Goal: Feedback & Contribution: Contribute content

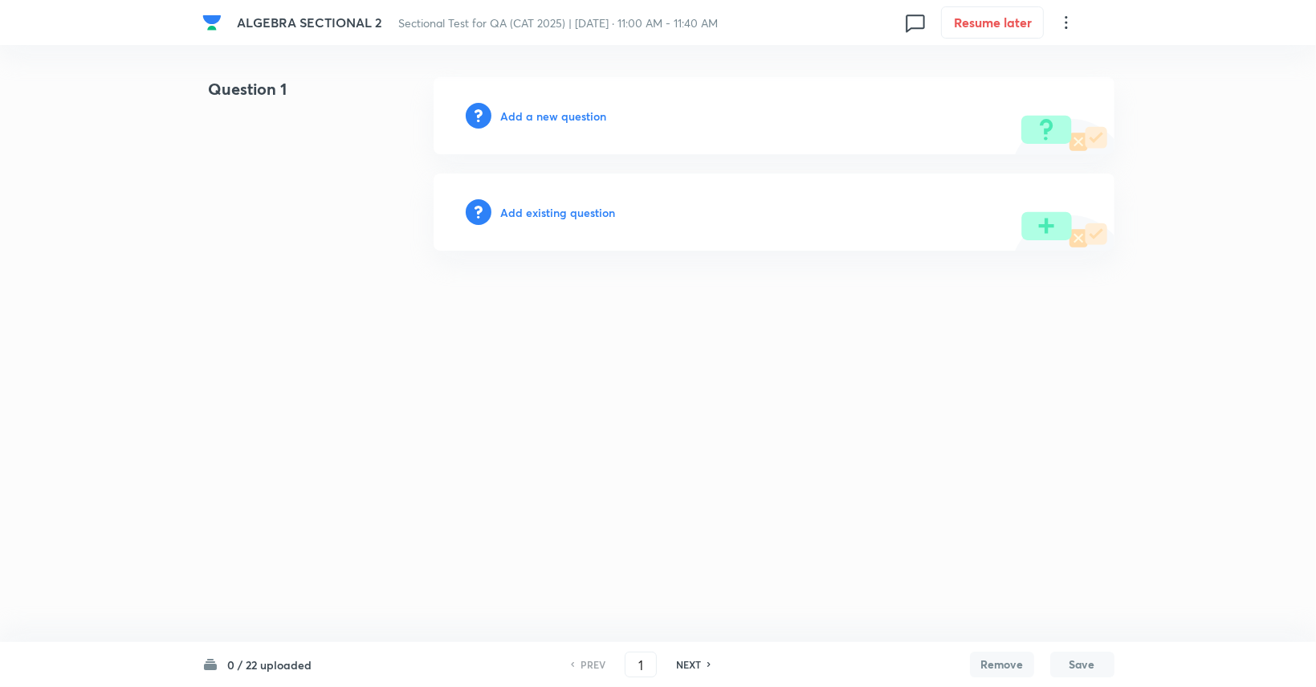
click at [573, 112] on h6 "Add a new question" at bounding box center [554, 116] width 106 height 17
click at [573, 112] on h6 "Choose a question type" at bounding box center [563, 116] width 124 height 17
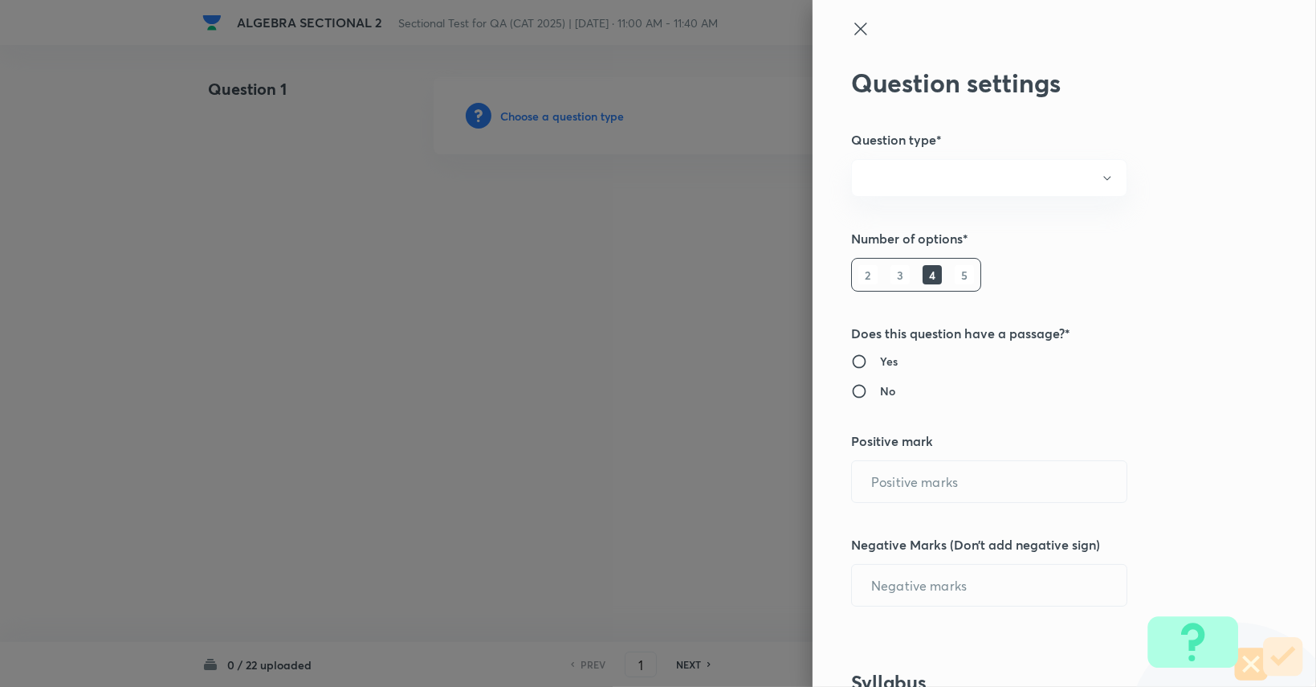
radio input "true"
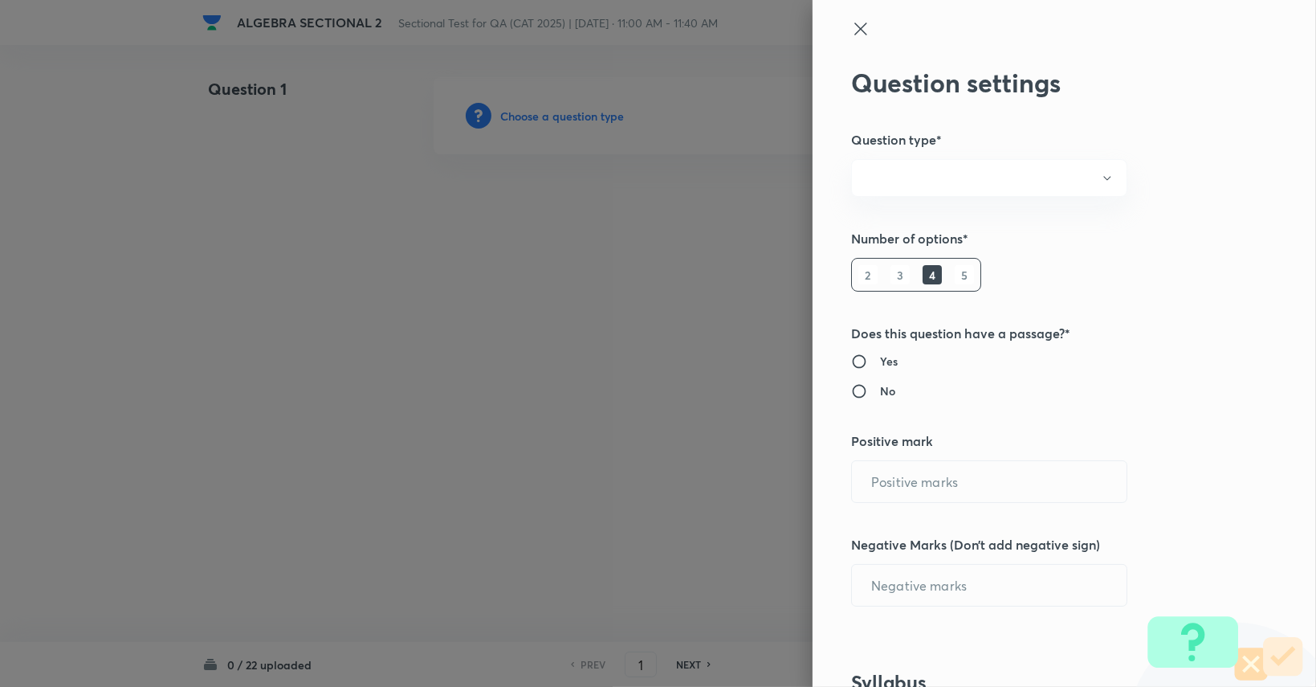
radio input "true"
type input "1"
type input "0"
click at [995, 180] on button "Single choice correct" at bounding box center [989, 178] width 276 height 38
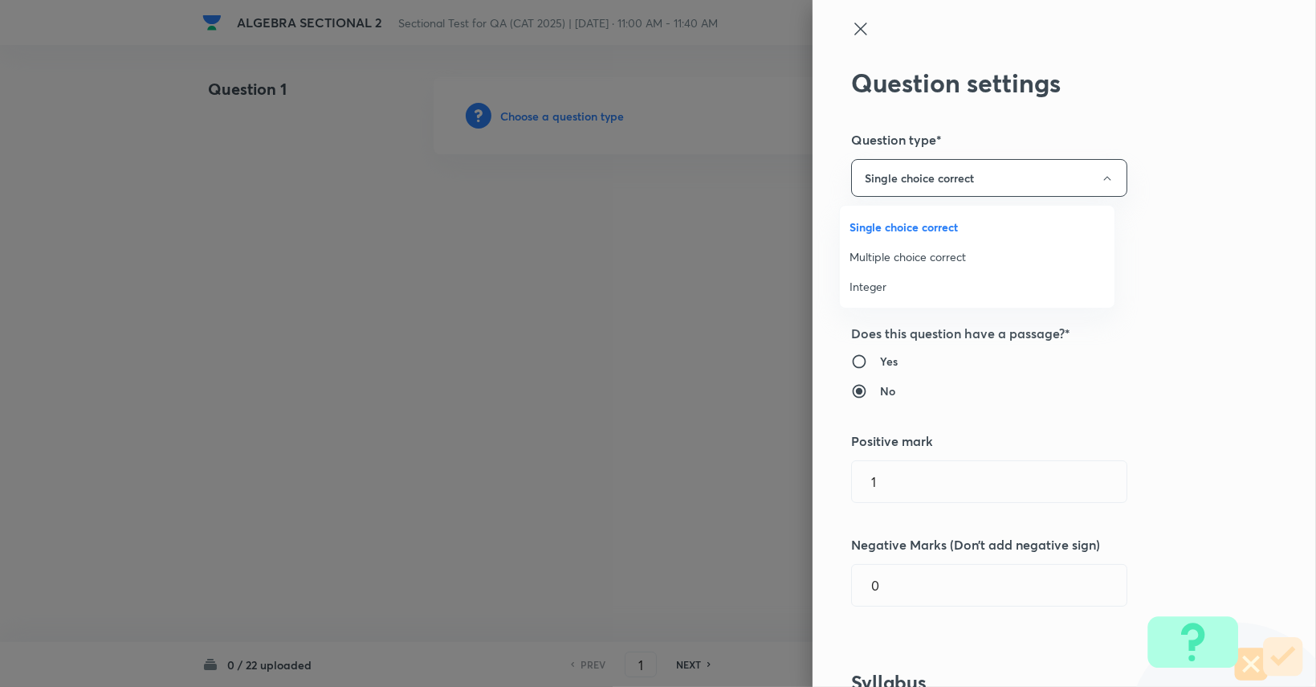
click at [924, 287] on span "Integer" at bounding box center [977, 286] width 255 height 17
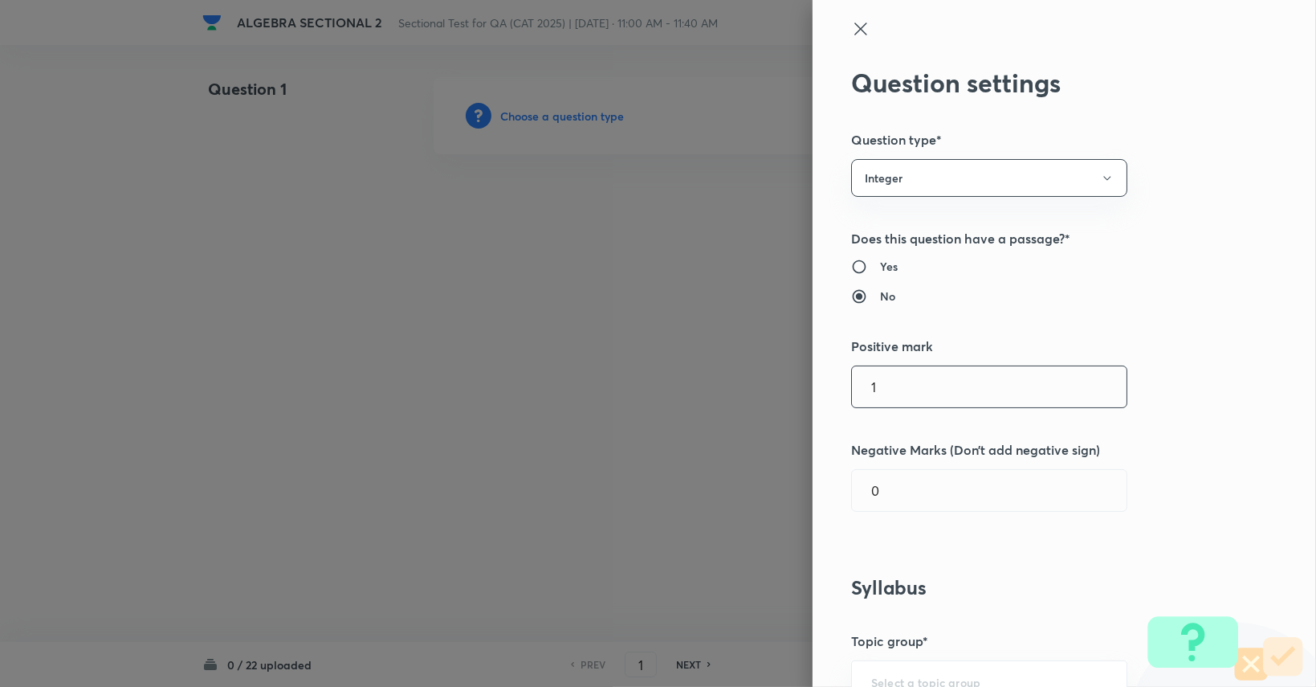
click at [907, 398] on input "1" at bounding box center [989, 386] width 275 height 41
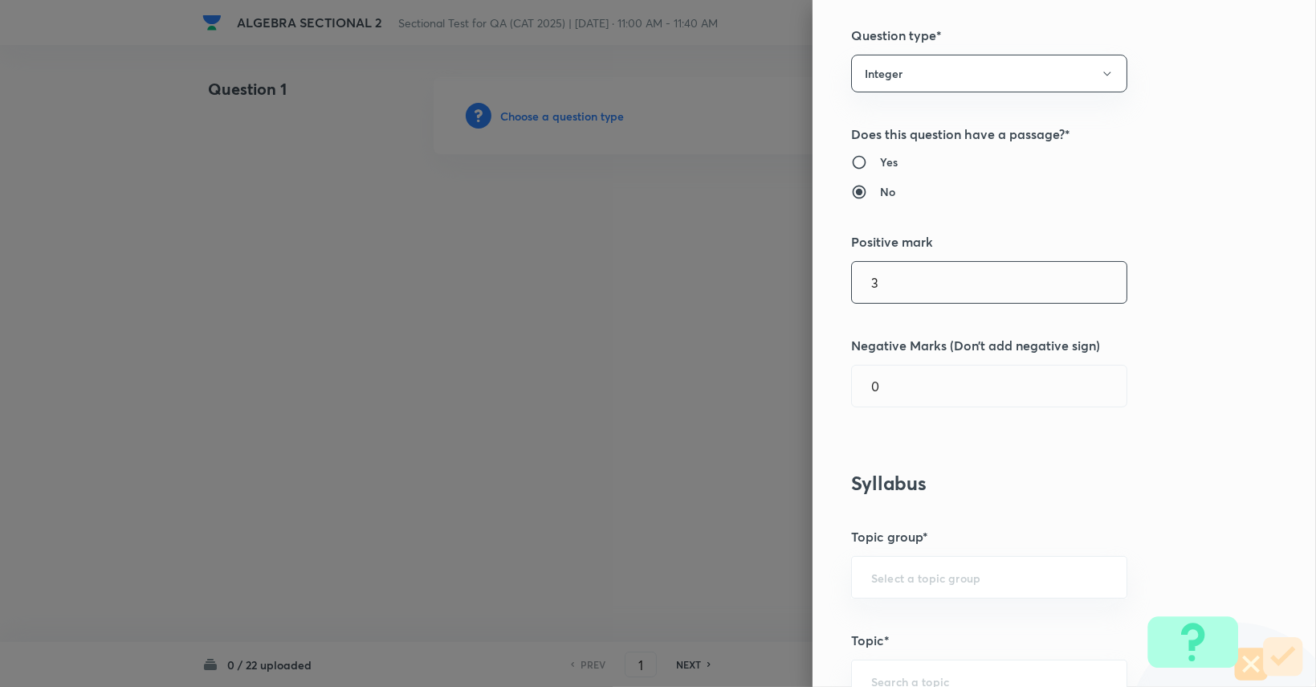
scroll to position [106, 0]
type input "3"
click at [907, 571] on input "text" at bounding box center [989, 575] width 236 height 15
click at [909, 623] on li "Quantitative Aptitude" at bounding box center [977, 619] width 275 height 29
type input "Quantitative Aptitude"
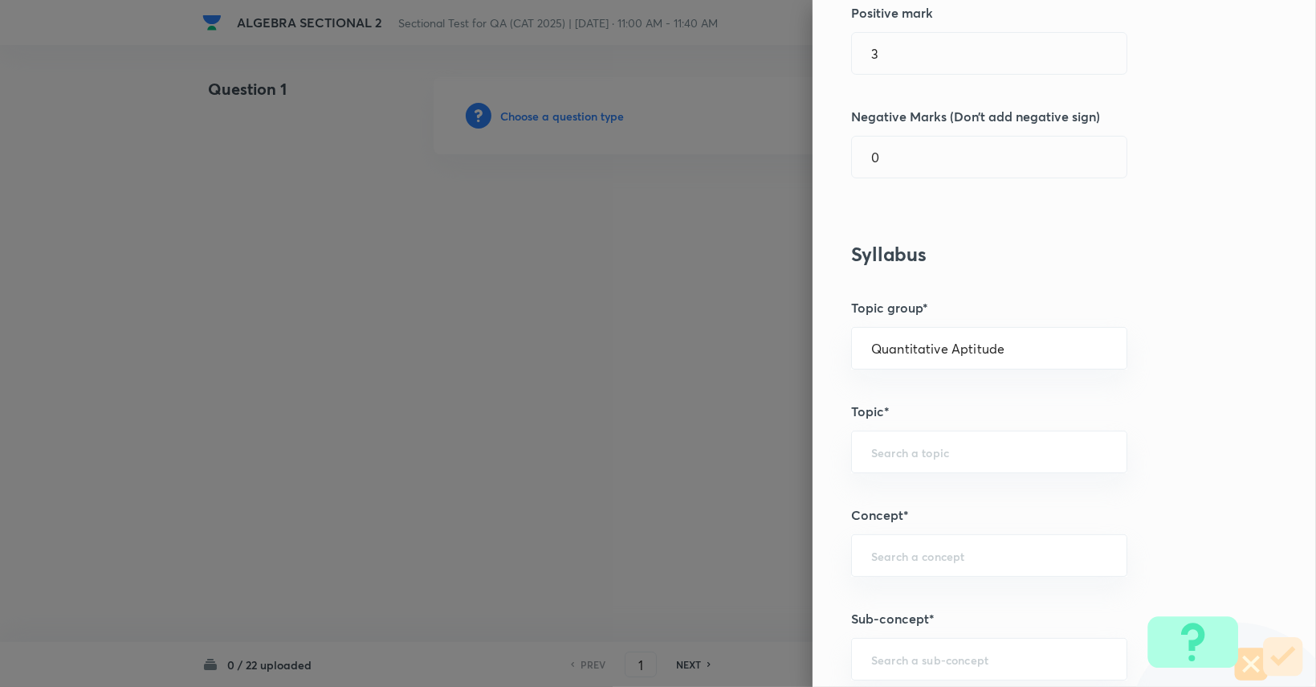
scroll to position [336, 0]
click at [926, 442] on input "text" at bounding box center [989, 449] width 236 height 15
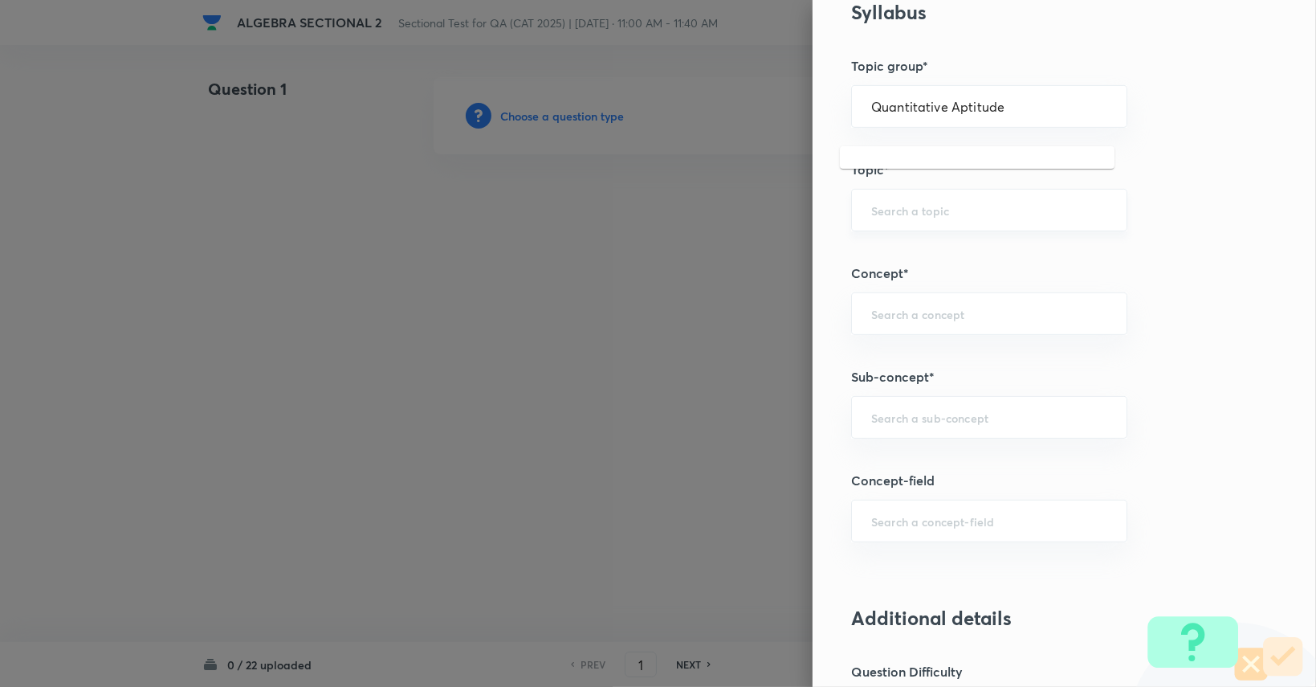
scroll to position [675, 0]
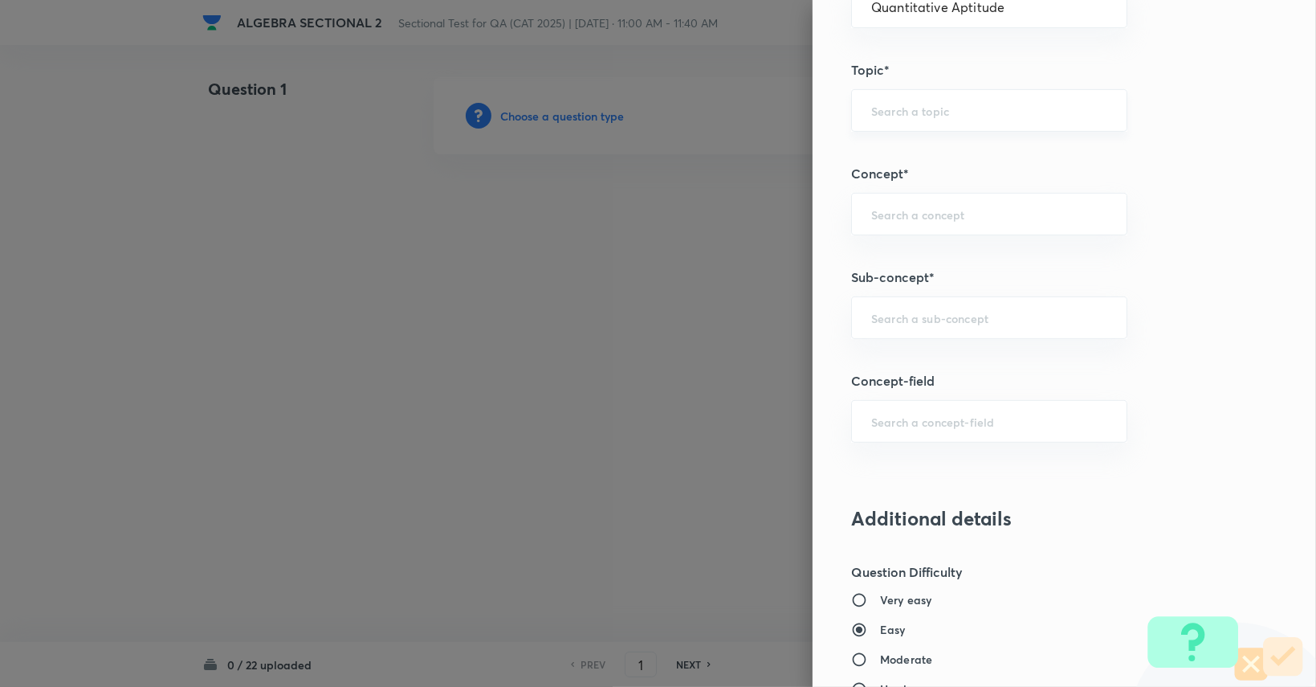
click at [927, 105] on input "text" at bounding box center [989, 110] width 236 height 15
click at [931, 188] on li "Advanced Maths" at bounding box center [977, 182] width 275 height 29
type input "Advanced Maths"
click at [931, 210] on input "text" at bounding box center [989, 213] width 236 height 15
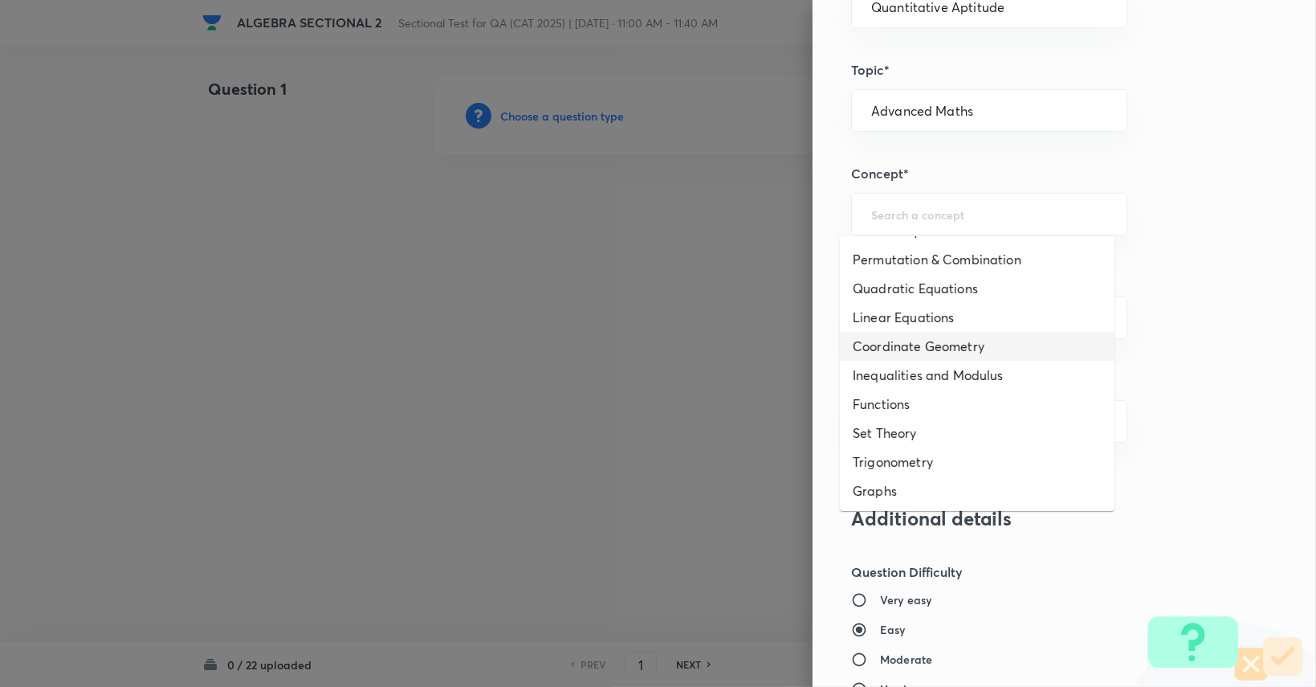
scroll to position [0, 0]
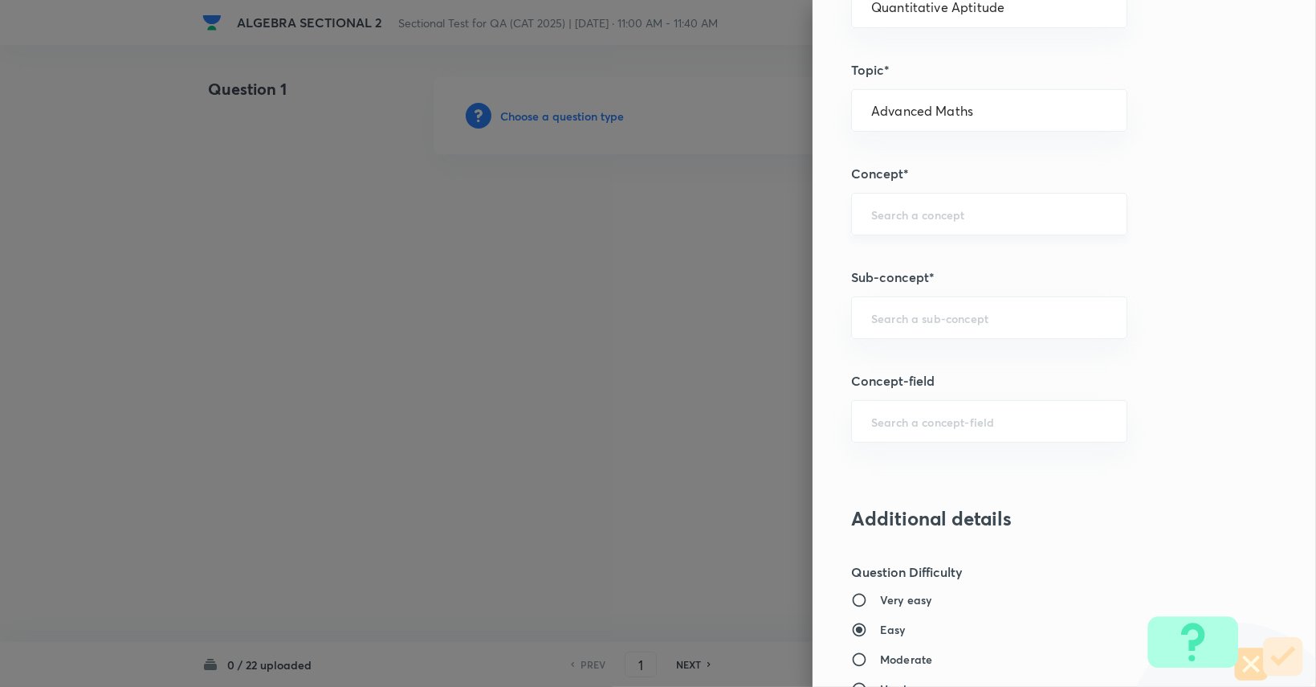
click at [998, 208] on input "text" at bounding box center [989, 213] width 236 height 15
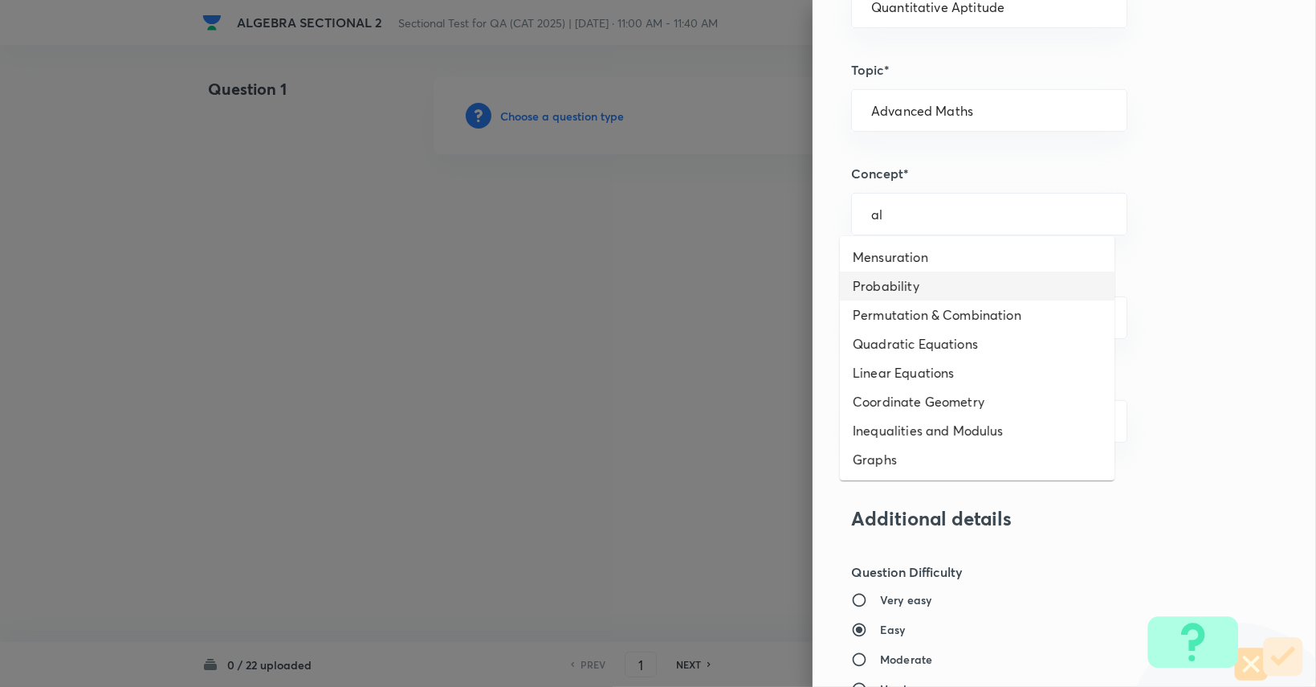
type input "a"
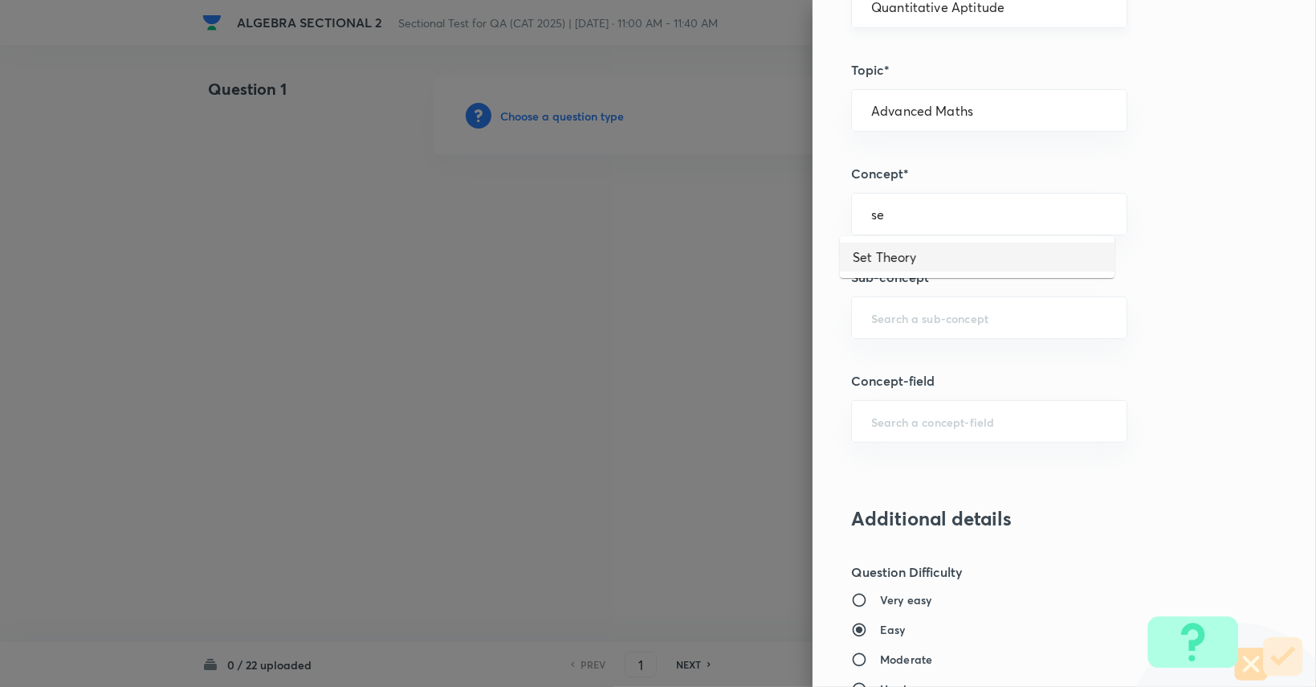
type input "se"
type input "s"
click at [973, 113] on input "Advanced Maths" at bounding box center [989, 110] width 236 height 15
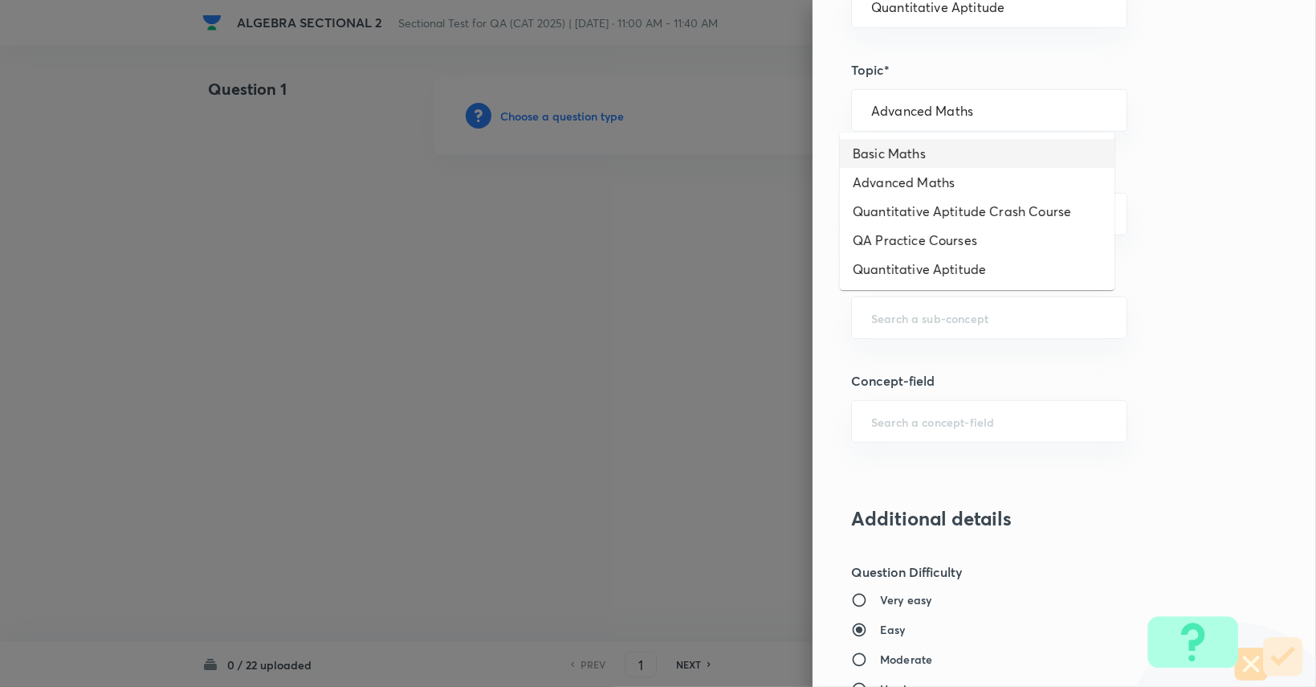
click at [953, 149] on li "Basic Maths" at bounding box center [977, 153] width 275 height 29
type input "Basic Maths"
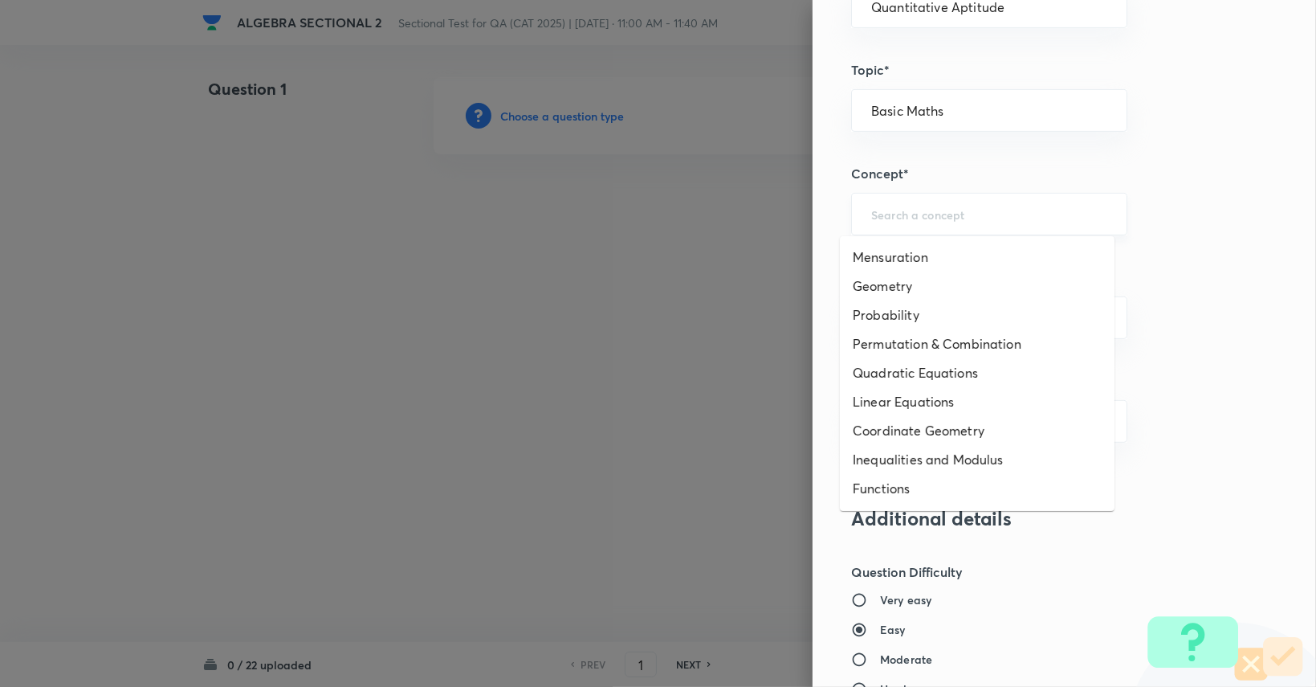
click at [931, 213] on input "text" at bounding box center [989, 213] width 236 height 15
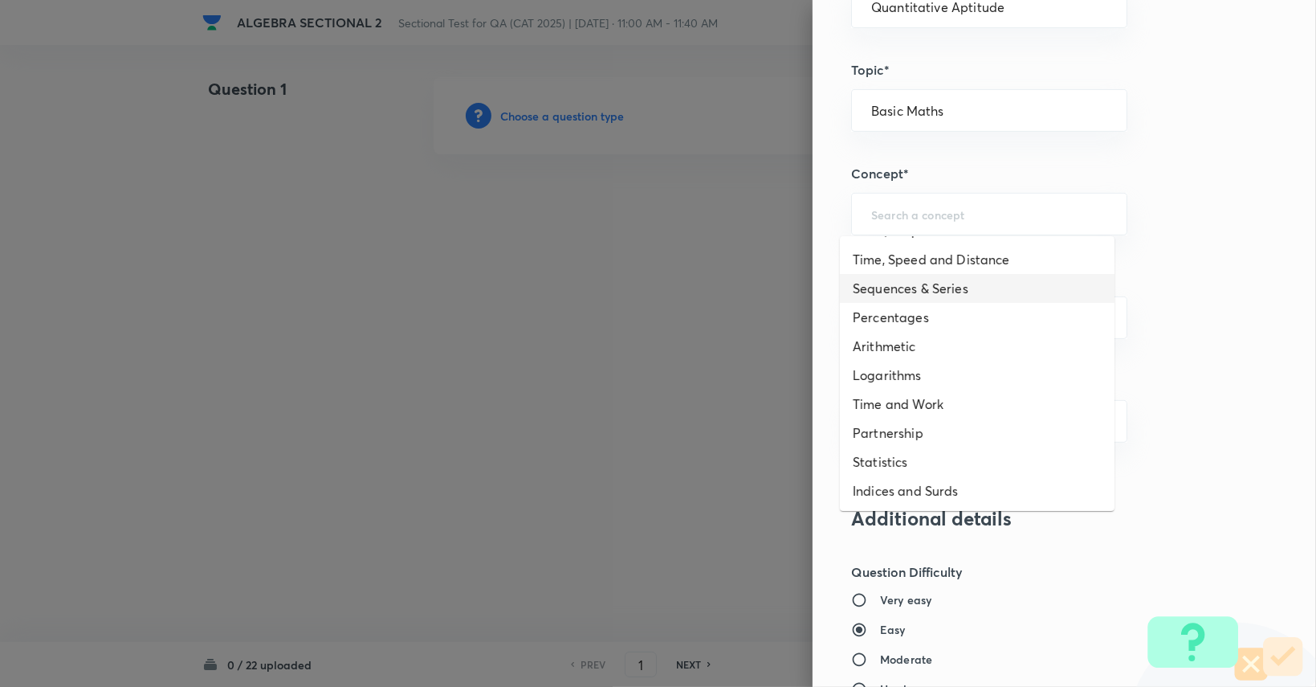
click at [917, 289] on li "Sequences & Series" at bounding box center [977, 288] width 275 height 29
type input "Sequences & Series"
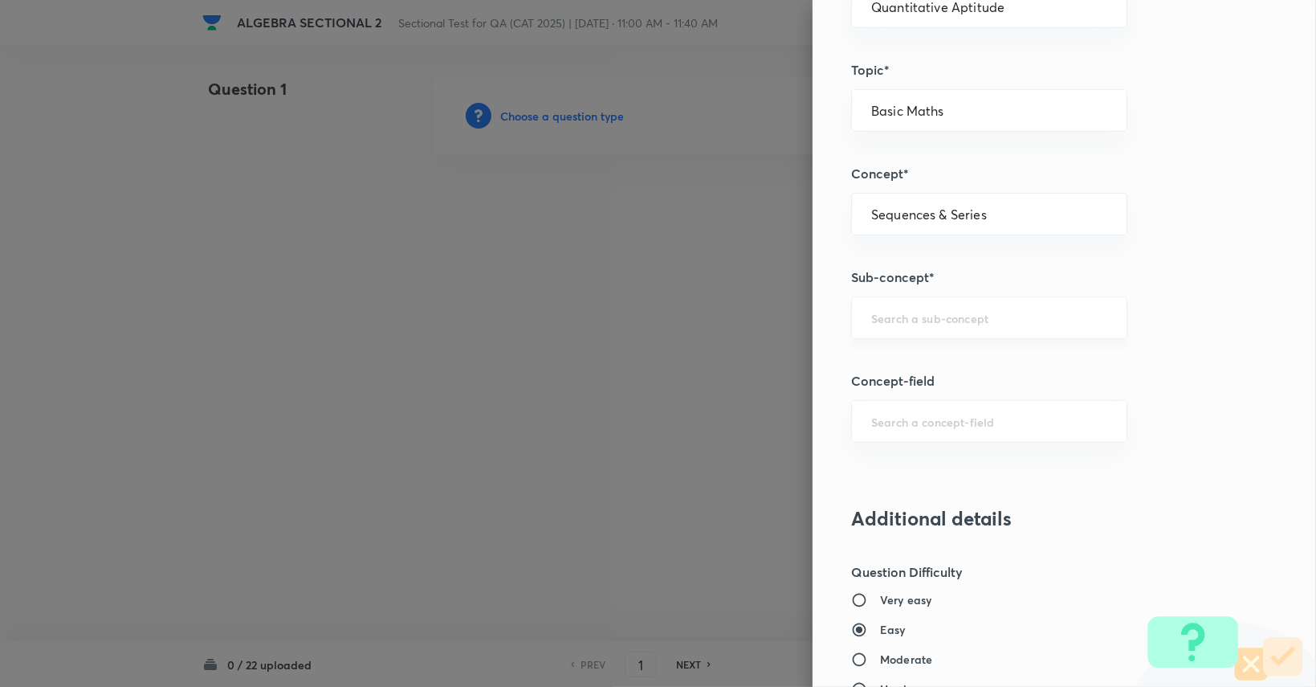
click at [918, 296] on div "​" at bounding box center [989, 317] width 276 height 43
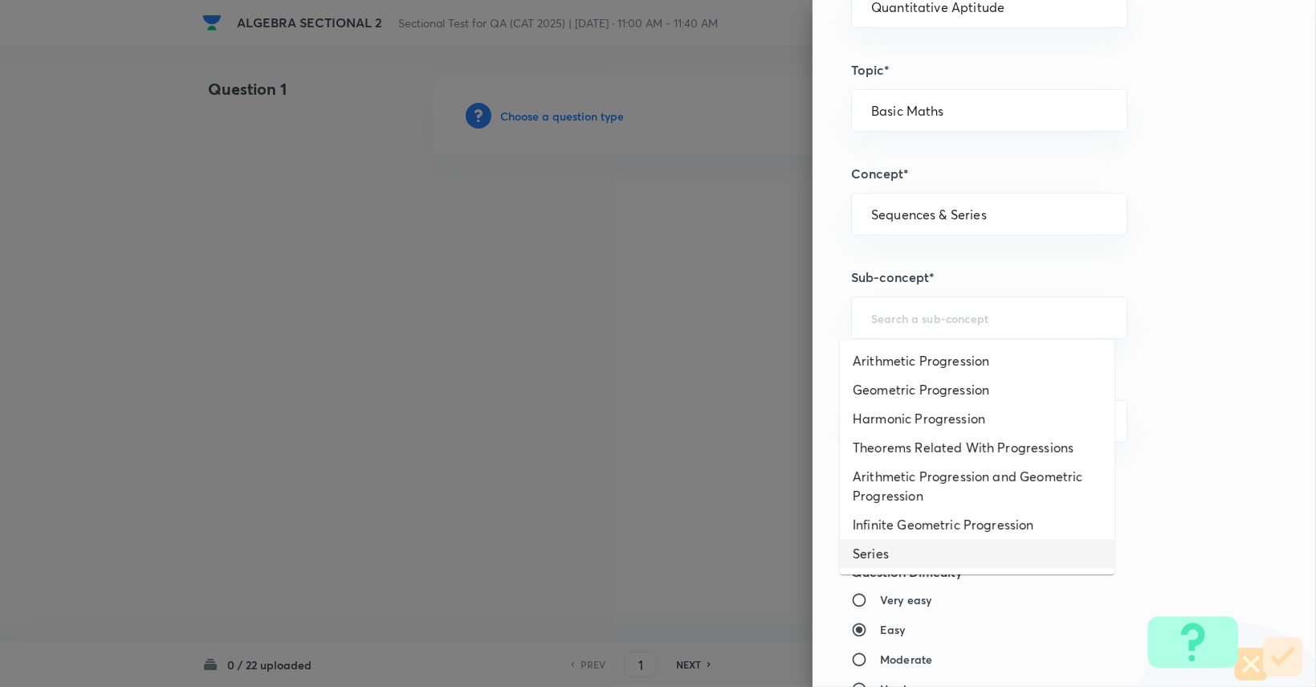
click at [912, 545] on li "Series" at bounding box center [977, 553] width 275 height 29
type input "Series"
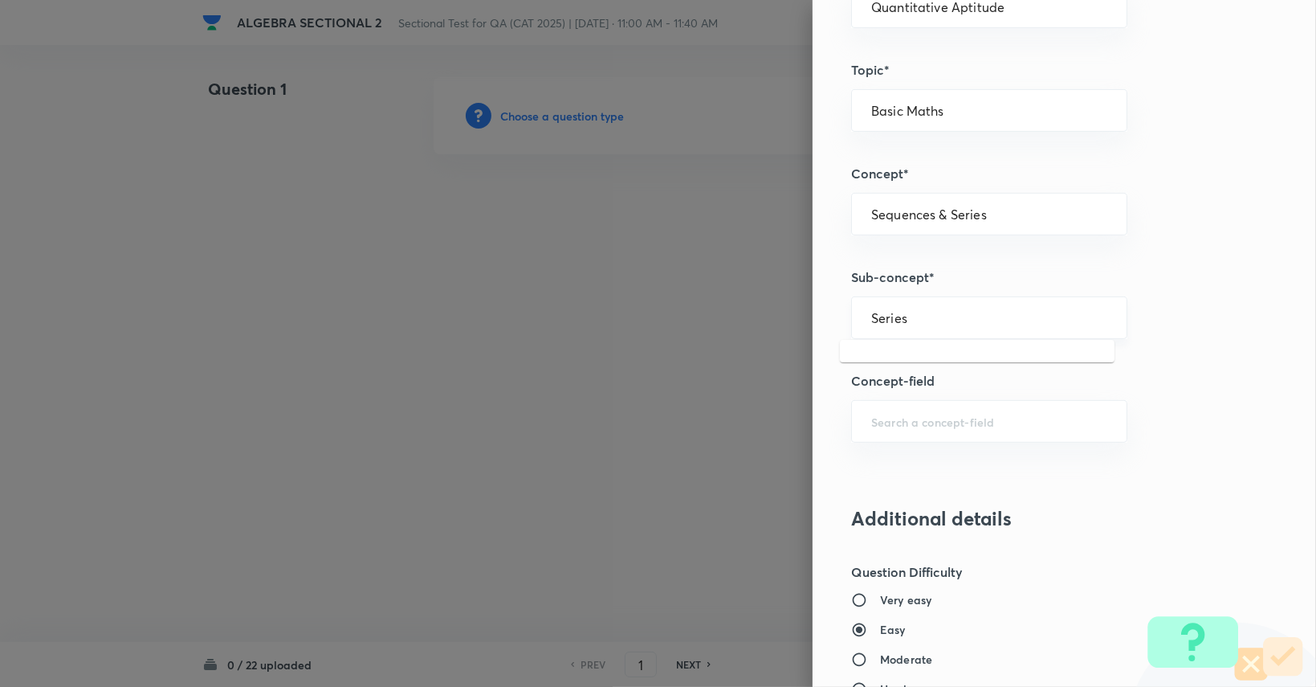
click at [912, 320] on input "Series" at bounding box center [989, 317] width 236 height 15
type input "s"
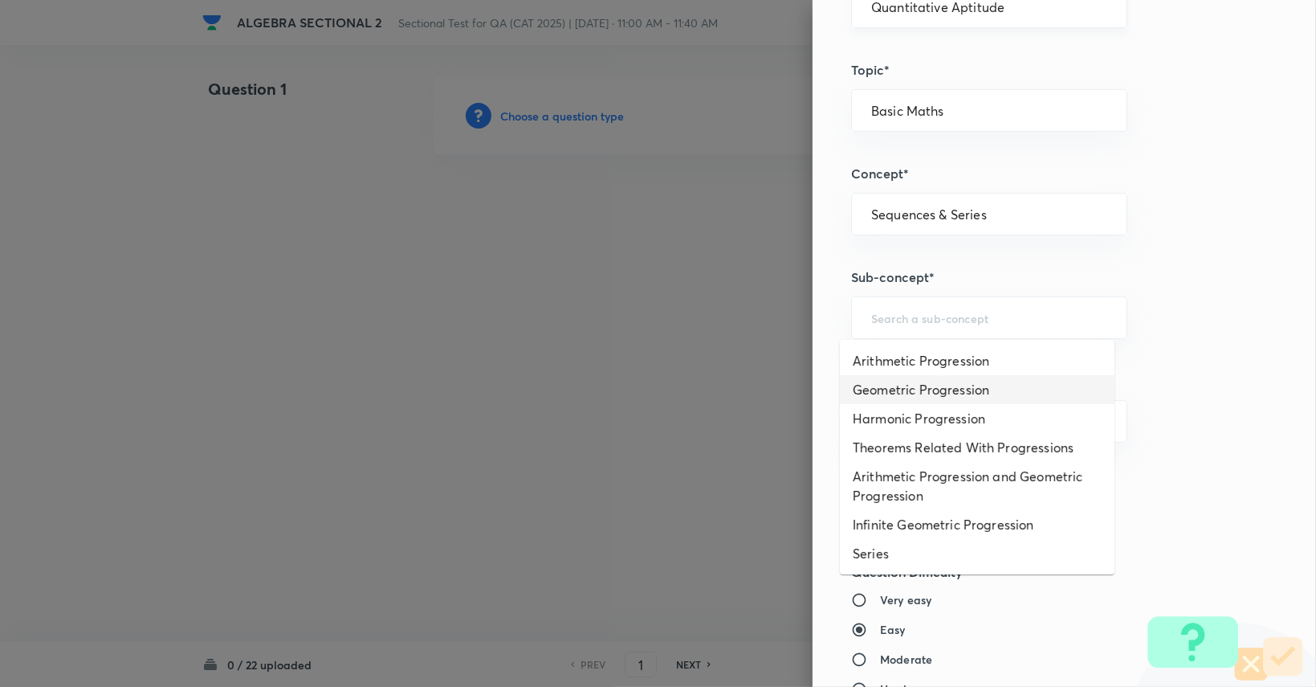
type input "Series"
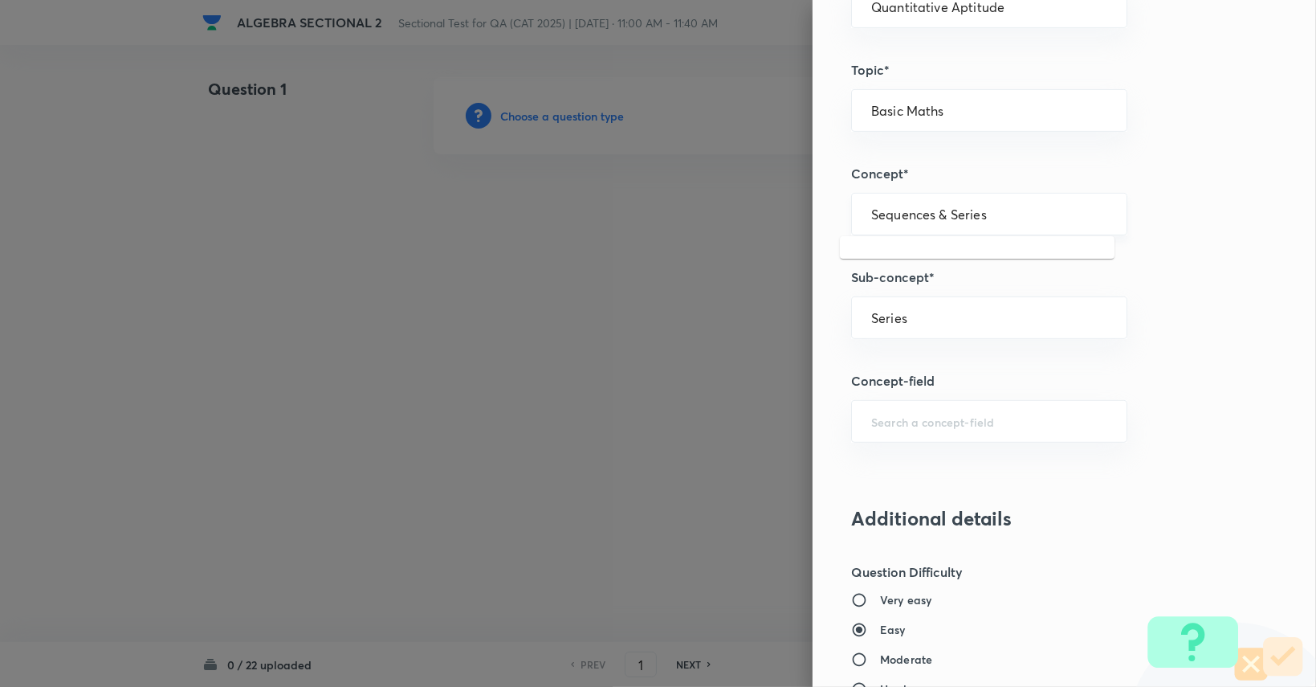
click at [979, 218] on input "Sequences & Series" at bounding box center [989, 213] width 236 height 15
type input "Sequences & Series"
click at [947, 108] on input "Basic Maths" at bounding box center [989, 110] width 236 height 15
click at [953, 177] on li "Advanced Maths" at bounding box center [977, 182] width 275 height 29
type input "Advanced Maths"
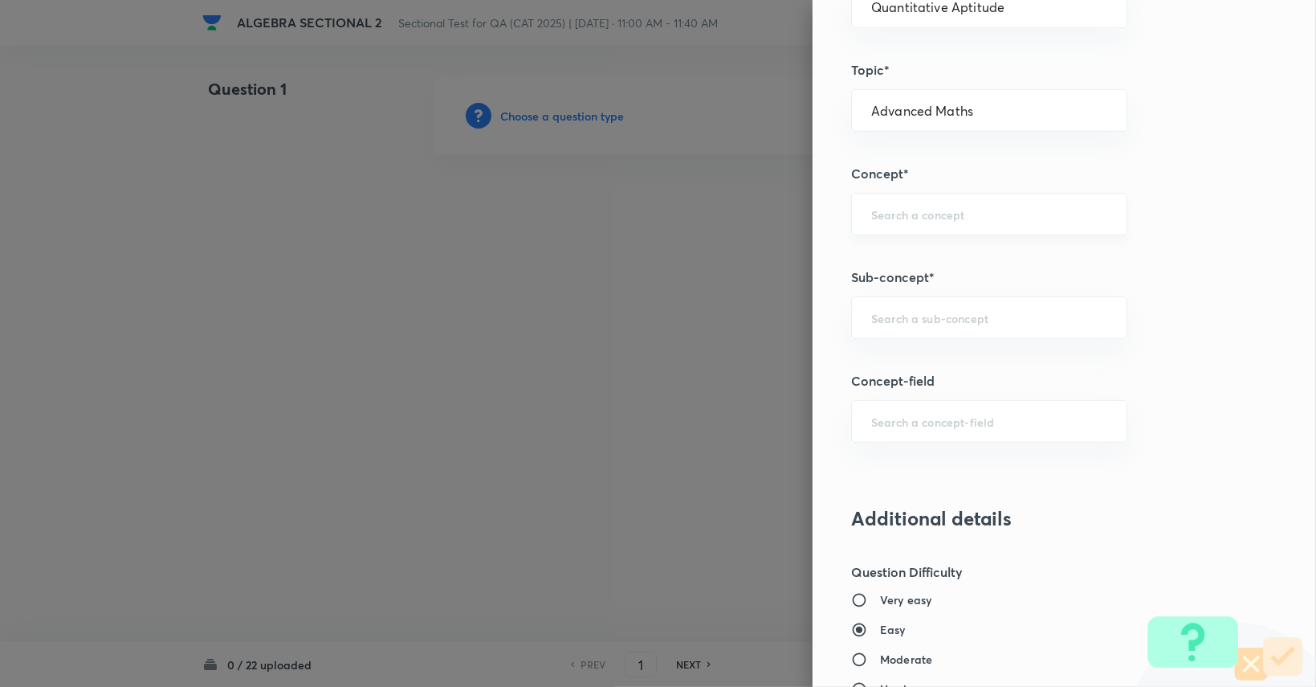
click at [944, 206] on input "text" at bounding box center [989, 213] width 236 height 15
click at [931, 271] on ul "Functions" at bounding box center [977, 257] width 275 height 42
click at [931, 263] on li "Functions" at bounding box center [977, 256] width 275 height 29
type input "Functions"
click at [988, 297] on div "​" at bounding box center [989, 317] width 276 height 43
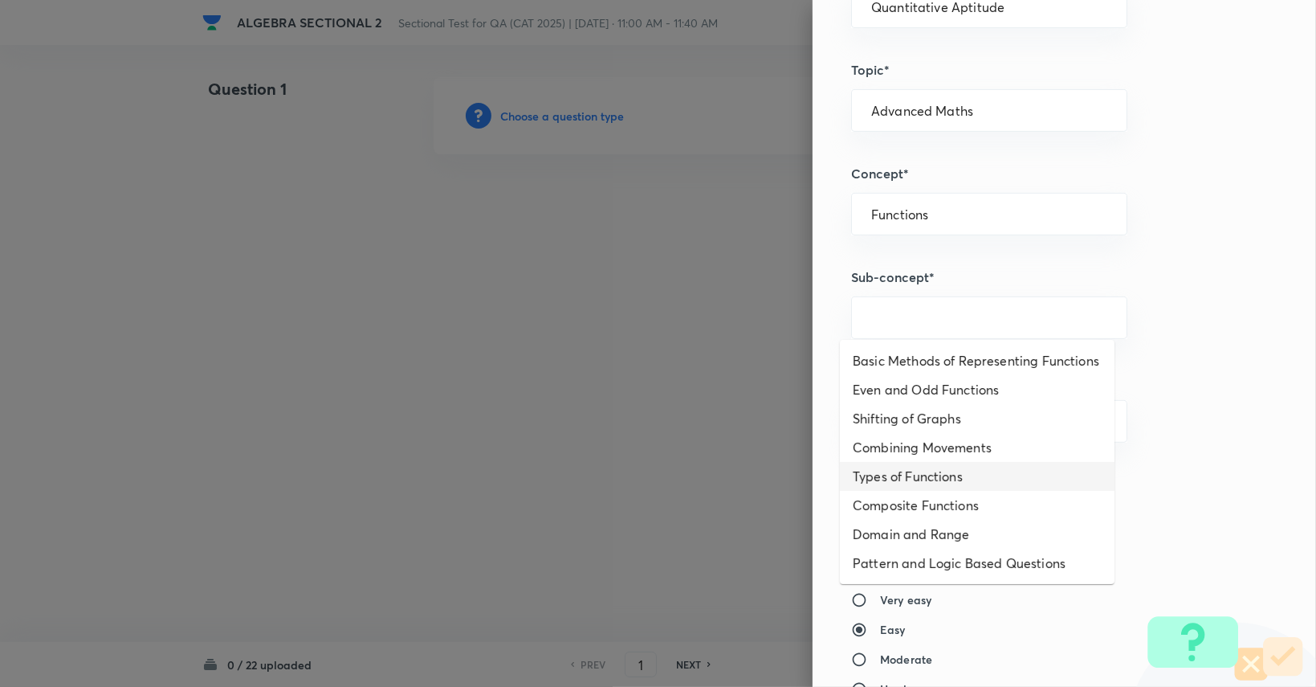
click at [935, 481] on li "Types of Functions" at bounding box center [977, 476] width 275 height 29
type input "Types of Functions"
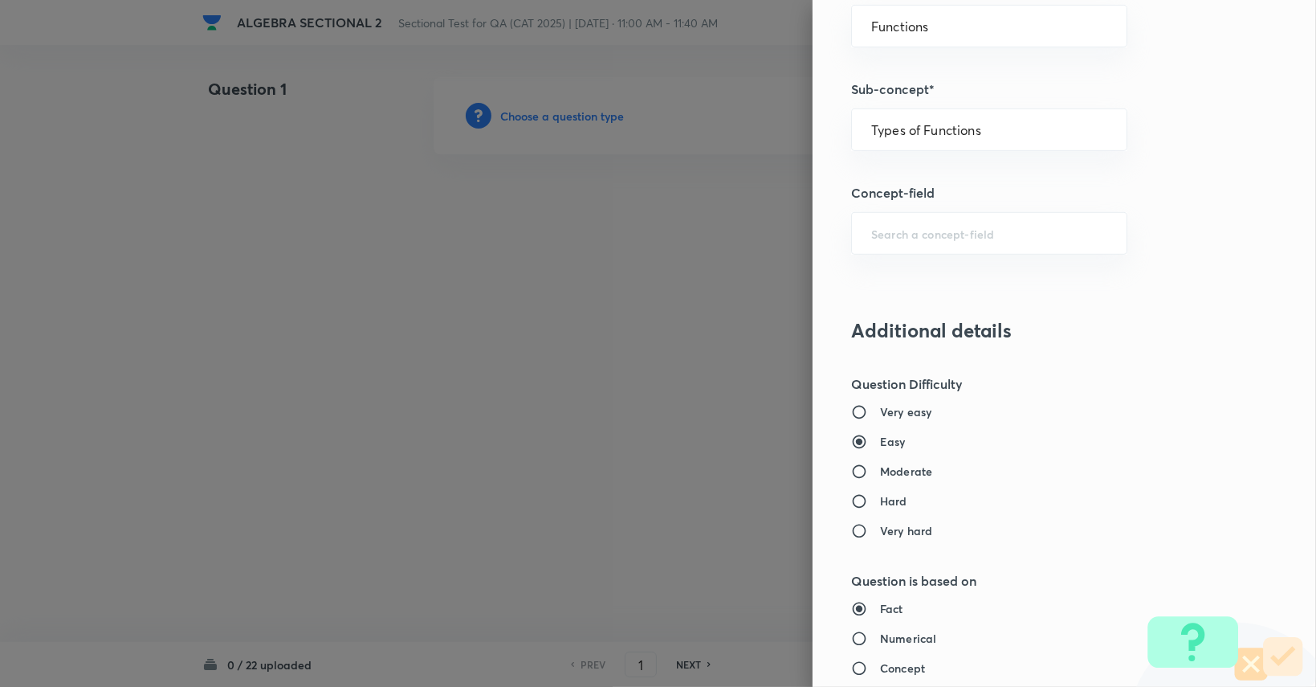
scroll to position [864, 0]
click at [903, 469] on h6 "Moderate" at bounding box center [906, 469] width 52 height 17
click at [880, 469] on input "Moderate" at bounding box center [865, 470] width 29 height 16
radio input "true"
radio input "false"
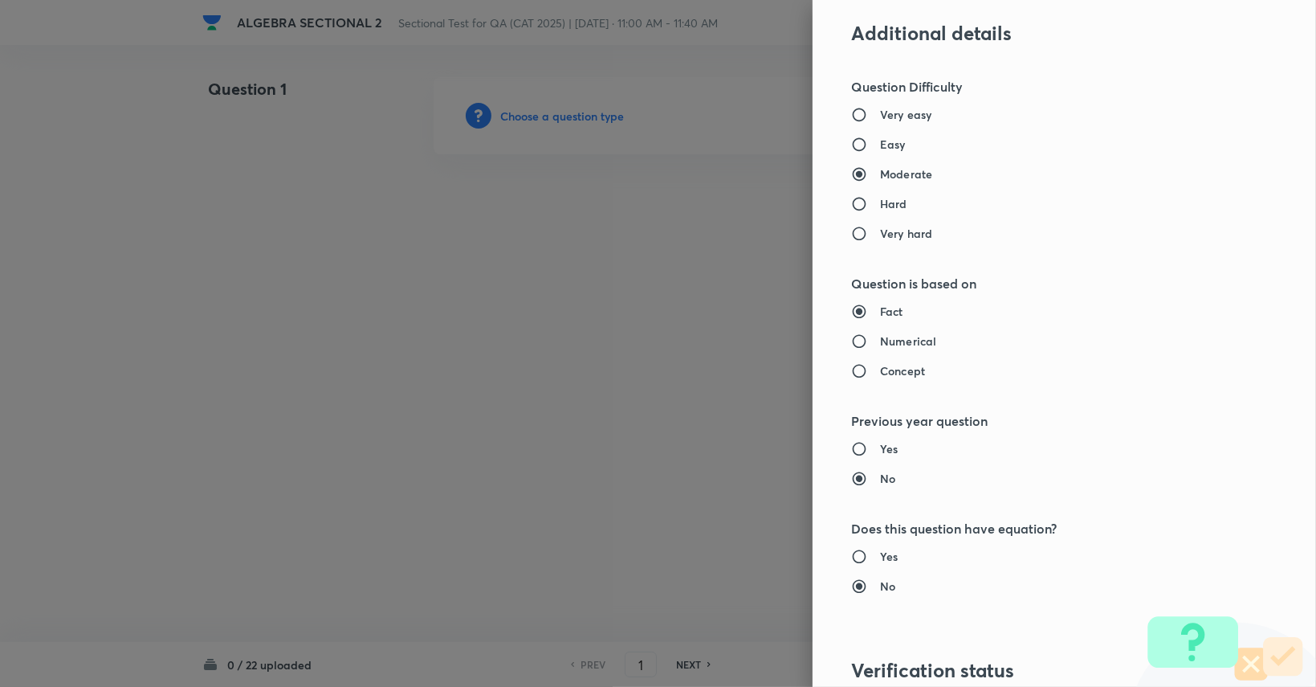
scroll to position [1163, 0]
click at [893, 343] on h6 "Numerical" at bounding box center [908, 337] width 56 height 17
click at [880, 343] on input "Numerical" at bounding box center [865, 338] width 29 height 16
radio input "true"
radio input "false"
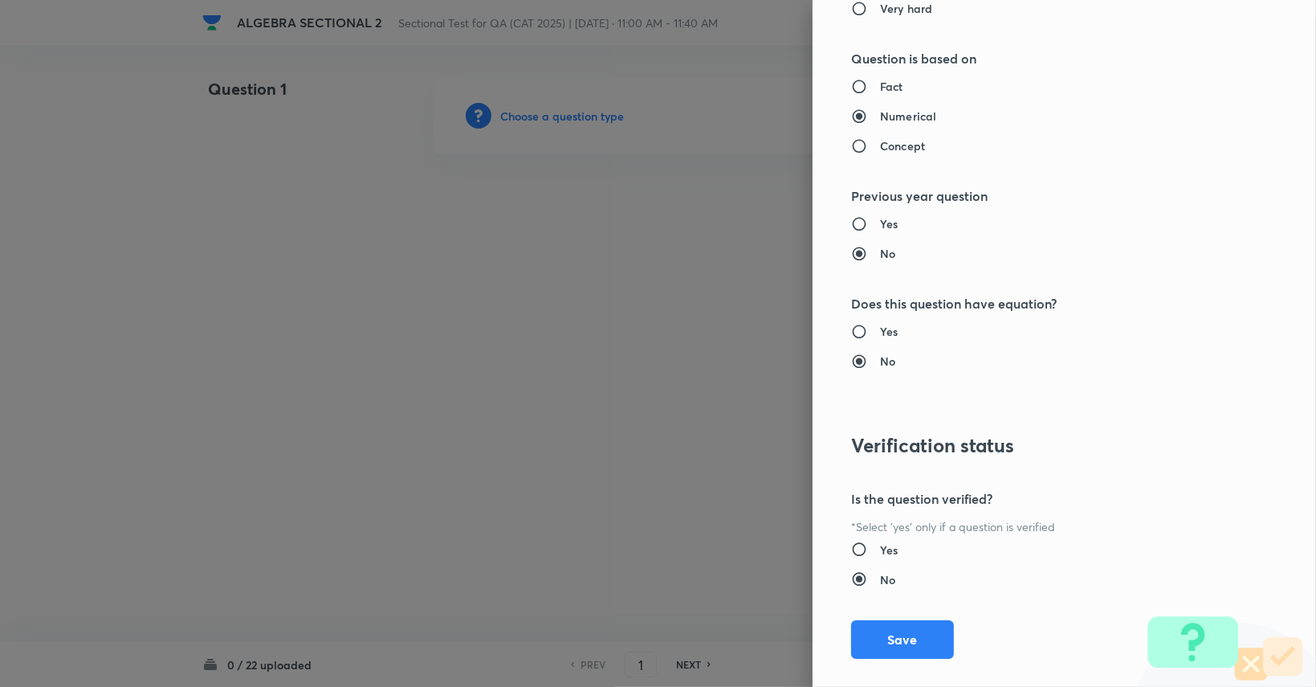
scroll to position [1386, 0]
click at [863, 217] on input "Yes" at bounding box center [865, 222] width 29 height 16
radio input "true"
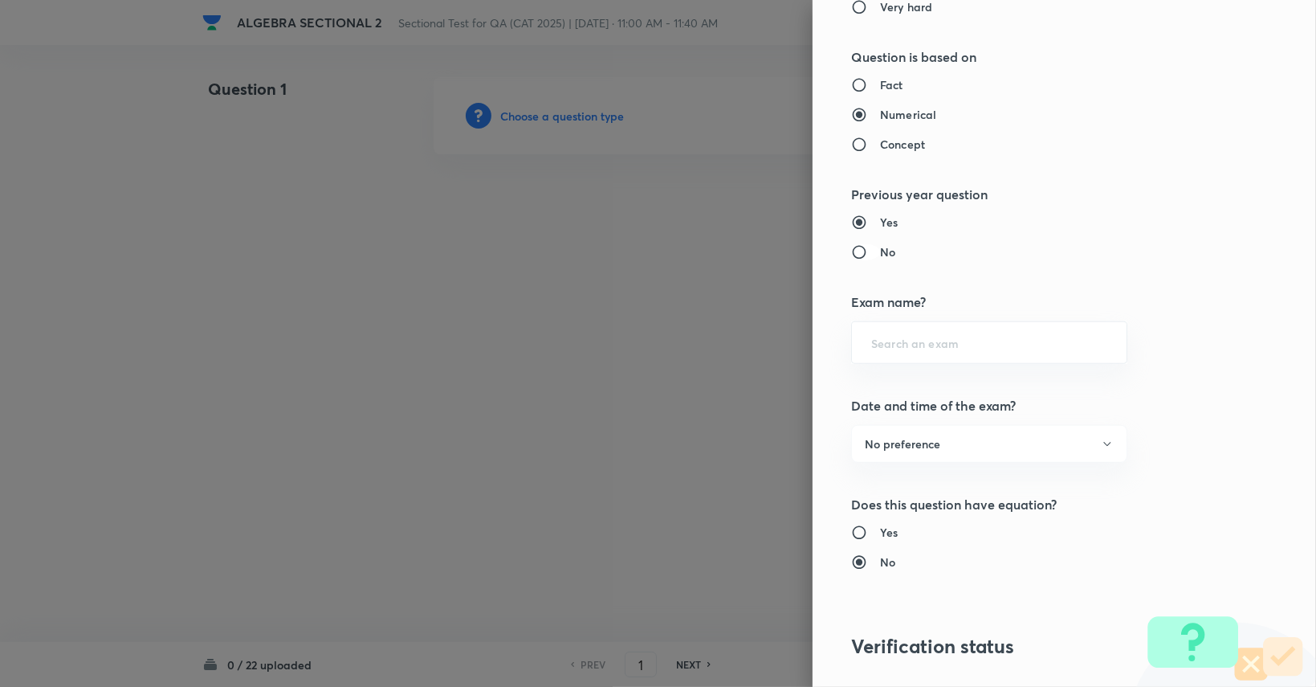
click at [851, 246] on input "No" at bounding box center [865, 252] width 29 height 16
radio input "true"
radio input "false"
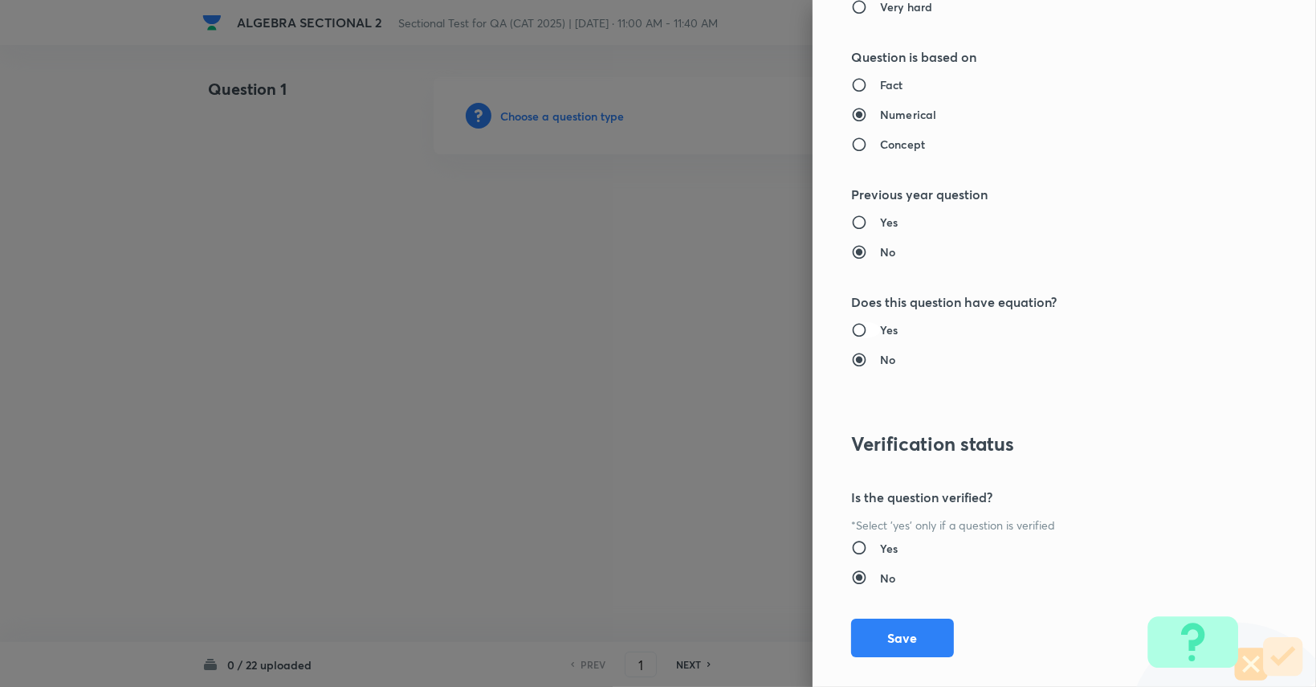
click at [858, 327] on input "Yes" at bounding box center [865, 330] width 29 height 16
radio input "true"
radio input "false"
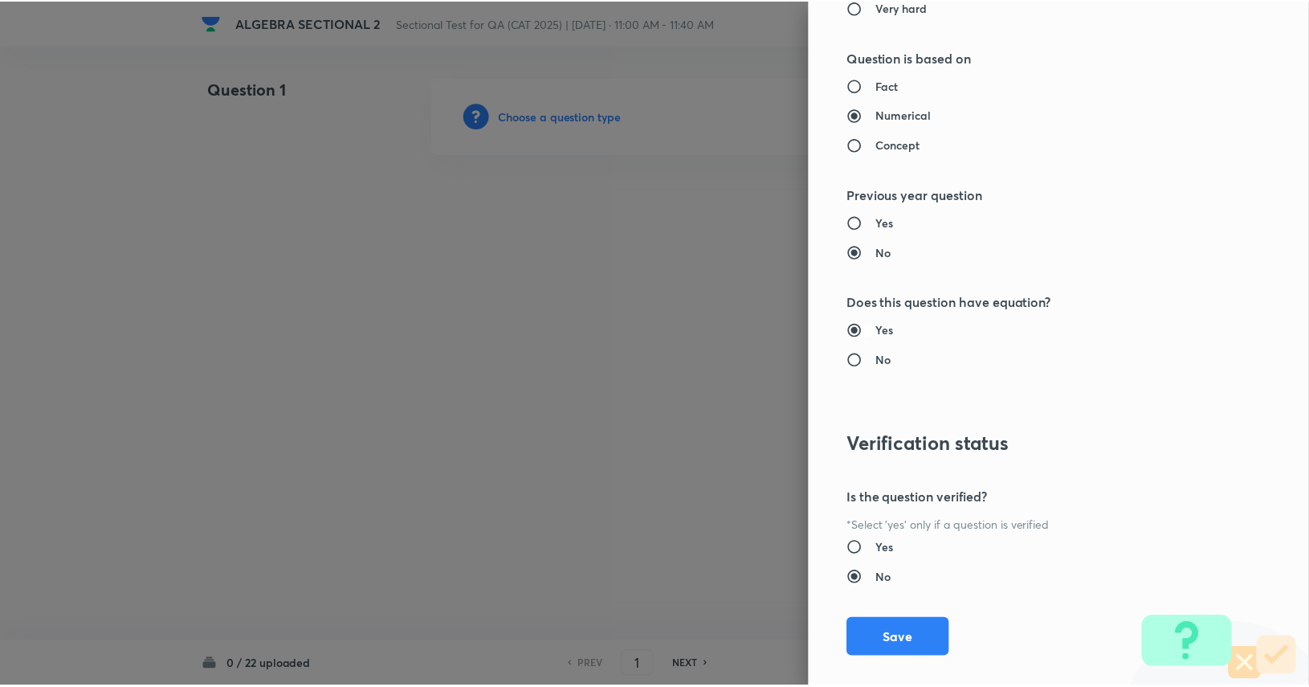
scroll to position [1404, 0]
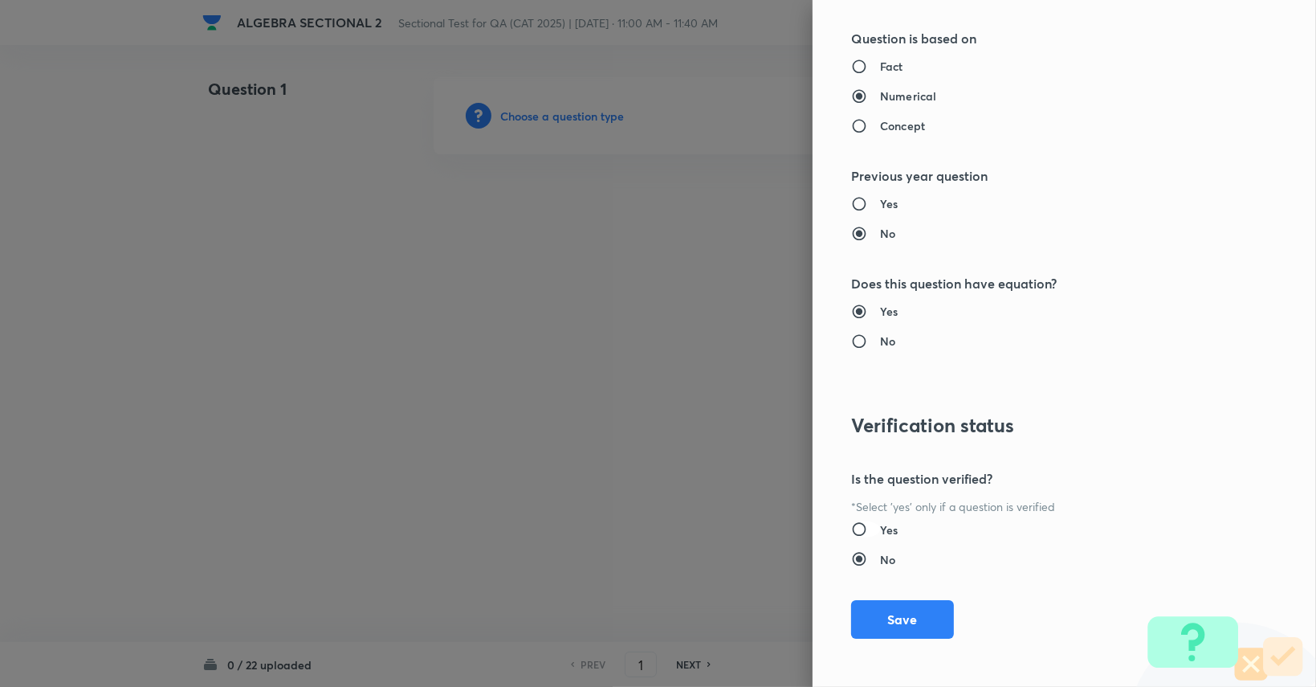
click at [851, 522] on input "Yes" at bounding box center [865, 529] width 29 height 16
radio input "true"
radio input "false"
click at [877, 623] on button "Save" at bounding box center [902, 617] width 103 height 39
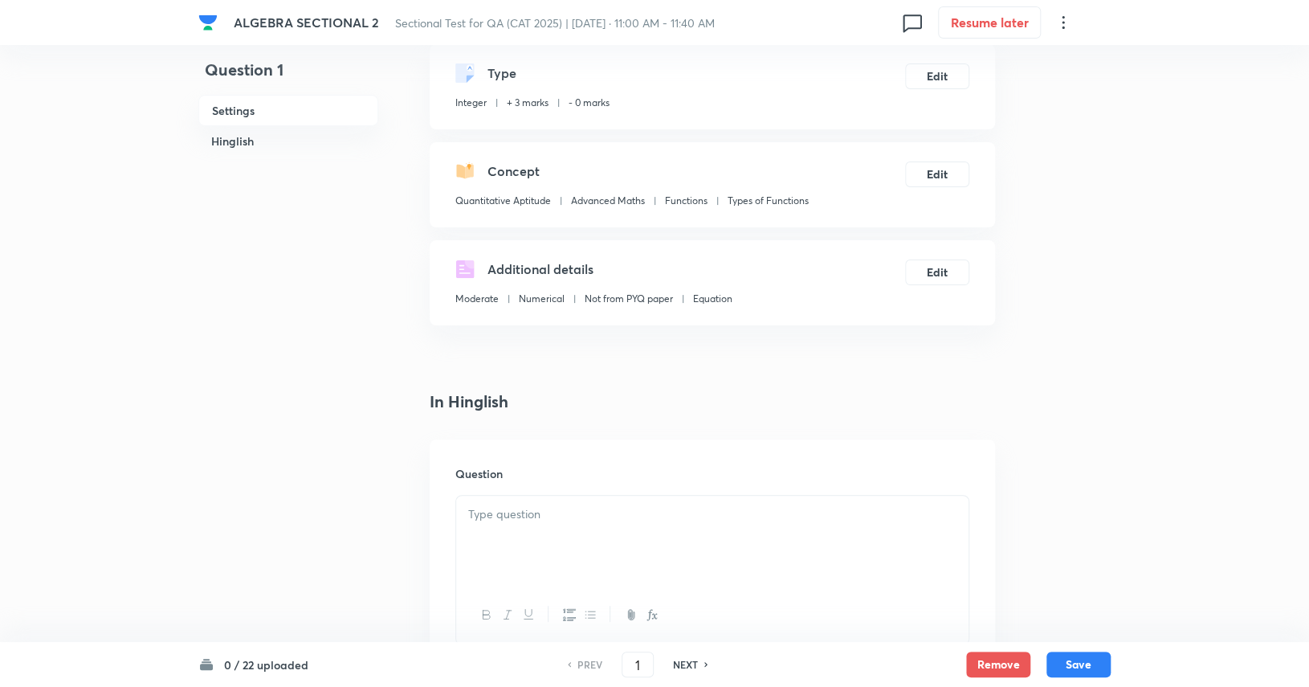
scroll to position [90, 0]
click at [634, 516] on div at bounding box center [712, 533] width 512 height 90
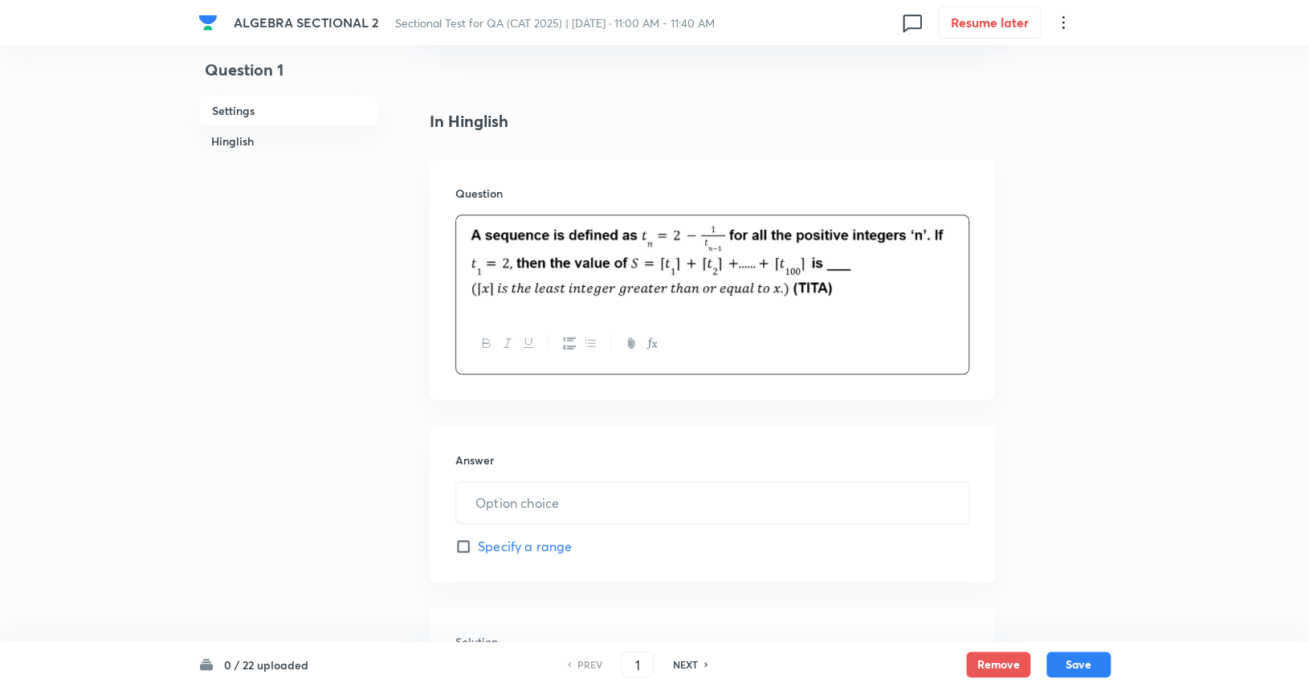
scroll to position [368, 0]
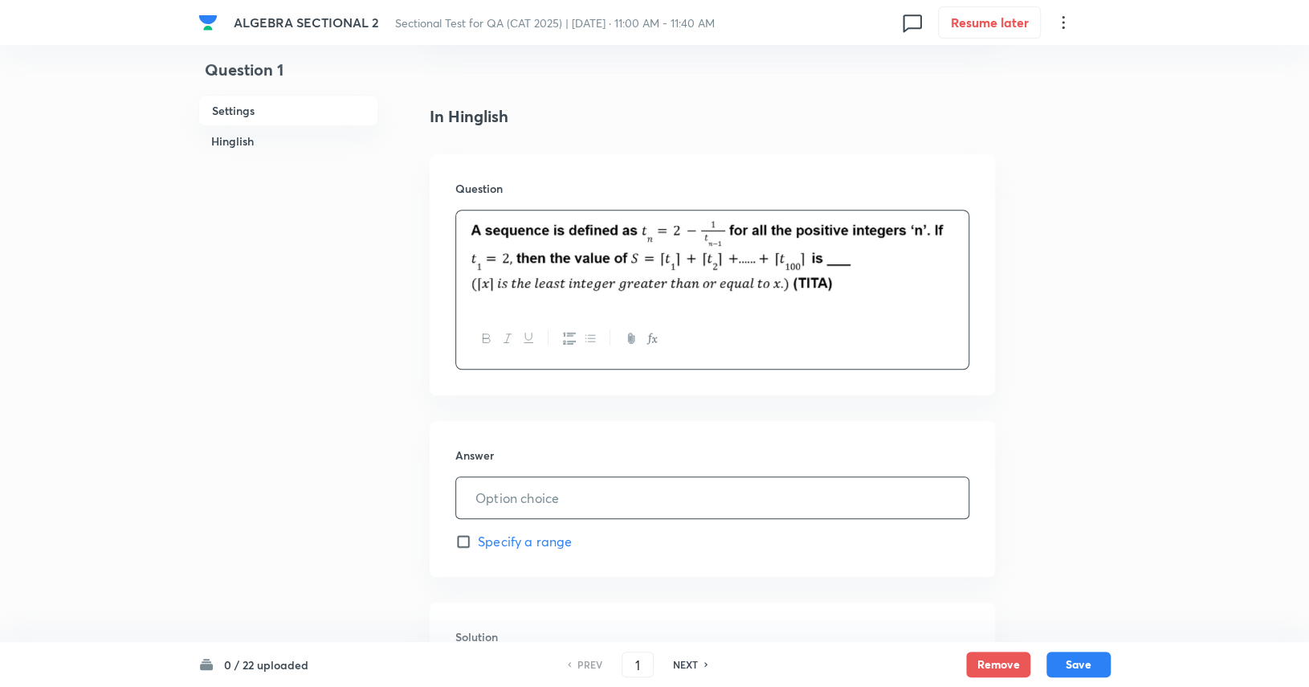
click at [772, 497] on input "text" at bounding box center [712, 497] width 512 height 41
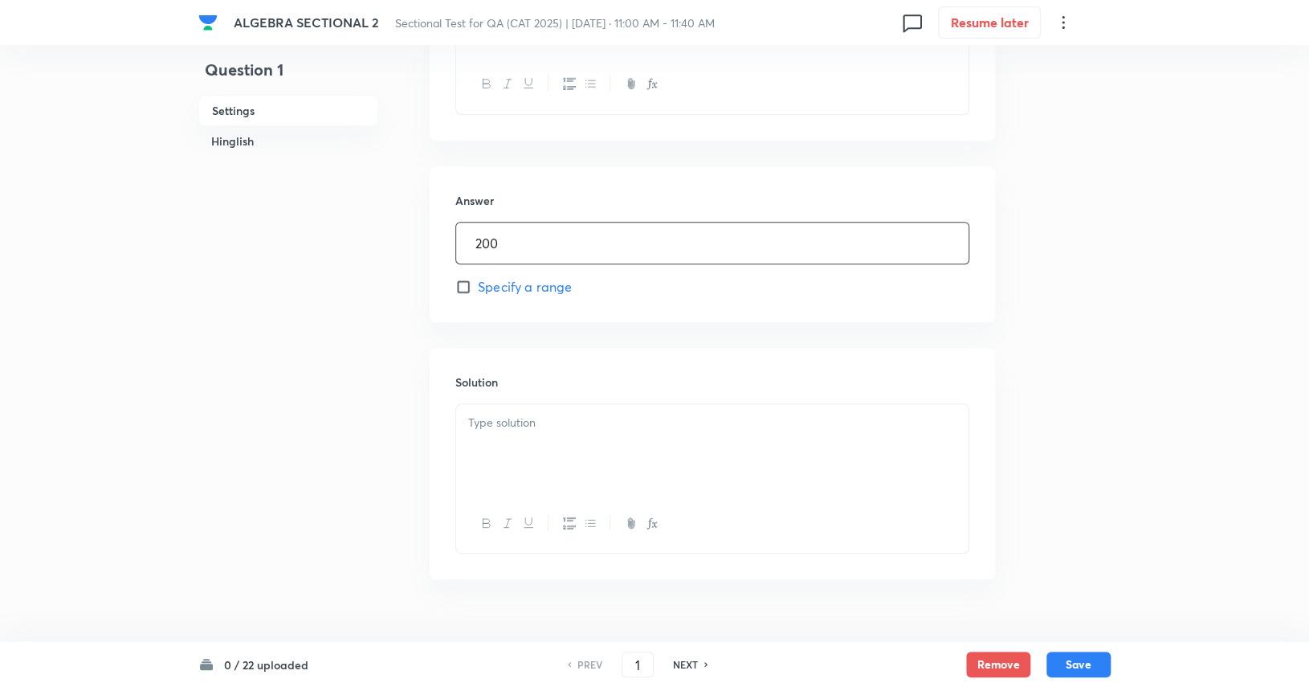
scroll to position [655, 0]
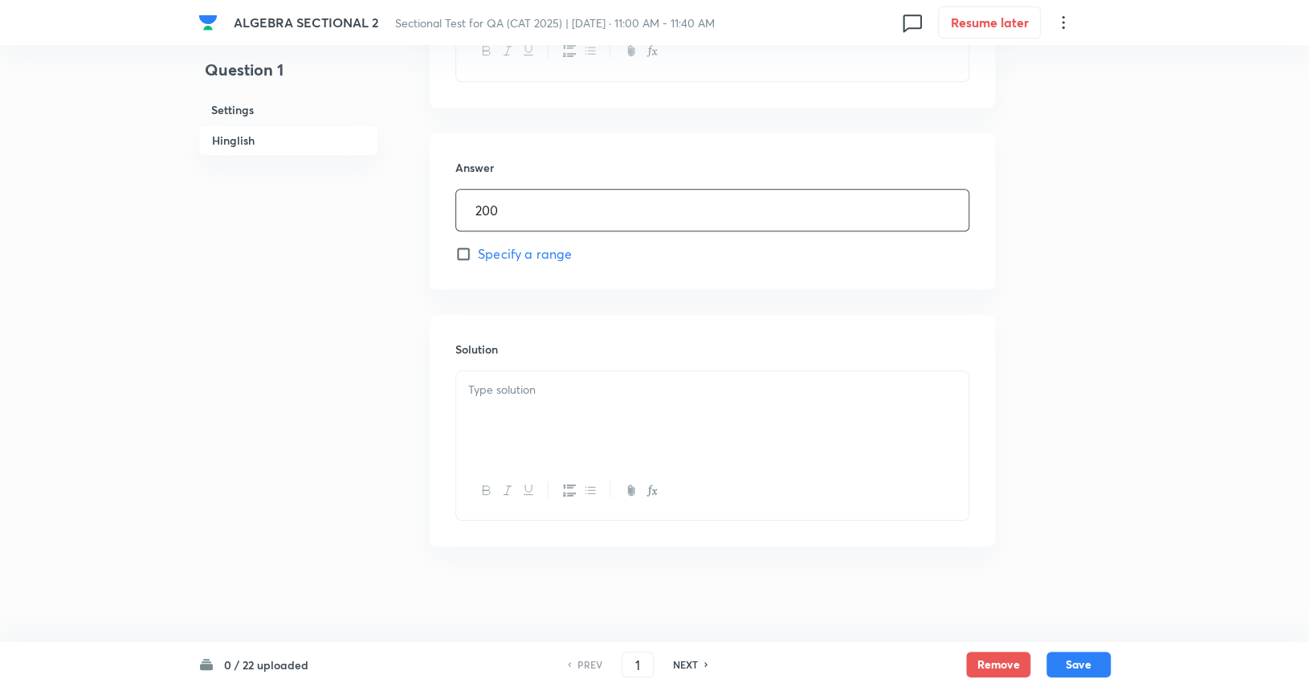
type input "200"
click at [786, 475] on div at bounding box center [712, 490] width 512 height 59
click at [780, 430] on div at bounding box center [712, 416] width 512 height 90
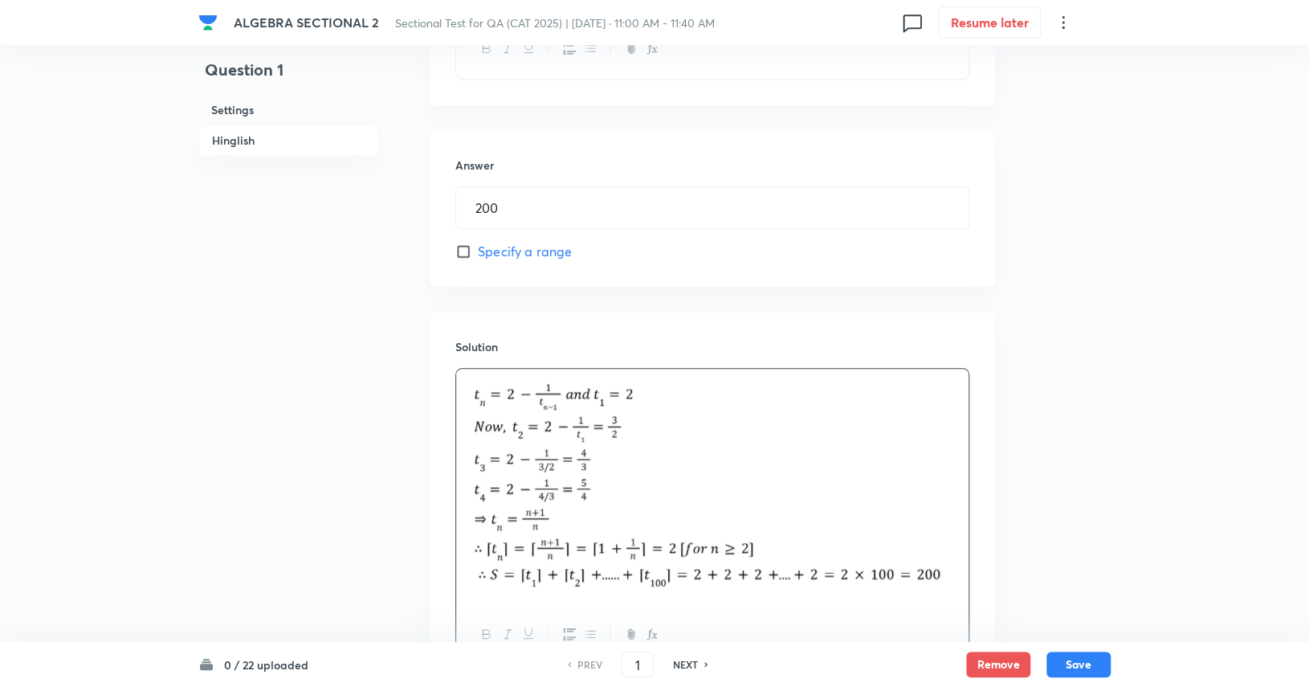
scroll to position [801, 0]
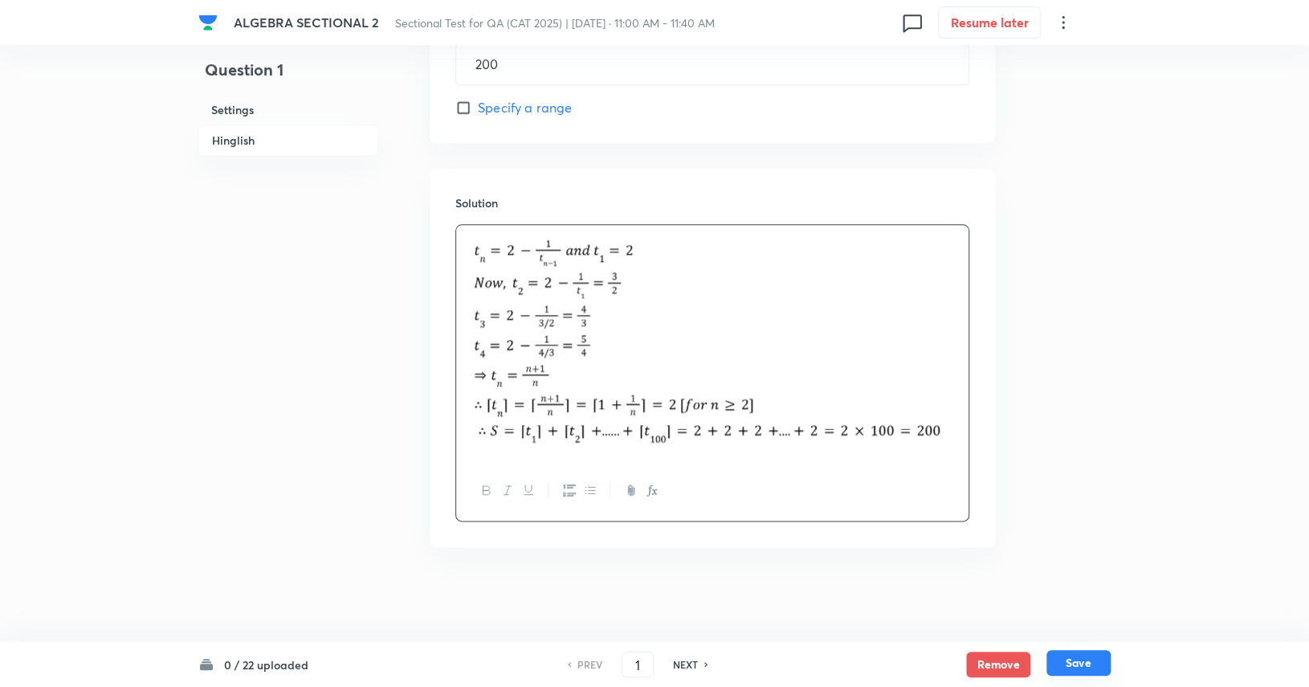
click at [1082, 658] on button "Save" at bounding box center [1078, 663] width 64 height 26
type input "2"
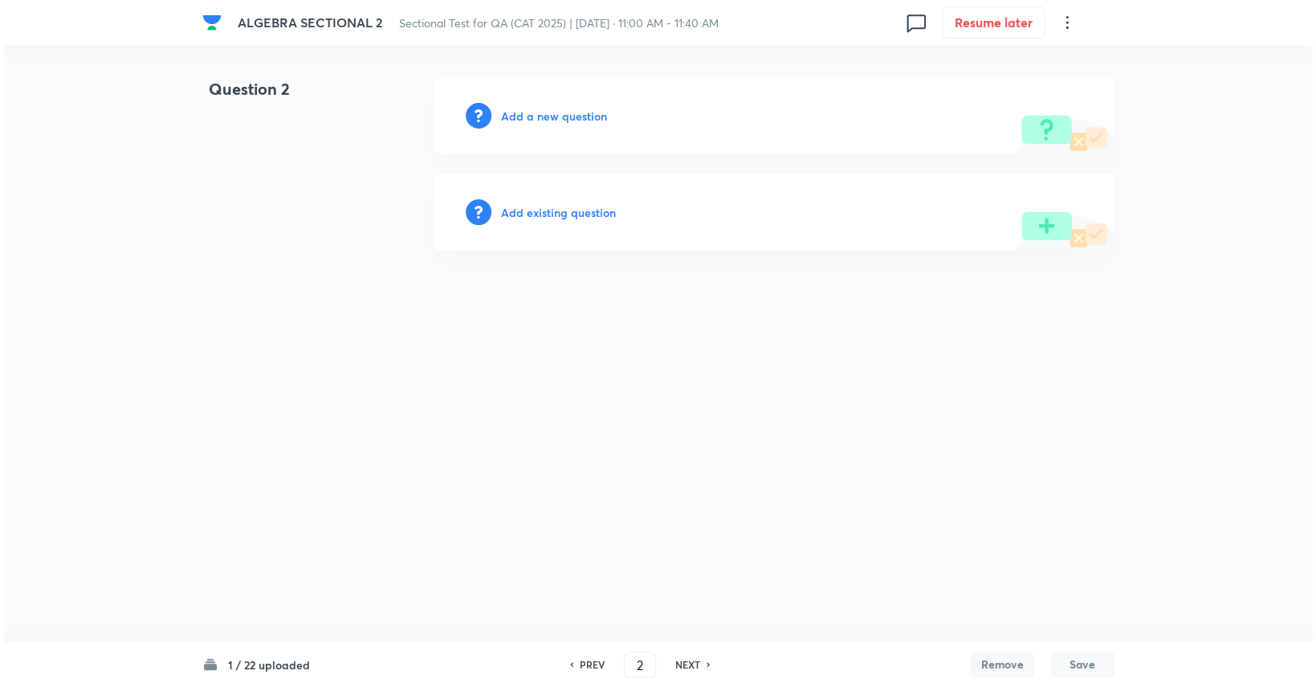
scroll to position [0, 0]
click at [585, 105] on div "Add a new question" at bounding box center [774, 115] width 681 height 77
click at [589, 115] on h6 "Add a new question" at bounding box center [554, 116] width 106 height 17
click at [589, 116] on h6 "Choose a question type" at bounding box center [563, 116] width 124 height 17
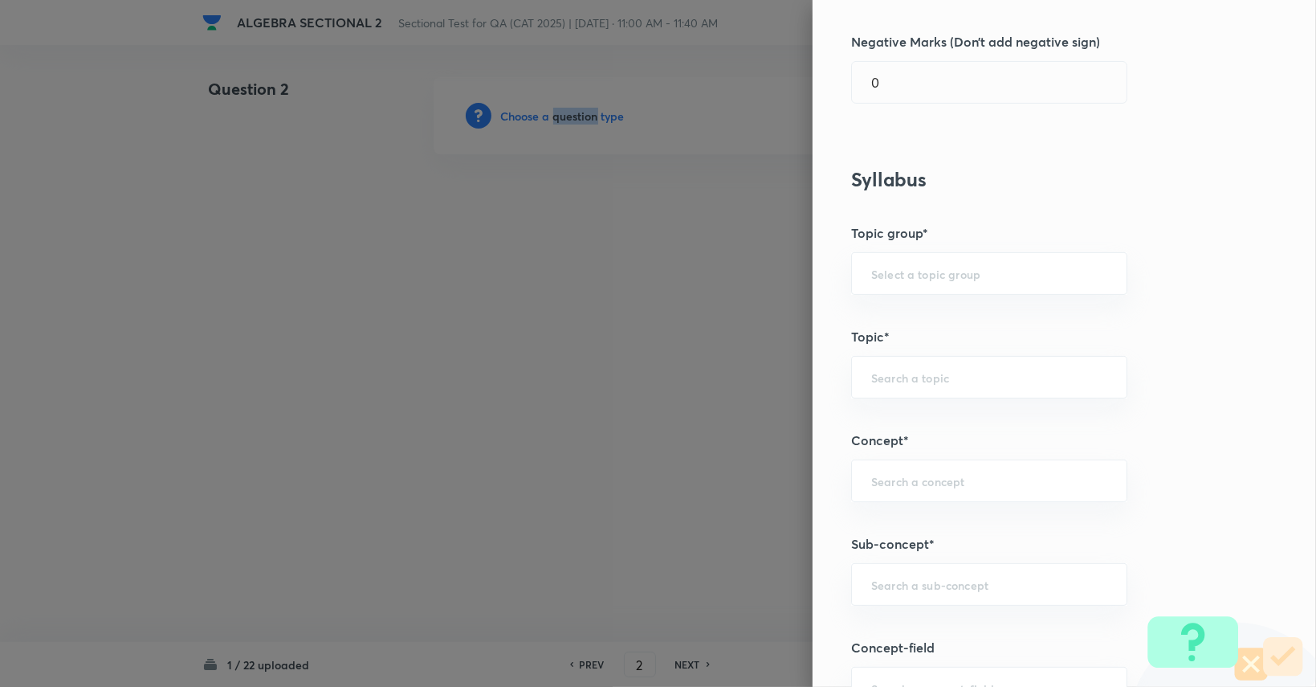
scroll to position [482, 0]
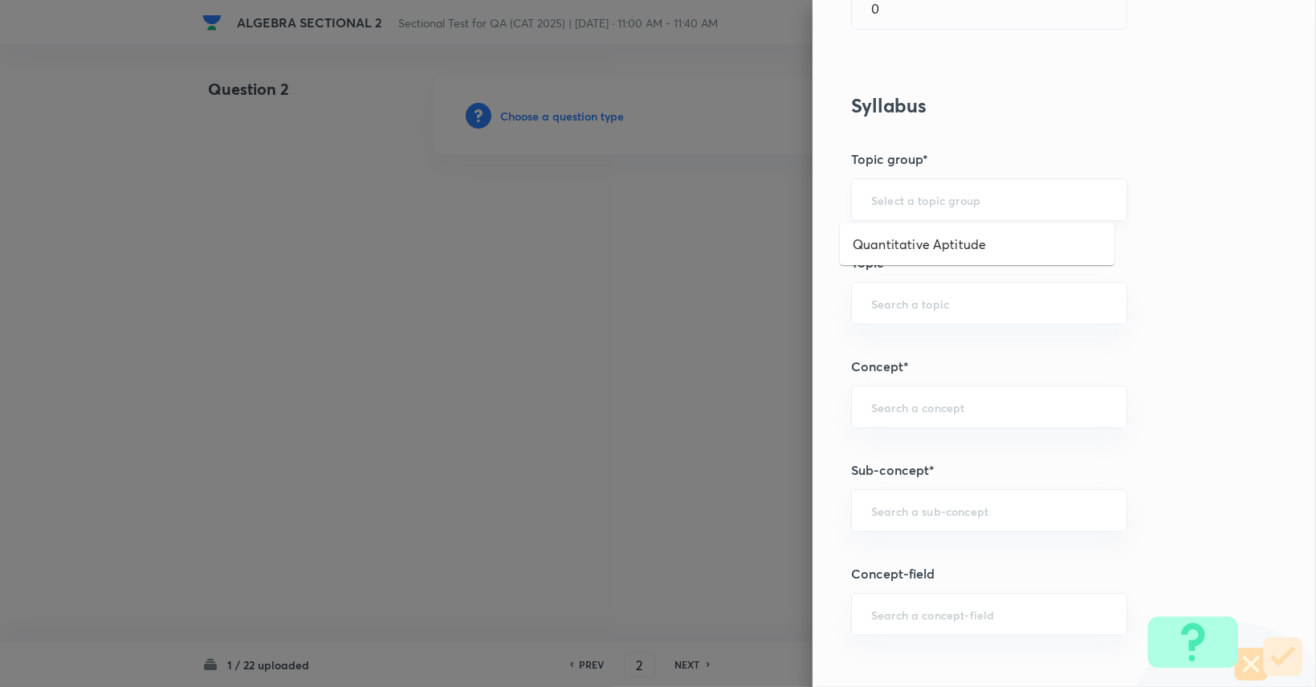
click at [915, 195] on input "text" at bounding box center [989, 199] width 236 height 15
click at [914, 242] on li "Quantitative Aptitude" at bounding box center [977, 244] width 275 height 29
type input "Quantitative Aptitude"
click at [915, 302] on input "text" at bounding box center [989, 302] width 236 height 15
click at [926, 308] on input "text" at bounding box center [989, 302] width 236 height 15
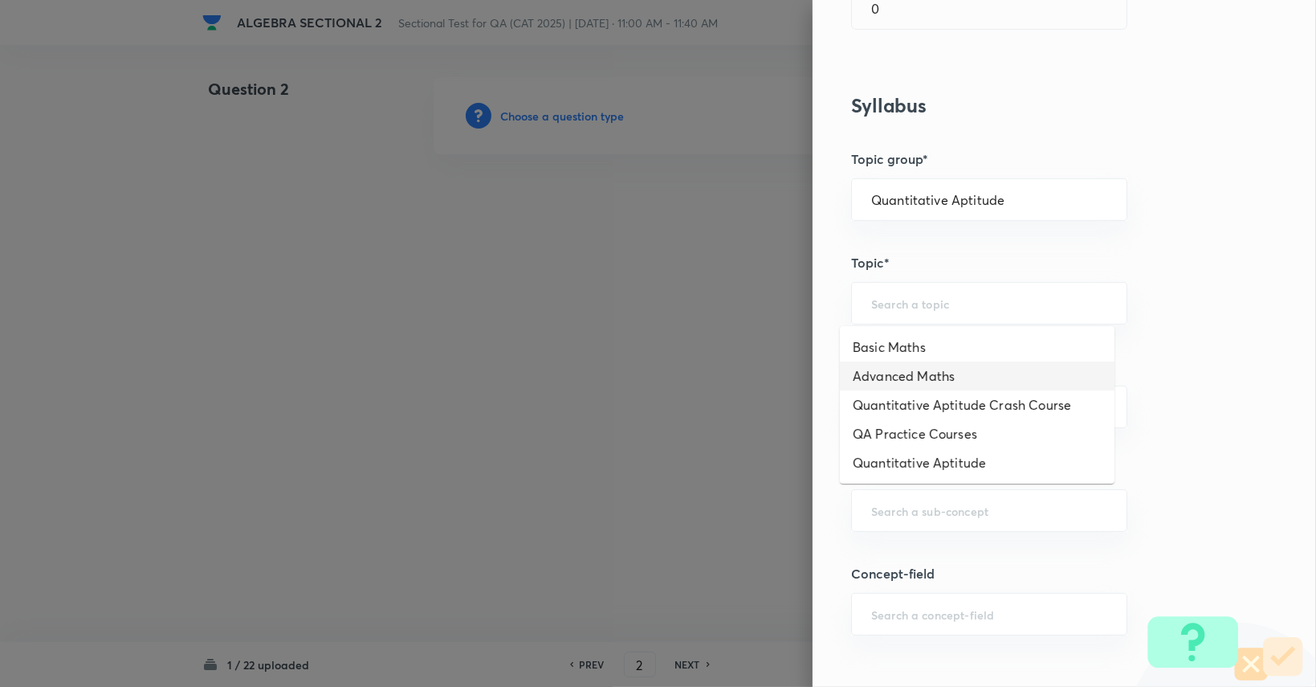
click at [907, 369] on li "Advanced Maths" at bounding box center [977, 375] width 275 height 29
type input "Advanced Maths"
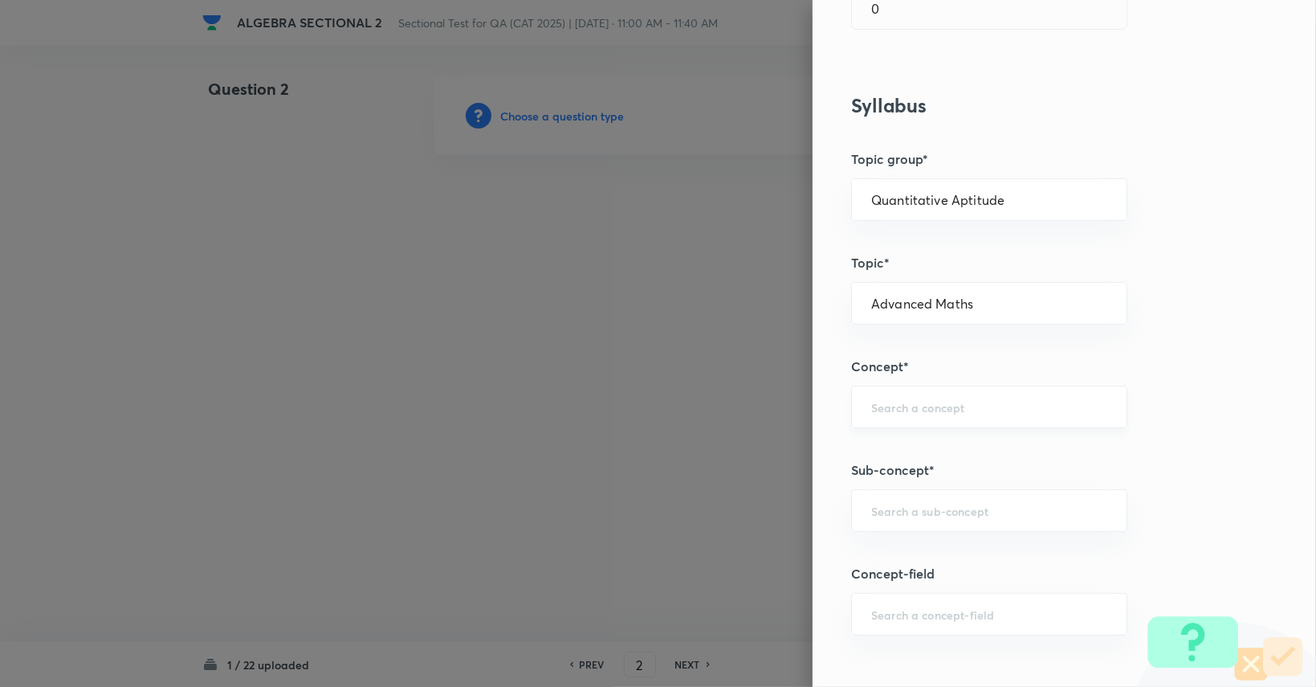
click at [1087, 392] on div "Question settings Question type* Integer Does this question have a passage?* Ye…" at bounding box center [1064, 343] width 503 height 687
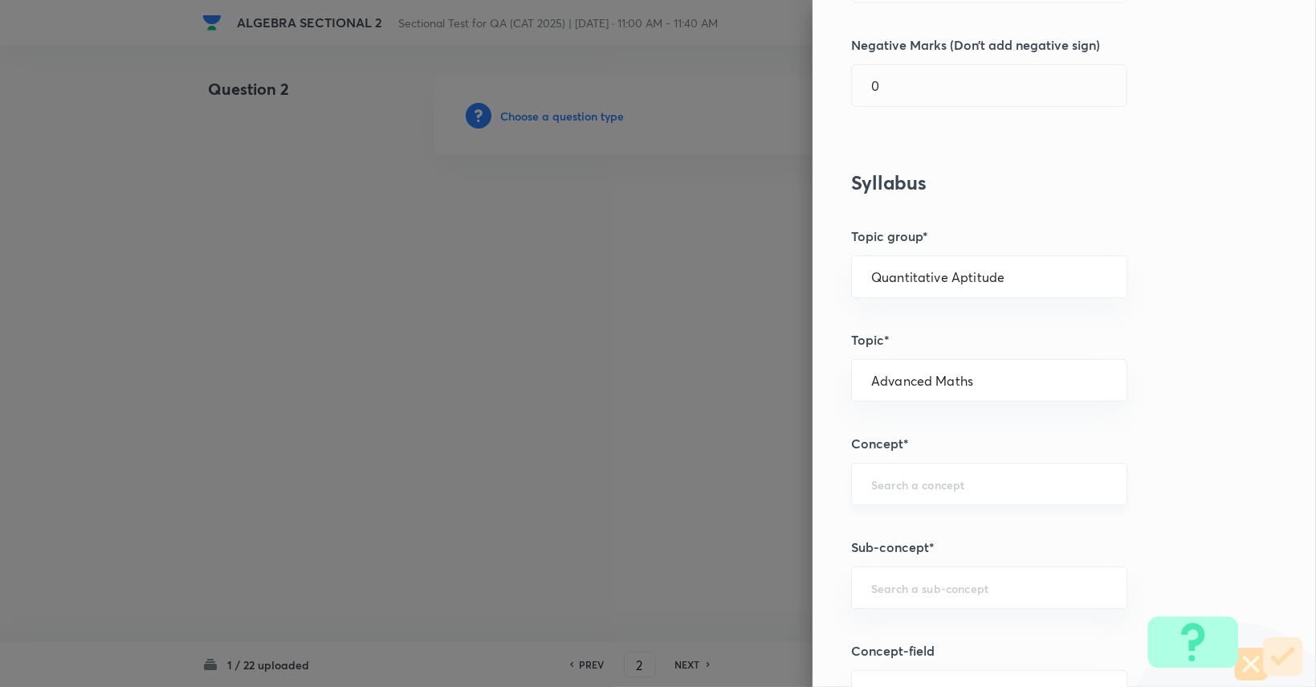
scroll to position [337, 0]
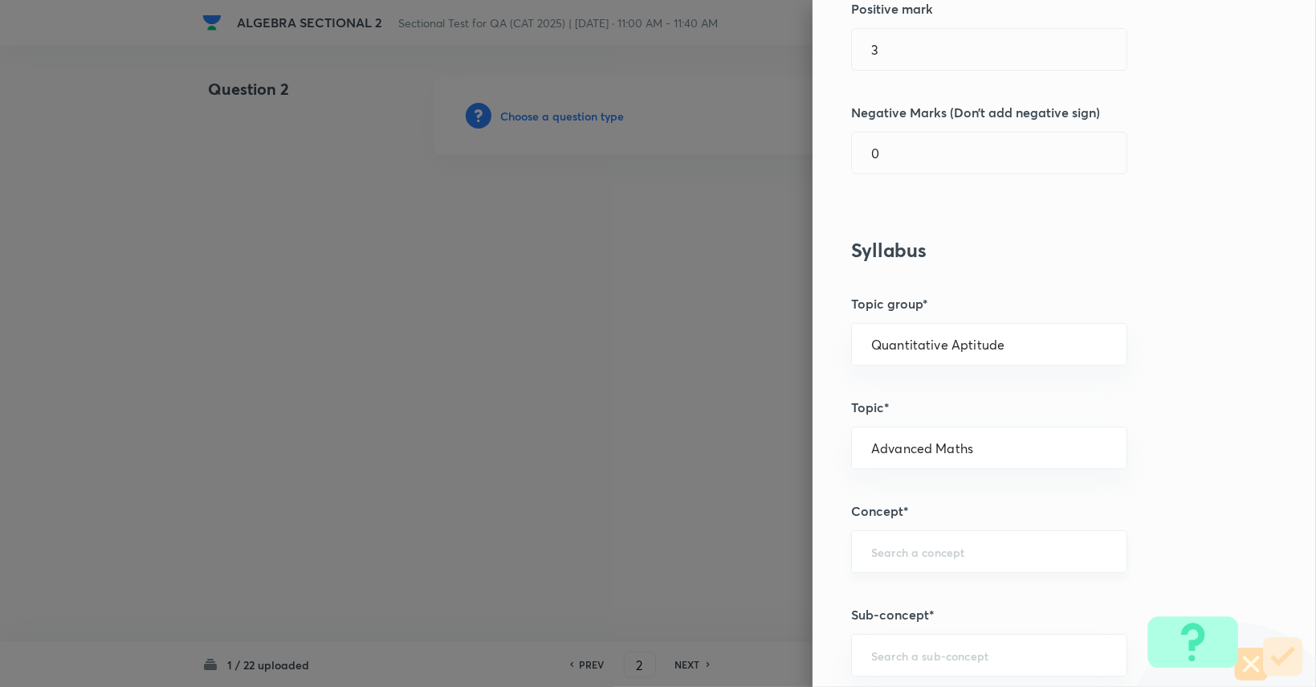
click at [996, 544] on input "text" at bounding box center [989, 551] width 236 height 15
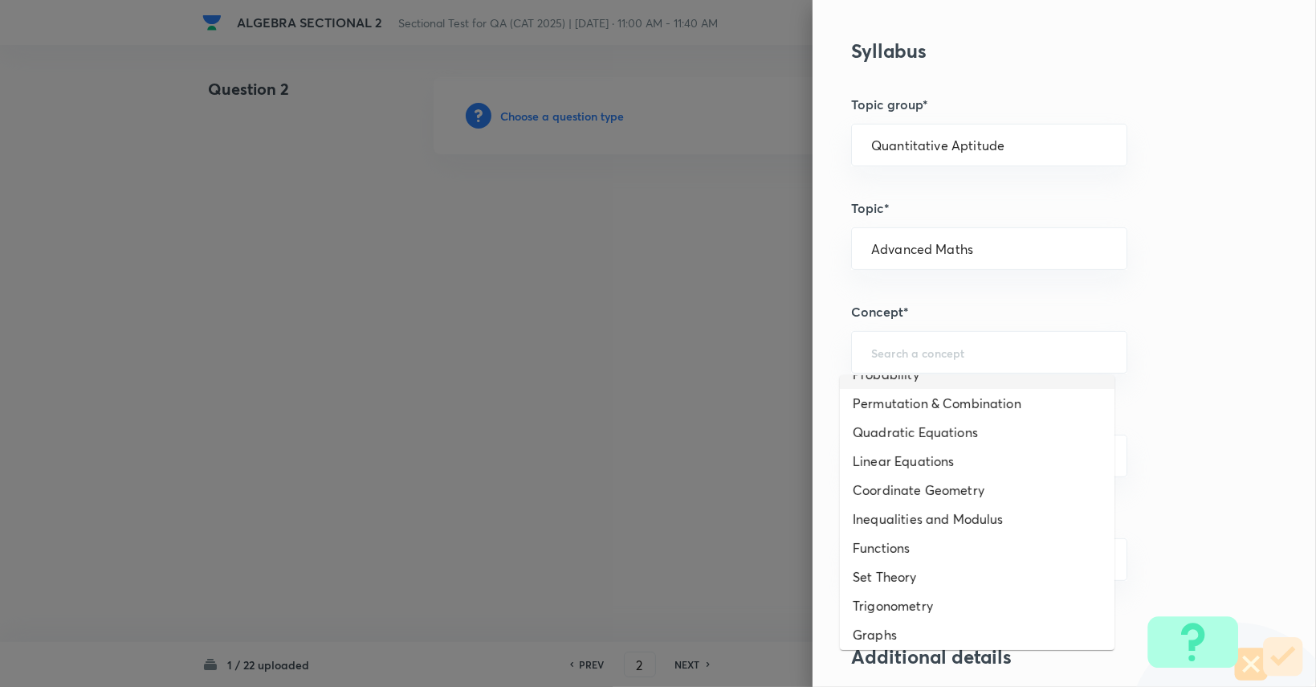
scroll to position [80, 0]
click at [986, 430] on li "Quadratic Equations" at bounding box center [977, 431] width 275 height 29
type input "Quadratic Equations"
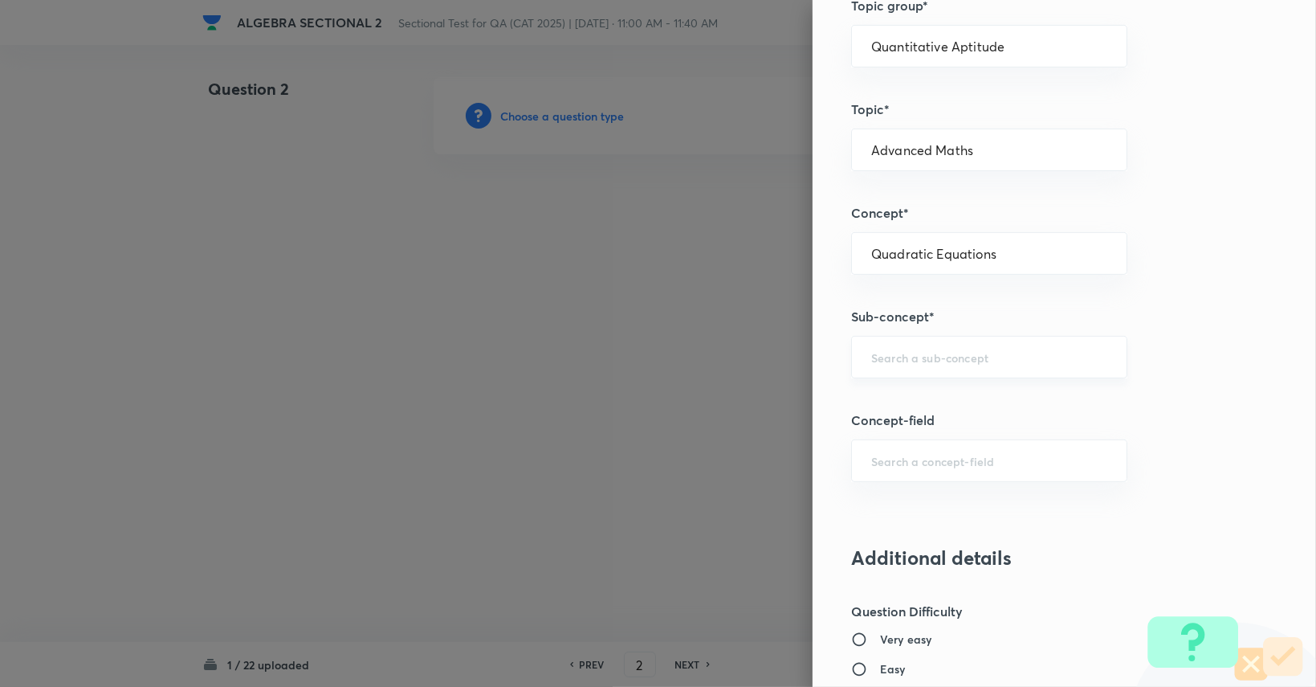
scroll to position [636, 0]
click at [1000, 351] on input "text" at bounding box center [989, 355] width 236 height 15
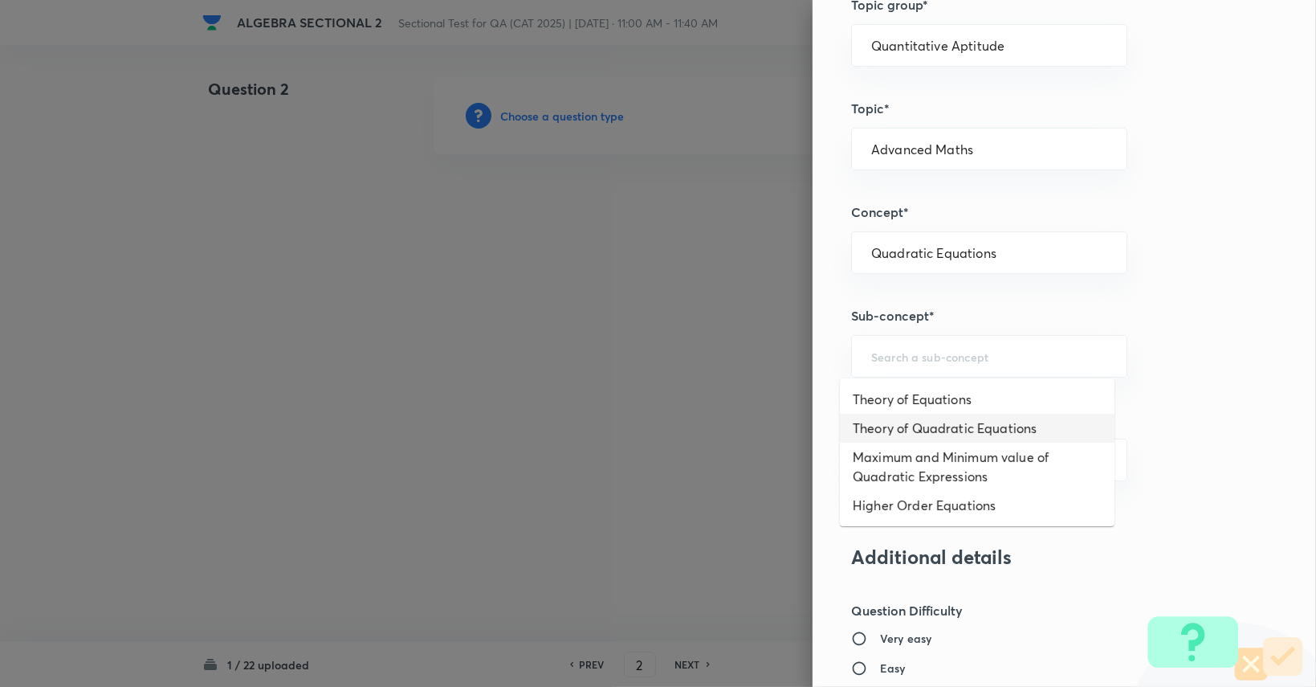
click at [973, 422] on li "Theory of Quadratic Equations" at bounding box center [977, 428] width 275 height 29
type input "Theory of Quadratic Equations"
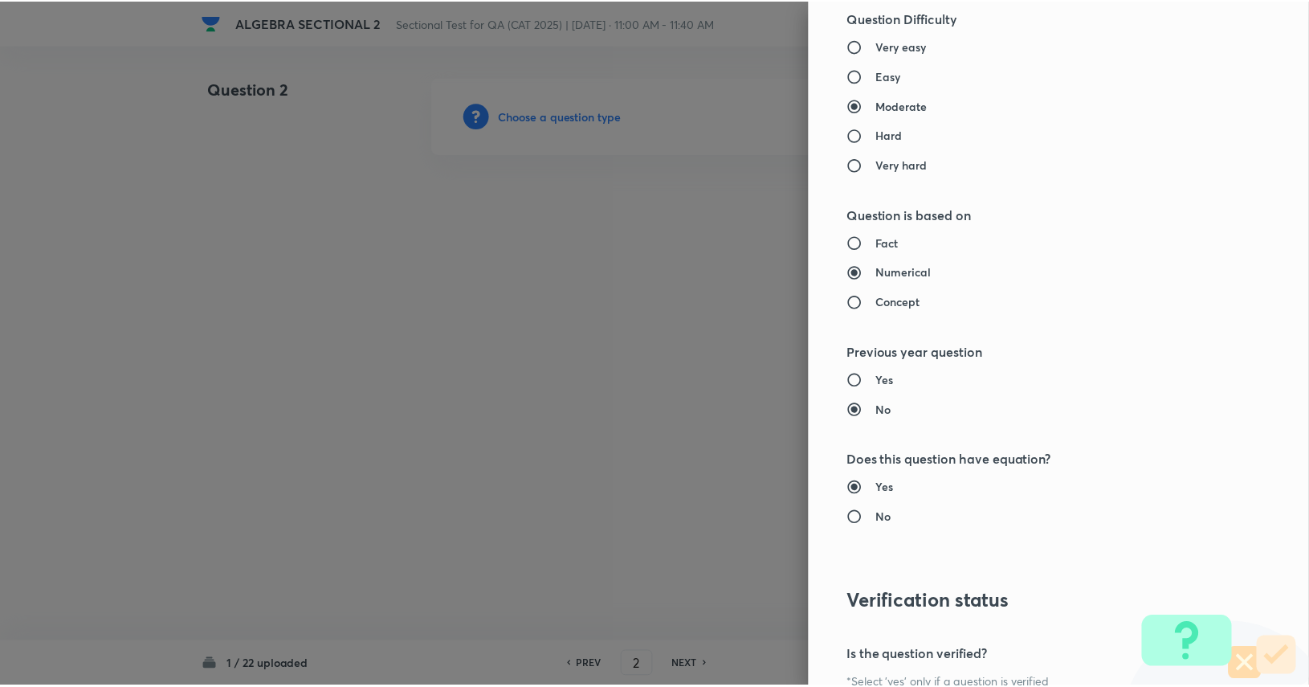
scroll to position [1404, 0]
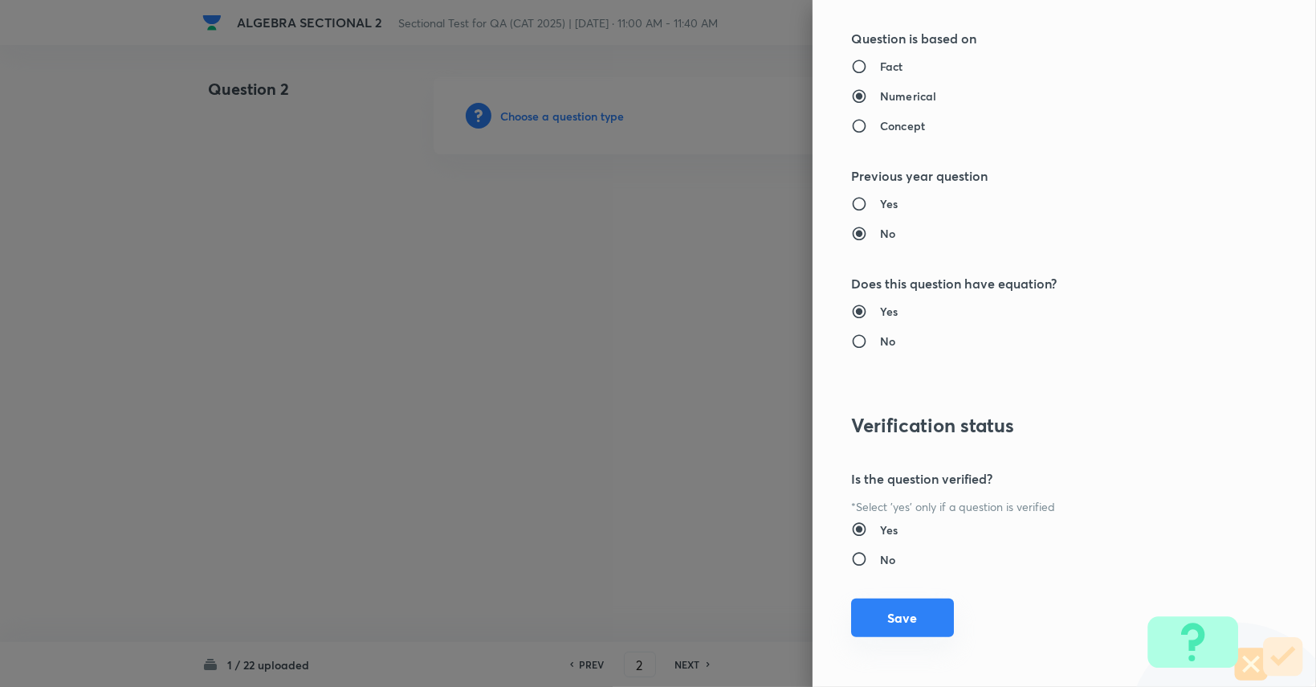
click at [870, 622] on button "Save" at bounding box center [902, 617] width 103 height 39
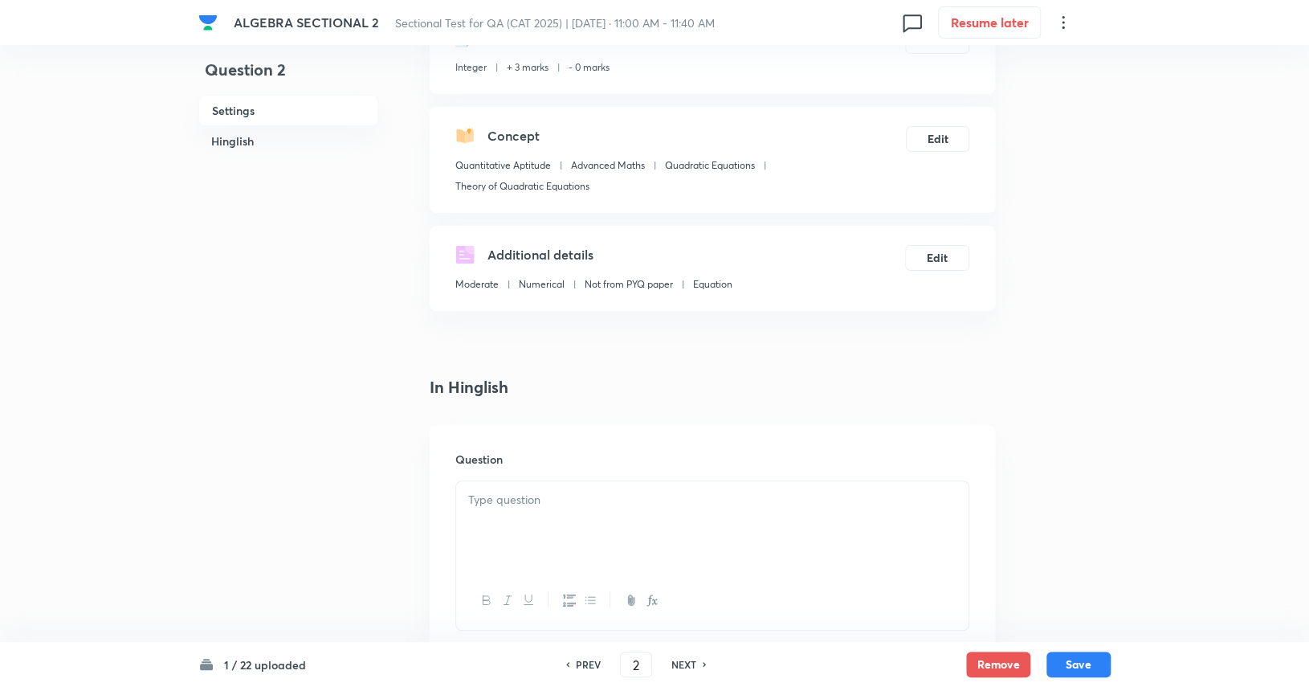
scroll to position [119, 0]
click at [748, 505] on p at bounding box center [712, 499] width 488 height 18
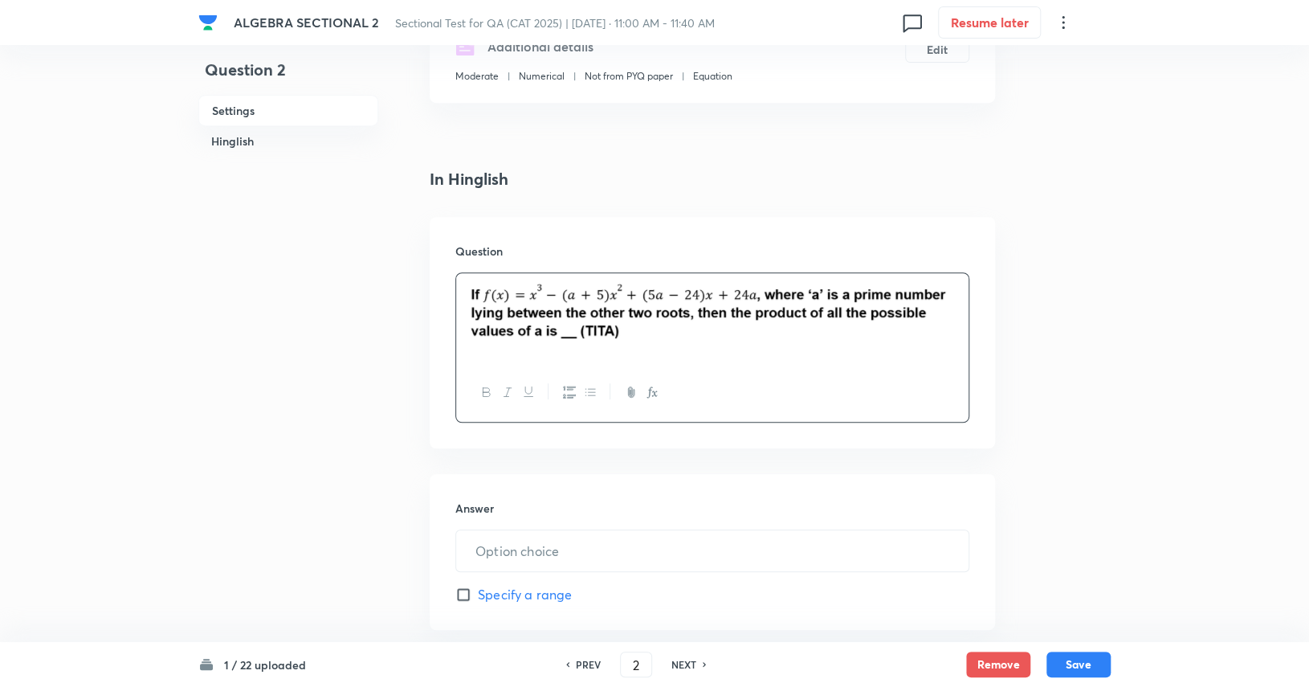
scroll to position [328, 0]
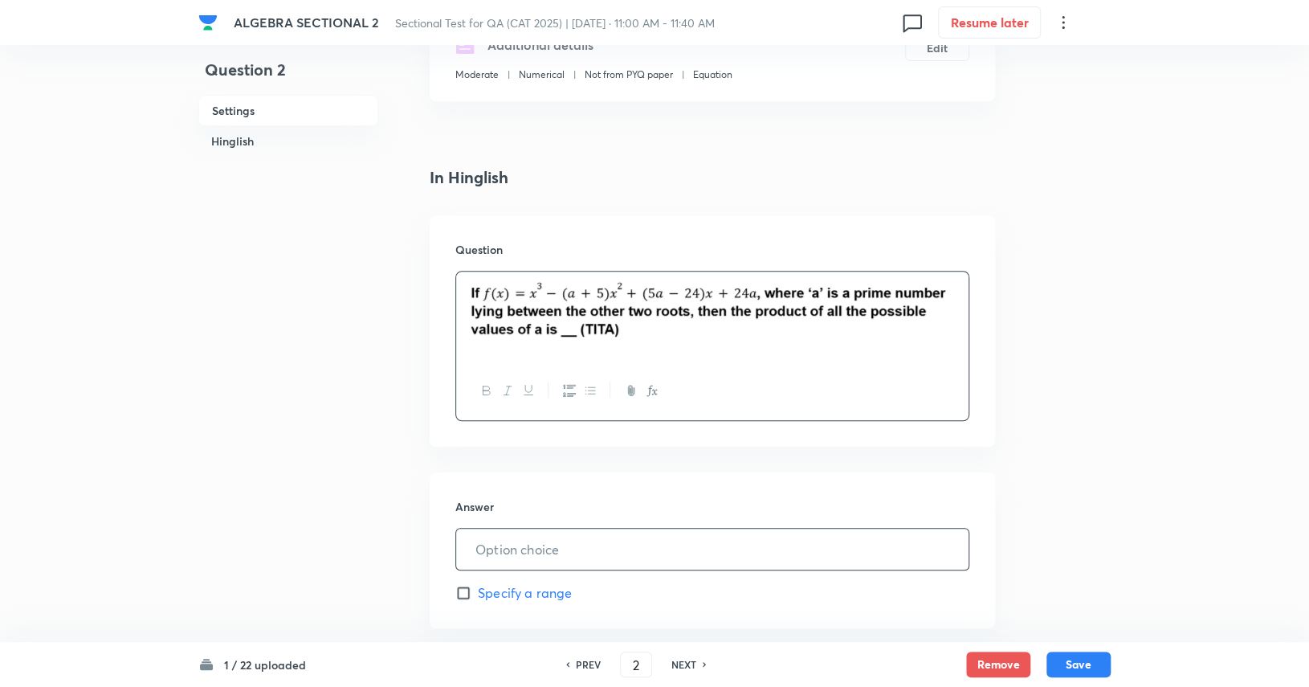
click at [687, 556] on input "text" at bounding box center [712, 548] width 512 height 41
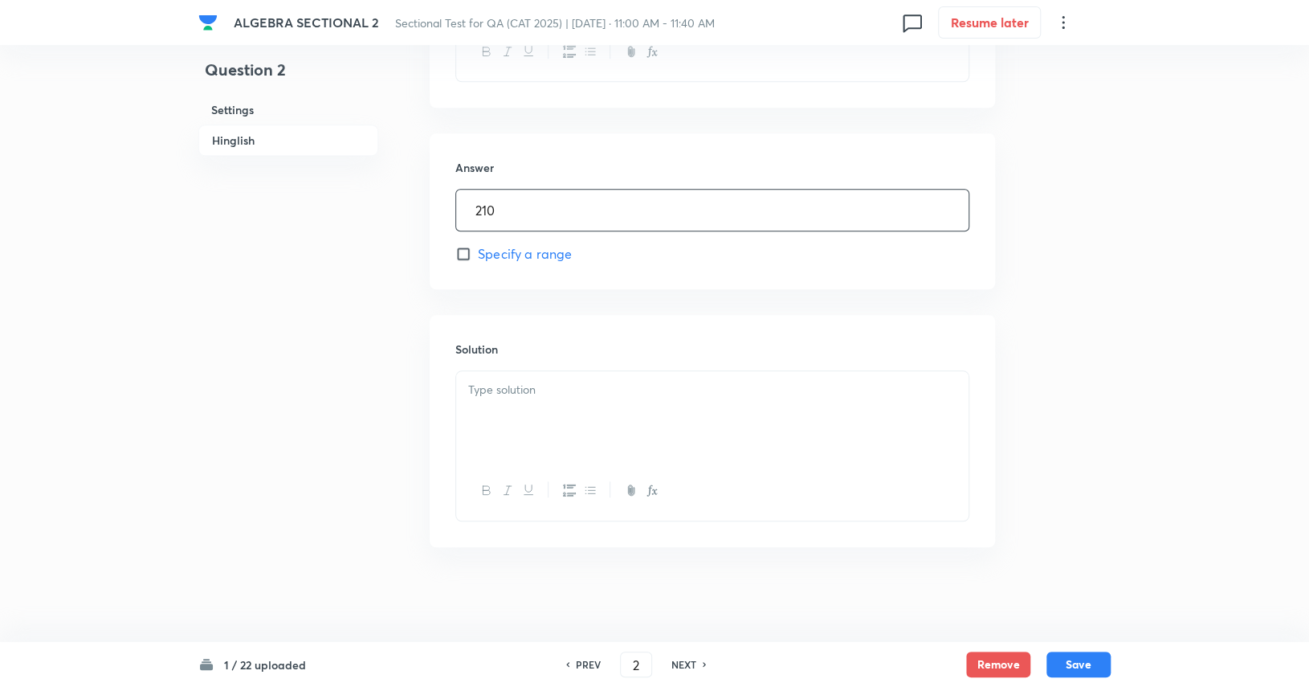
type input "210"
click at [610, 397] on p at bounding box center [712, 390] width 488 height 18
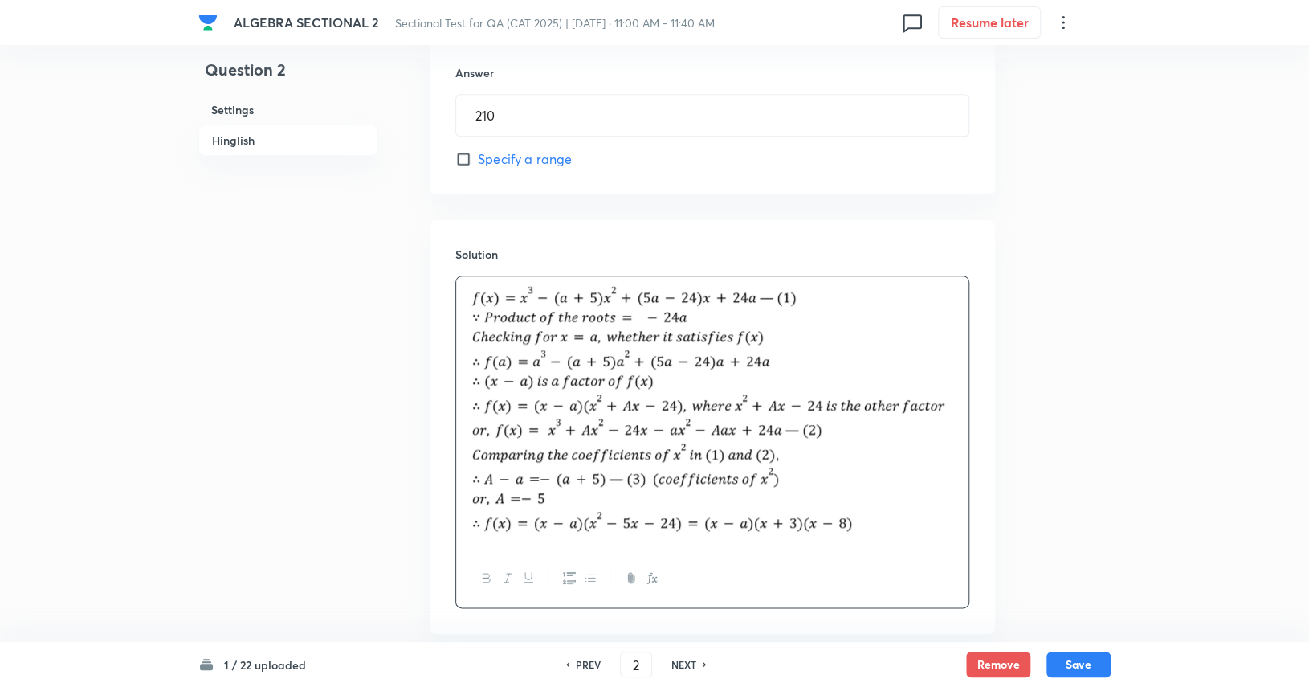
scroll to position [848, 0]
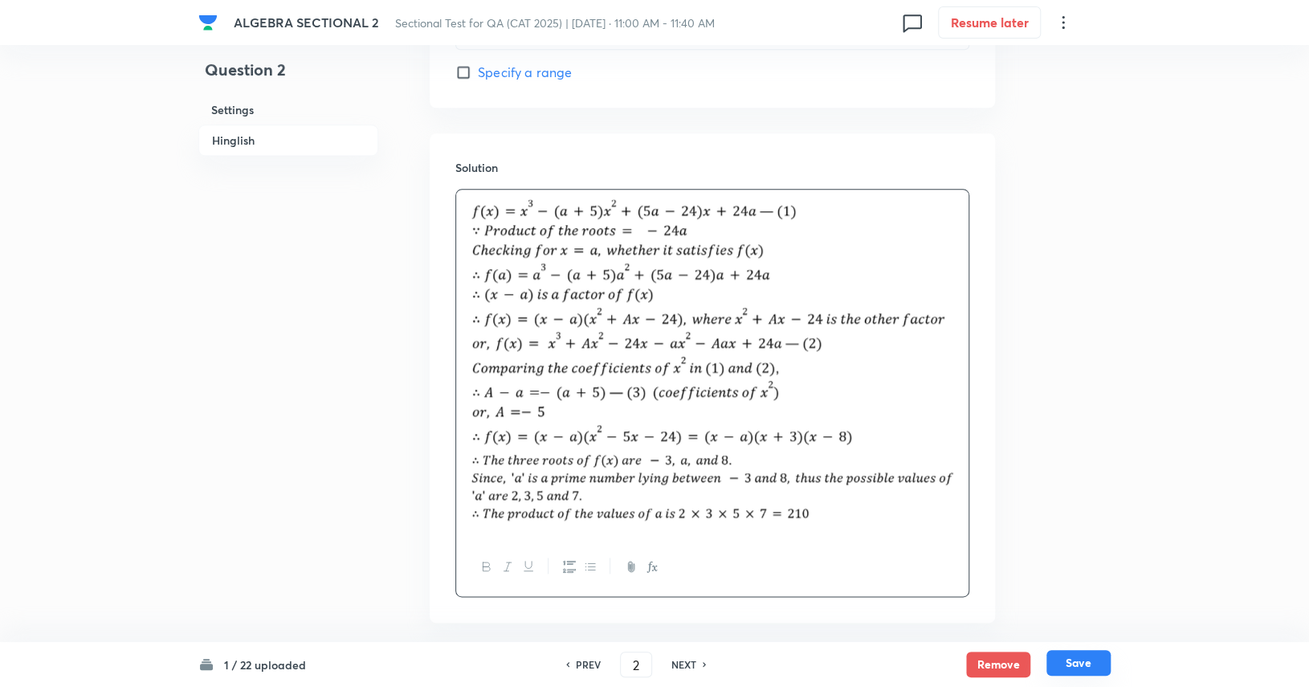
click at [1082, 667] on button "Save" at bounding box center [1078, 663] width 64 height 26
type input "3"
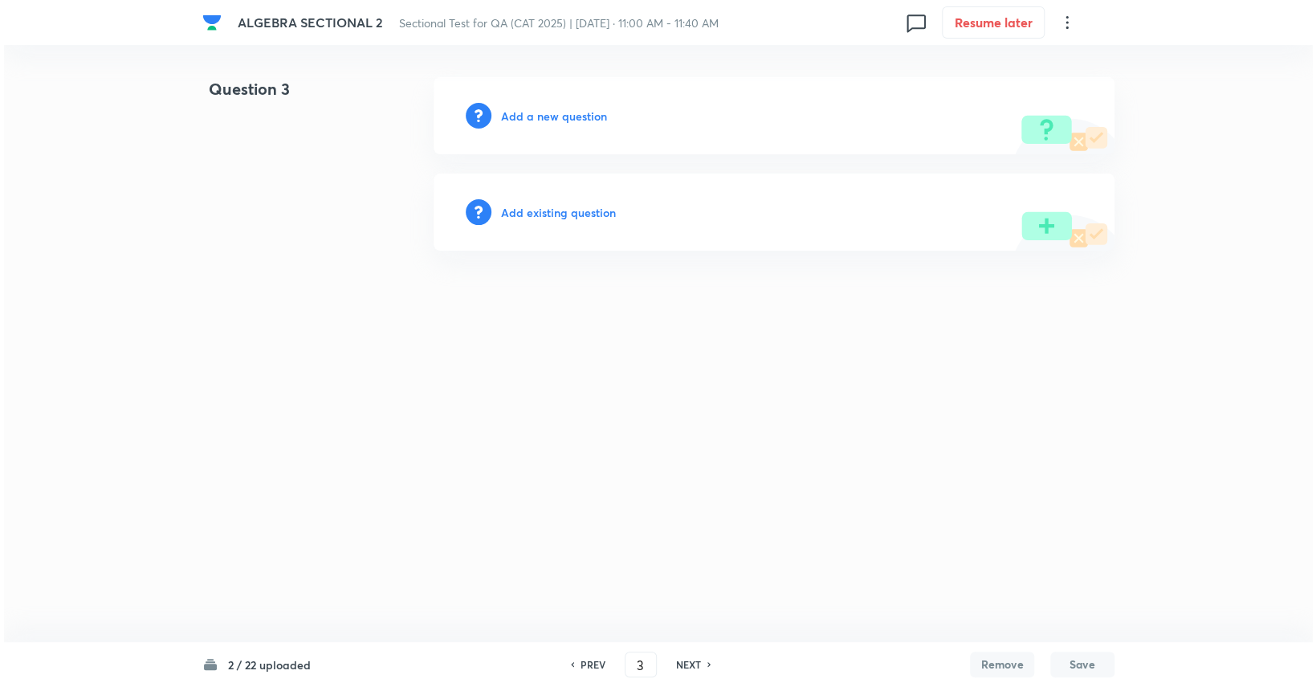
scroll to position [0, 0]
click at [601, 108] on h6 "Add a new question" at bounding box center [554, 116] width 106 height 17
click at [601, 108] on h6 "Choose a question type" at bounding box center [563, 116] width 124 height 17
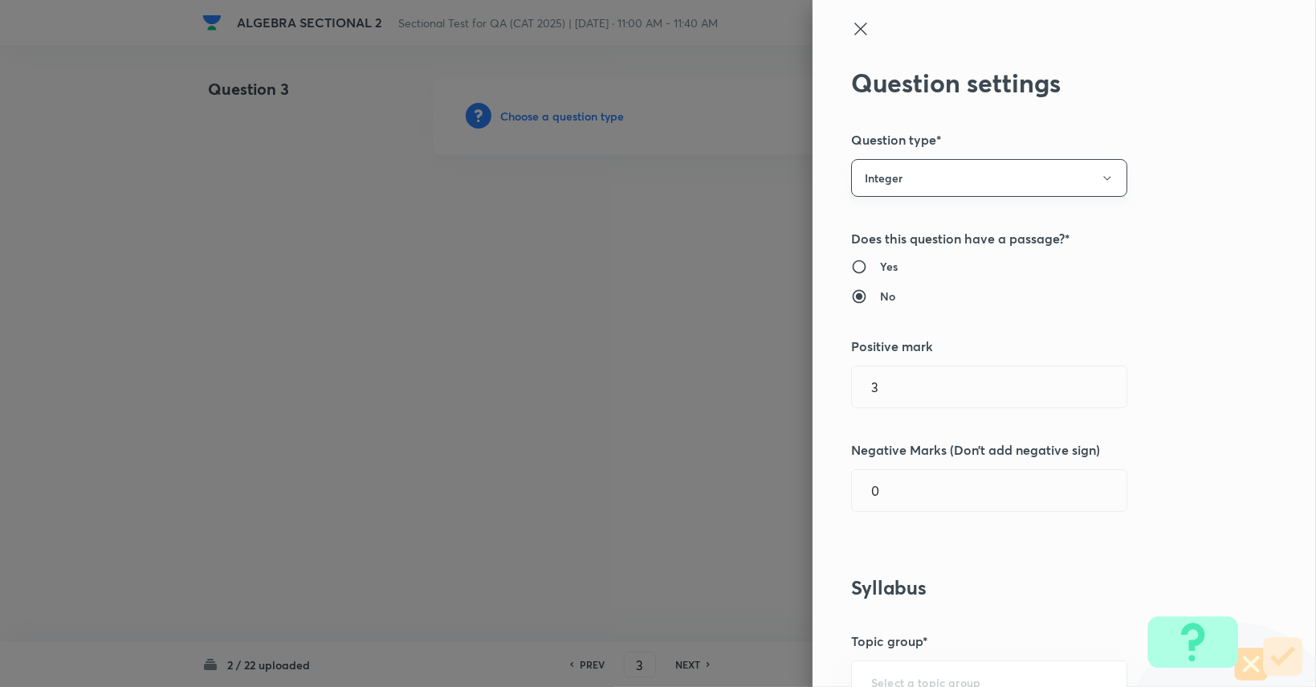
click at [996, 185] on button "Integer" at bounding box center [989, 178] width 276 height 38
click at [985, 222] on span "Single choice correct" at bounding box center [977, 226] width 255 height 17
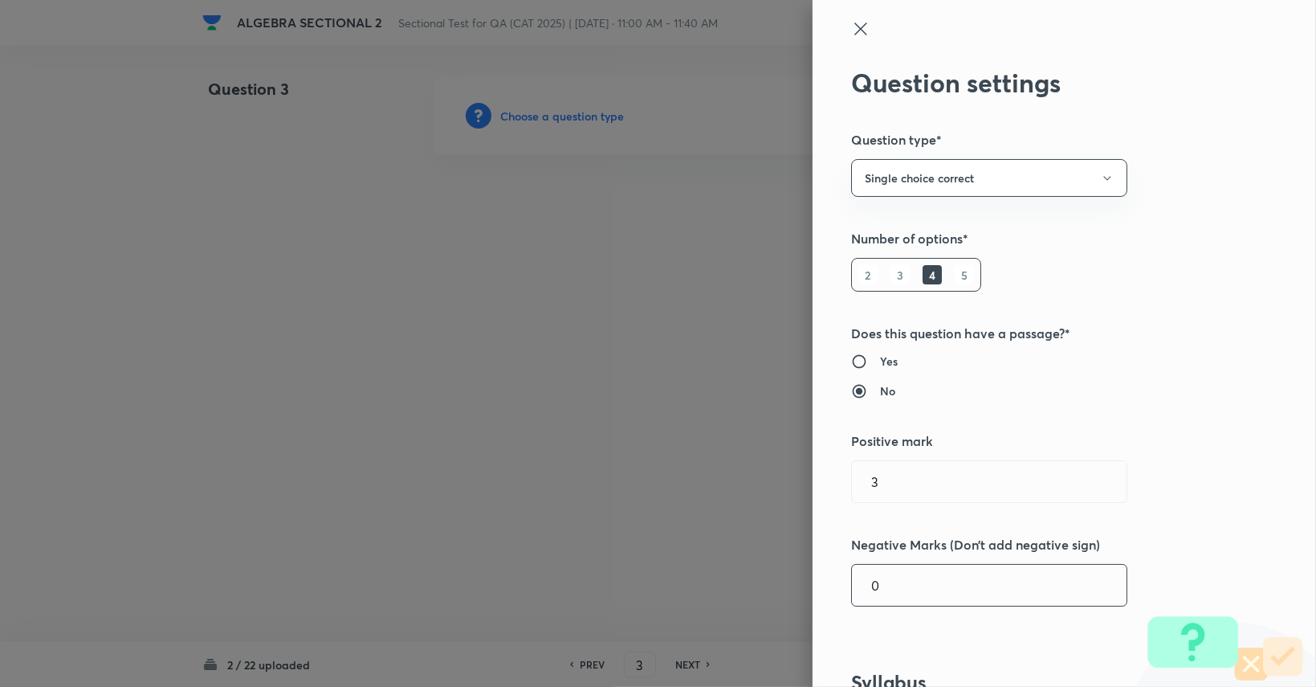
click at [910, 581] on input "0" at bounding box center [989, 584] width 275 height 41
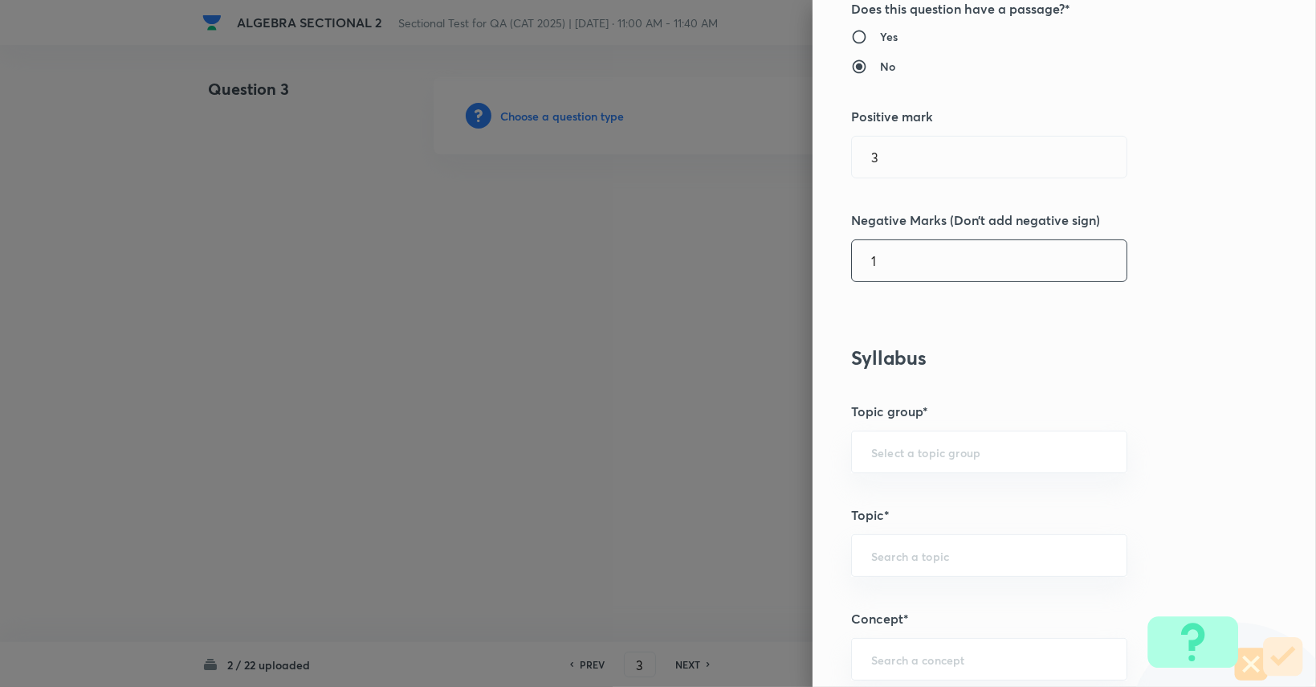
scroll to position [329, 0]
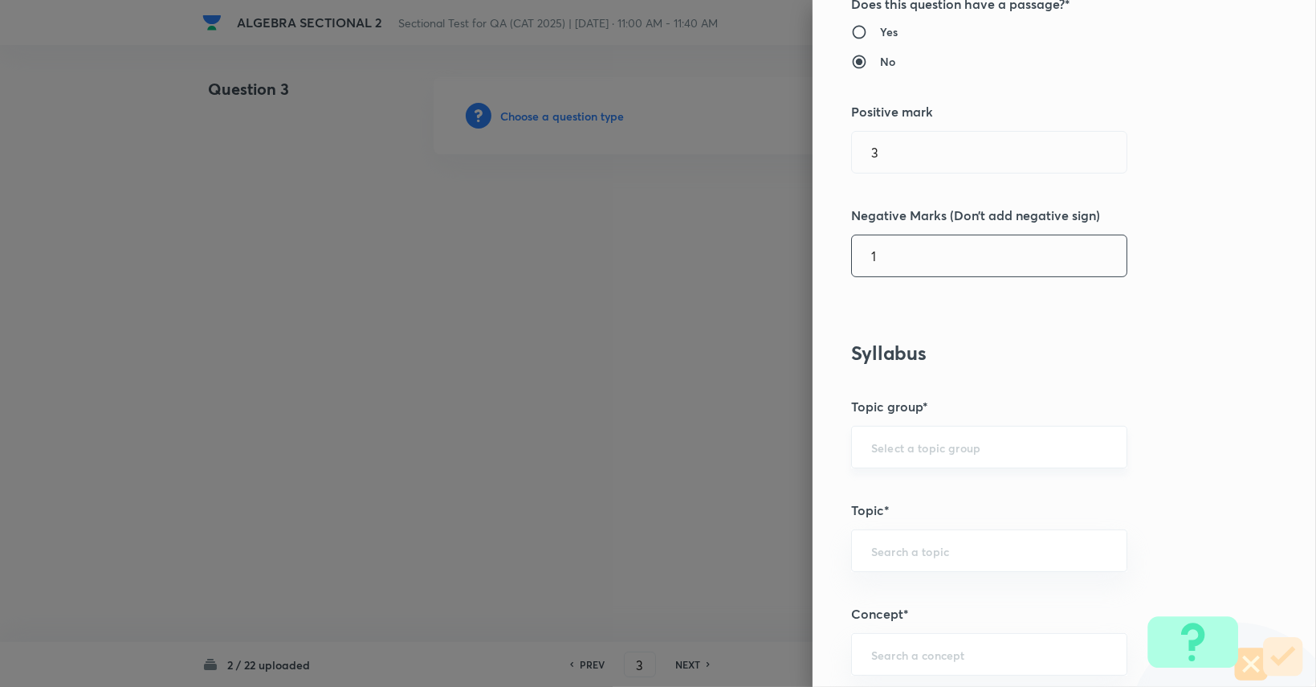
type input "1"
click at [962, 439] on input "text" at bounding box center [989, 446] width 236 height 15
click at [951, 495] on li "Quantitative Aptitude" at bounding box center [977, 490] width 275 height 29
type input "Quantitative Aptitude"
click at [935, 559] on div "​" at bounding box center [989, 550] width 276 height 43
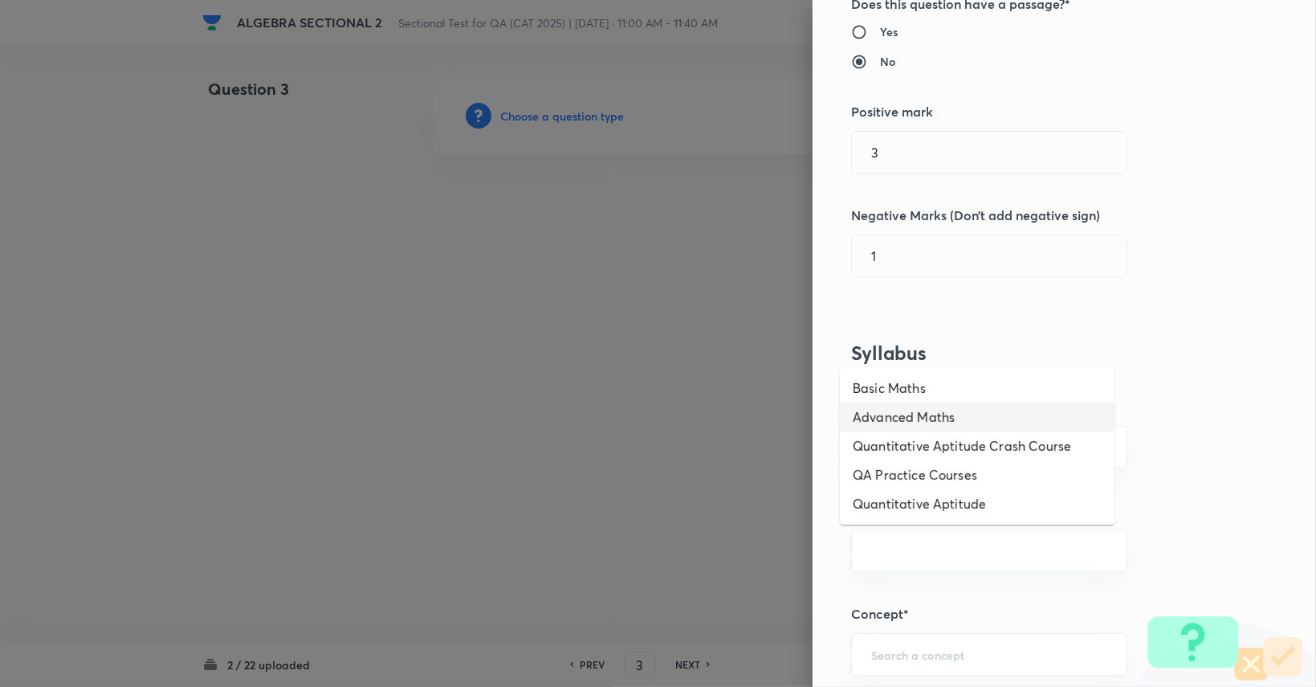
click at [921, 422] on li "Advanced Maths" at bounding box center [977, 416] width 275 height 29
type input "Advanced Maths"
click at [909, 648] on input "text" at bounding box center [989, 653] width 236 height 15
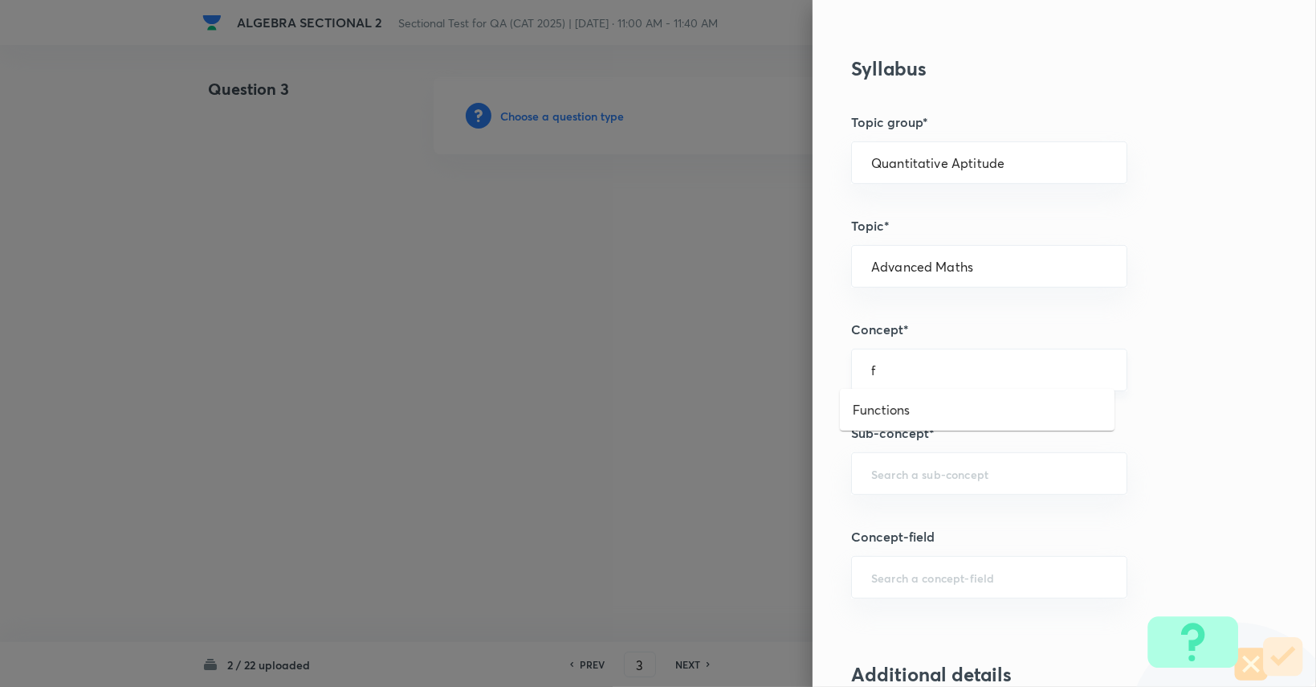
scroll to position [617, 0]
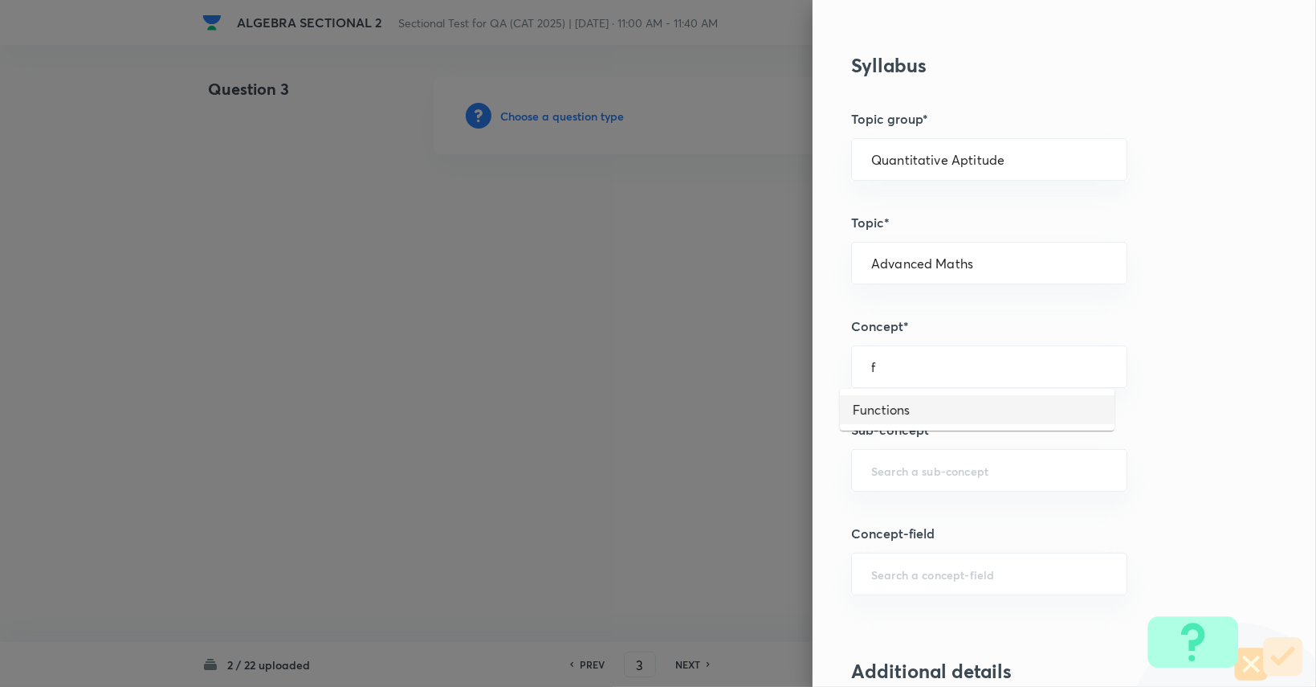
click at [929, 417] on li "Functions" at bounding box center [977, 409] width 275 height 29
type input "Functions"
click at [930, 466] on input "text" at bounding box center [989, 470] width 236 height 15
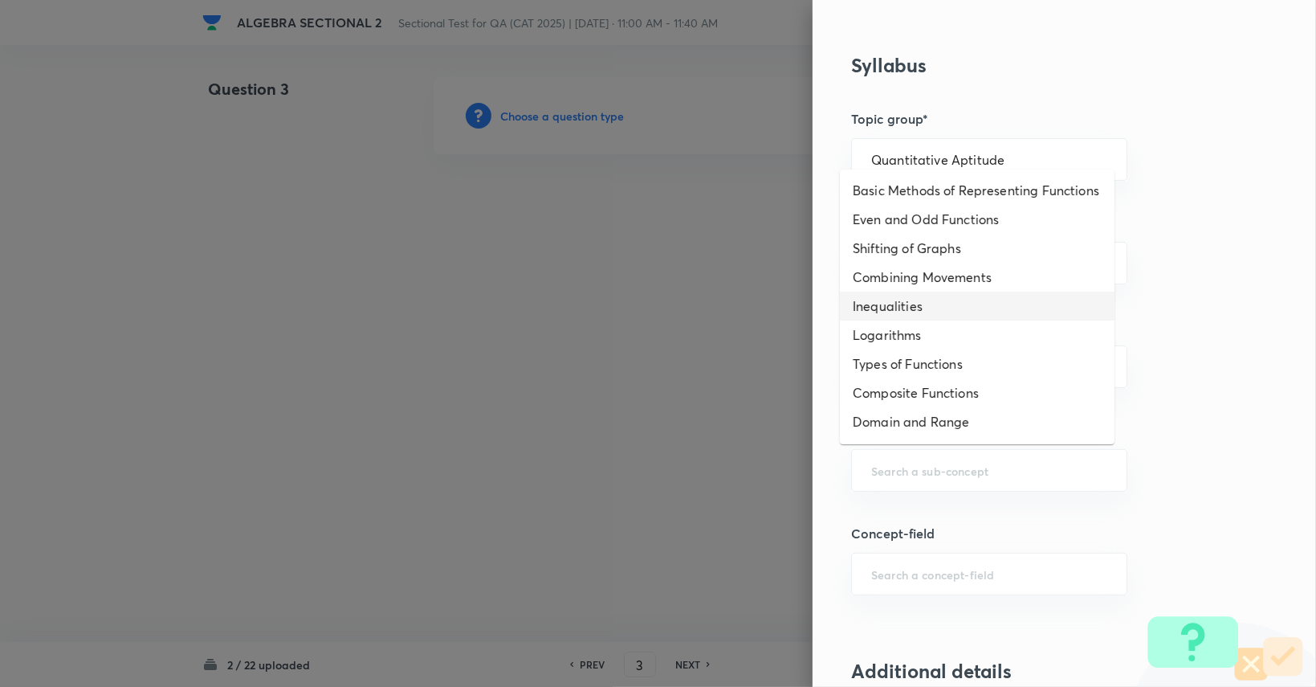
scroll to position [75, 0]
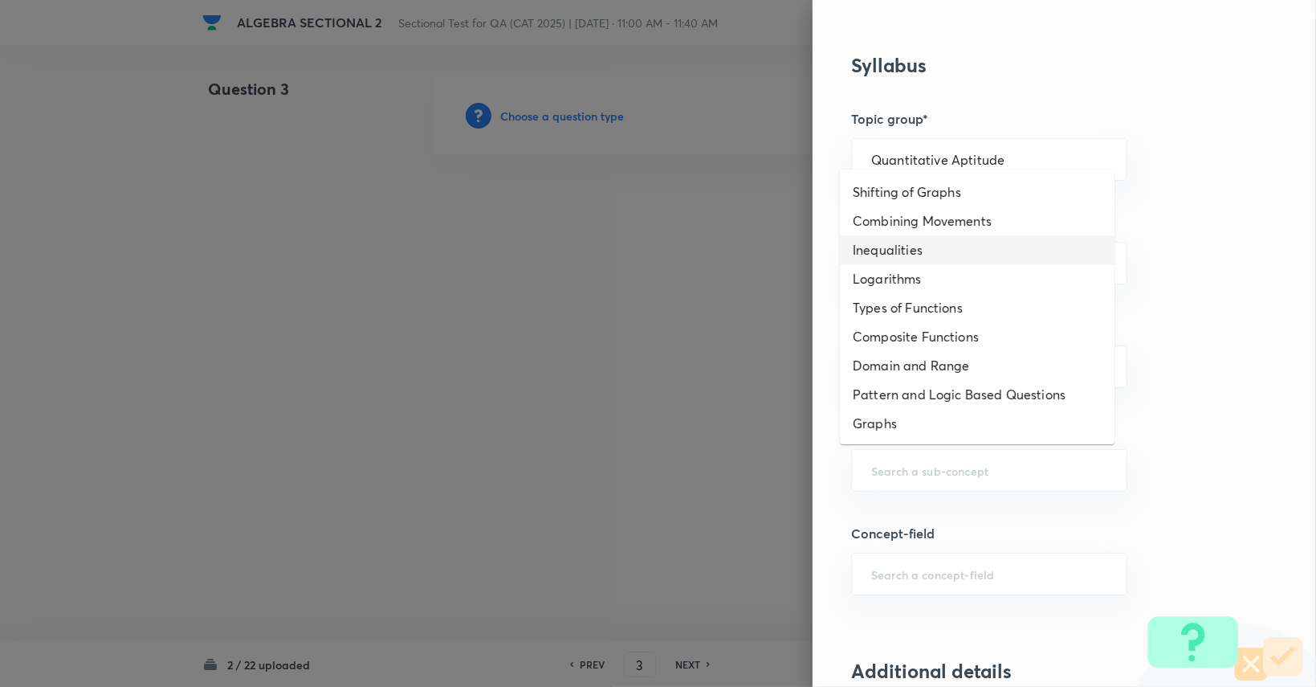
click at [973, 248] on li "Inequalities" at bounding box center [977, 249] width 275 height 29
type input "Inequalities"
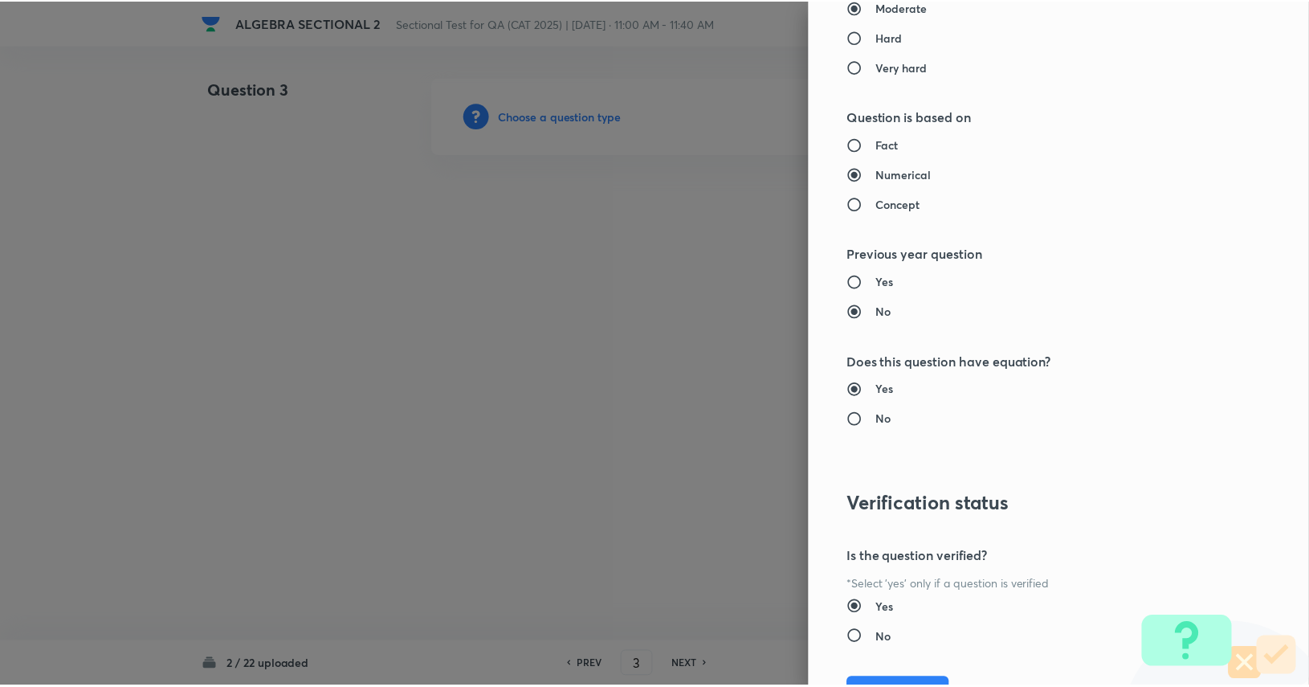
scroll to position [1499, 0]
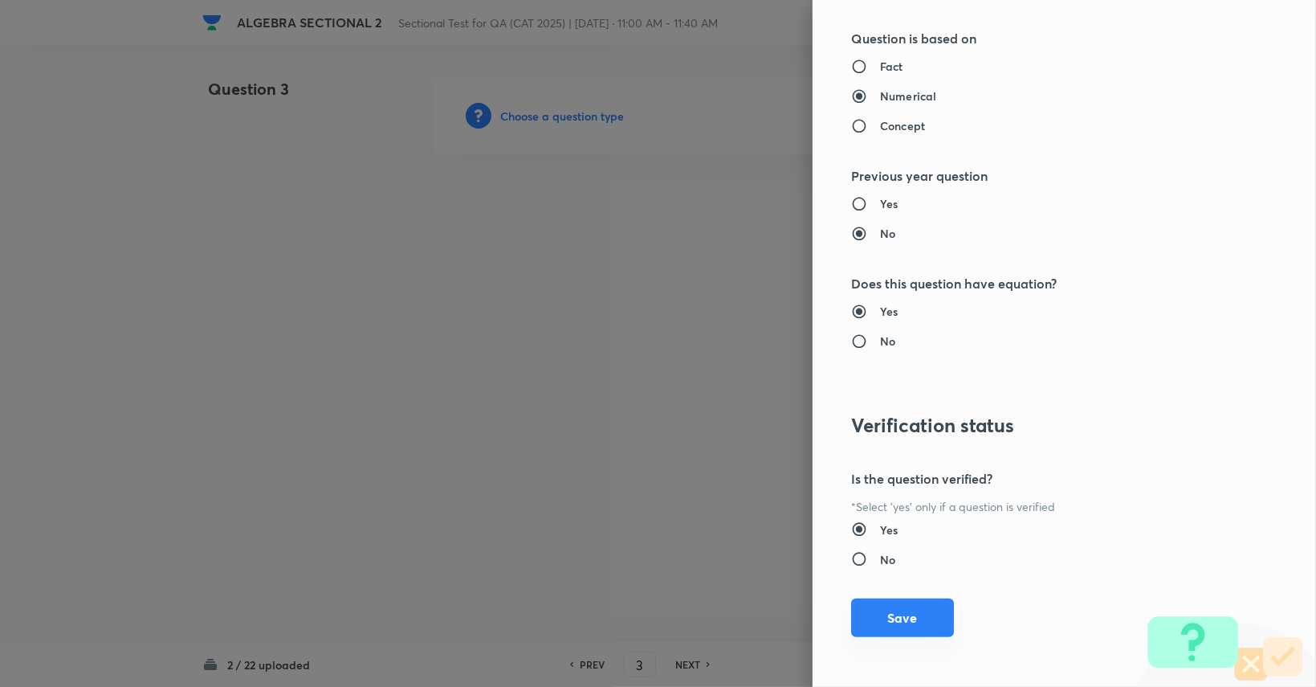
click at [870, 624] on button "Save" at bounding box center [902, 617] width 103 height 39
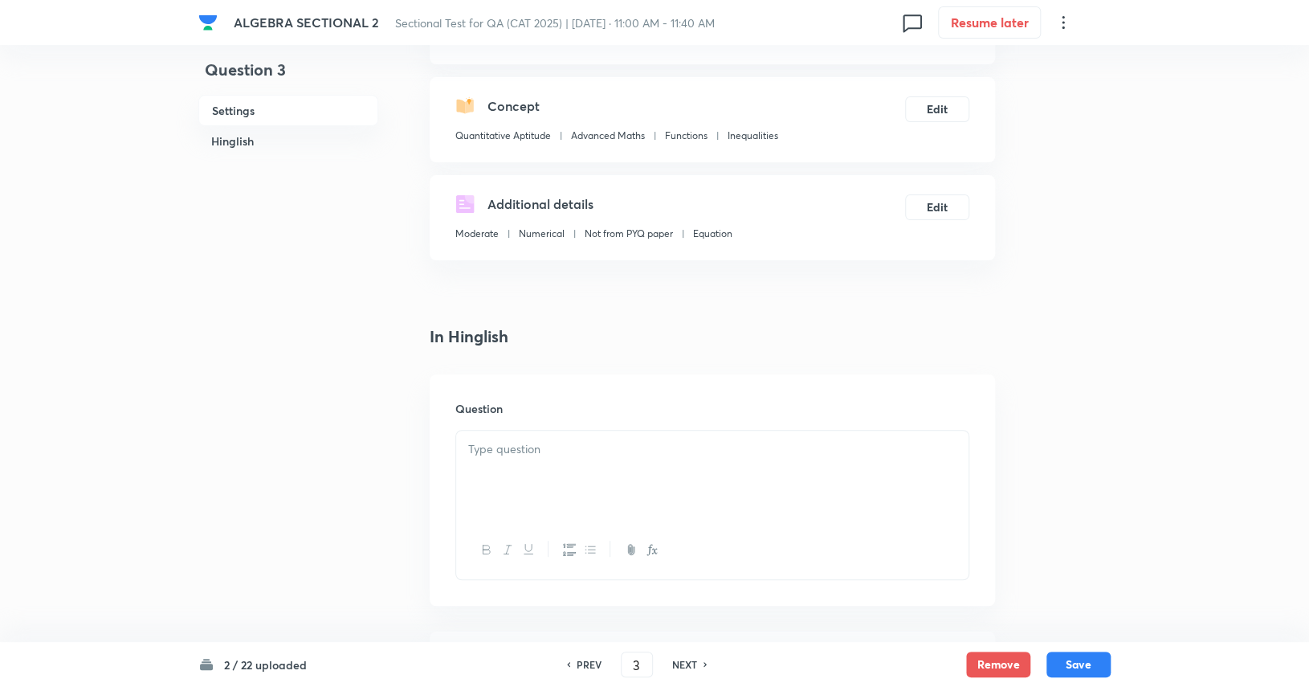
scroll to position [153, 0]
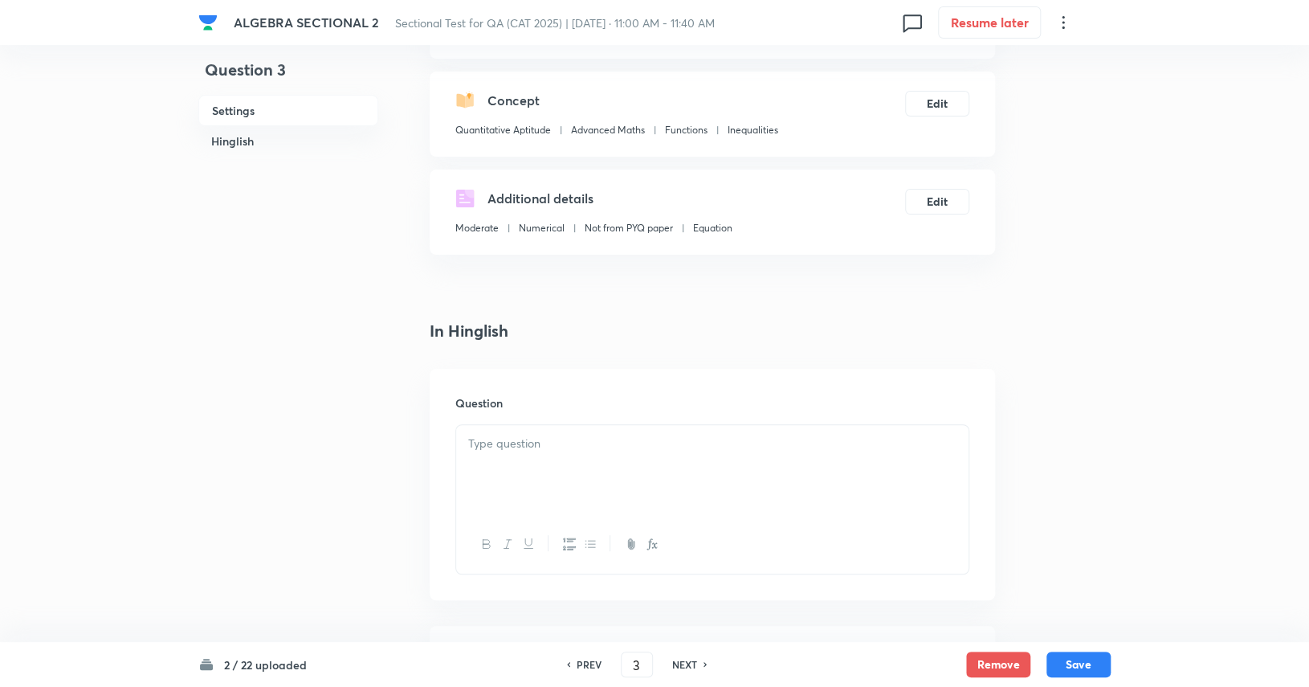
click at [733, 453] on div at bounding box center [712, 470] width 512 height 90
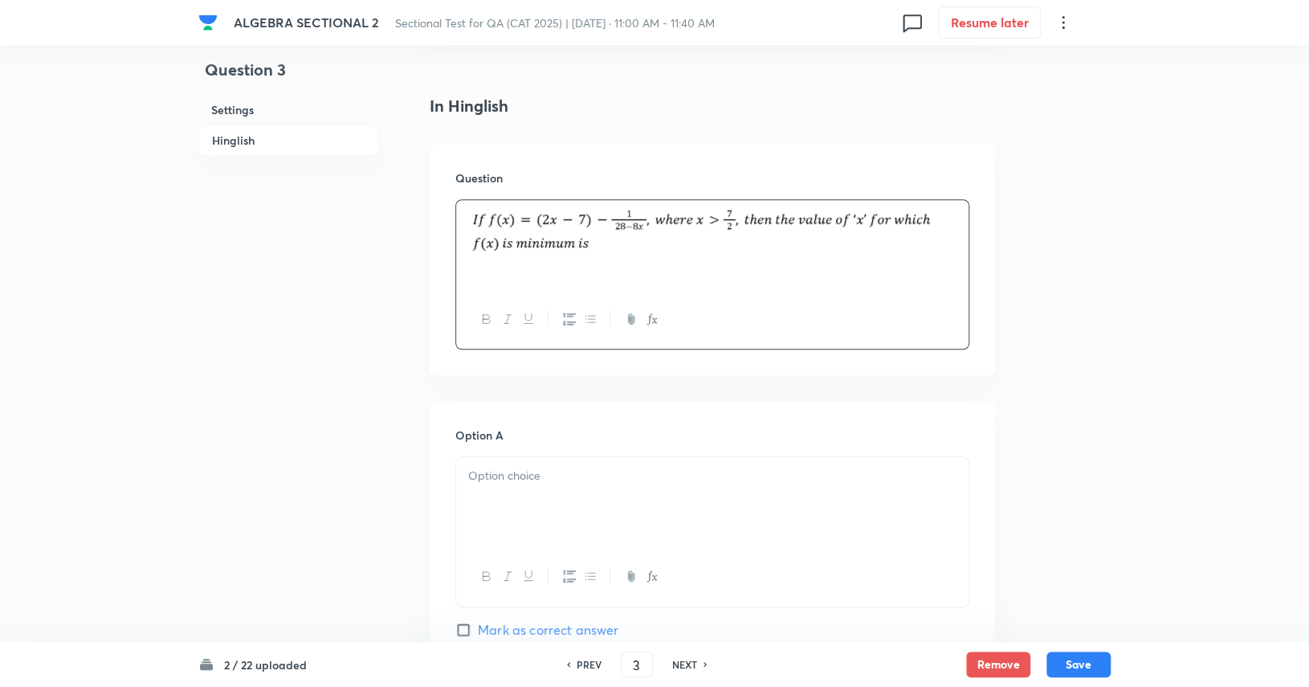
scroll to position [389, 0]
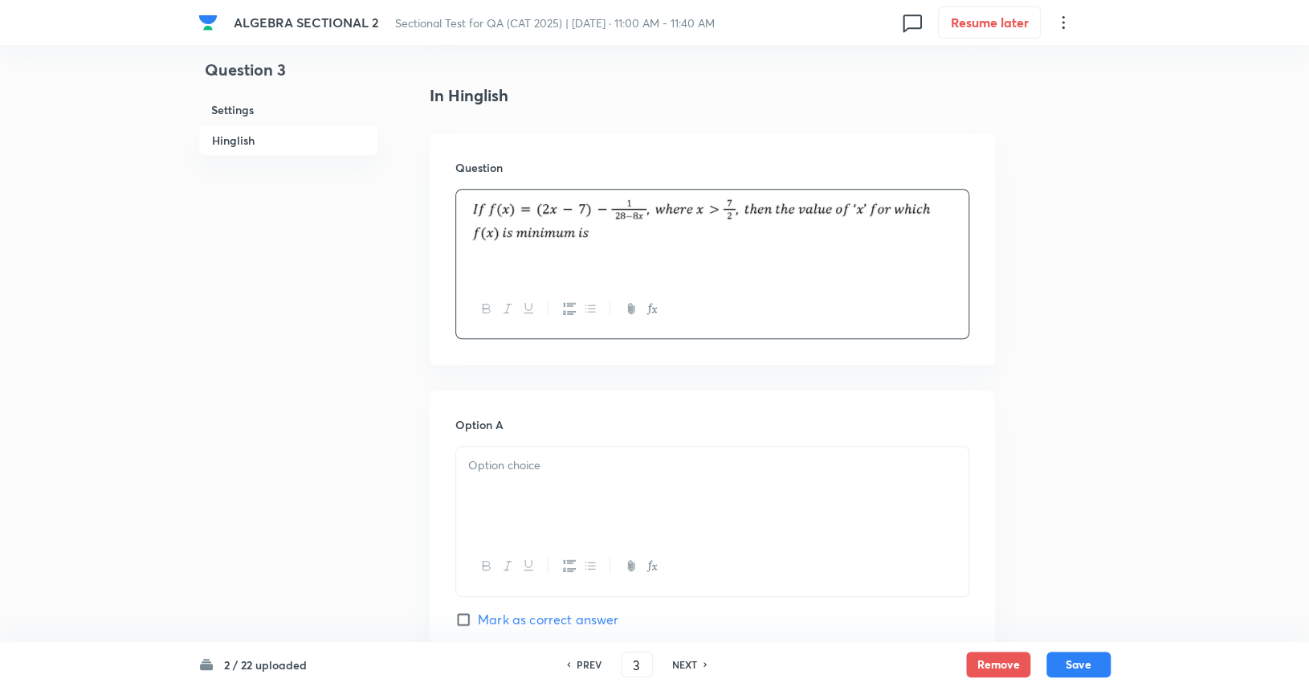
click at [671, 501] on div at bounding box center [712, 491] width 512 height 90
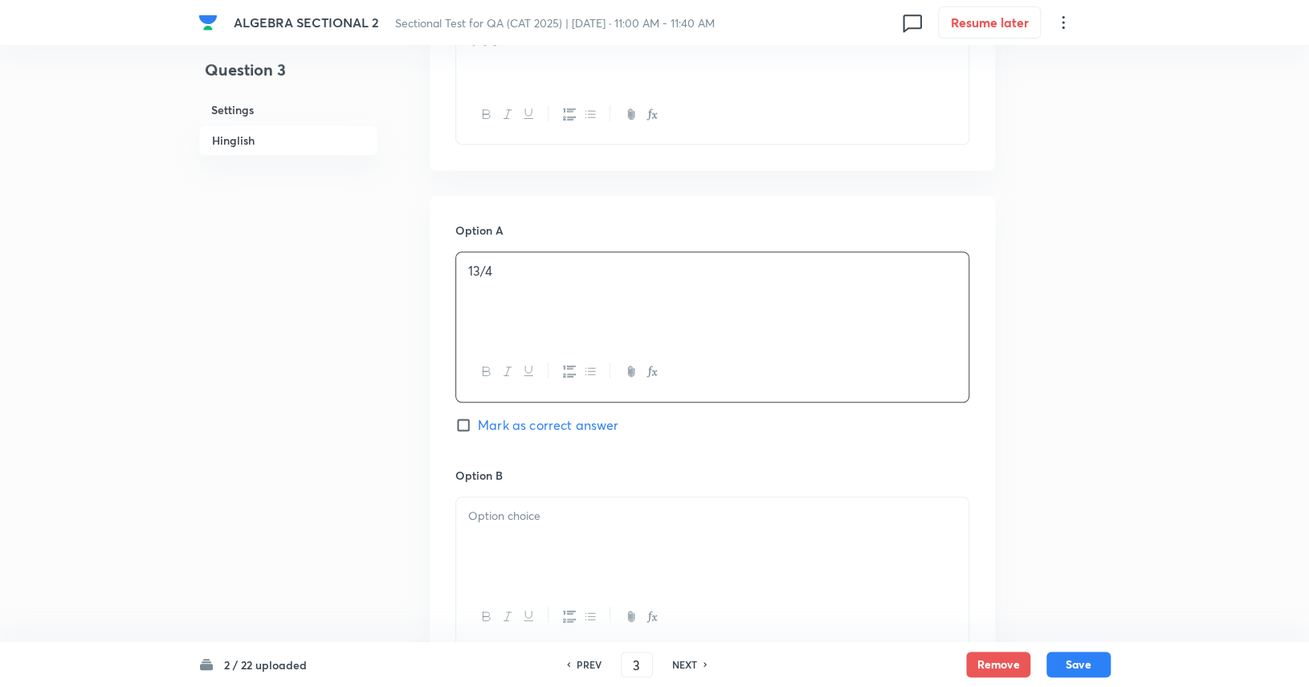
scroll to position [584, 0]
click at [675, 518] on p at bounding box center [712, 515] width 488 height 18
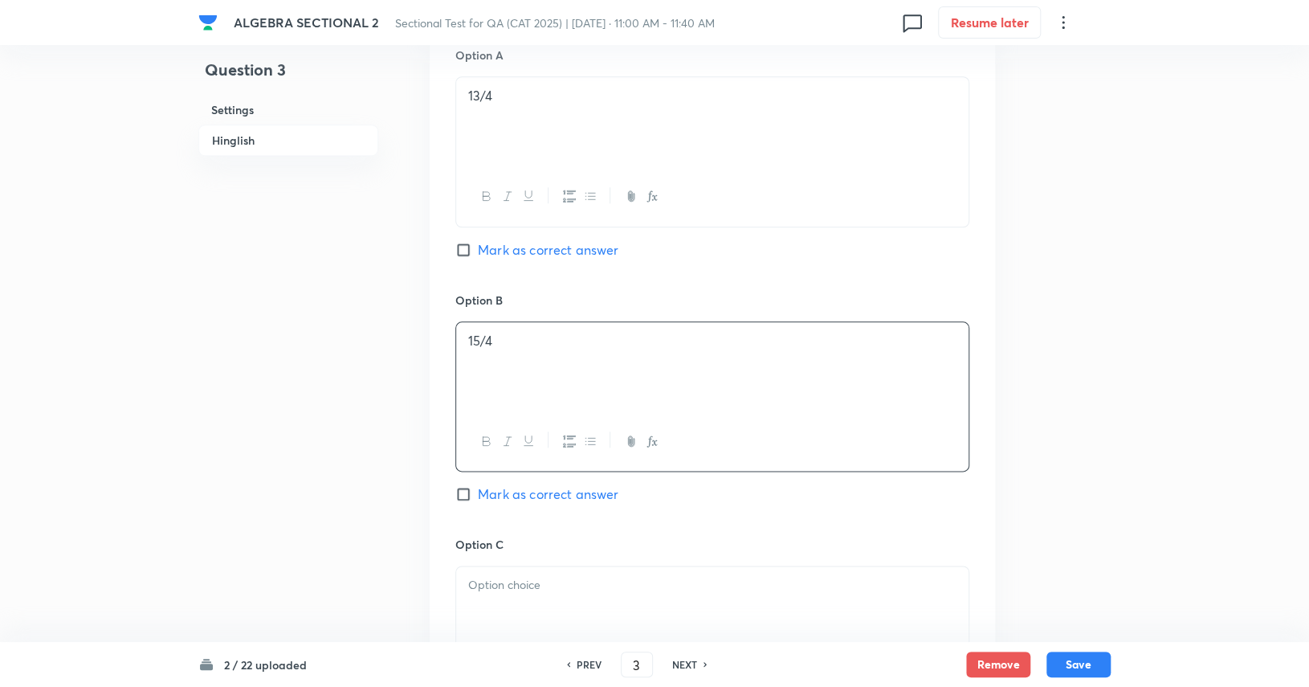
scroll to position [764, 0]
click at [655, 604] on div at bounding box center [712, 605] width 512 height 90
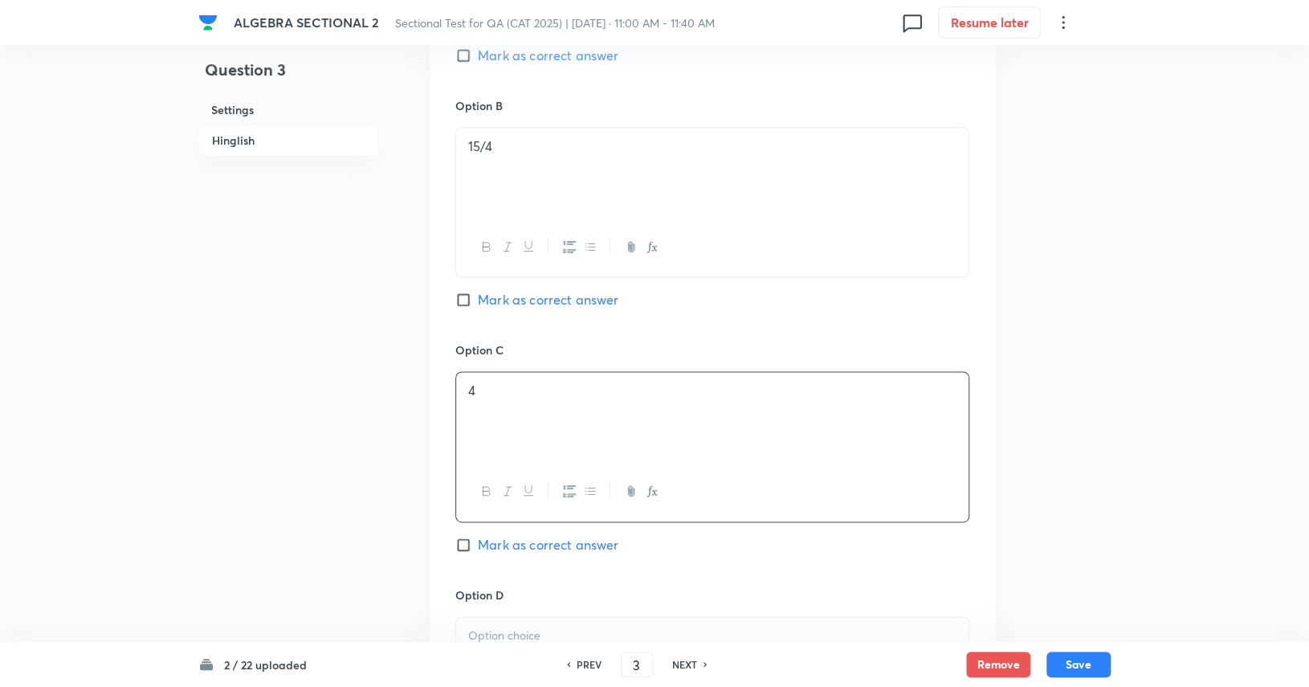
scroll to position [962, 0]
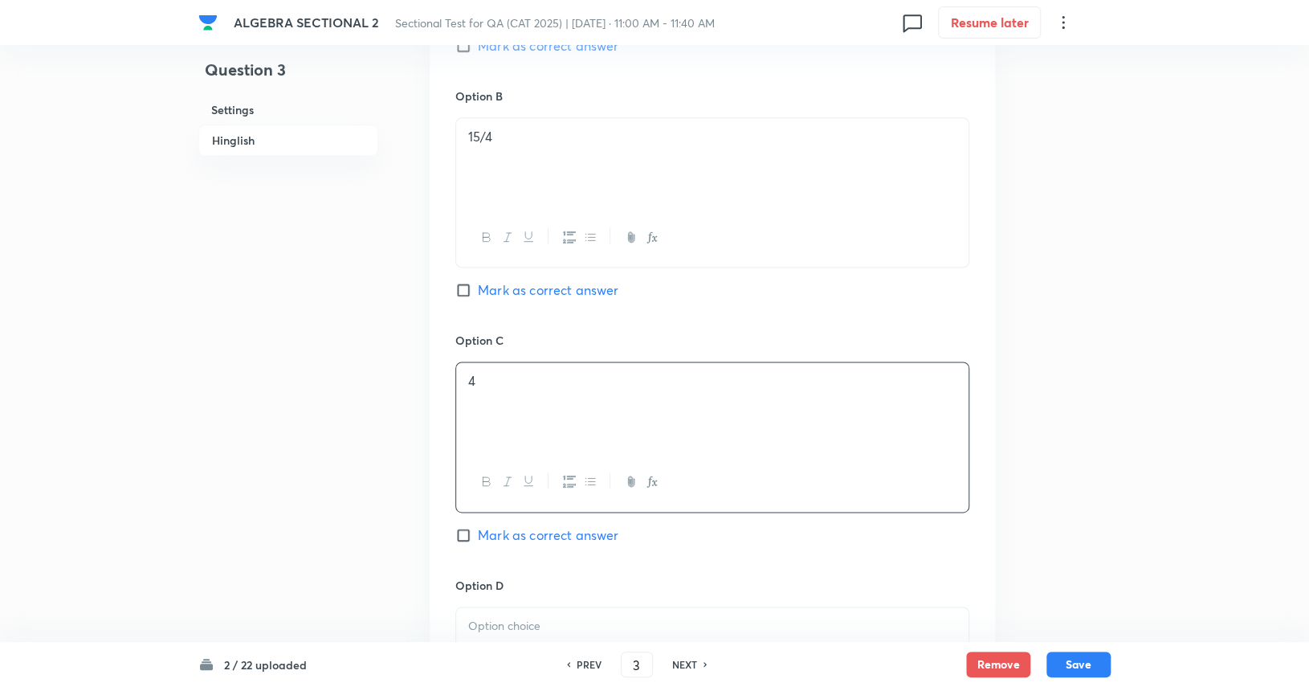
click at [656, 609] on div at bounding box center [712, 652] width 512 height 90
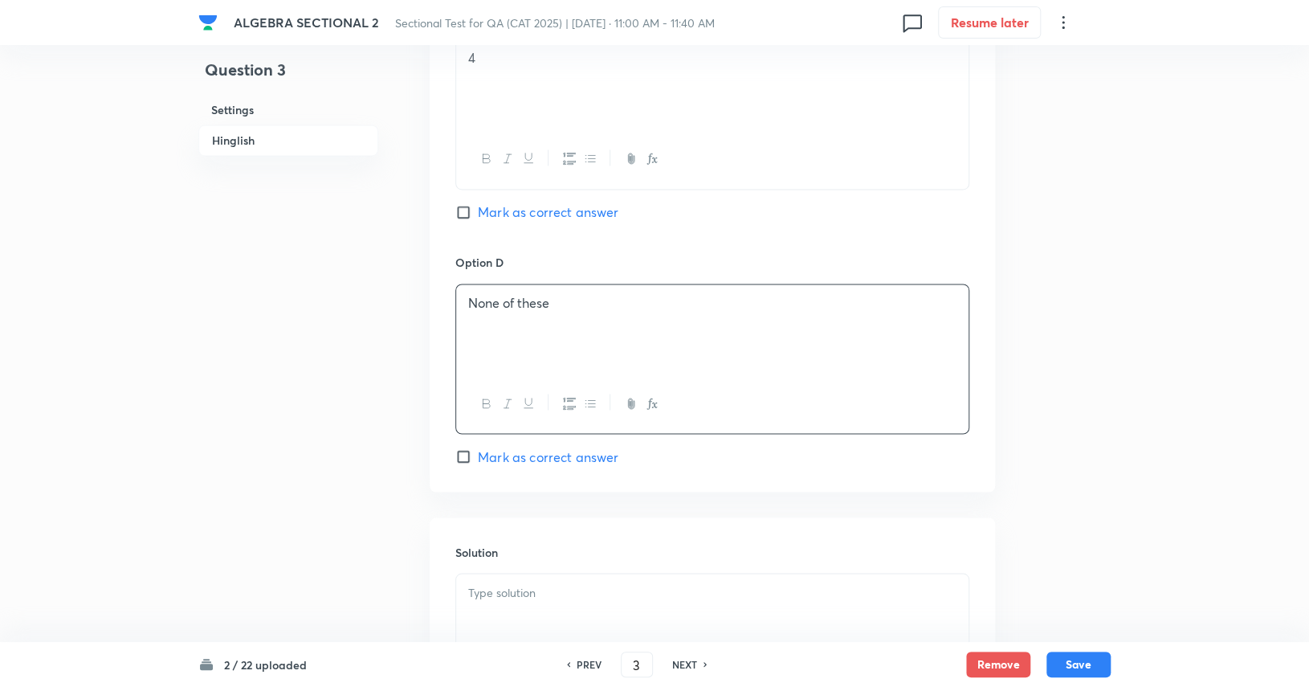
scroll to position [1294, 0]
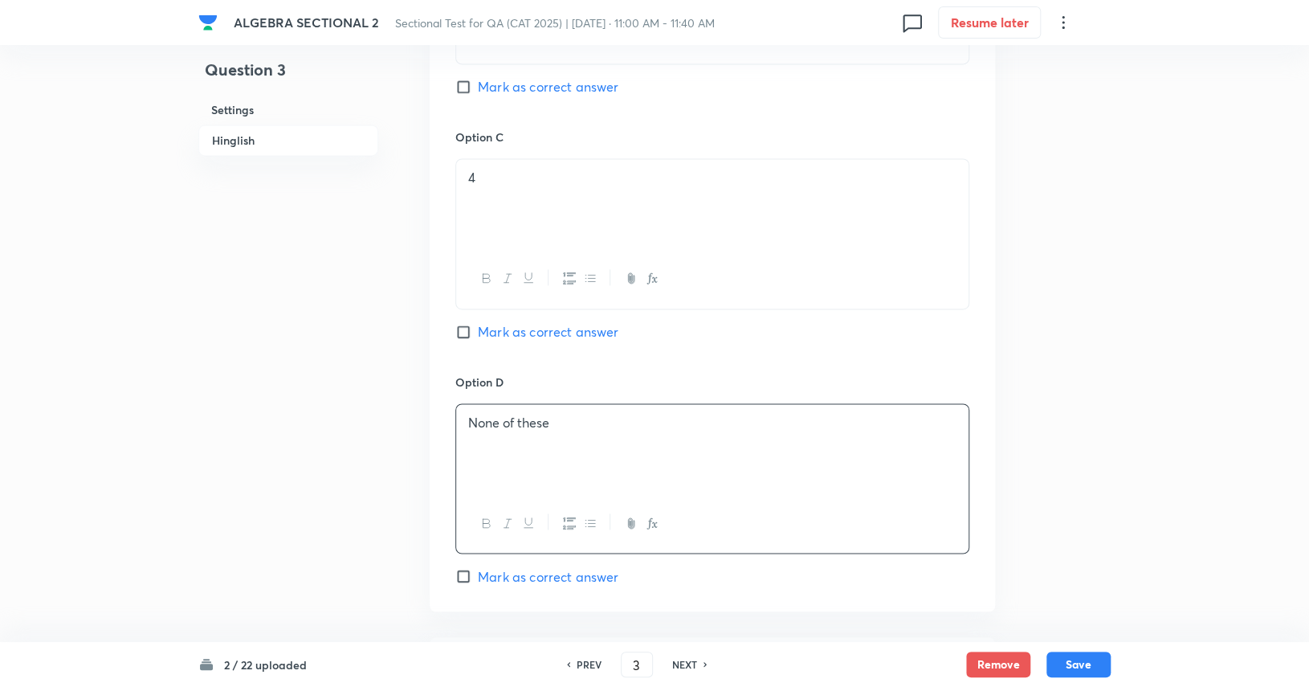
click at [603, 82] on span "Mark as correct answer" at bounding box center [548, 86] width 141 height 19
click at [478, 82] on input "Mark as correct answer" at bounding box center [466, 87] width 22 height 16
checkbox input "true"
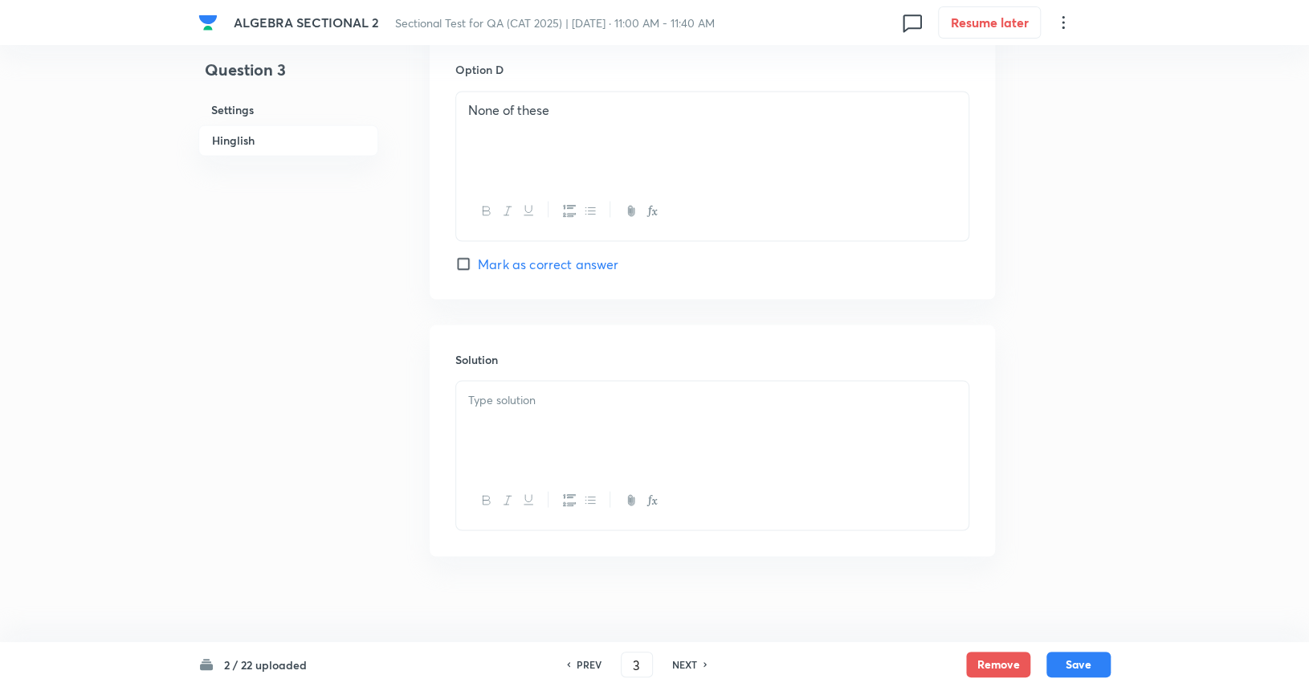
scroll to position [1485, 0]
click at [552, 398] on div at bounding box center [712, 418] width 512 height 90
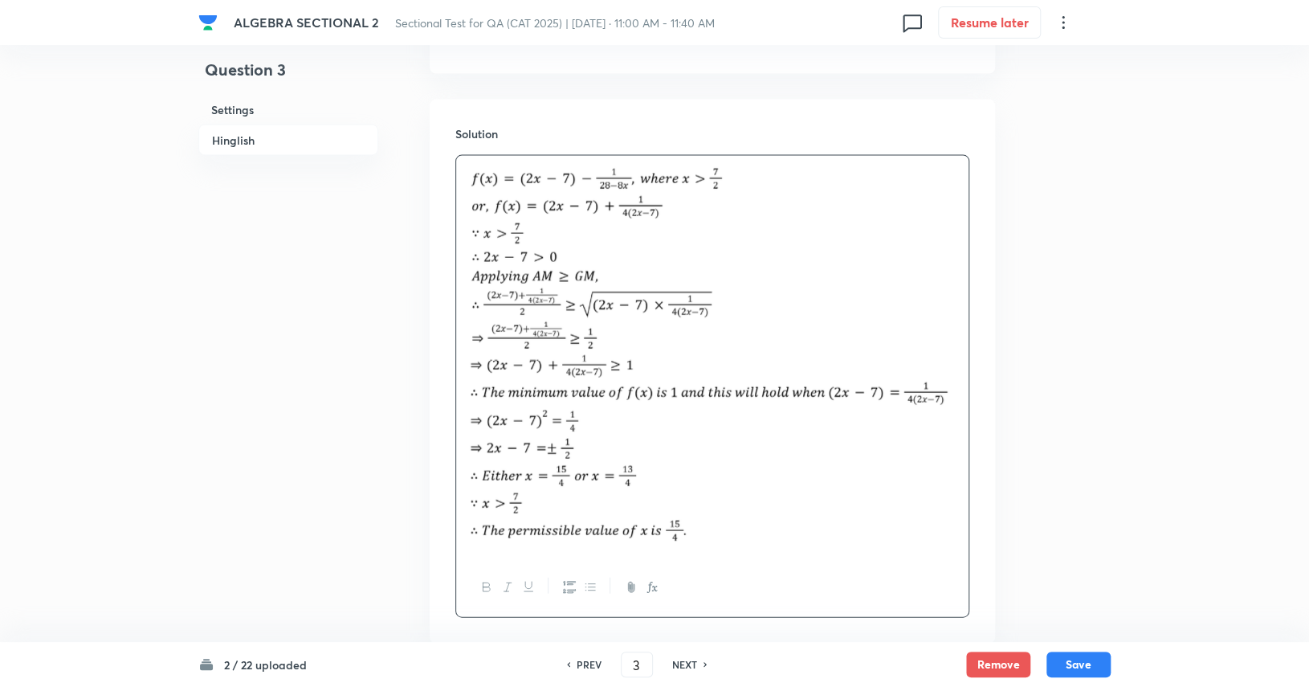
scroll to position [1716, 0]
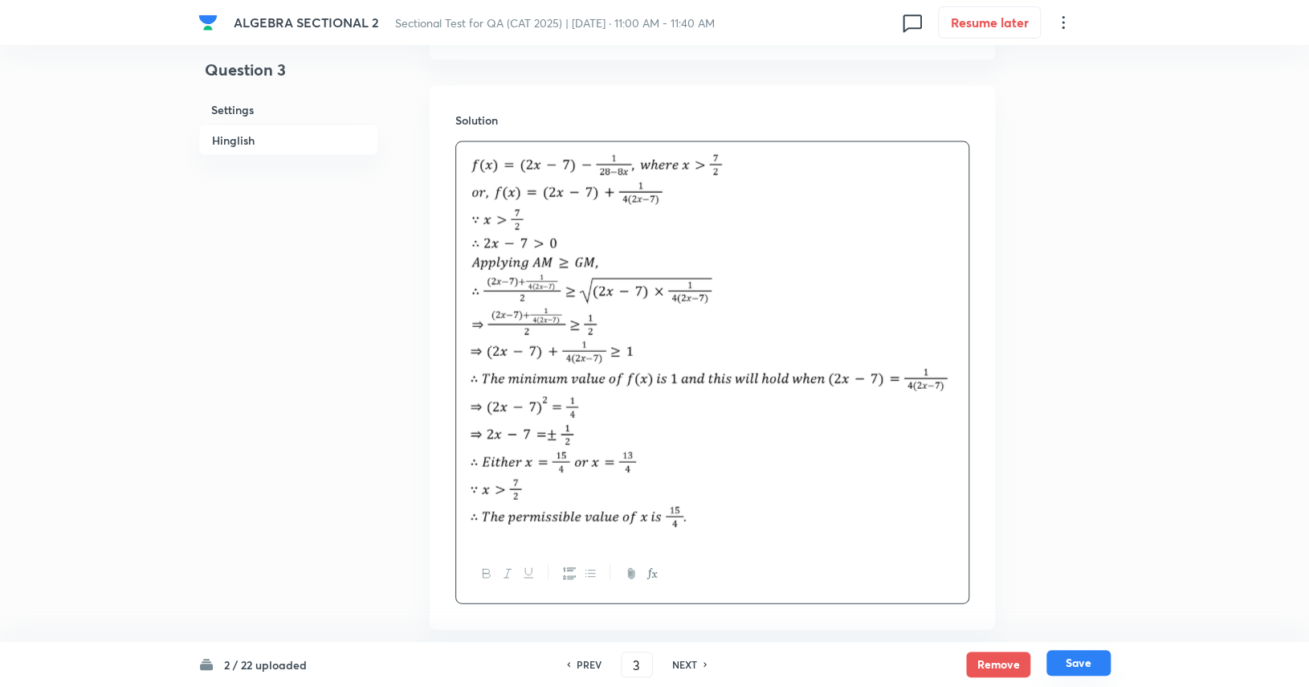
click at [1095, 660] on button "Save" at bounding box center [1078, 663] width 64 height 26
type input "4"
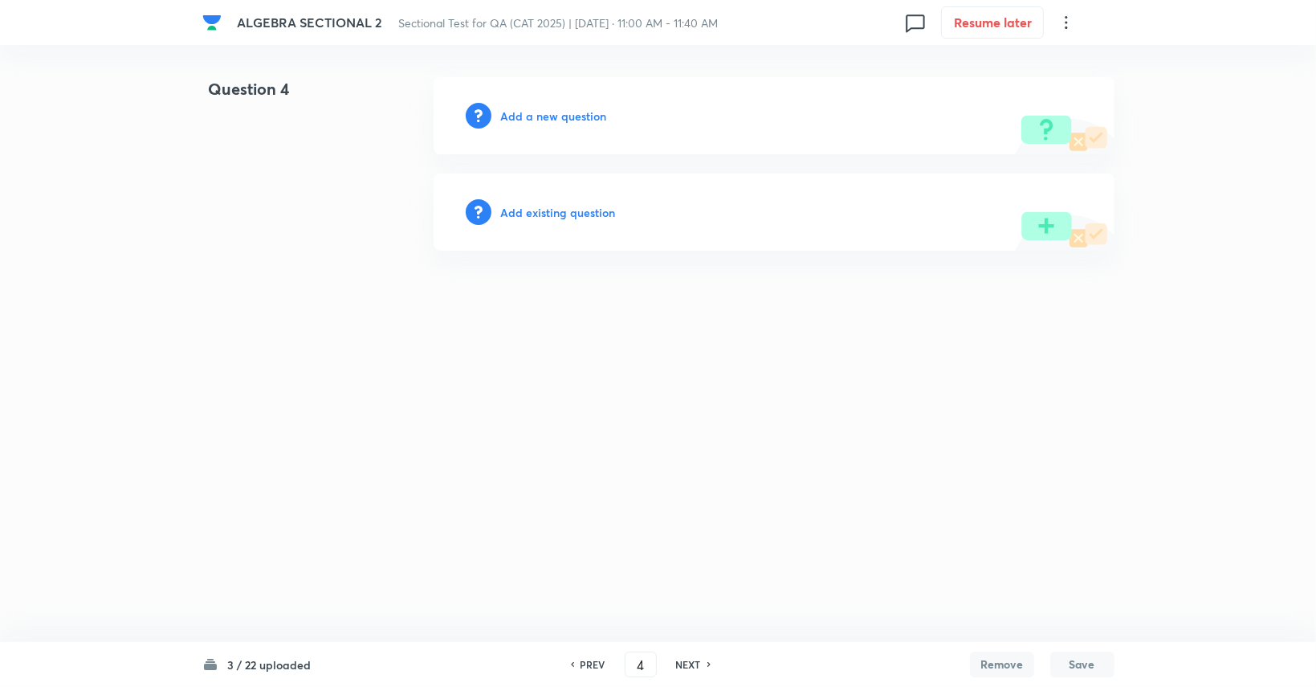
click at [579, 102] on div "Add a new question" at bounding box center [774, 115] width 681 height 77
click at [573, 128] on div "Add a new question" at bounding box center [774, 115] width 681 height 77
click at [587, 104] on div "Add a new question" at bounding box center [774, 115] width 681 height 77
click at [590, 111] on h6 "Add a new question" at bounding box center [554, 116] width 106 height 17
click at [590, 111] on h6 "Choose a question type" at bounding box center [563, 116] width 124 height 17
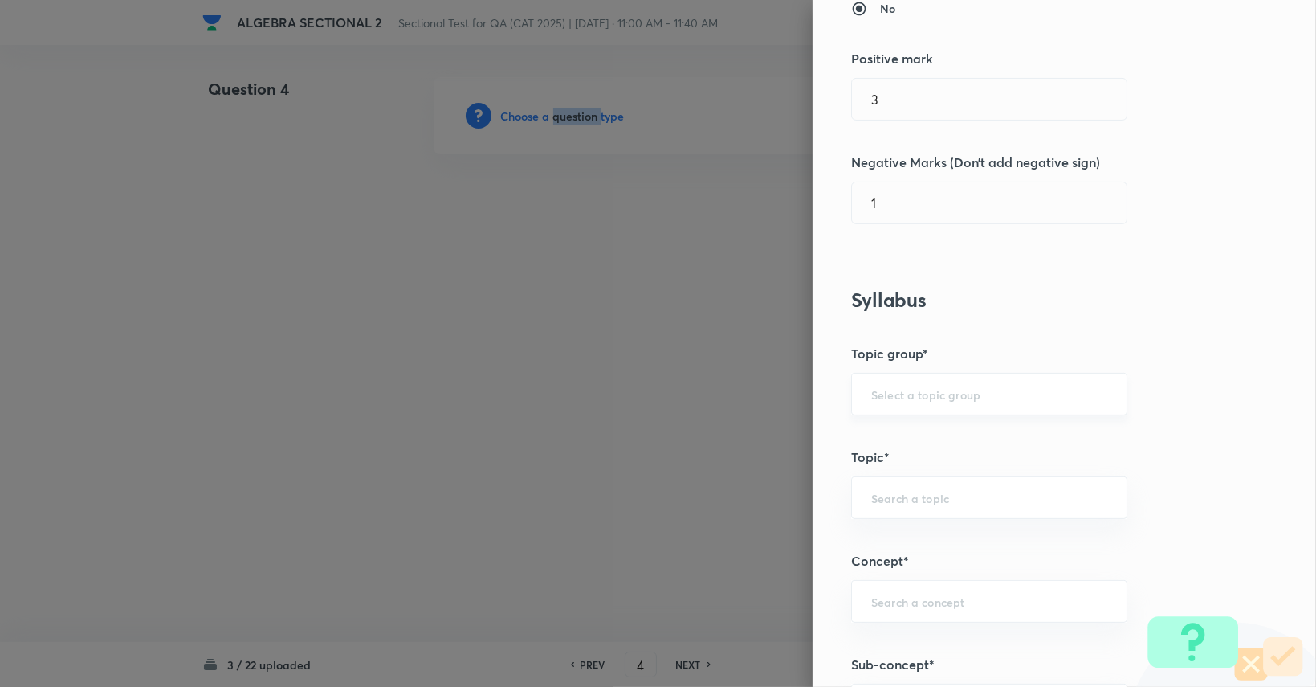
scroll to position [382, 0]
click at [1039, 391] on input "text" at bounding box center [989, 393] width 236 height 15
click at [1020, 434] on li "Quantitative Aptitude" at bounding box center [977, 437] width 275 height 29
type input "Quantitative Aptitude"
click at [1021, 494] on input "text" at bounding box center [989, 497] width 236 height 15
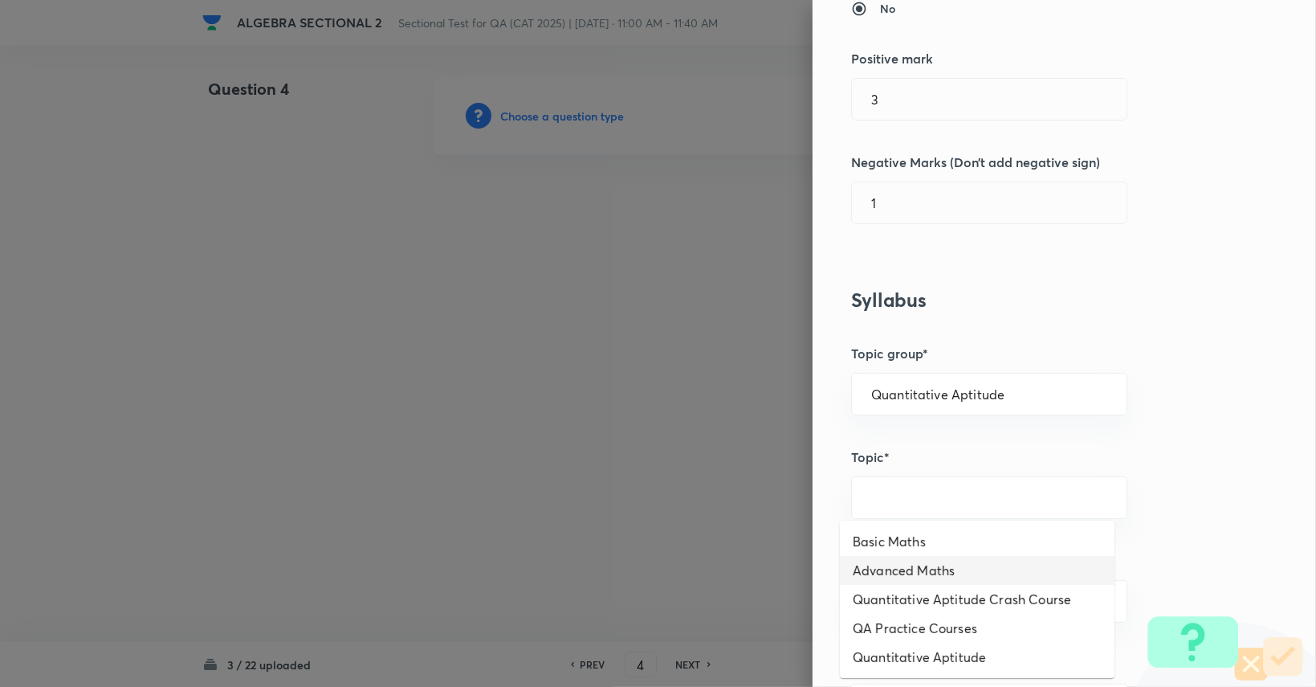
click at [960, 550] on li "Basic Maths" at bounding box center [977, 541] width 275 height 29
type input "Basic Maths"
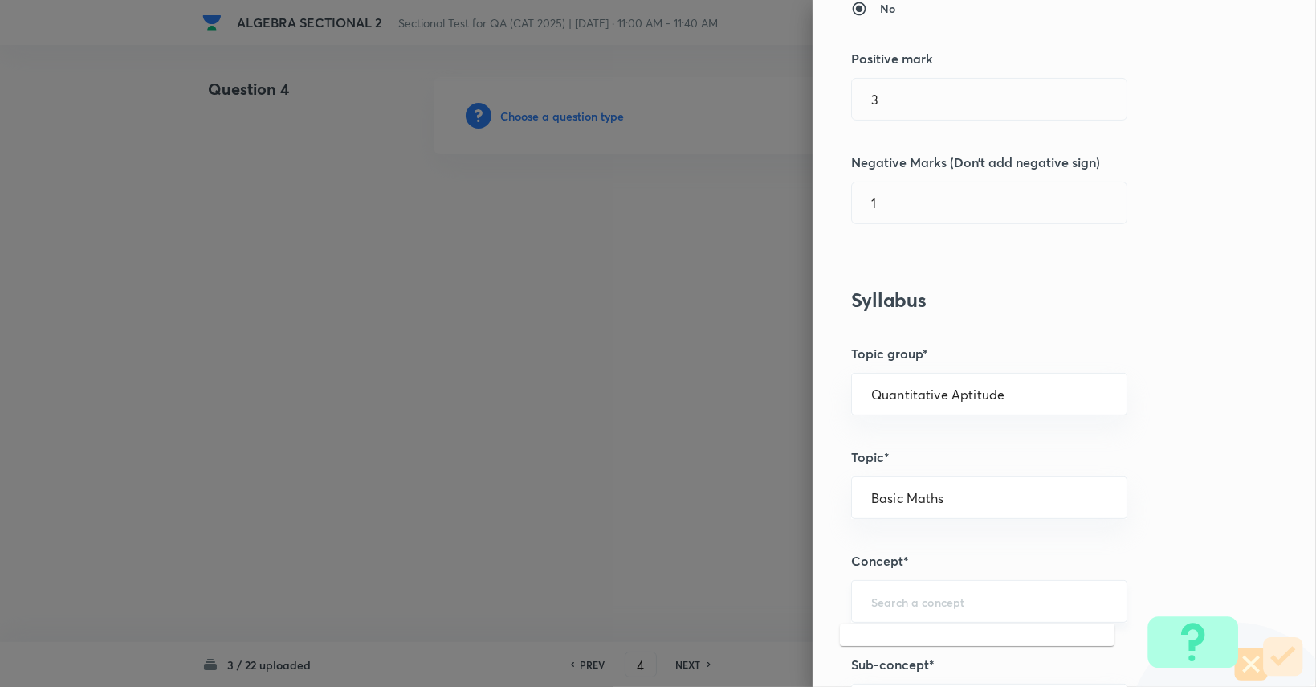
click at [945, 605] on input "text" at bounding box center [989, 600] width 236 height 15
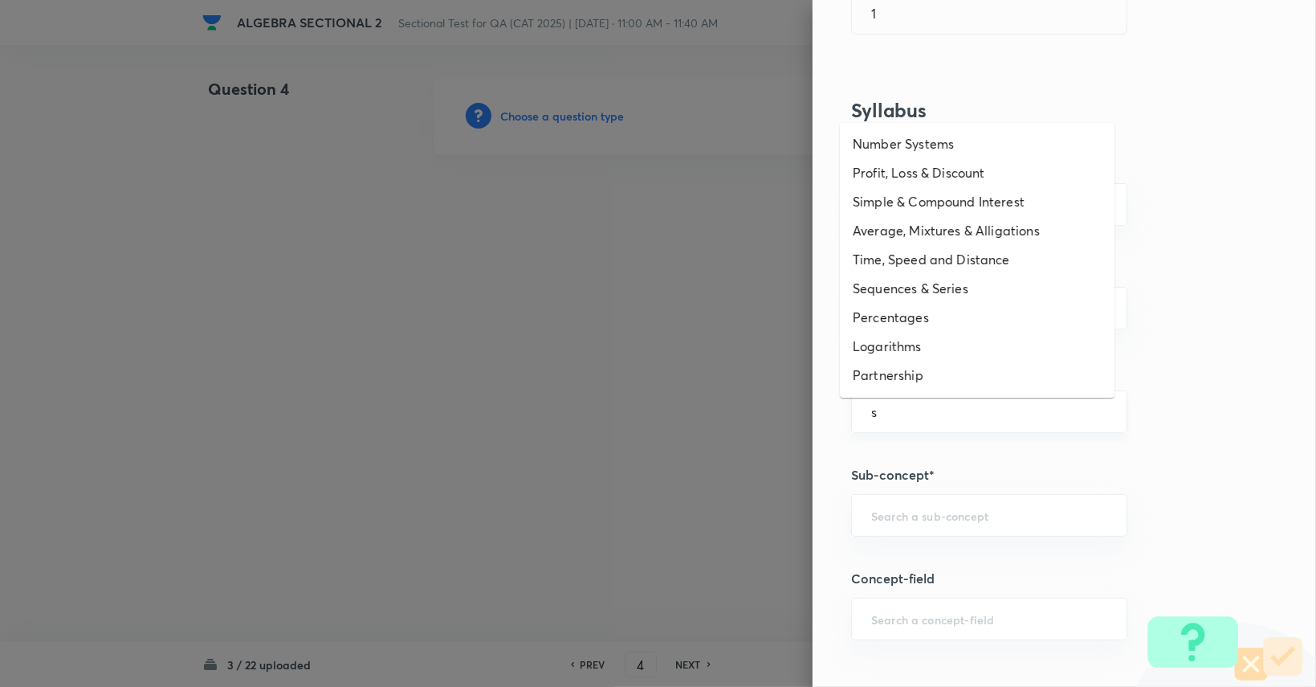
scroll to position [578, 0]
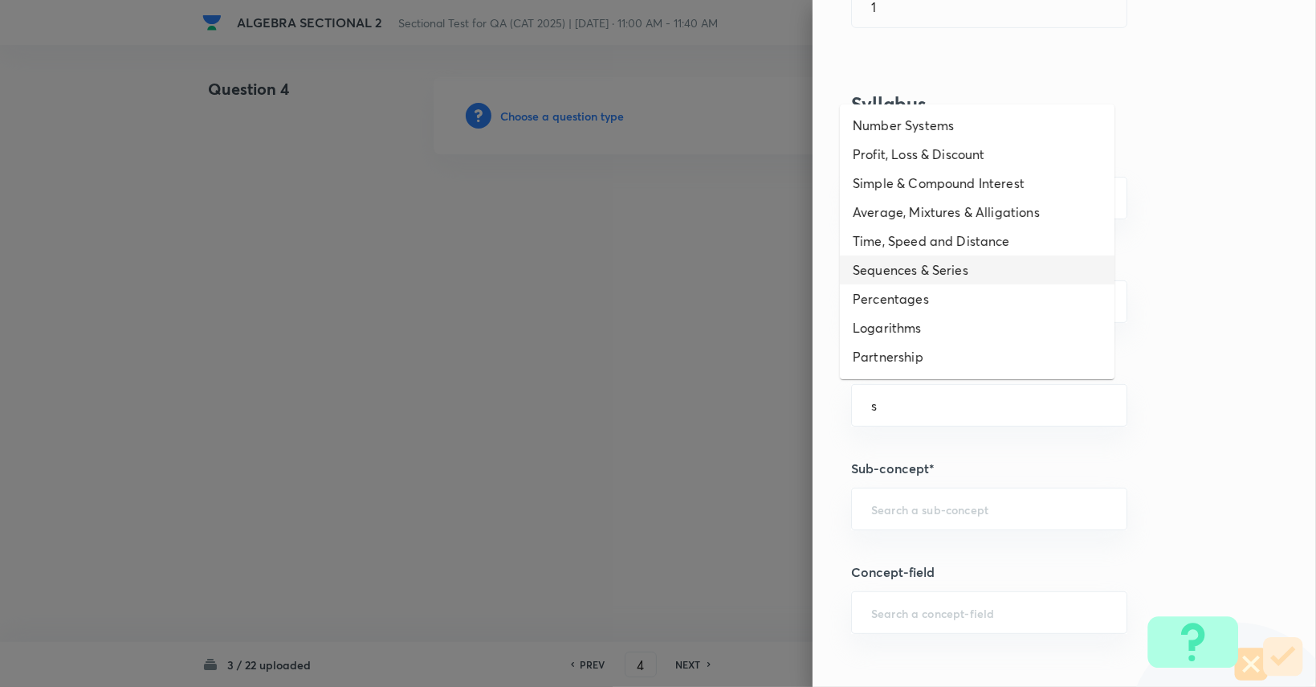
click at [998, 269] on li "Sequences & Series" at bounding box center [977, 269] width 275 height 29
type input "Sequences & Series"
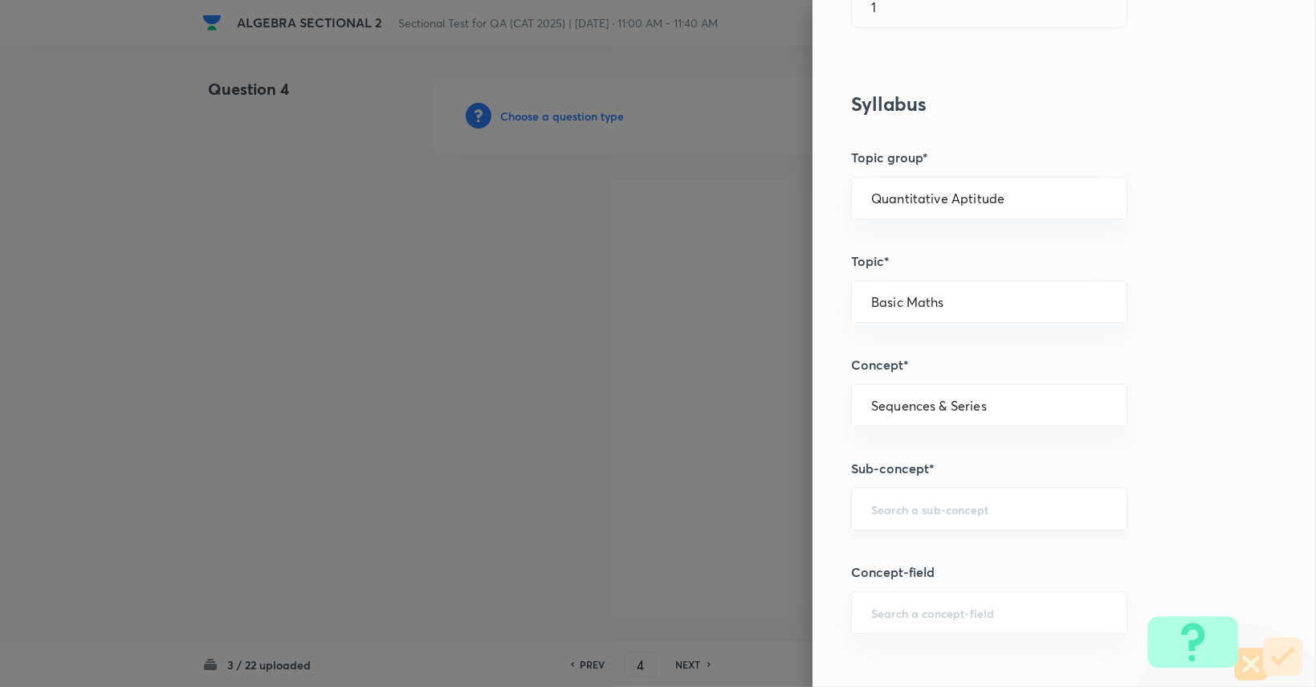
click at [952, 515] on div "​" at bounding box center [989, 508] width 276 height 43
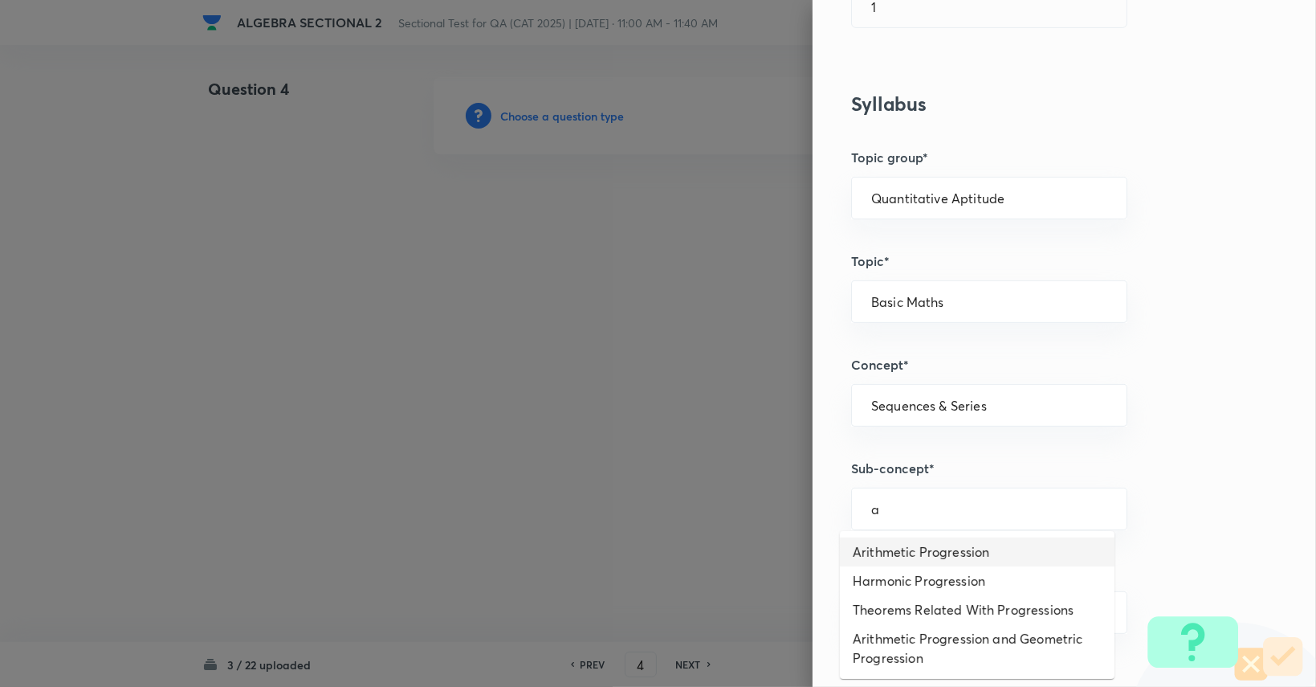
click at [951, 552] on li "Arithmetic Progression" at bounding box center [977, 551] width 275 height 29
type input "Arithmetic Progression"
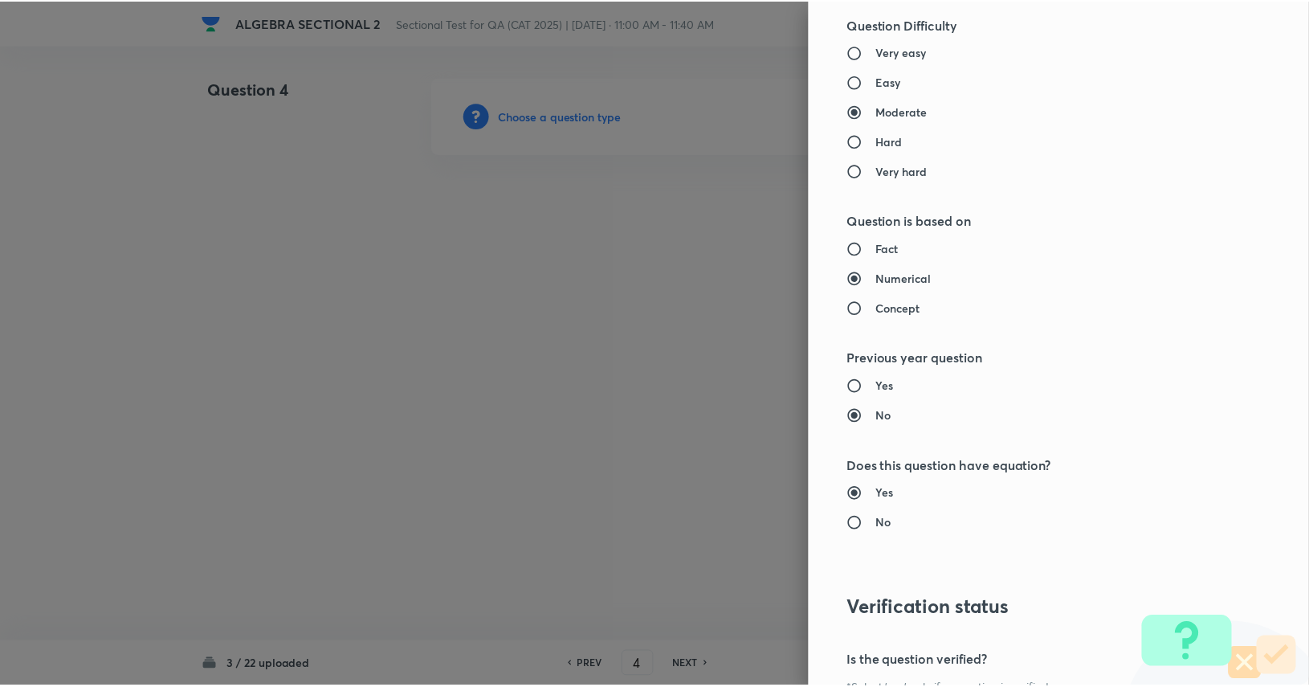
scroll to position [1499, 0]
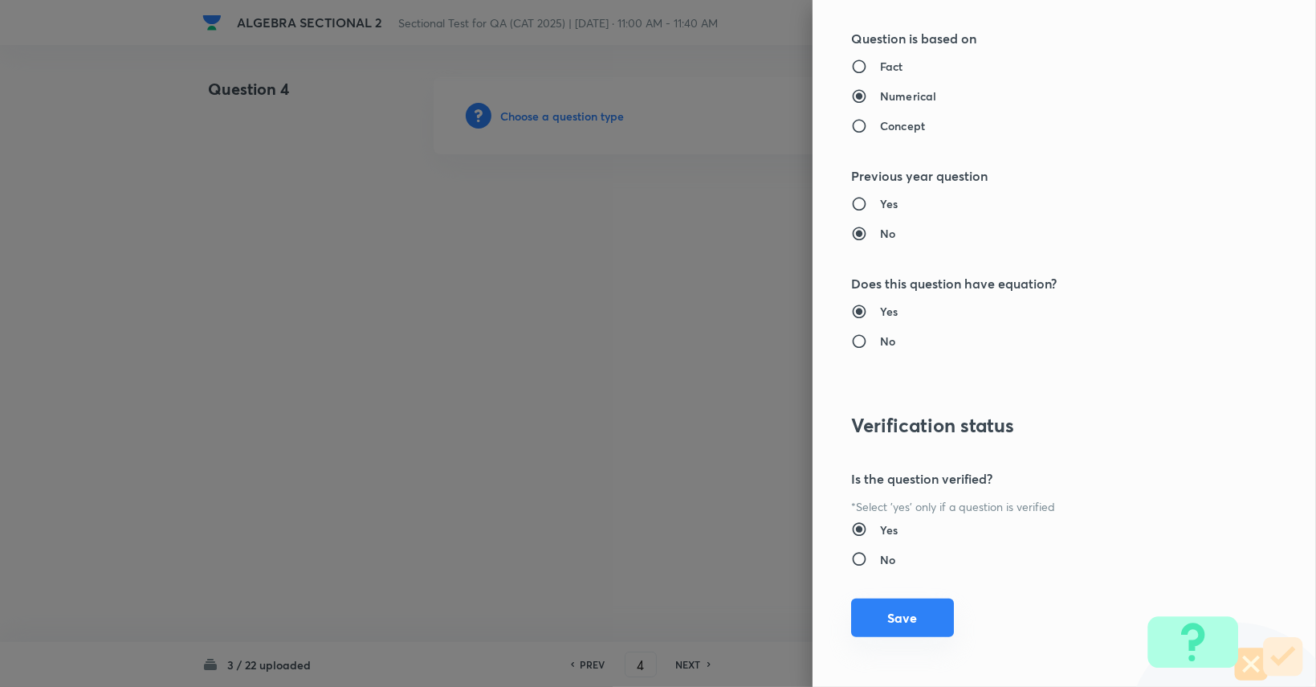
click at [915, 620] on button "Save" at bounding box center [902, 617] width 103 height 39
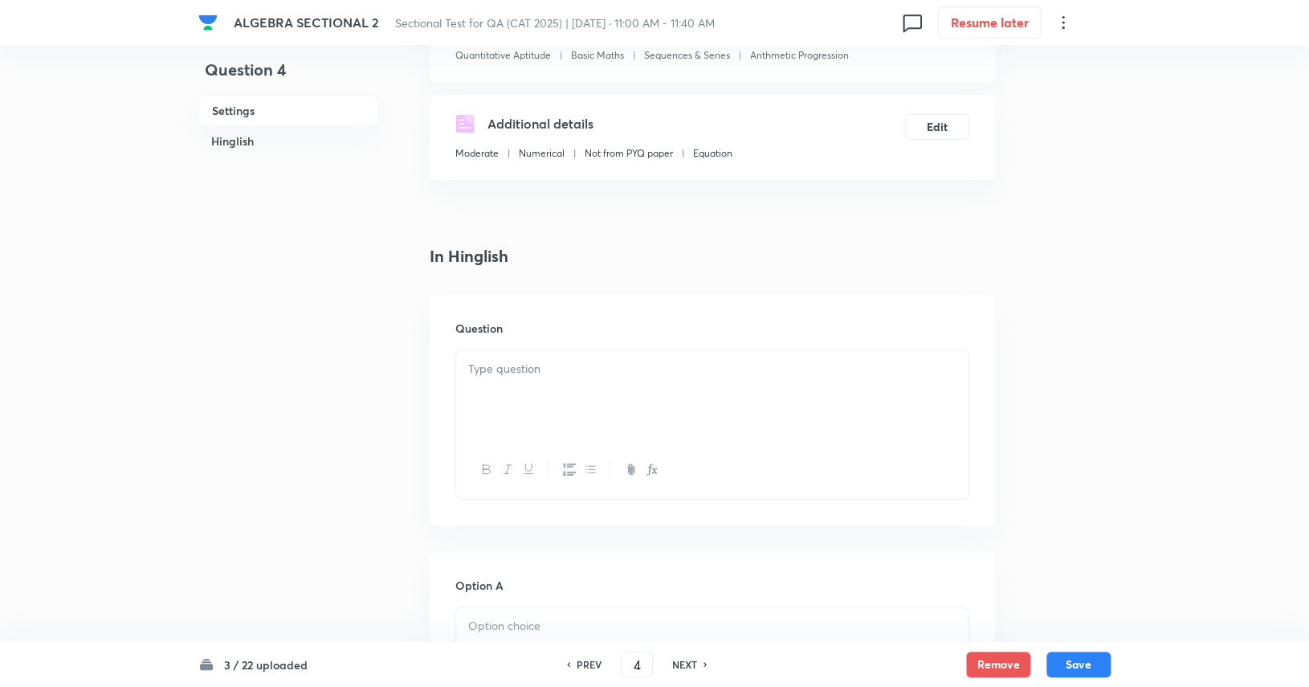
scroll to position [234, 0]
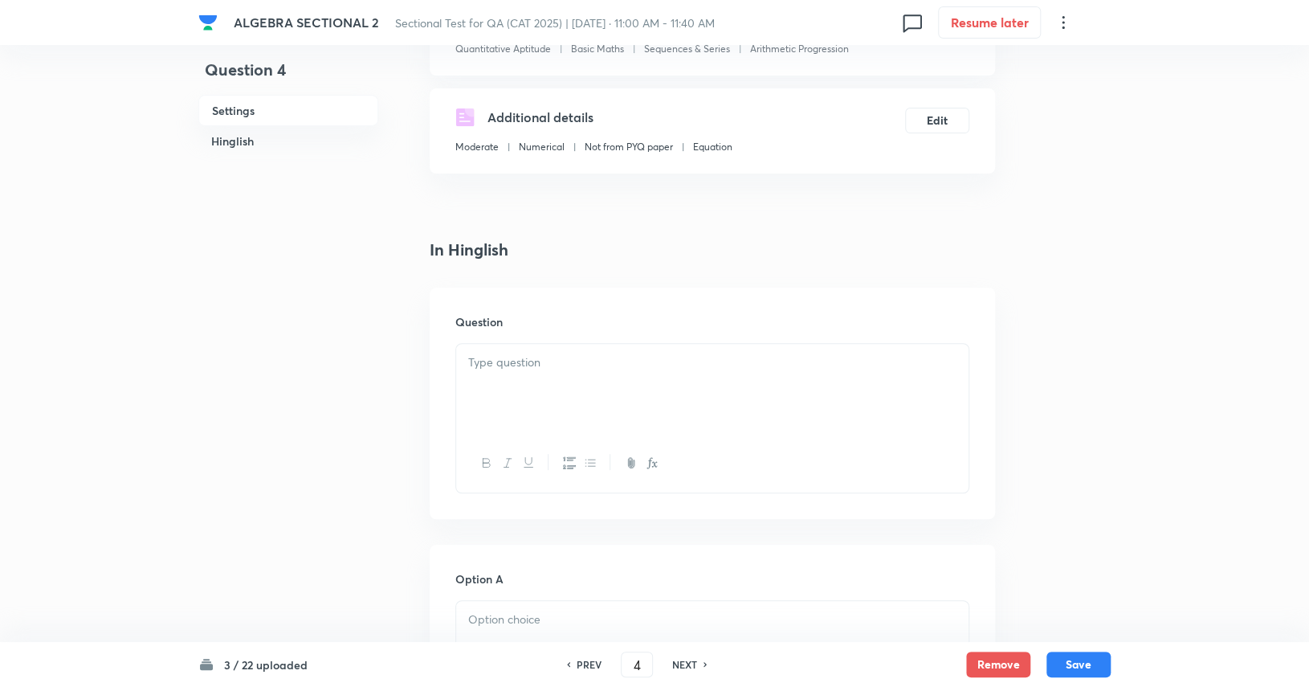
click at [861, 397] on div at bounding box center [712, 389] width 512 height 90
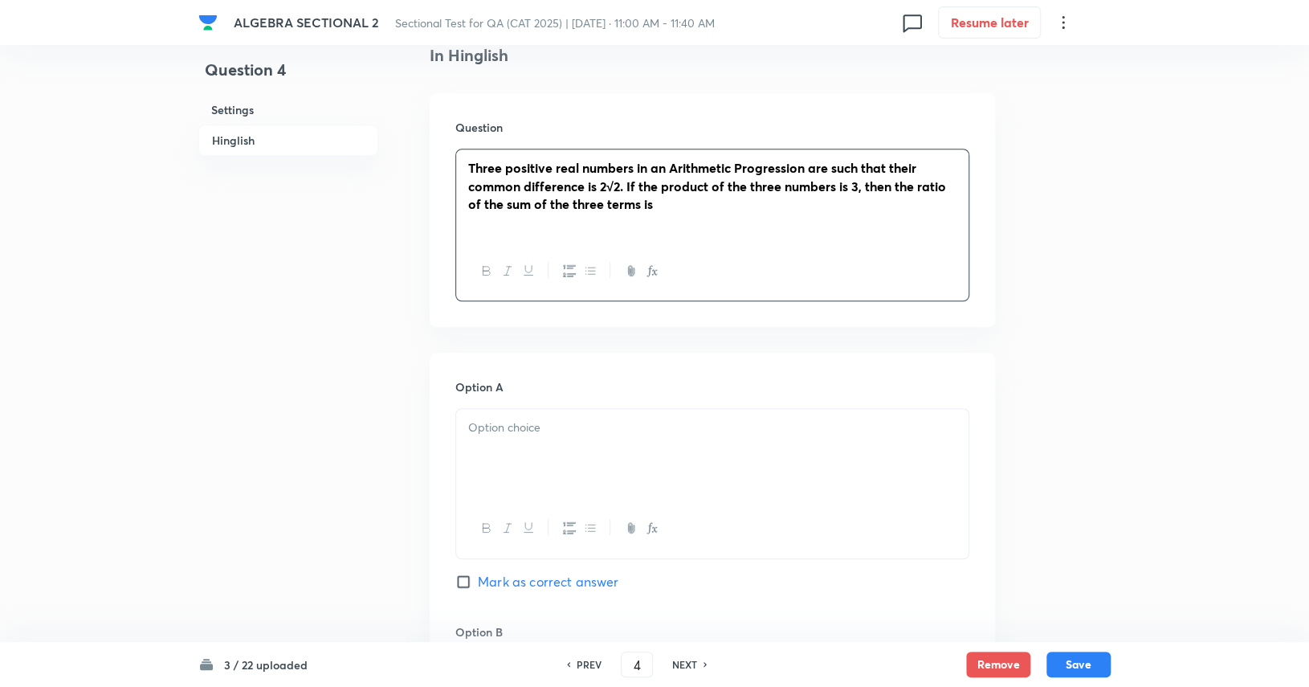
scroll to position [430, 0]
click at [678, 433] on p at bounding box center [712, 426] width 488 height 18
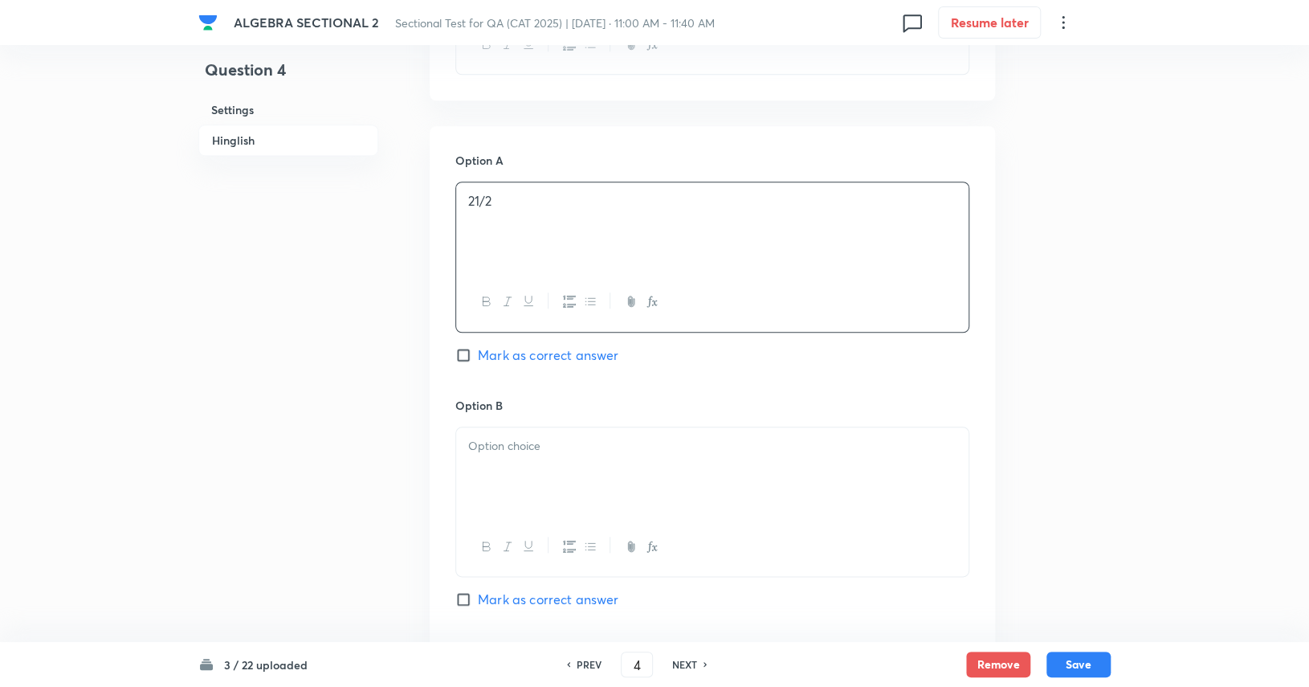
scroll to position [657, 0]
click at [686, 462] on div at bounding box center [712, 471] width 512 height 90
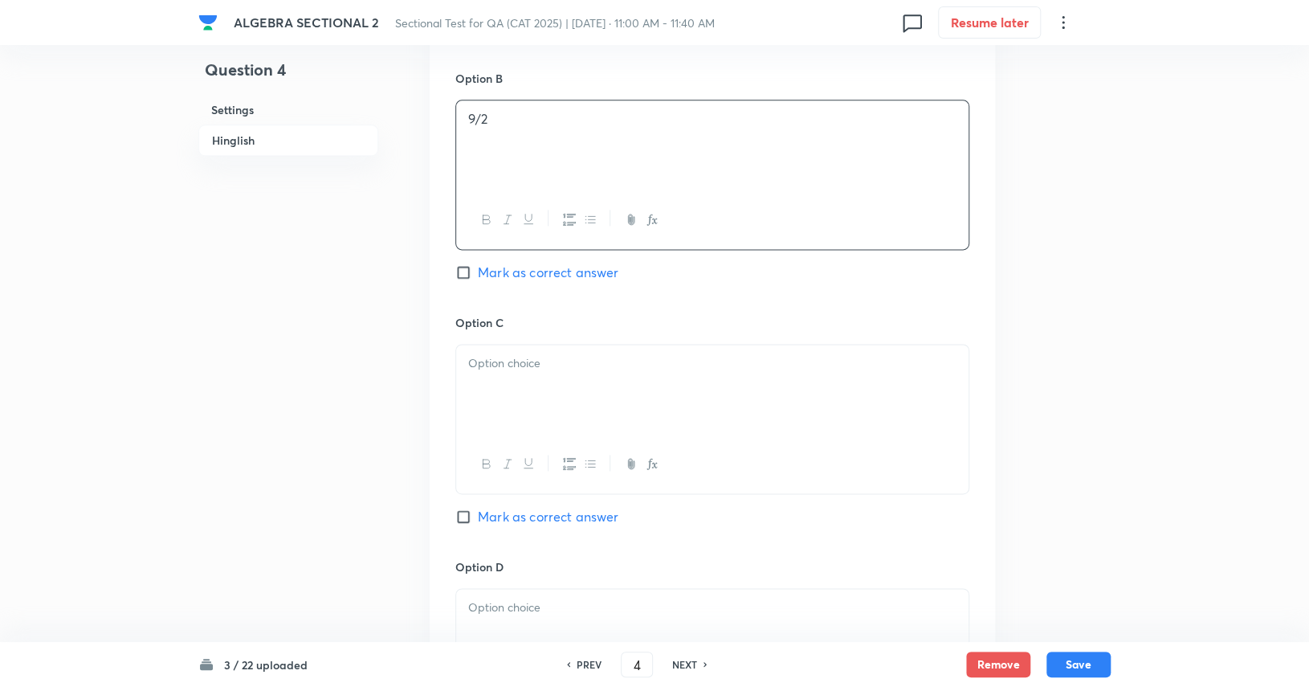
scroll to position [986, 0]
click at [694, 375] on div at bounding box center [712, 385] width 512 height 90
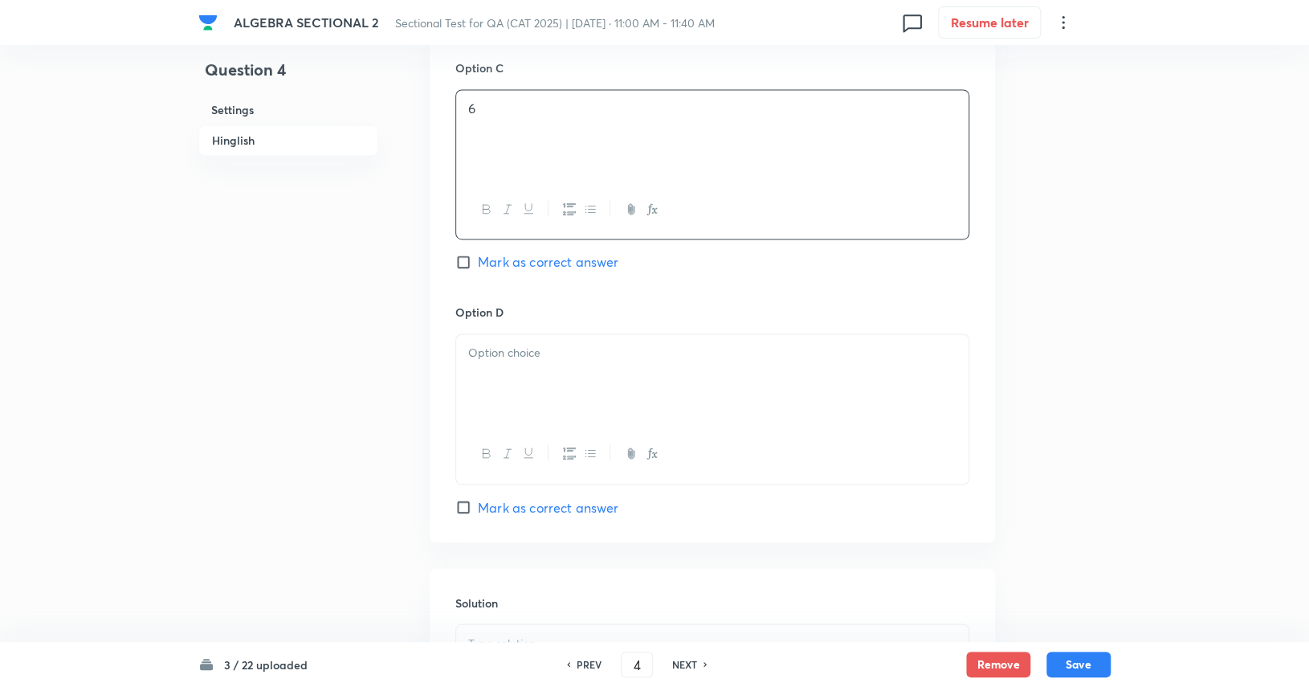
scroll to position [1255, 0]
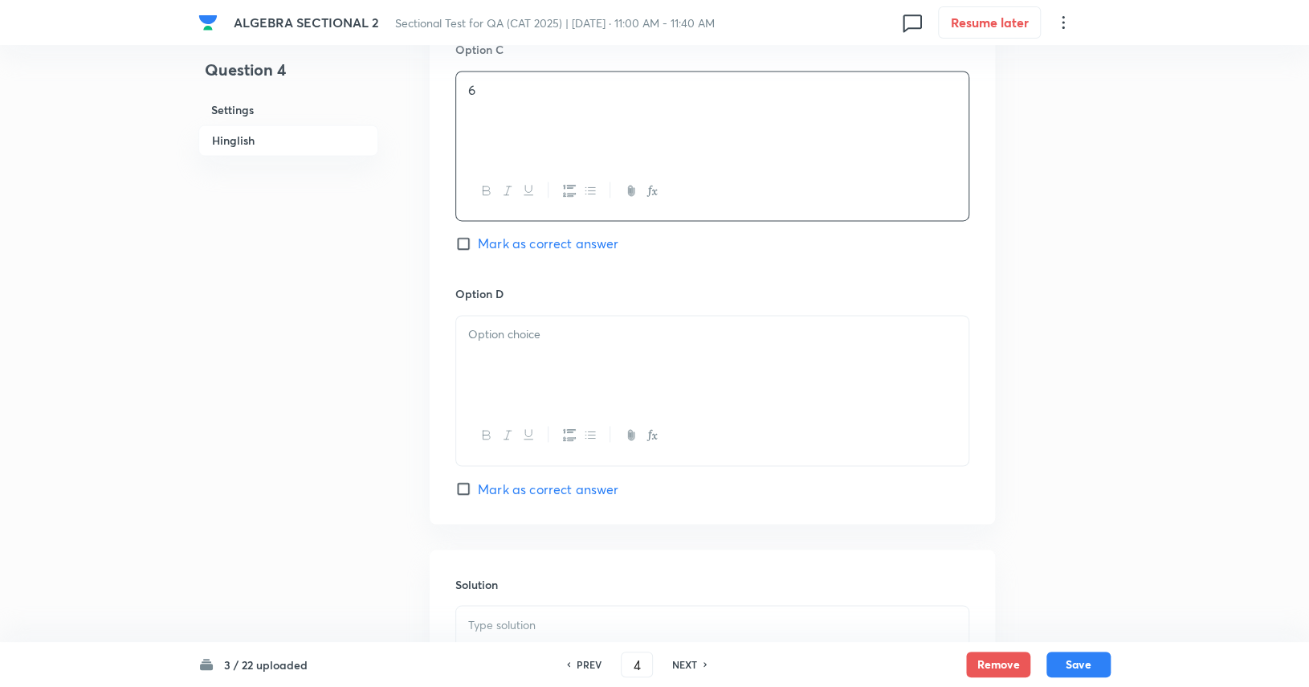
click at [687, 365] on div at bounding box center [712, 361] width 512 height 90
click at [586, 491] on span "Mark as correct answer" at bounding box center [548, 488] width 141 height 19
click at [478, 491] on input "Mark as correct answer" at bounding box center [466, 488] width 22 height 16
checkbox input "true"
click at [540, 611] on div at bounding box center [712, 650] width 512 height 90
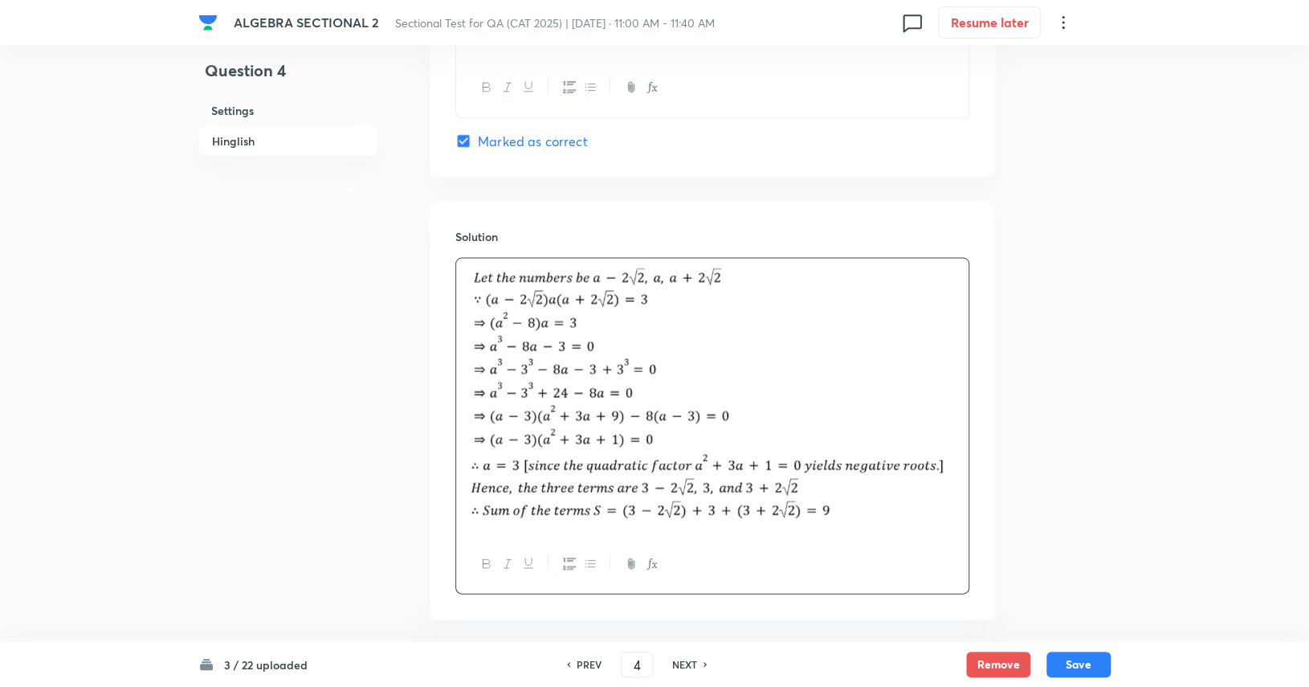
scroll to position [1673, 0]
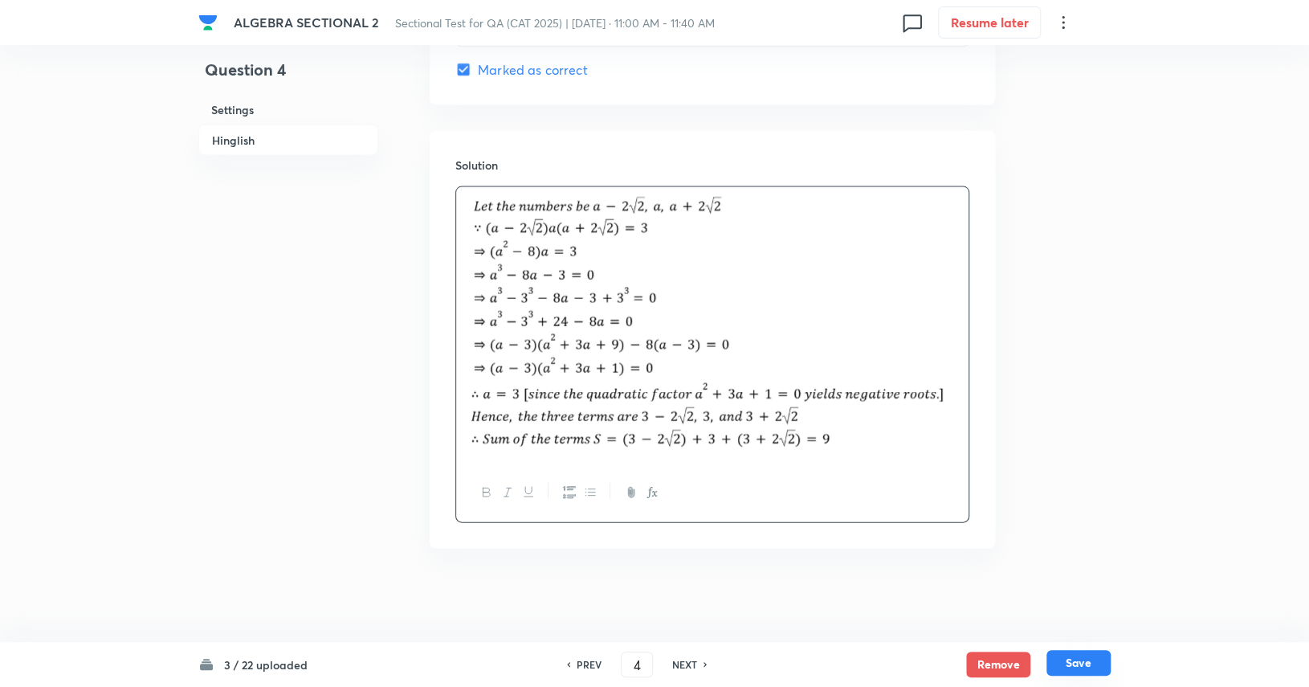
click at [1085, 672] on button "Save" at bounding box center [1078, 663] width 64 height 26
type input "5"
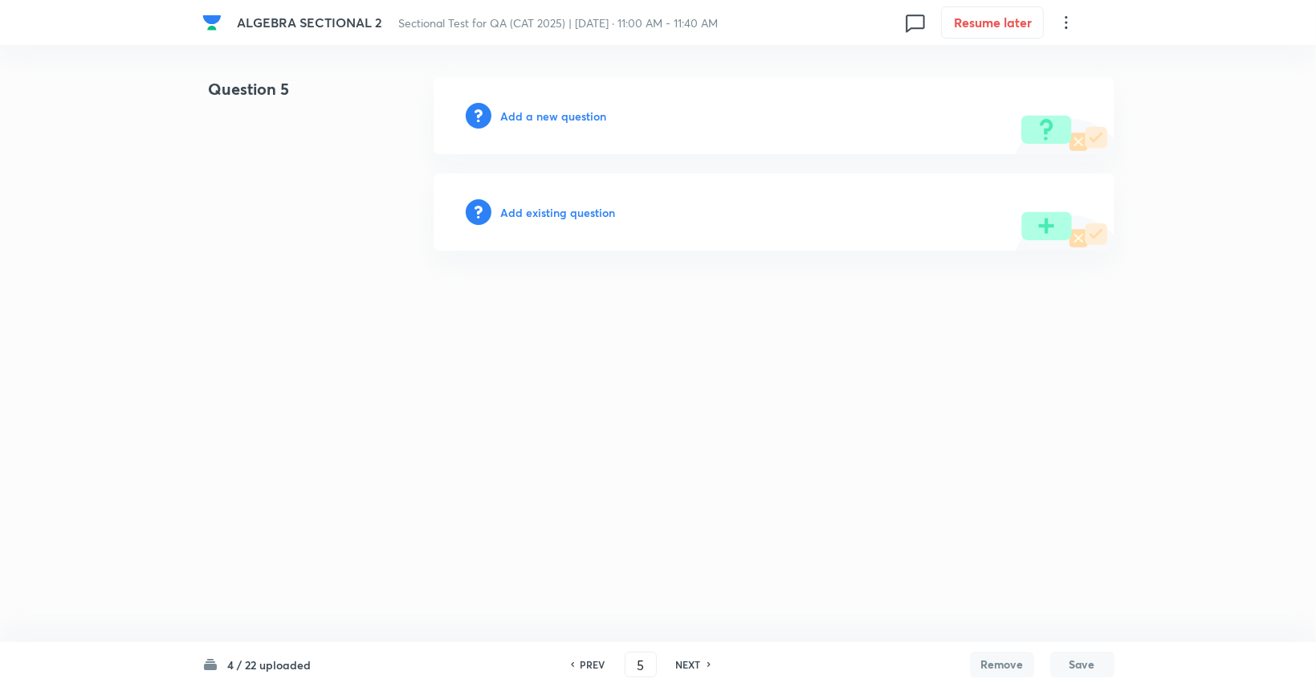
click at [565, 121] on h6 "Add a new question" at bounding box center [554, 116] width 106 height 17
click at [565, 121] on h6 "Choose a question type" at bounding box center [563, 116] width 124 height 17
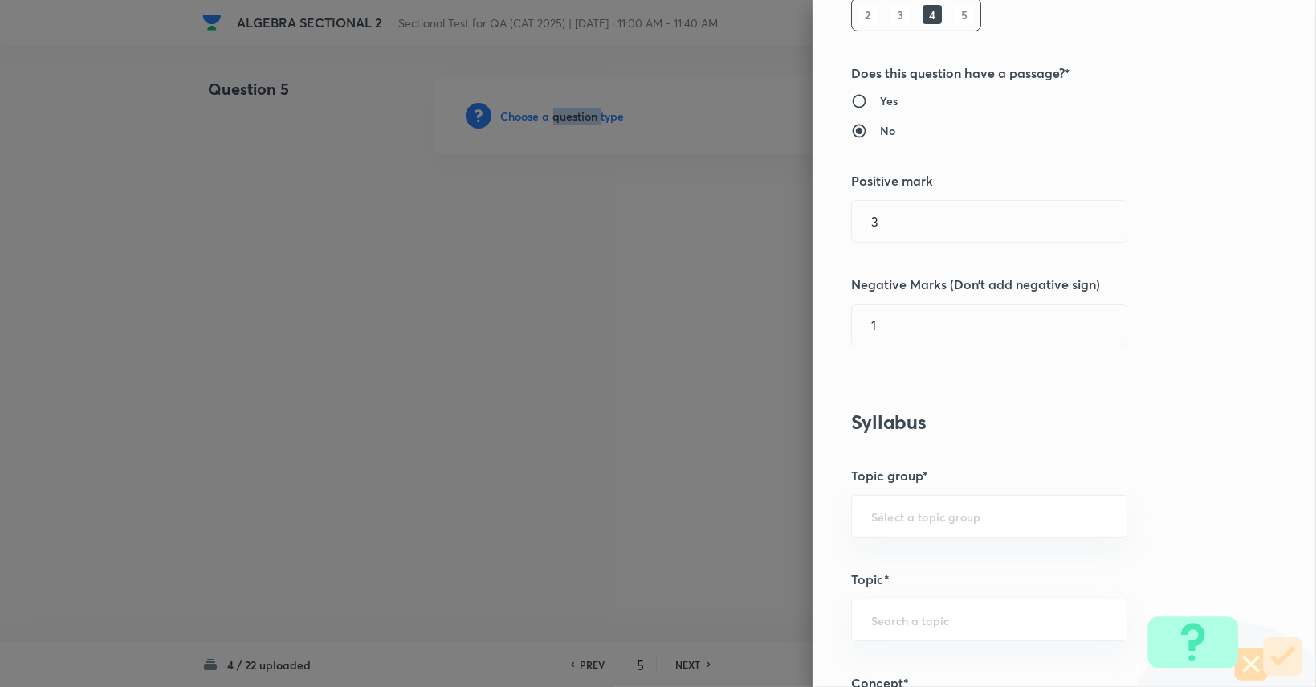
scroll to position [267, 0]
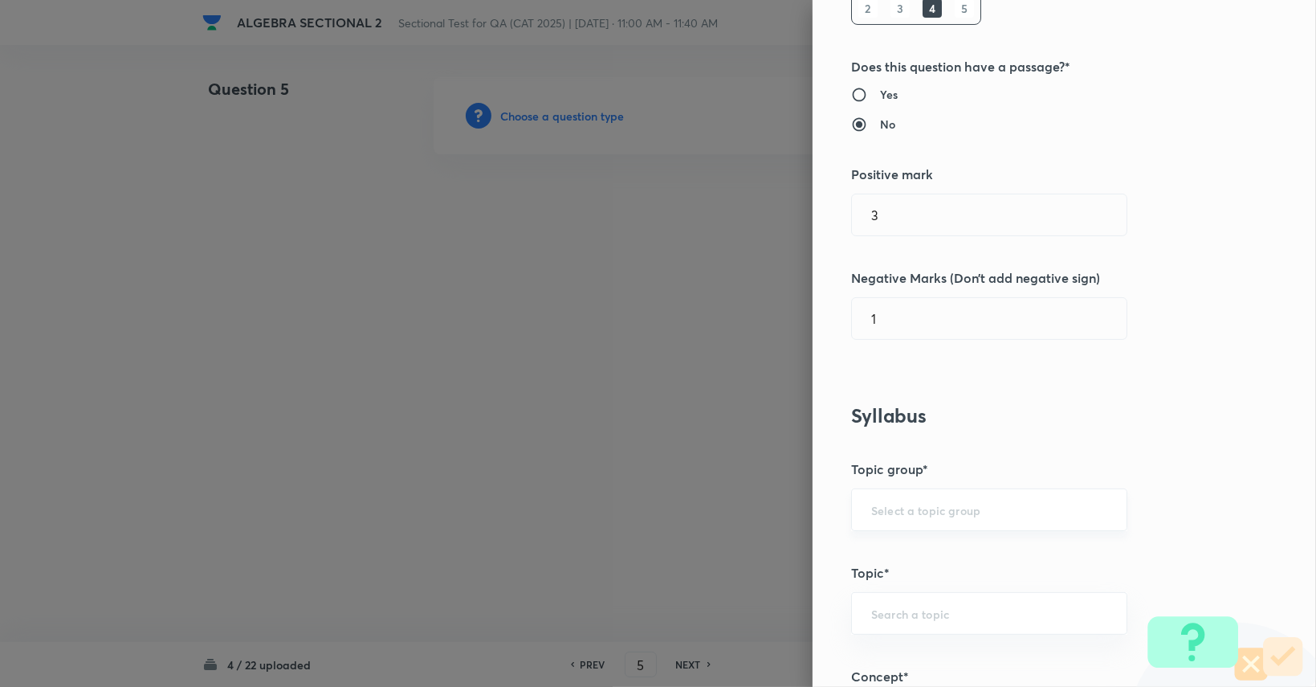
click at [917, 503] on input "text" at bounding box center [989, 509] width 236 height 15
click at [903, 562] on li "Quantitative Aptitude" at bounding box center [977, 552] width 275 height 29
type input "Quantitative Aptitude"
click at [893, 624] on div "​" at bounding box center [989, 613] width 276 height 43
type input "a"
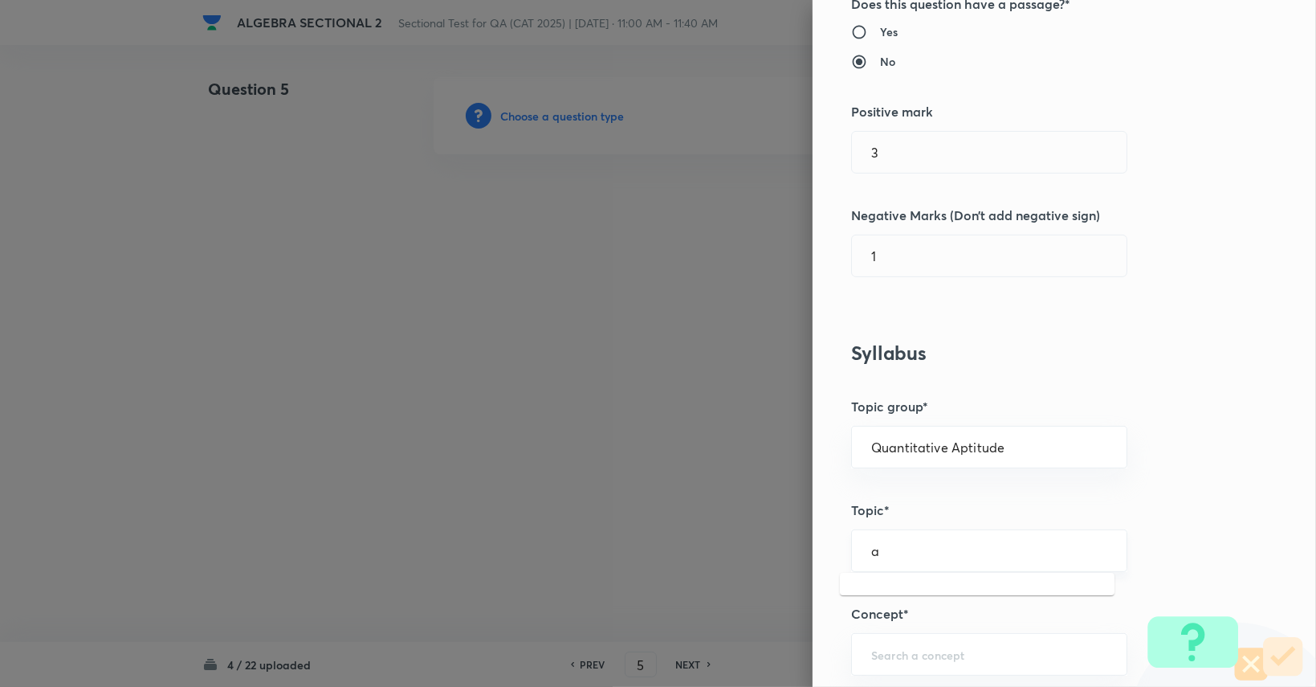
scroll to position [330, 0]
click at [947, 410] on li "Advanced Maths" at bounding box center [977, 415] width 275 height 29
type input "Advanced Maths"
click at [903, 649] on input "text" at bounding box center [989, 653] width 236 height 15
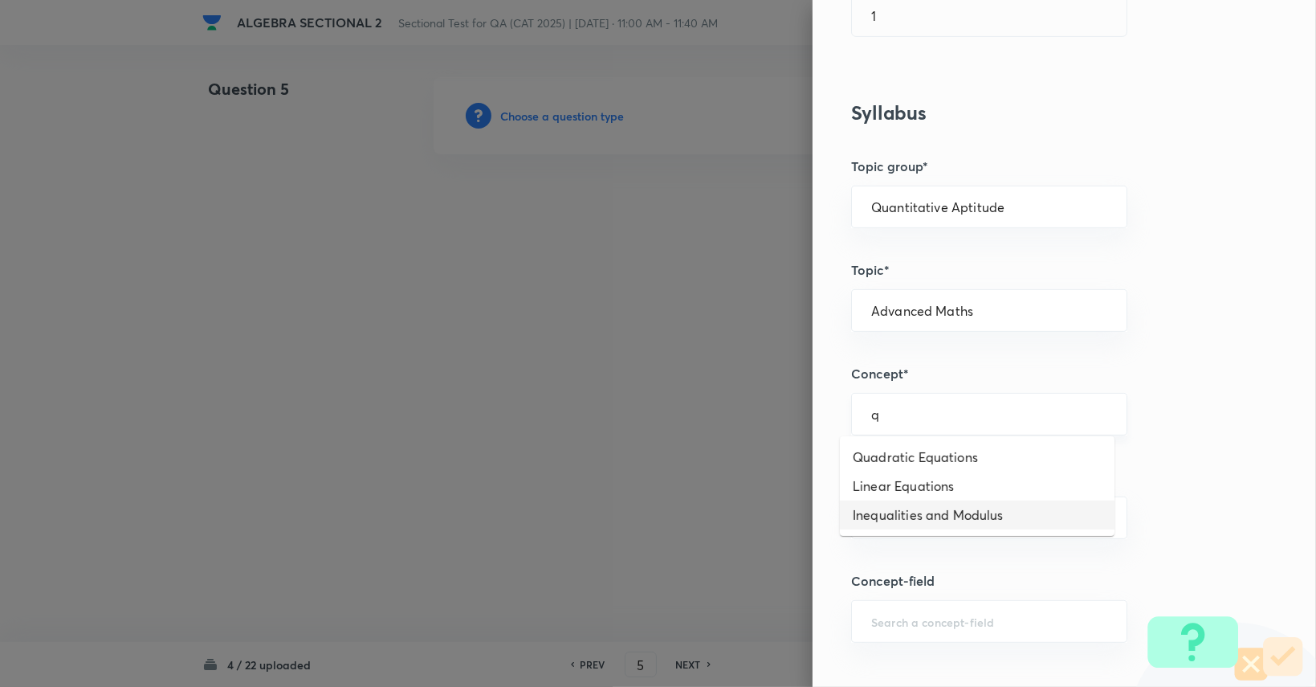
scroll to position [571, 0]
click at [909, 462] on li "Quadratic Equations" at bounding box center [977, 455] width 275 height 29
type input "Quadratic Equations"
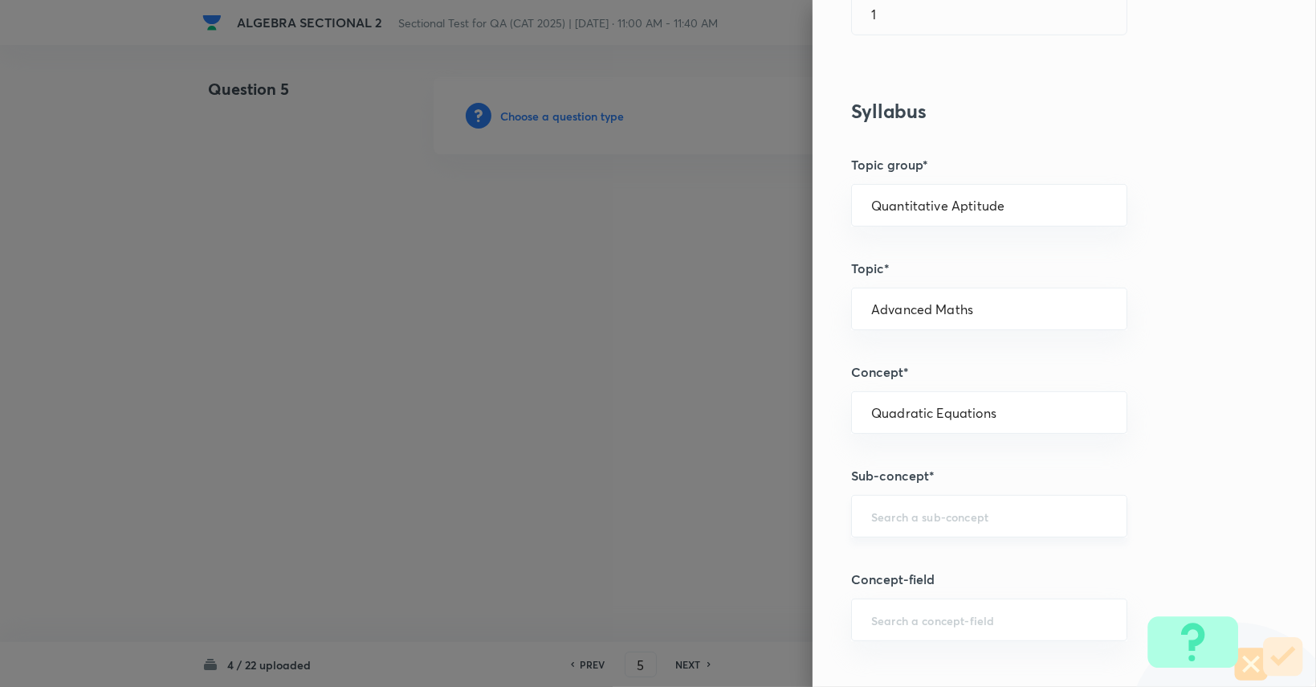
click at [931, 524] on div "​" at bounding box center [989, 516] width 276 height 43
click at [931, 369] on li "Theory of Equations" at bounding box center [977, 362] width 275 height 29
type input "Theory of Equations"
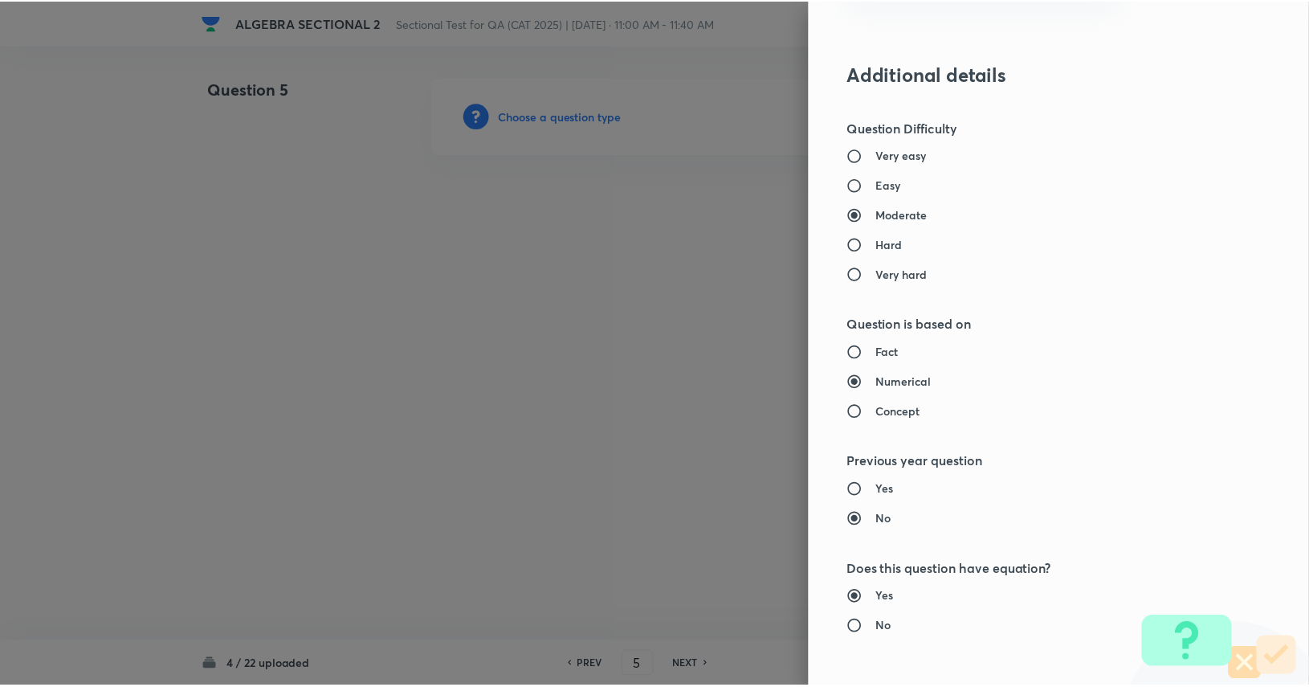
scroll to position [1499, 0]
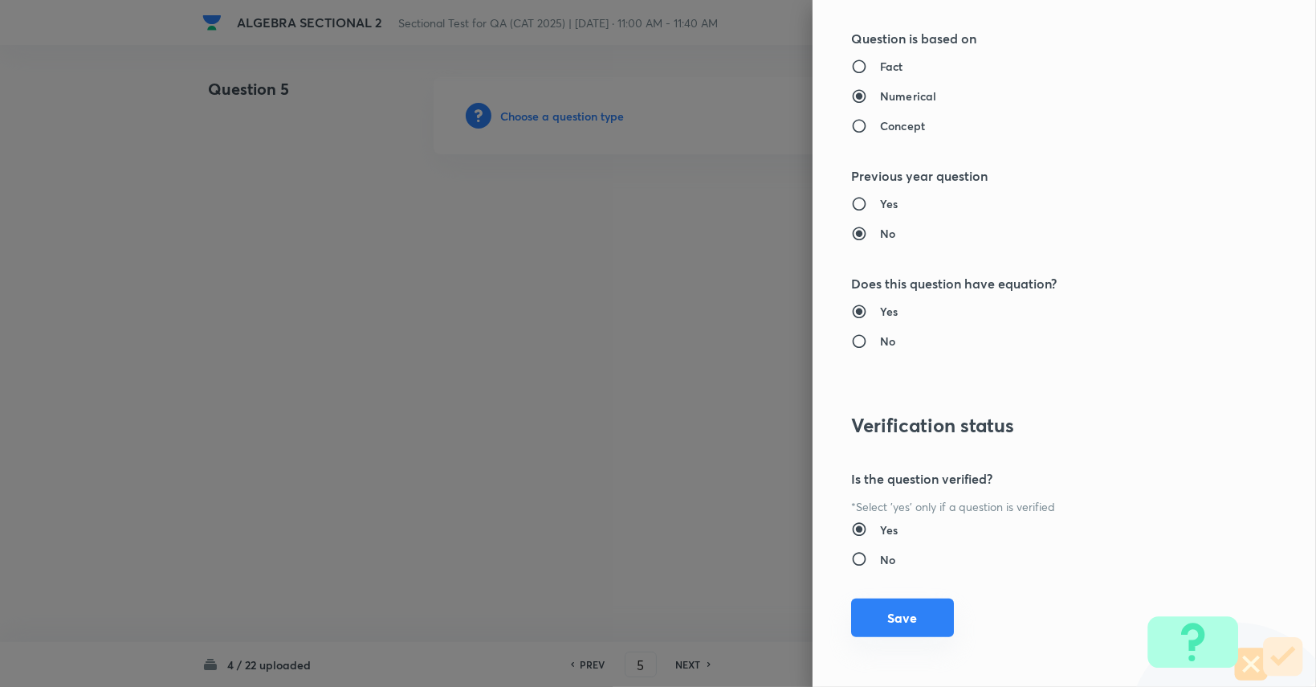
click at [899, 617] on button "Save" at bounding box center [902, 617] width 103 height 39
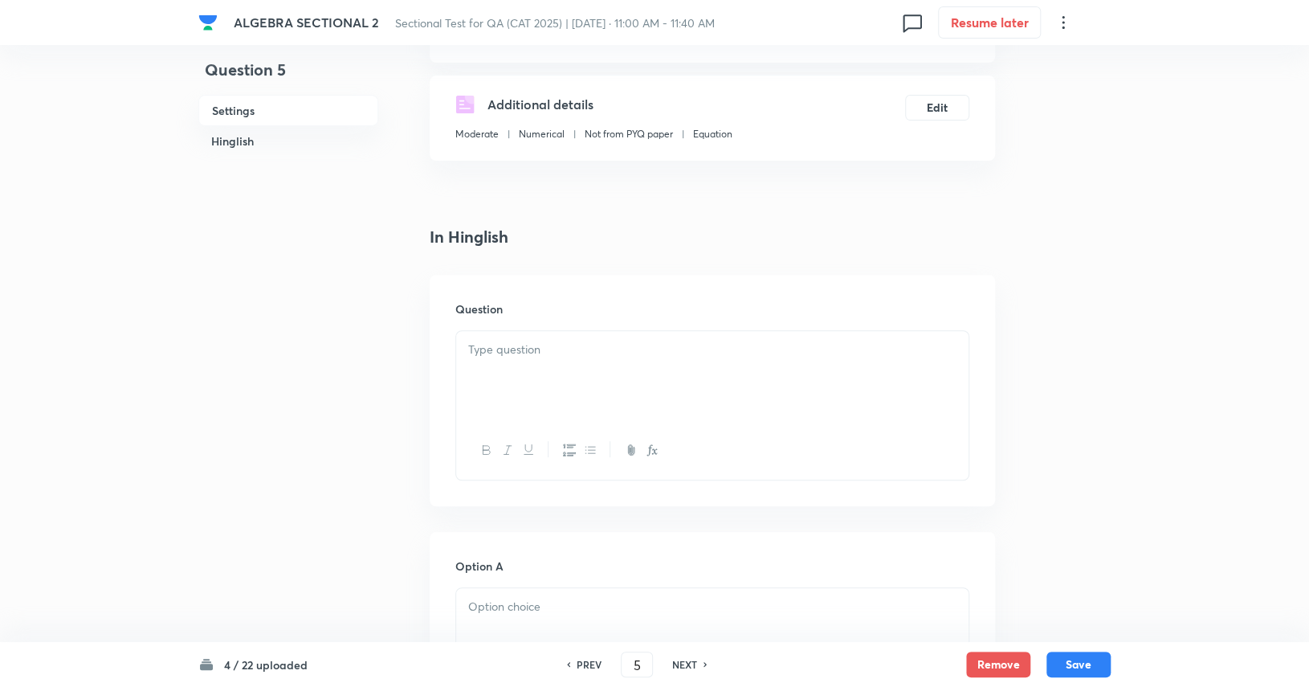
scroll to position [401, 0]
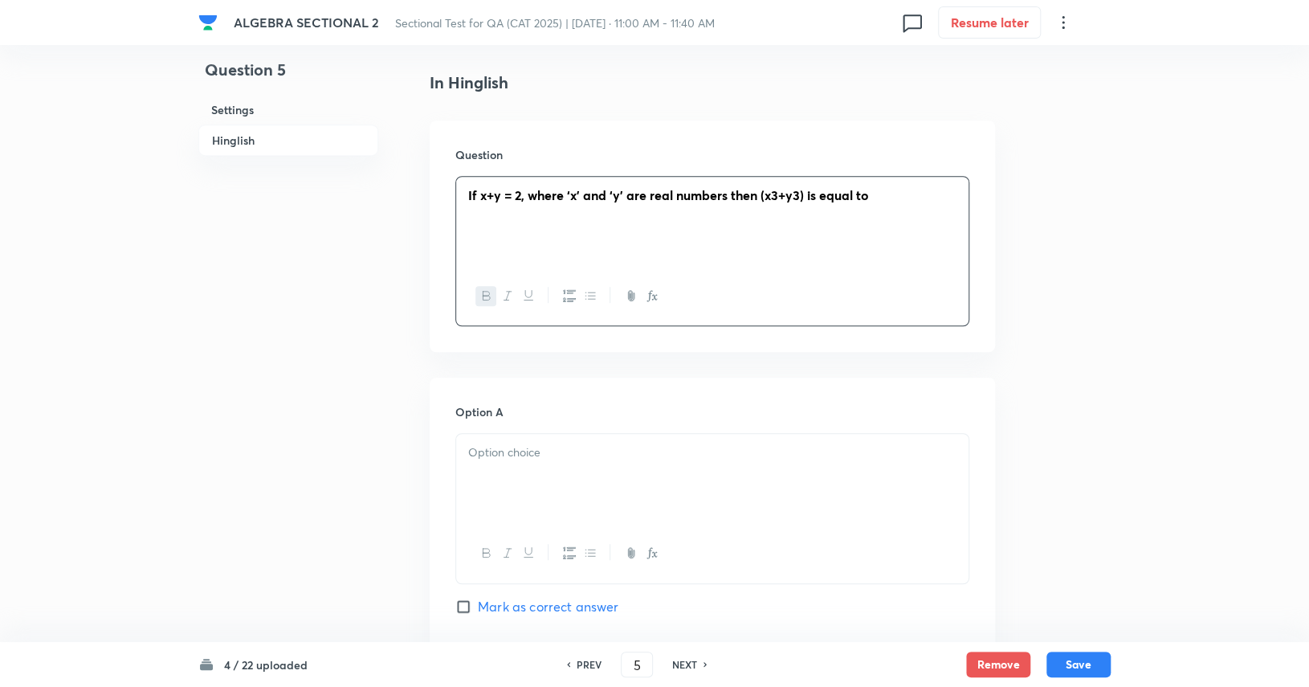
drag, startPoint x: 903, startPoint y: 192, endPoint x: 392, endPoint y: 198, distance: 511.5
click at [392, 198] on div "Question 5 Settings Hinglish Settings Type Single choice correct 4 options + 3 …" at bounding box center [654, 686] width 912 height 2020
click at [605, 475] on div at bounding box center [712, 479] width 512 height 90
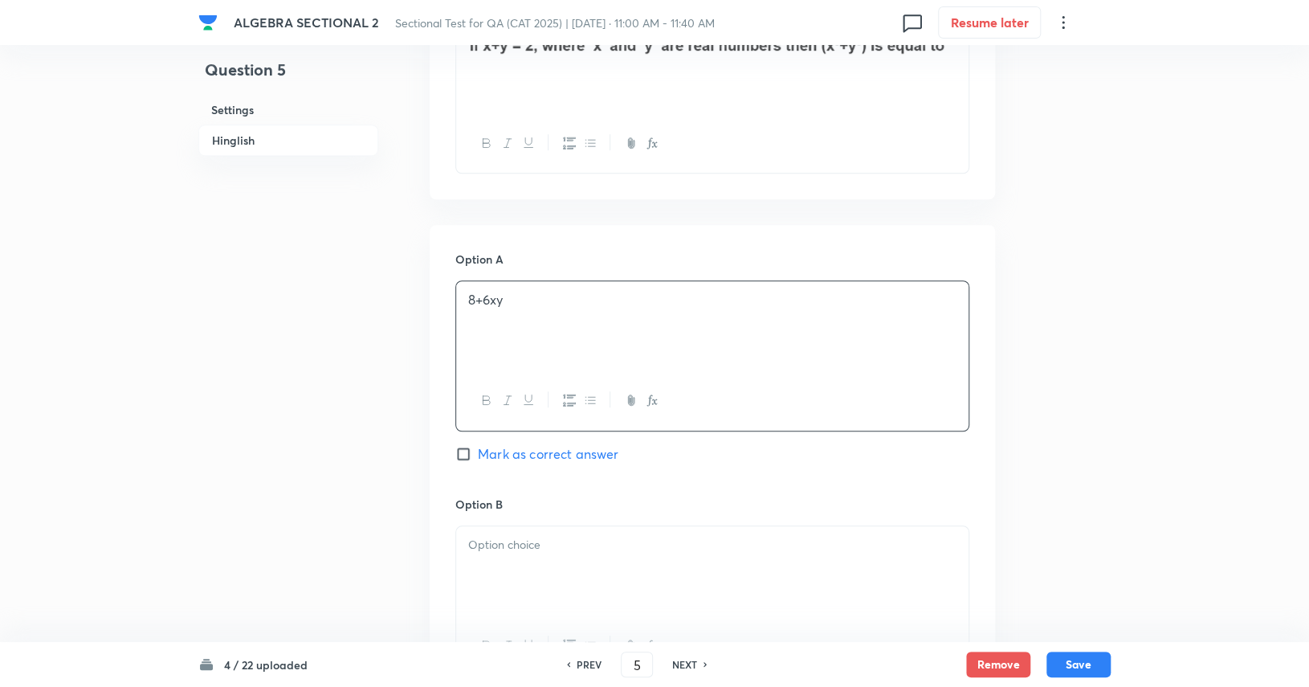
scroll to position [562, 0]
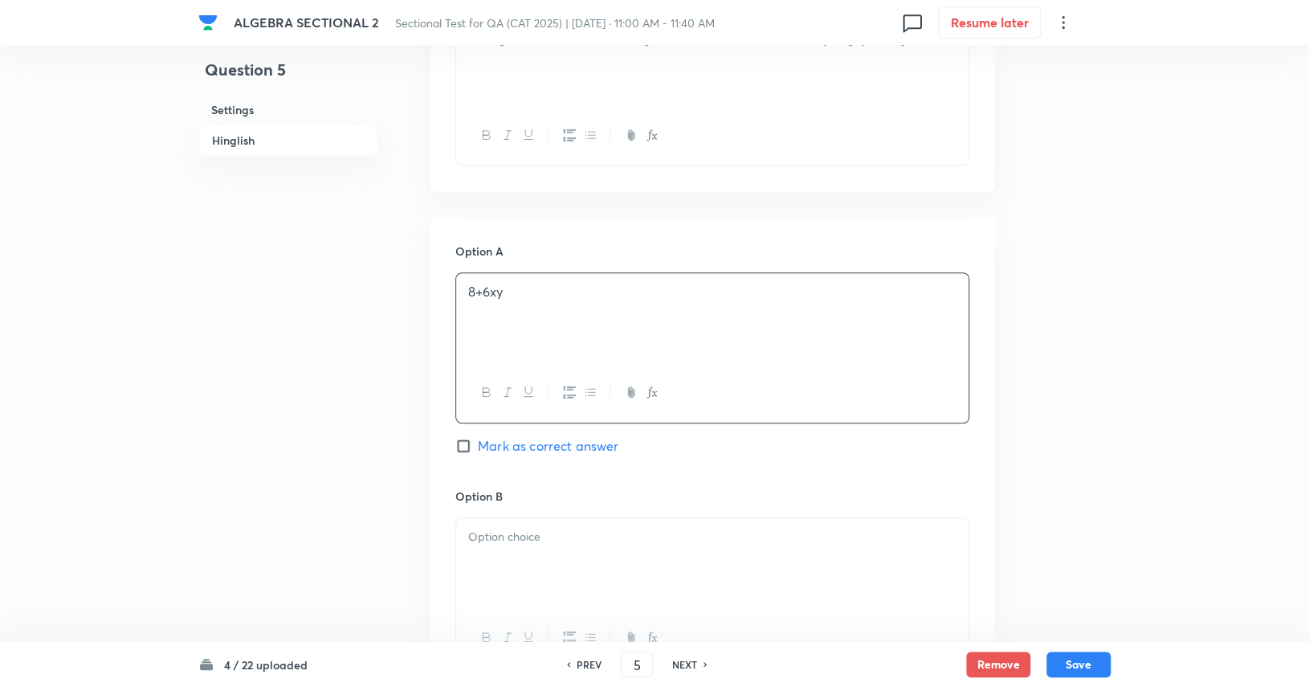
click at [575, 545] on div at bounding box center [712, 563] width 512 height 90
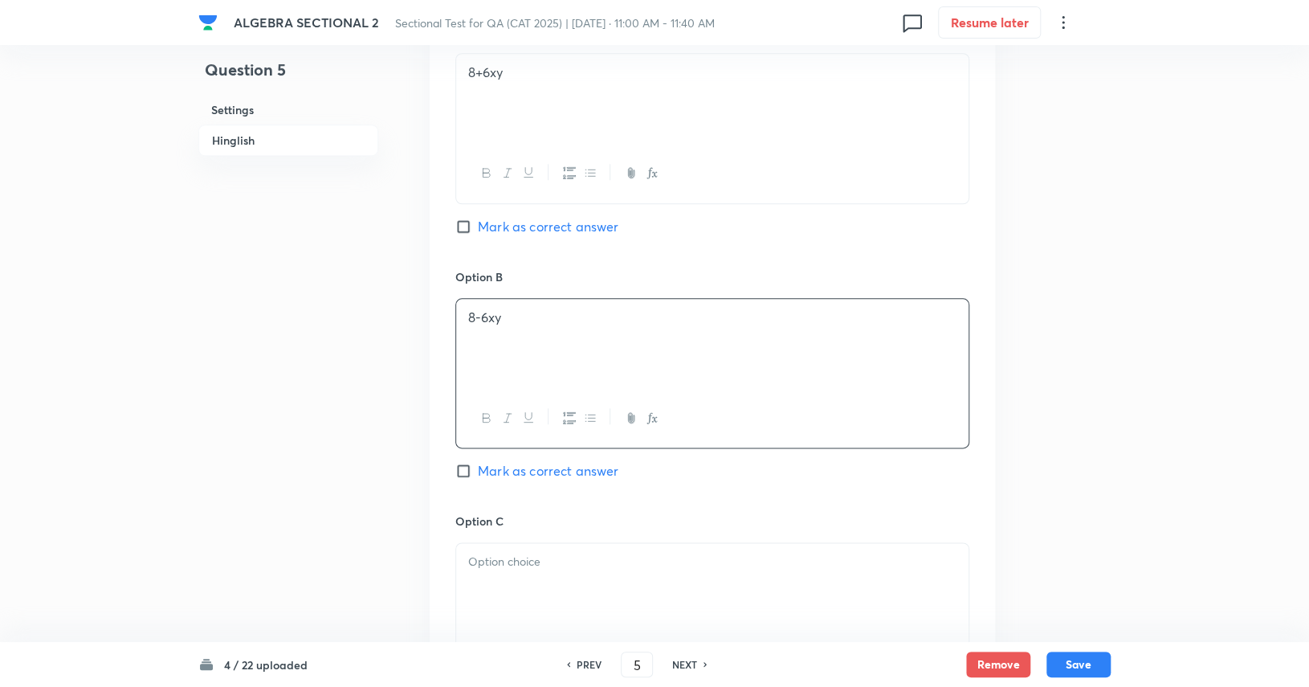
scroll to position [883, 0]
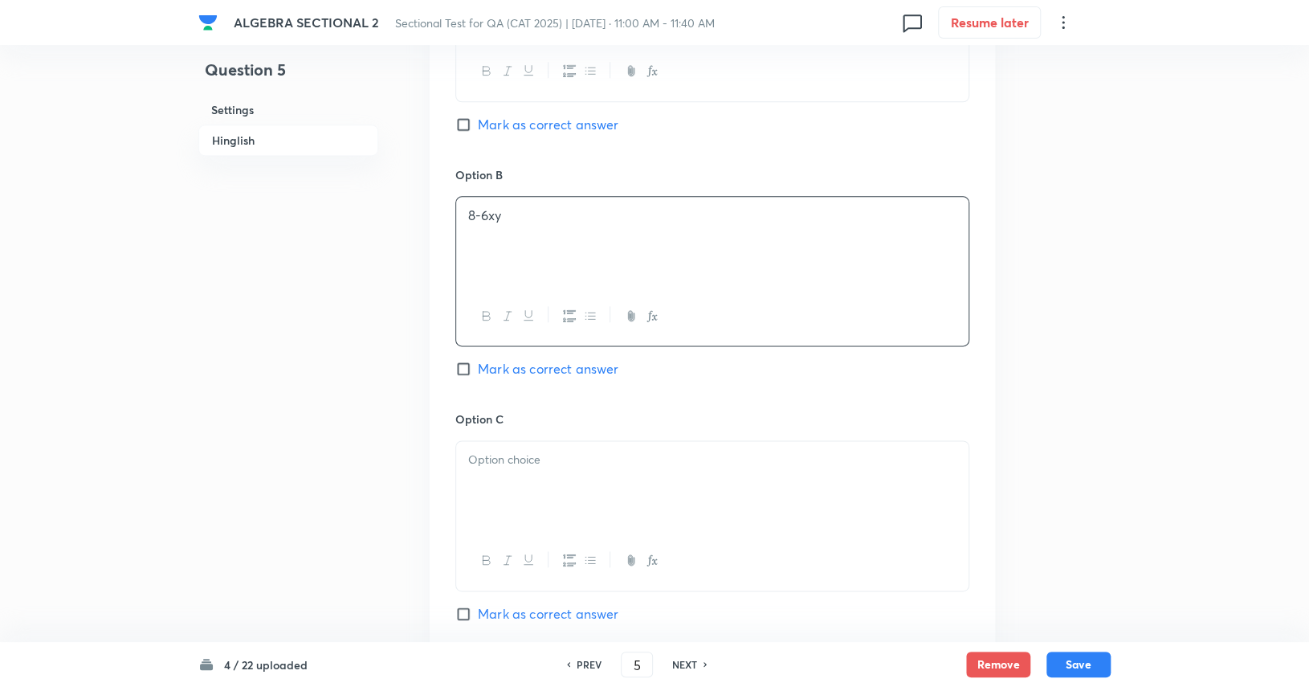
click at [614, 531] on div at bounding box center [712, 560] width 512 height 59
click at [617, 495] on div at bounding box center [712, 486] width 512 height 90
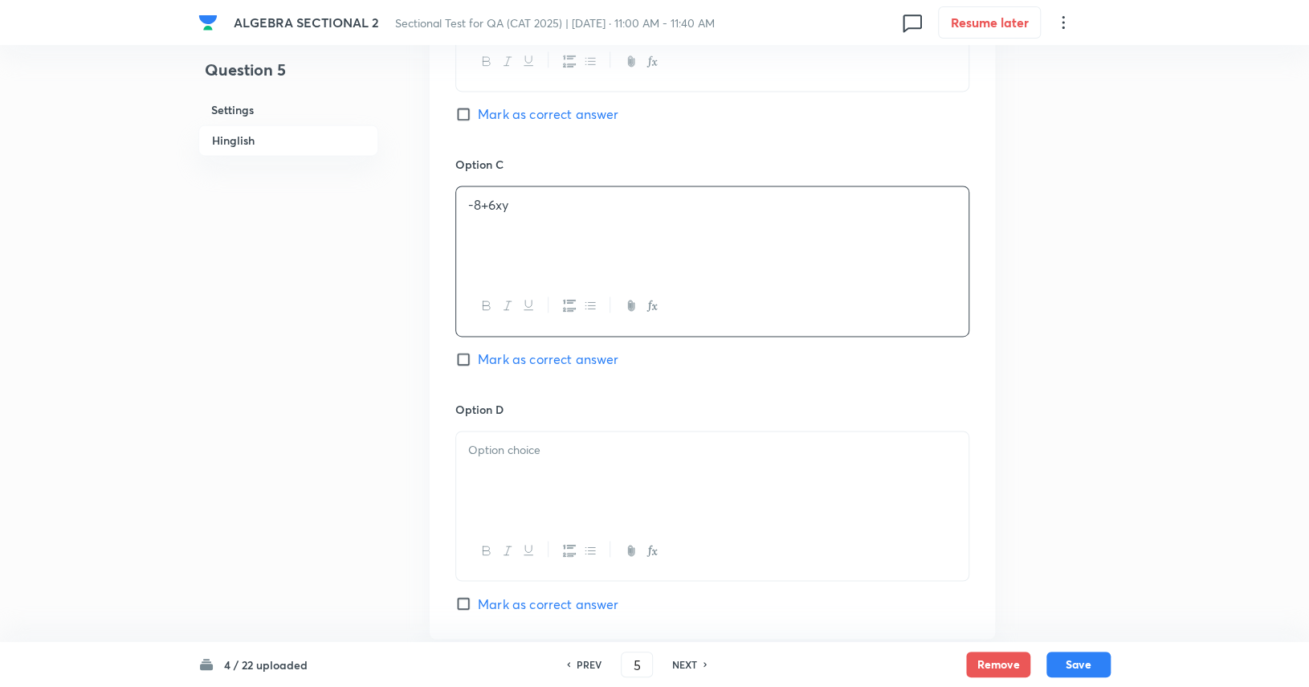
scroll to position [1204, 0]
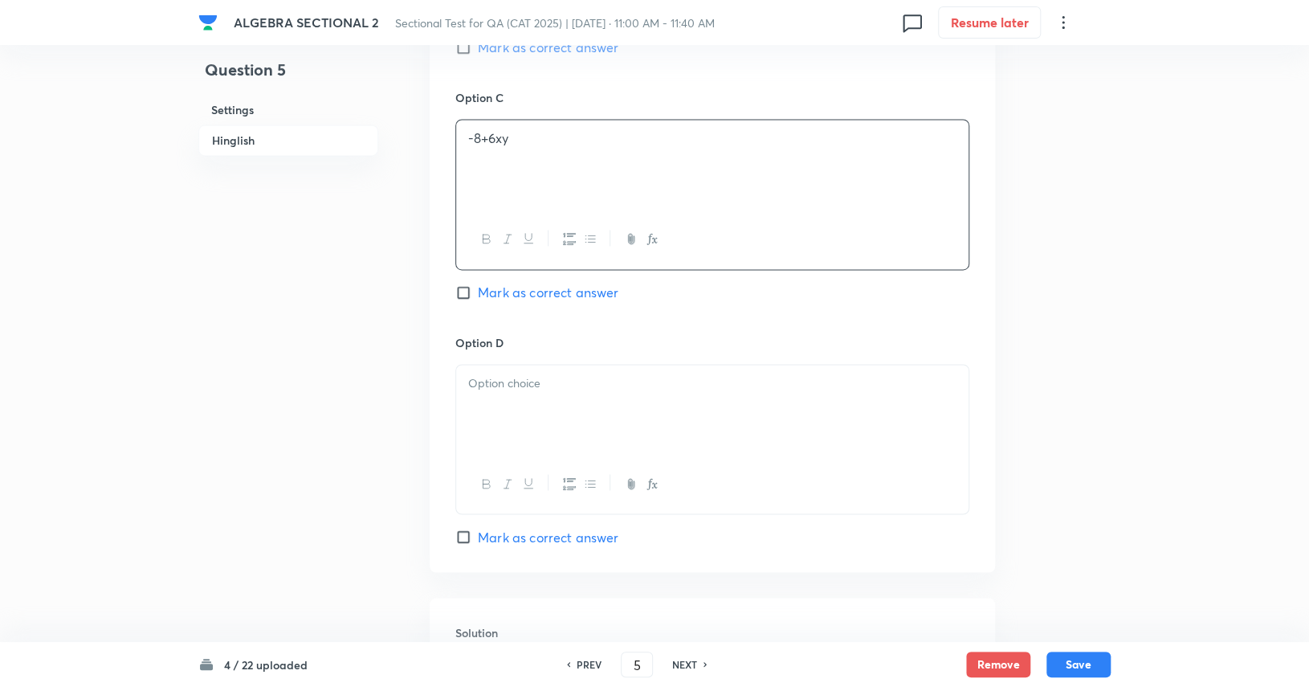
click at [621, 426] on div at bounding box center [712, 410] width 512 height 90
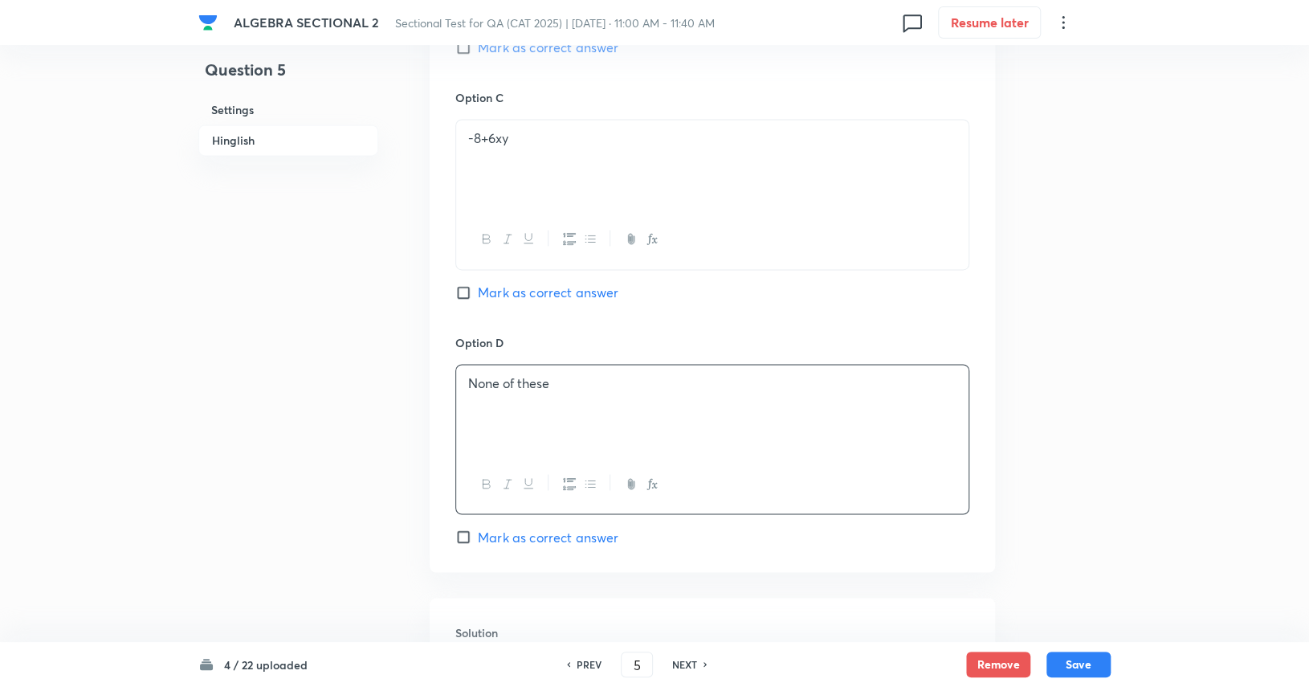
click at [465, 47] on input "Mark as correct answer" at bounding box center [466, 47] width 22 height 16
checkbox input "true"
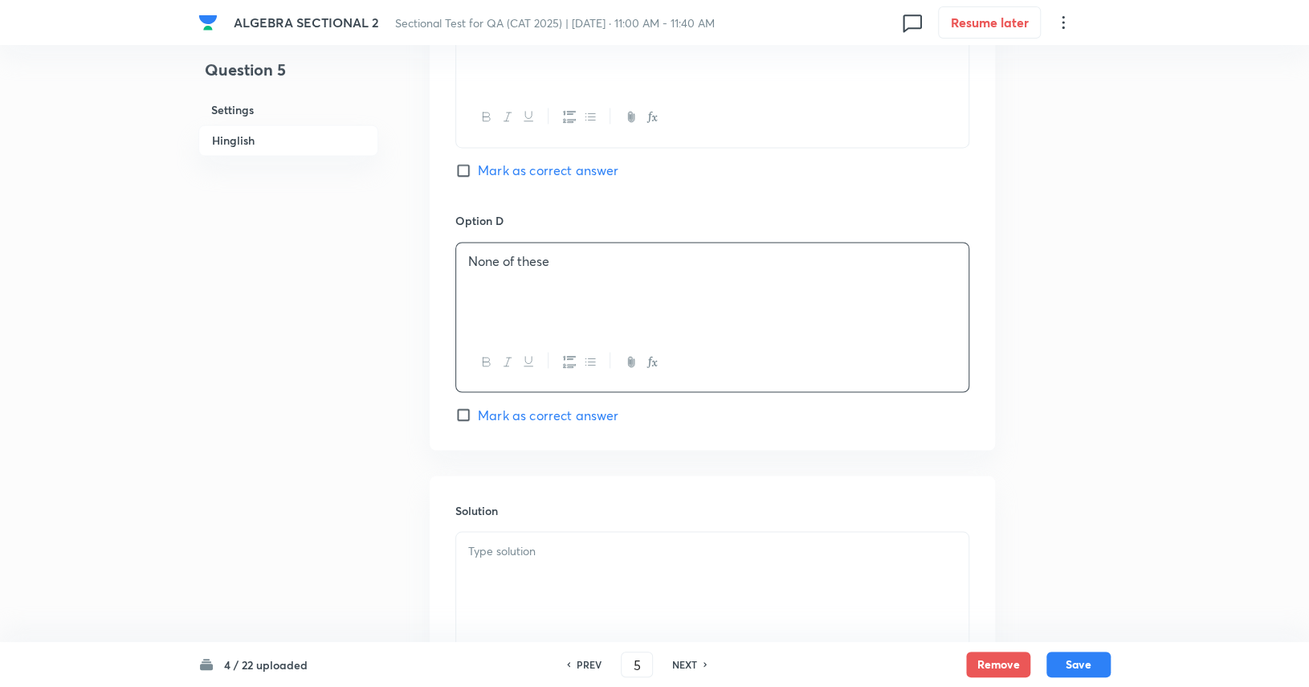
scroll to position [1445, 0]
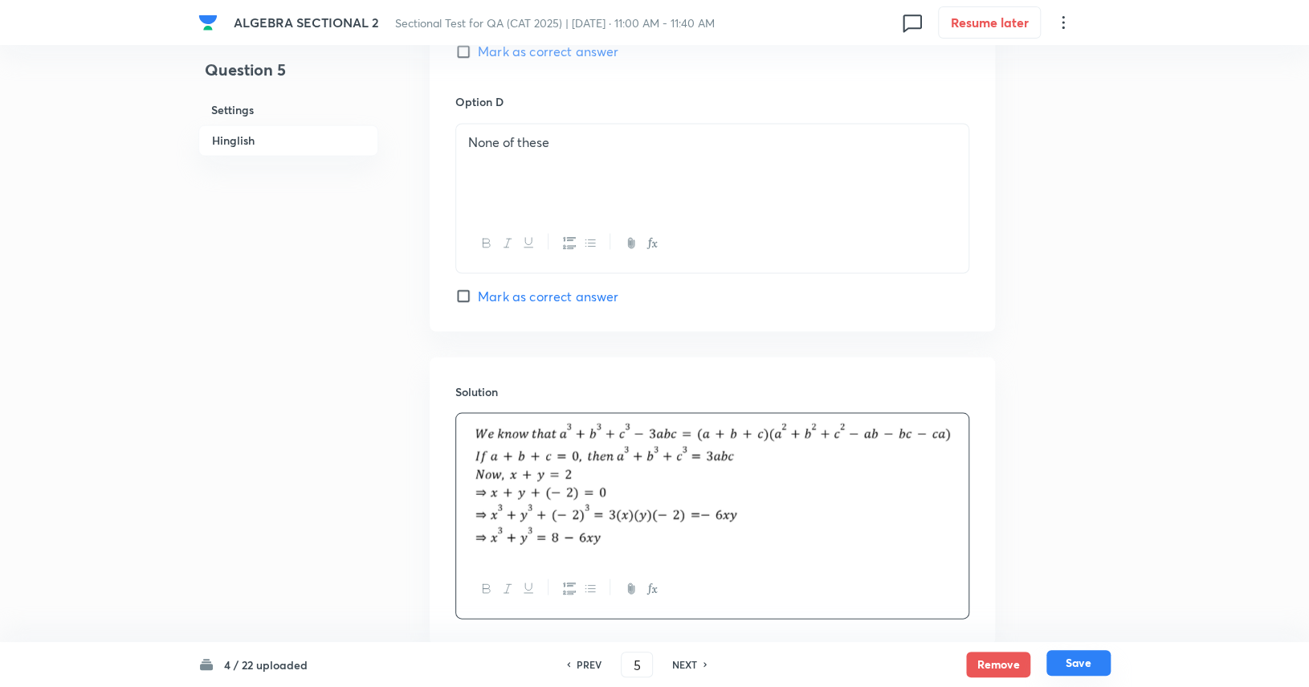
click at [1090, 662] on button "Save" at bounding box center [1078, 663] width 64 height 26
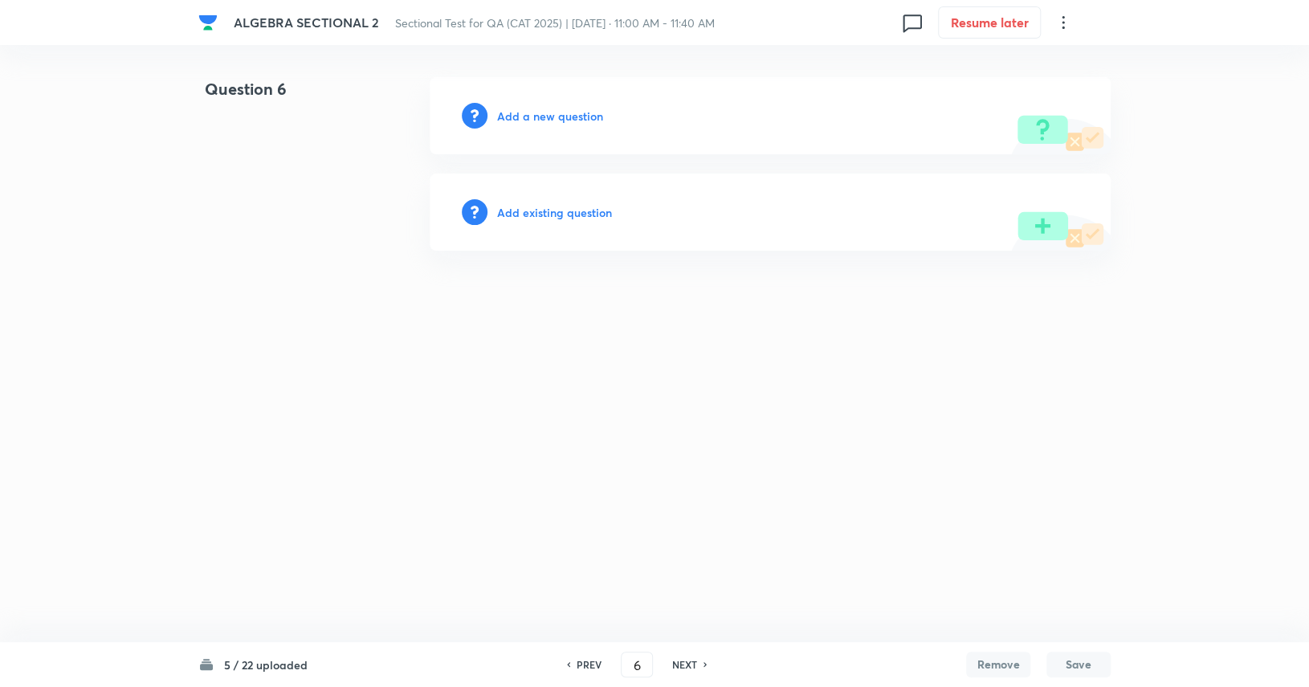
scroll to position [0, 0]
click at [577, 664] on div "PREV" at bounding box center [590, 664] width 43 height 14
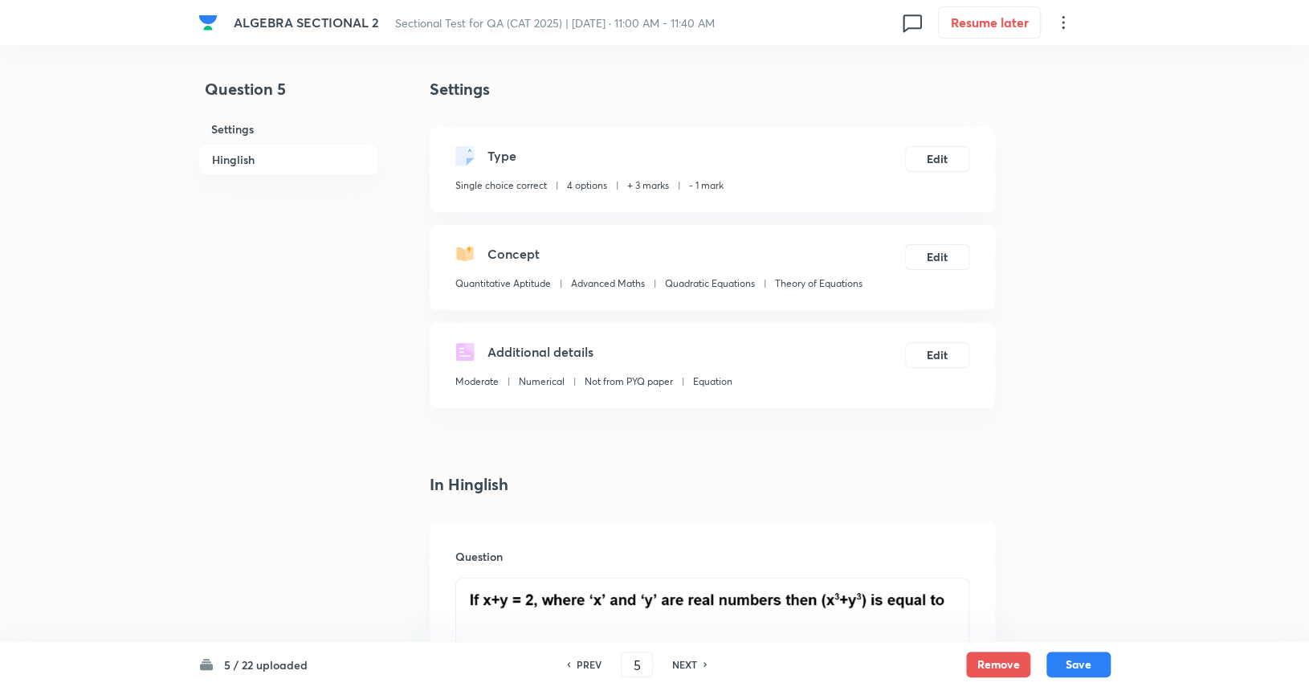
click at [577, 664] on h6 "PREV" at bounding box center [589, 664] width 25 height 14
type input "4"
checkbox input "false"
checkbox input "true"
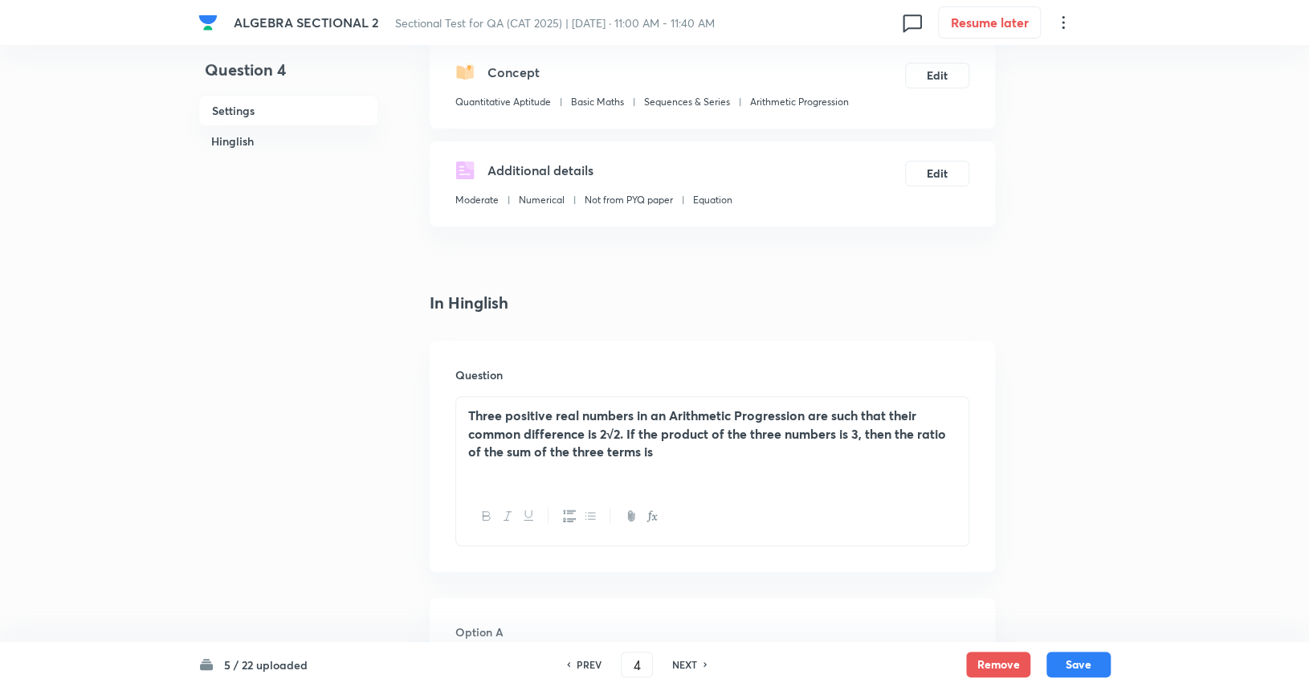
scroll to position [241, 0]
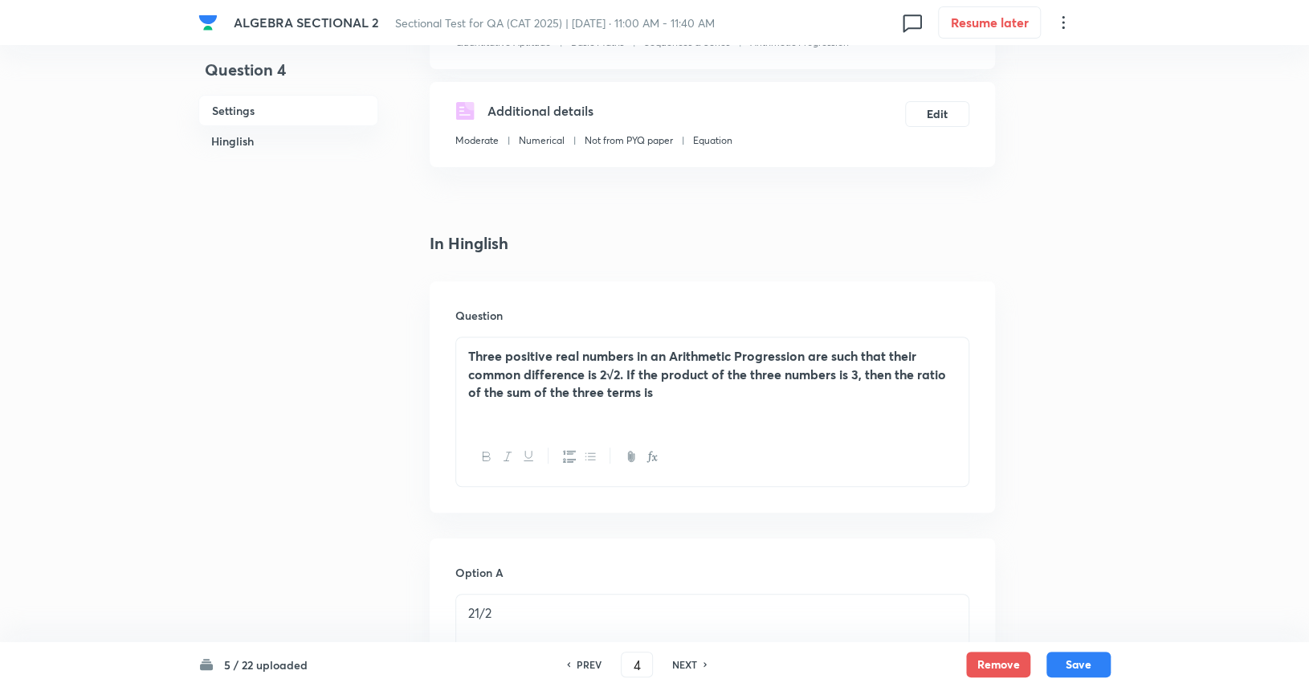
drag, startPoint x: 736, startPoint y: 394, endPoint x: 465, endPoint y: 339, distance: 276.2
click at [465, 339] on div "Three positive real numbers in an Arithmetic Progression are such that their co…" at bounding box center [712, 382] width 512 height 90
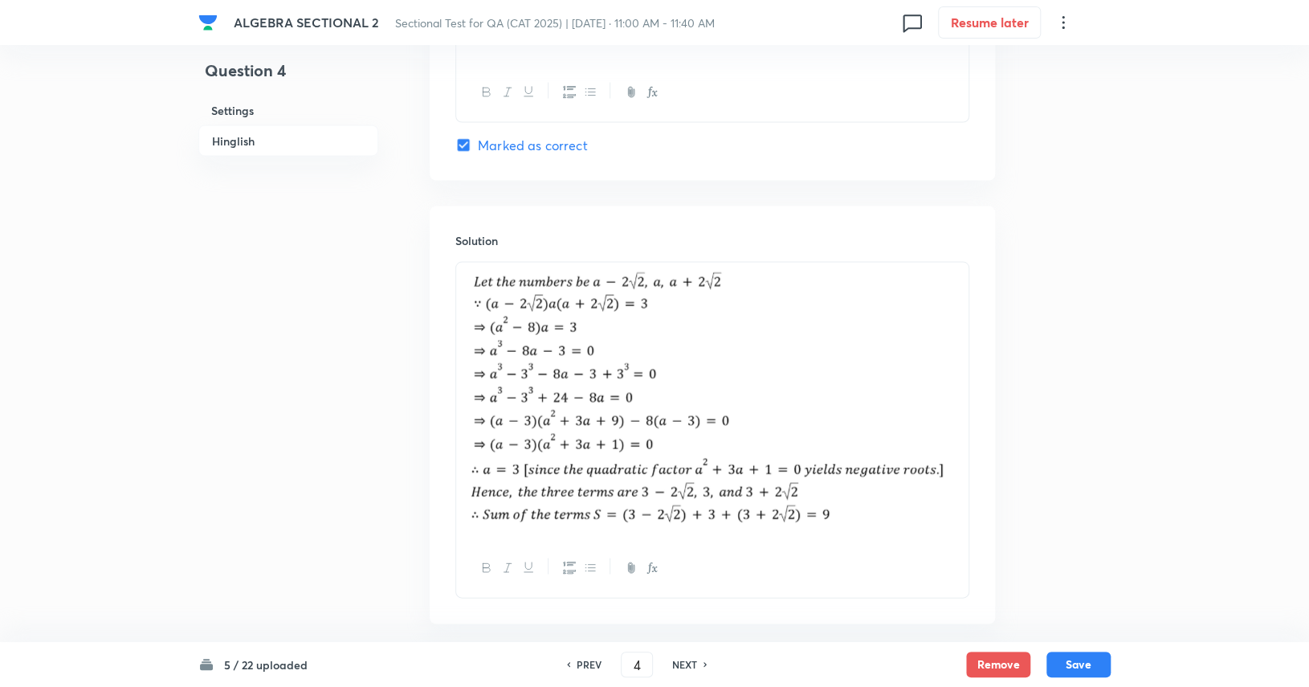
scroll to position [1671, 0]
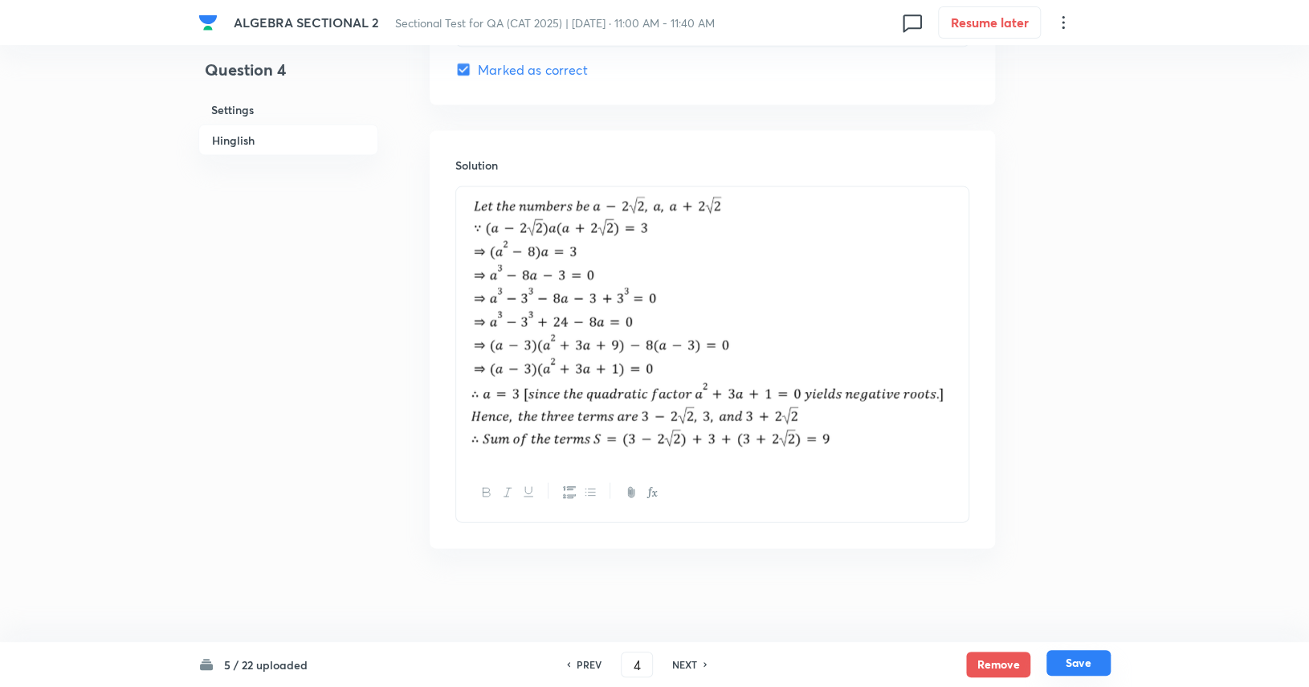
click at [1063, 662] on button "Save" at bounding box center [1078, 663] width 64 height 26
type input "5"
checkbox input "true"
checkbox input "false"
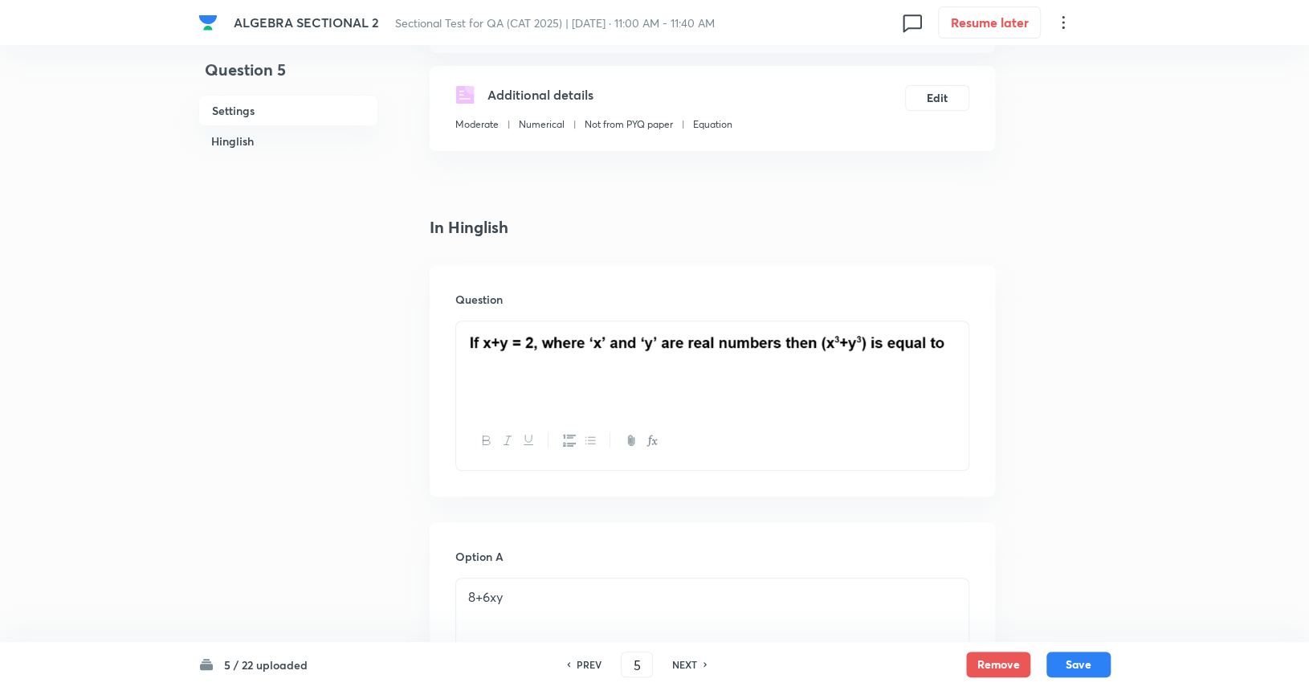
click at [693, 656] on div "PREV 5 ​ NEXT" at bounding box center [636, 664] width 207 height 26
click at [691, 666] on h6 "NEXT" at bounding box center [684, 664] width 25 height 14
type input "6"
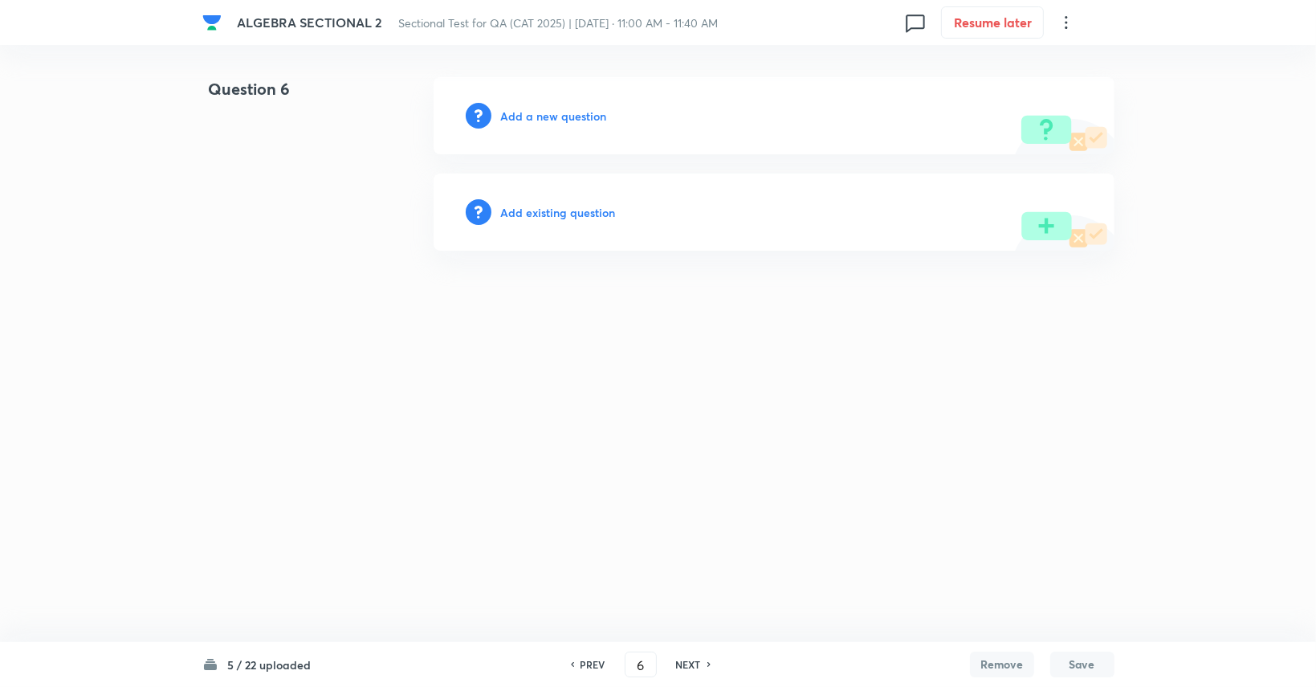
click at [584, 129] on div "Add a new question" at bounding box center [774, 115] width 681 height 77
click at [580, 121] on h6 "Add a new question" at bounding box center [554, 116] width 106 height 17
click at [580, 121] on h6 "Choose a question type" at bounding box center [563, 116] width 124 height 17
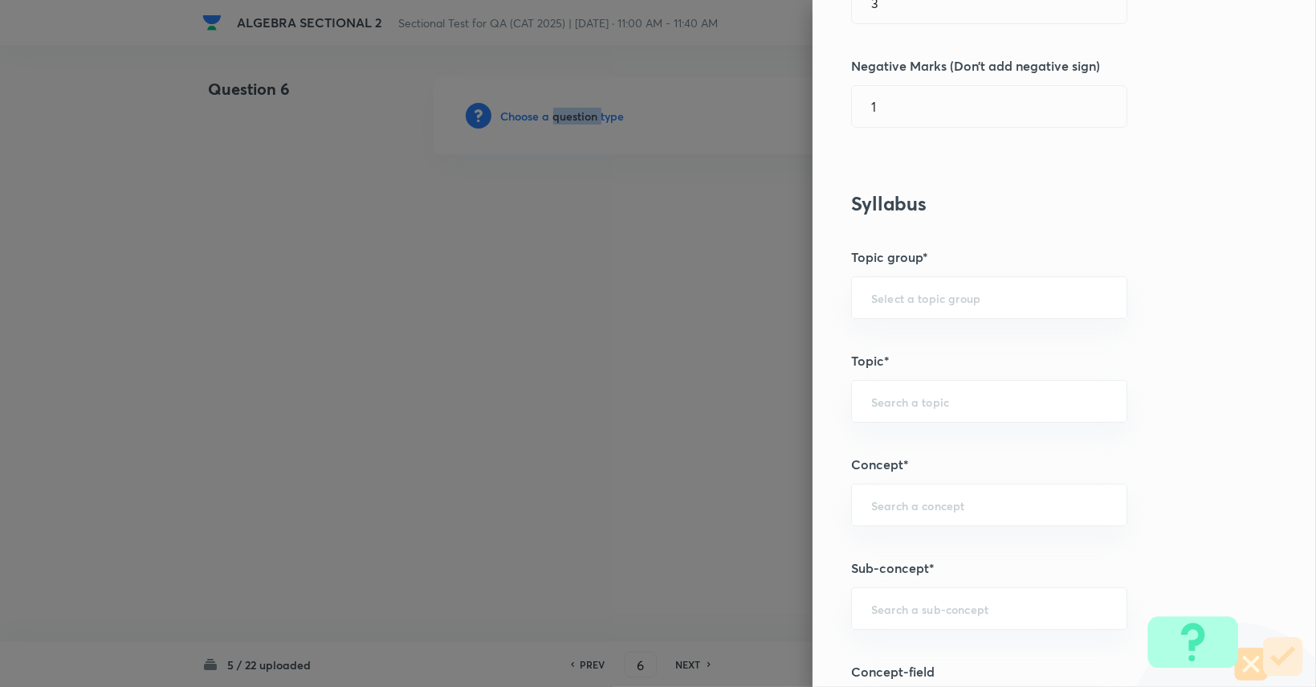
scroll to position [482, 0]
click at [939, 295] on input "text" at bounding box center [989, 294] width 236 height 15
click at [927, 343] on li "Quantitative Aptitude" at bounding box center [977, 338] width 275 height 29
type input "Quantitative Aptitude"
click at [927, 385] on div "​" at bounding box center [989, 398] width 276 height 43
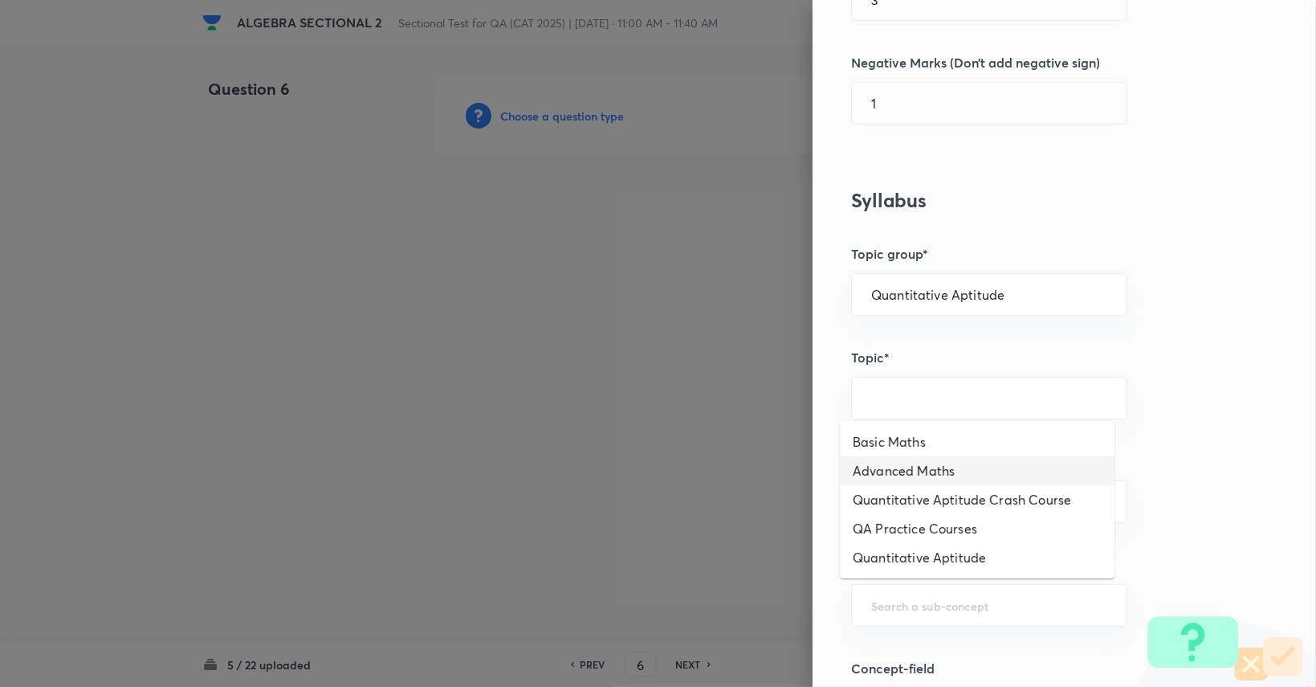
click at [919, 469] on li "Advanced Maths" at bounding box center [977, 470] width 275 height 29
type input "Advanced Maths"
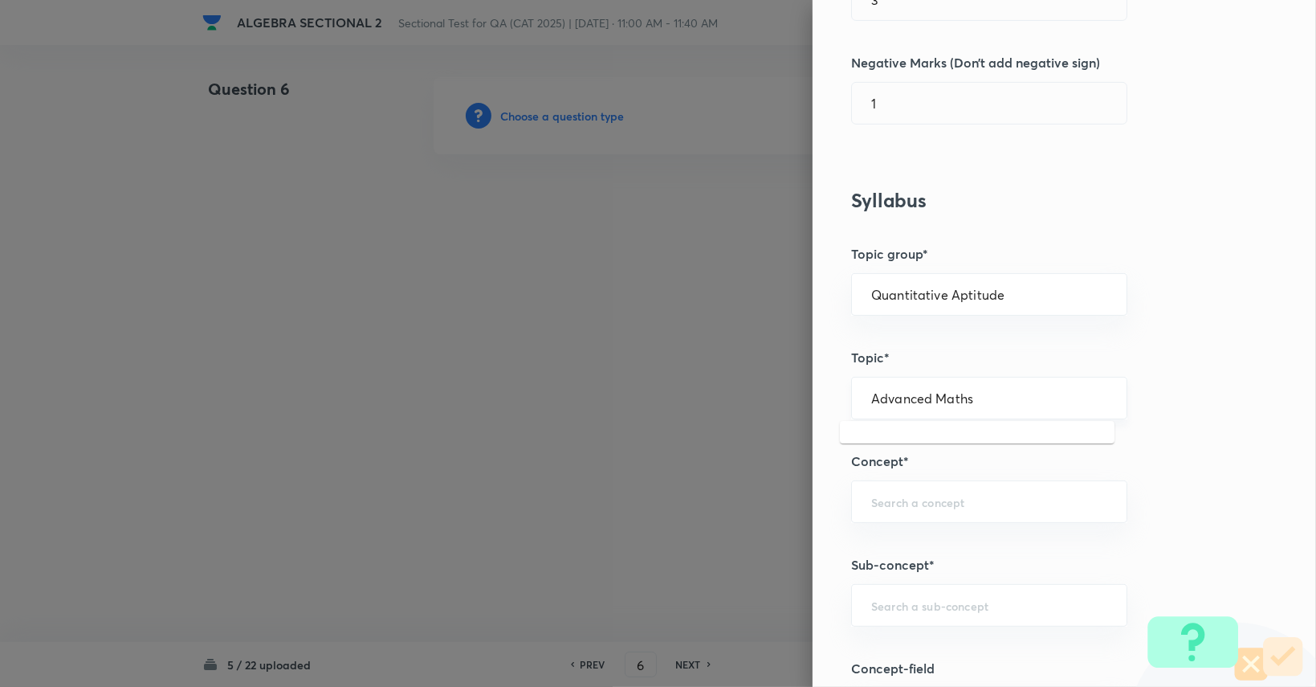
click at [935, 401] on input "Advanced Maths" at bounding box center [989, 397] width 236 height 15
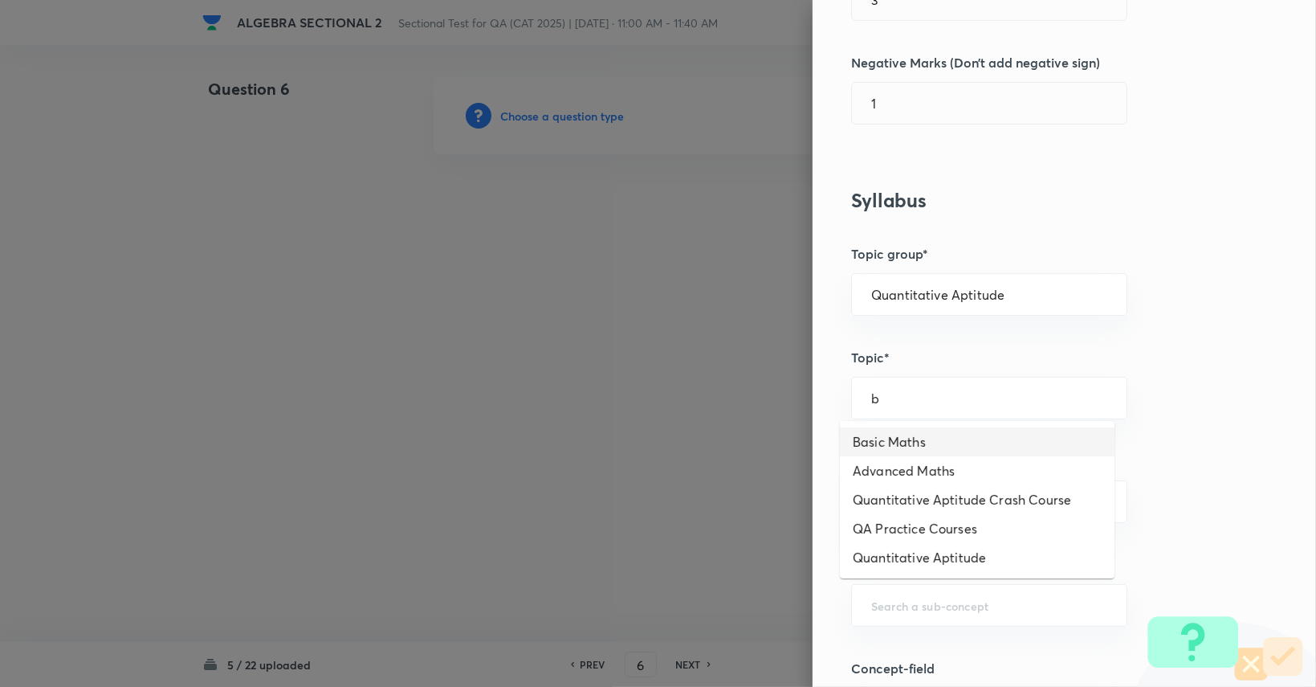
click at [939, 450] on li "Basic Maths" at bounding box center [977, 441] width 275 height 29
type input "Basic Maths"
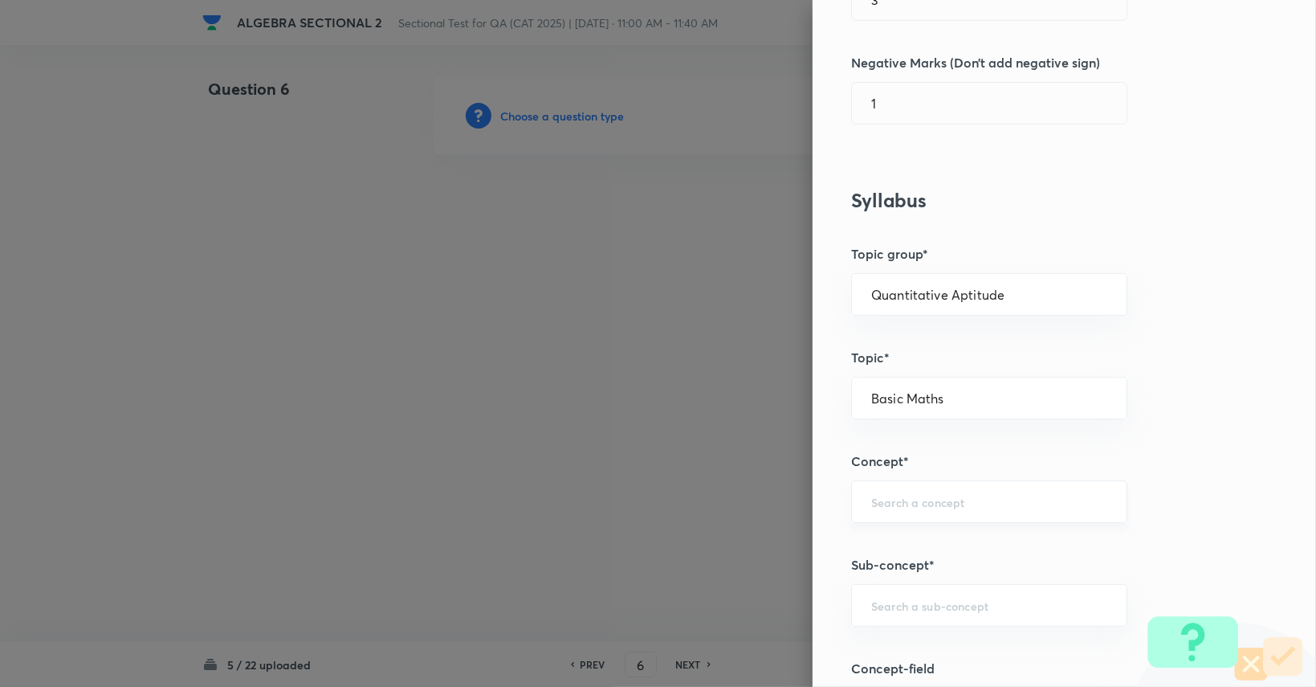
click at [939, 487] on div "​" at bounding box center [989, 501] width 276 height 43
click at [948, 545] on li "Sequences & Series" at bounding box center [977, 544] width 275 height 29
type input "Sequences & Series"
click at [935, 587] on div "​" at bounding box center [989, 605] width 276 height 43
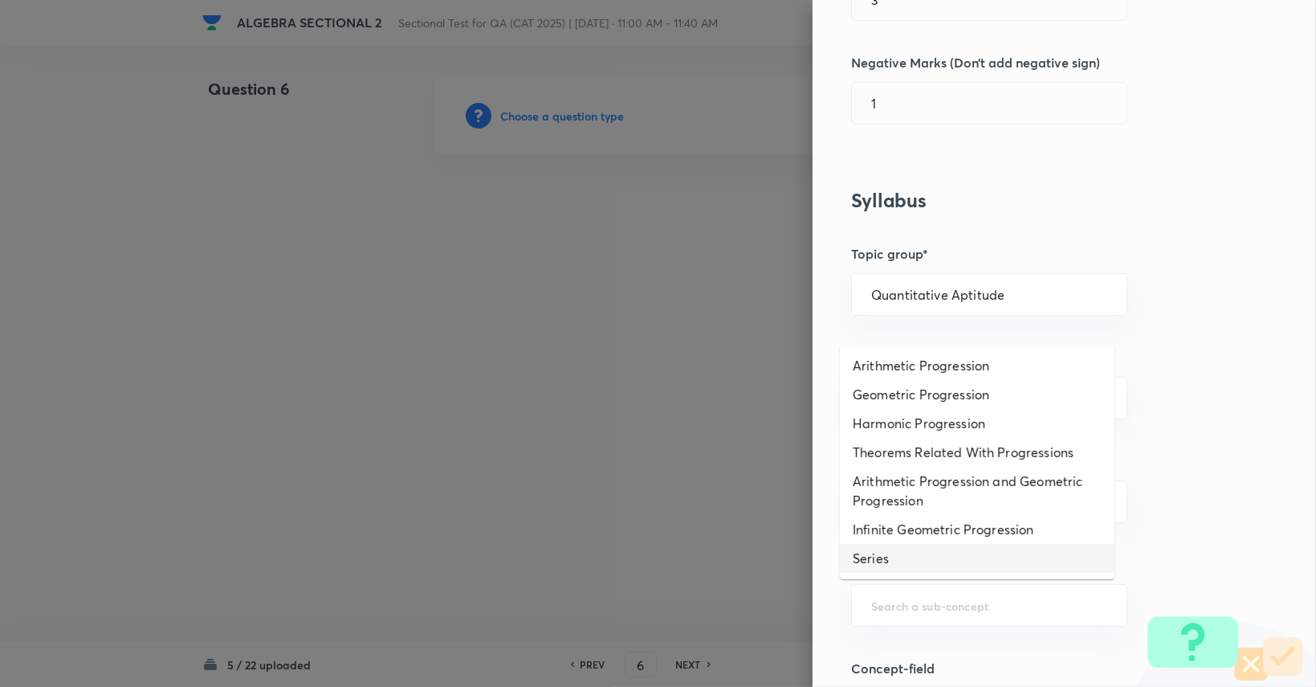
click at [935, 555] on li "Series" at bounding box center [977, 558] width 275 height 29
type input "Series"
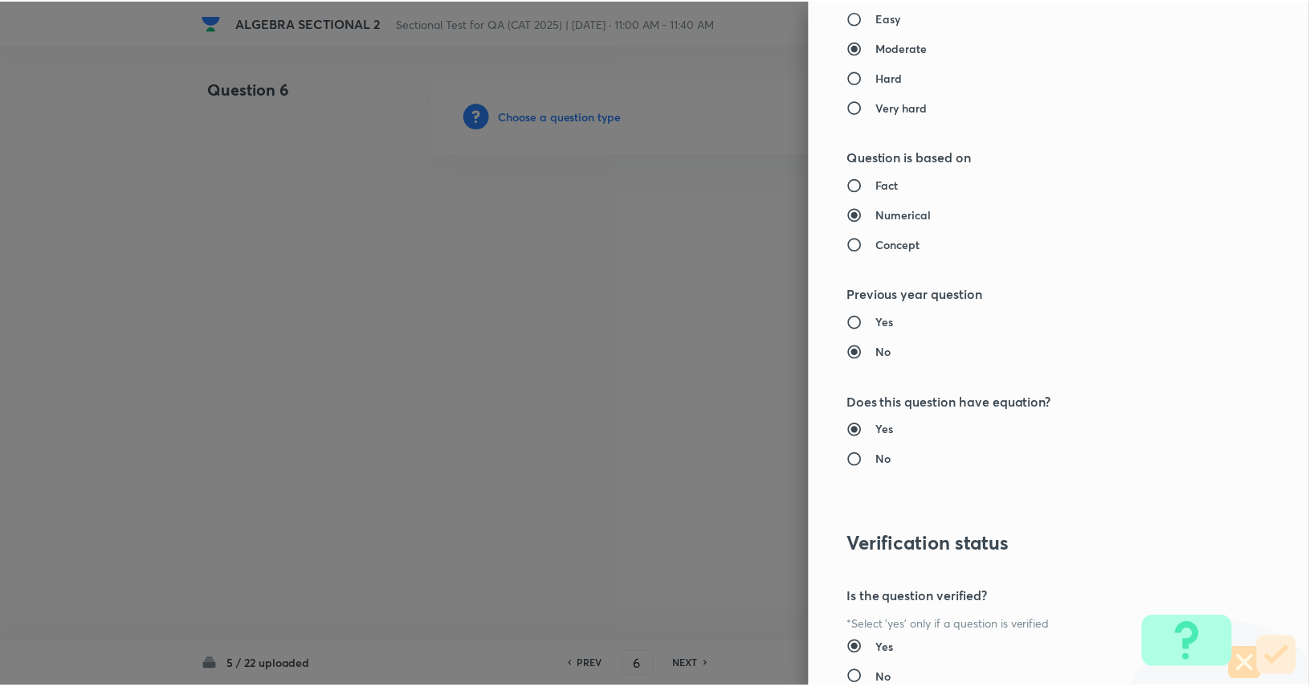
scroll to position [1499, 0]
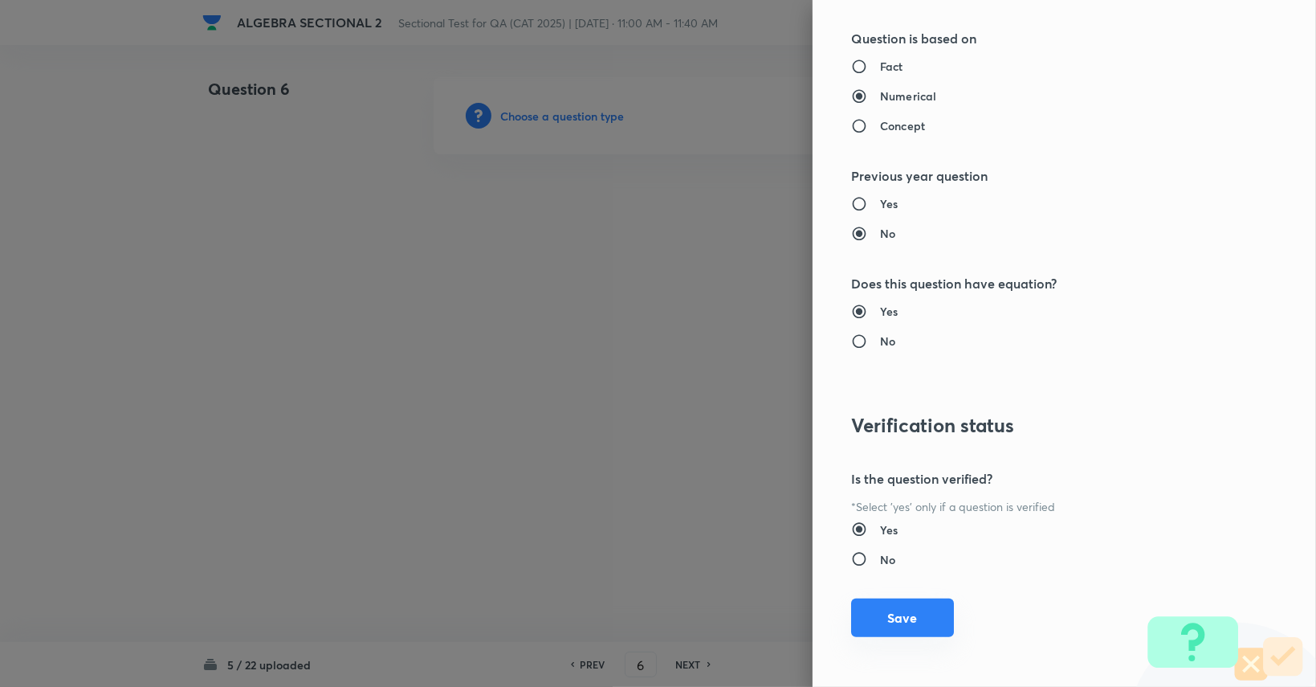
click at [904, 598] on button "Save" at bounding box center [902, 617] width 103 height 39
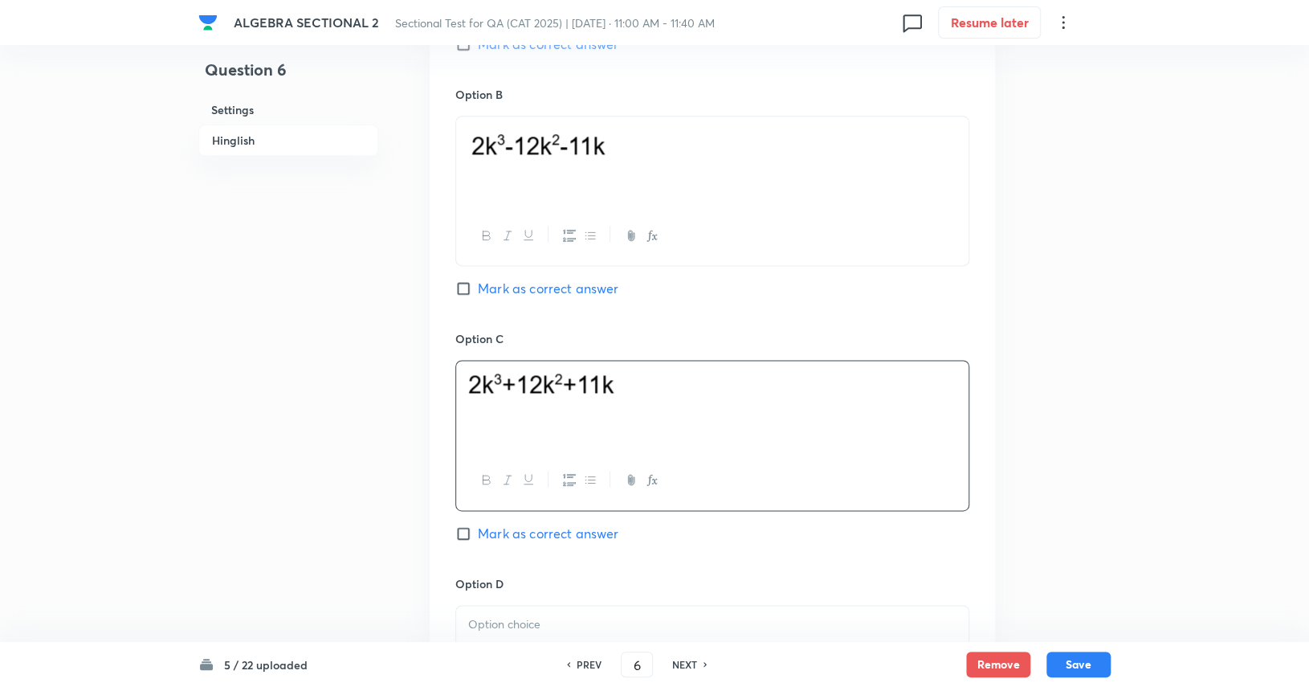
scroll to position [1124, 0]
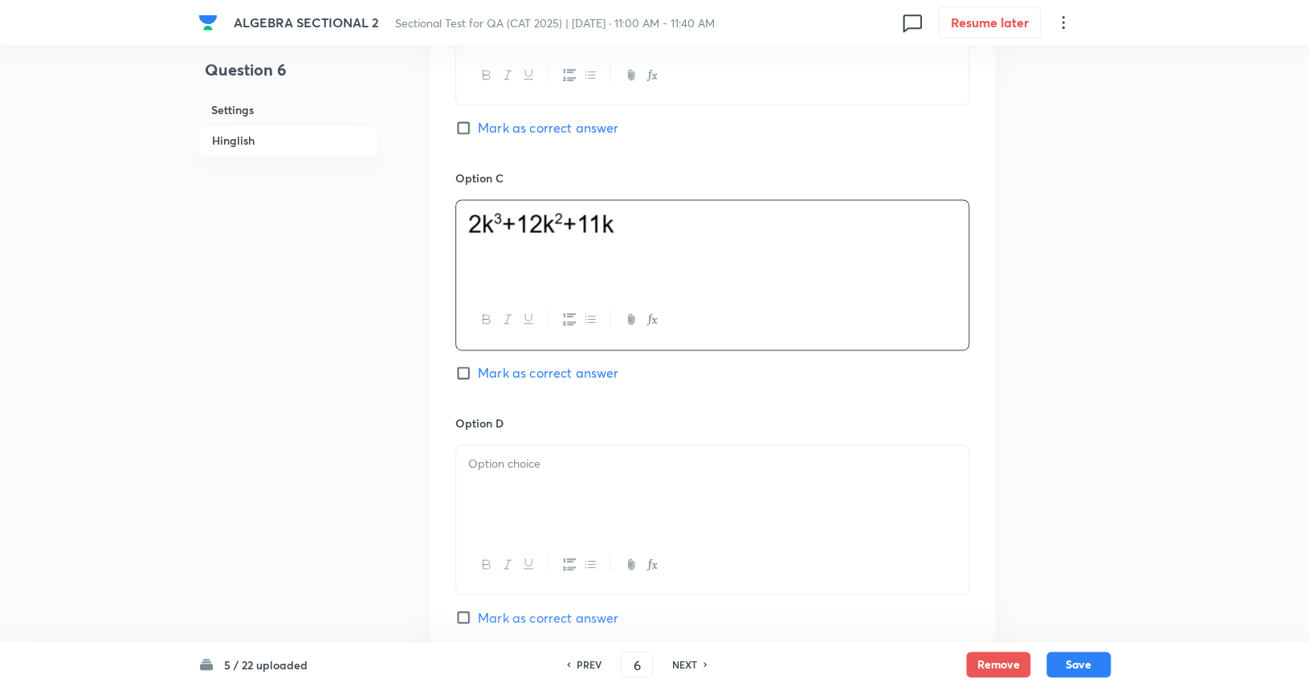
click at [589, 501] on div at bounding box center [712, 490] width 512 height 90
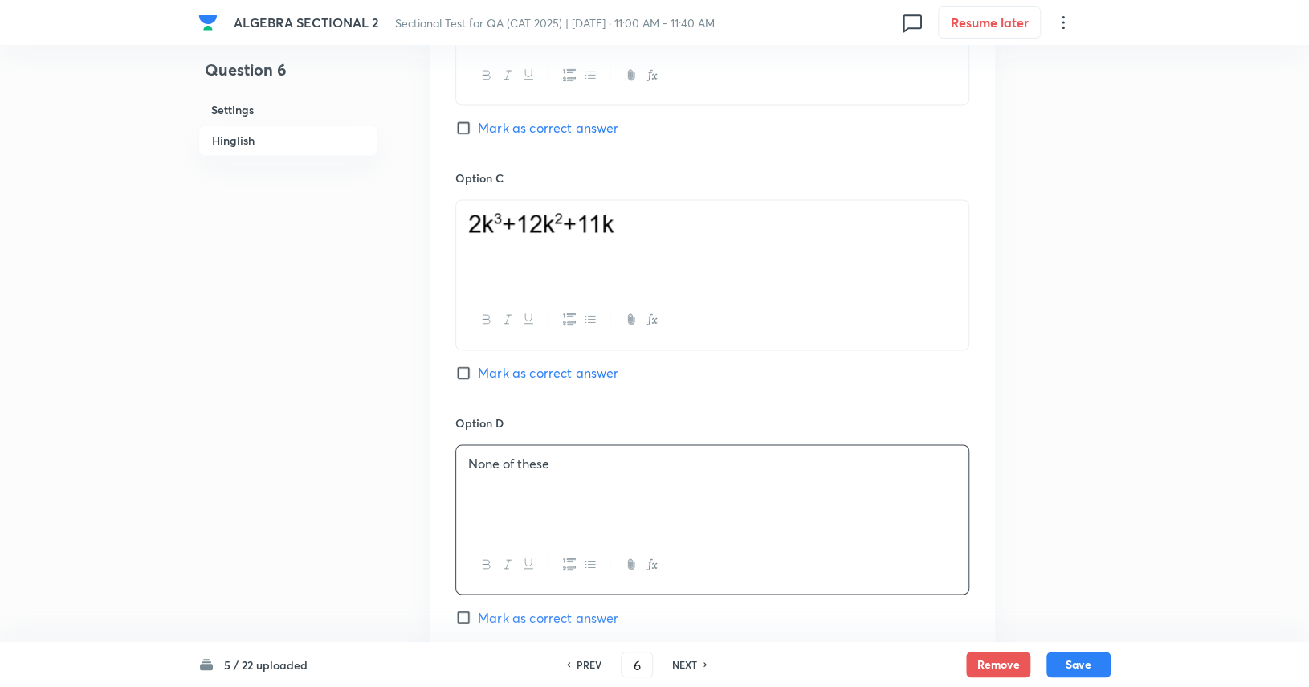
click at [549, 369] on span "Mark as correct answer" at bounding box center [548, 372] width 141 height 19
click at [478, 369] on input "Mark as correct answer" at bounding box center [466, 373] width 22 height 16
checkbox input "true"
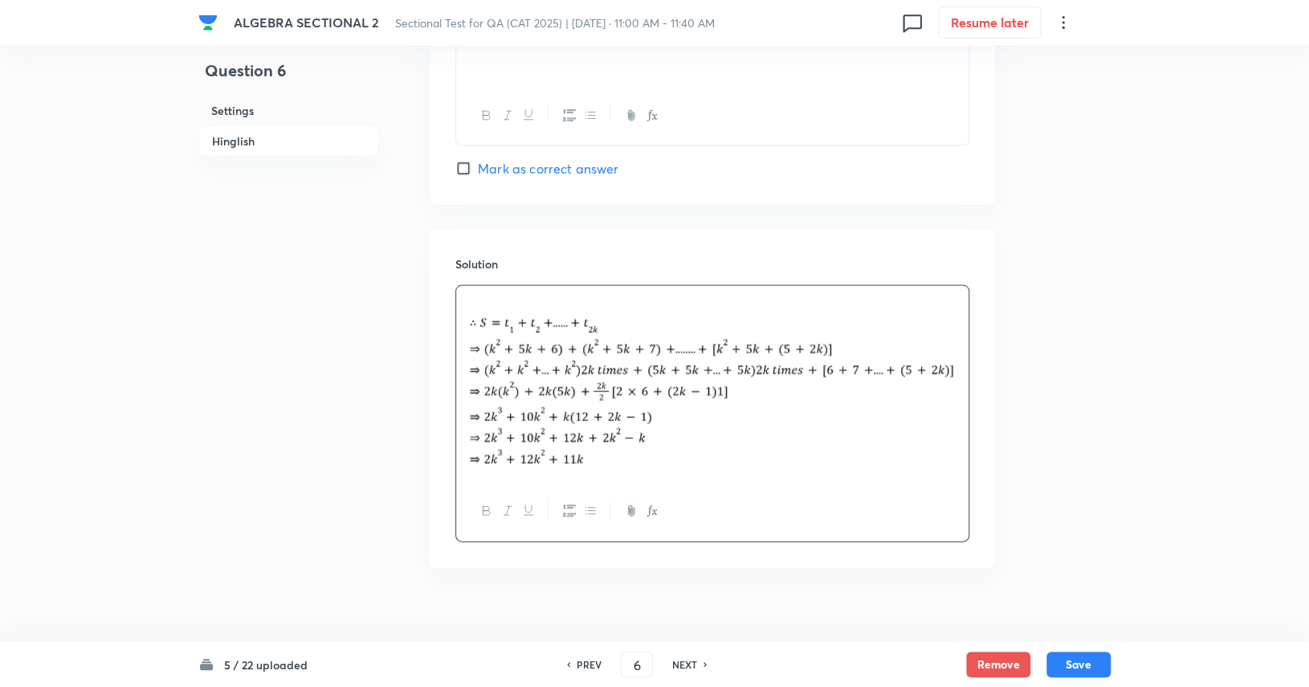
scroll to position [1592, 0]
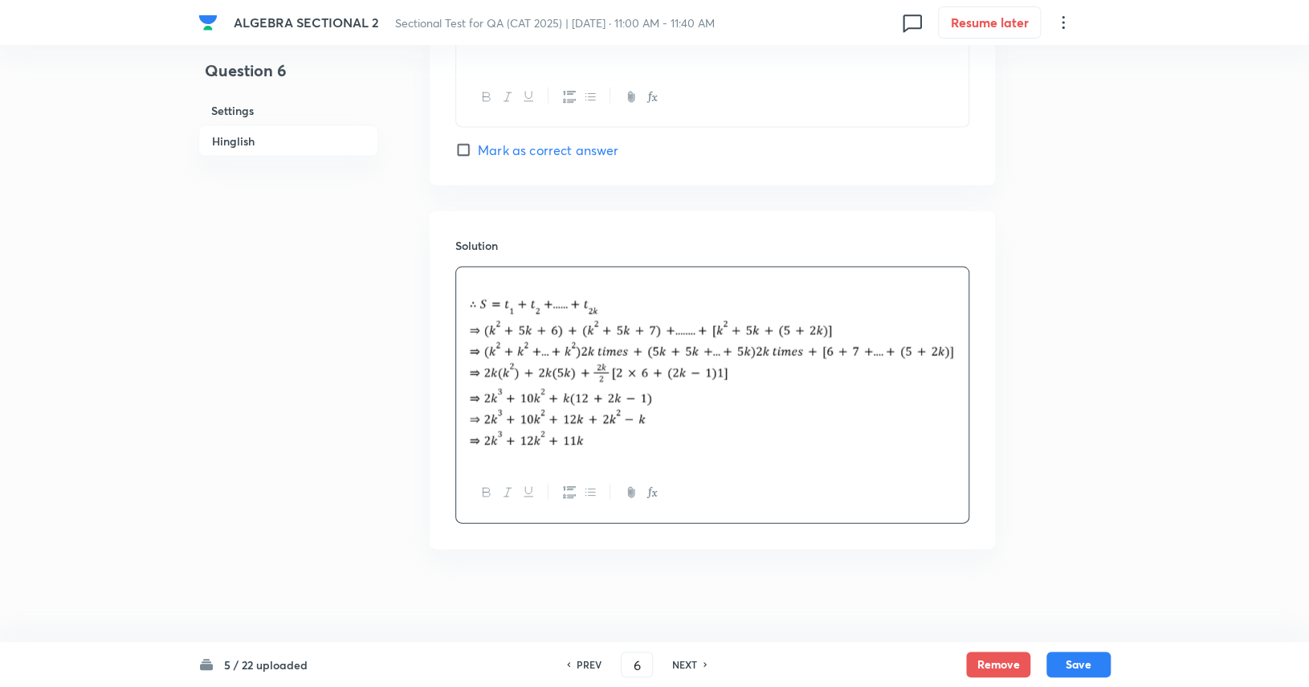
click at [494, 276] on p at bounding box center [712, 285] width 488 height 18
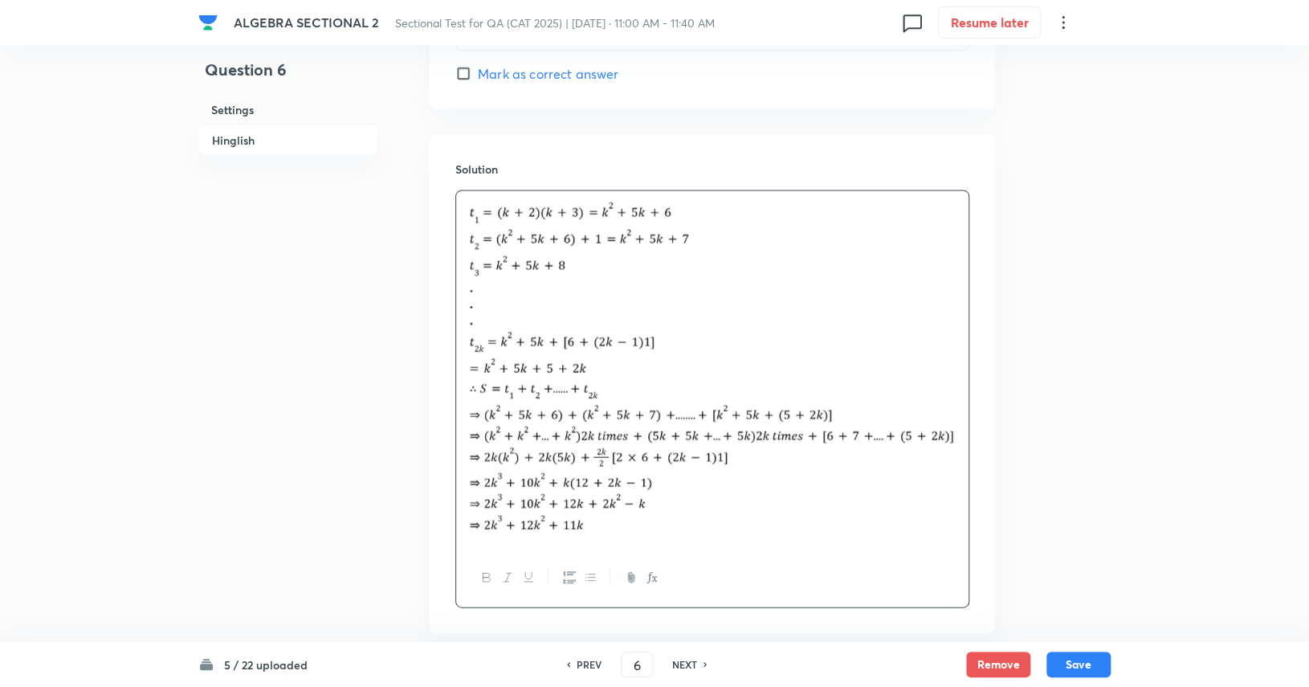
scroll to position [1753, 0]
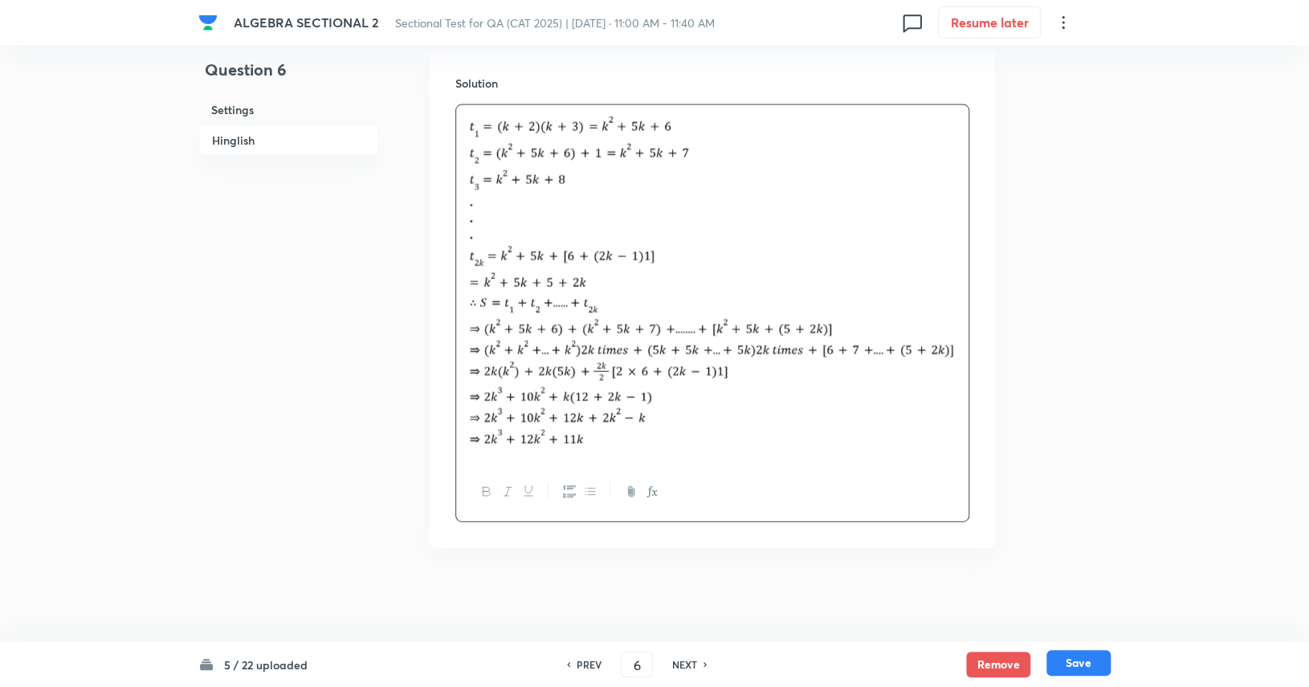
click at [1070, 654] on button "Save" at bounding box center [1078, 663] width 64 height 26
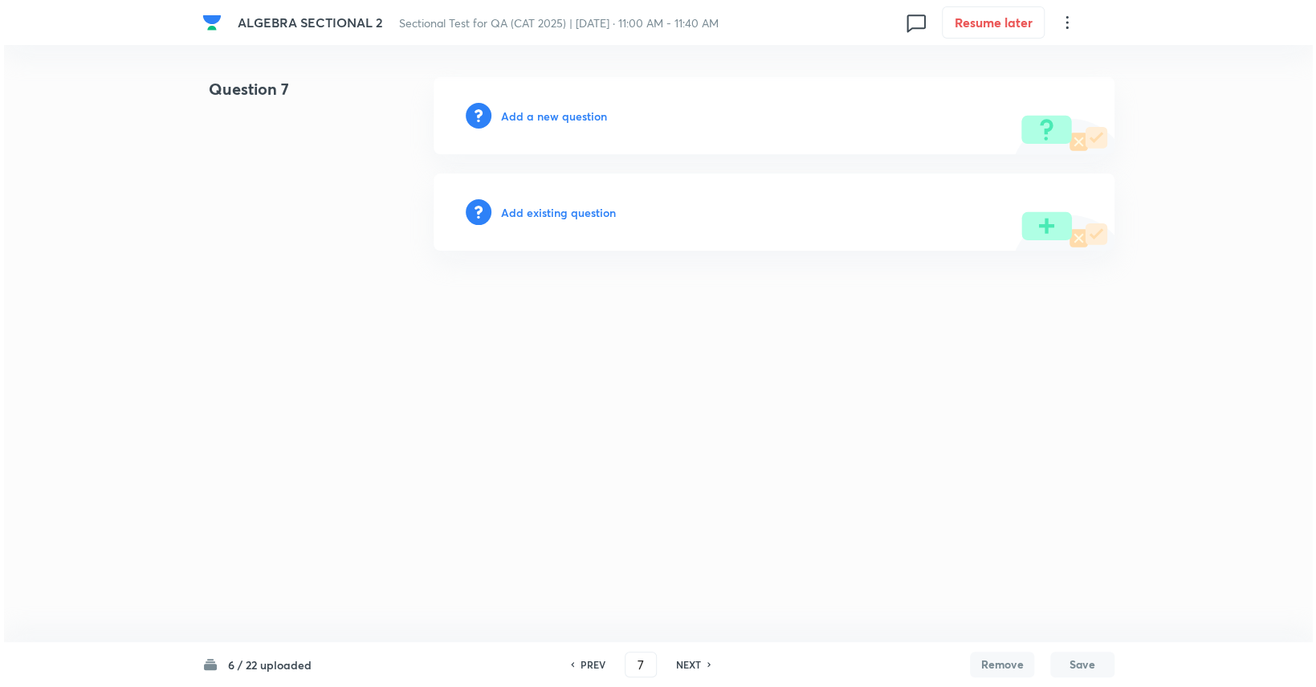
scroll to position [0, 0]
click at [589, 661] on h6 "PREV" at bounding box center [593, 664] width 25 height 14
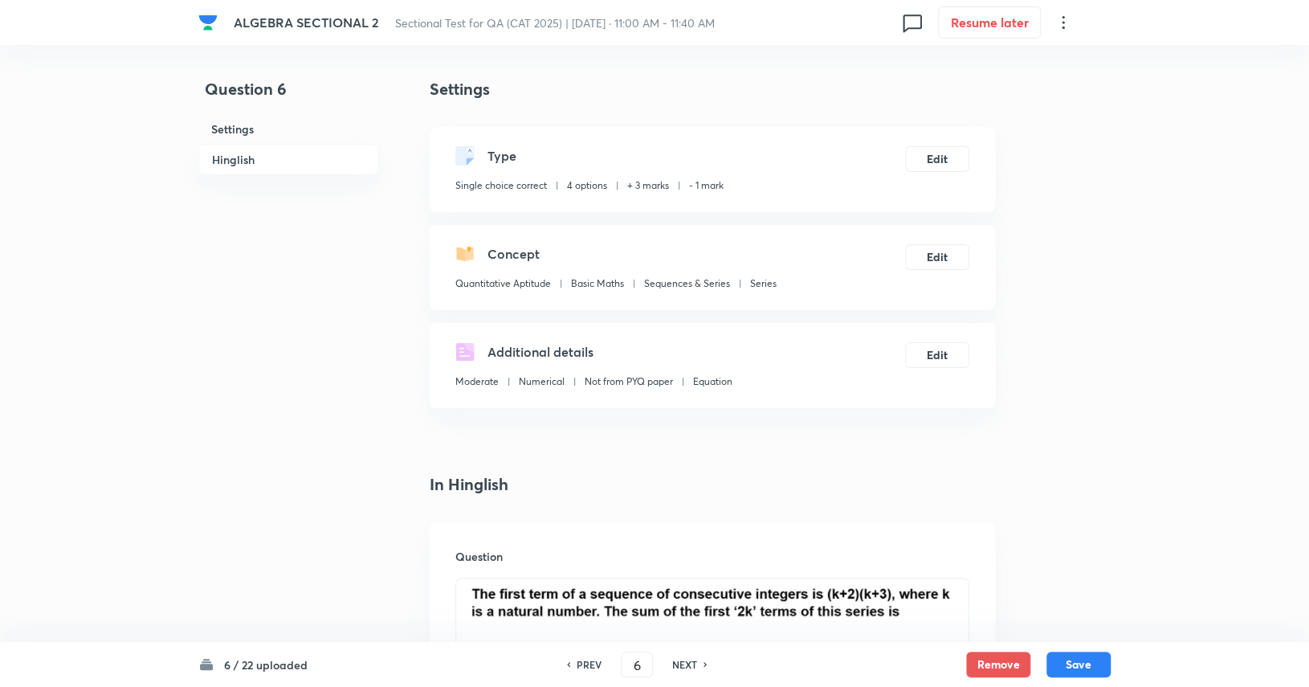
click at [589, 662] on h6 "PREV" at bounding box center [589, 664] width 25 height 14
type input "5"
checkbox input "false"
checkbox input "true"
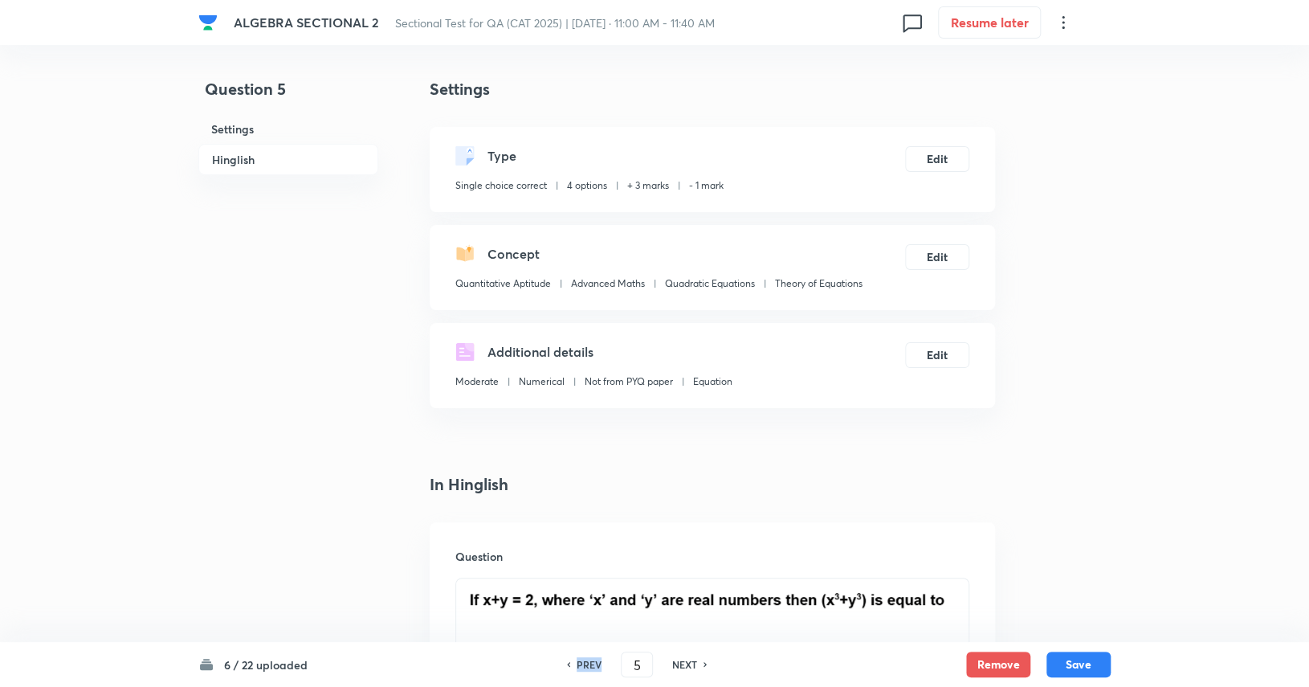
click at [589, 662] on h6 "PREV" at bounding box center [589, 664] width 25 height 14
type input "4"
checkbox input "false"
checkbox input "true"
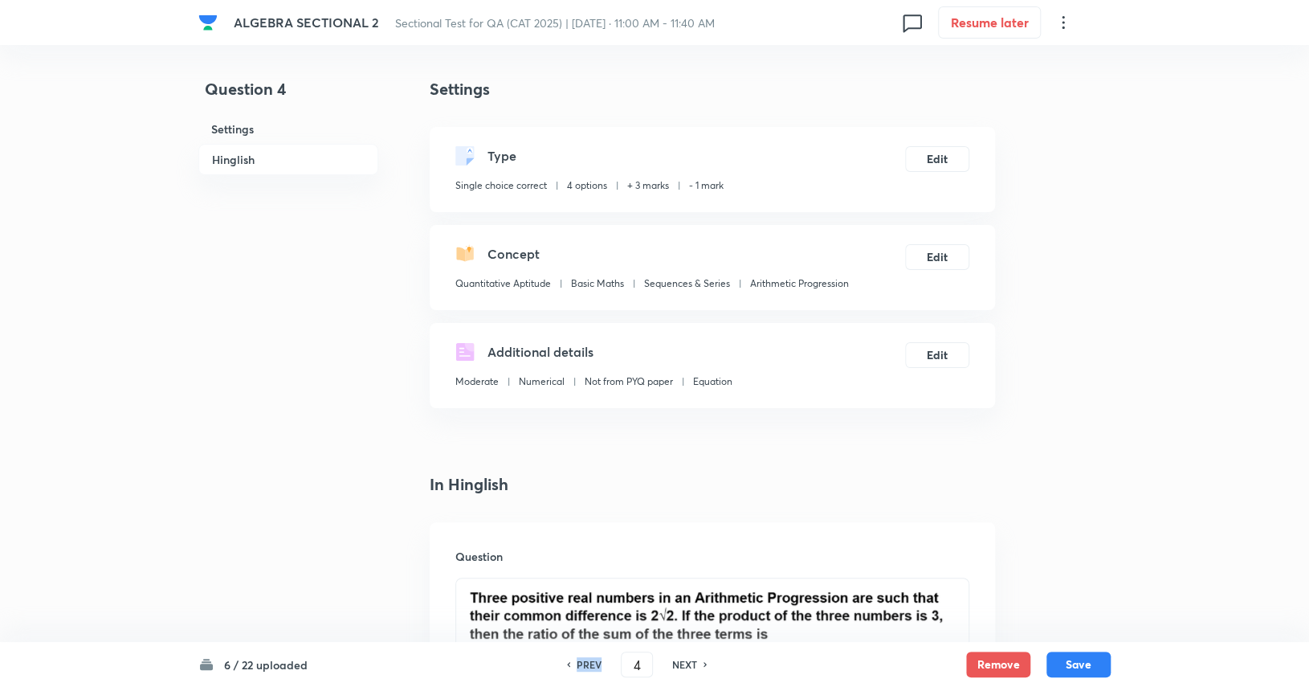
click at [589, 662] on h6 "PREV" at bounding box center [589, 664] width 25 height 14
type input "3"
checkbox input "true"
checkbox input "false"
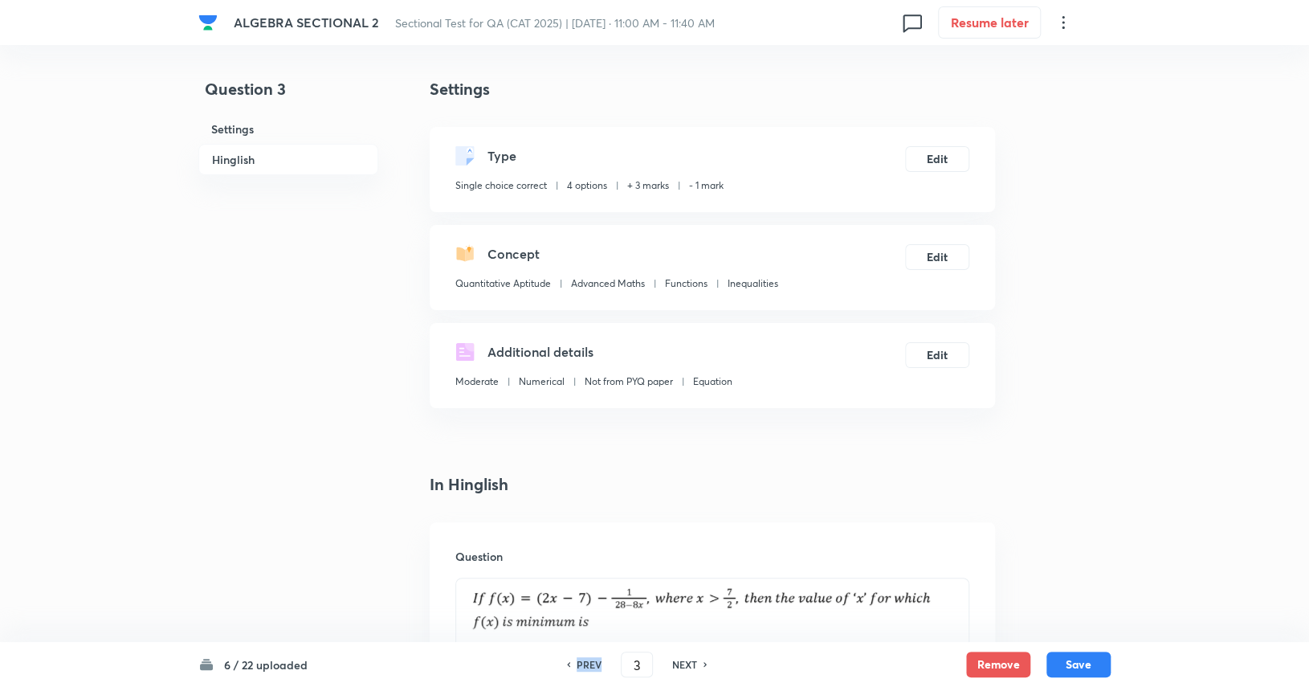
click at [590, 664] on h6 "PREV" at bounding box center [589, 664] width 25 height 14
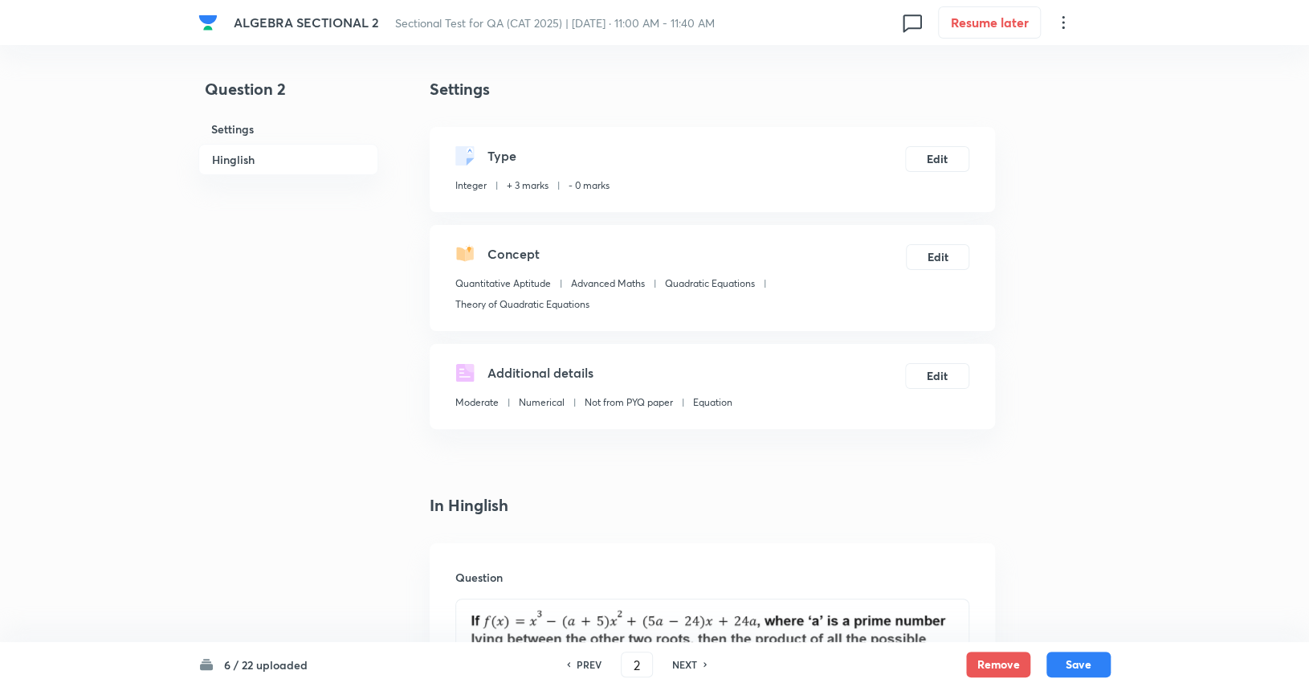
click at [590, 664] on h6 "PREV" at bounding box center [589, 664] width 25 height 14
type input "1"
type input "200"
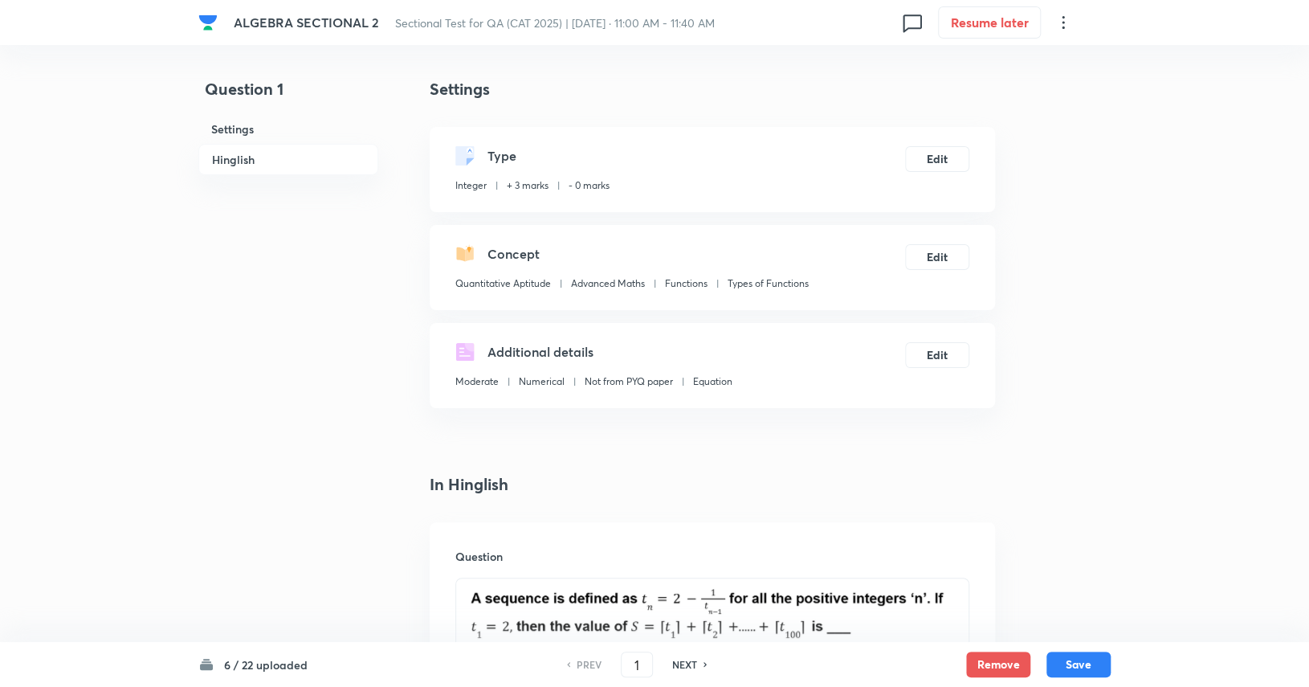
click at [590, 664] on h6 "PREV" at bounding box center [589, 664] width 25 height 14
click at [678, 666] on h6 "NEXT" at bounding box center [684, 664] width 25 height 14
type input "2"
type input "210"
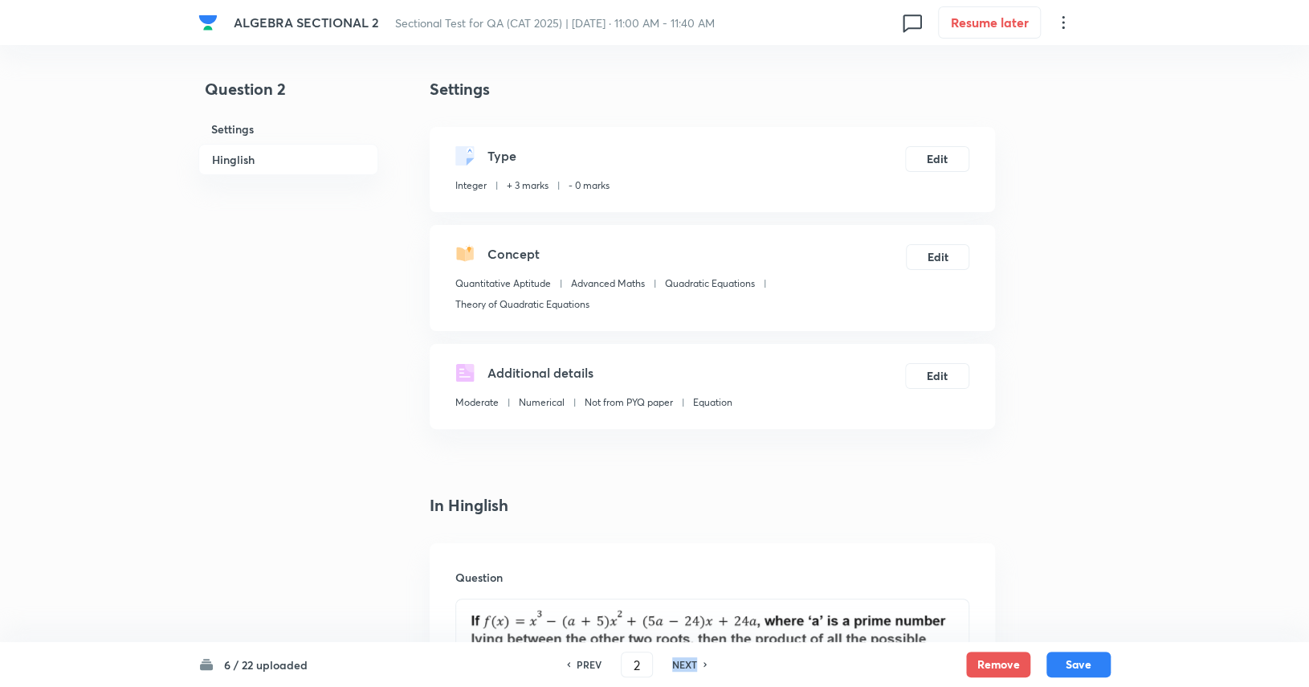
click at [678, 666] on h6 "NEXT" at bounding box center [684, 664] width 25 height 14
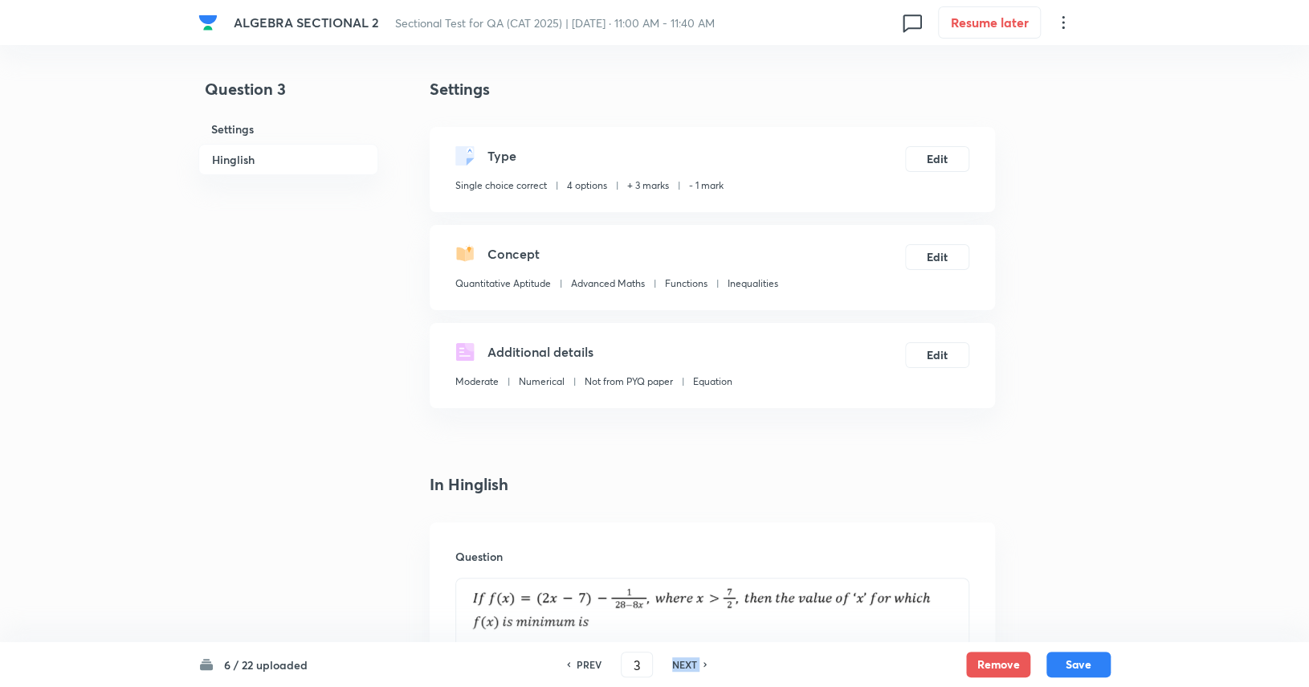
click at [678, 666] on h6 "NEXT" at bounding box center [684, 664] width 25 height 14
type input "4"
checkbox input "false"
checkbox input "true"
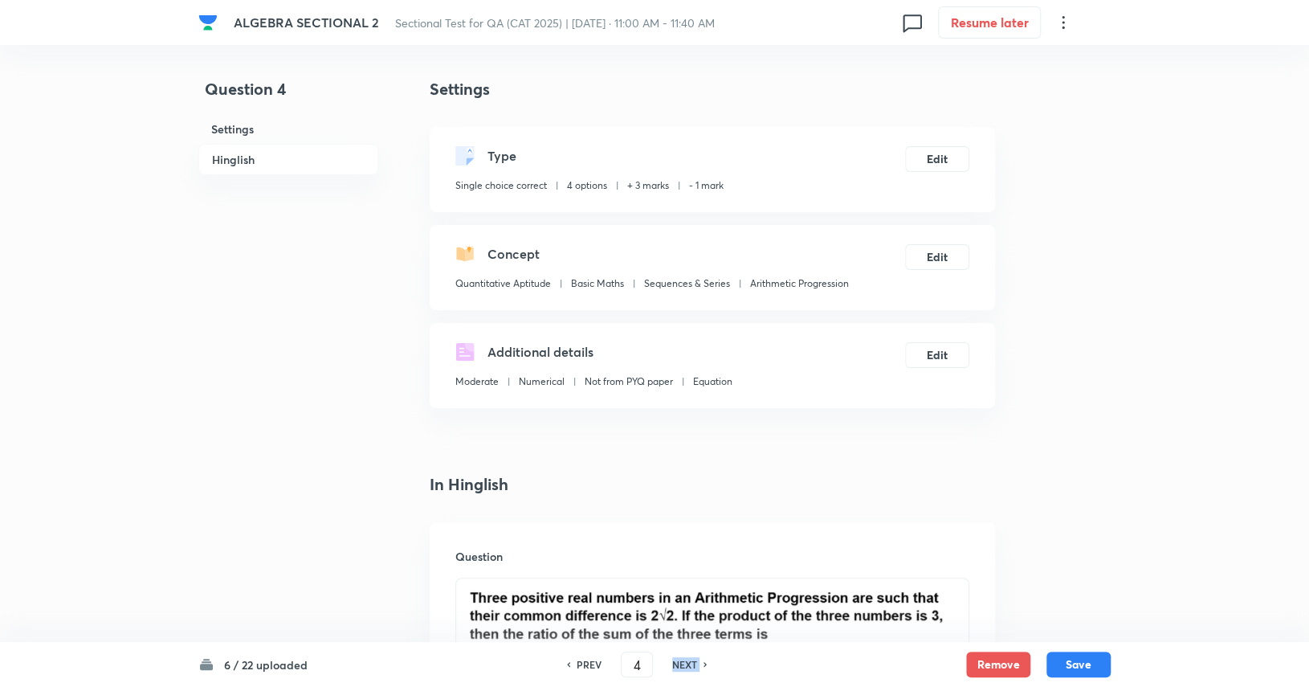
click at [678, 666] on h6 "NEXT" at bounding box center [684, 664] width 25 height 14
type input "5"
checkbox input "true"
checkbox input "false"
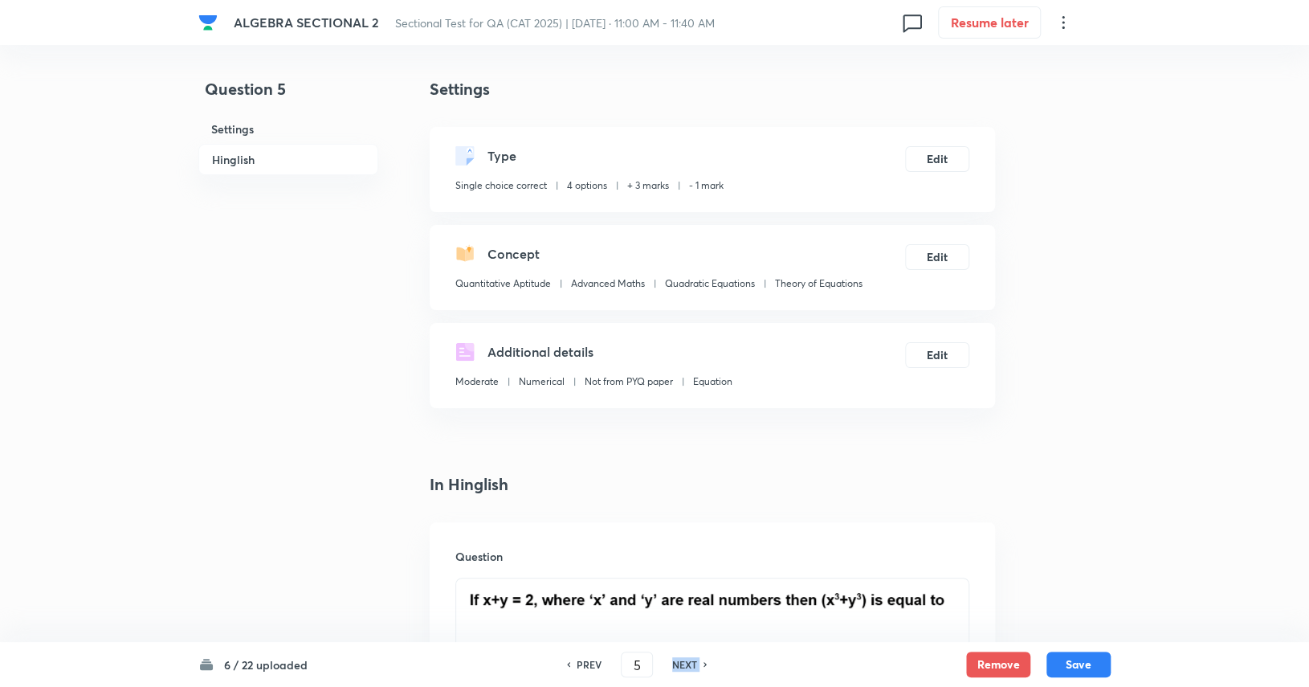
click at [678, 666] on h6 "NEXT" at bounding box center [684, 664] width 25 height 14
type input "6"
checkbox input "false"
checkbox input "true"
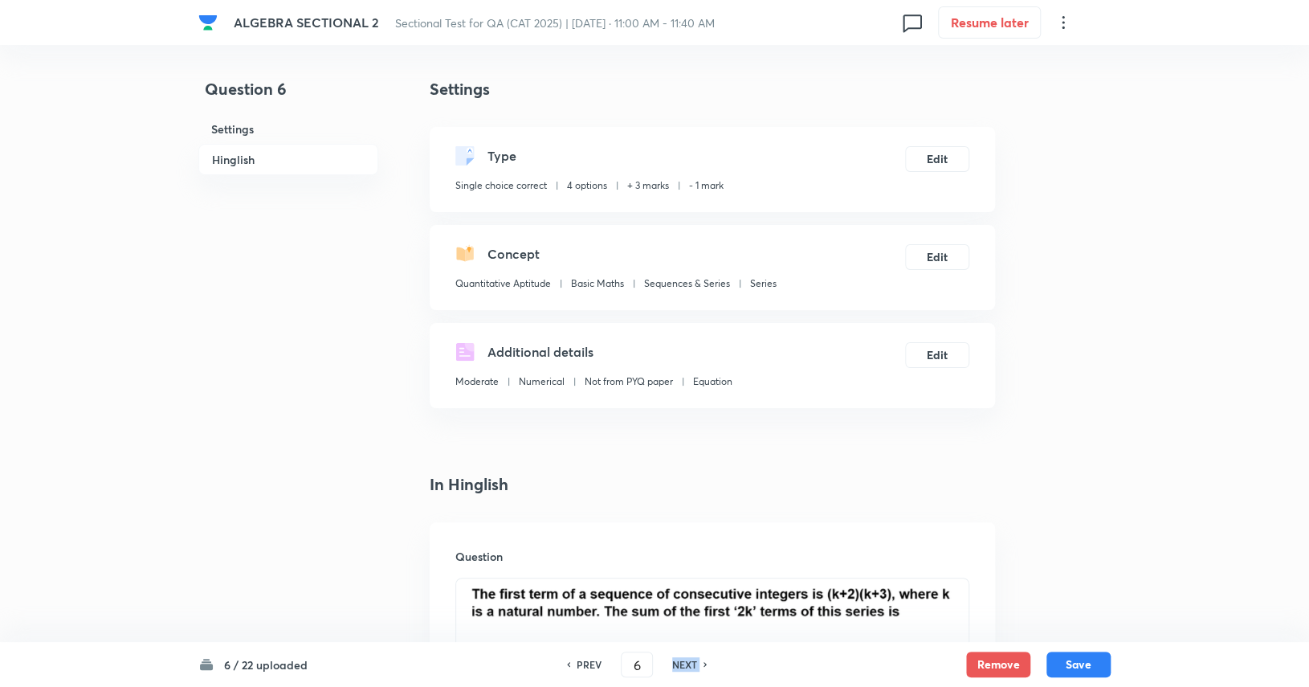
click at [678, 666] on h6 "NEXT" at bounding box center [684, 664] width 25 height 14
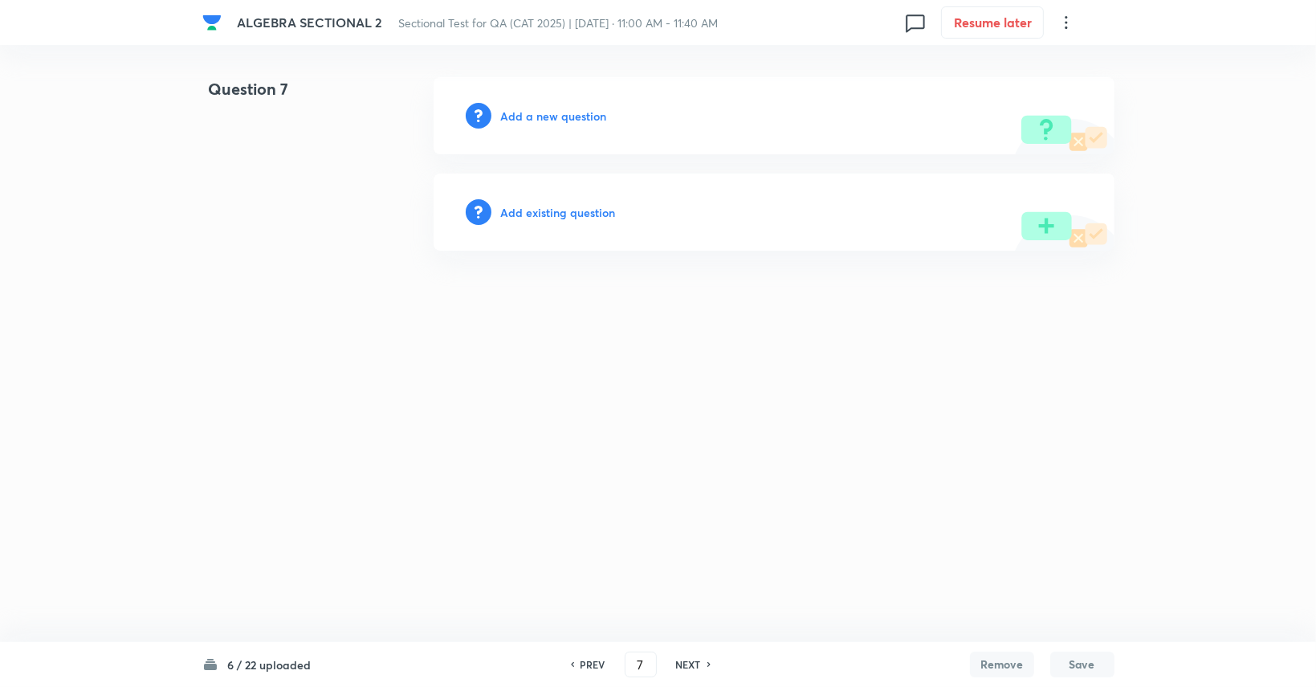
click at [605, 662] on div "PREV" at bounding box center [590, 664] width 43 height 14
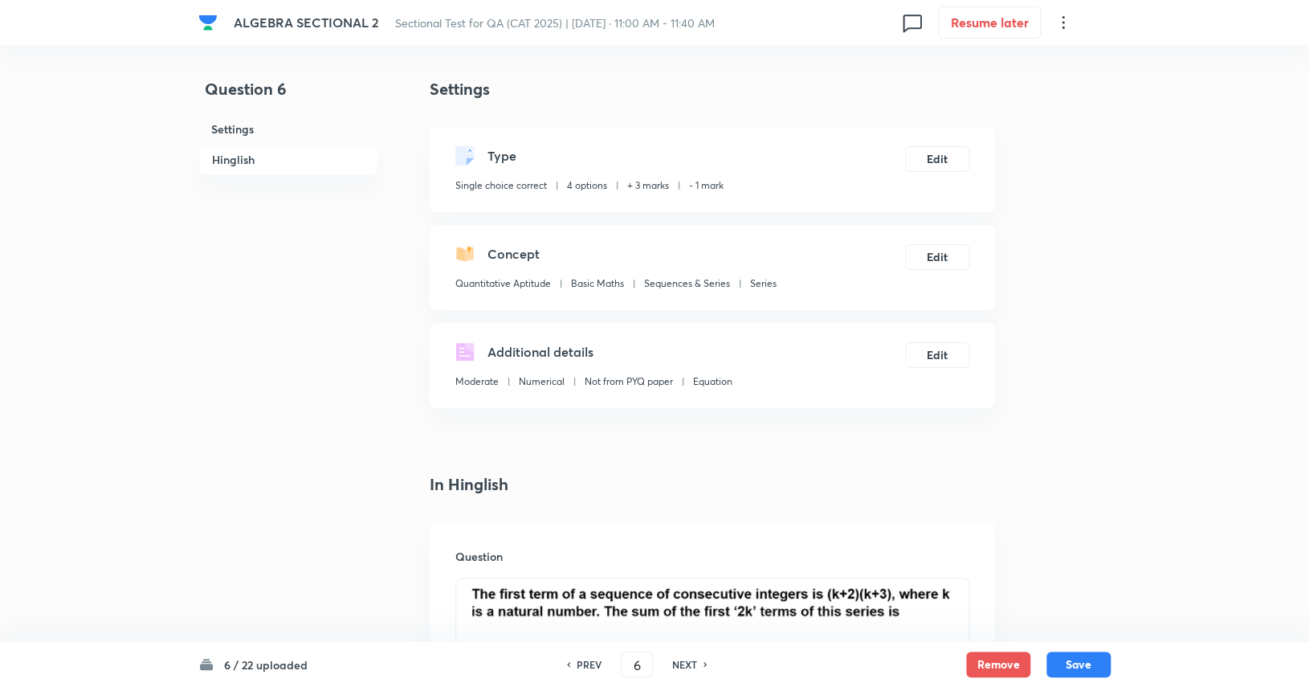
click at [692, 661] on h6 "NEXT" at bounding box center [684, 664] width 25 height 14
type input "7"
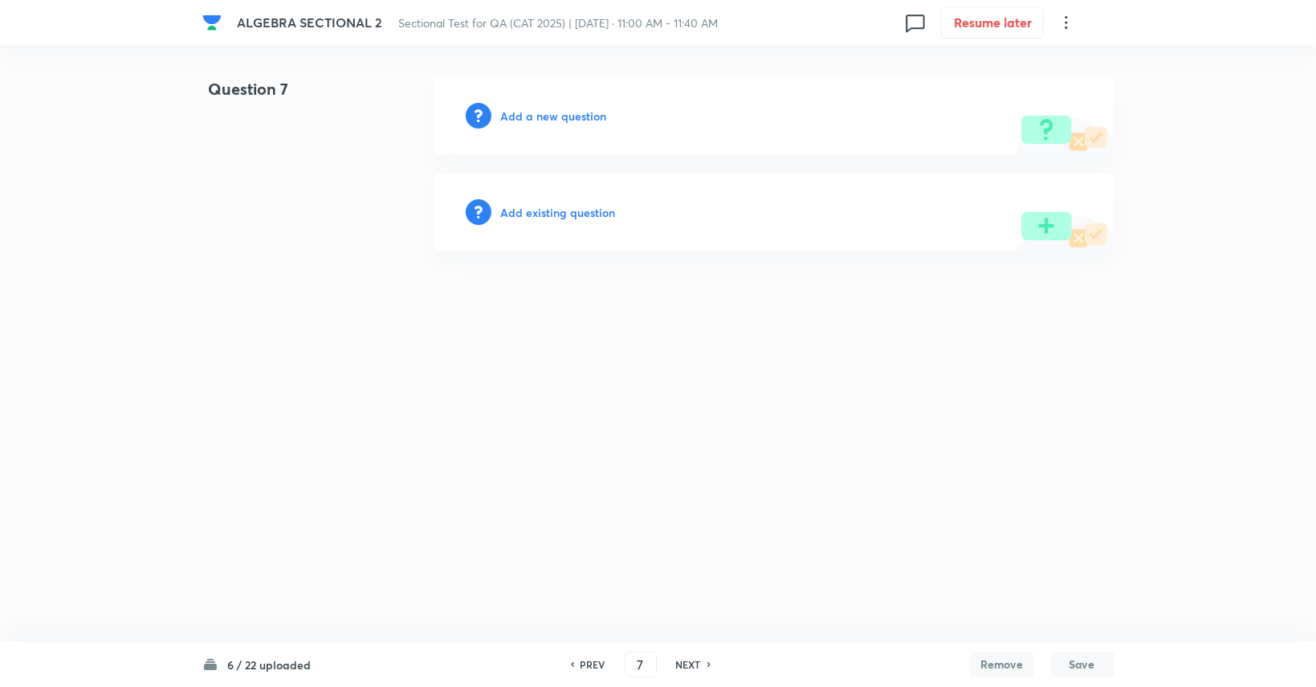
click at [541, 111] on h6 "Add a new question" at bounding box center [554, 116] width 106 height 17
click at [541, 111] on h6 "Choose a question type" at bounding box center [563, 116] width 124 height 17
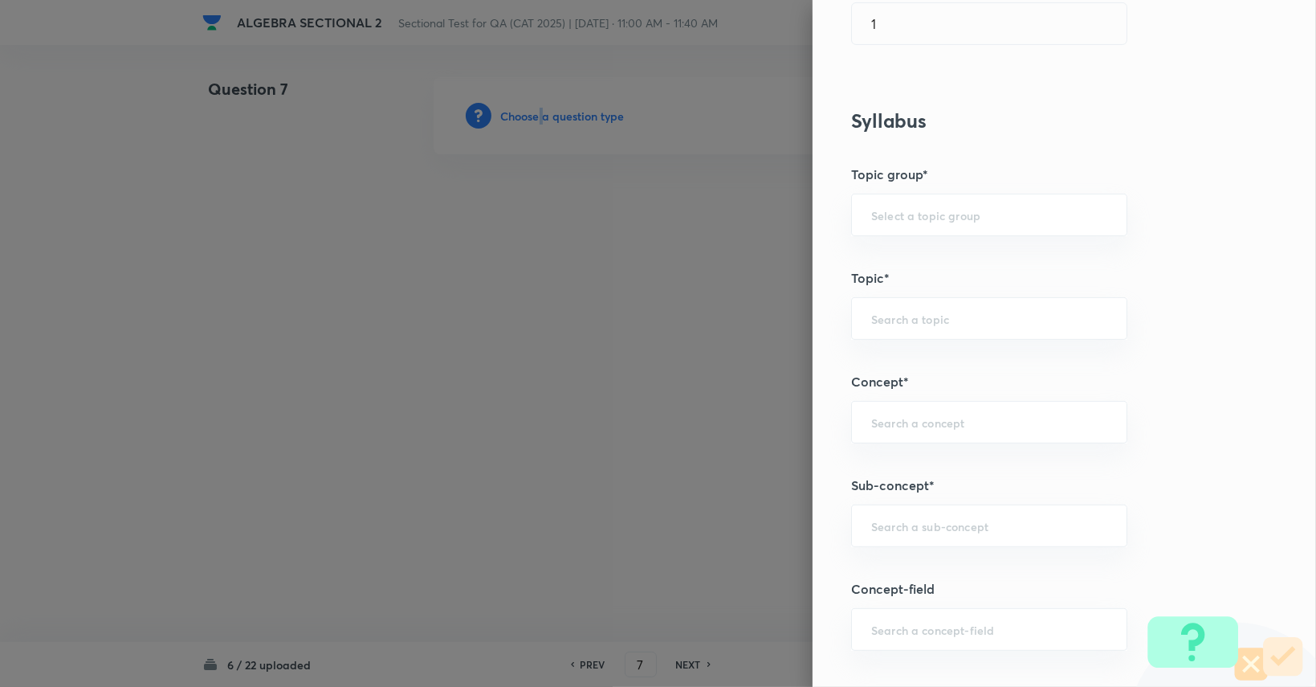
scroll to position [562, 0]
click at [927, 202] on div "​" at bounding box center [989, 214] width 276 height 43
click at [927, 244] on li "Quantitative Aptitude" at bounding box center [977, 257] width 275 height 29
type input "Quantitative Aptitude"
click at [928, 293] on div "Question settings Question type* Single choice correct Number of options* 2 3 4…" at bounding box center [1064, 343] width 503 height 687
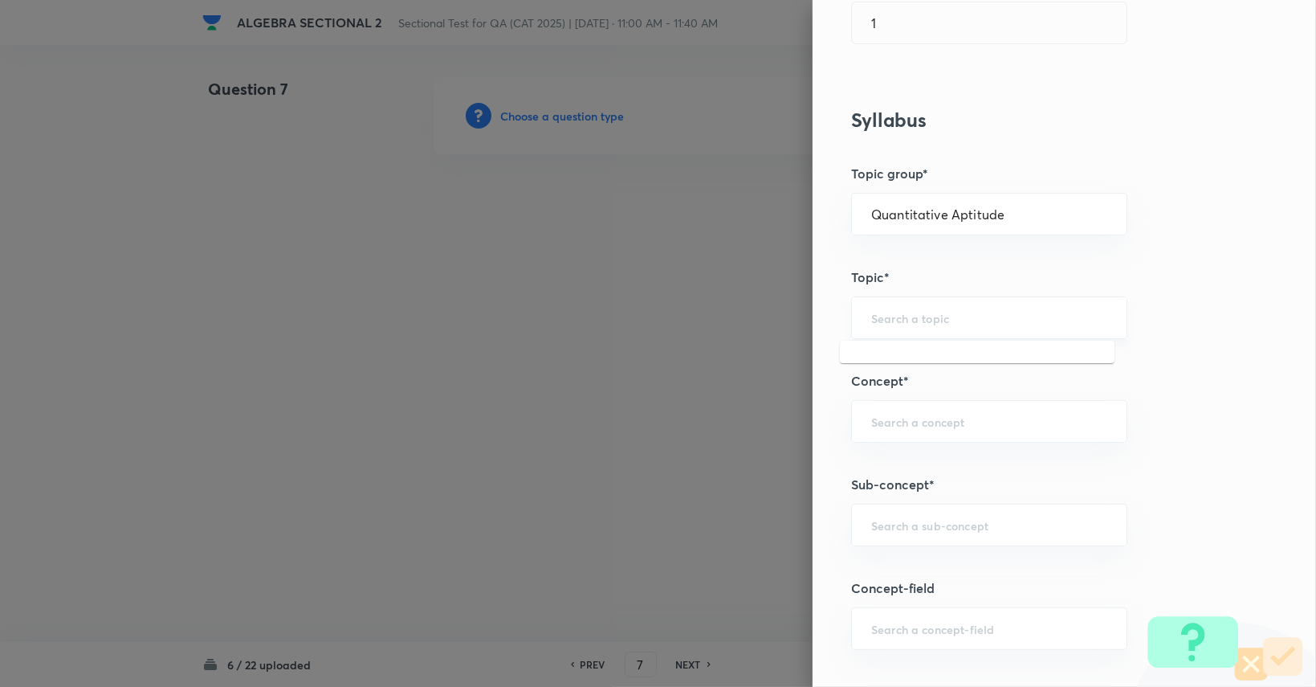
click at [924, 312] on input "text" at bounding box center [989, 317] width 236 height 15
click at [908, 378] on li "Advanced Maths" at bounding box center [977, 390] width 275 height 29
type input "Advanced Maths"
click at [919, 426] on input "text" at bounding box center [989, 421] width 236 height 15
click at [908, 410] on div "​" at bounding box center [989, 421] width 276 height 43
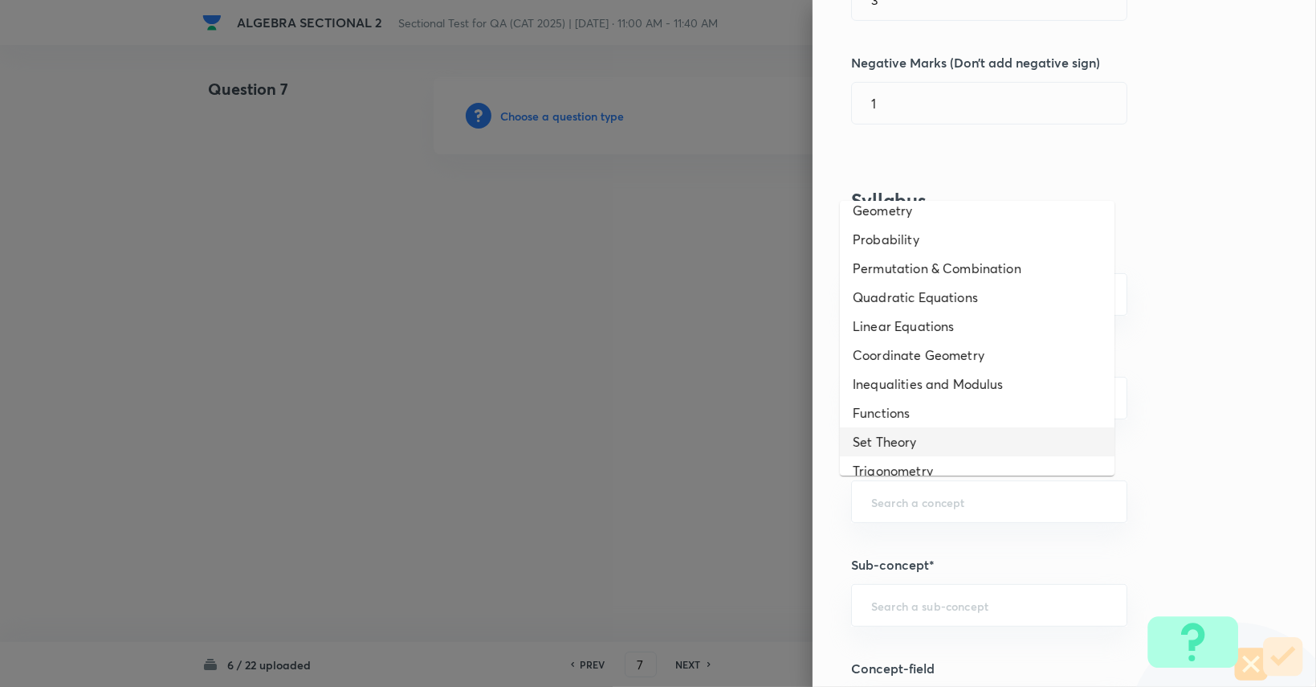
scroll to position [0, 0]
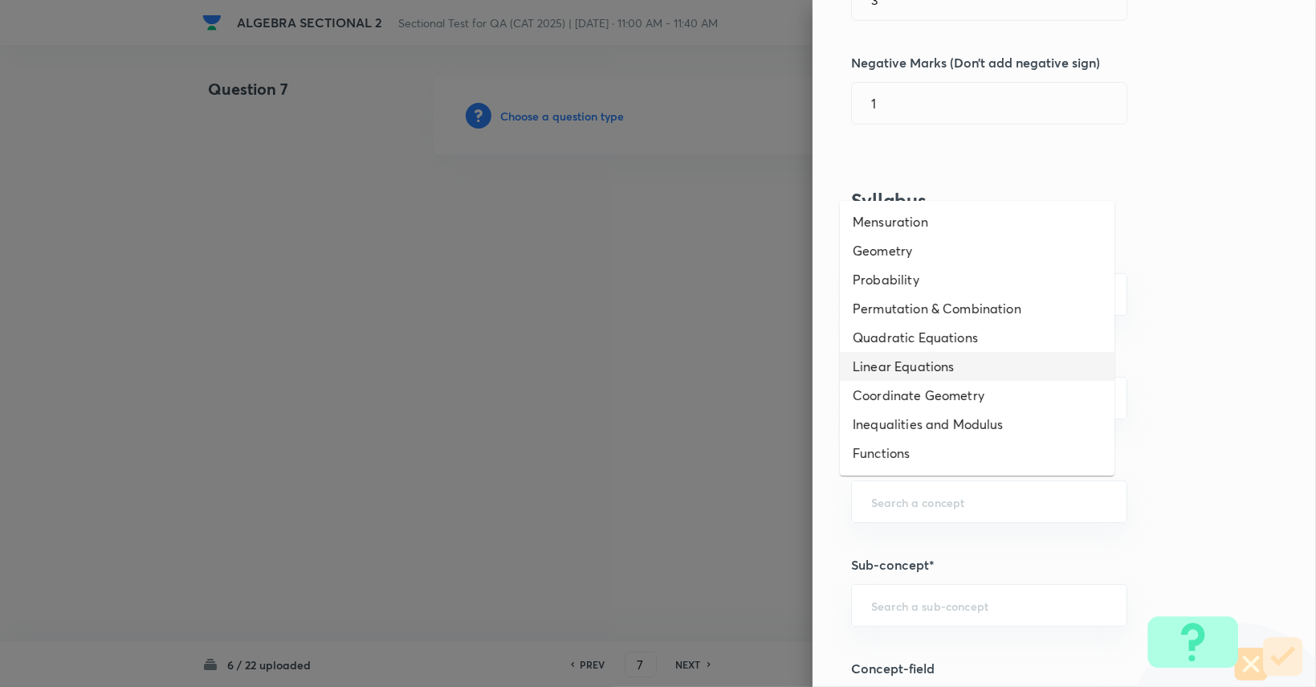
click at [1157, 344] on div "Question settings Question type* Single choice correct Number of options* 2 3 4…" at bounding box center [1064, 343] width 503 height 687
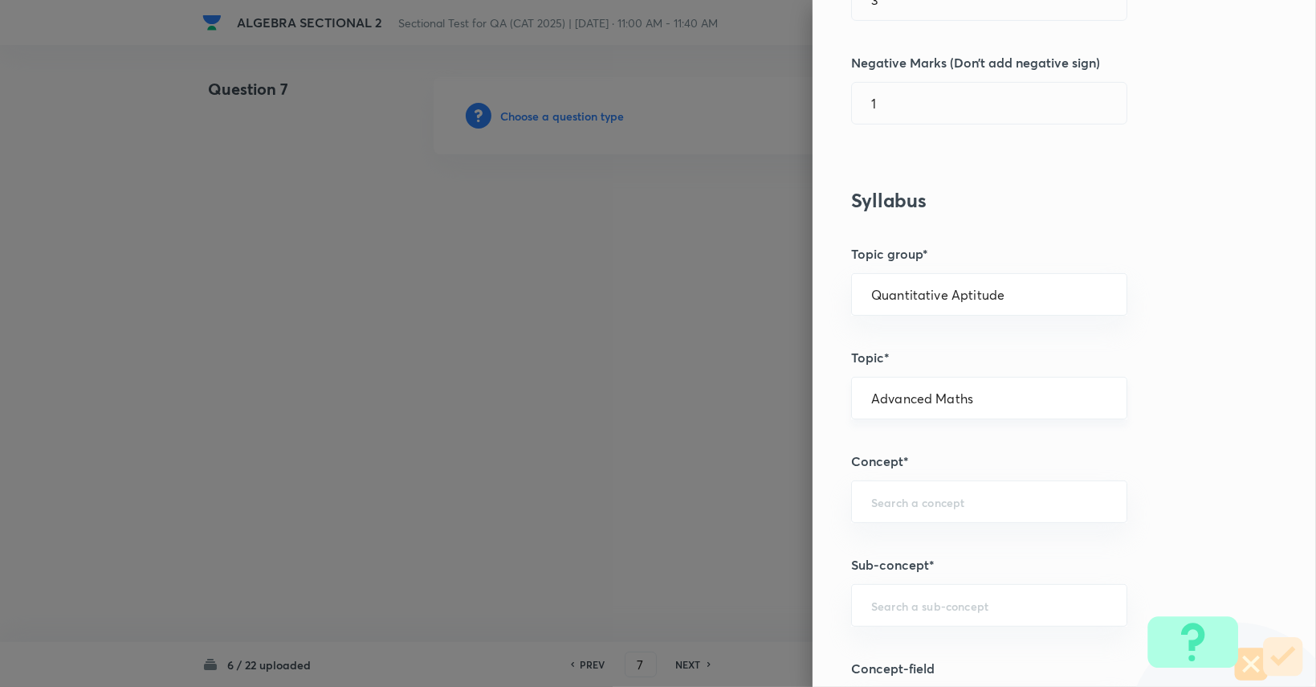
click at [978, 405] on div "Advanced Maths ​" at bounding box center [989, 398] width 276 height 43
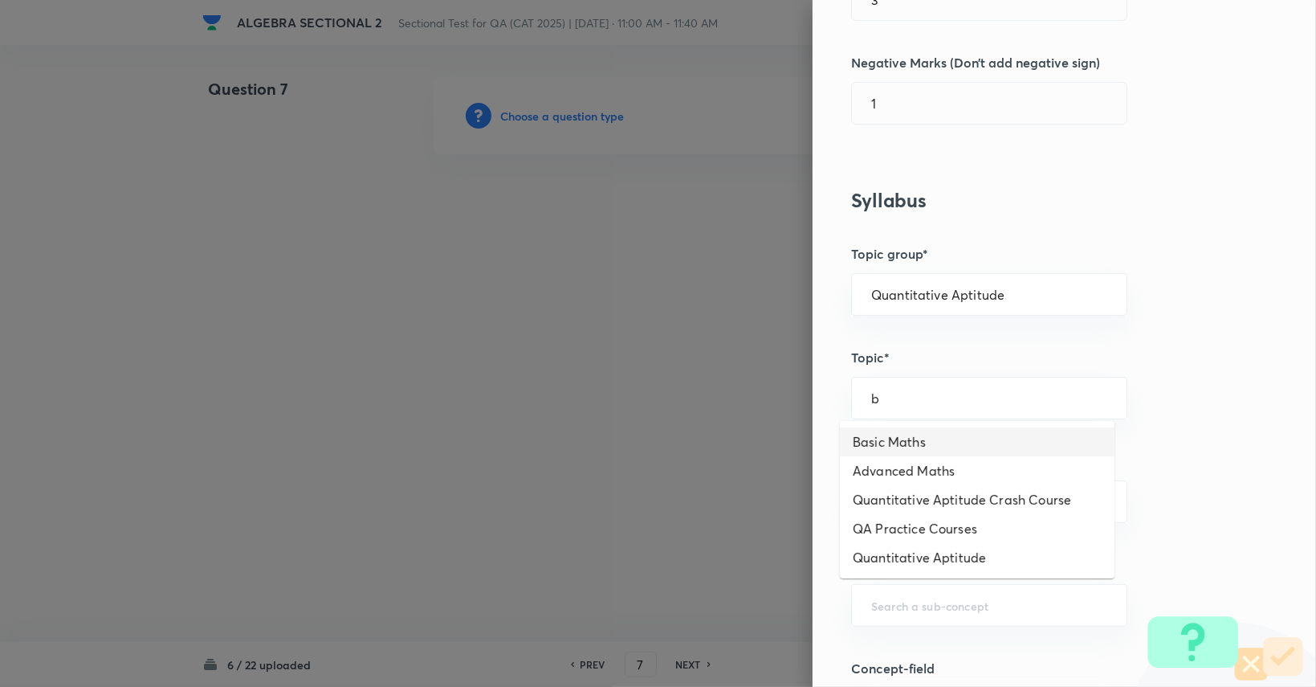
click at [909, 443] on li "Basic Maths" at bounding box center [977, 441] width 275 height 29
type input "Basic Maths"
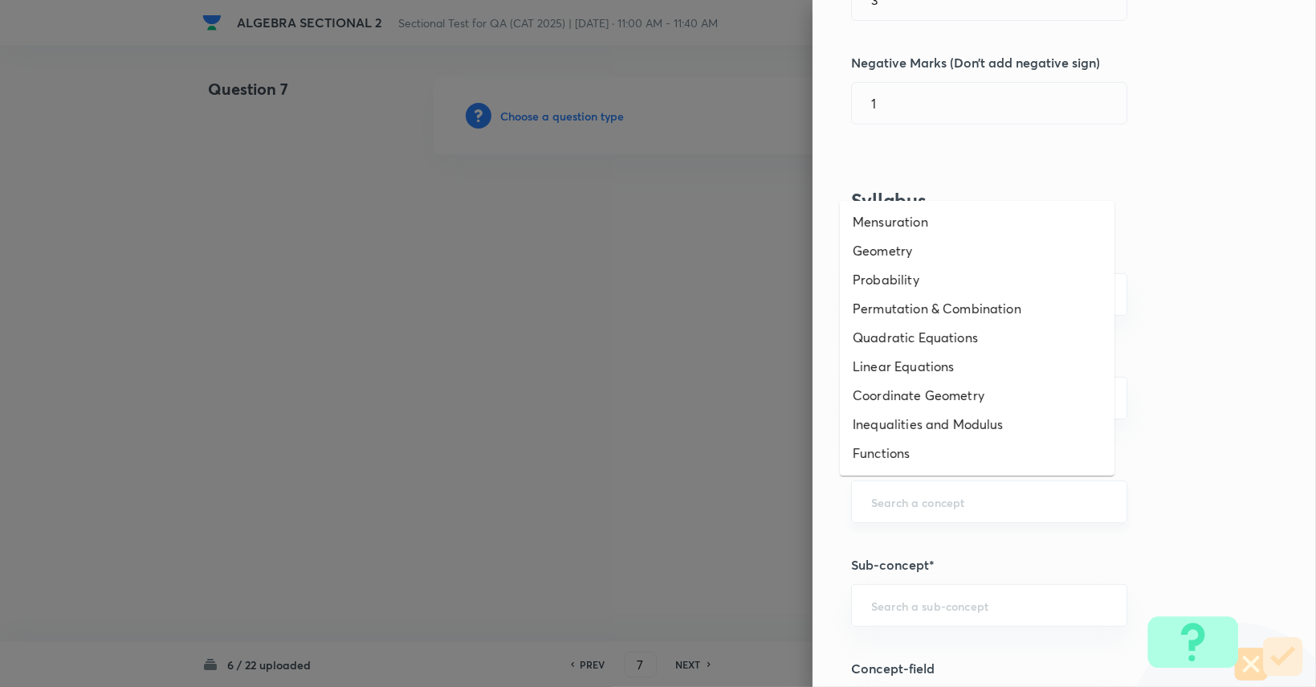
click at [906, 497] on input "text" at bounding box center [989, 501] width 236 height 15
type input "s"
click at [932, 395] on li "Sequences & Series" at bounding box center [977, 395] width 275 height 29
type input "Sequences & Series"
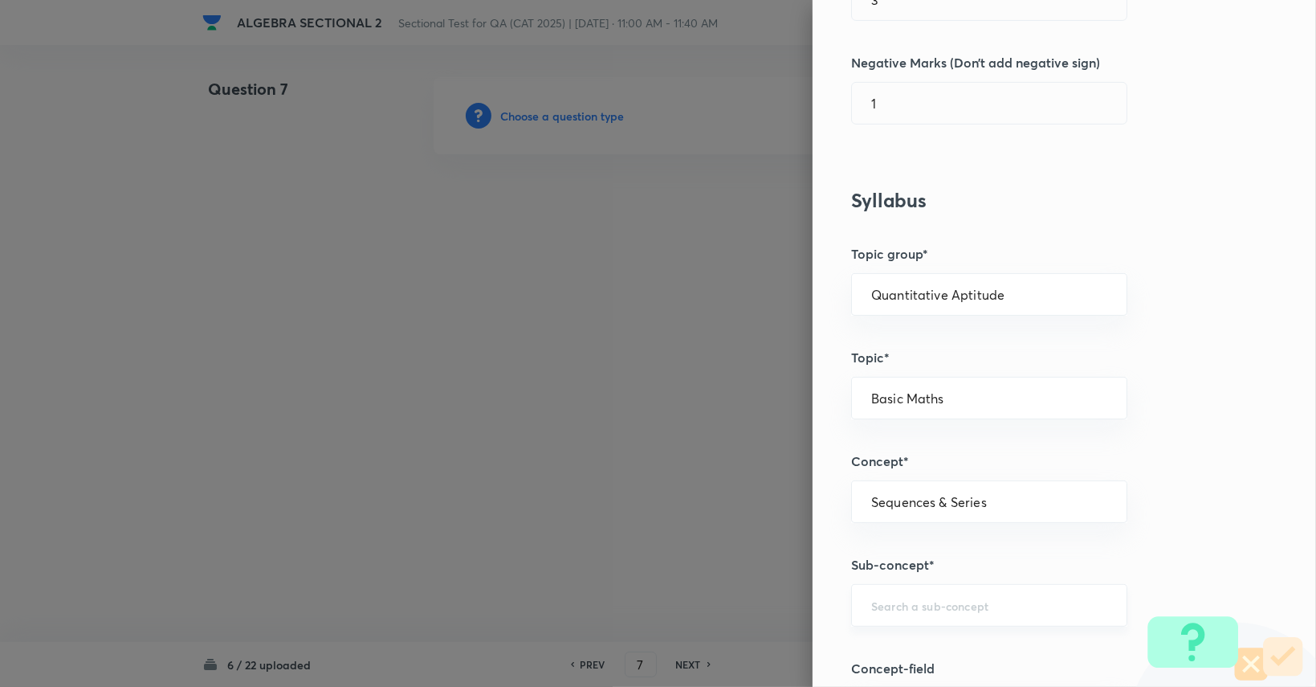
click at [957, 618] on div "​" at bounding box center [989, 605] width 276 height 43
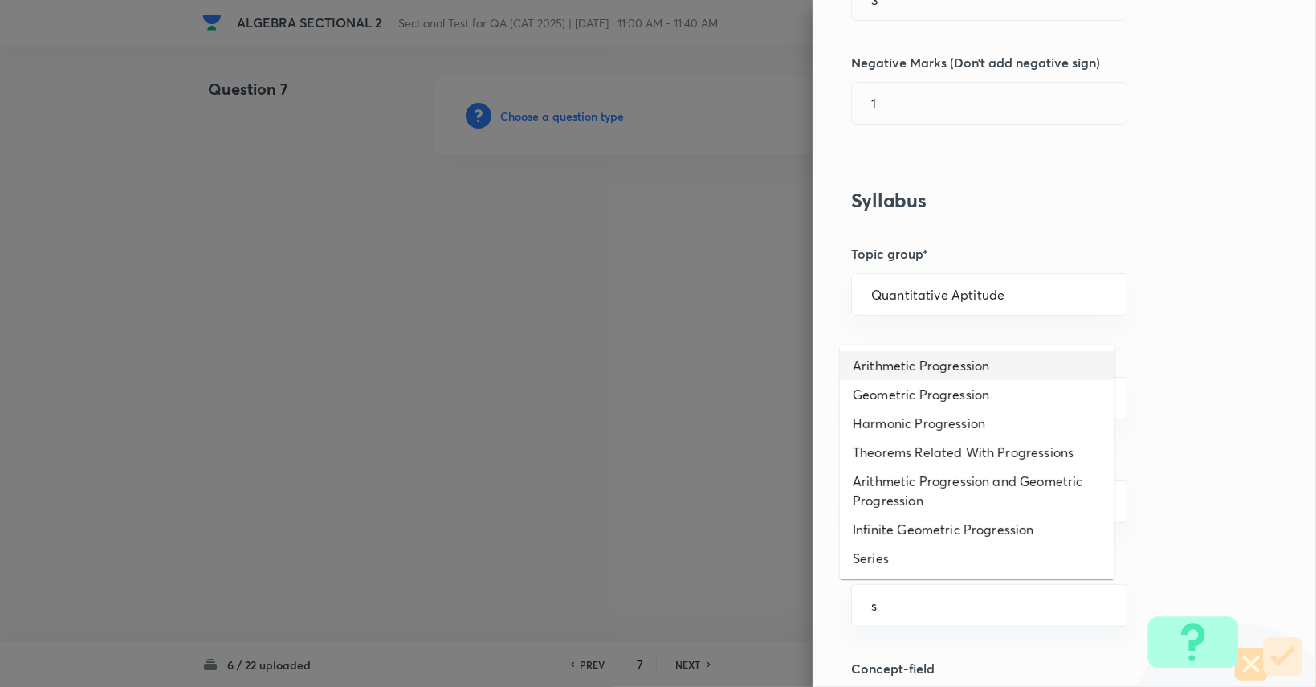
click at [948, 371] on li "Arithmetic Progression" at bounding box center [977, 365] width 275 height 29
type input "Arithmetic Progression"
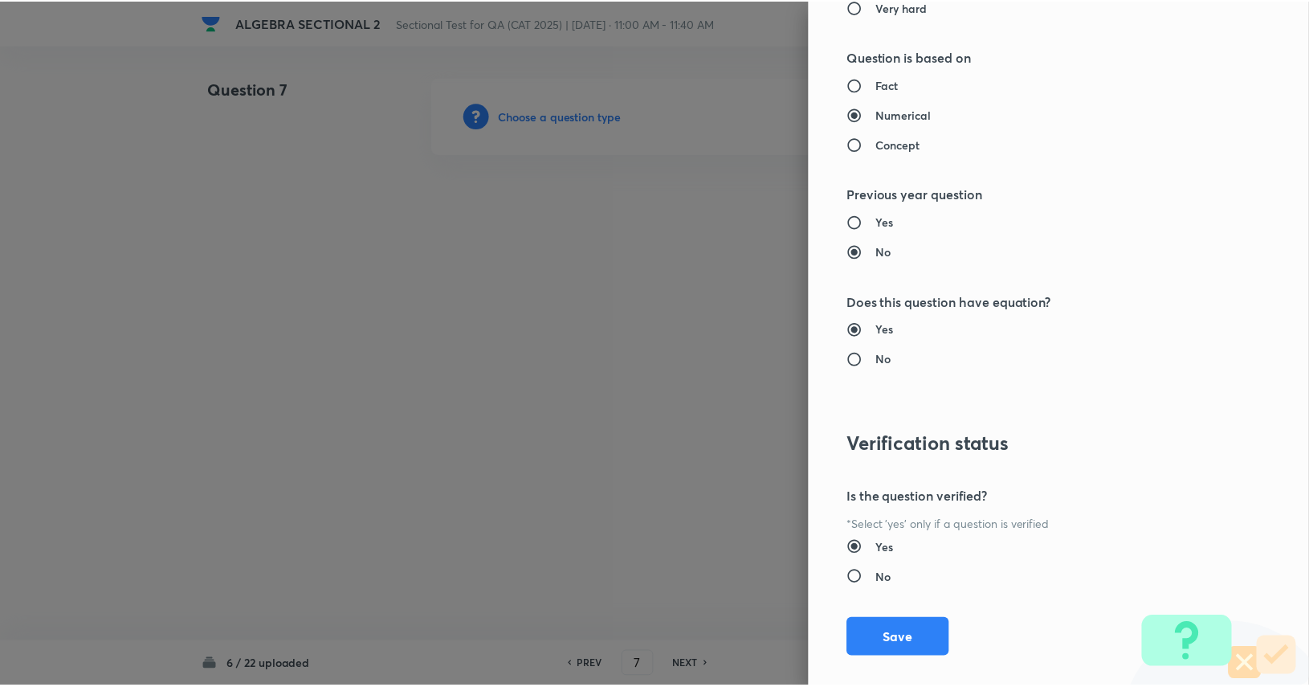
scroll to position [1499, 0]
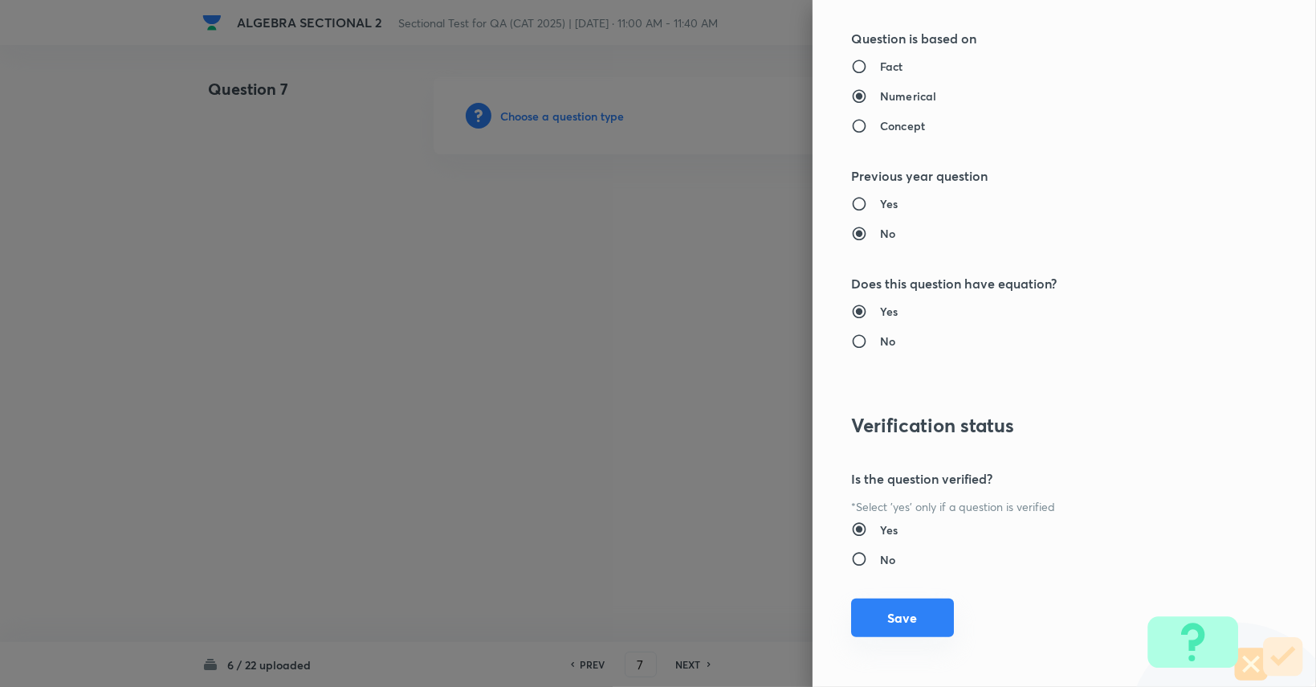
click at [914, 609] on button "Save" at bounding box center [902, 617] width 103 height 39
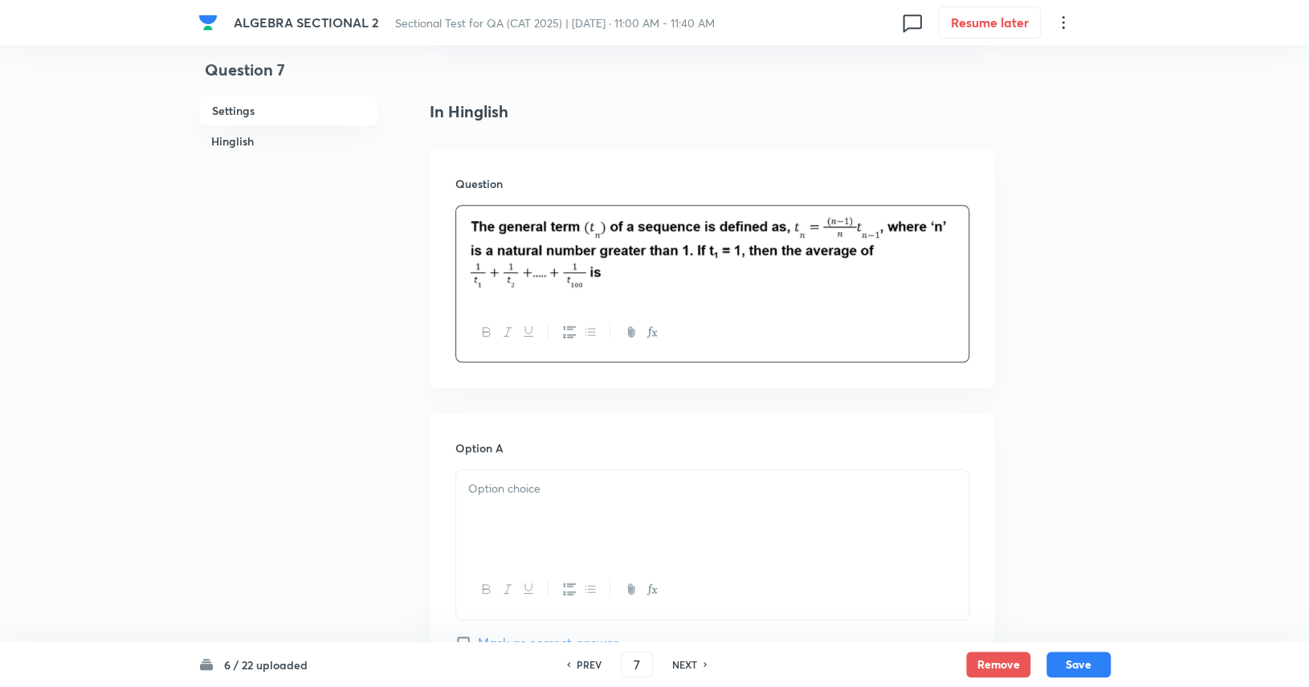
scroll to position [401, 0]
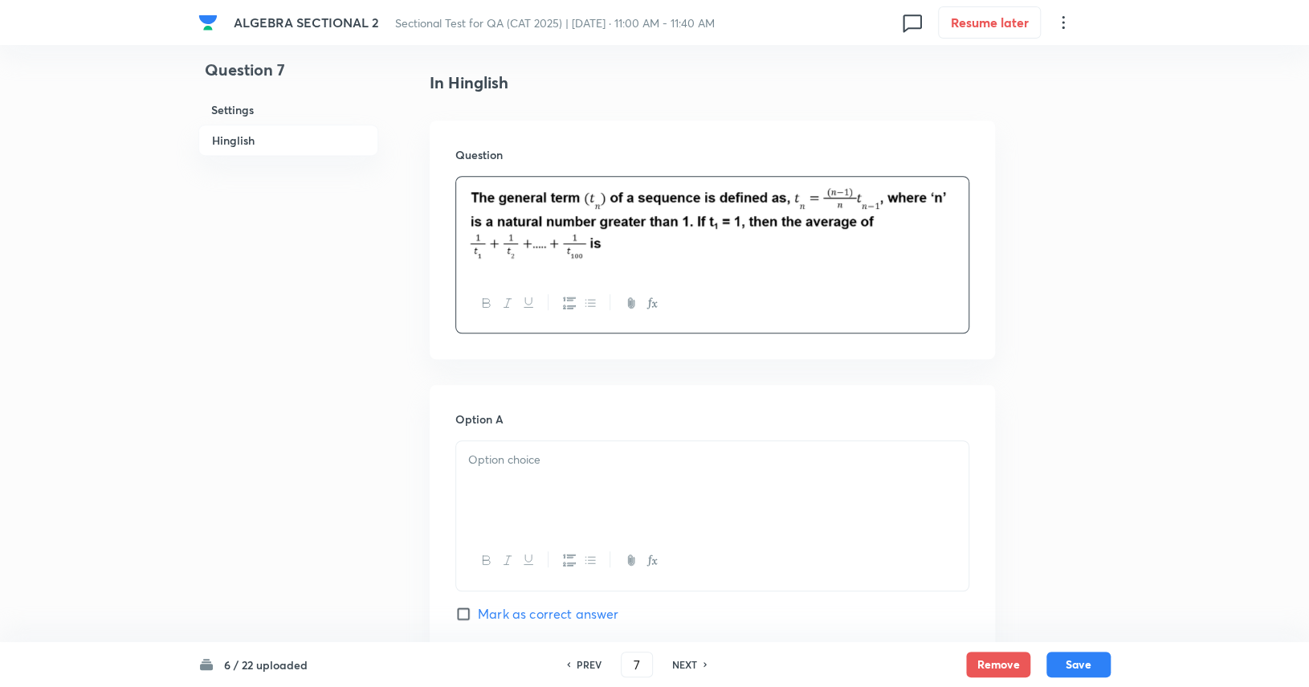
click at [691, 465] on p at bounding box center [712, 459] width 488 height 18
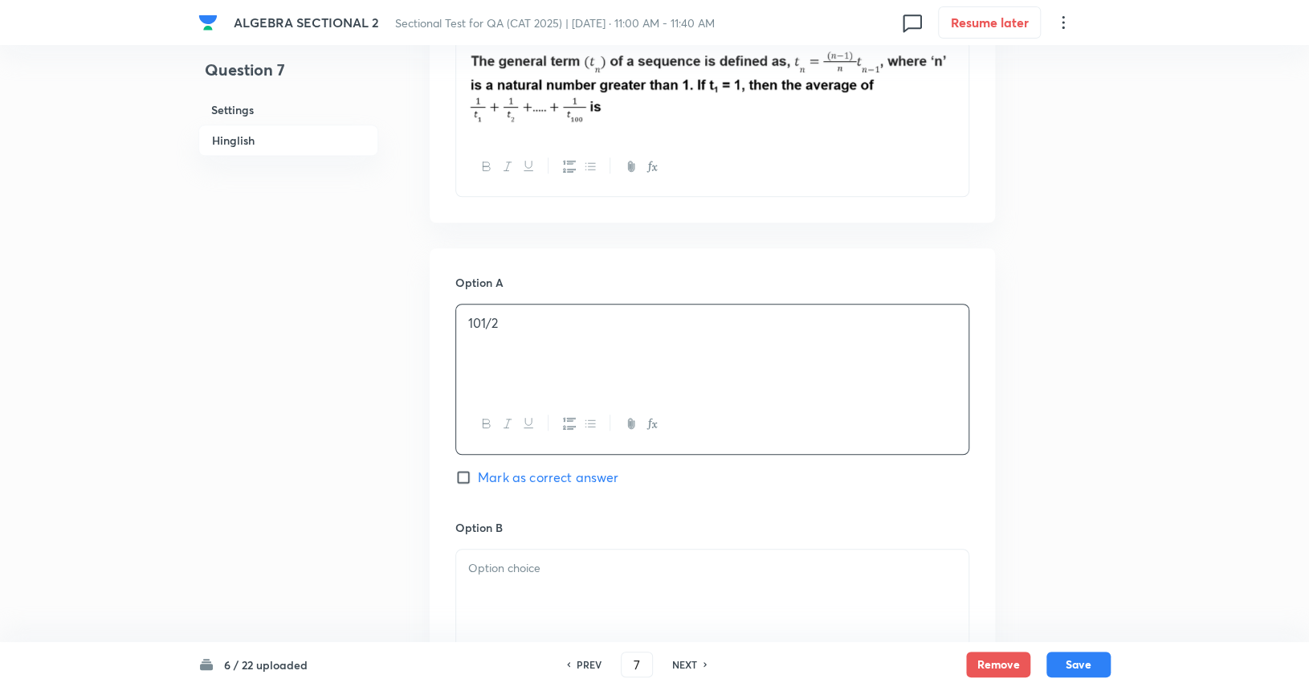
scroll to position [540, 0]
click at [674, 610] on div at bounding box center [712, 593] width 512 height 90
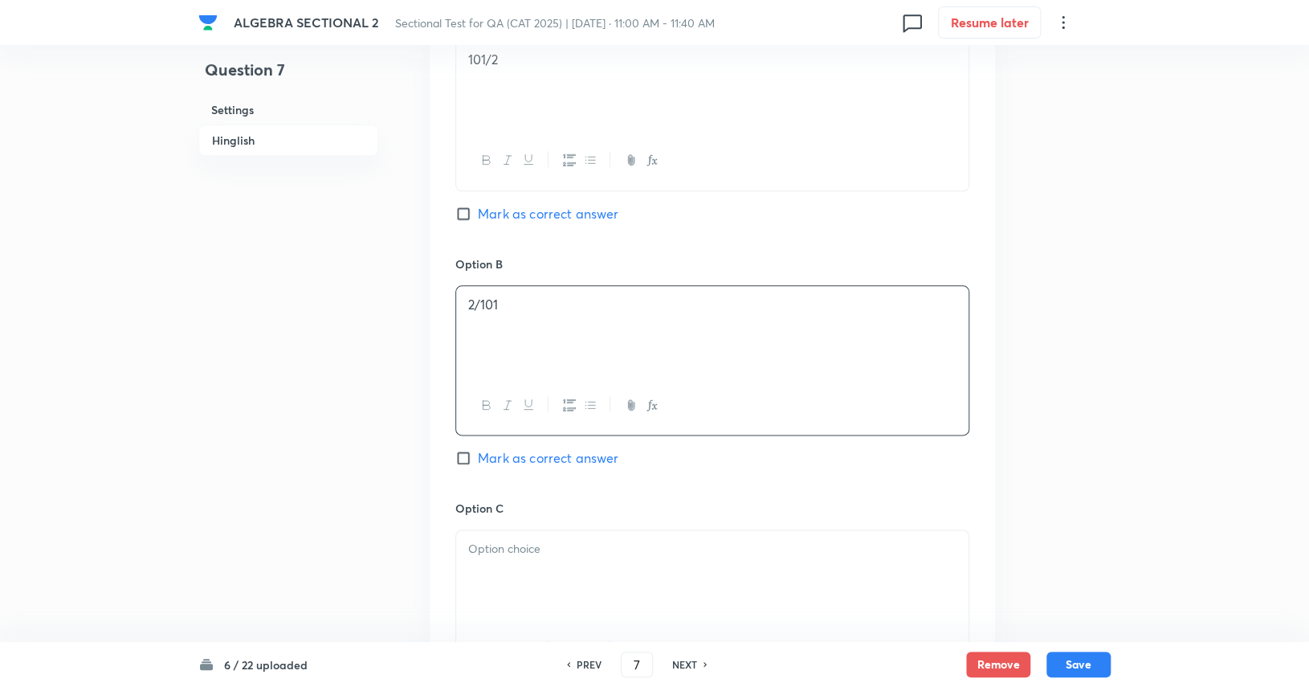
scroll to position [809, 0]
click at [650, 544] on p at bounding box center [712, 541] width 488 height 18
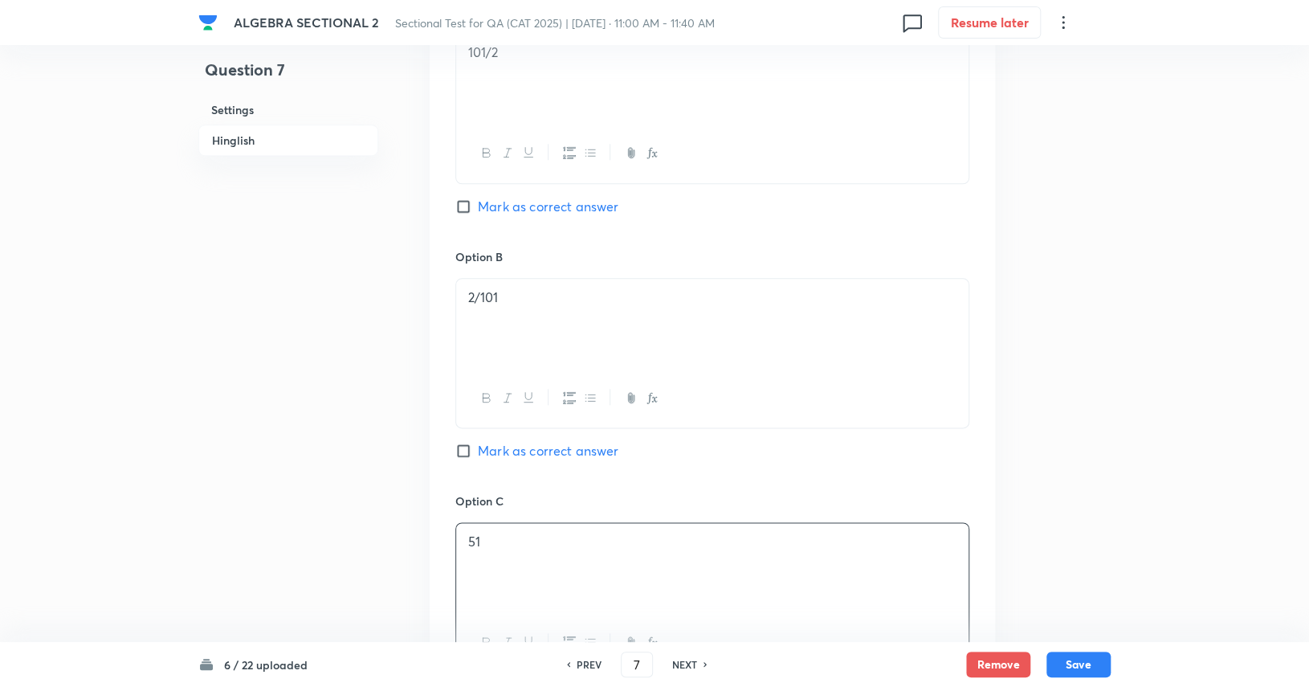
click at [597, 211] on span "Mark as correct answer" at bounding box center [548, 206] width 141 height 19
click at [478, 211] on input "Mark as correct answer" at bounding box center [466, 206] width 22 height 16
checkbox input "true"
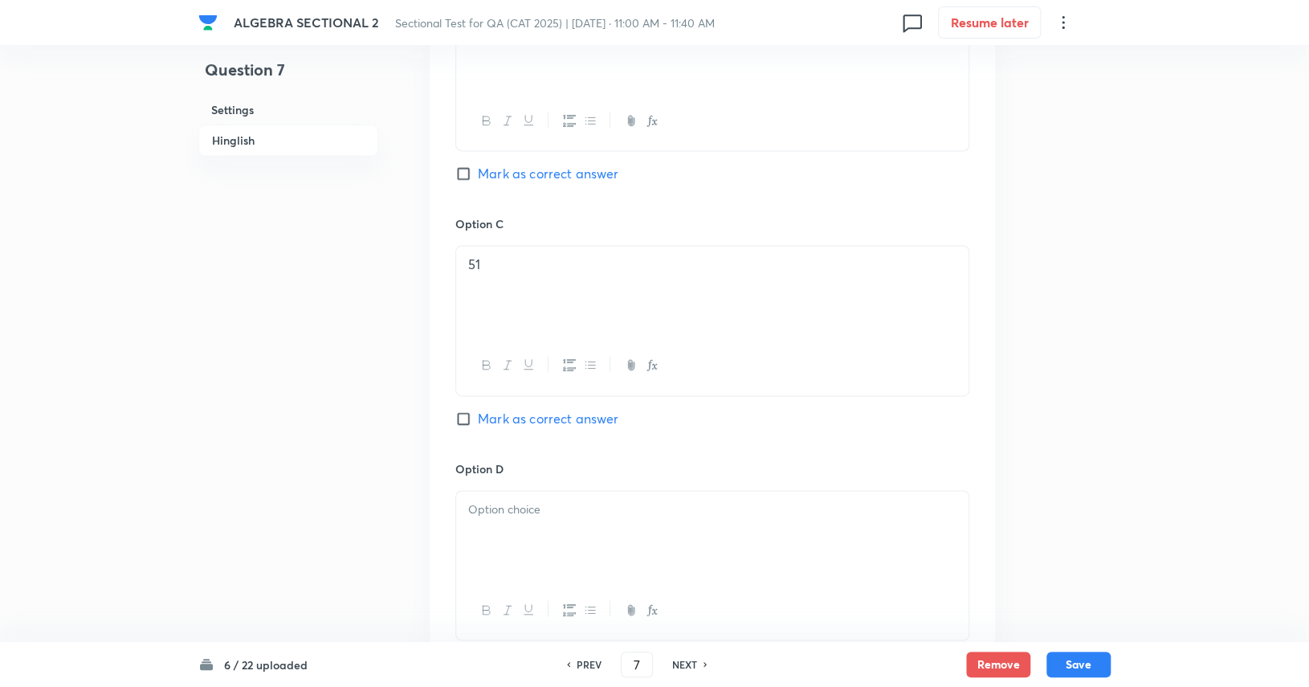
scroll to position [1087, 0]
click at [587, 507] on p at bounding box center [712, 508] width 488 height 18
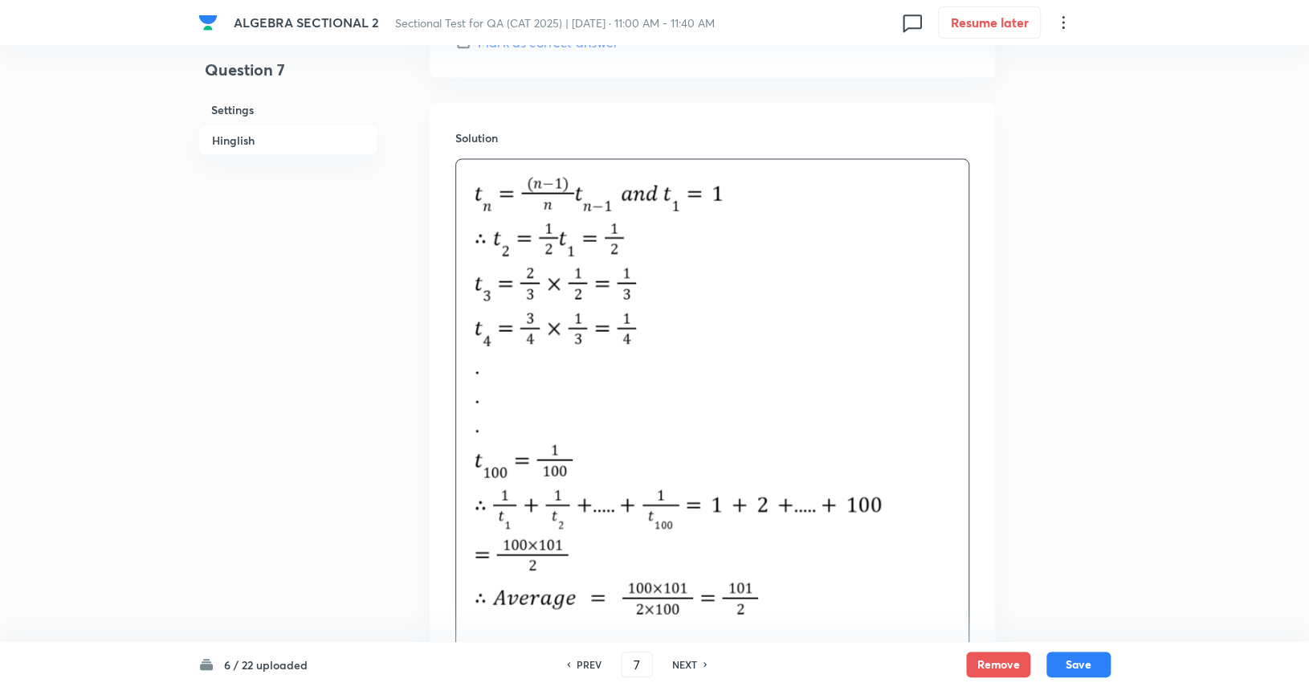
scroll to position [1877, 0]
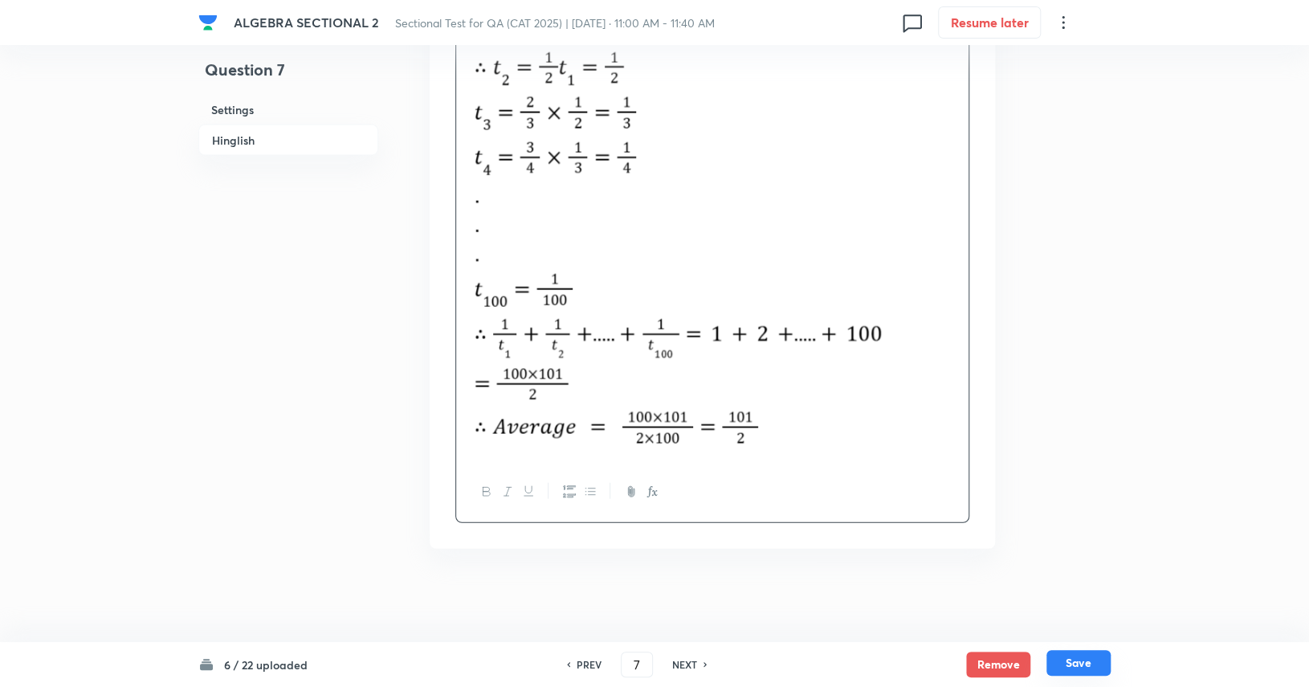
click at [1076, 662] on button "Save" at bounding box center [1078, 663] width 64 height 26
type input "8"
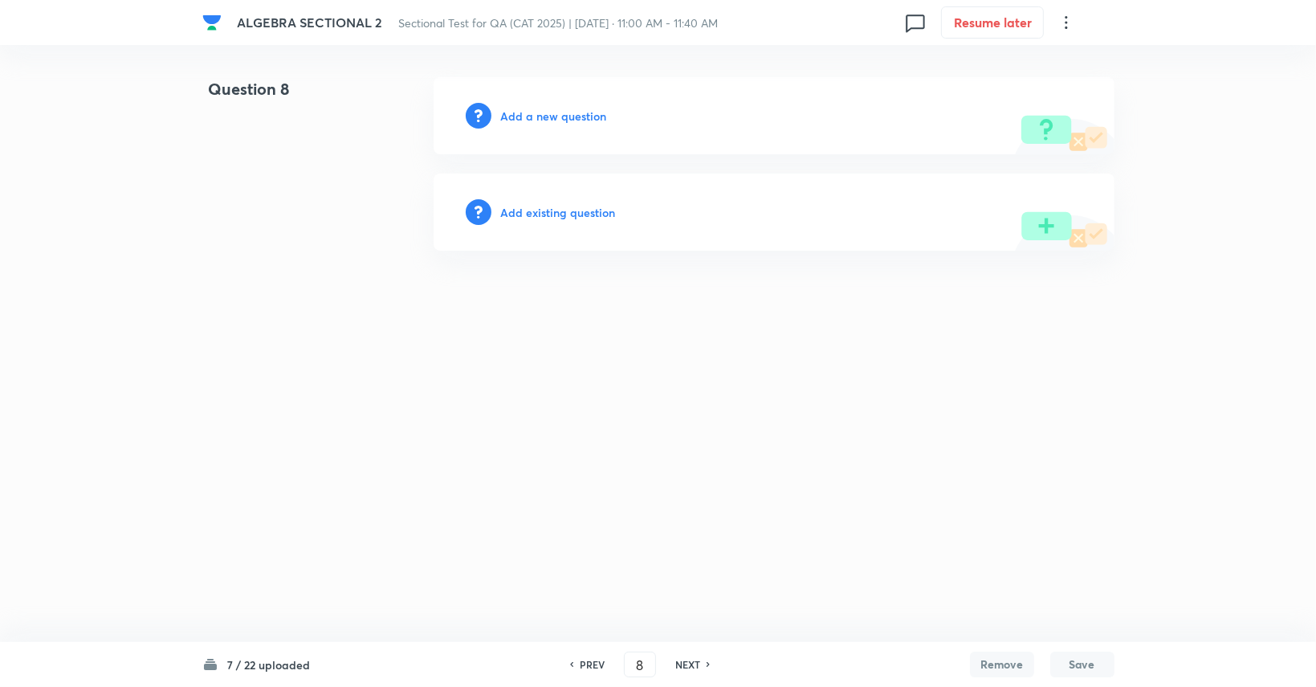
click at [577, 114] on h6 "Add a new question" at bounding box center [554, 116] width 106 height 17
click at [577, 114] on h6 "Choose a question type" at bounding box center [563, 116] width 124 height 17
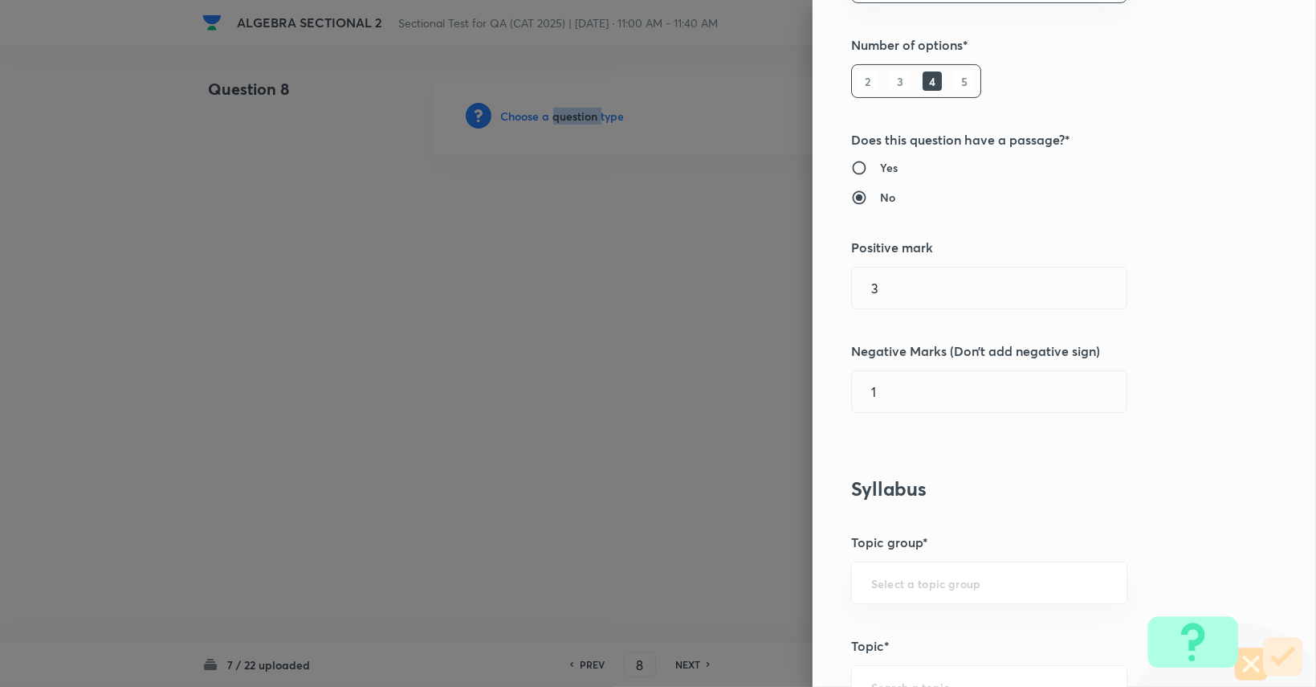
scroll to position [482, 0]
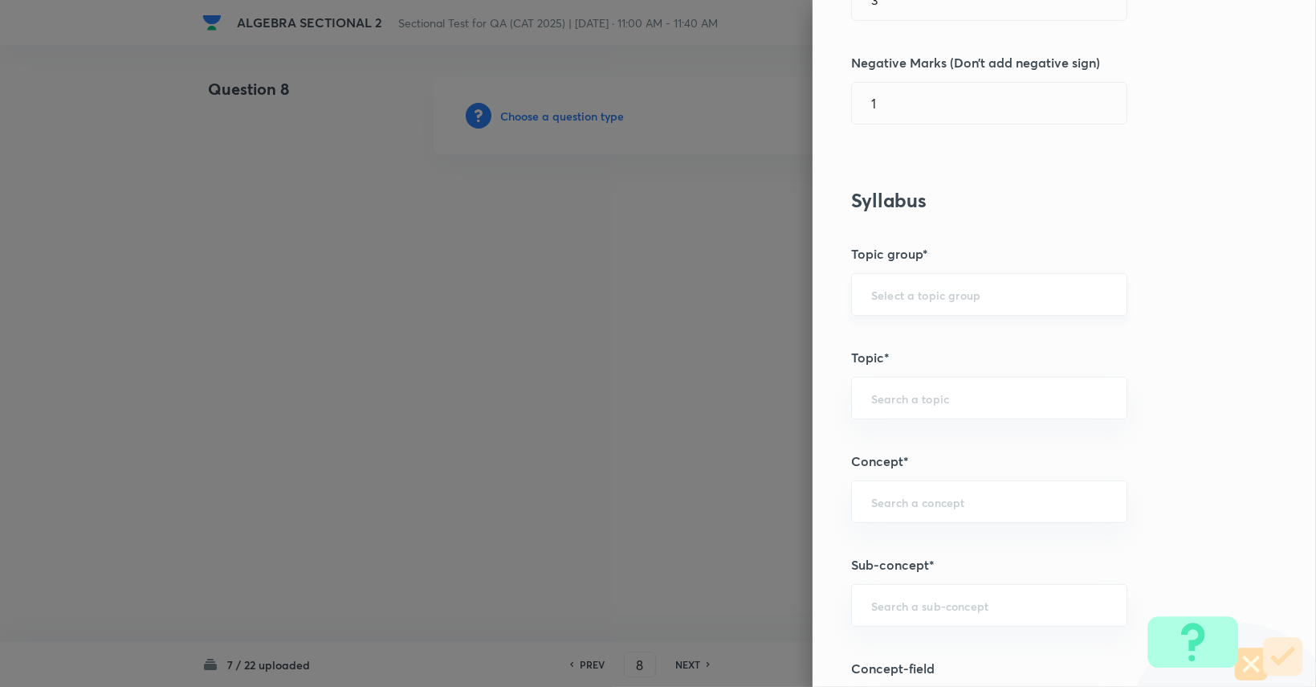
click at [976, 291] on input "text" at bounding box center [989, 294] width 236 height 15
click at [976, 334] on li "Quantitative Aptitude" at bounding box center [977, 338] width 275 height 29
type input "Quantitative Aptitude"
click at [931, 390] on input "text" at bounding box center [989, 397] width 236 height 15
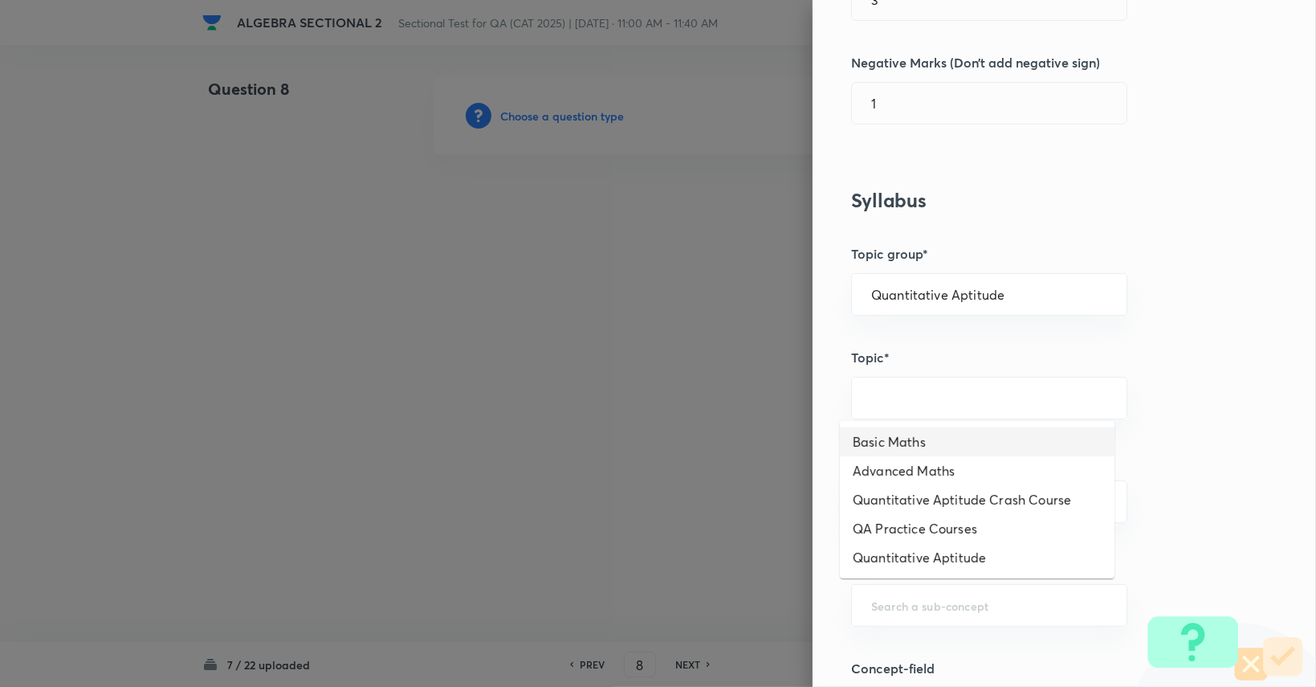
click at [912, 452] on li "Basic Maths" at bounding box center [977, 441] width 275 height 29
type input "Basic Maths"
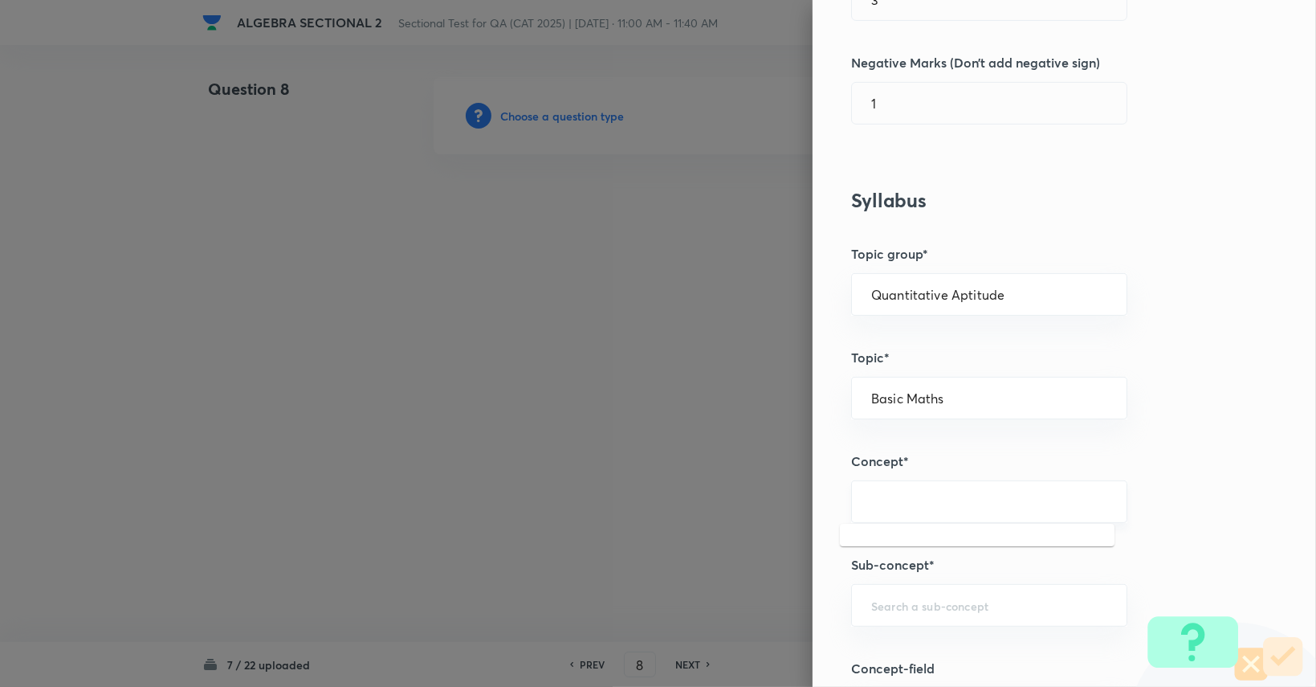
click at [912, 494] on input "text" at bounding box center [989, 501] width 236 height 15
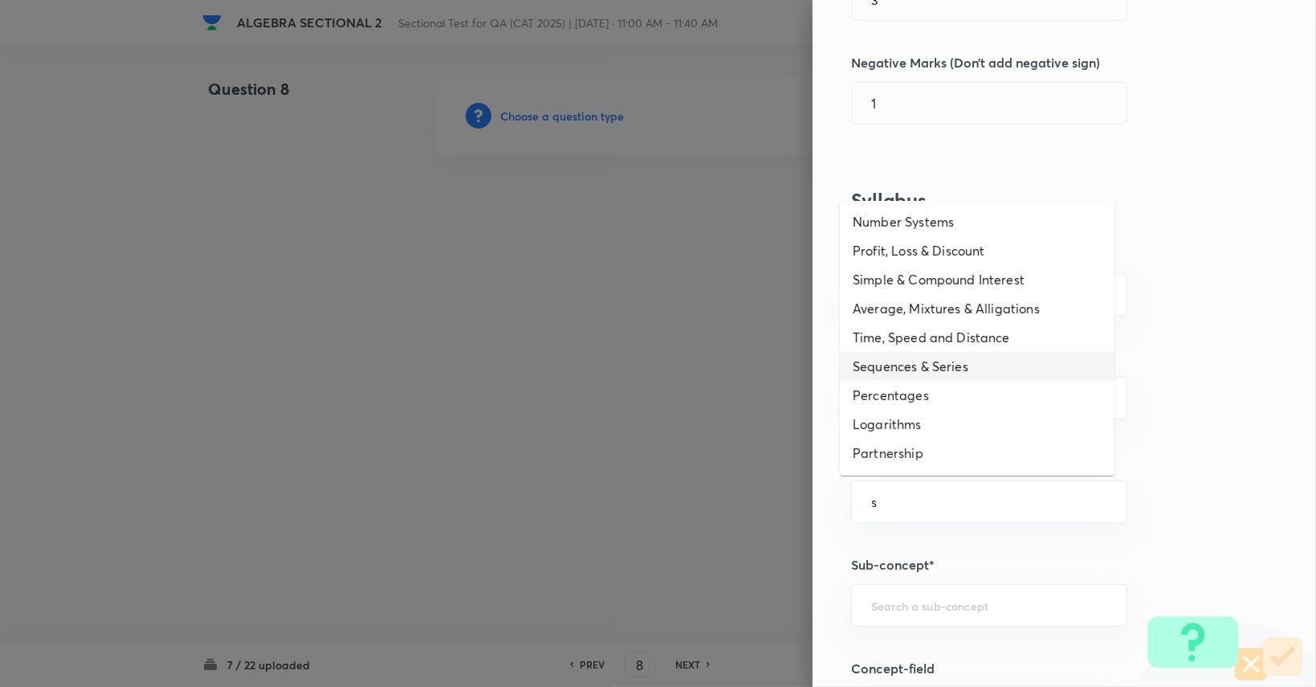
click at [931, 372] on li "Sequences & Series" at bounding box center [977, 366] width 275 height 29
type input "Sequences & Series"
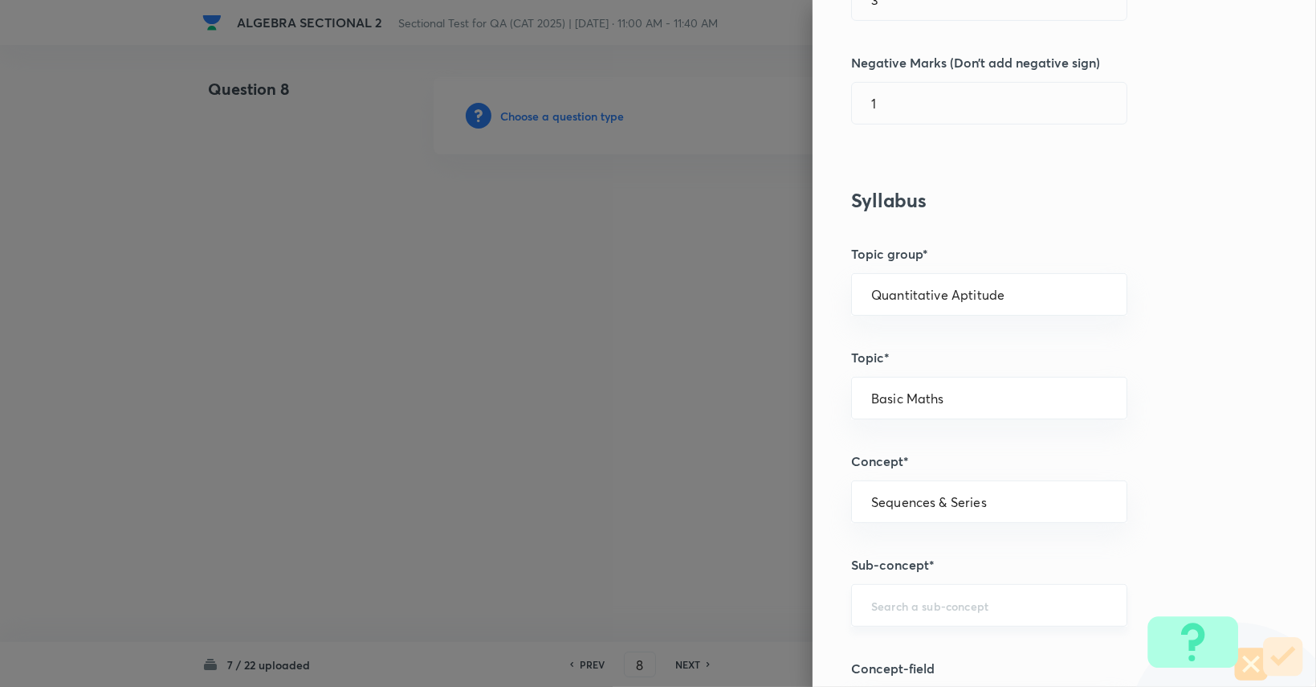
click at [907, 617] on div "​" at bounding box center [989, 605] width 276 height 43
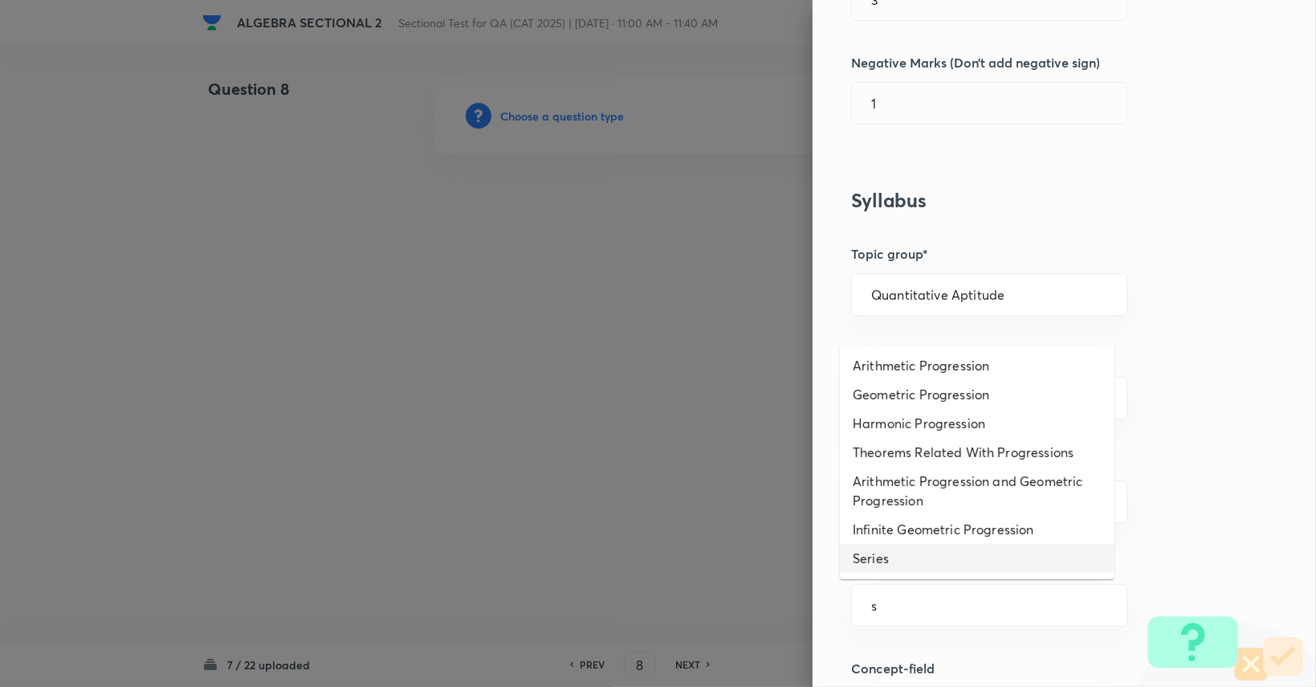
click at [915, 560] on li "Series" at bounding box center [977, 558] width 275 height 29
type input "Series"
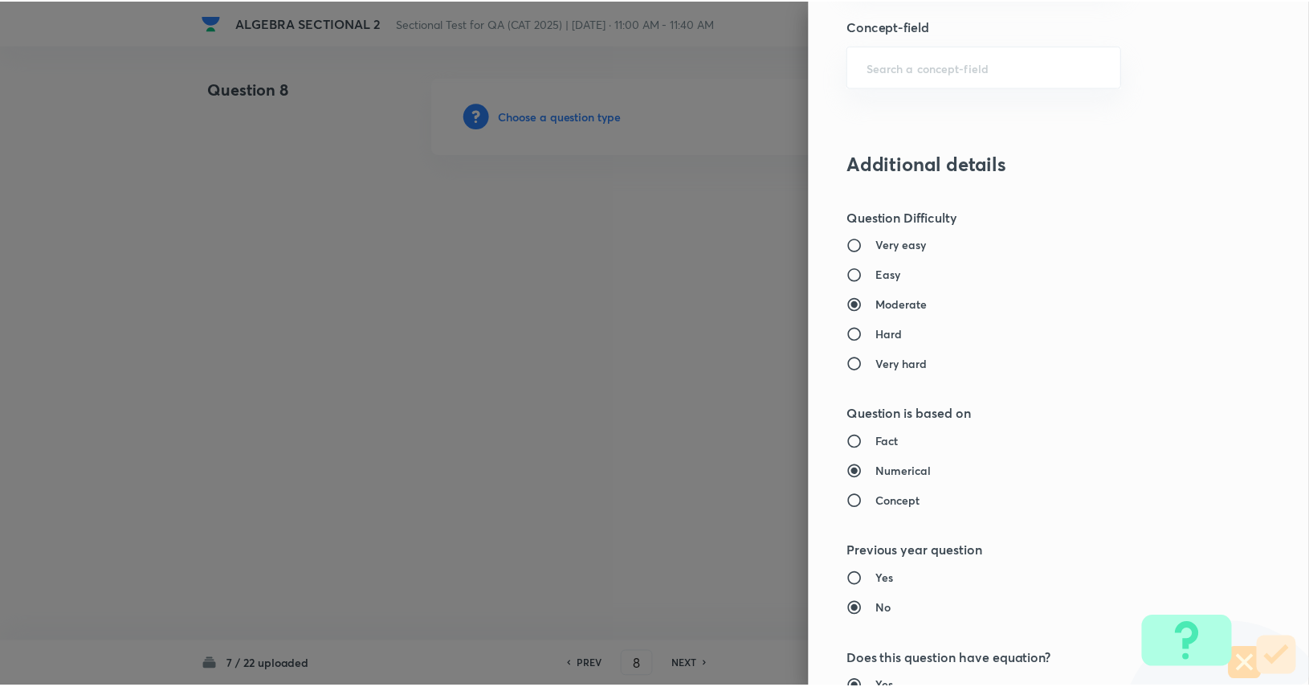
scroll to position [1499, 0]
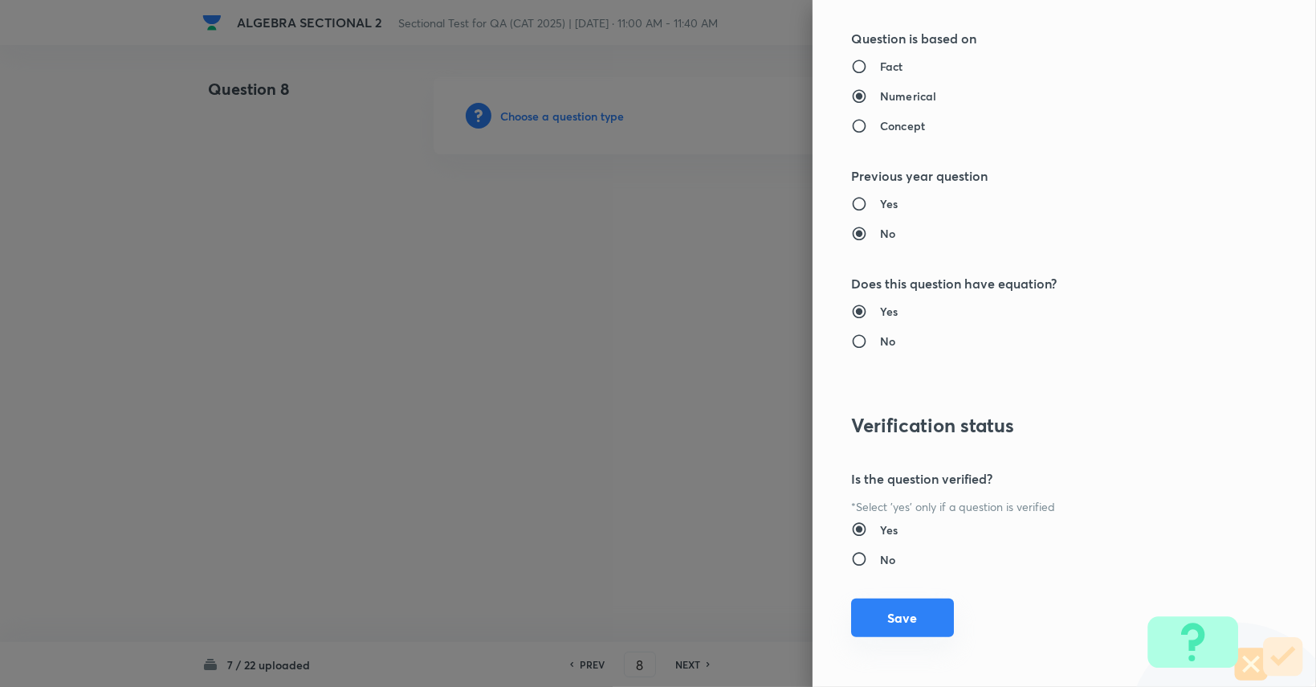
click at [886, 612] on button "Save" at bounding box center [902, 617] width 103 height 39
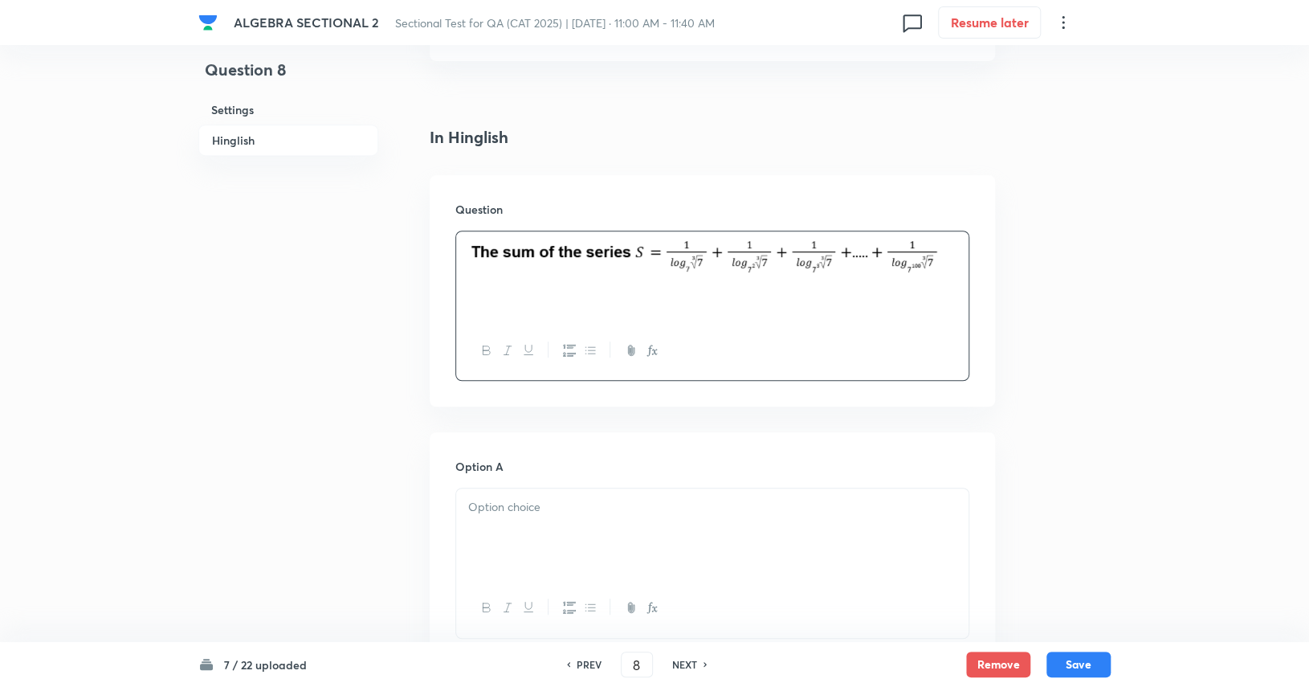
scroll to position [401, 0]
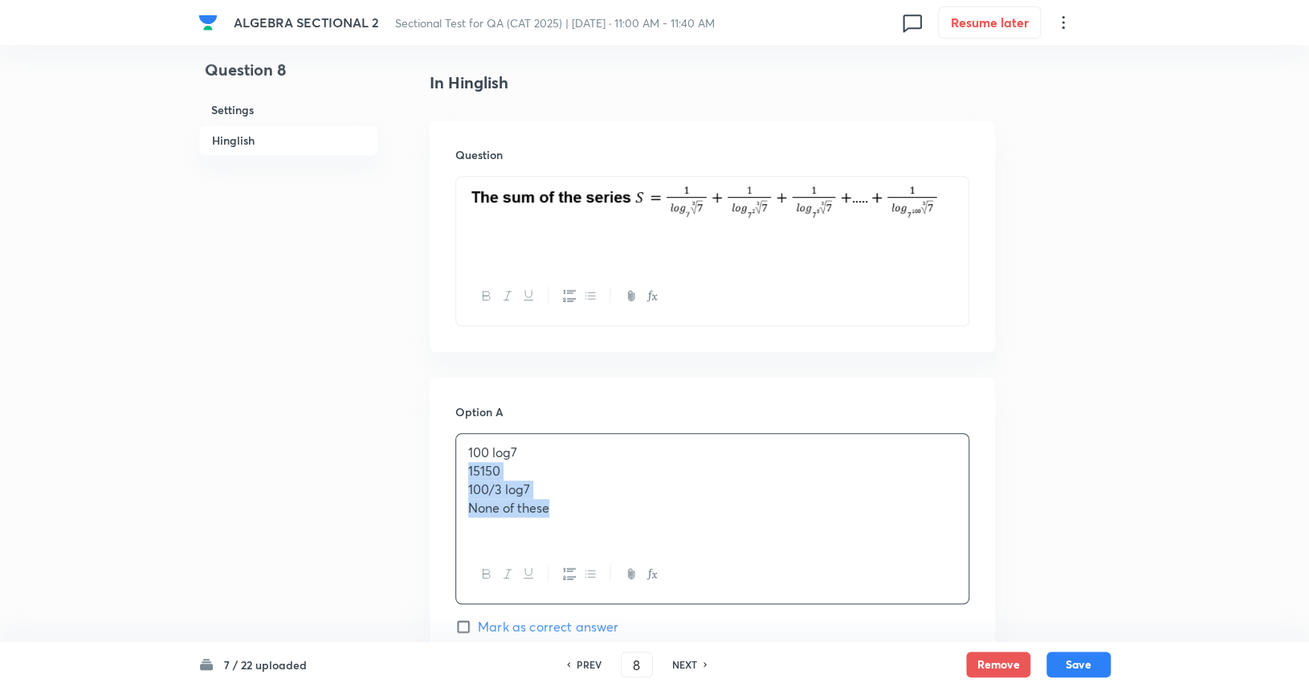
drag, startPoint x: 610, startPoint y: 506, endPoint x: 456, endPoint y: 472, distance: 157.8
click at [456, 472] on div "100 log7 15150 100/3 log7 None of these" at bounding box center [712, 489] width 512 height 111
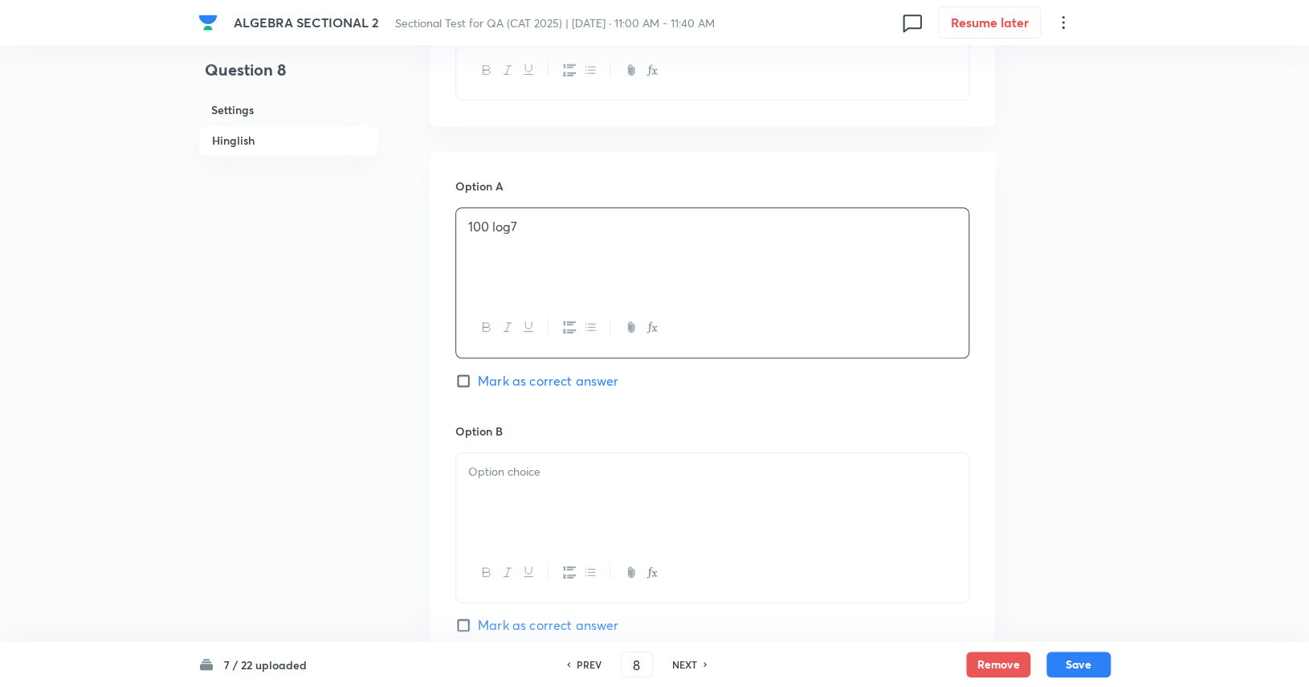
scroll to position [803, 0]
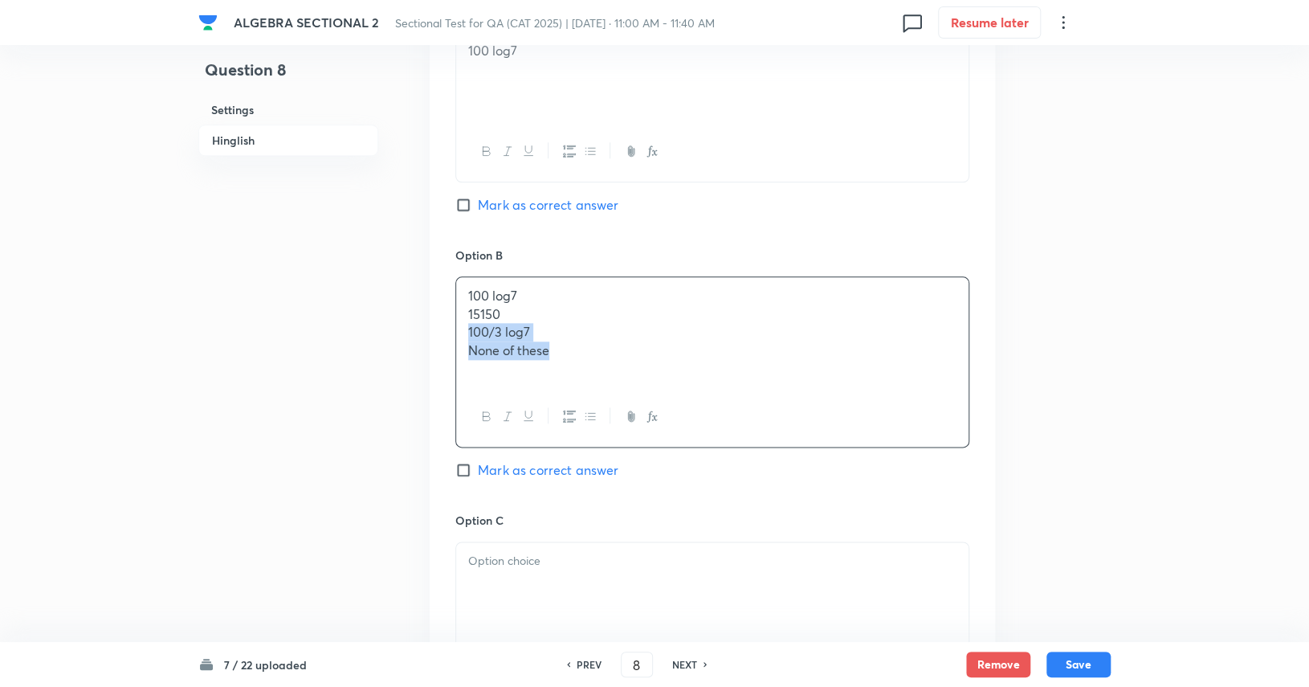
drag, startPoint x: 597, startPoint y: 354, endPoint x: 495, endPoint y: 324, distance: 107.2
click at [467, 332] on div "100 log7 15150 100/3 log7 None of these" at bounding box center [712, 332] width 512 height 111
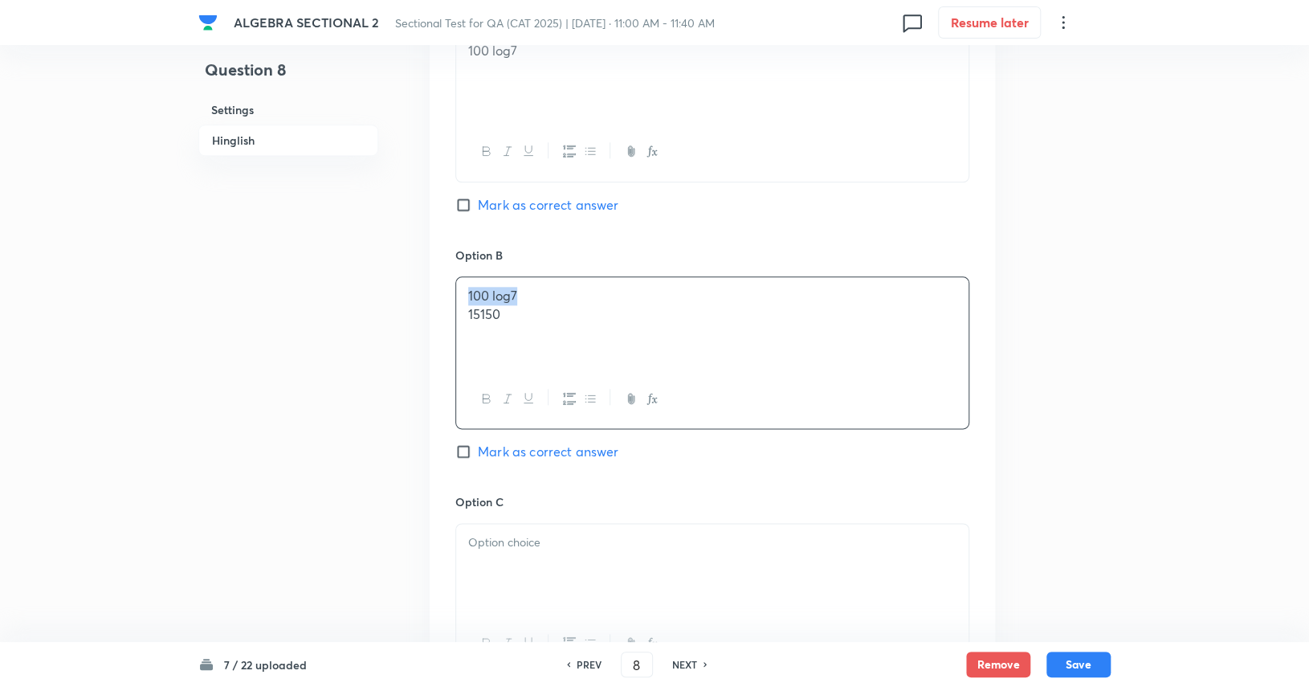
drag, startPoint x: 536, startPoint y: 298, endPoint x: 458, endPoint y: 294, distance: 78.8
click at [458, 294] on div "100 log7 15150" at bounding box center [712, 323] width 512 height 92
click at [553, 449] on span "Mark as correct answer" at bounding box center [548, 448] width 141 height 19
click at [478, 449] on input "Mark as correct answer" at bounding box center [466, 449] width 22 height 16
checkbox input "true"
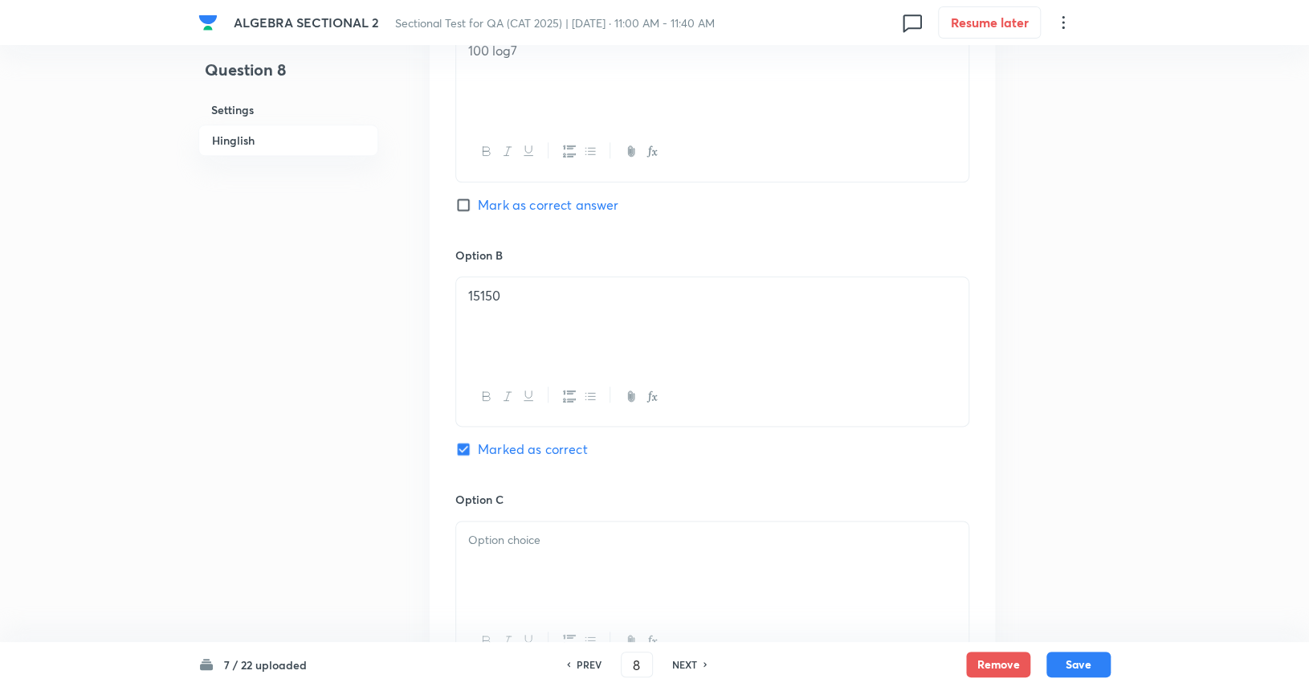
scroll to position [883, 0]
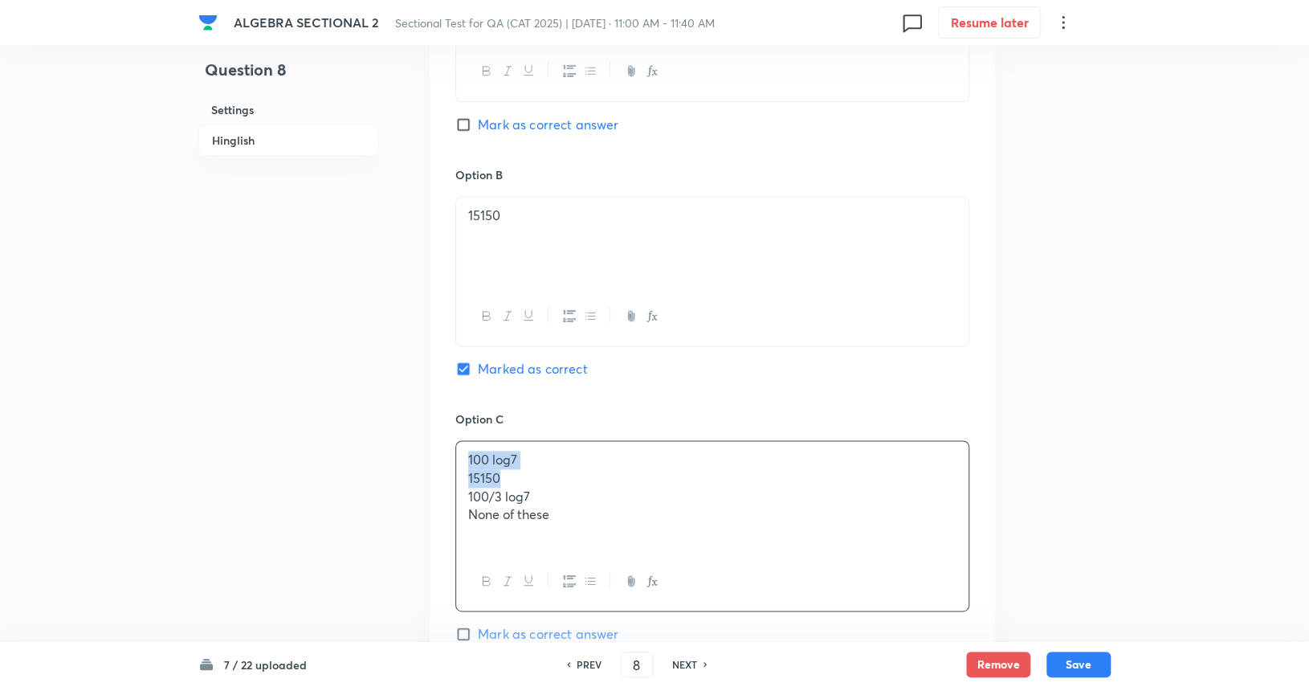
drag, startPoint x: 561, startPoint y: 478, endPoint x: 440, endPoint y: 446, distance: 125.2
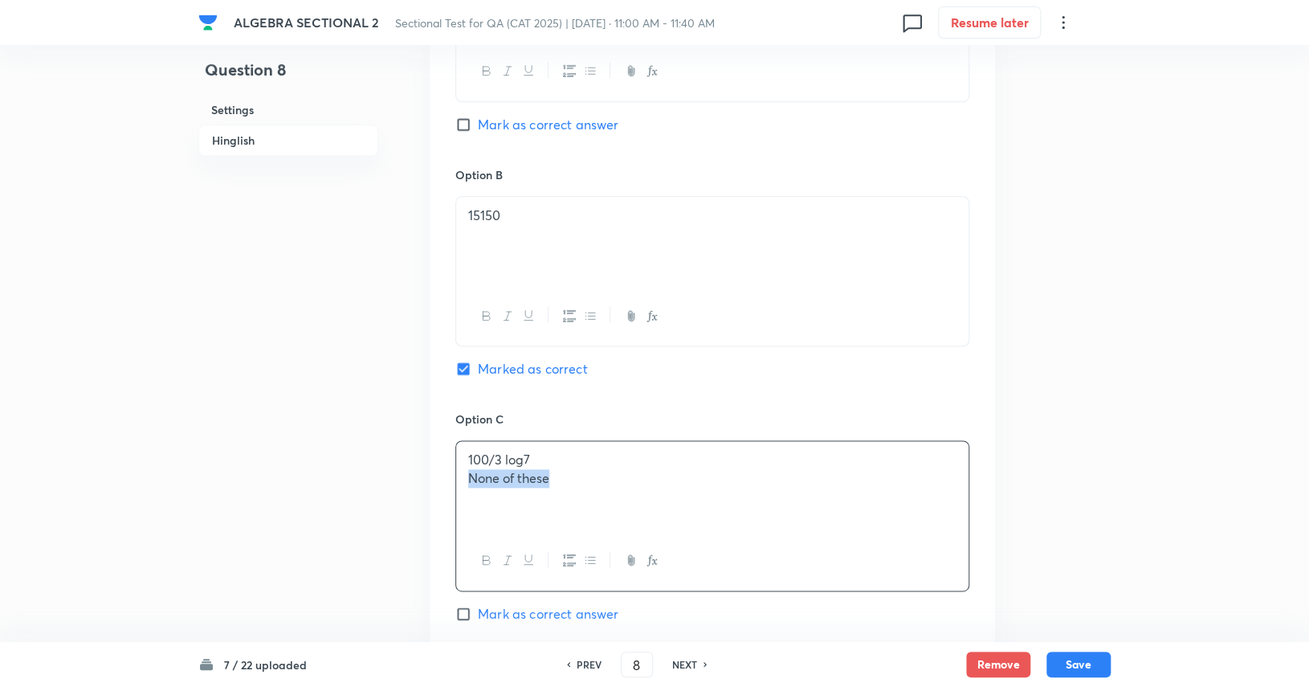
drag, startPoint x: 562, startPoint y: 481, endPoint x: 446, endPoint y: 477, distance: 115.7
click at [446, 477] on div "Option A 100 log7 Mark as correct answer Option B 15150 Marked as correct Optio…" at bounding box center [712, 394] width 565 height 997
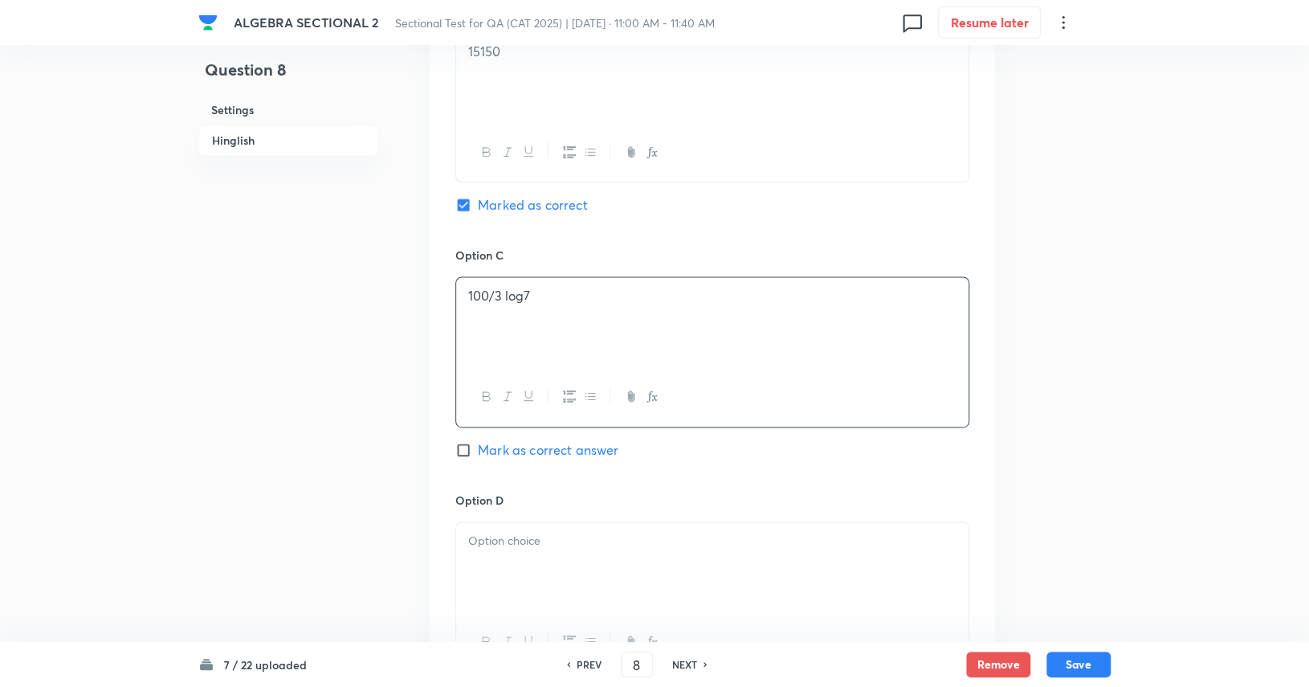
scroll to position [1124, 0]
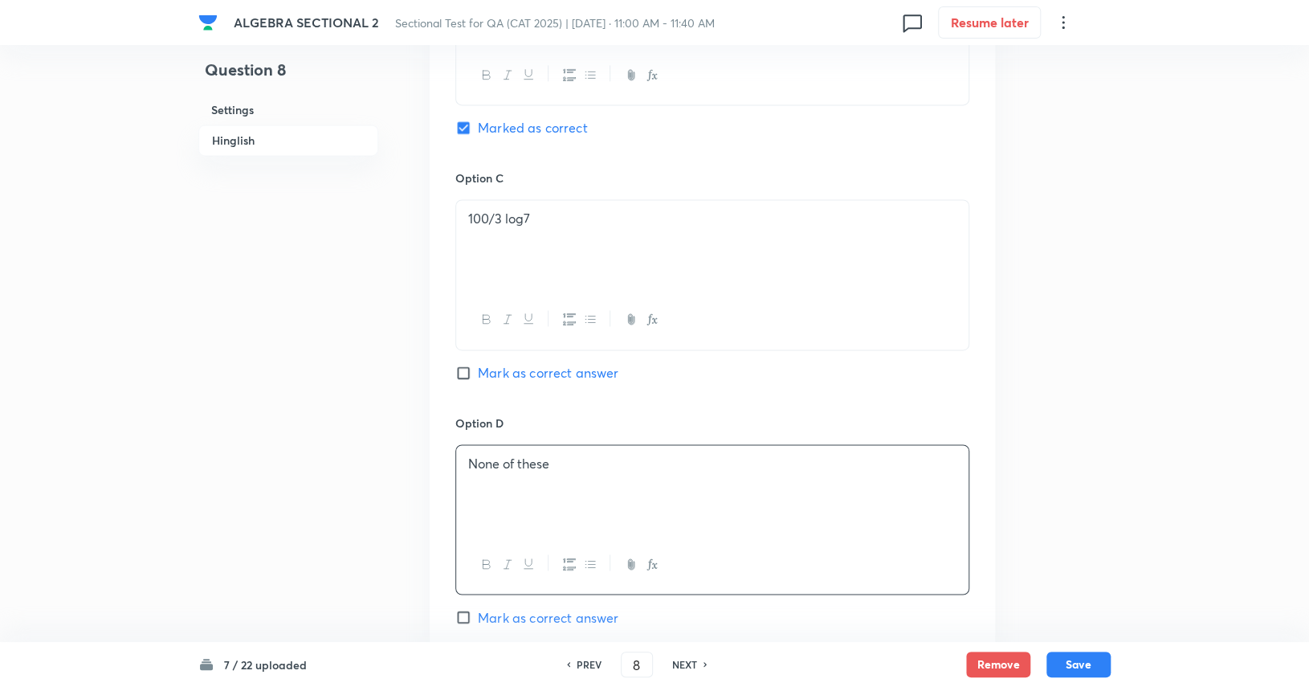
drag, startPoint x: 577, startPoint y: 488, endPoint x: 459, endPoint y: 442, distance: 127.6
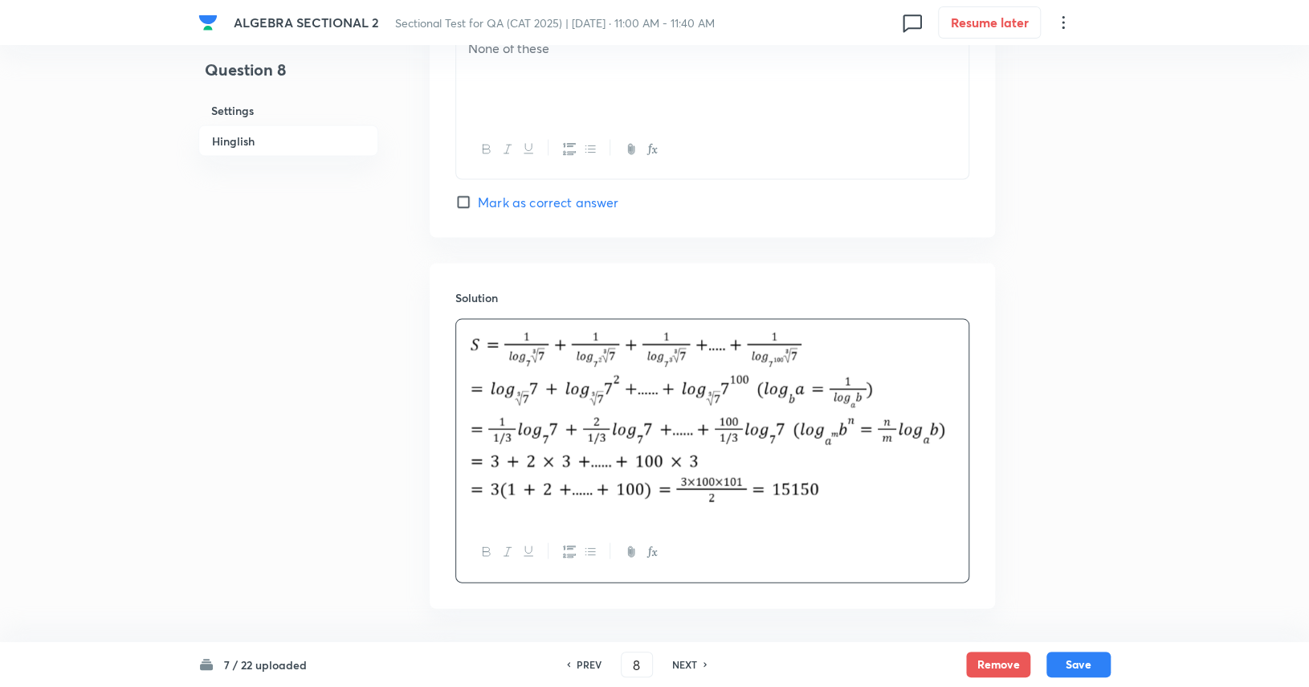
scroll to position [1599, 0]
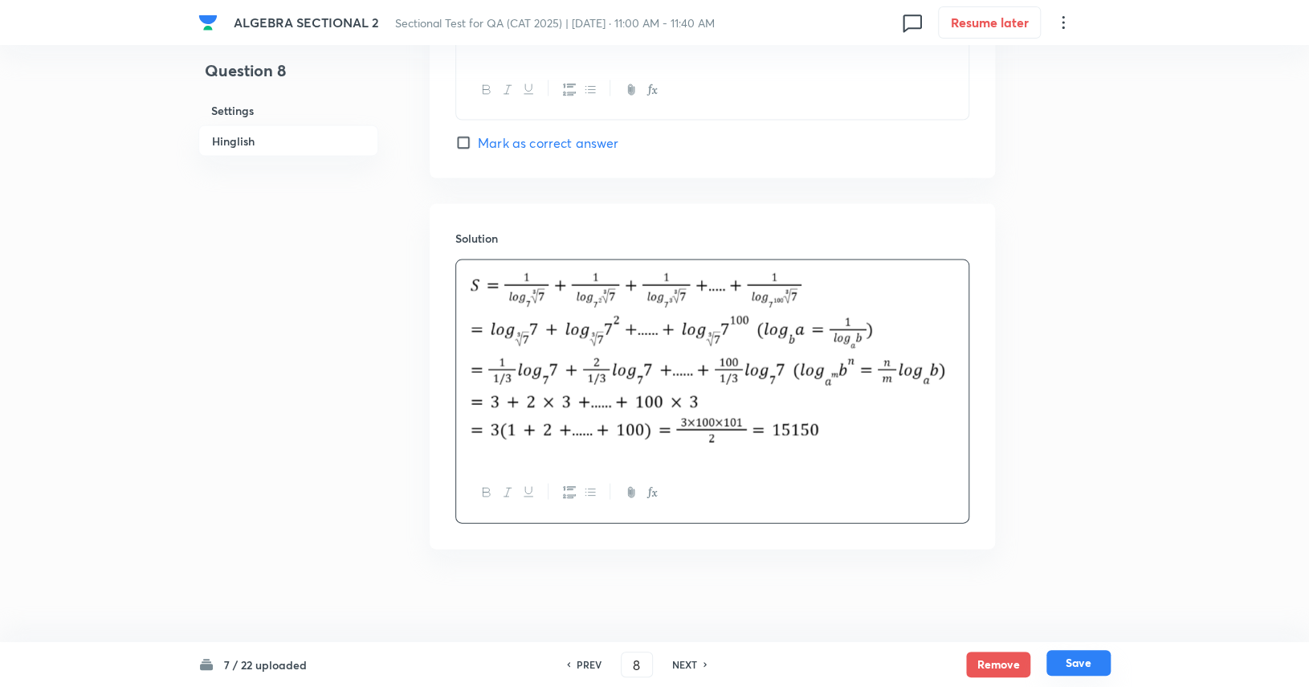
click at [1081, 662] on button "Save" at bounding box center [1078, 663] width 64 height 26
type input "9"
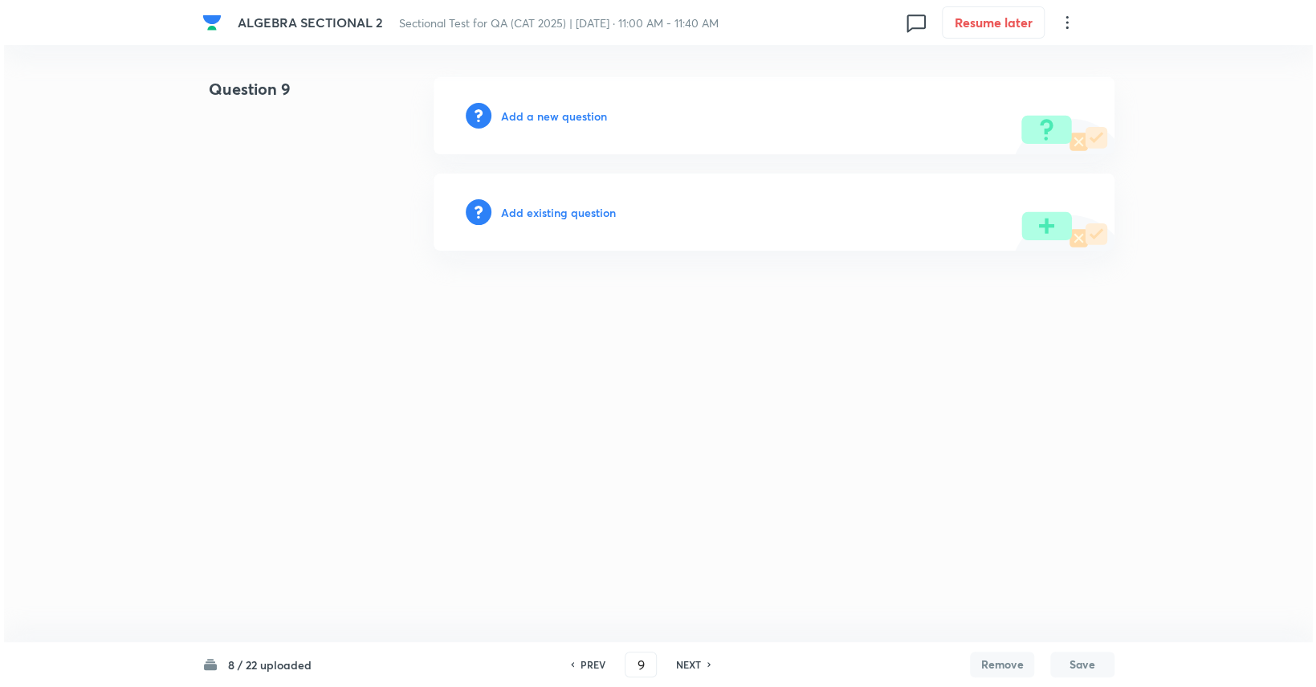
scroll to position [0, 0]
click at [581, 116] on h6 "Add a new question" at bounding box center [554, 116] width 106 height 17
click at [581, 116] on h6 "Choose a question type" at bounding box center [563, 116] width 124 height 17
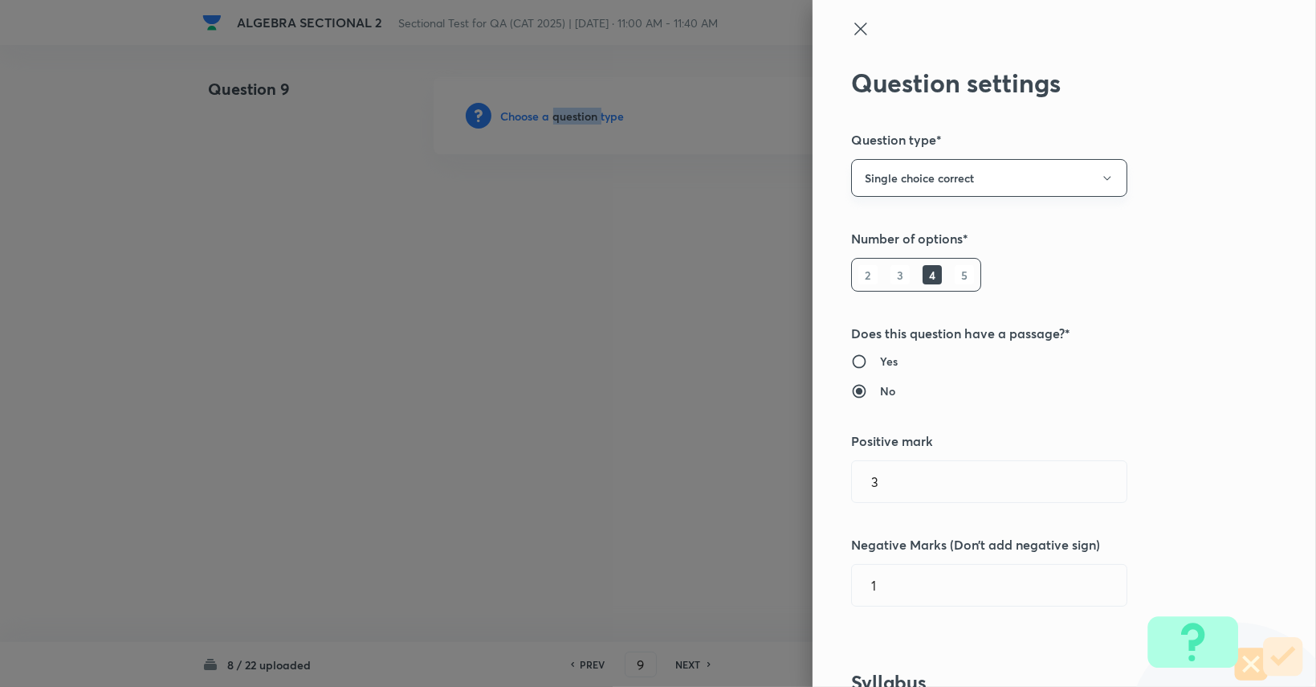
click at [1059, 182] on button "Single choice correct" at bounding box center [989, 178] width 276 height 38
click at [887, 275] on li "Integer" at bounding box center [977, 286] width 275 height 30
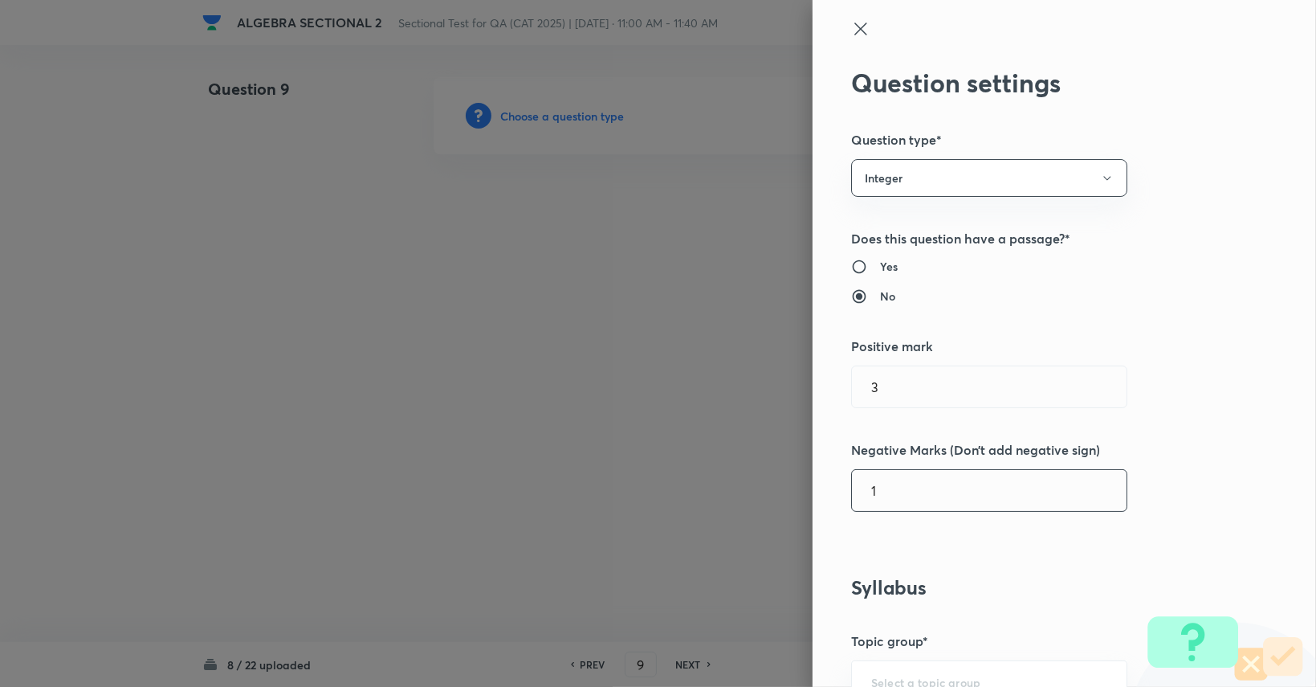
click at [884, 506] on input "1" at bounding box center [989, 490] width 275 height 41
type input "0"
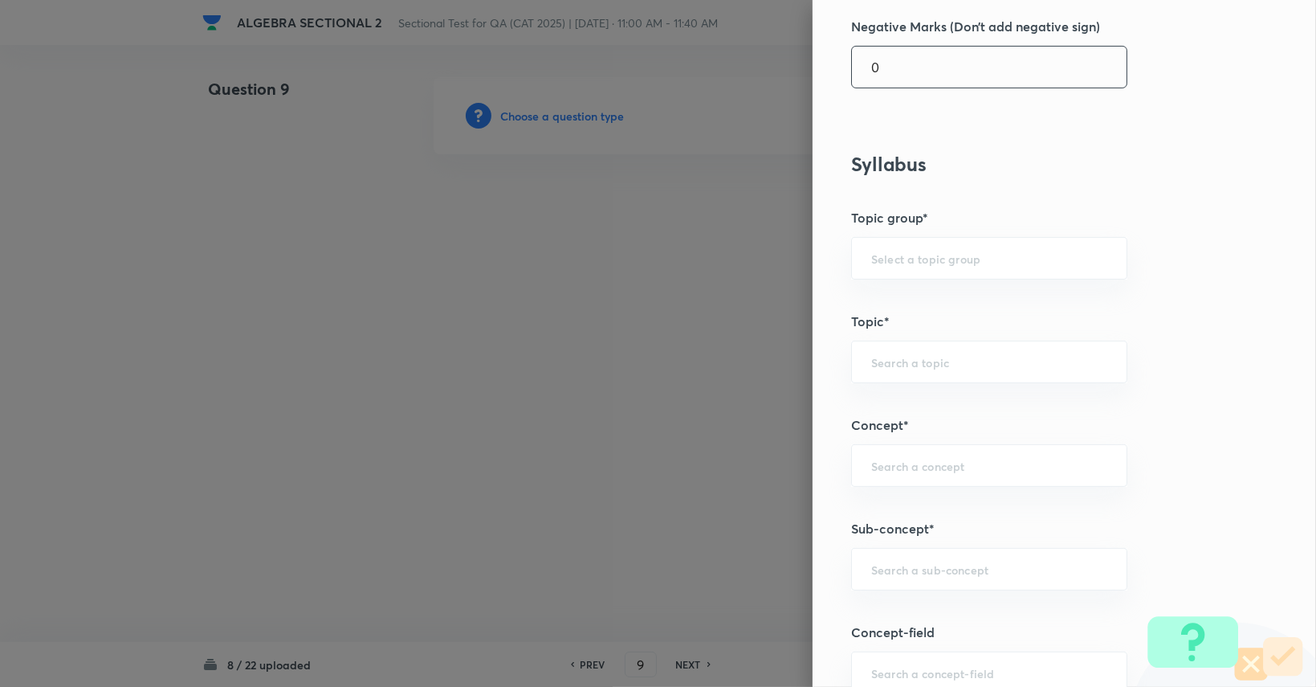
scroll to position [437, 0]
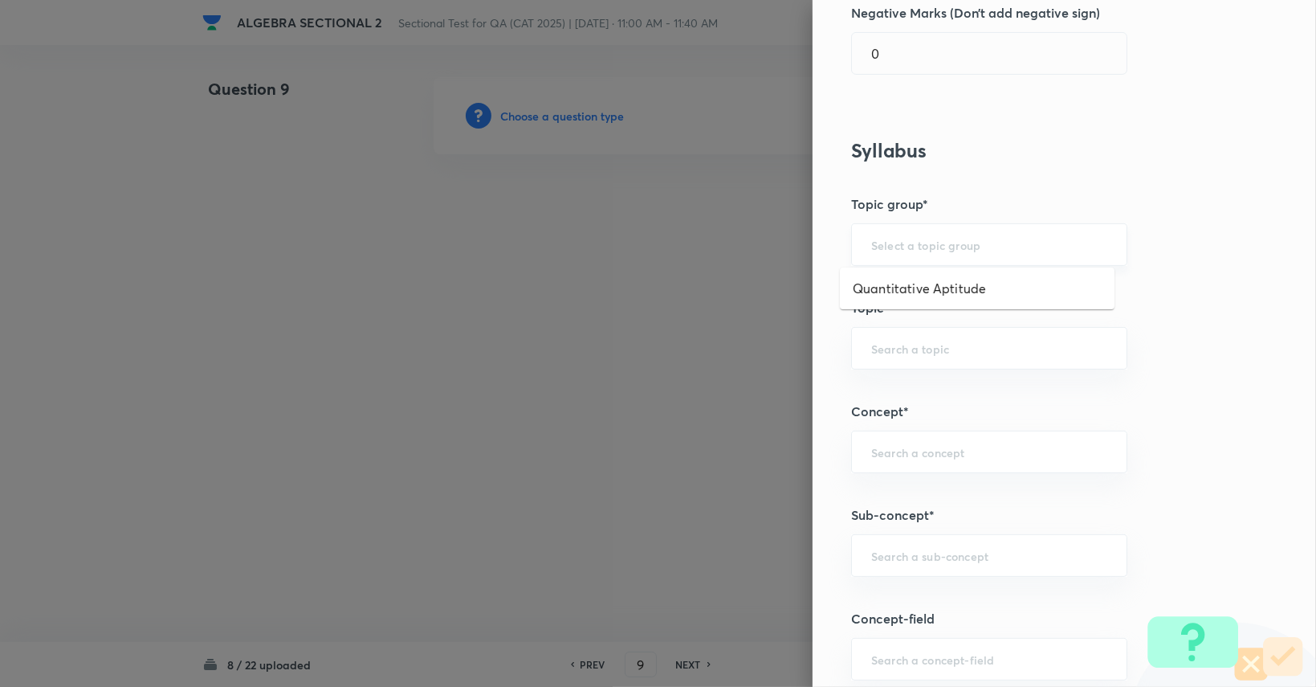
click at [954, 241] on input "text" at bounding box center [989, 244] width 236 height 15
click at [960, 281] on li "Quantitative Aptitude" at bounding box center [977, 288] width 275 height 29
type input "Quantitative Aptitude"
click at [940, 361] on div "​" at bounding box center [989, 348] width 276 height 43
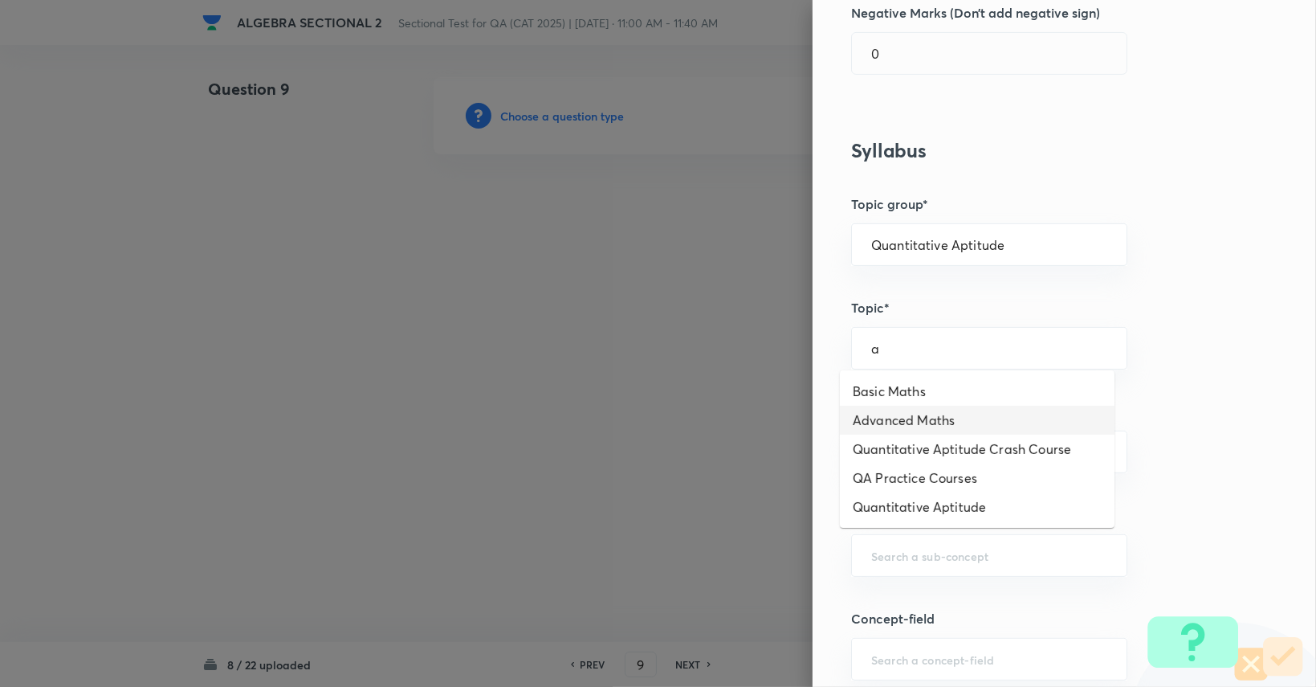
drag, startPoint x: 931, startPoint y: 388, endPoint x: 931, endPoint y: 414, distance: 26.5
click at [931, 414] on ul "Basic Maths Advanced Maths Quantitative Aptitude Crash Course QA Practice Cours…" at bounding box center [977, 448] width 275 height 157
click at [931, 414] on li "Advanced Maths" at bounding box center [977, 420] width 275 height 29
type input "Advanced Maths"
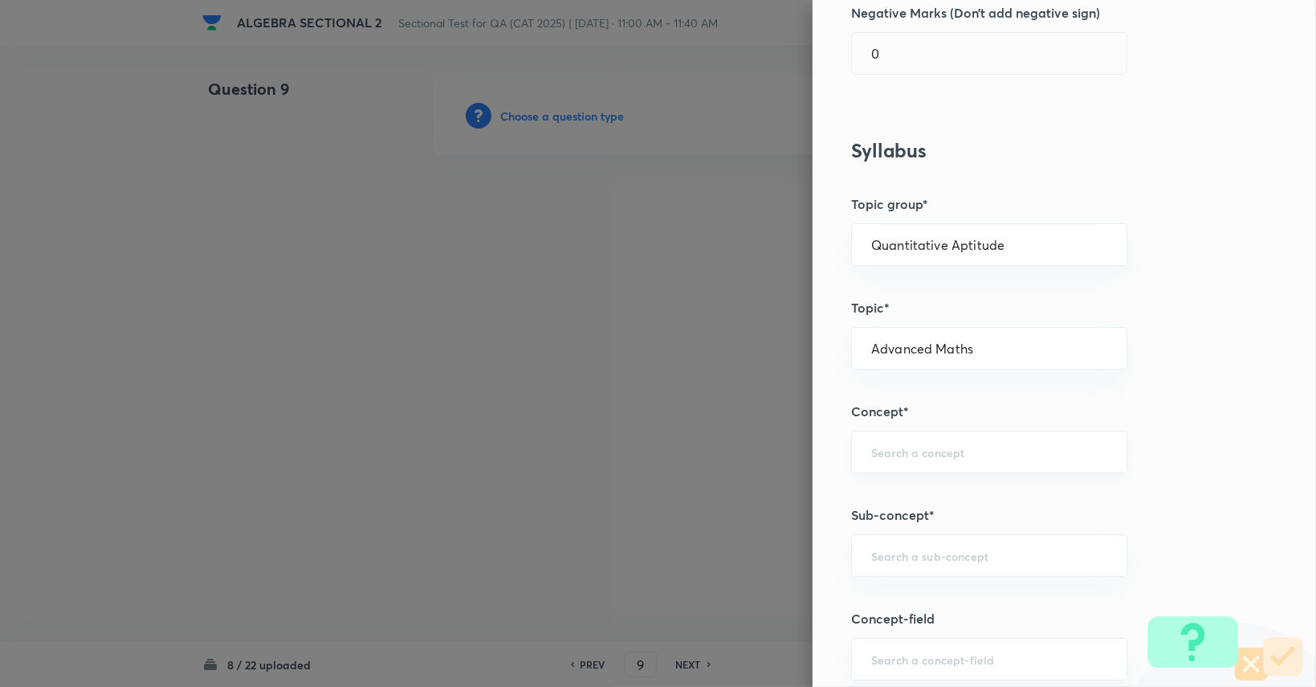
click at [928, 436] on div "​" at bounding box center [989, 451] width 276 height 43
type input "t"
type input "a"
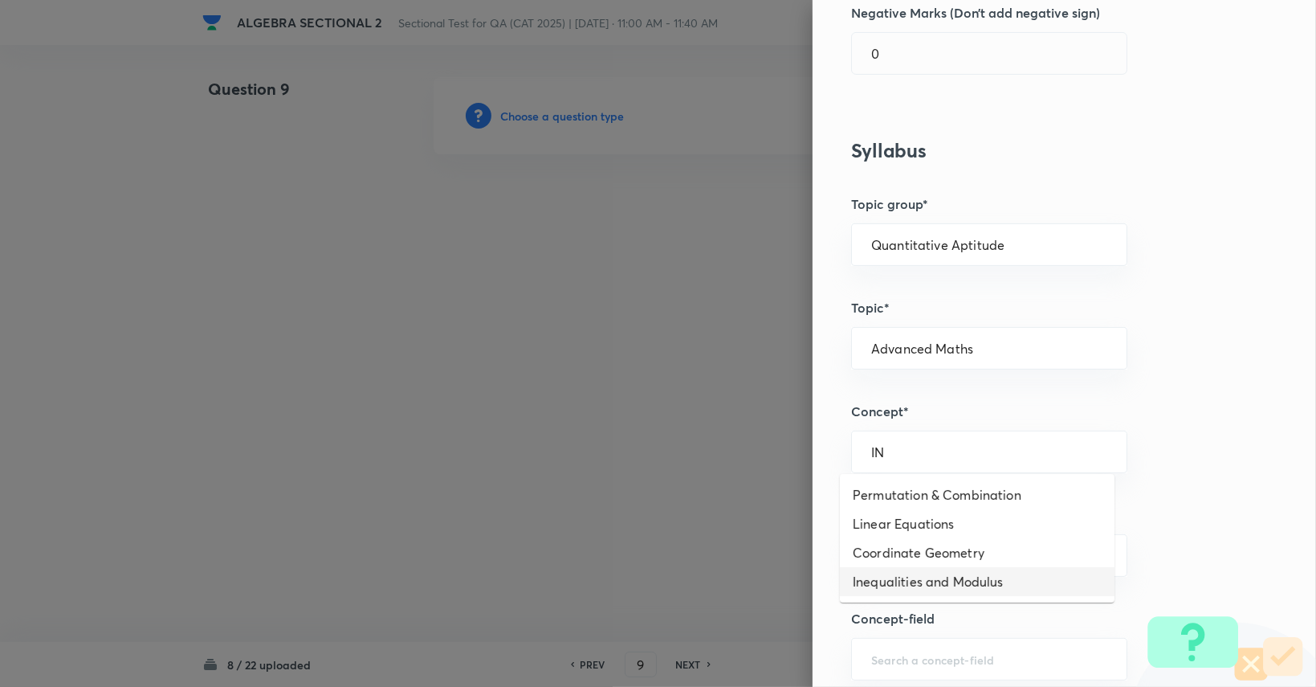
click at [931, 573] on li "Inequalities and Modulus" at bounding box center [977, 581] width 275 height 29
type input "Inequalities and Modulus"
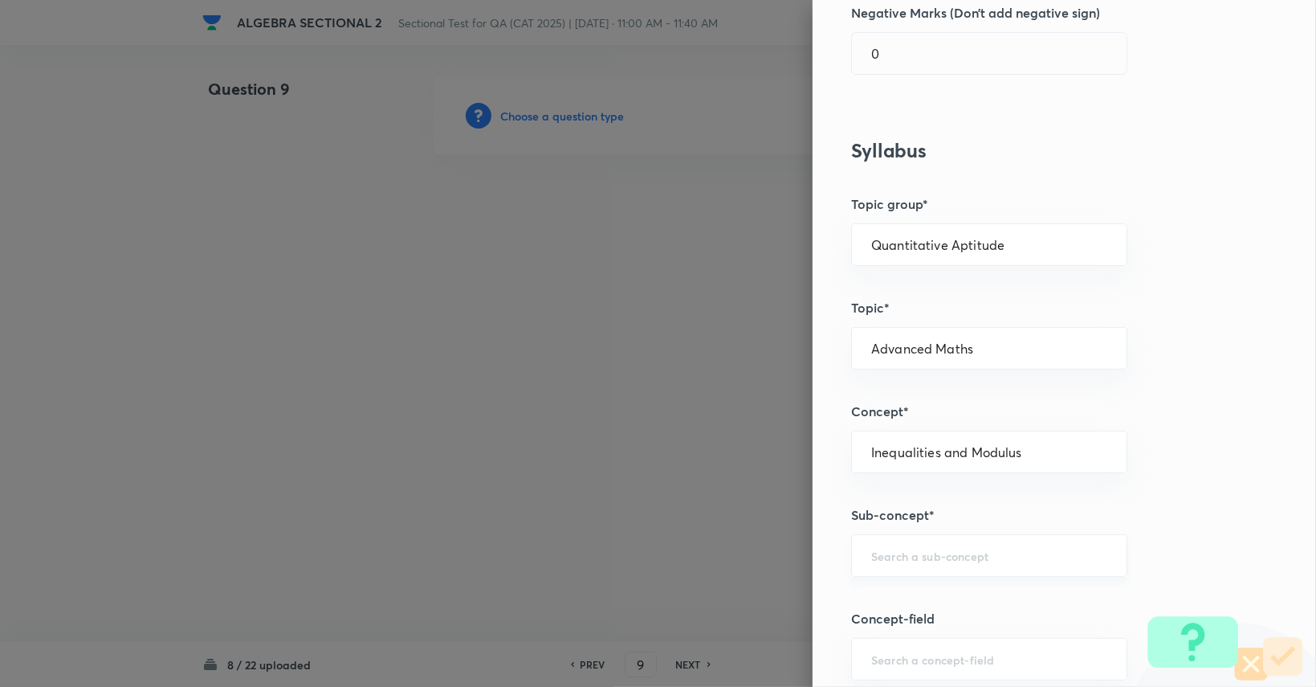
click at [943, 537] on div "​" at bounding box center [989, 555] width 276 height 43
type input "I"
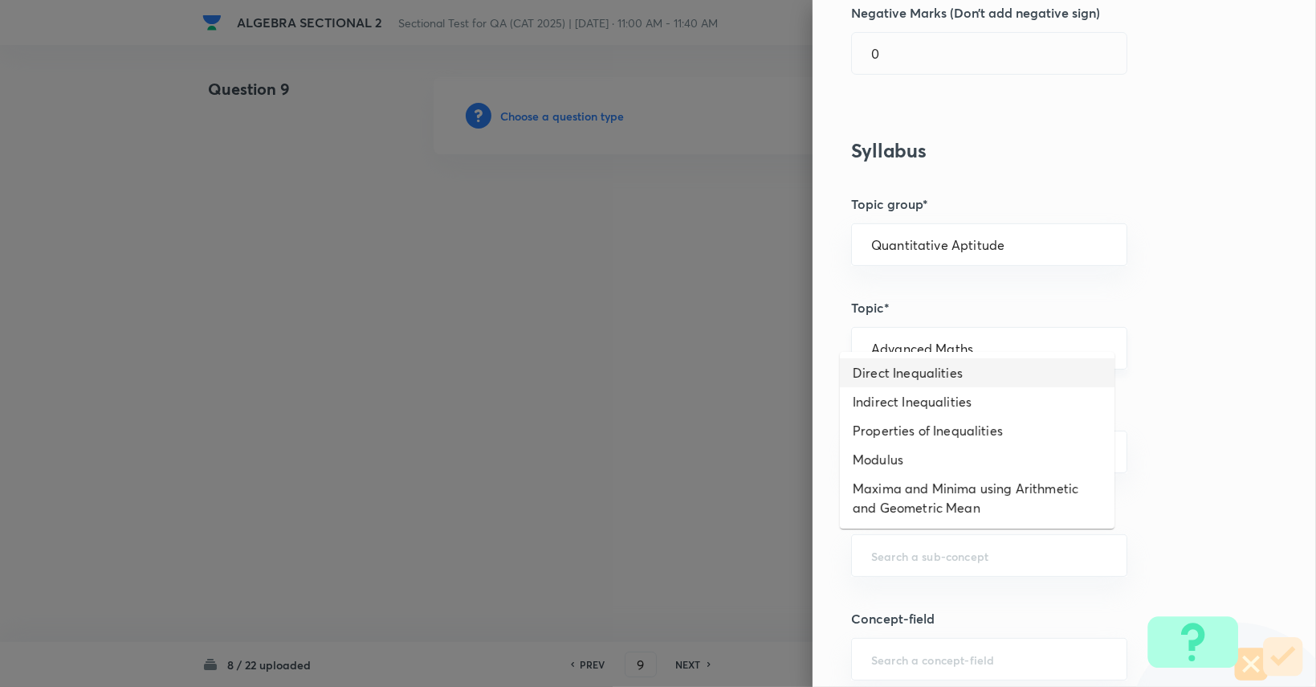
click at [1030, 327] on div "Advanced Maths ​" at bounding box center [989, 348] width 276 height 43
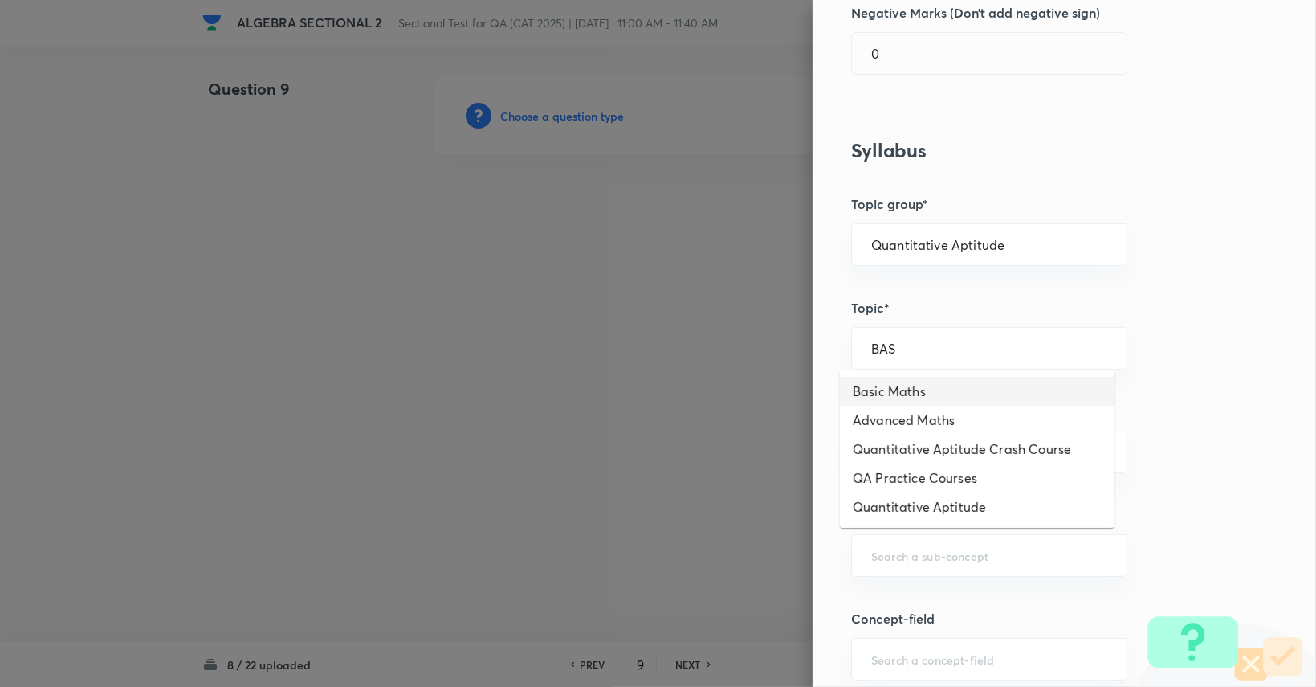
click at [983, 397] on li "Basic Maths" at bounding box center [977, 391] width 275 height 29
type input "Basic Maths"
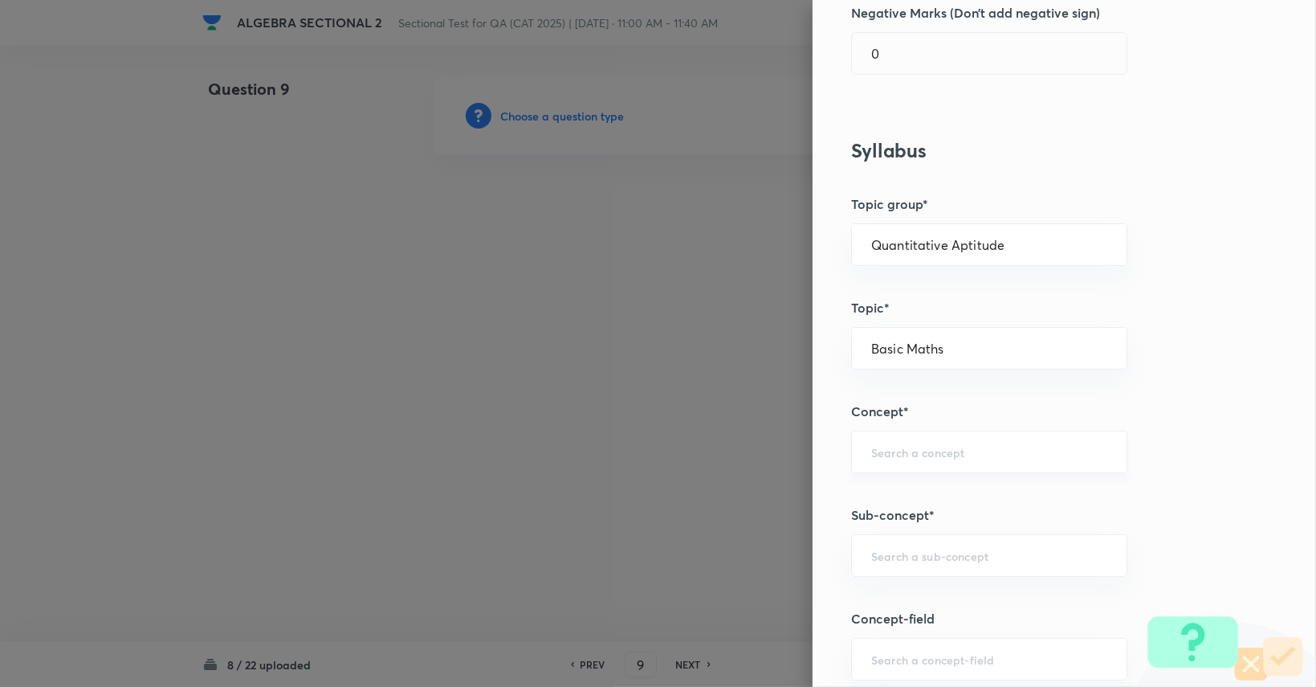
click at [960, 455] on input "text" at bounding box center [989, 451] width 236 height 15
click at [960, 489] on li "Indices and Surds" at bounding box center [977, 494] width 275 height 29
type input "Indices and Surds"
click at [947, 558] on input "text" at bounding box center [989, 555] width 236 height 15
type input "E"
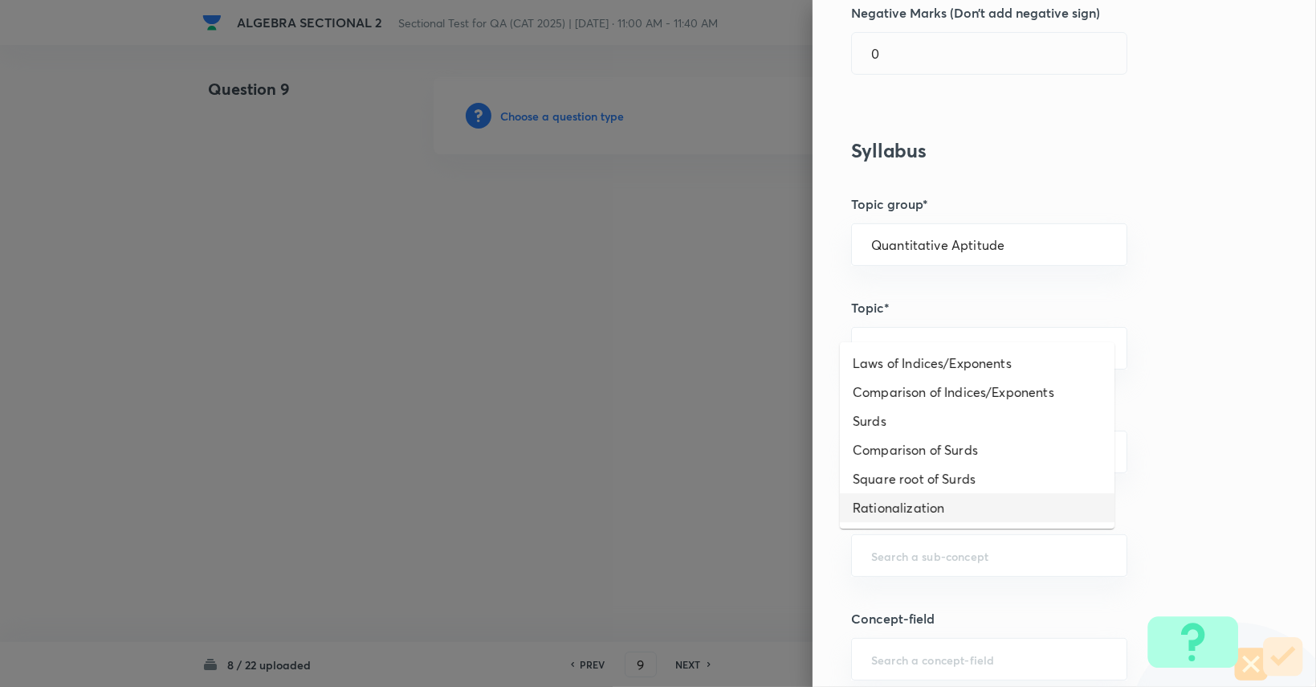
click at [966, 523] on ul "Laws of Indices/Exponents Comparison of Indices/Exponents Surds Comparison of S…" at bounding box center [977, 435] width 275 height 186
click at [966, 513] on li "Rationalization" at bounding box center [977, 507] width 275 height 29
type input "Rationalization"
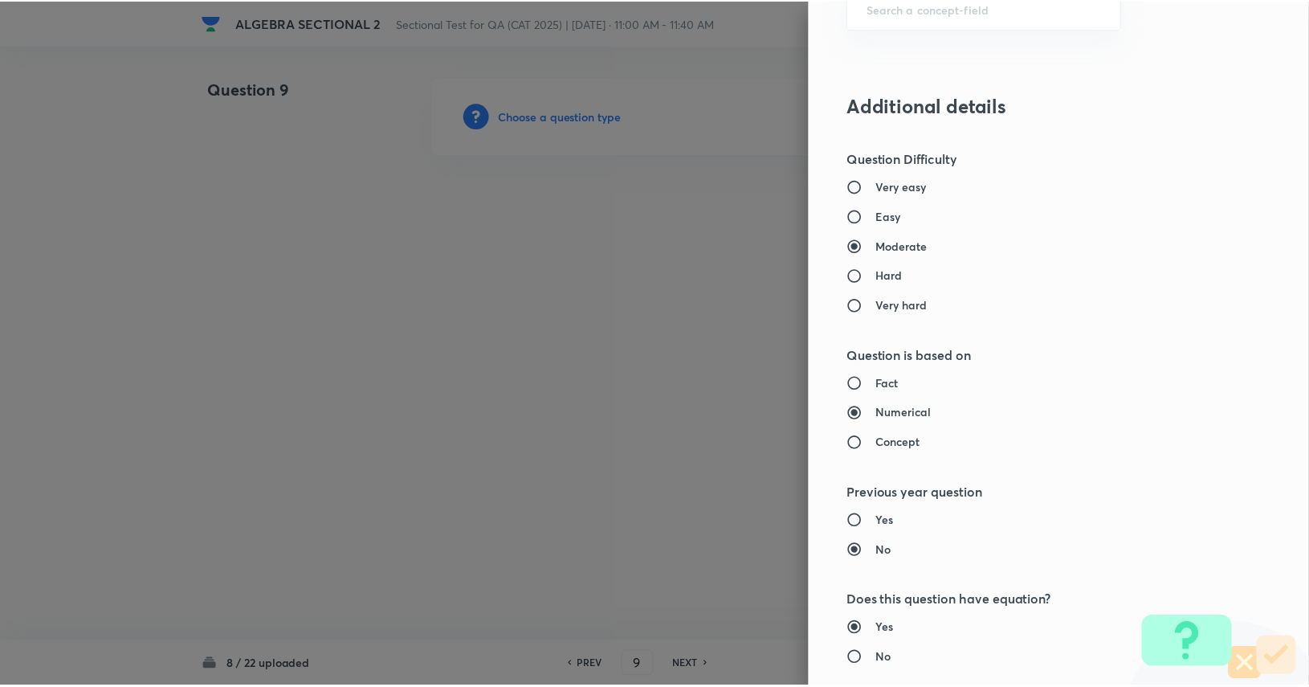
scroll to position [1404, 0]
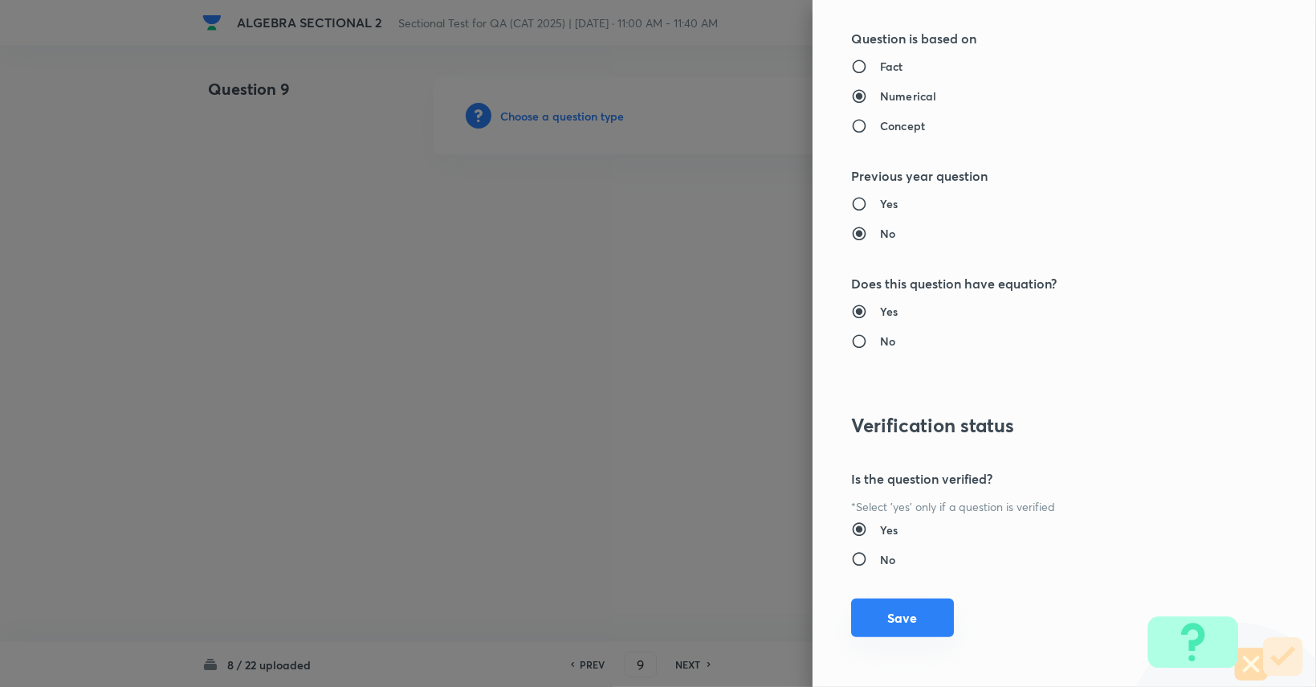
click at [891, 623] on button "Save" at bounding box center [902, 617] width 103 height 39
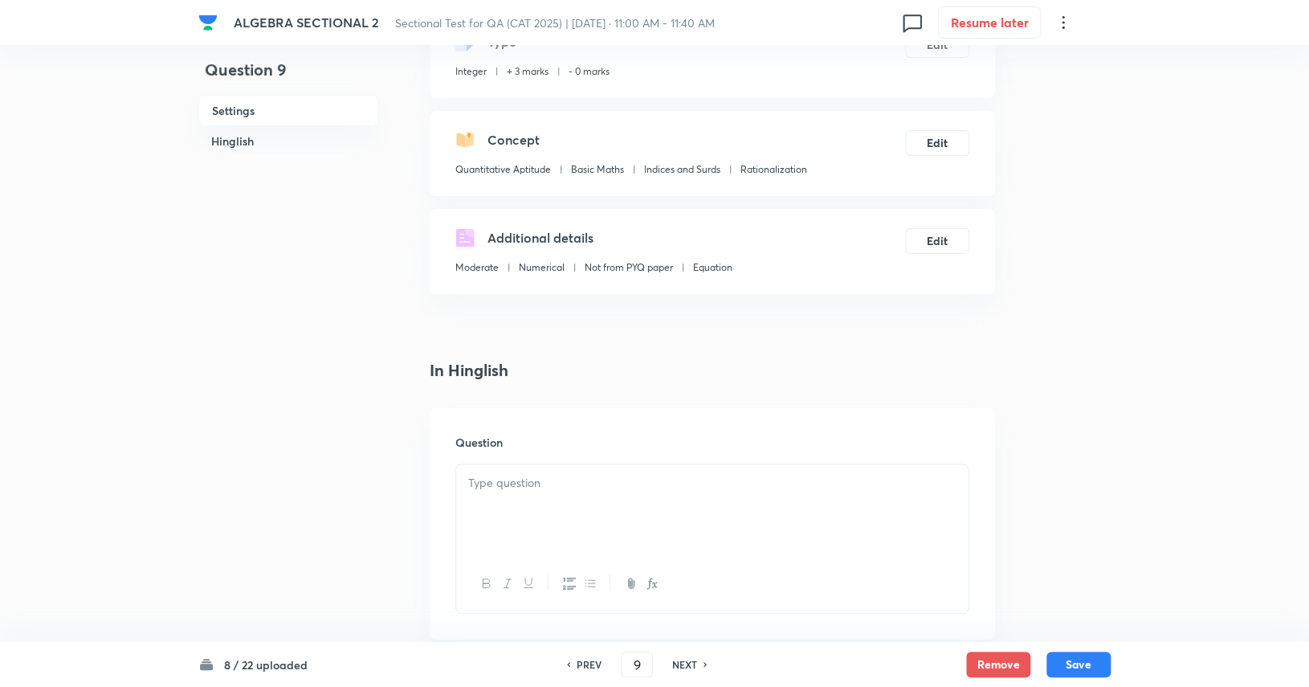
scroll to position [115, 0]
click at [785, 471] on div at bounding box center [712, 508] width 512 height 90
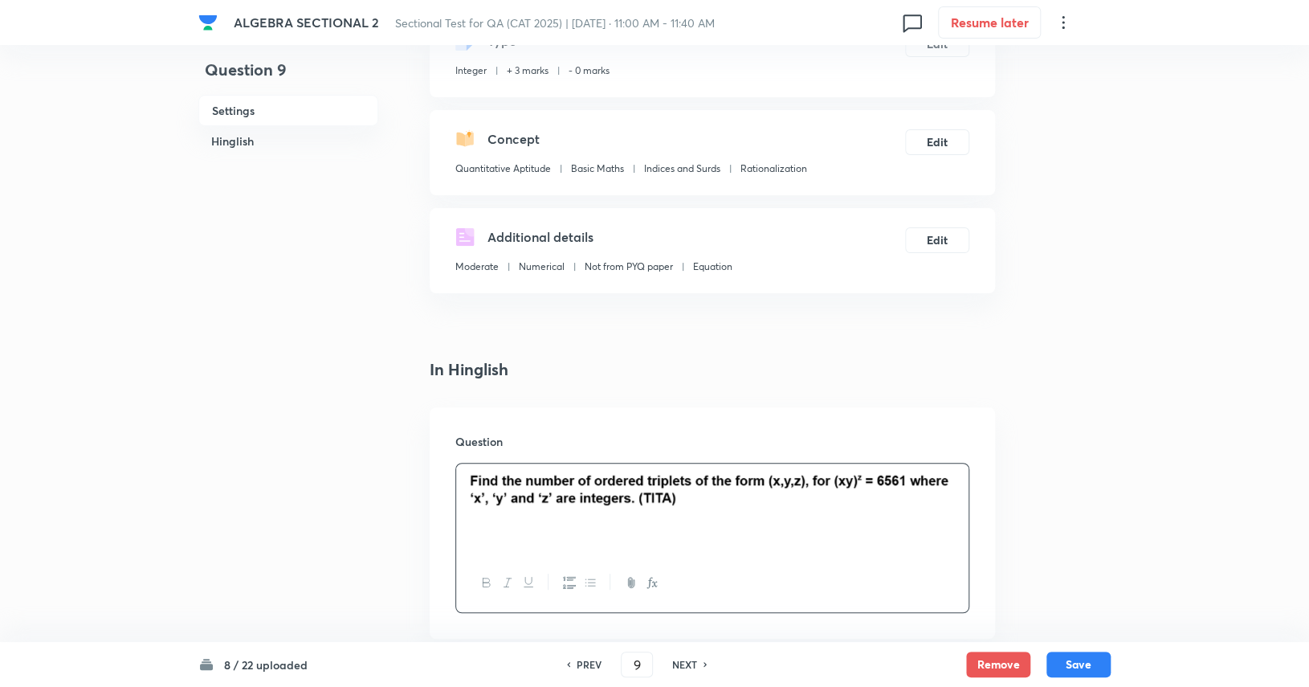
scroll to position [317, 0]
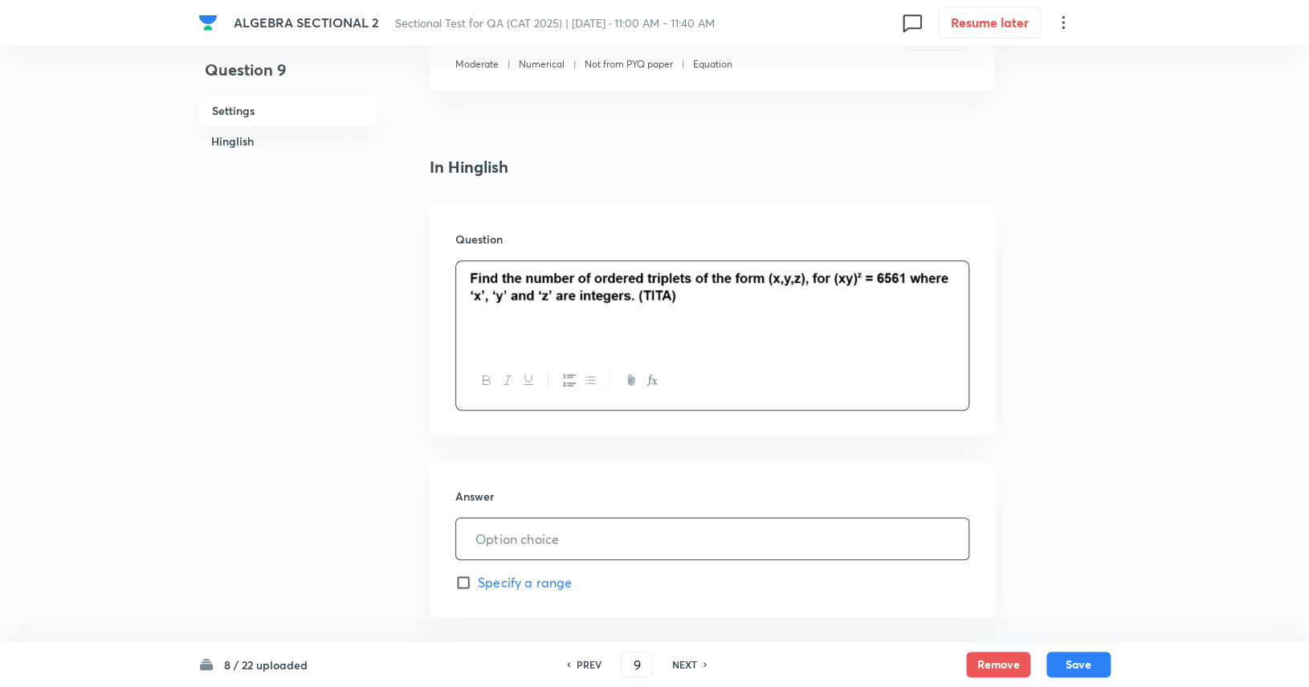
click at [771, 534] on input "text" at bounding box center [712, 538] width 512 height 41
type input "38"
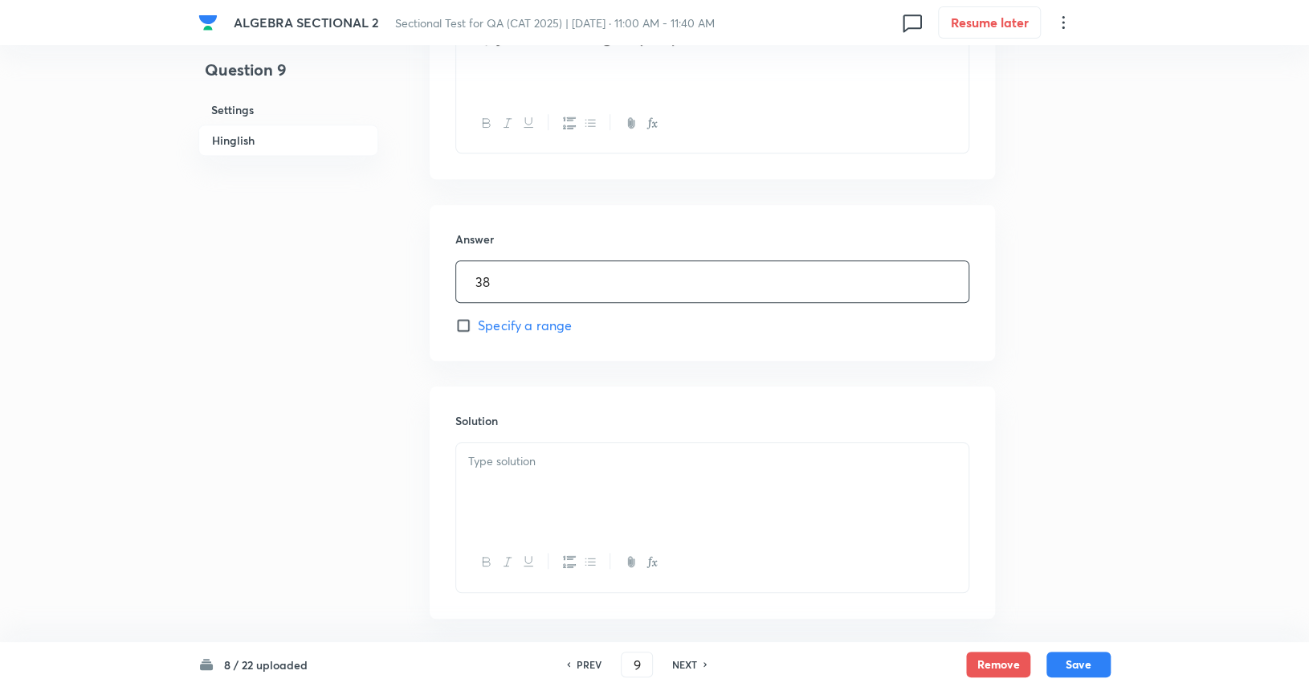
scroll to position [597, 0]
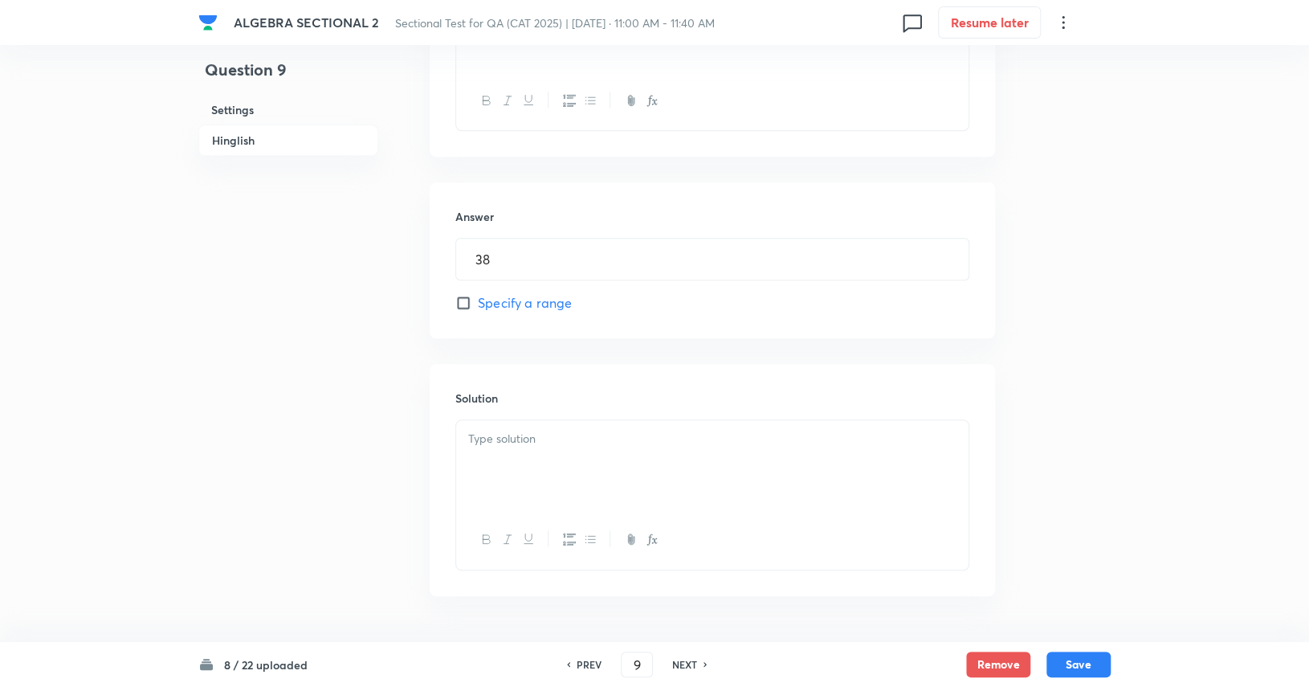
click at [602, 472] on div at bounding box center [712, 465] width 512 height 90
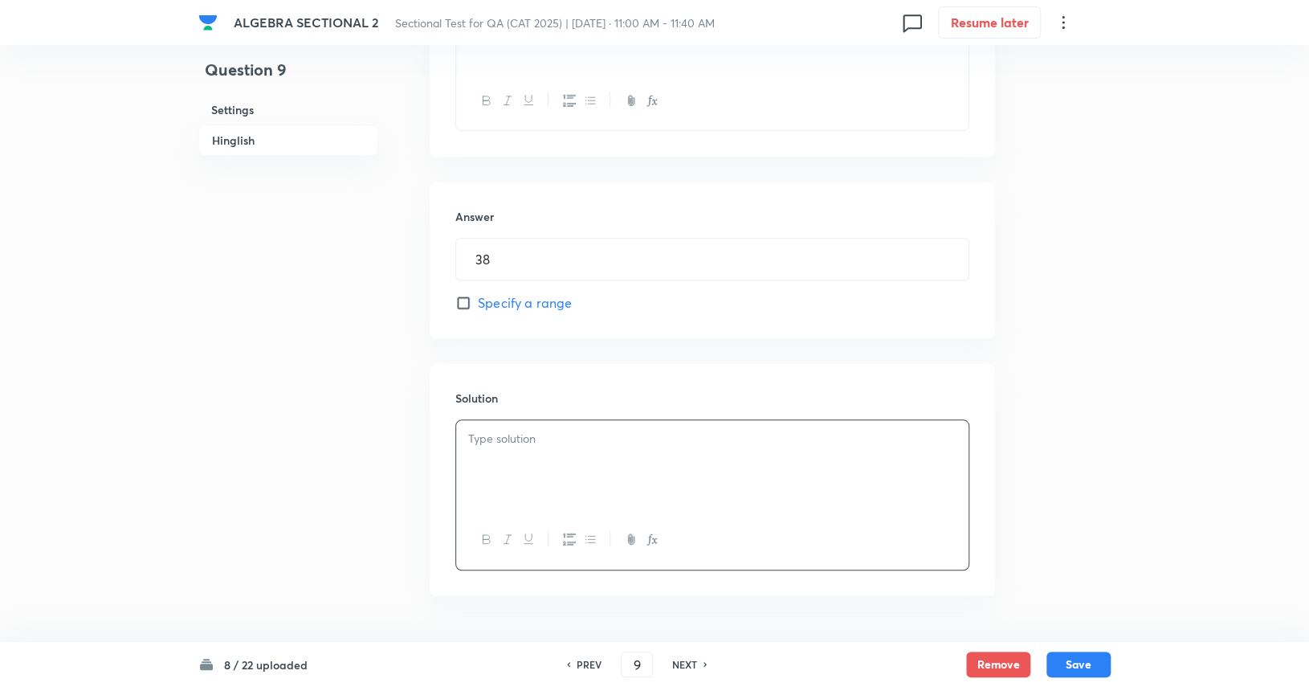
click at [602, 472] on div at bounding box center [712, 465] width 512 height 90
drag, startPoint x: 602, startPoint y: 472, endPoint x: 517, endPoint y: 430, distance: 94.8
click at [517, 430] on p at bounding box center [712, 439] width 488 height 18
click at [516, 437] on p at bounding box center [712, 439] width 488 height 18
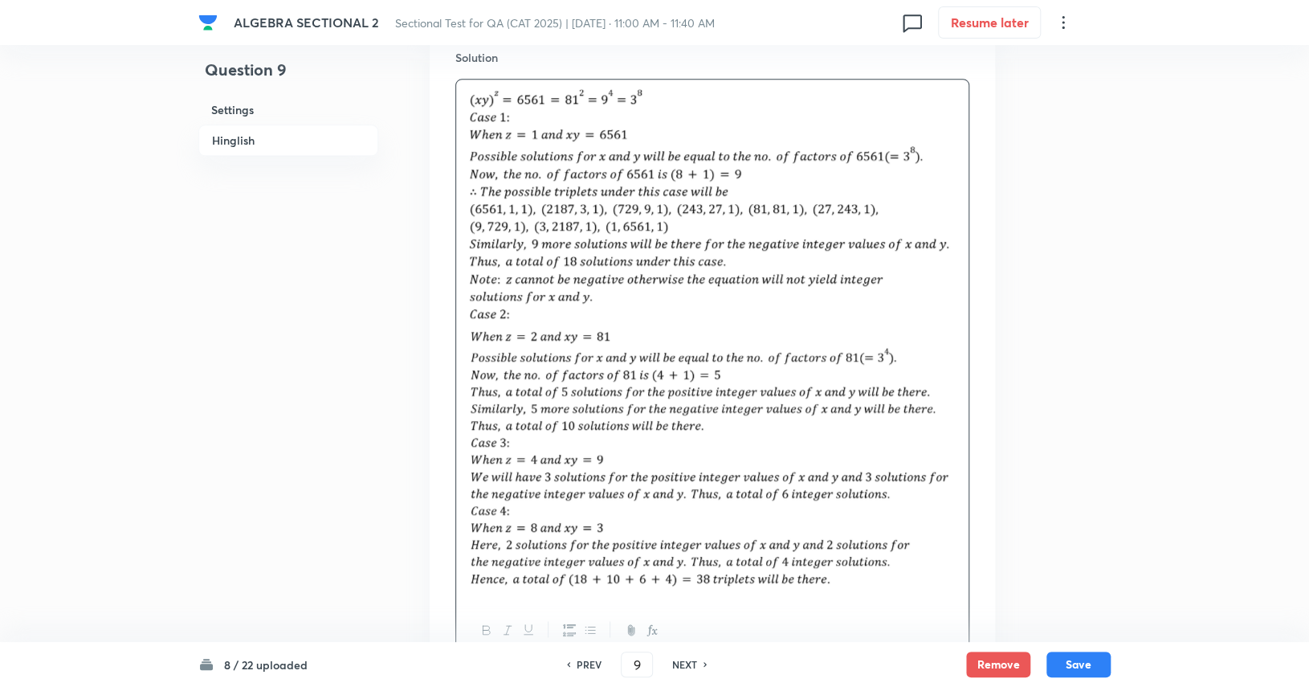
scroll to position [938, 0]
click at [1107, 658] on button "Save" at bounding box center [1078, 663] width 64 height 26
type input "10"
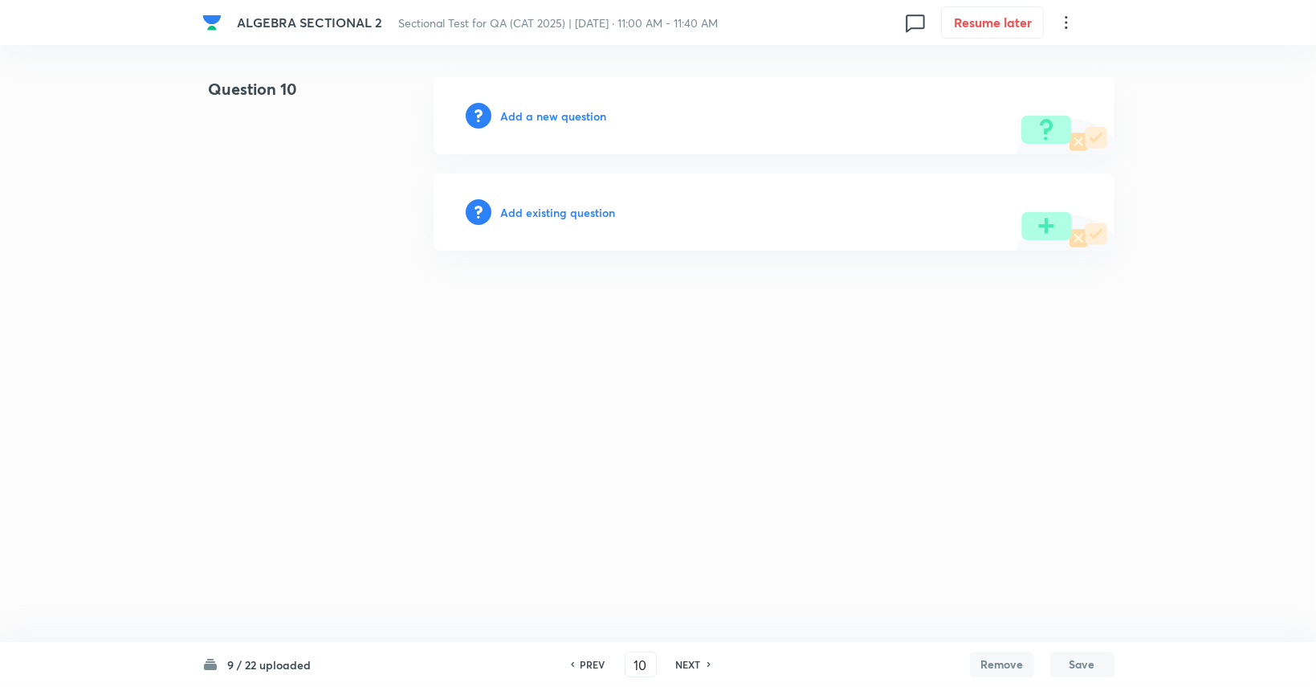
click at [554, 122] on h6 "Add a new question" at bounding box center [554, 116] width 106 height 17
click at [554, 122] on h6 "Choose a question type" at bounding box center [563, 116] width 124 height 17
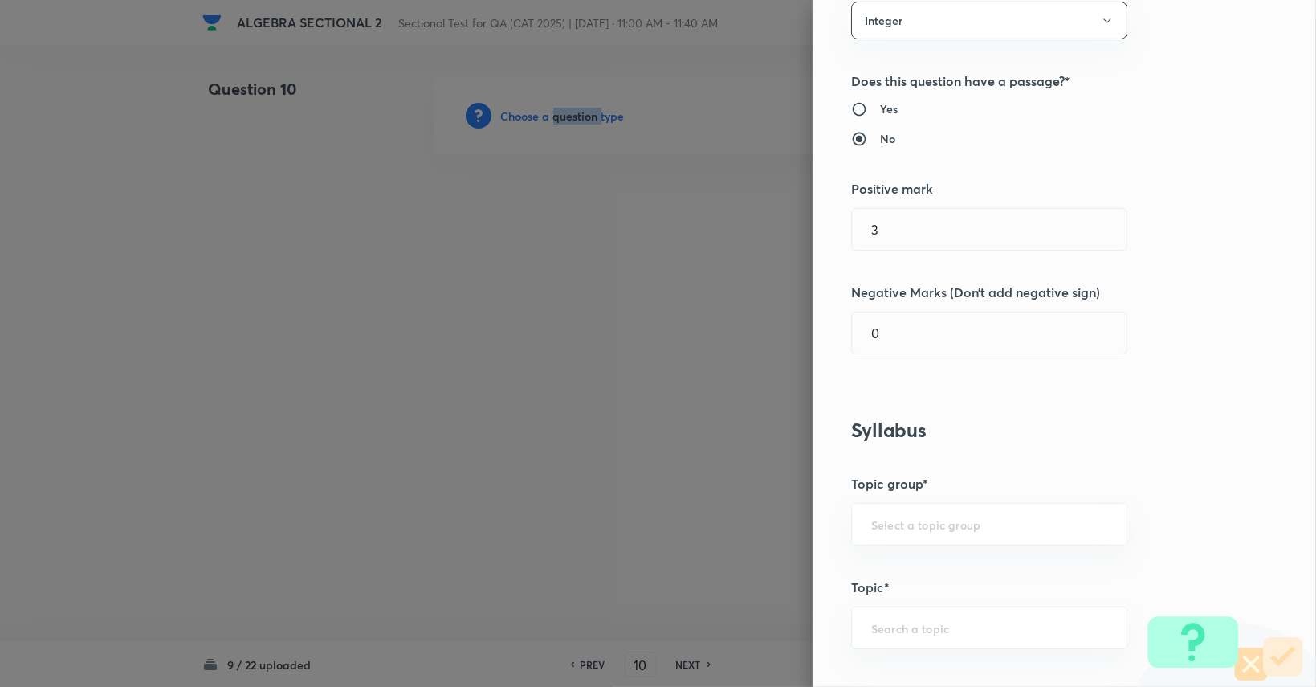
scroll to position [161, 0]
click at [948, 532] on div "​" at bounding box center [989, 520] width 276 height 43
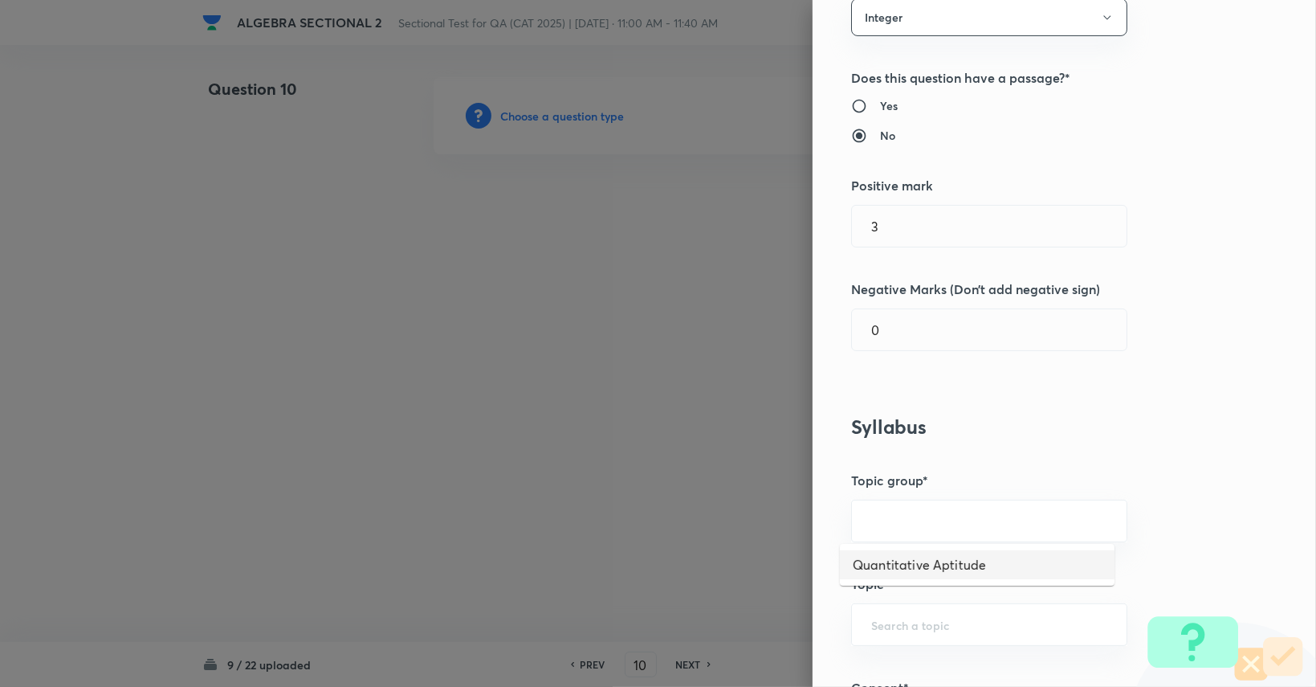
click at [931, 569] on li "Quantitative Aptitude" at bounding box center [977, 564] width 275 height 29
type input "Quantitative Aptitude"
click at [919, 638] on div "​" at bounding box center [989, 624] width 276 height 43
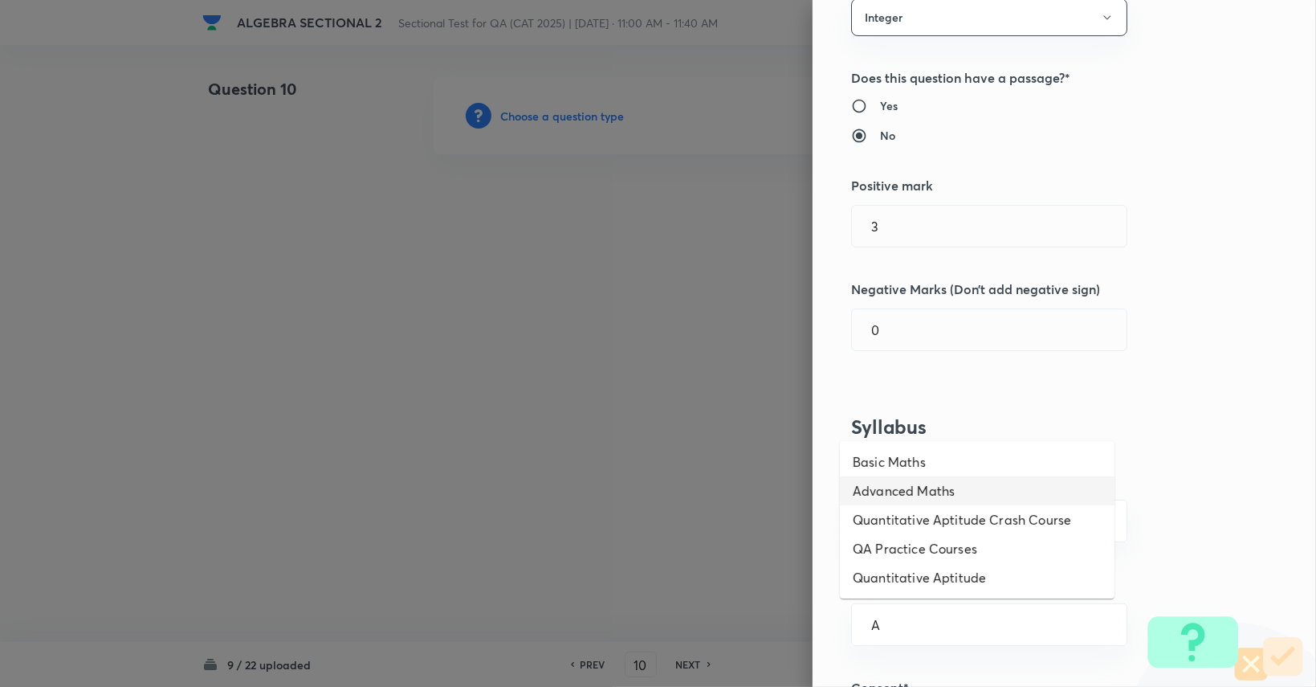
drag, startPoint x: 952, startPoint y: 451, endPoint x: 950, endPoint y: 486, distance: 34.6
click at [950, 486] on ul "Basic Maths Advanced Maths Quantitative Aptitude Crash Course QA Practice Cours…" at bounding box center [977, 519] width 275 height 157
click at [950, 486] on li "Advanced Maths" at bounding box center [977, 490] width 275 height 29
type input "Advanced Maths"
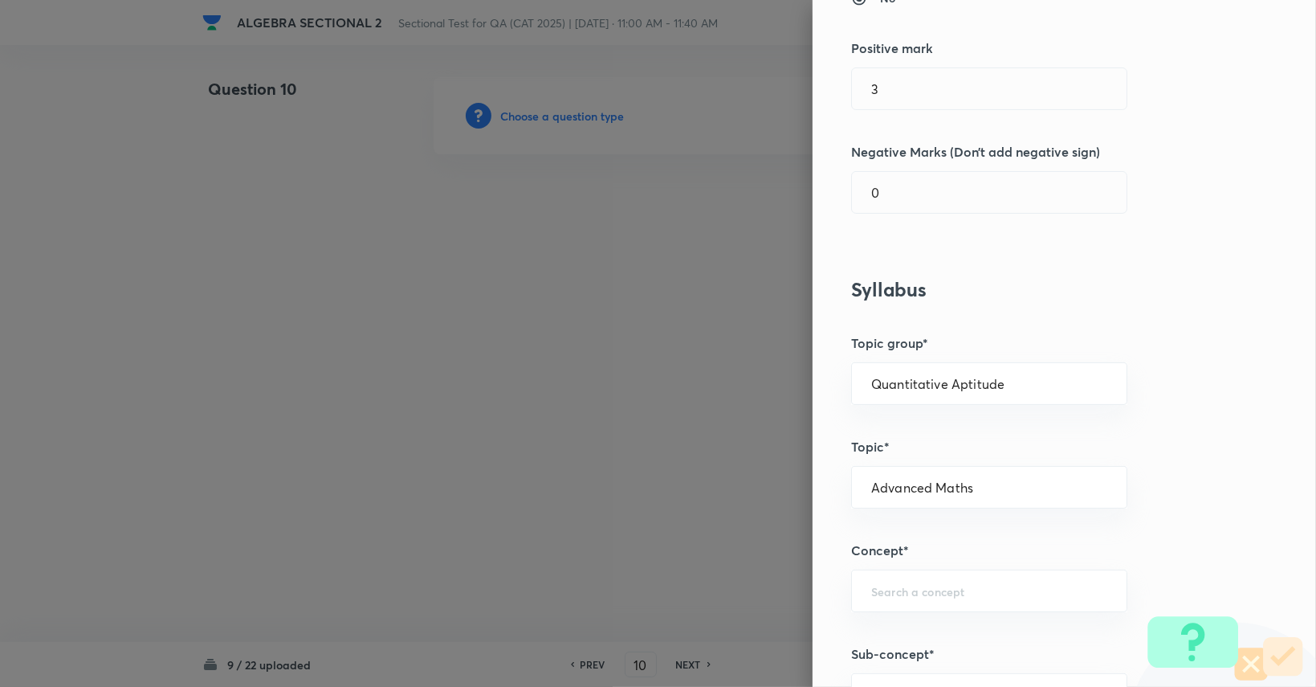
scroll to position [304, 0]
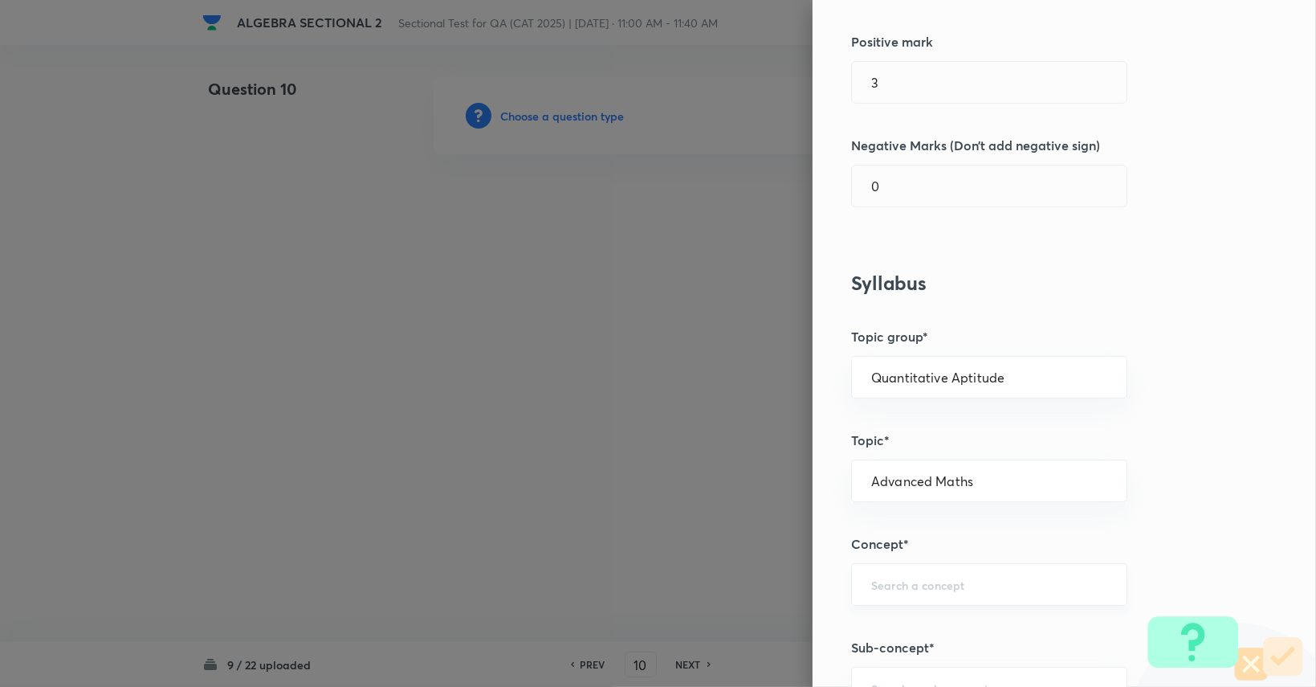
click at [950, 577] on input "text" at bounding box center [989, 584] width 236 height 15
click at [915, 638] on li "Functions" at bounding box center [977, 627] width 275 height 29
type input "Functions"
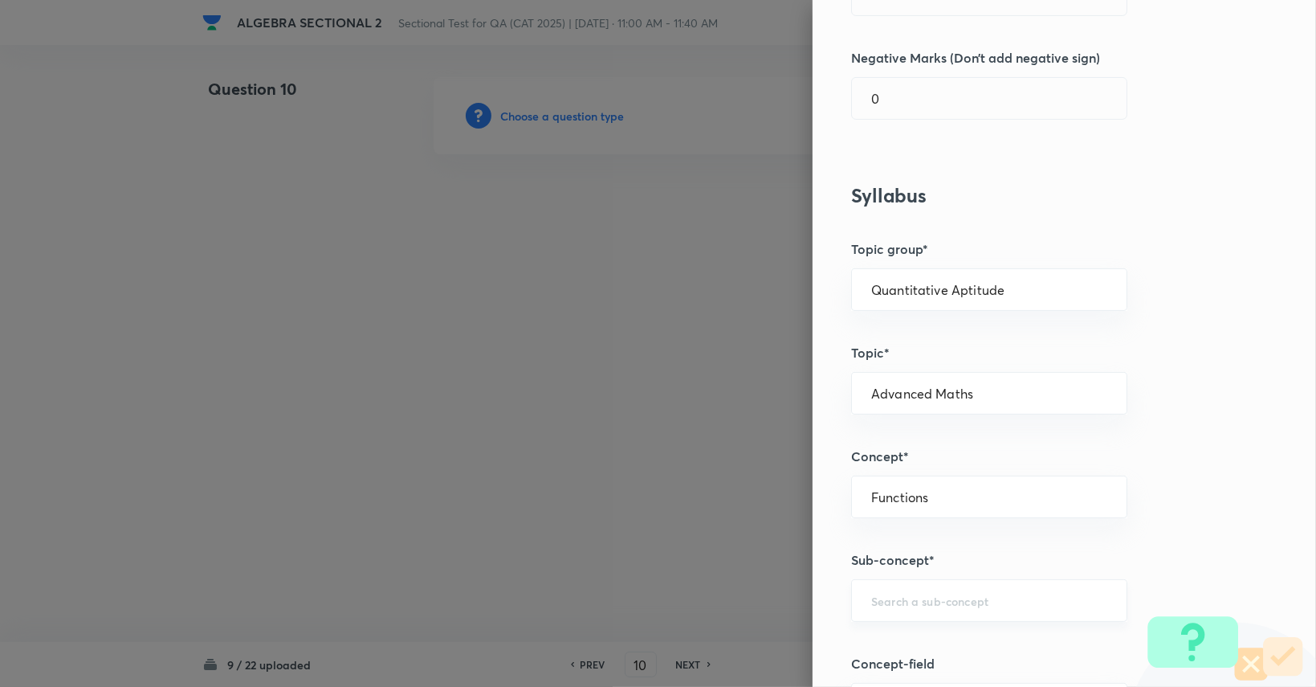
click at [919, 618] on div "​" at bounding box center [989, 600] width 276 height 43
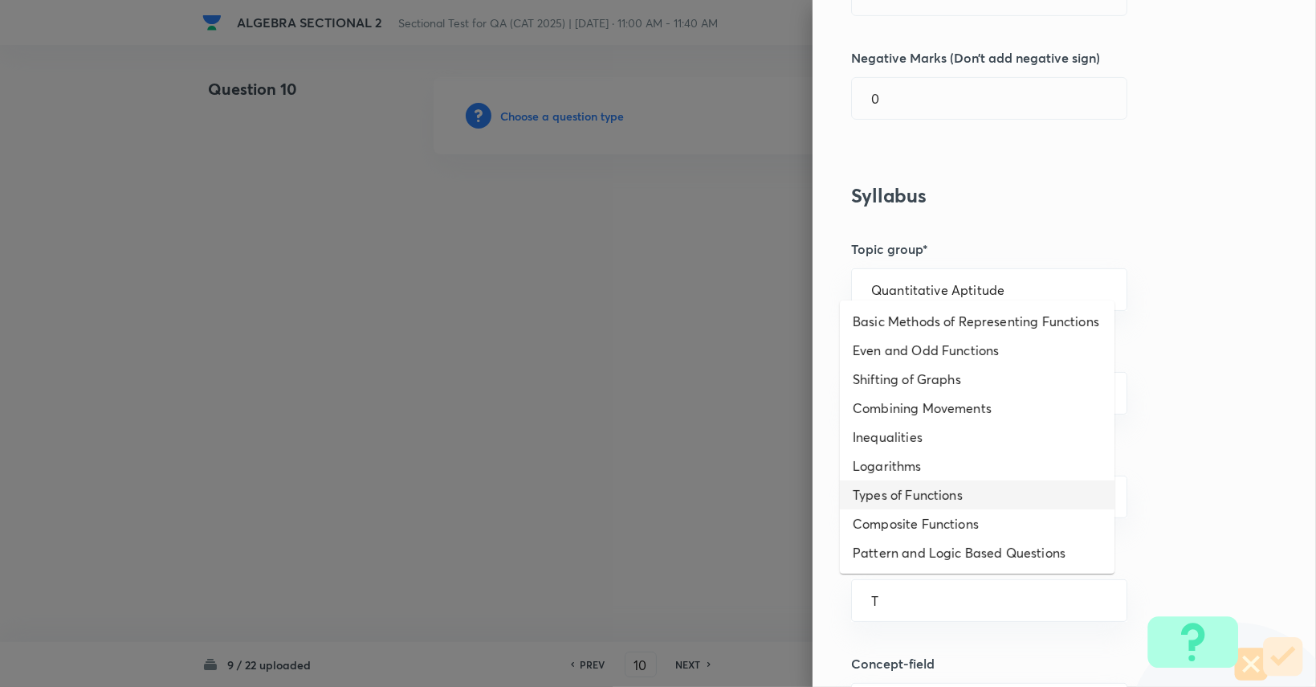
click at [935, 494] on li "Types of Functions" at bounding box center [977, 494] width 275 height 29
type input "Types of Functions"
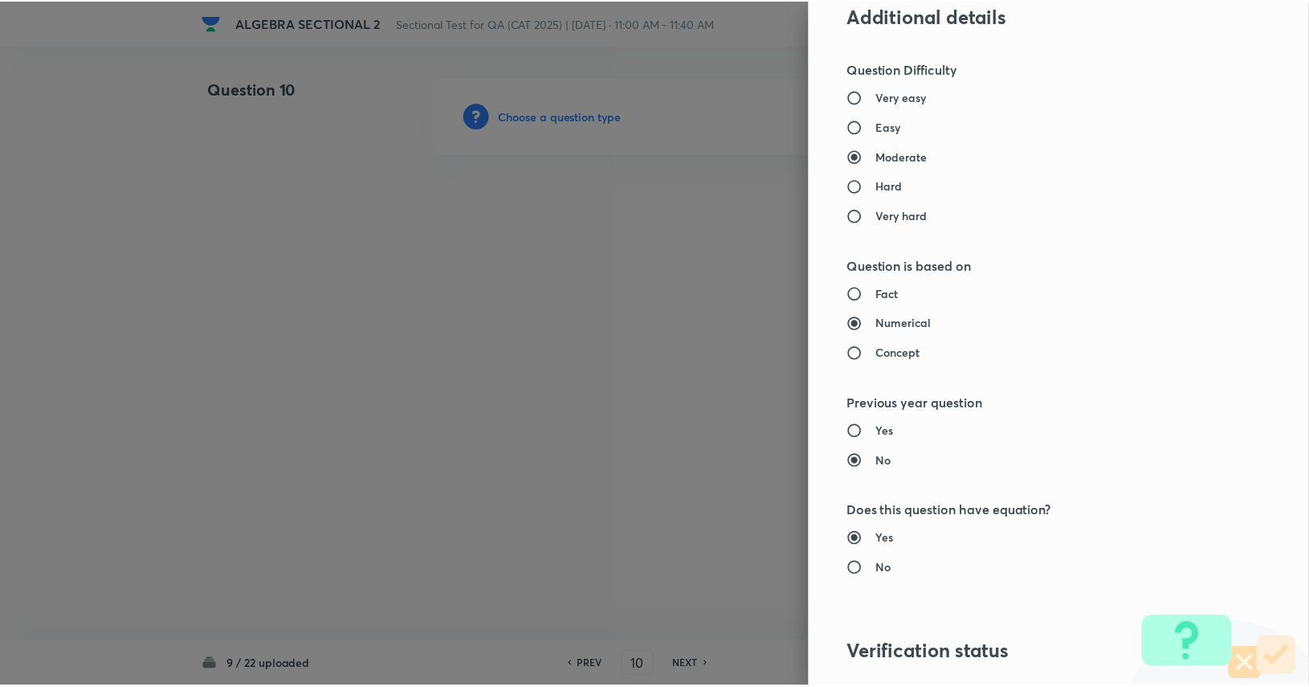
scroll to position [1404, 0]
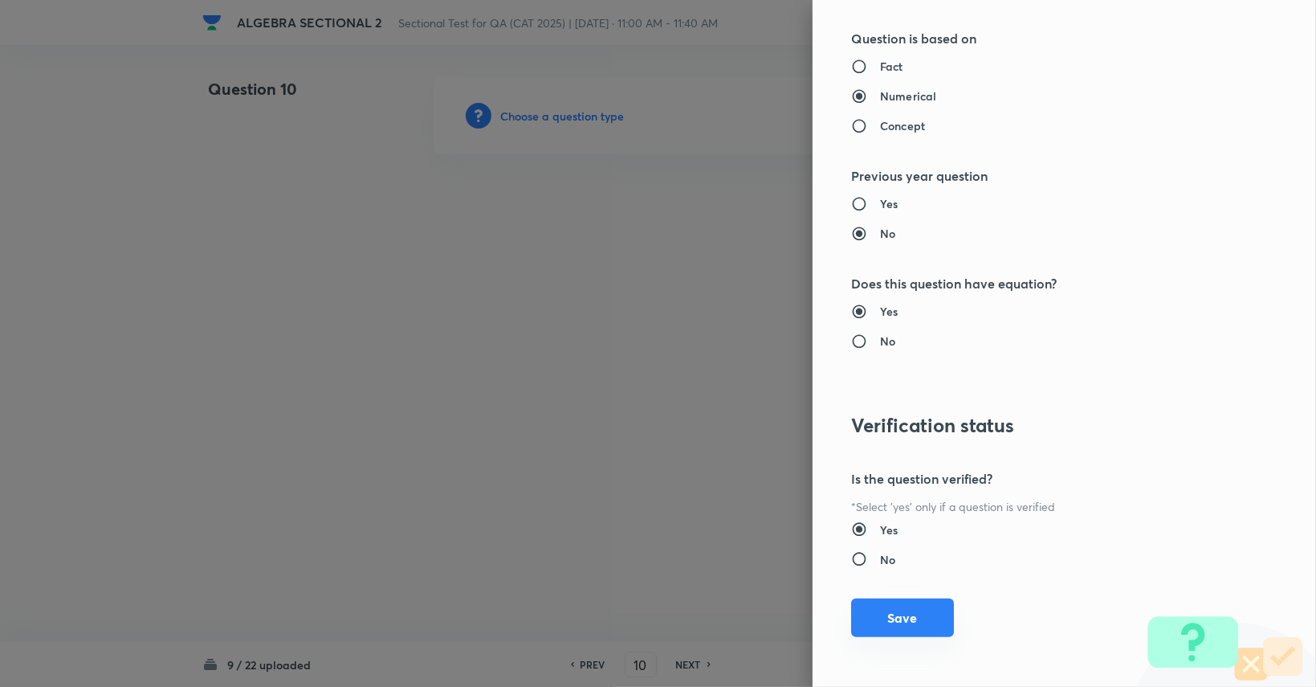
click at [922, 617] on button "Save" at bounding box center [902, 617] width 103 height 39
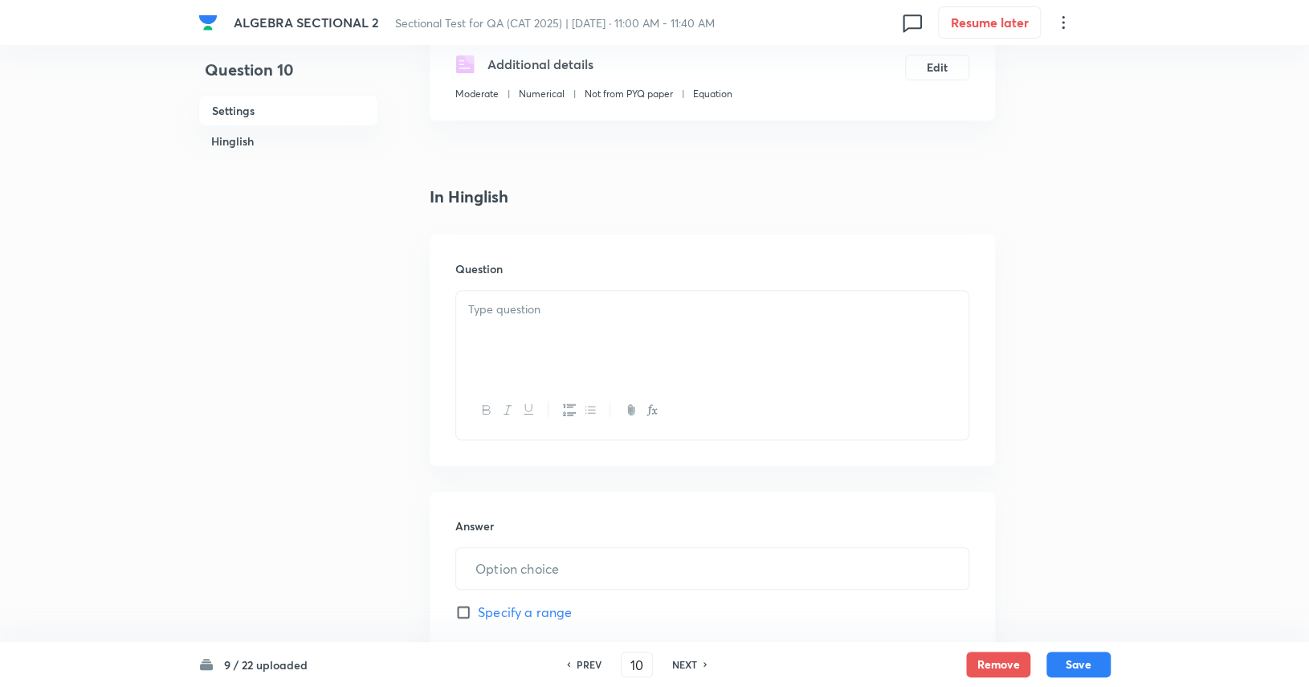
scroll to position [289, 0]
click at [858, 368] on div at bounding box center [712, 334] width 512 height 90
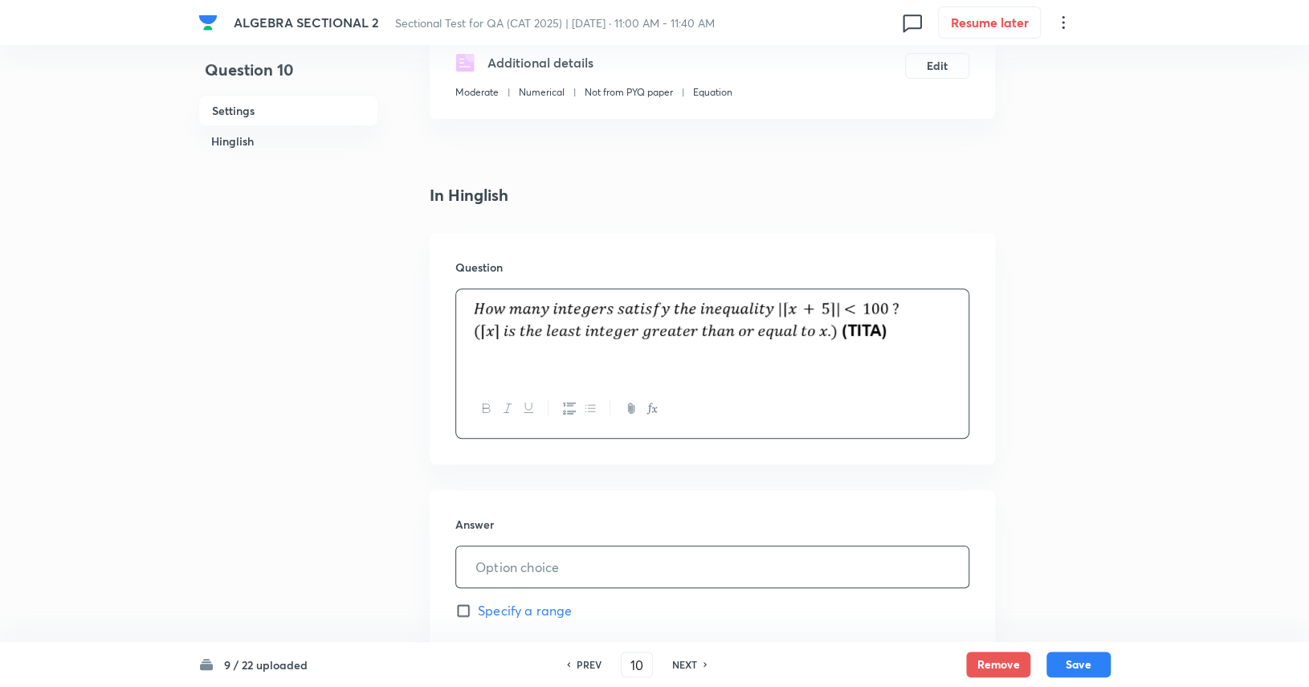
click at [645, 568] on input "text" at bounding box center [712, 566] width 512 height 41
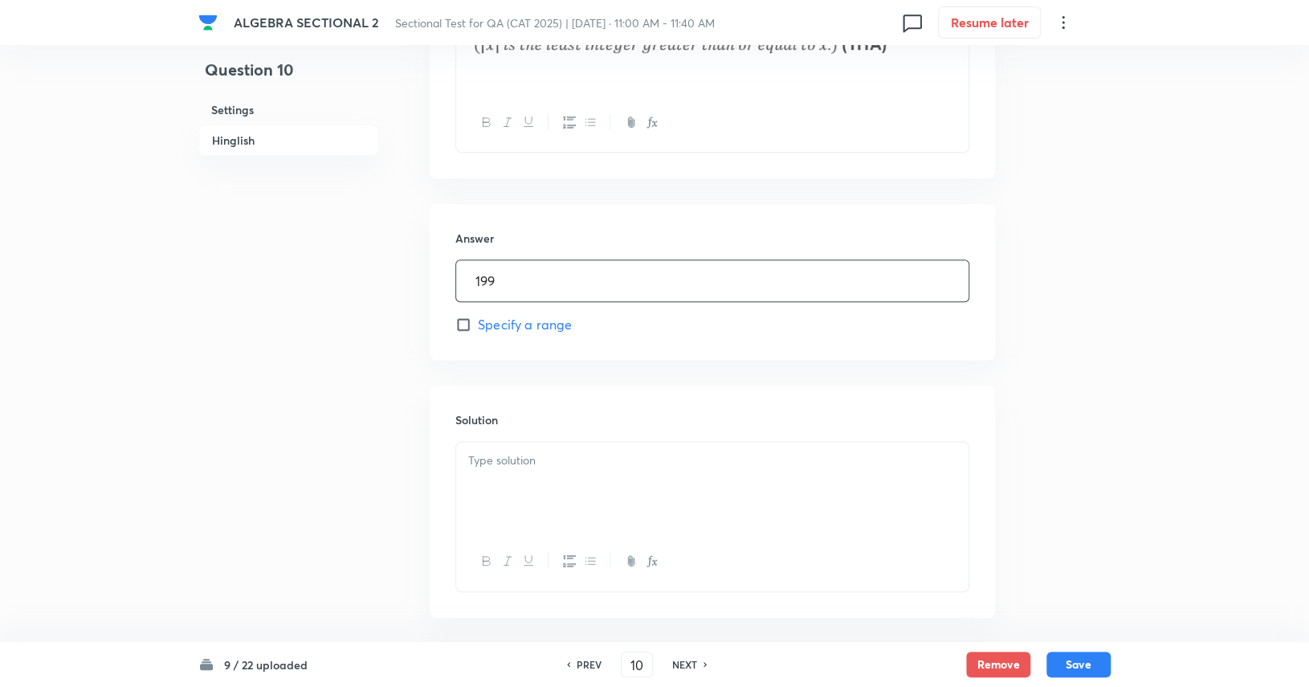
scroll to position [577, 0]
type input "199"
click at [653, 496] on div at bounding box center [712, 484] width 512 height 90
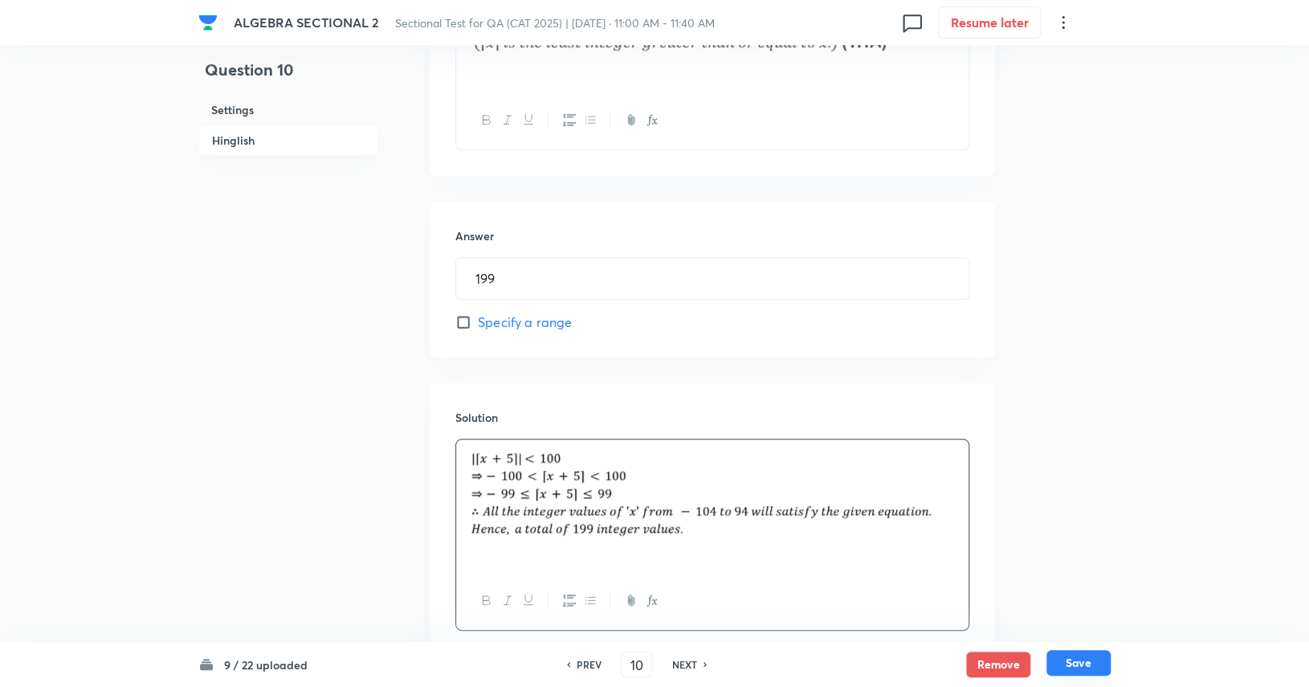
click at [1082, 671] on button "Save" at bounding box center [1078, 663] width 64 height 26
type input "11"
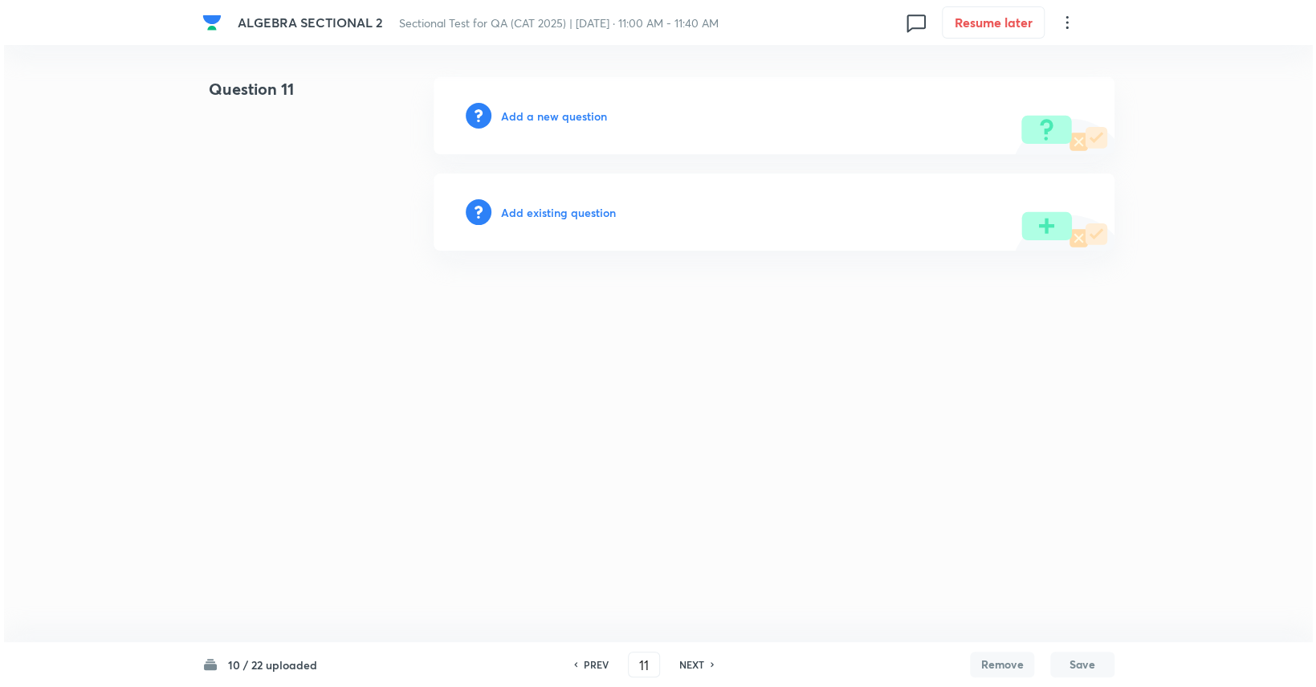
scroll to position [0, 0]
click at [575, 112] on h6 "Add a new question" at bounding box center [554, 116] width 106 height 17
click at [575, 112] on h6 "Choose a question type" at bounding box center [563, 116] width 124 height 17
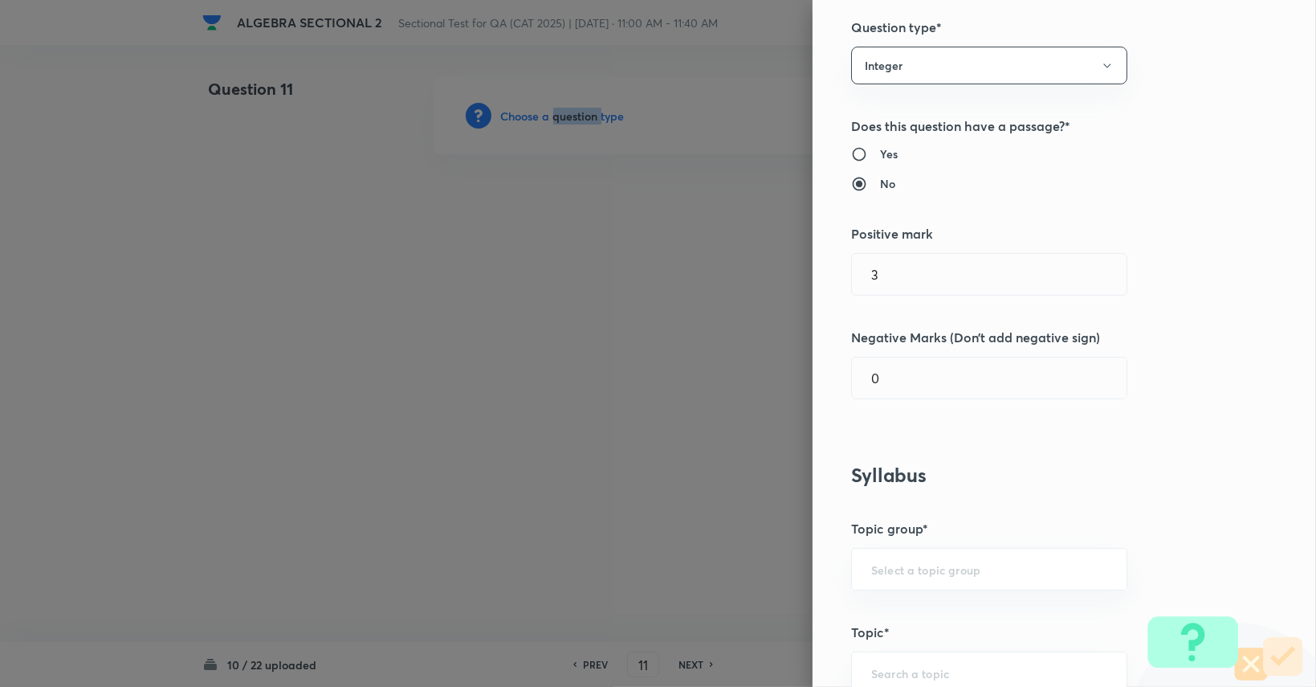
scroll to position [112, 0]
click at [916, 70] on button "Integer" at bounding box center [989, 66] width 276 height 38
click at [887, 116] on span "Single choice correct" at bounding box center [977, 115] width 255 height 17
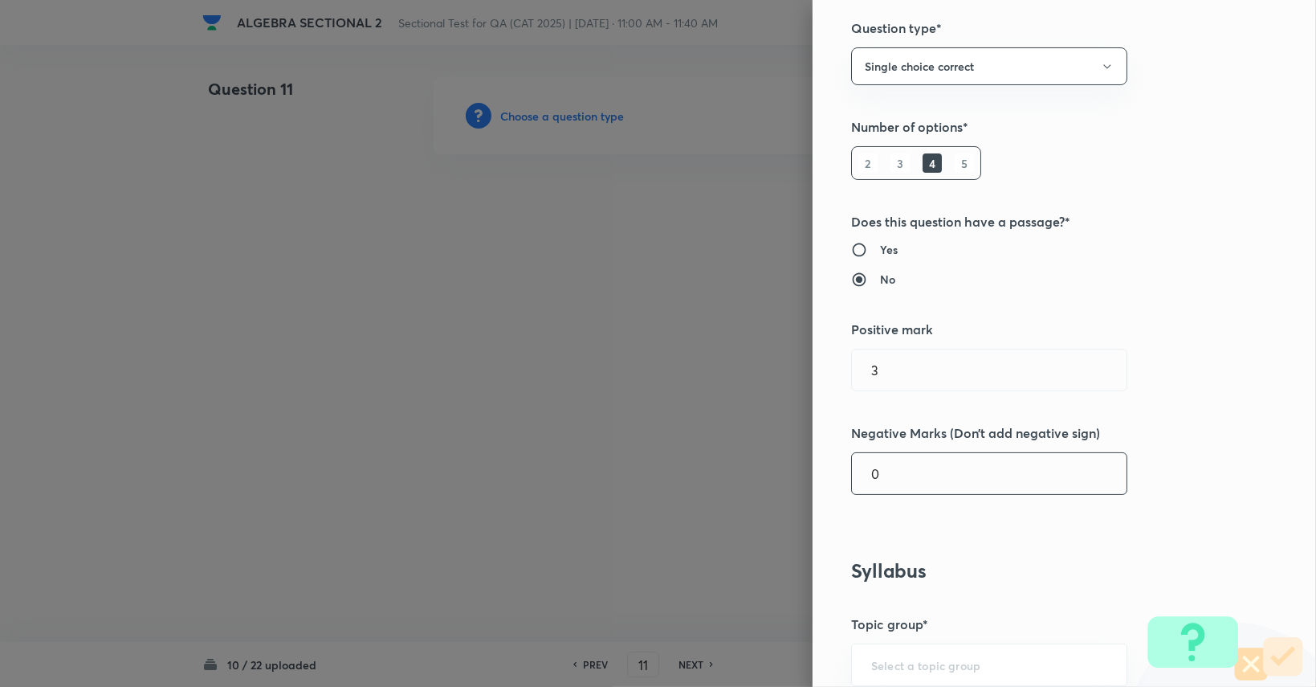
click at [893, 460] on input "0" at bounding box center [989, 473] width 275 height 41
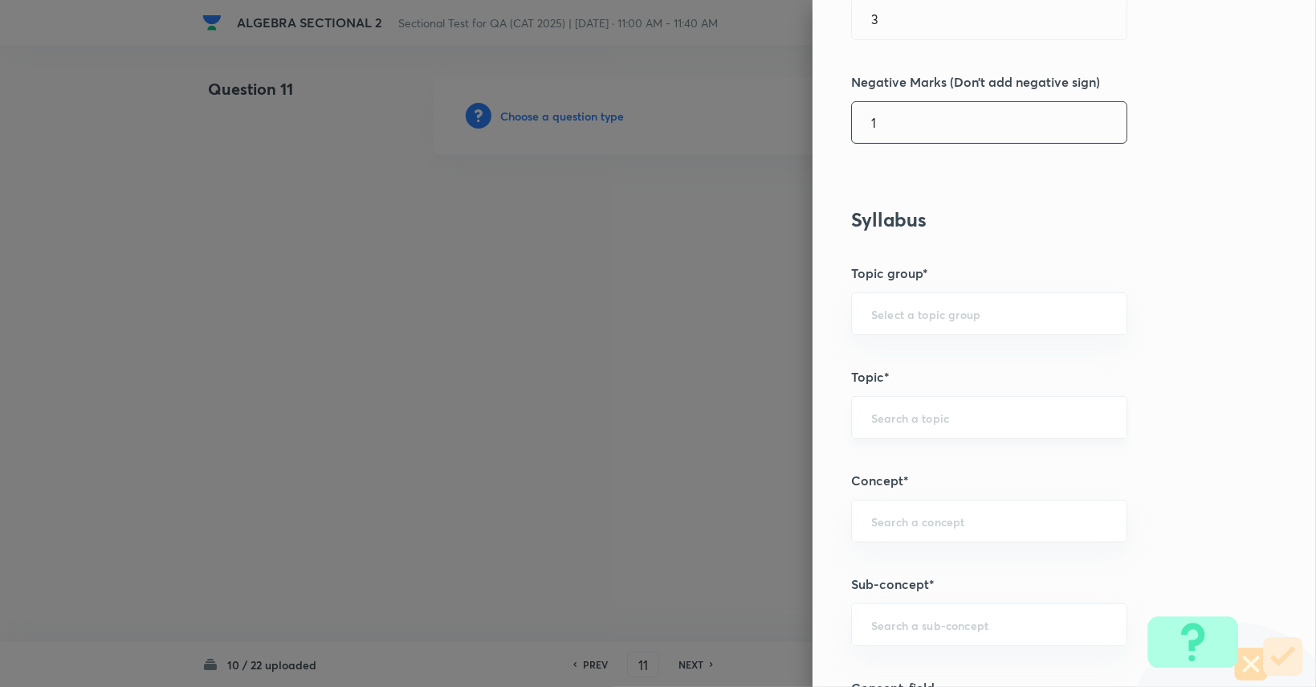
scroll to position [466, 0]
type input "1"
click at [924, 316] on input "text" at bounding box center [989, 310] width 236 height 15
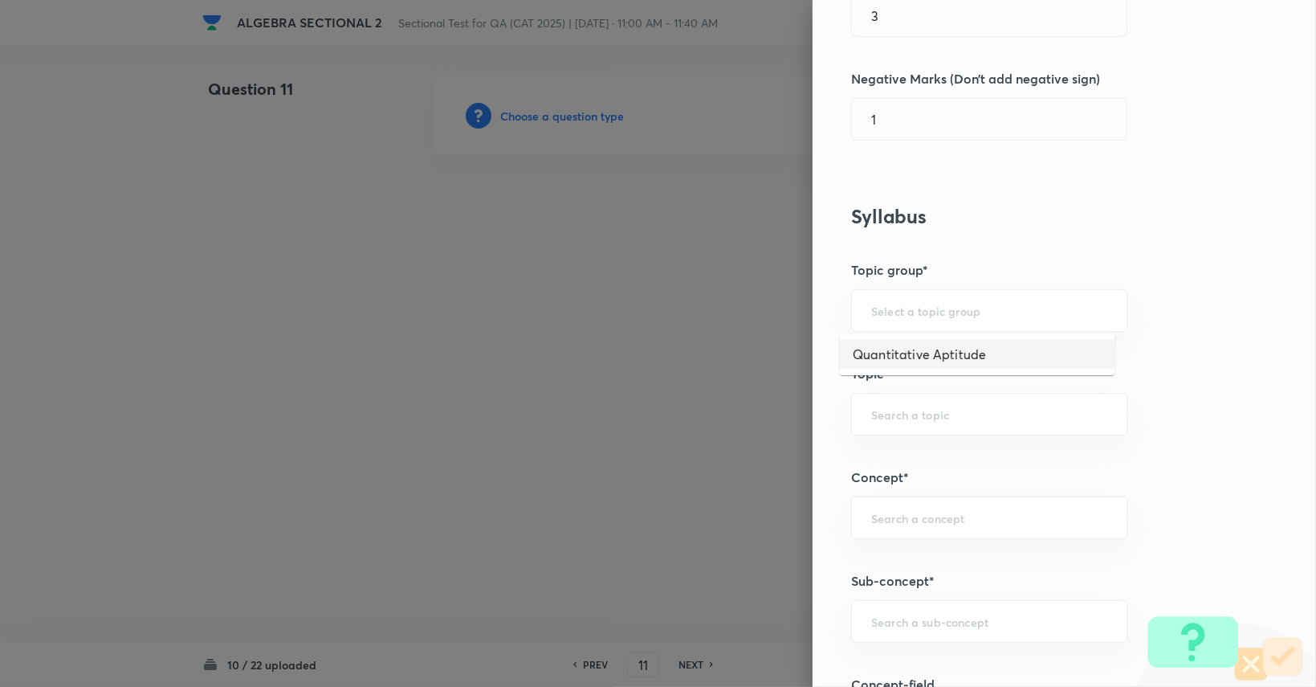
click at [928, 346] on li "Quantitative Aptitude" at bounding box center [977, 354] width 275 height 29
type input "Quantitative Aptitude"
click at [915, 429] on div "​" at bounding box center [989, 414] width 276 height 43
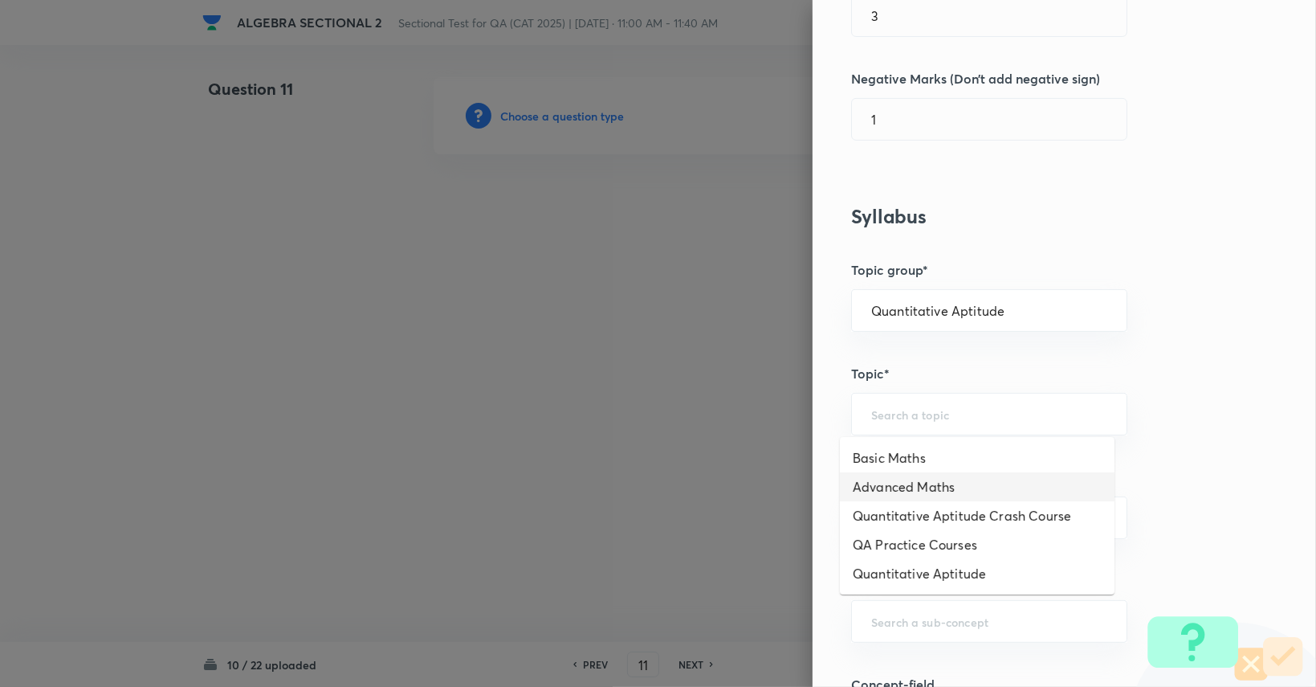
click at [915, 483] on li "Advanced Maths" at bounding box center [977, 486] width 275 height 29
type input "Advanced Maths"
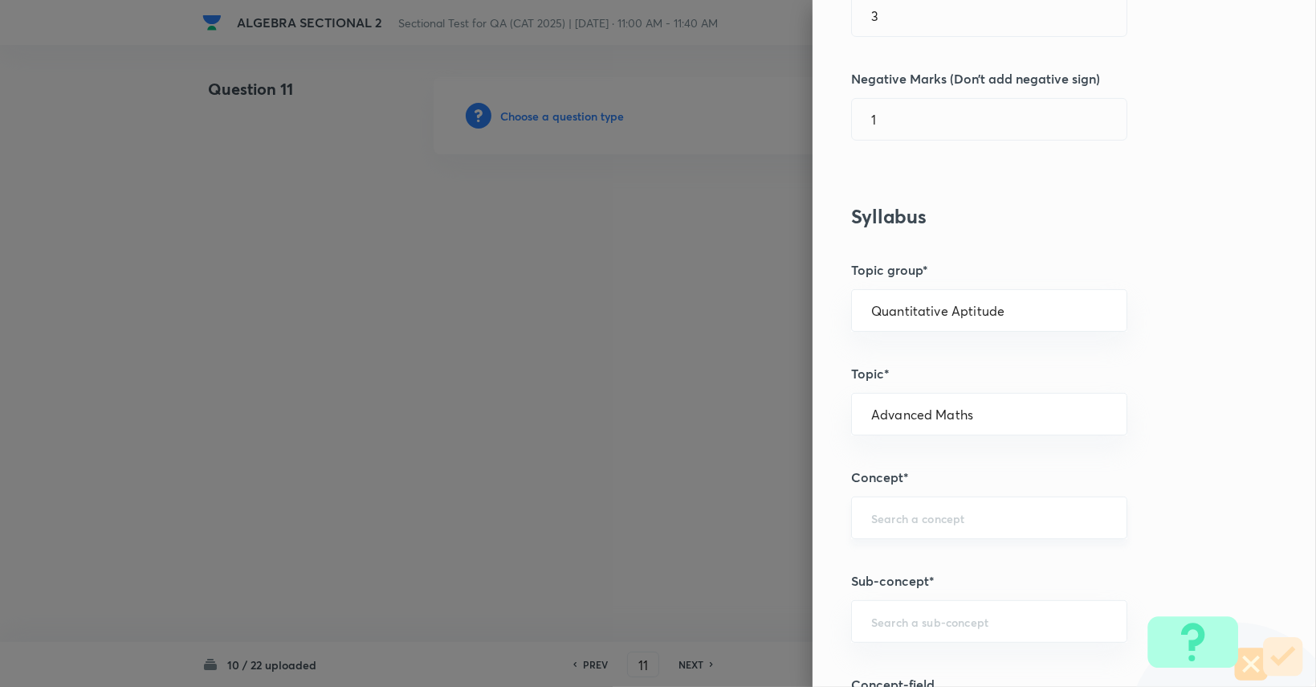
click at [974, 510] on input "text" at bounding box center [989, 517] width 236 height 15
click at [950, 410] on input "Advanced Maths" at bounding box center [989, 413] width 236 height 15
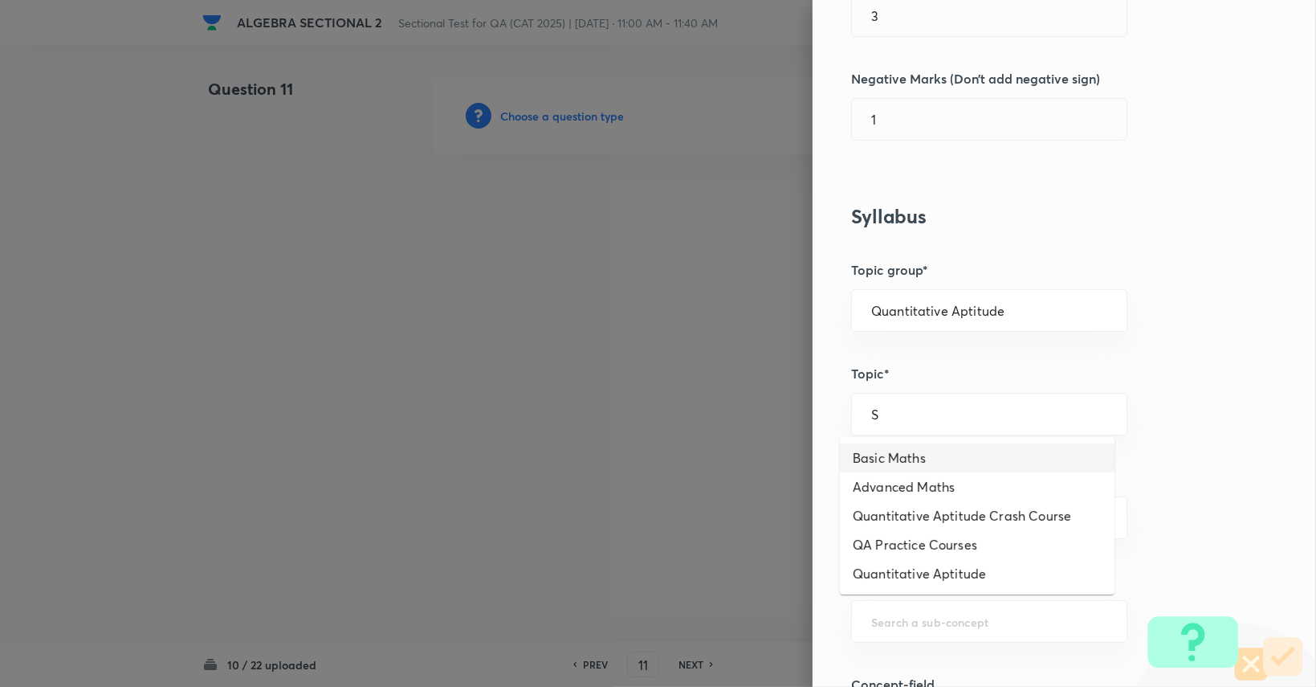
click at [961, 462] on li "Basic Maths" at bounding box center [977, 457] width 275 height 29
type input "Basic Maths"
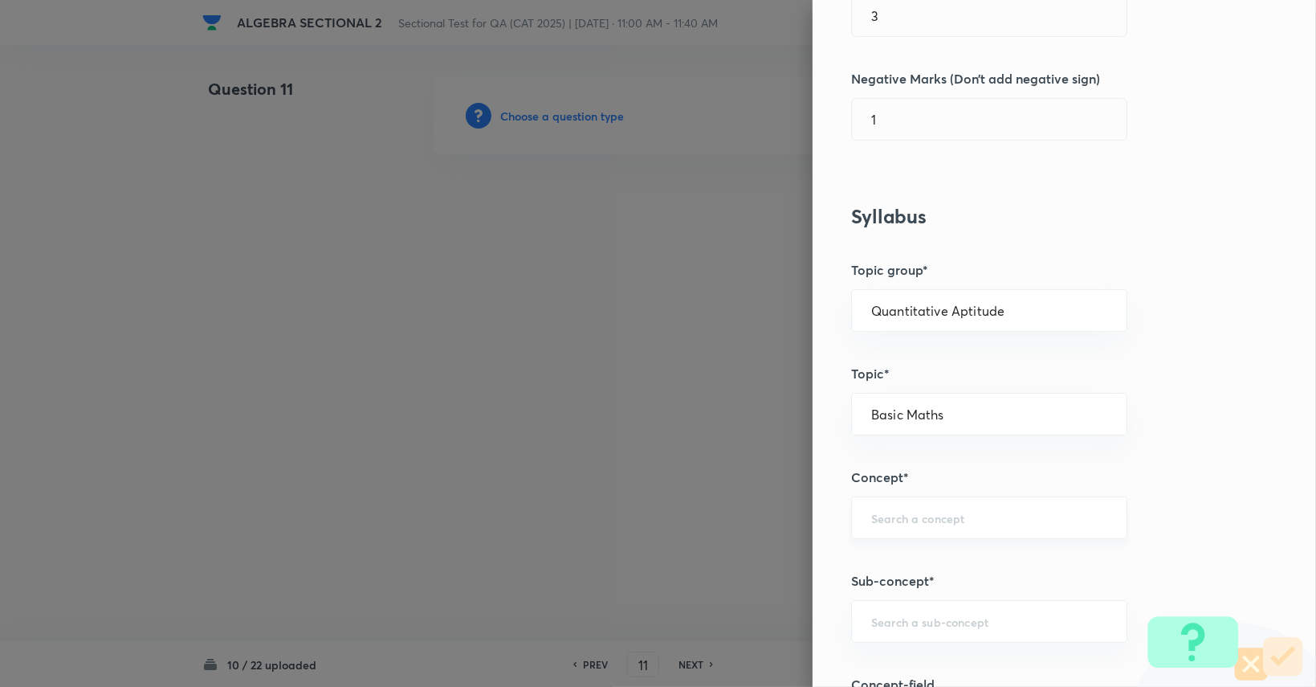
click at [944, 528] on div "​" at bounding box center [989, 517] width 276 height 43
click at [945, 553] on li "Sequences & Series" at bounding box center [977, 560] width 275 height 29
type input "Sequences & Series"
click at [935, 602] on div "​" at bounding box center [989, 621] width 276 height 43
click at [950, 494] on li "Arithmetic Progression" at bounding box center [977, 497] width 275 height 29
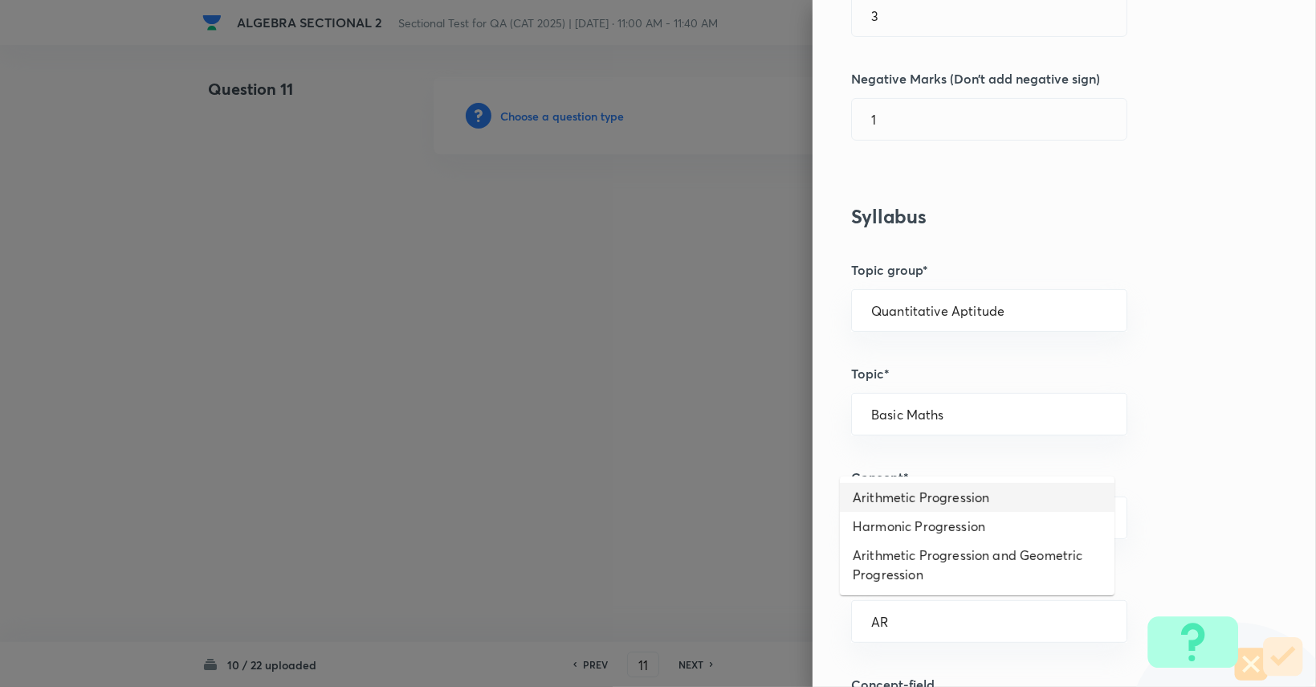
type input "Arithmetic Progression"
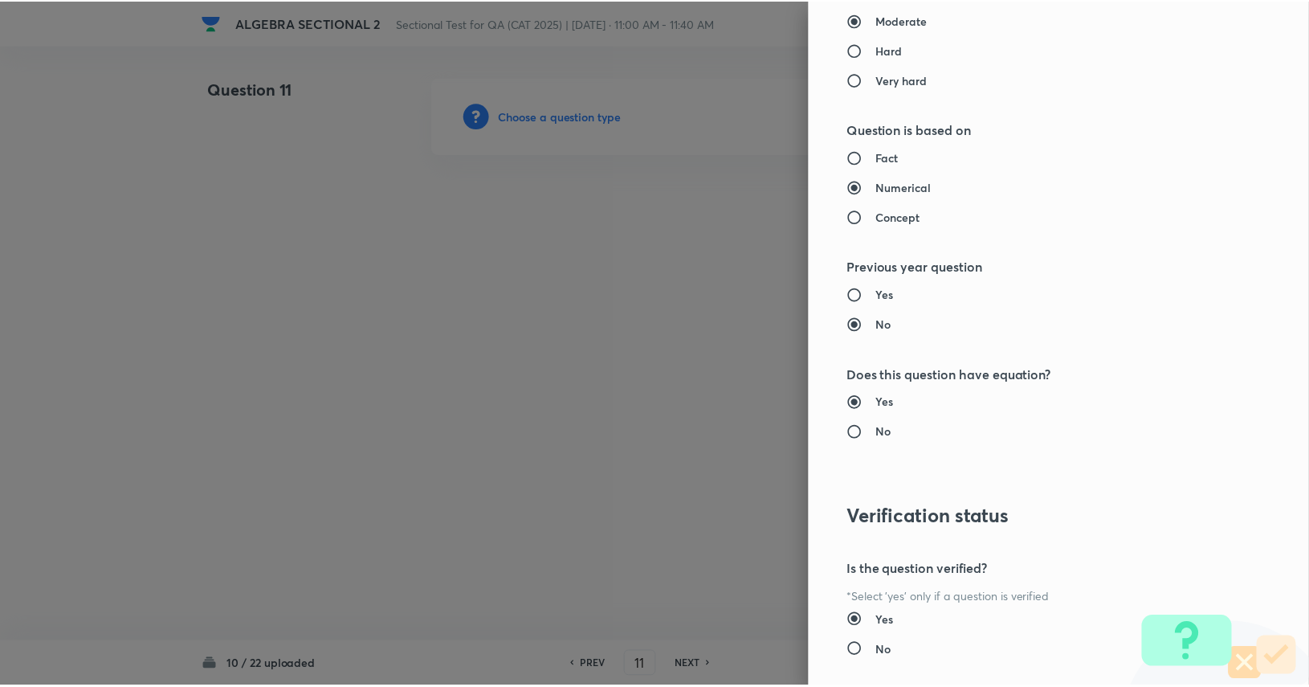
scroll to position [1499, 0]
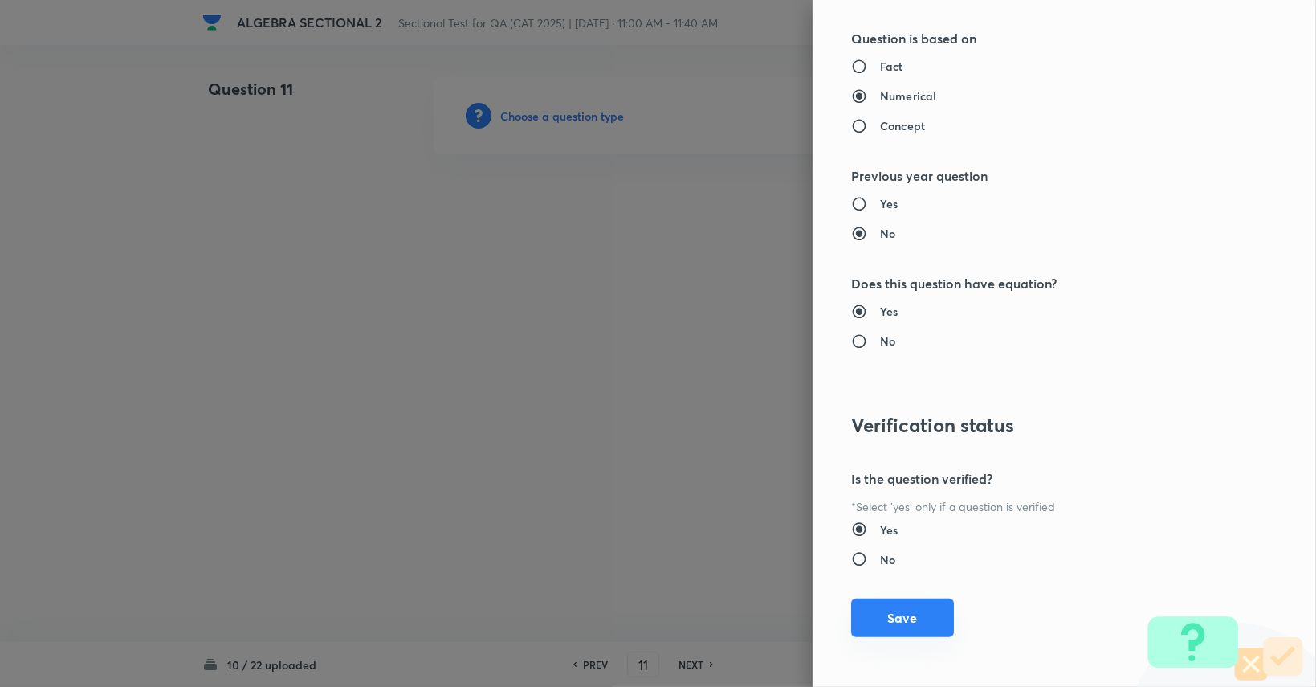
click at [900, 619] on button "Save" at bounding box center [902, 617] width 103 height 39
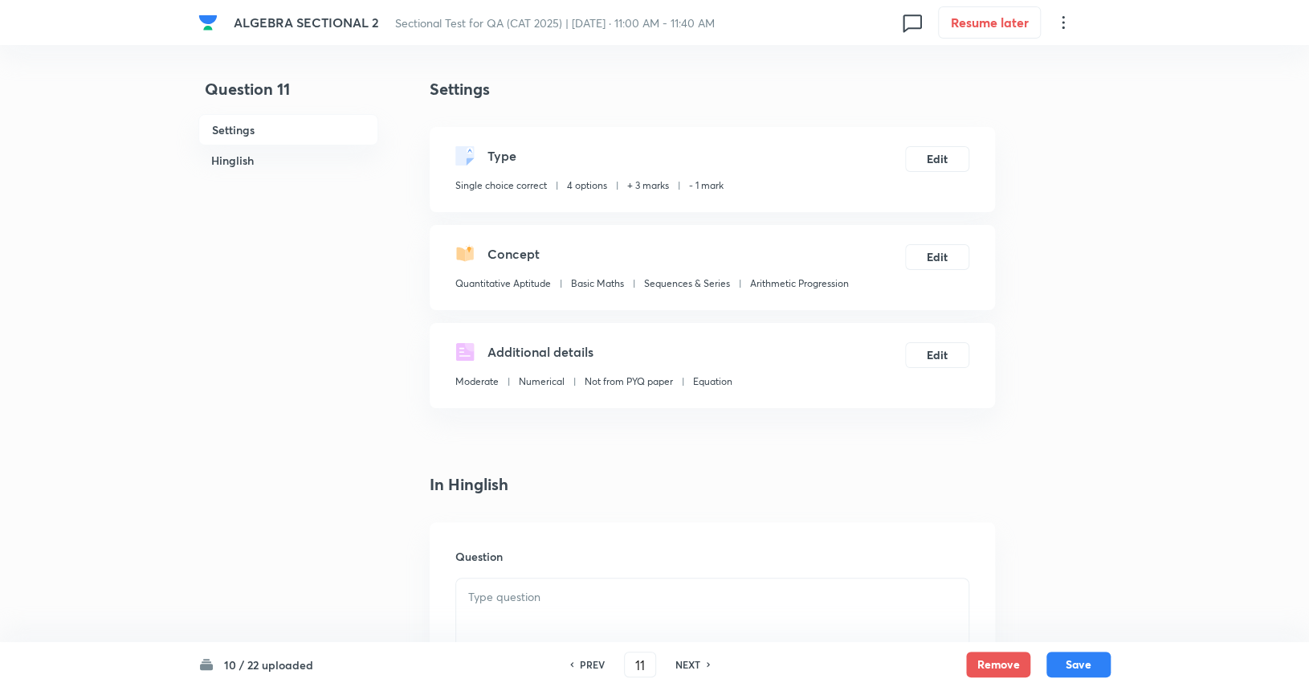
scroll to position [122, 0]
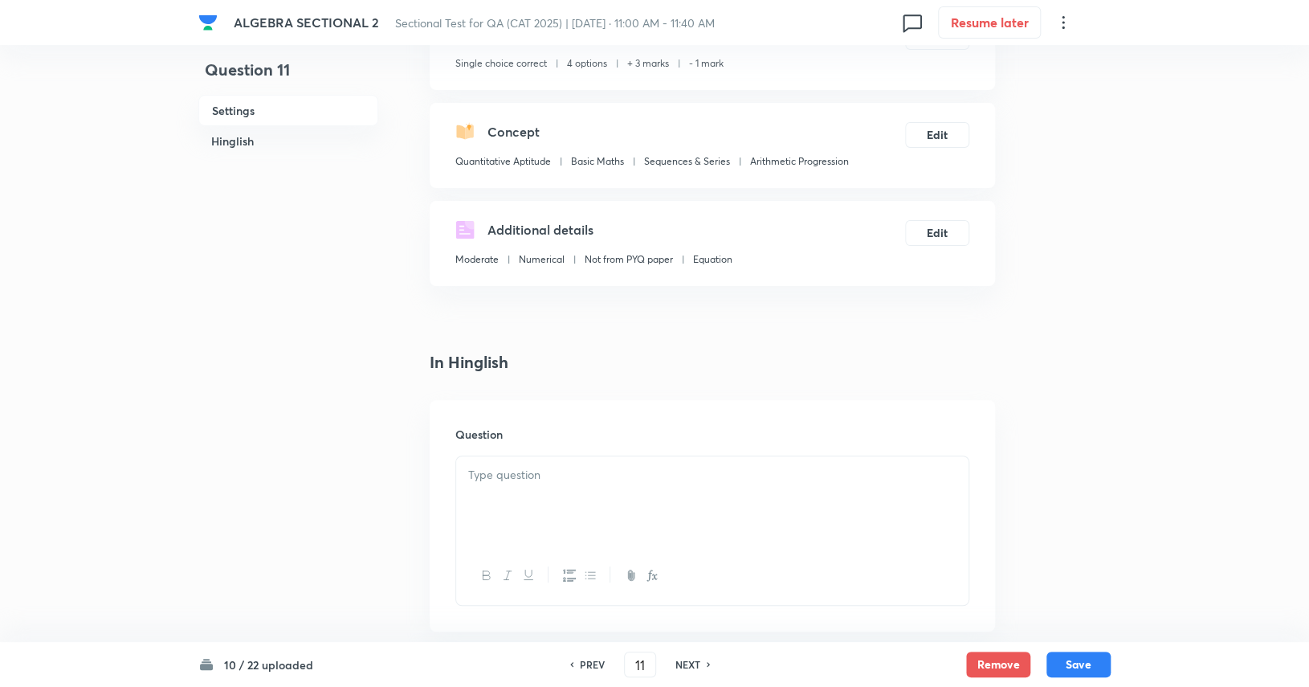
click at [819, 492] on div at bounding box center [712, 501] width 512 height 90
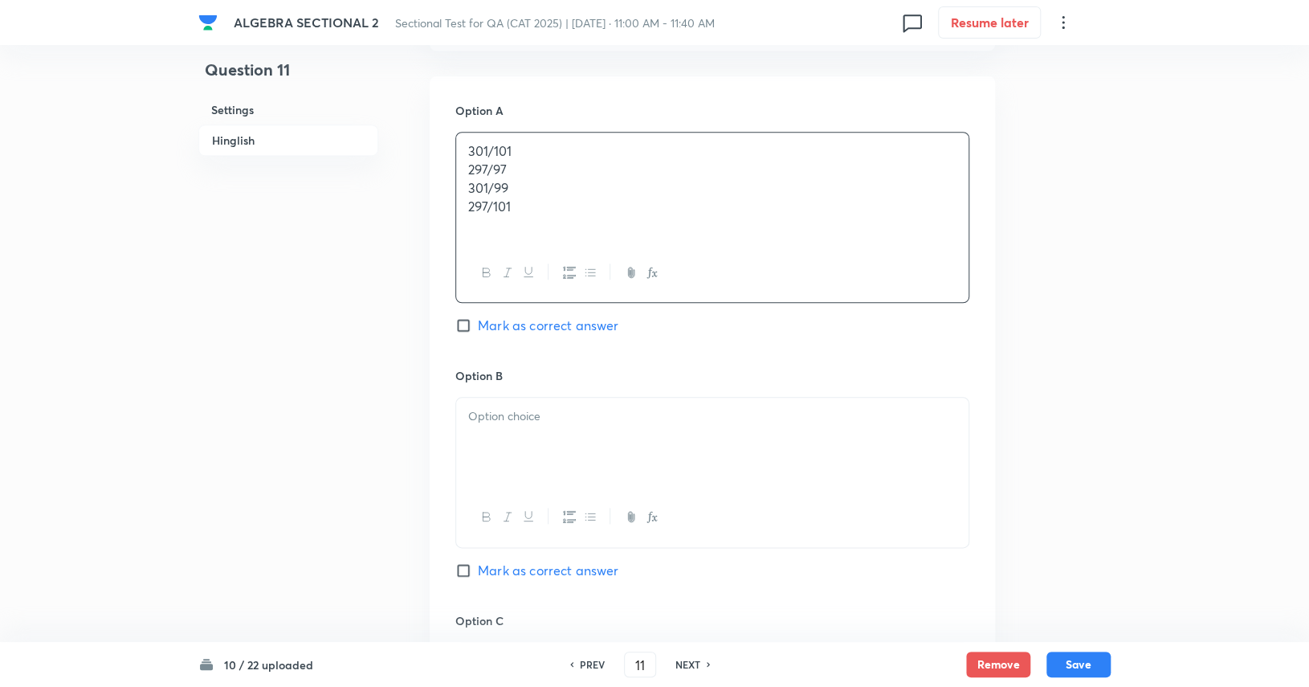
scroll to position [703, 0]
click at [562, 452] on div at bounding box center [712, 442] width 512 height 90
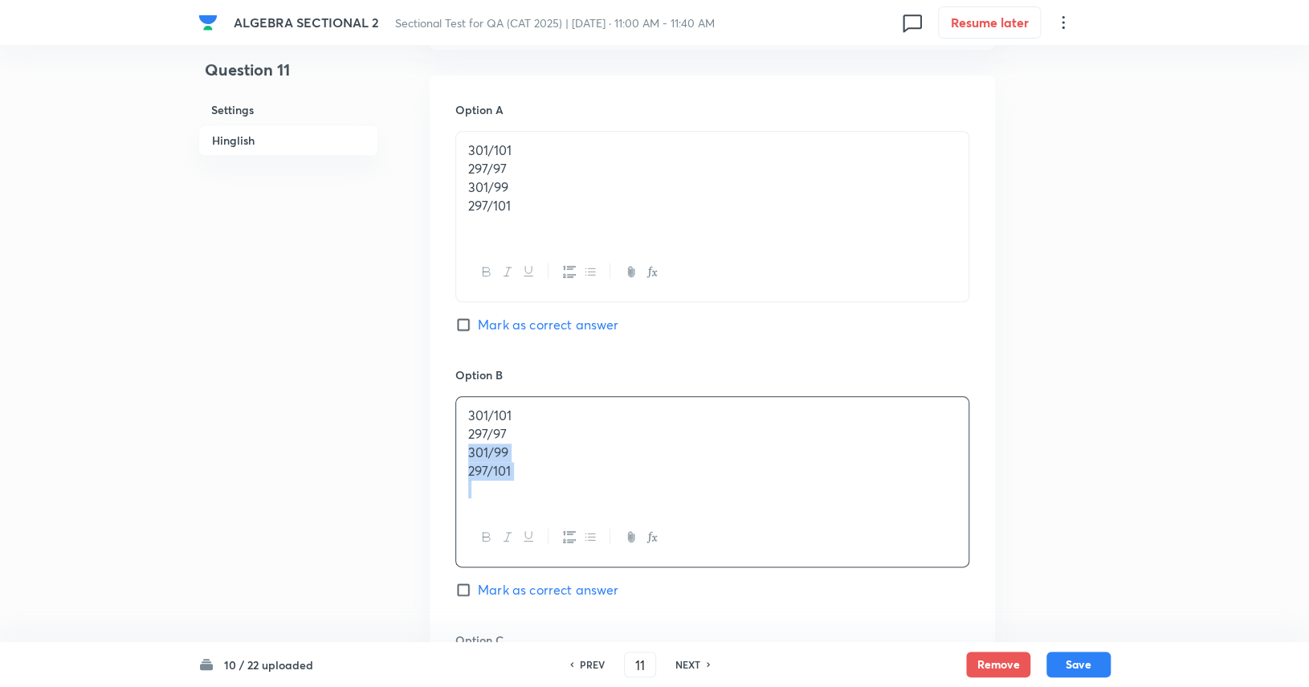
drag, startPoint x: 544, startPoint y: 479, endPoint x: 450, endPoint y: 451, distance: 98.1
click at [450, 451] on div "Option A 301/101 297/97 301/99 297/101 Mark as correct answer Option B 301/101 …" at bounding box center [712, 594] width 565 height 1038
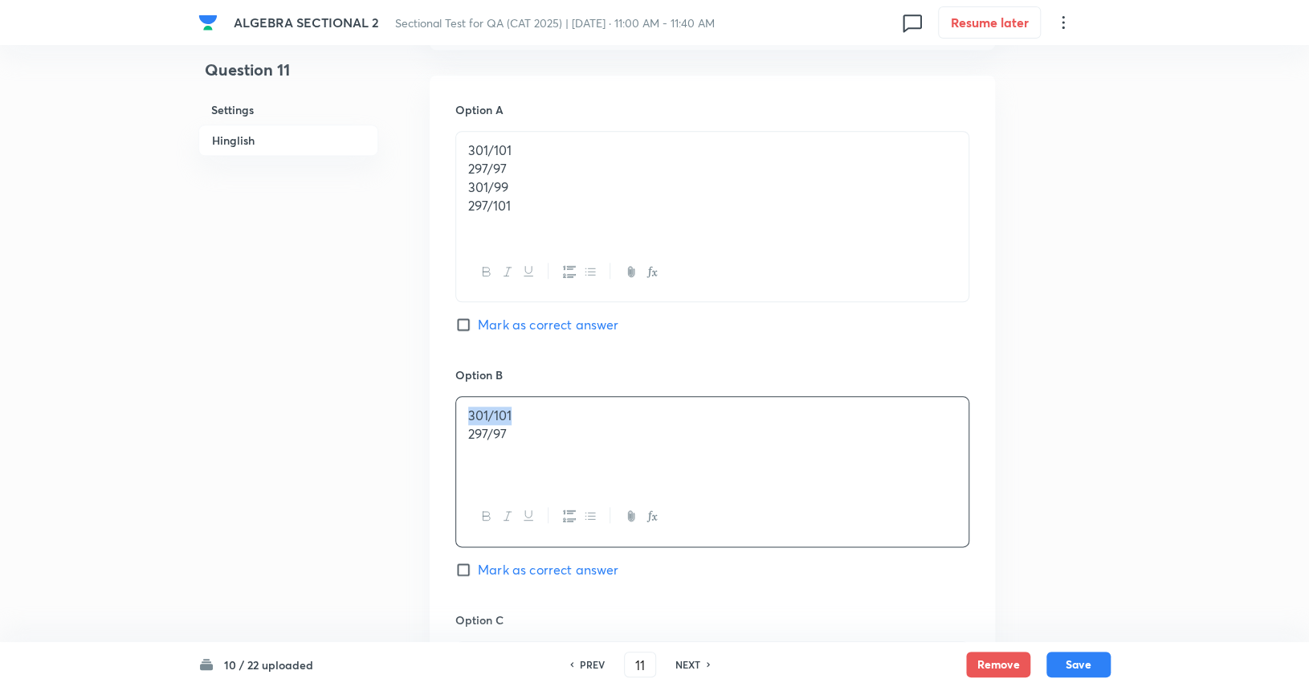
drag, startPoint x: 574, startPoint y: 415, endPoint x: 418, endPoint y: 401, distance: 157.2
click at [418, 401] on div "Question 11 Settings Hinglish Settings Type Single choice correct 4 options + 3…" at bounding box center [654, 394] width 912 height 2041
drag, startPoint x: 538, startPoint y: 210, endPoint x: 450, endPoint y: 167, distance: 98.4
click at [450, 167] on div "Option A 301/101 297/97 301/99 297/101 Mark as correct answer Option B 297/97 M…" at bounding box center [712, 583] width 565 height 1017
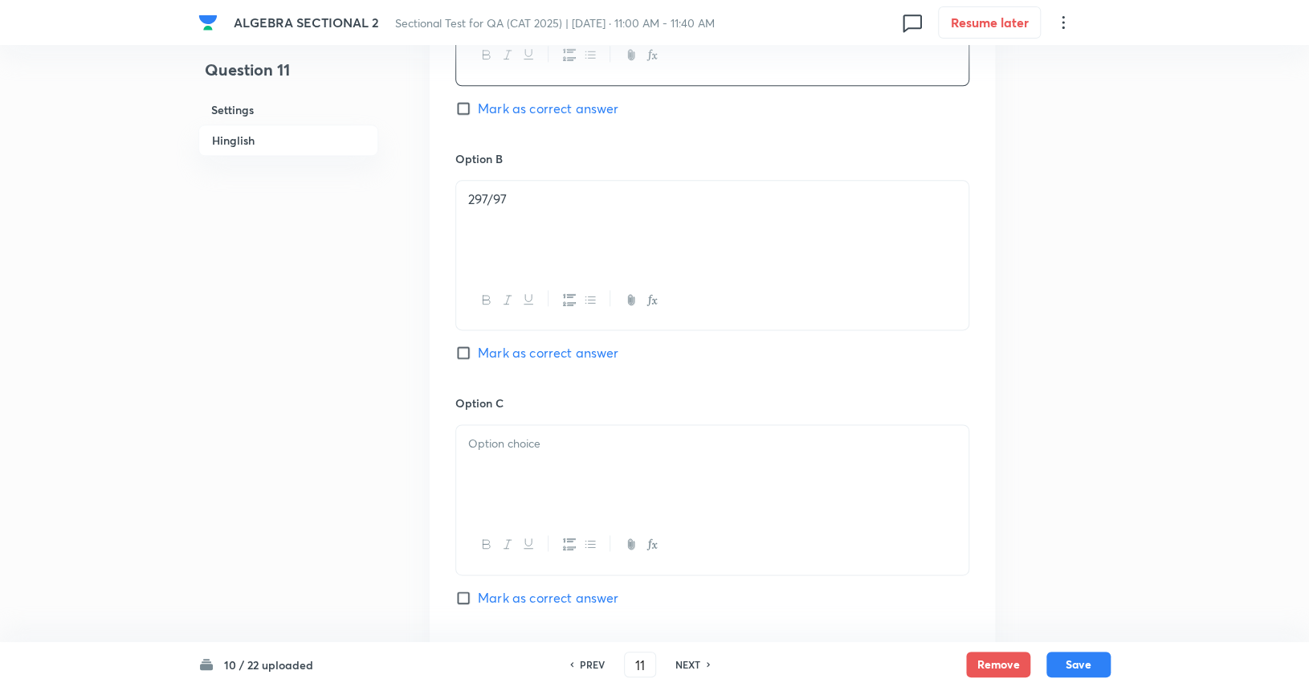
scroll to position [899, 0]
click at [559, 344] on span "Mark as correct answer" at bounding box center [548, 352] width 141 height 19
click at [478, 344] on input "Mark as correct answer" at bounding box center [466, 352] width 22 height 16
checkbox input "true"
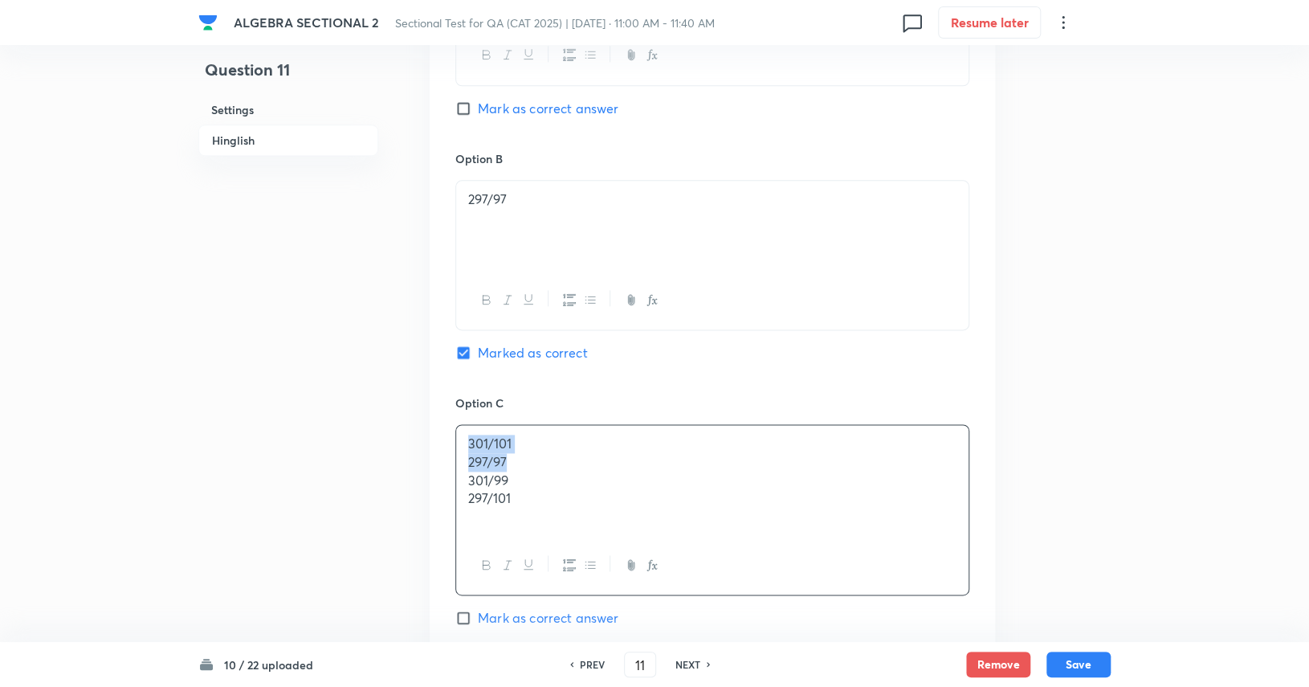
drag, startPoint x: 548, startPoint y: 450, endPoint x: 448, endPoint y: 442, distance: 100.7
click at [448, 442] on div "Option A 301/101 Mark as correct answer Option B 297/97 Marked as correct Optio…" at bounding box center [712, 388] width 565 height 1017
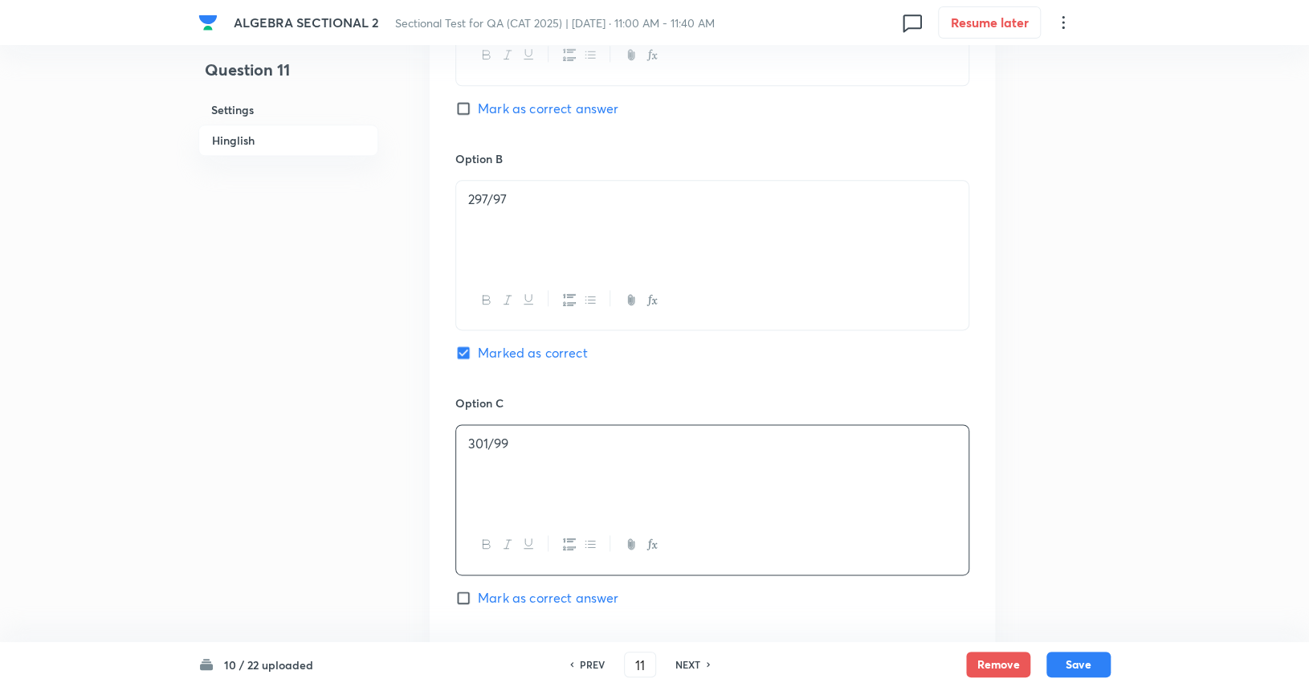
drag, startPoint x: 532, startPoint y: 464, endPoint x: 397, endPoint y: 452, distance: 135.4
click at [397, 452] on div "Question 11 Settings Hinglish Settings Type Single choice correct 4 options + 3…" at bounding box center [654, 188] width 912 height 2020
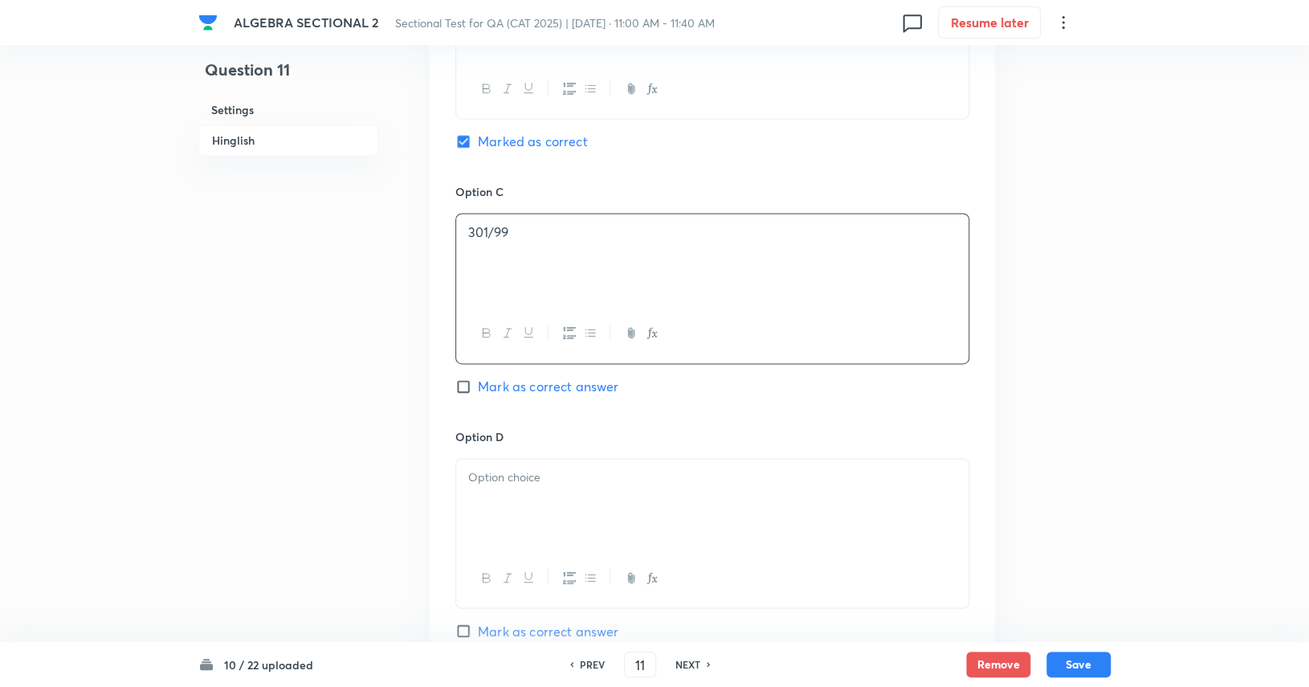
scroll to position [1113, 0]
drag, startPoint x: 556, startPoint y: 499, endPoint x: 427, endPoint y: 452, distance: 137.4
drag, startPoint x: 530, startPoint y: 470, endPoint x: 423, endPoint y: 459, distance: 107.3
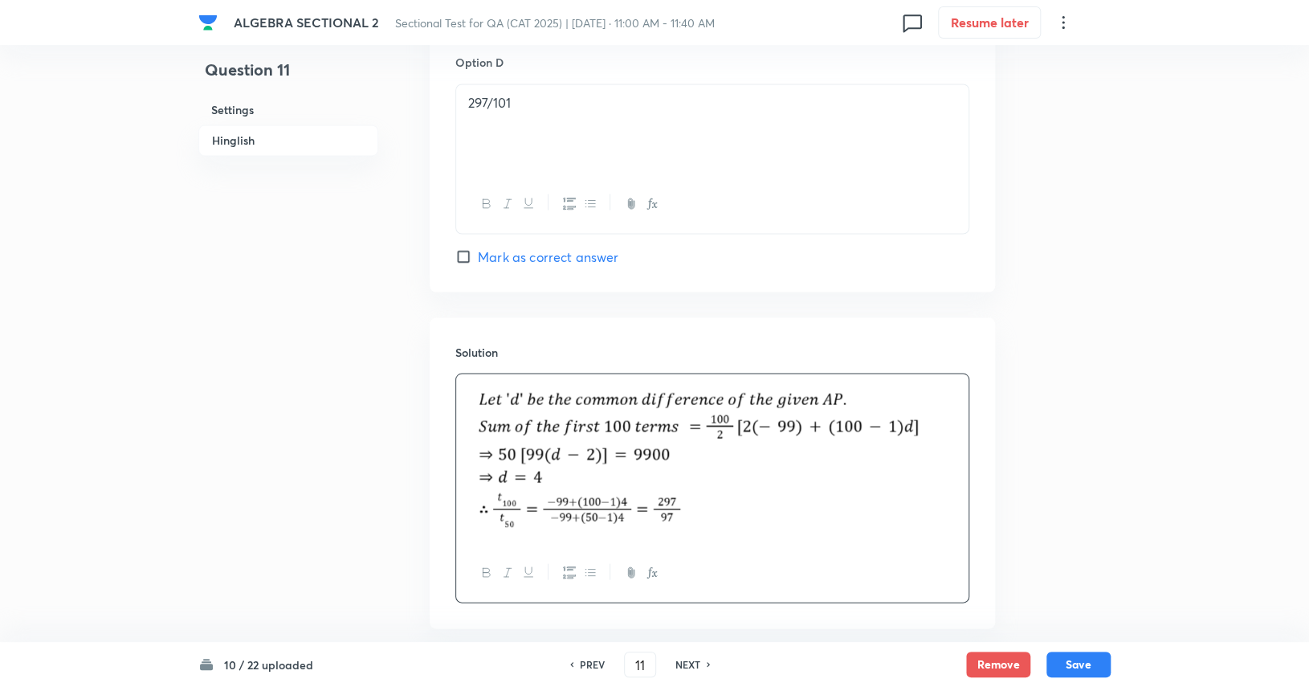
scroll to position [1564, 0]
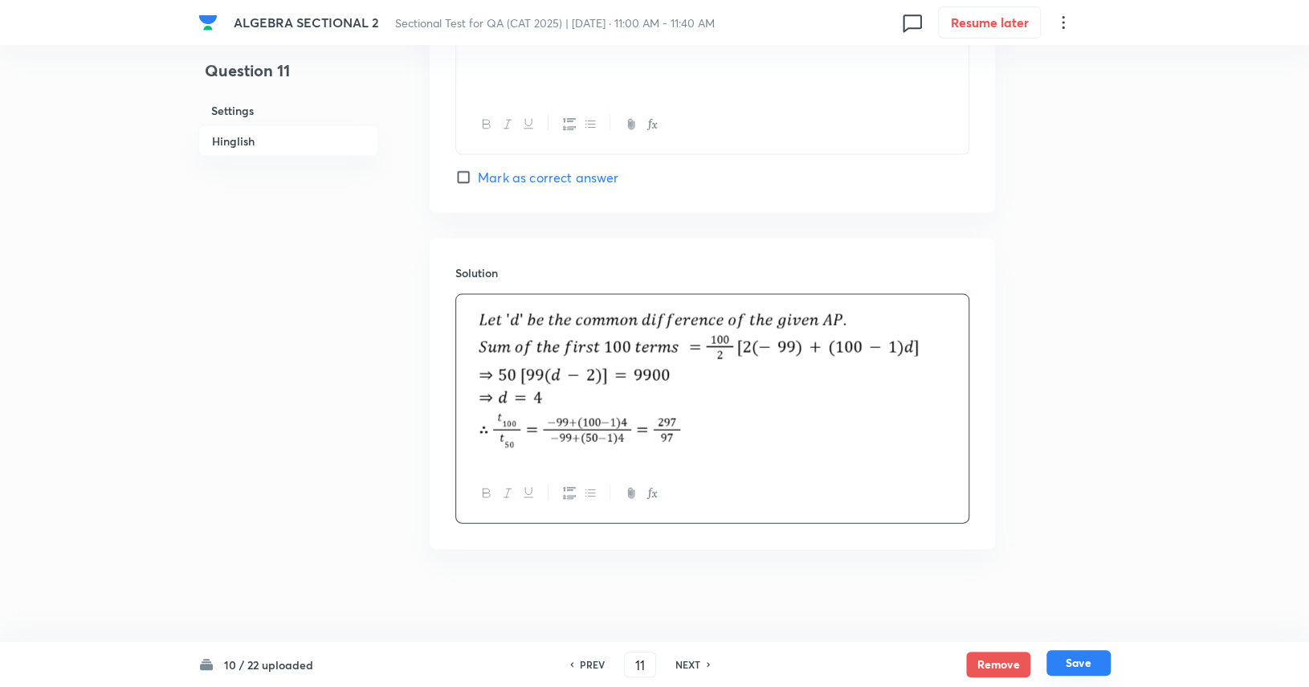
click at [1086, 663] on button "Save" at bounding box center [1078, 663] width 64 height 26
type input "12"
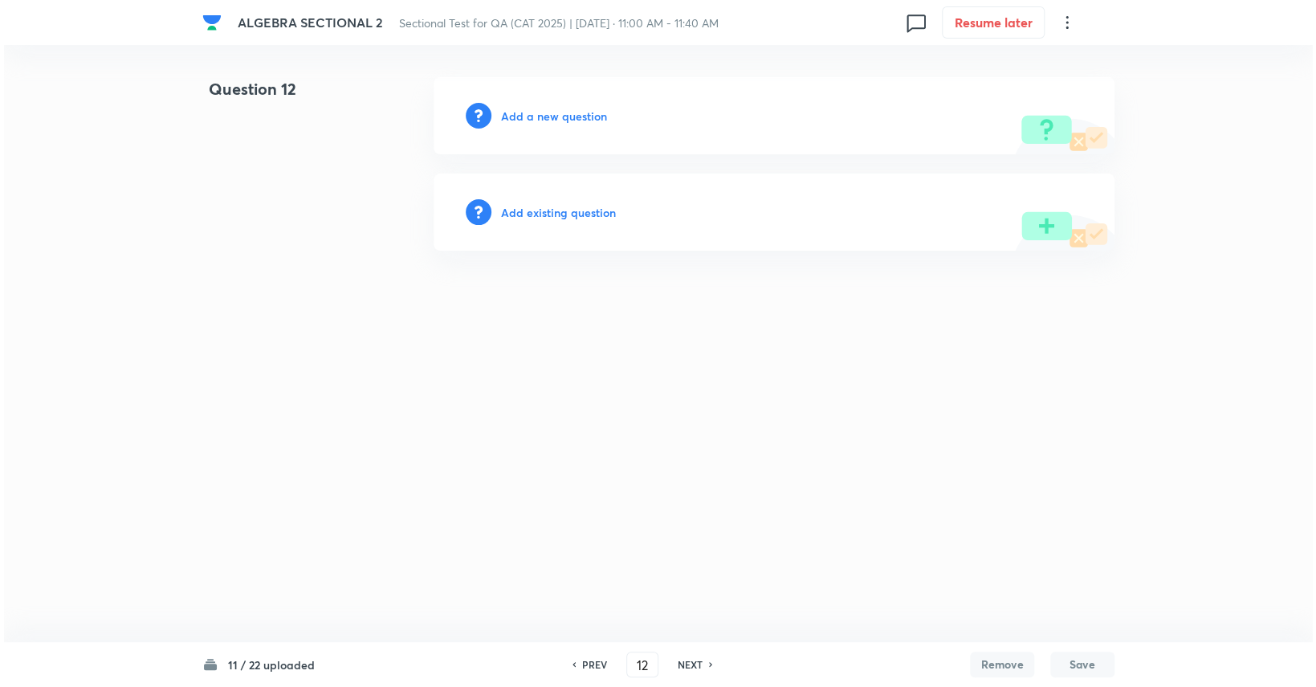
scroll to position [0, 0]
click at [534, 119] on h6 "Add a new question" at bounding box center [554, 116] width 106 height 17
click at [534, 119] on h6 "Choose a question type" at bounding box center [563, 116] width 124 height 17
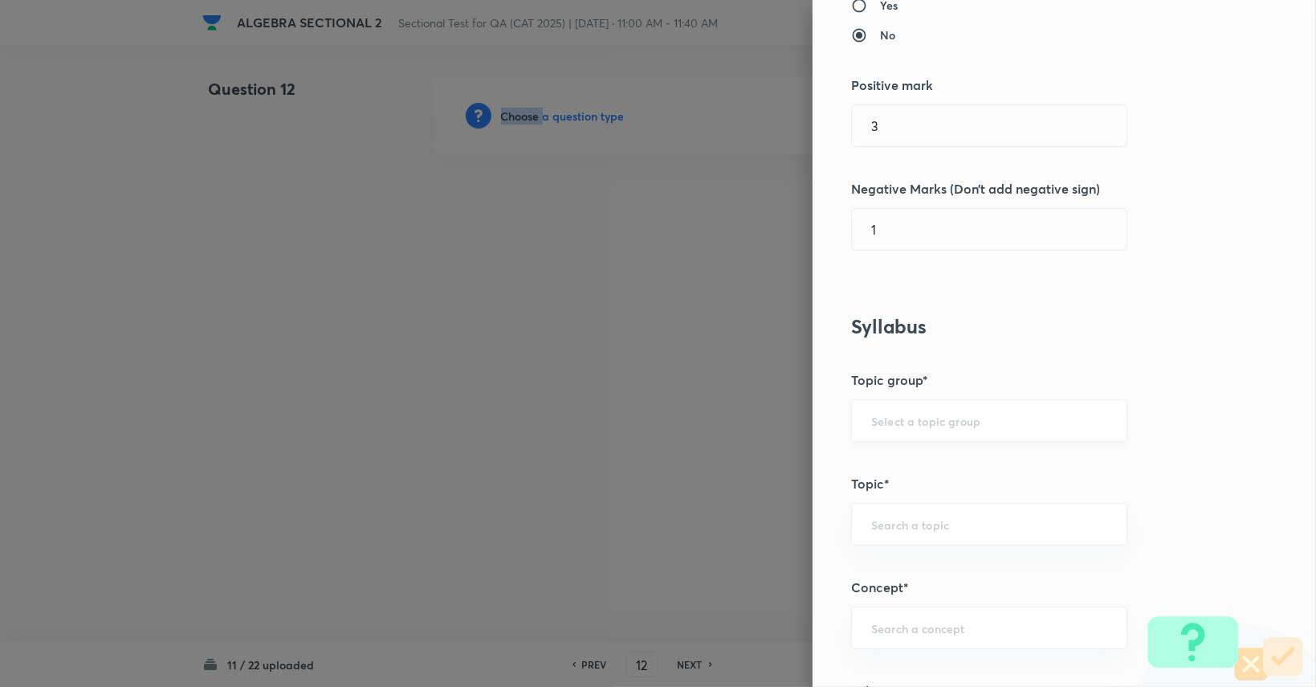
scroll to position [357, 0]
click at [879, 409] on div "​" at bounding box center [989, 419] width 276 height 43
click at [886, 463] on li "Quantitative Aptitude" at bounding box center [977, 463] width 275 height 29
type input "Quantitative Aptitude"
click at [888, 516] on input "text" at bounding box center [989, 523] width 236 height 15
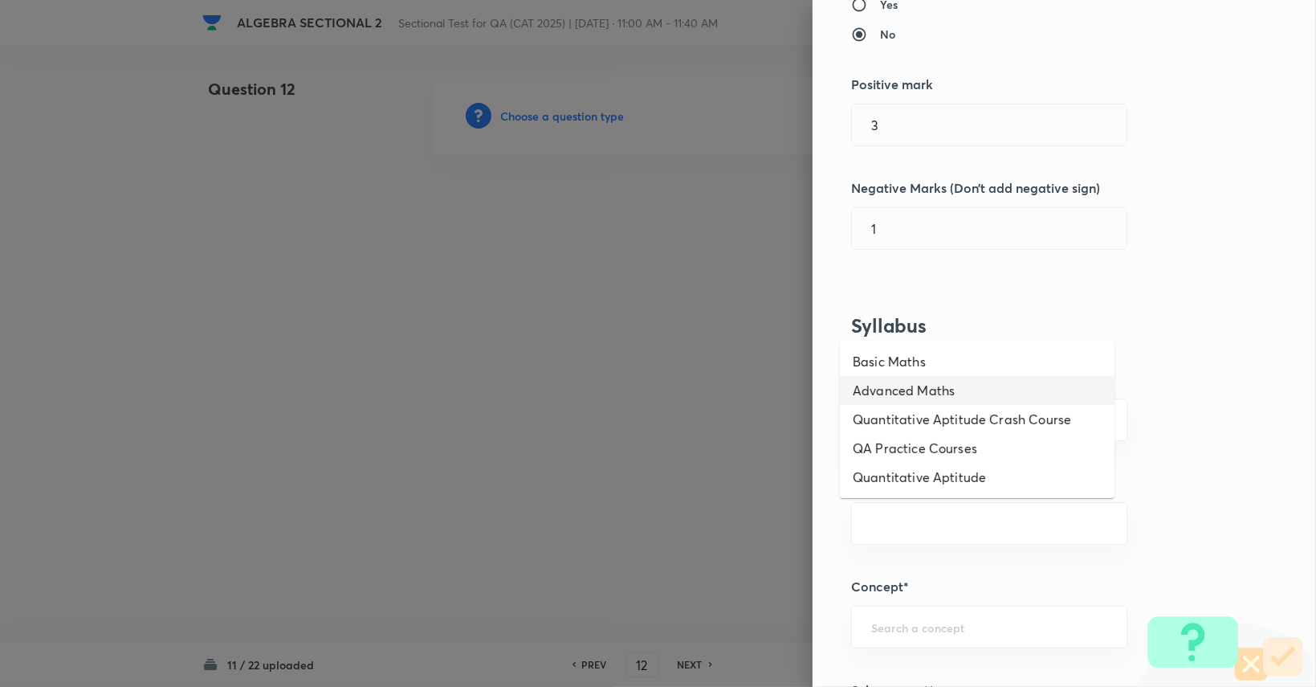
click at [933, 379] on li "Advanced Maths" at bounding box center [977, 390] width 275 height 29
type input "Advanced Maths"
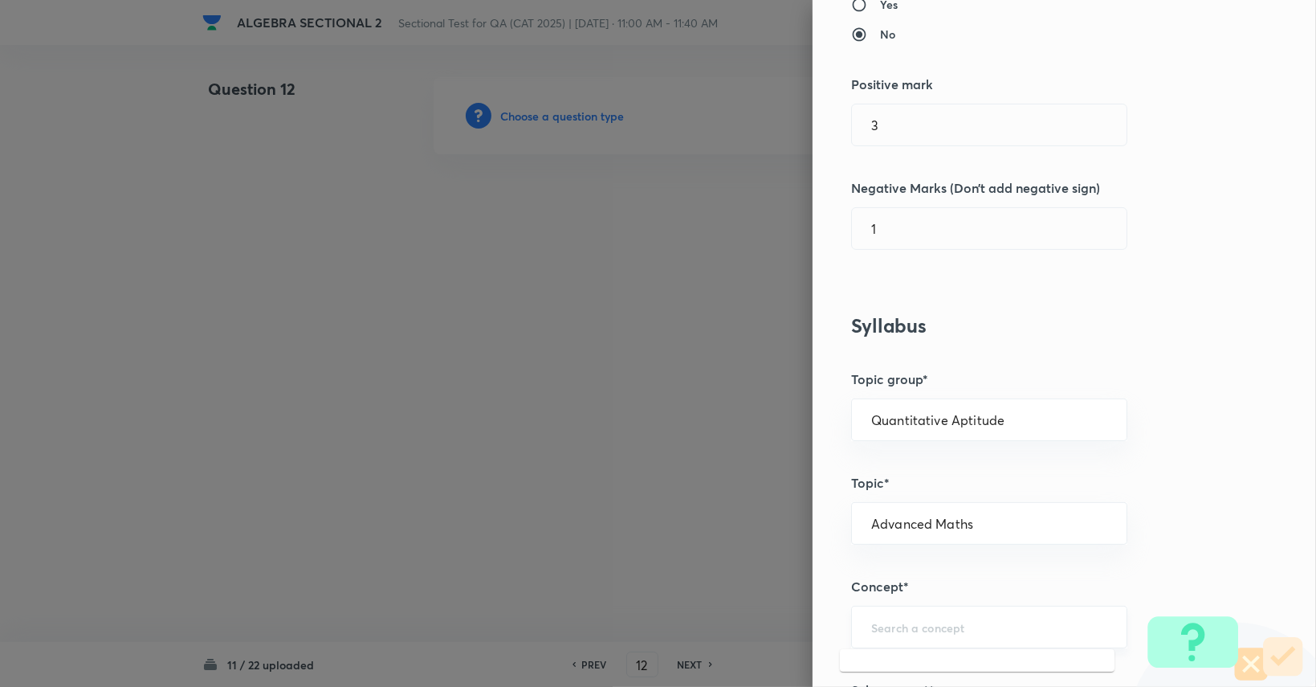
click at [895, 622] on input "text" at bounding box center [989, 626] width 236 height 15
click at [915, 577] on li "Inequalities and Modulus" at bounding box center [977, 579] width 275 height 29
type input "Inequalities and Modulus"
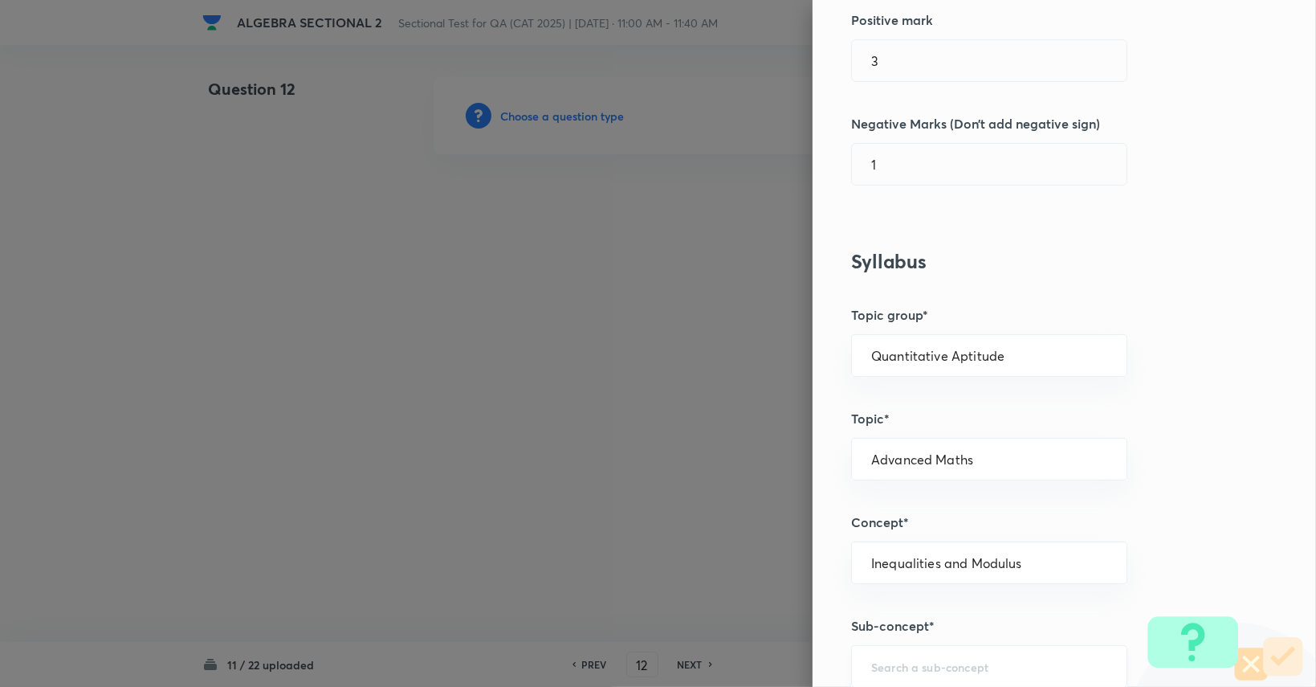
click at [912, 666] on input "text" at bounding box center [989, 665] width 236 height 15
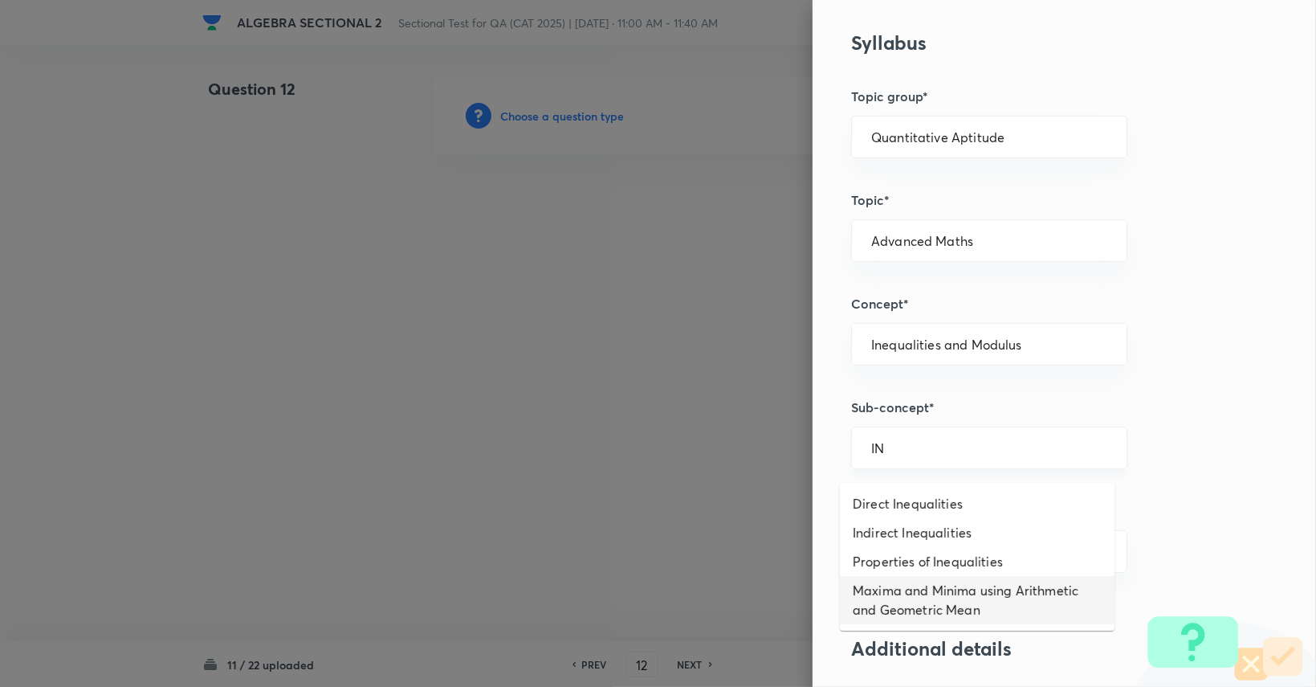
scroll to position [641, 0]
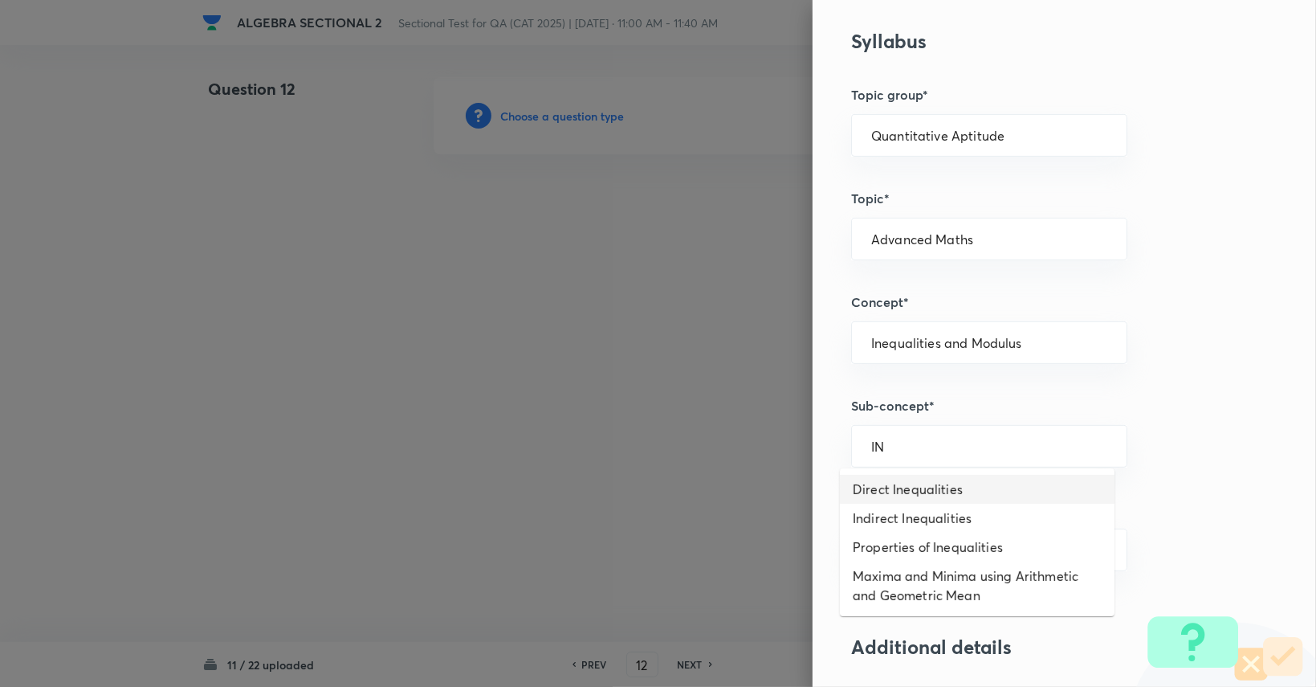
type input "IN"
click at [905, 548] on li "Properties of Inequalities" at bounding box center [977, 546] width 275 height 29
type input "Properties of Inequalities"
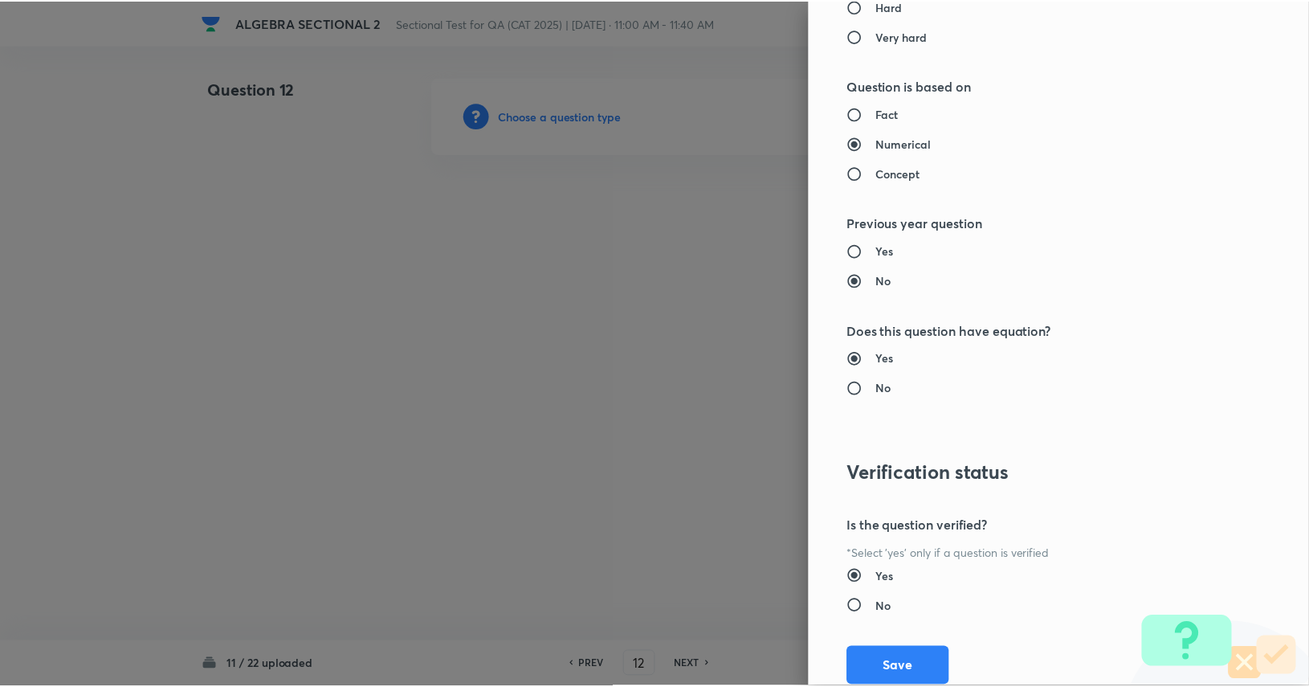
scroll to position [1495, 0]
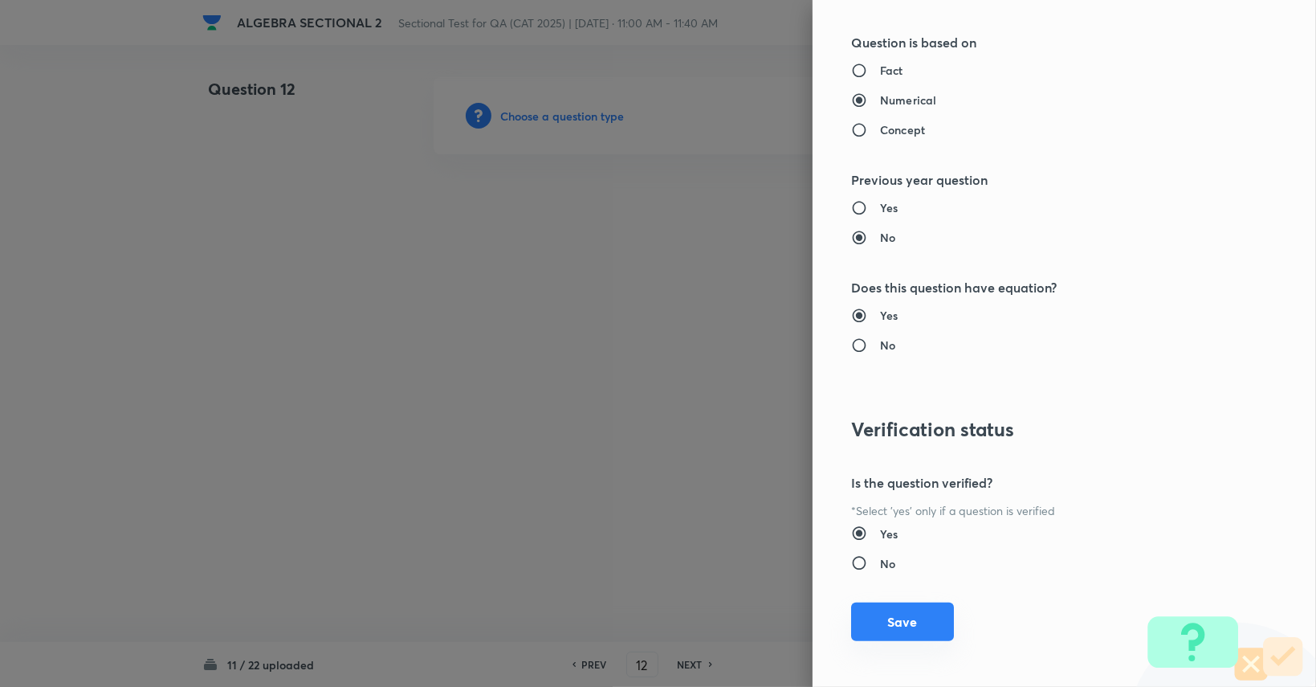
click at [885, 622] on button "Save" at bounding box center [902, 621] width 103 height 39
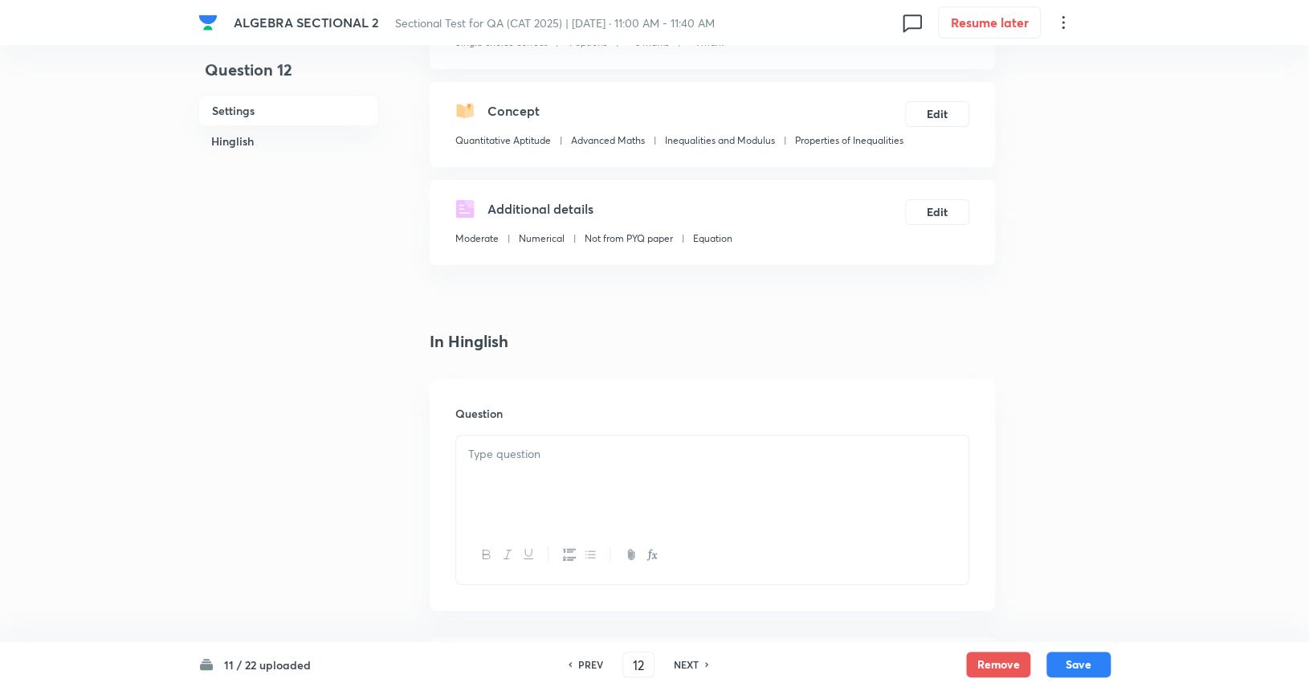
scroll to position [144, 0]
click at [843, 550] on div at bounding box center [712, 553] width 512 height 59
click at [825, 520] on div at bounding box center [712, 479] width 512 height 90
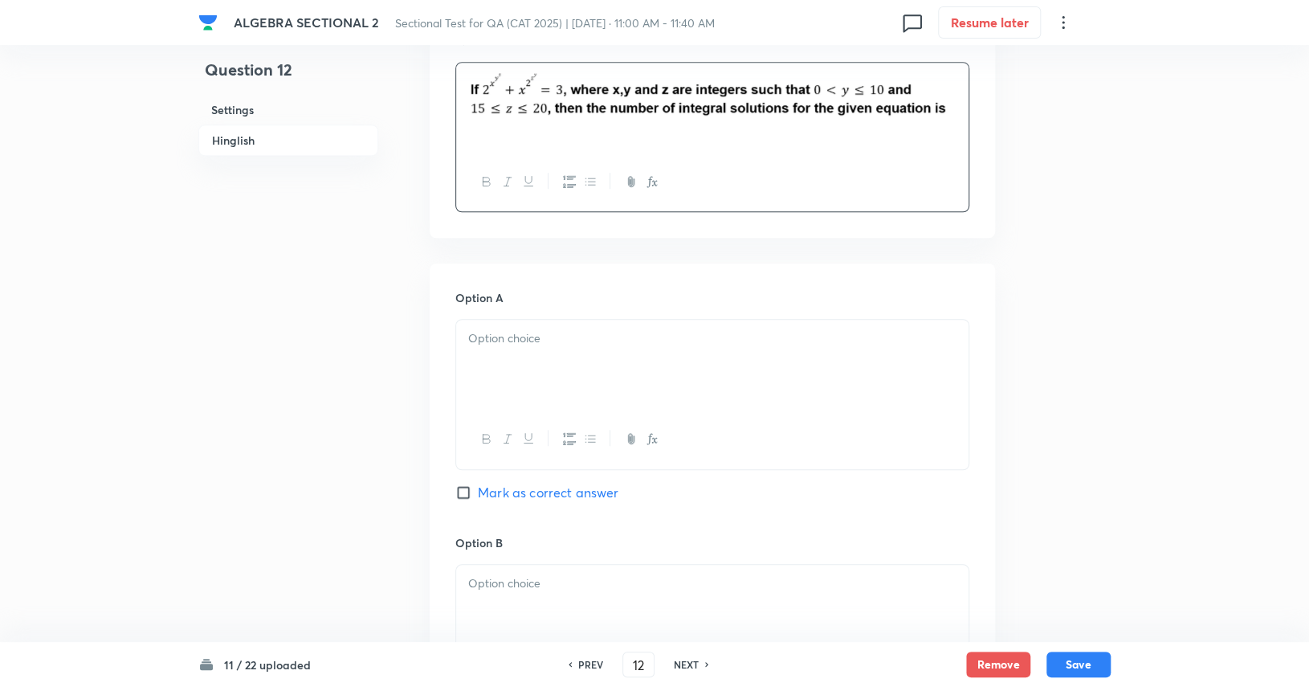
scroll to position [545, 0]
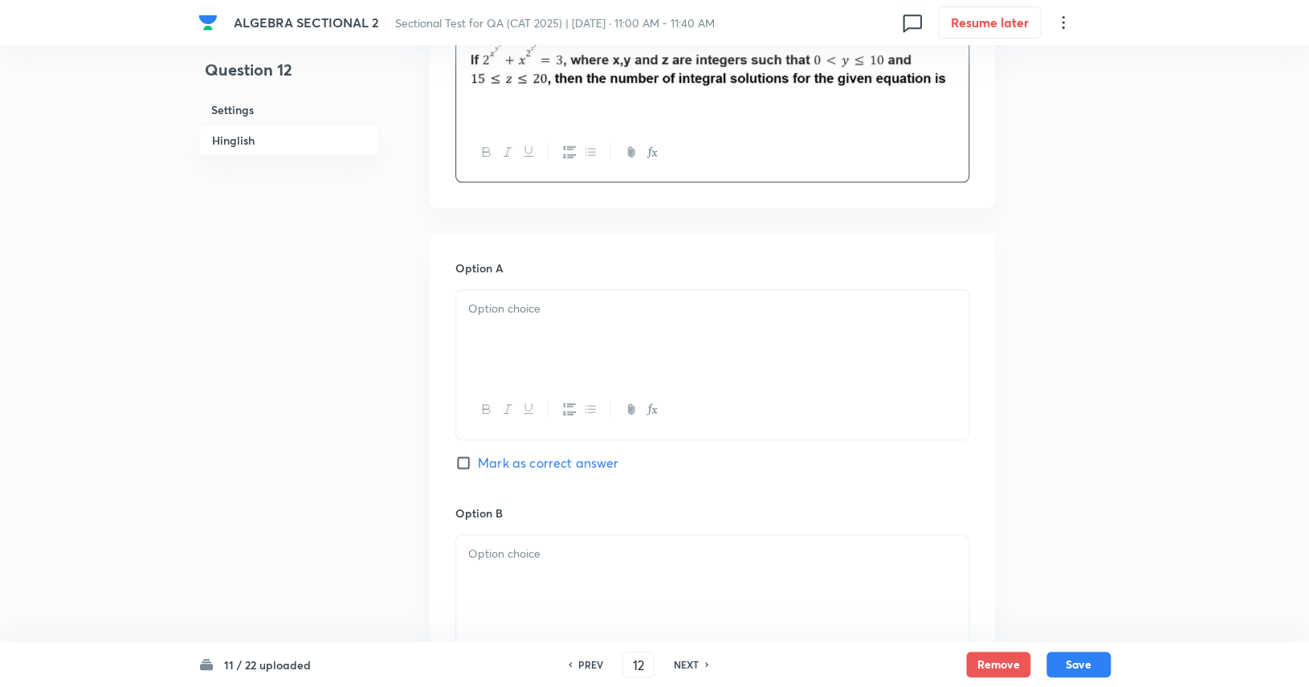
click at [684, 367] on div at bounding box center [712, 335] width 512 height 90
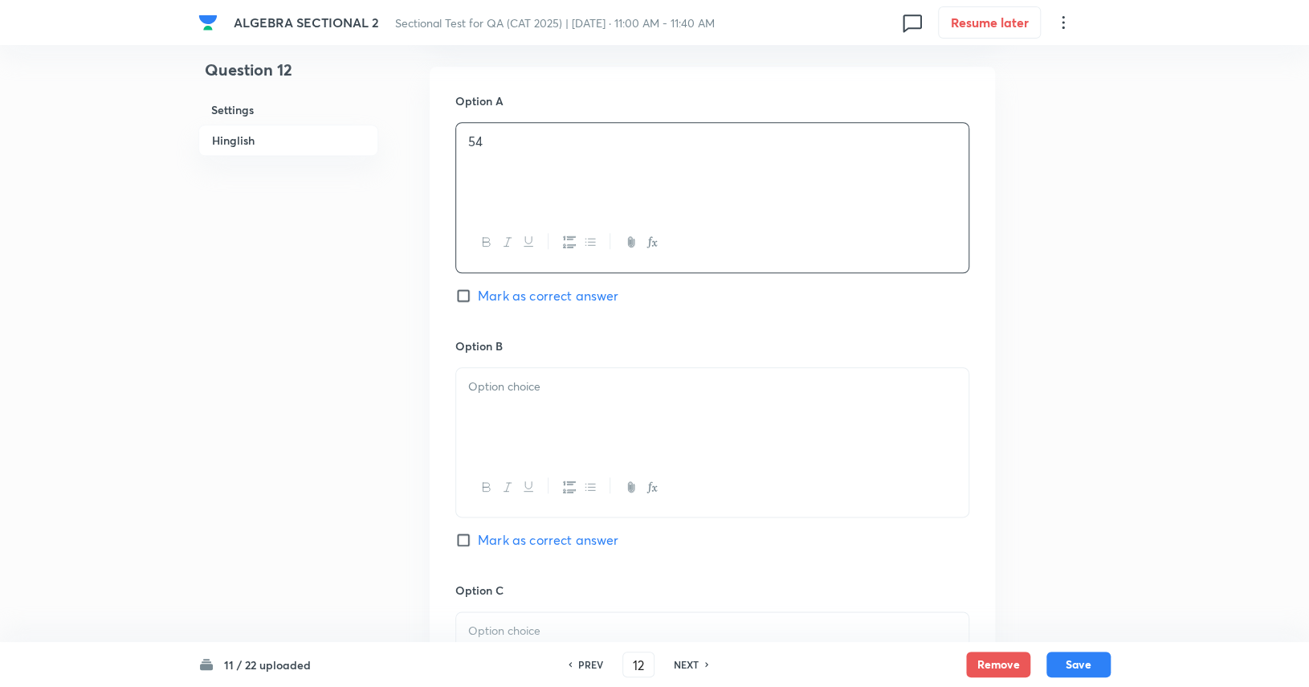
scroll to position [713, 0]
click at [694, 428] on div at bounding box center [712, 412] width 512 height 90
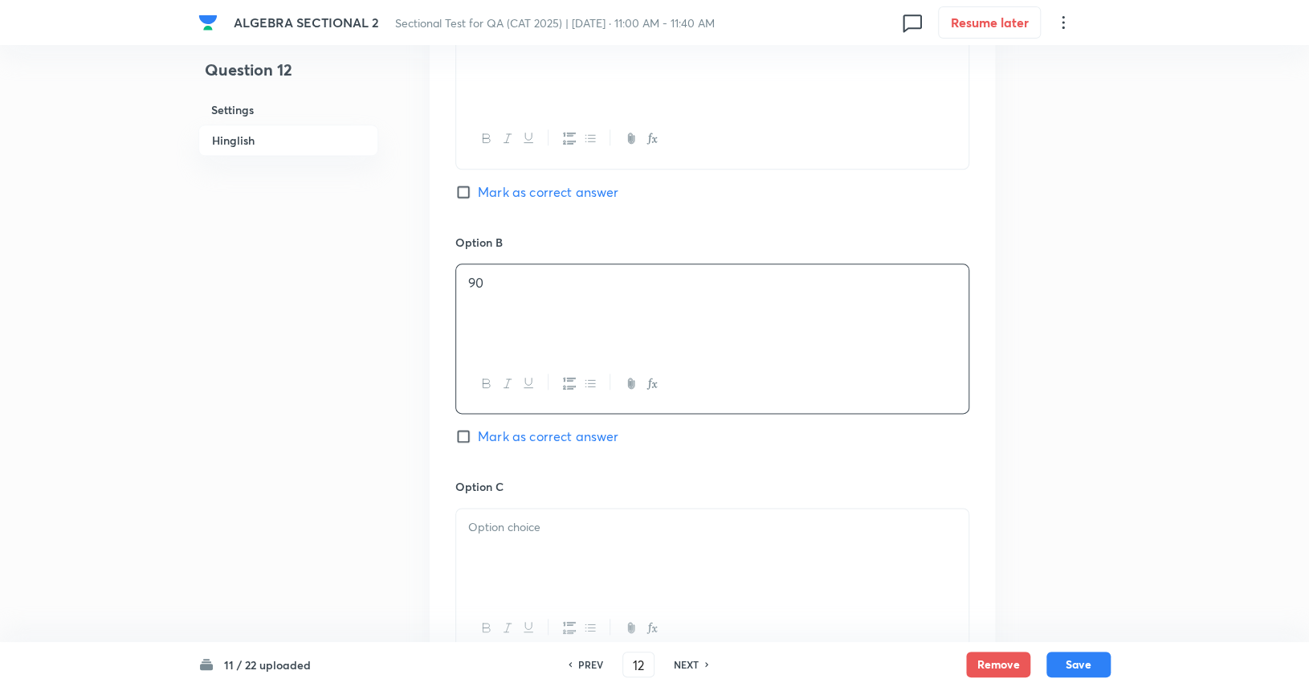
scroll to position [817, 0]
click at [598, 444] on span "Mark as correct answer" at bounding box center [548, 434] width 141 height 19
click at [478, 442] on input "Mark as correct answer" at bounding box center [466, 434] width 22 height 16
checkbox input "true"
click at [573, 577] on div at bounding box center [712, 552] width 512 height 90
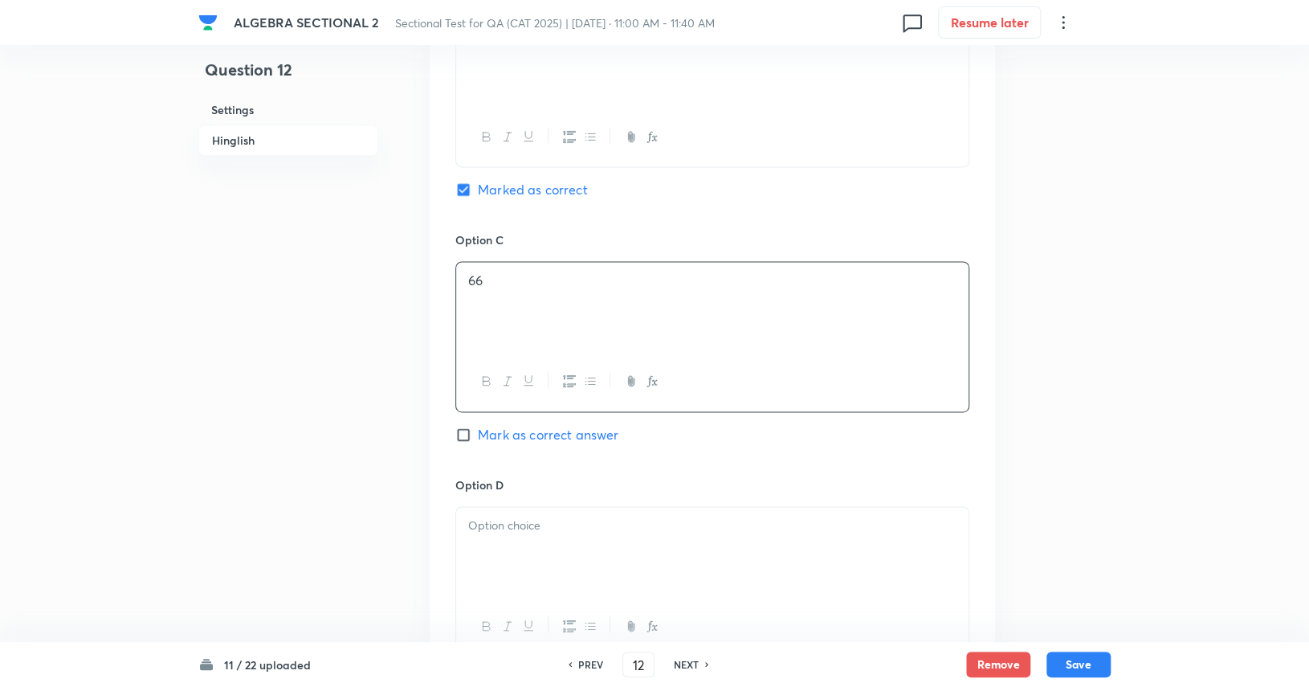
scroll to position [1090, 0]
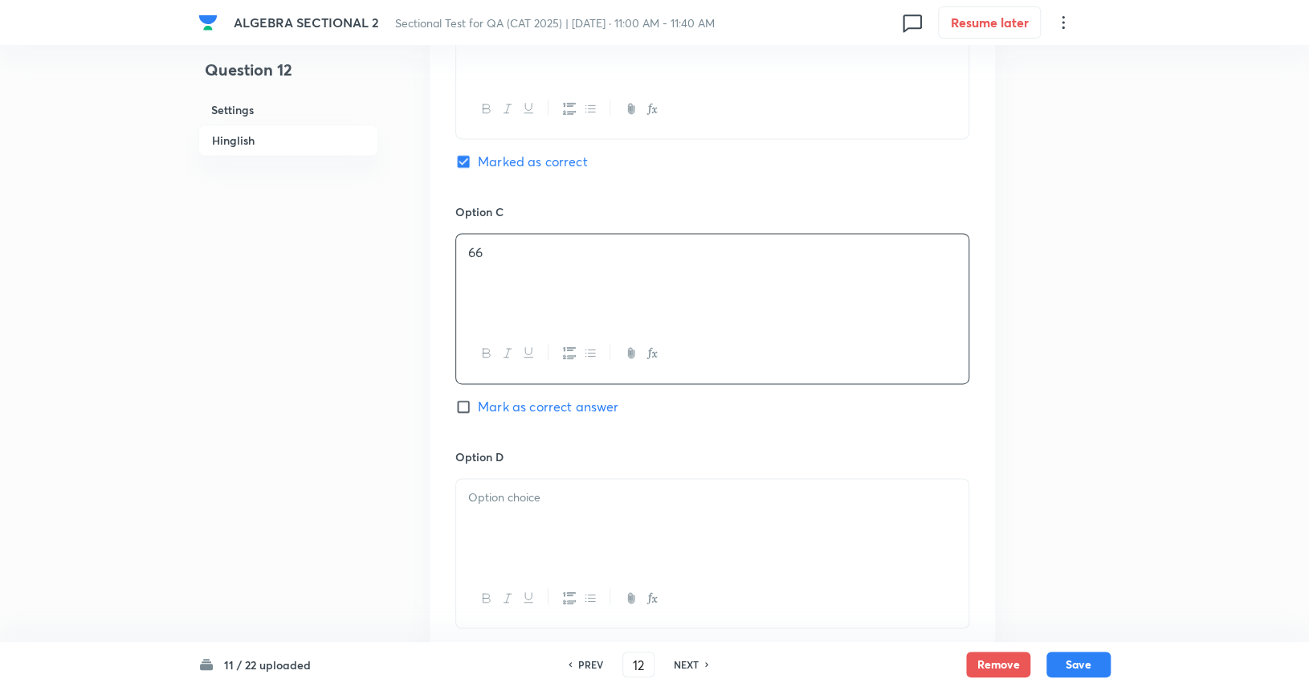
click at [597, 539] on div at bounding box center [712, 524] width 512 height 90
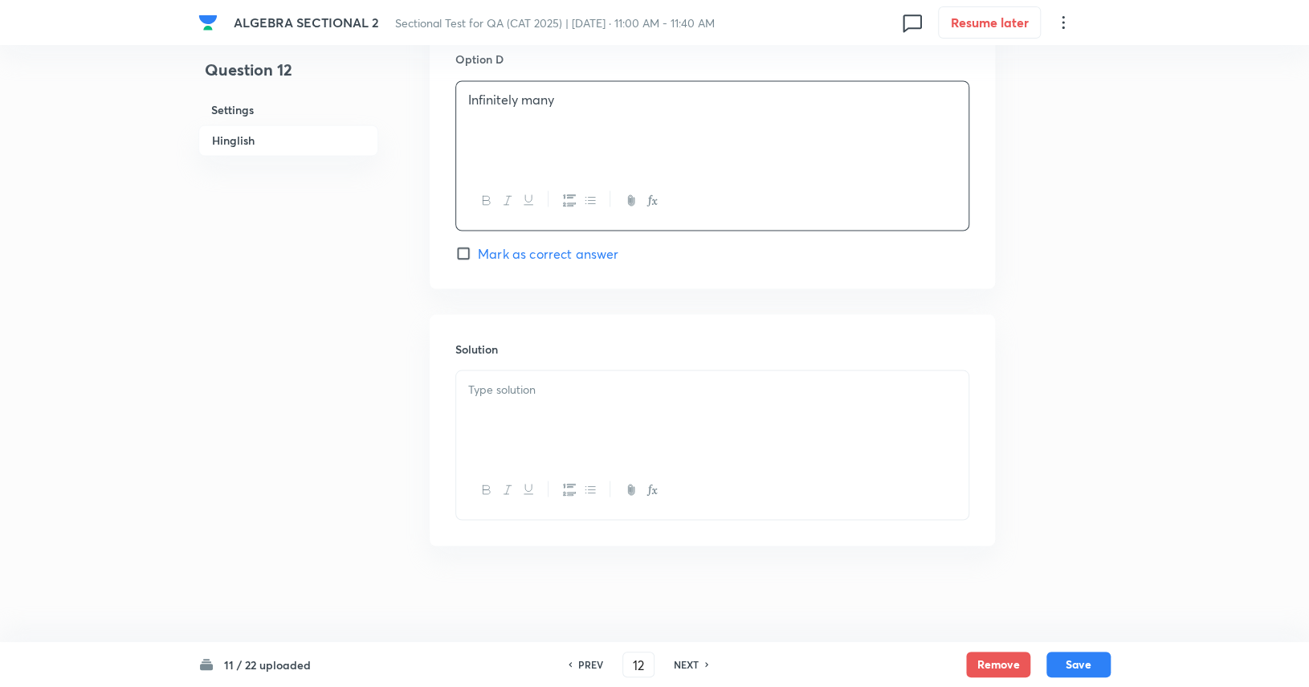
scroll to position [1506, 0]
click at [534, 433] on div at bounding box center [712, 415] width 512 height 90
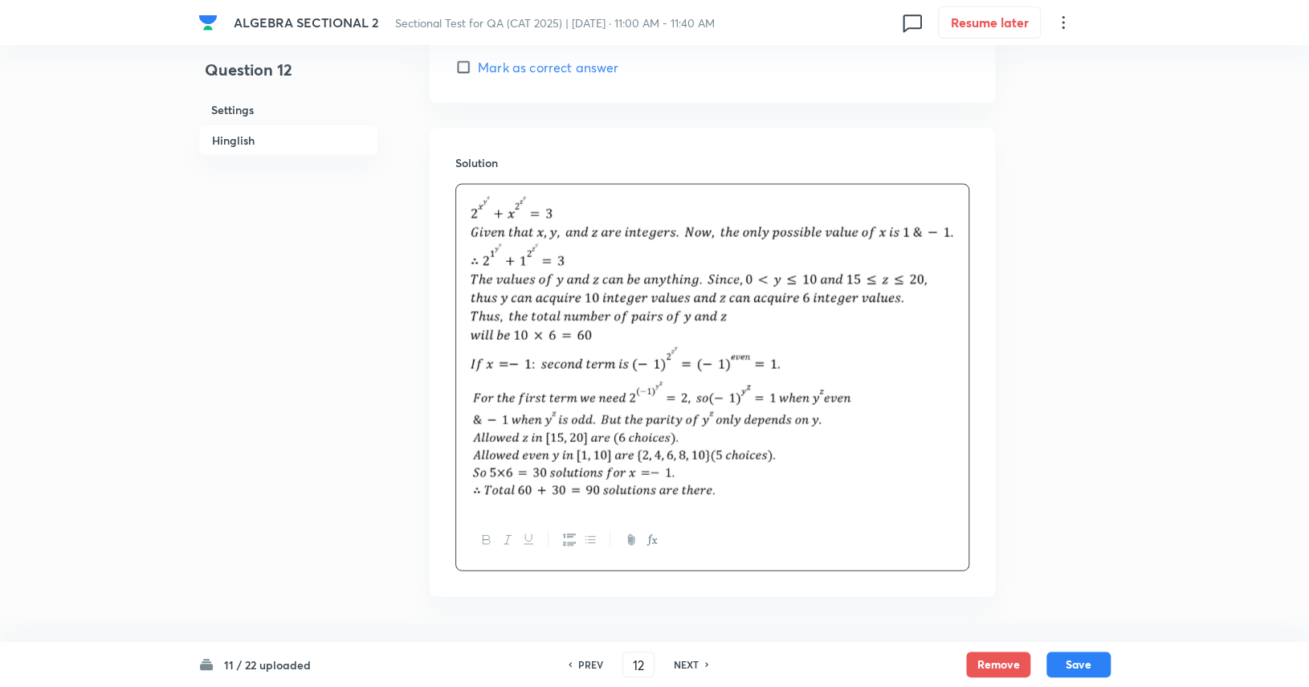
scroll to position [1742, 0]
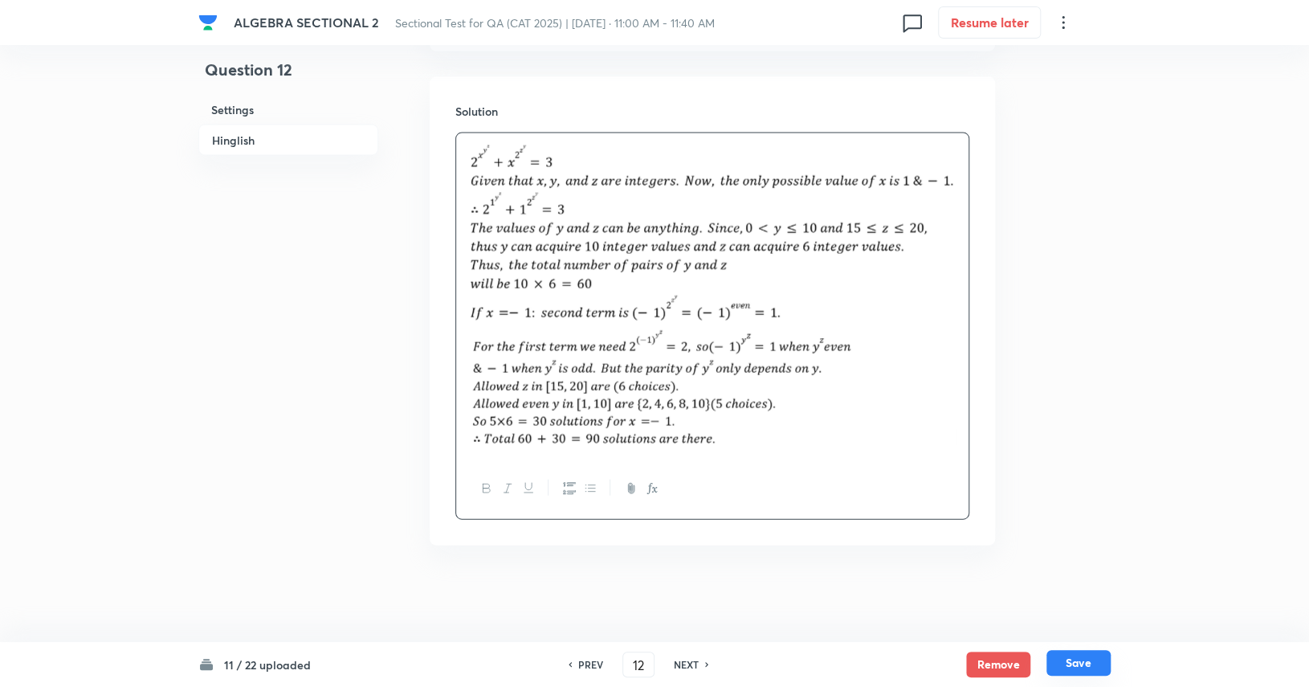
click at [1074, 658] on button "Save" at bounding box center [1078, 663] width 64 height 26
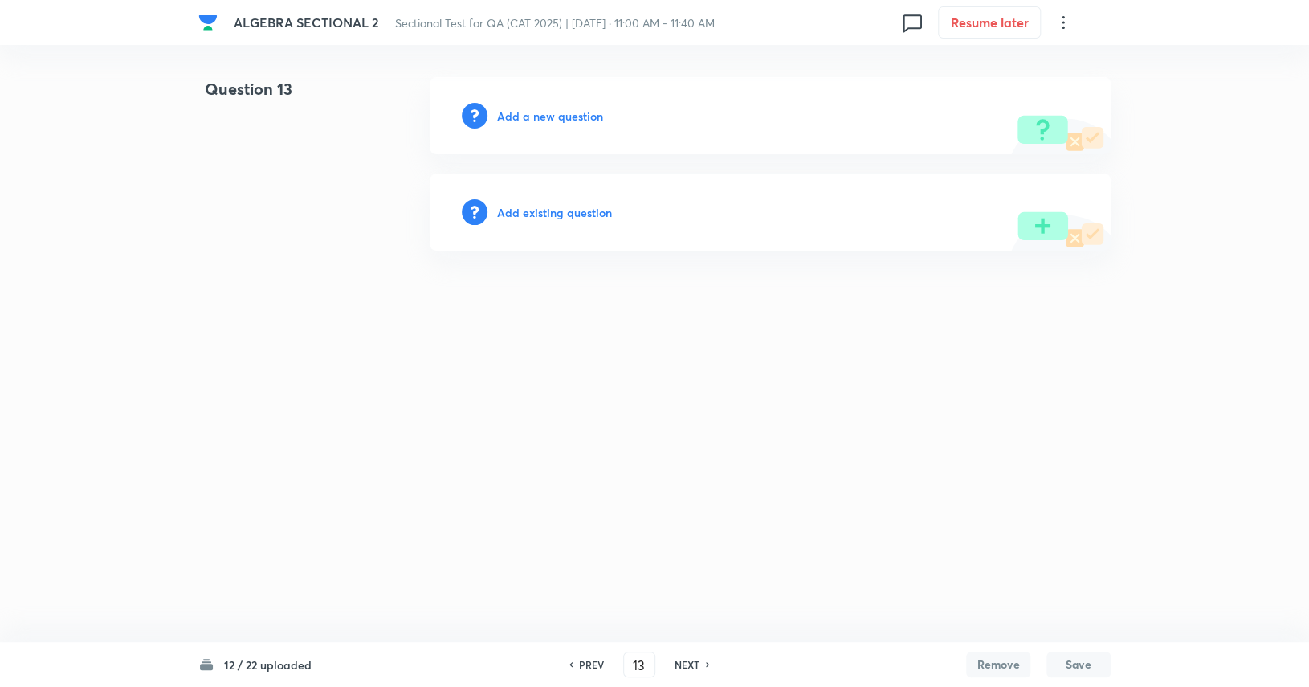
scroll to position [0, 0]
click at [587, 666] on h6 "PREV" at bounding box center [594, 664] width 25 height 14
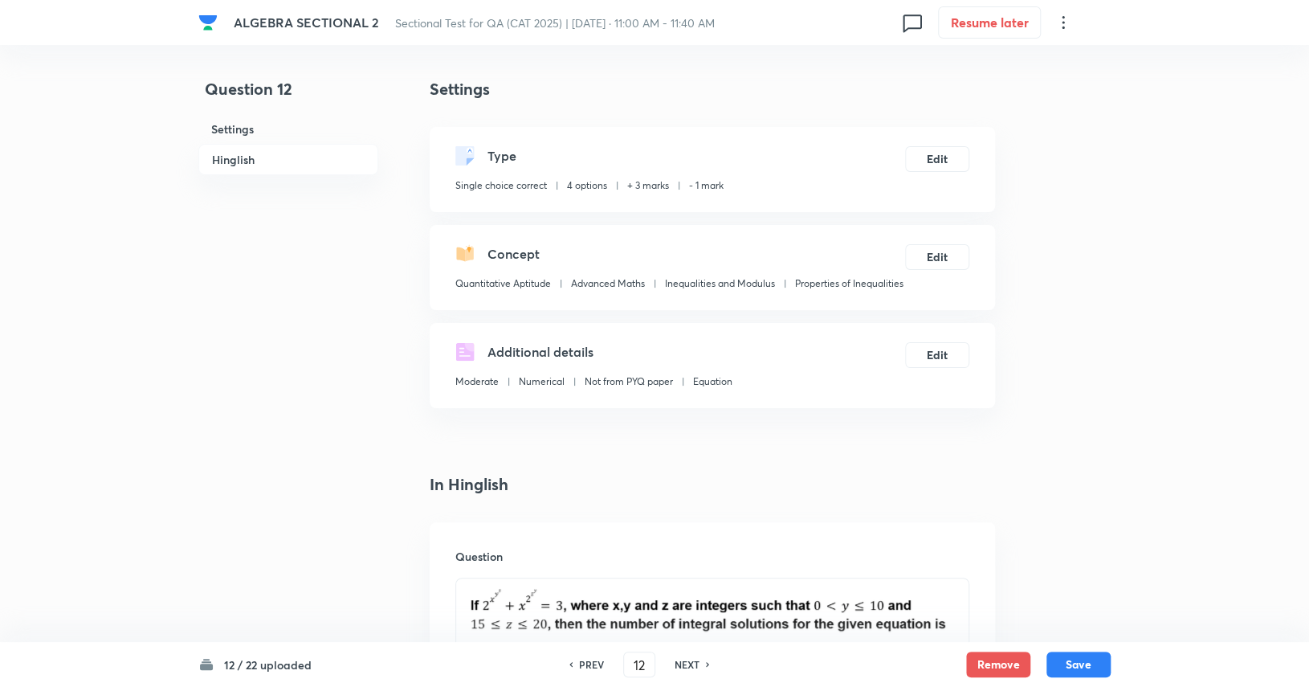
click at [587, 666] on h6 "PREV" at bounding box center [591, 664] width 25 height 14
type input "11"
checkbox input "true"
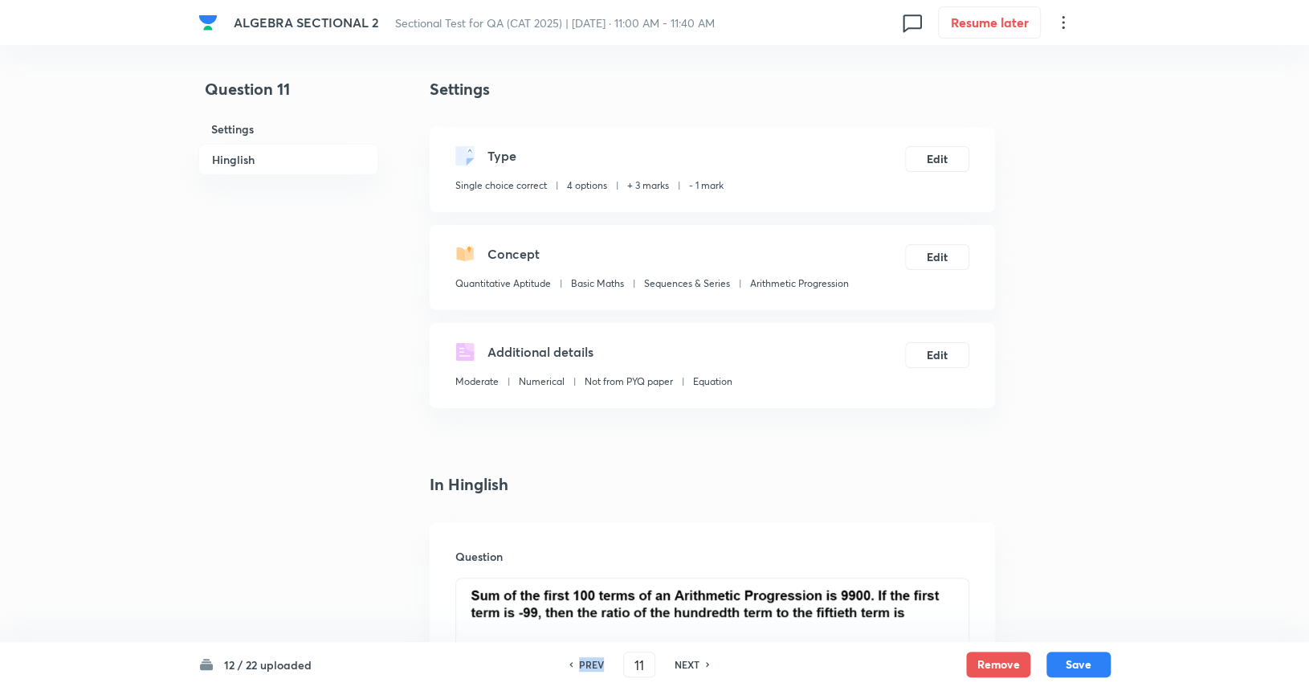
click at [587, 666] on h6 "PREV" at bounding box center [591, 664] width 25 height 14
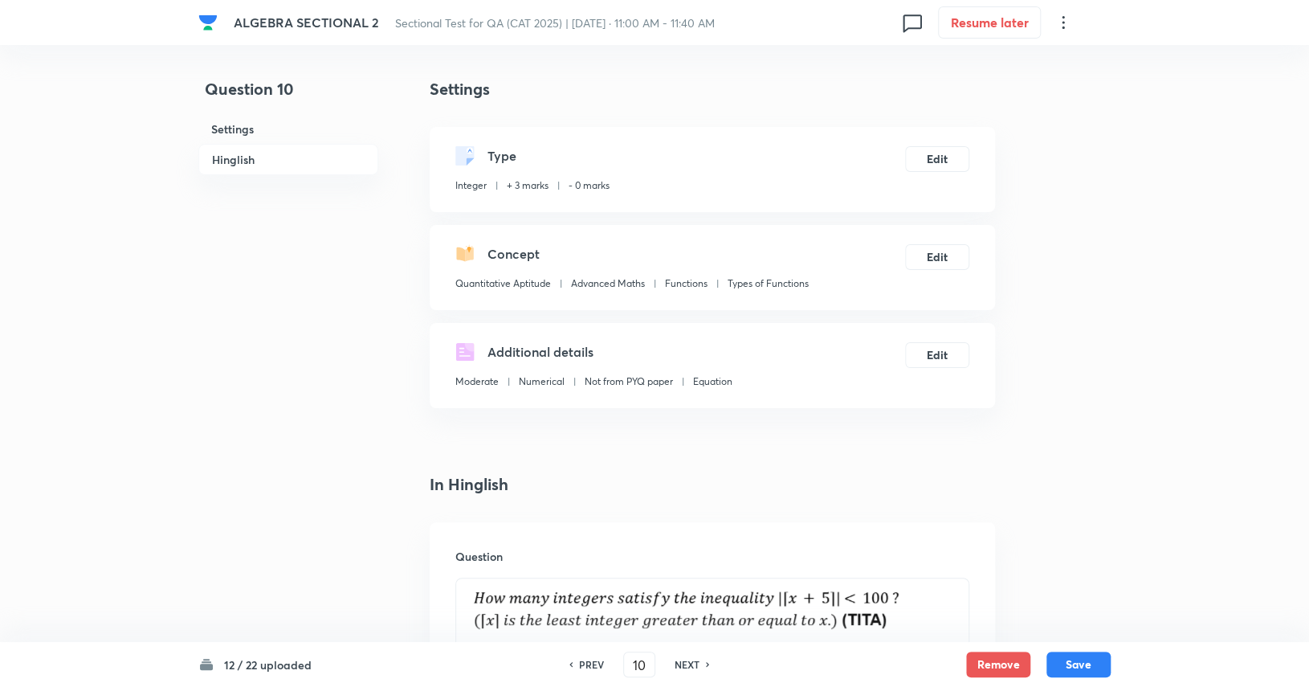
click at [681, 662] on h6 "NEXT" at bounding box center [687, 664] width 25 height 14
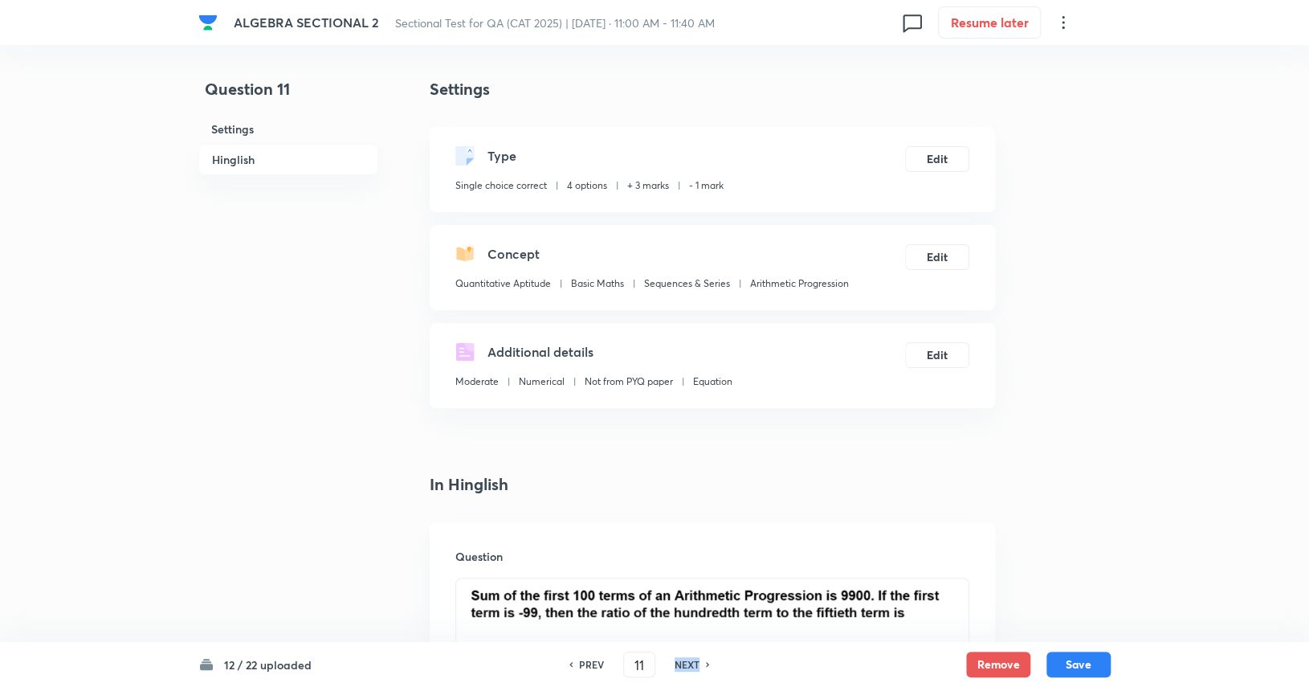
click at [681, 662] on h6 "NEXT" at bounding box center [687, 664] width 25 height 14
type input "12"
checkbox input "true"
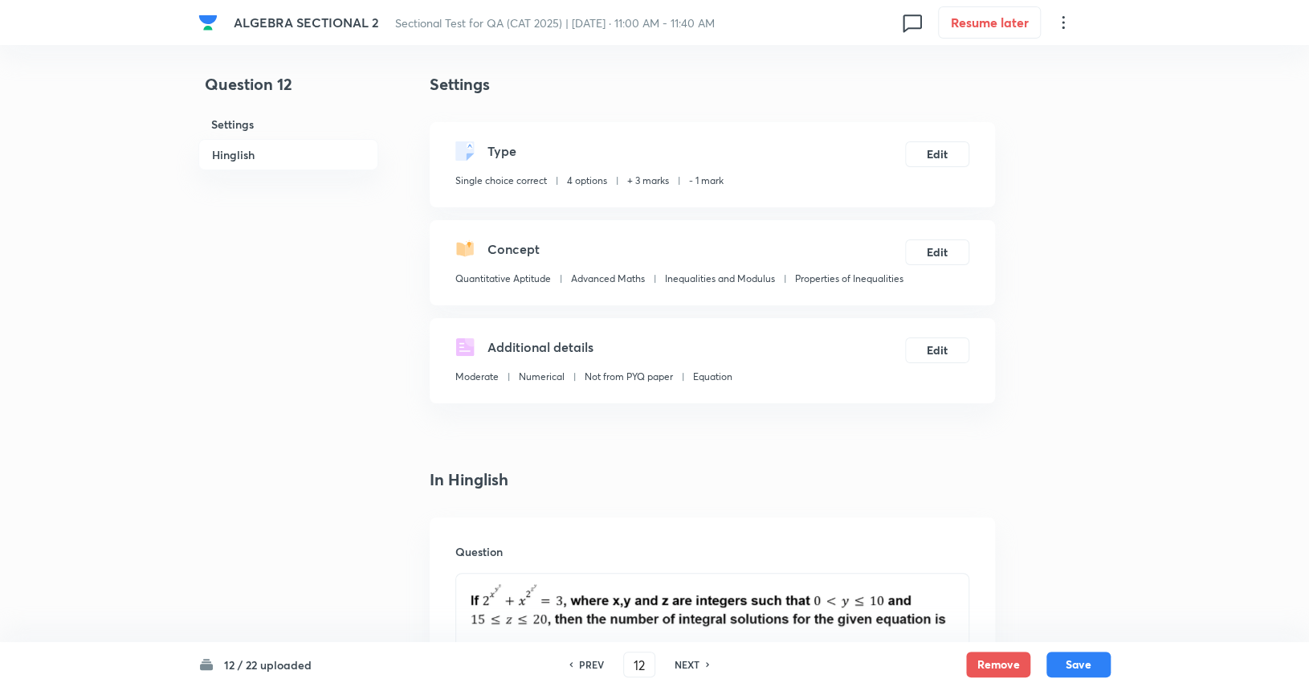
scroll to position [80, 0]
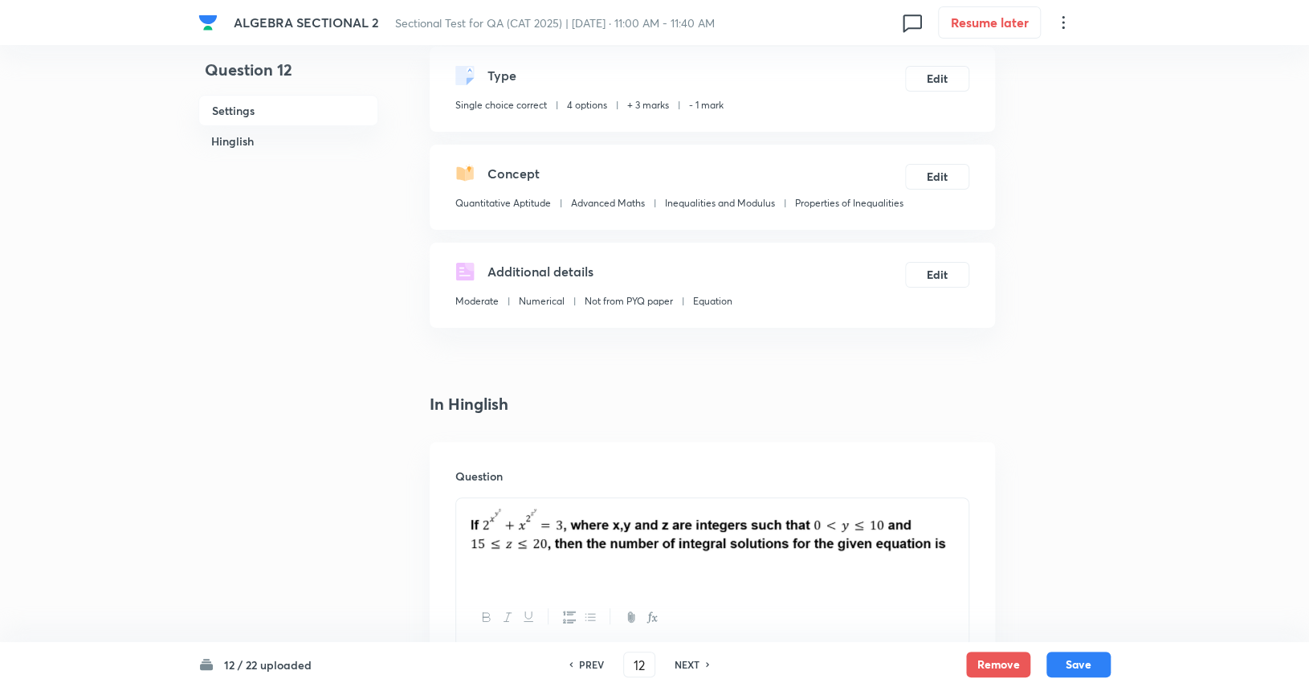
click at [700, 664] on div "NEXT" at bounding box center [689, 664] width 43 height 14
type input "13"
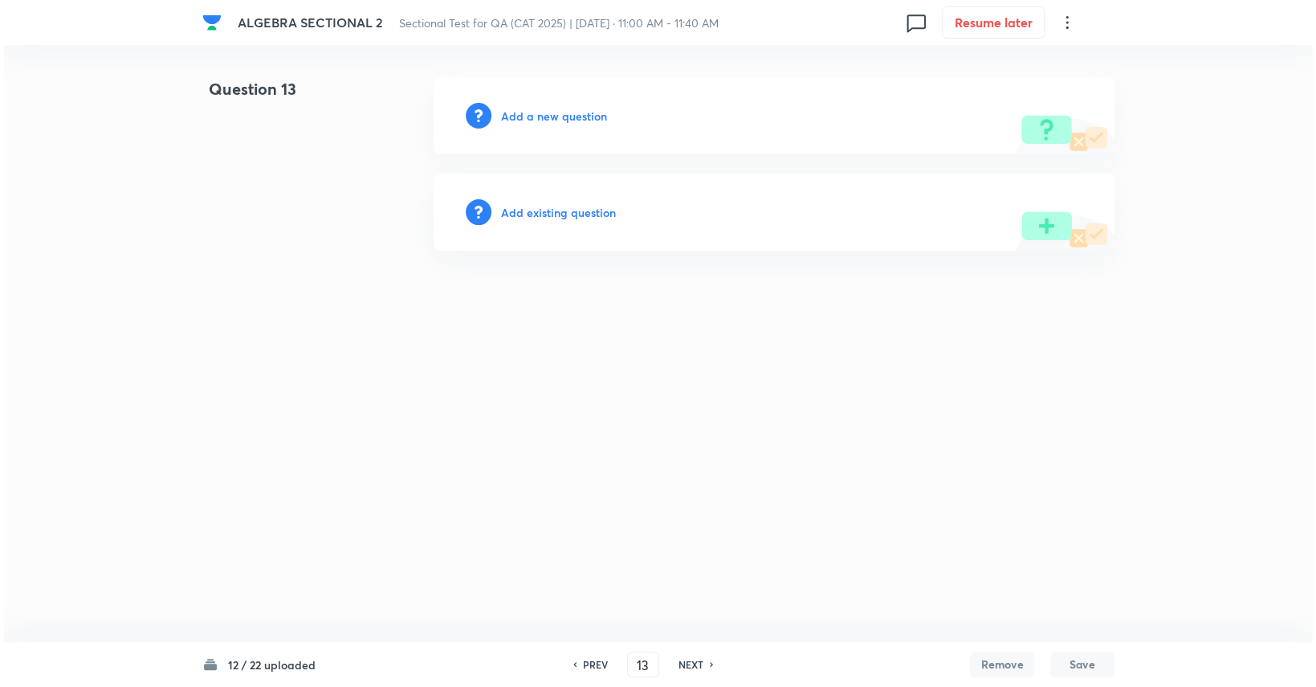
scroll to position [0, 0]
click at [556, 128] on div "Add a new question" at bounding box center [774, 115] width 681 height 77
click at [561, 121] on h6 "Add a new question" at bounding box center [554, 116] width 106 height 17
click at [561, 121] on h6 "Choose a question type" at bounding box center [563, 116] width 124 height 17
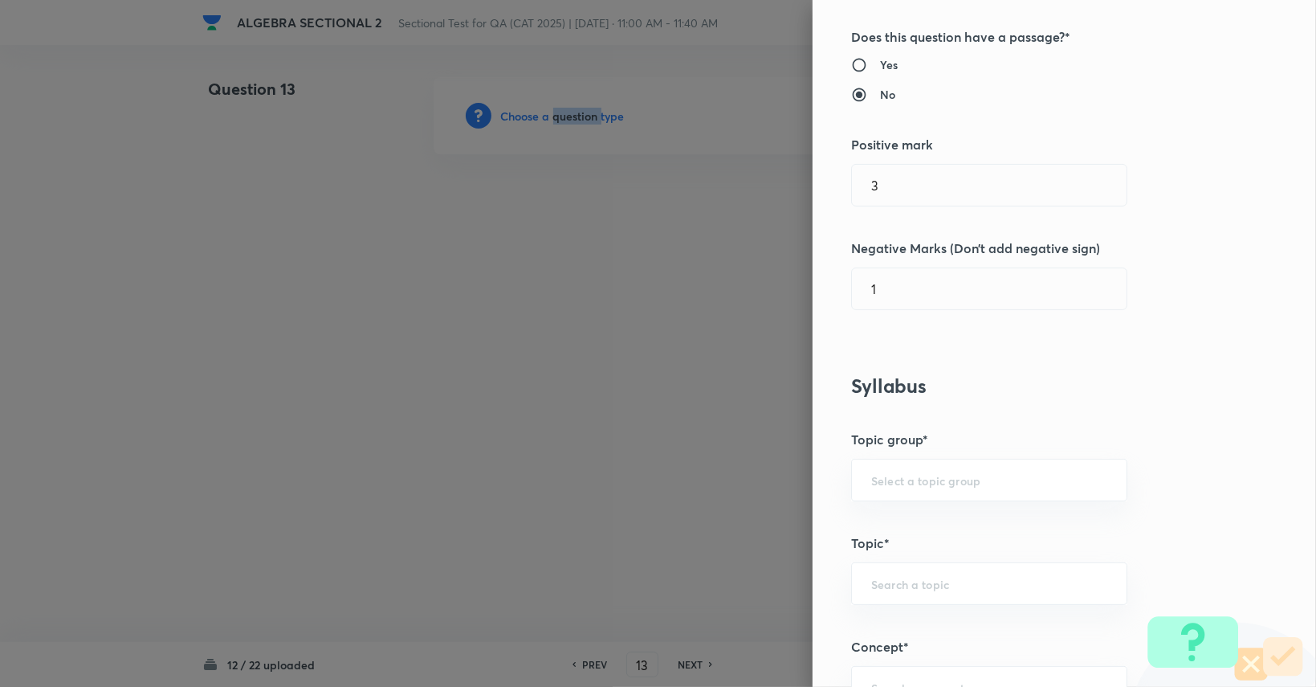
scroll to position [321, 0]
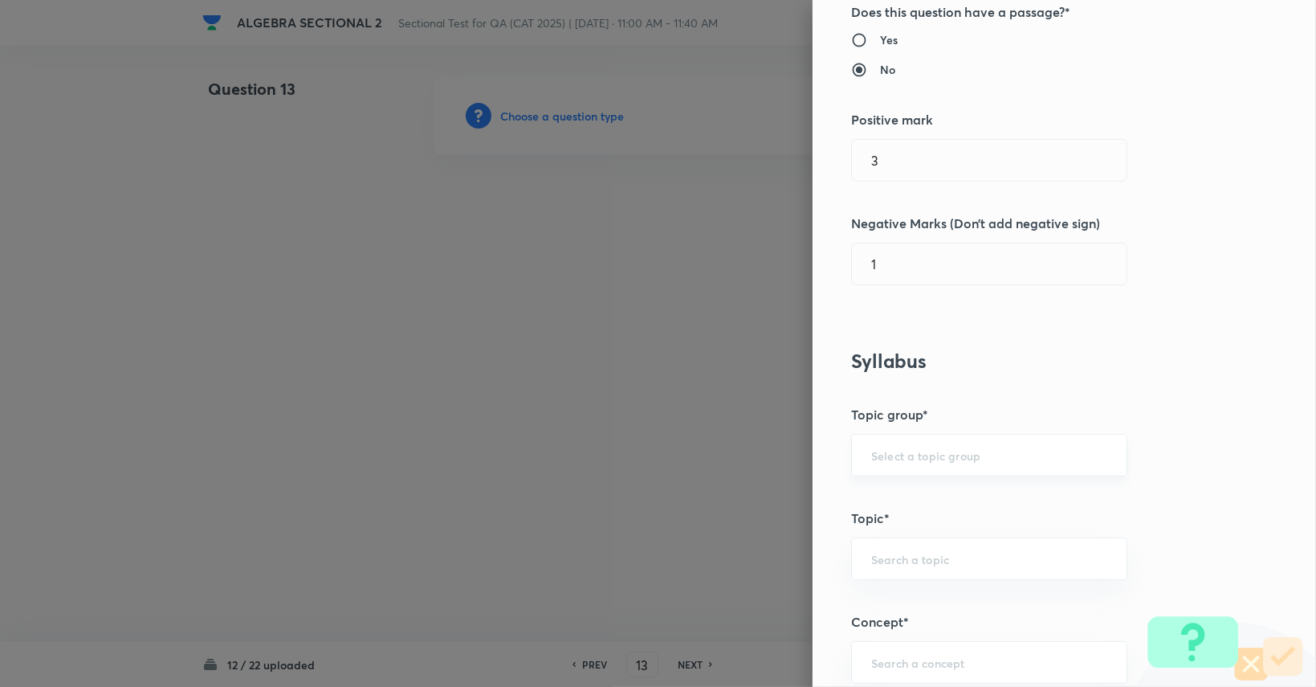
click at [904, 454] on input "text" at bounding box center [989, 454] width 236 height 15
drag, startPoint x: 907, startPoint y: 487, endPoint x: 910, endPoint y: 529, distance: 42.6
click at [907, 487] on li "Quantitative Aptitude" at bounding box center [977, 498] width 275 height 29
type input "Quantitative Aptitude"
click at [926, 552] on input "text" at bounding box center [989, 558] width 236 height 15
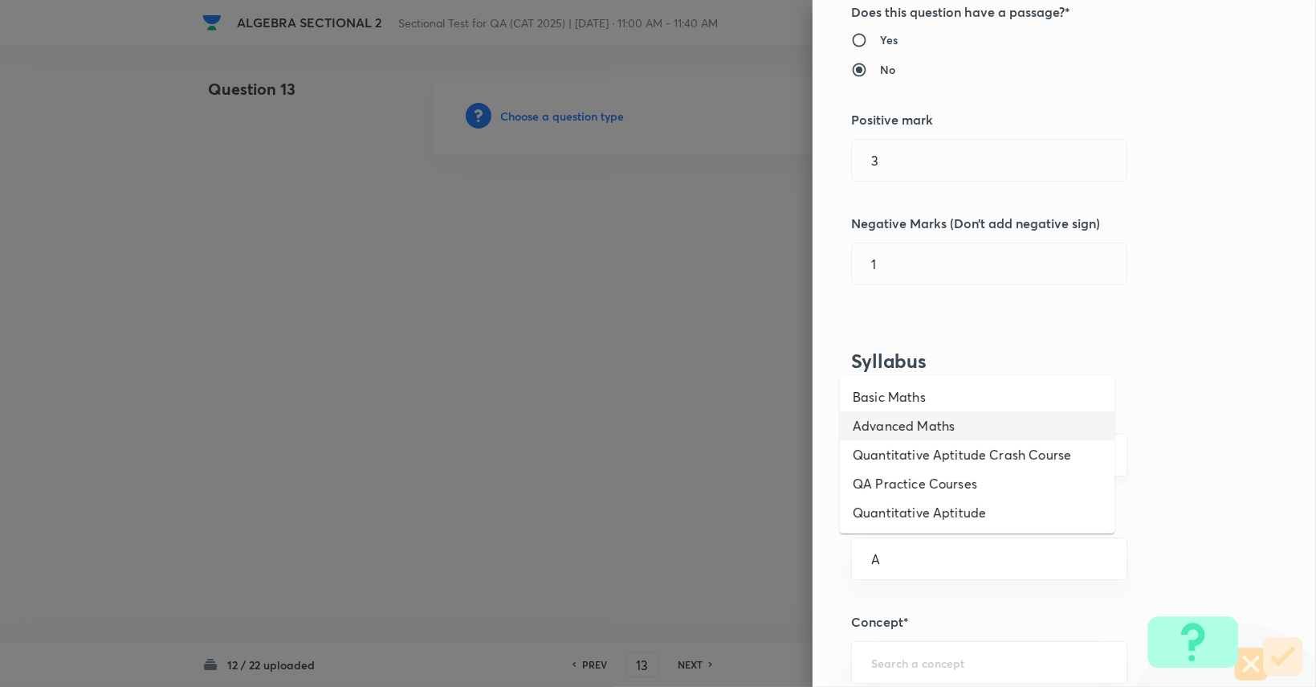
click at [933, 440] on li "Quantitative Aptitude Crash Course" at bounding box center [977, 454] width 275 height 29
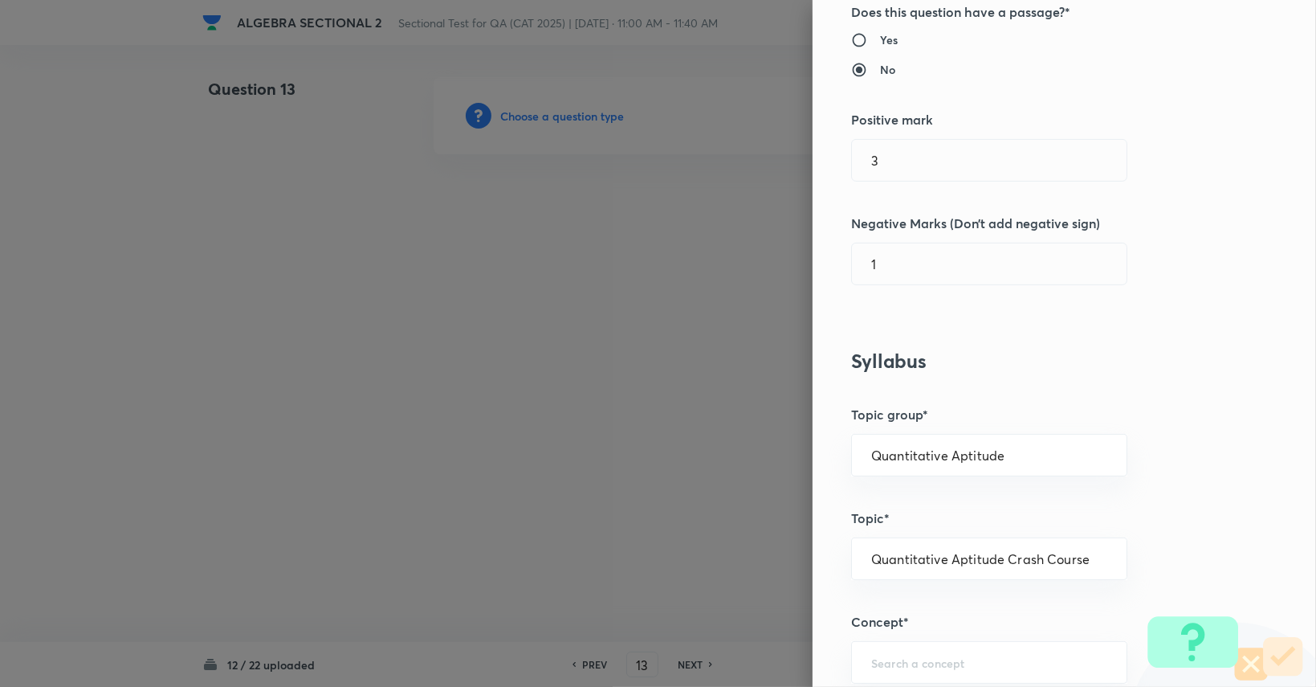
click at [931, 532] on div "Question settings Question type* Single choice correct Number of options* 2 3 4…" at bounding box center [1064, 343] width 503 height 687
click at [935, 551] on input "Quantitative Aptitude Crash Course" at bounding box center [989, 558] width 236 height 15
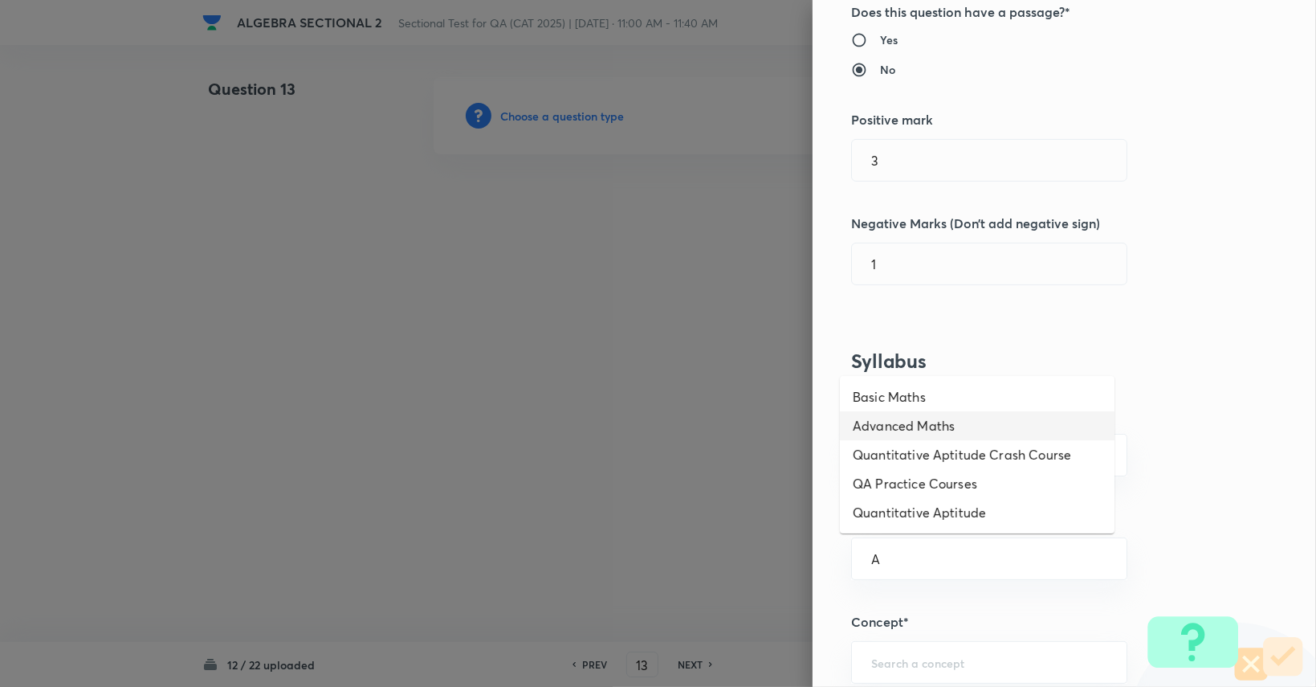
click at [912, 431] on li "Advanced Maths" at bounding box center [977, 425] width 275 height 29
type input "Advanced Maths"
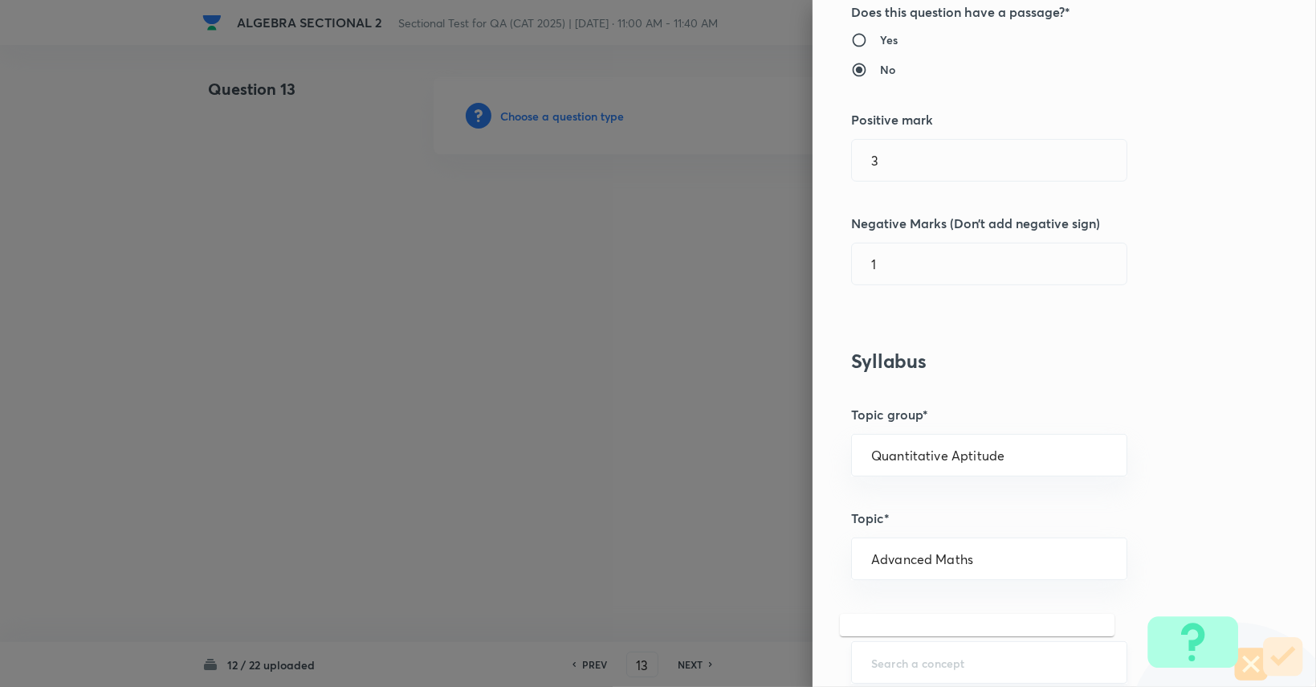
click at [899, 664] on input "text" at bounding box center [989, 661] width 236 height 15
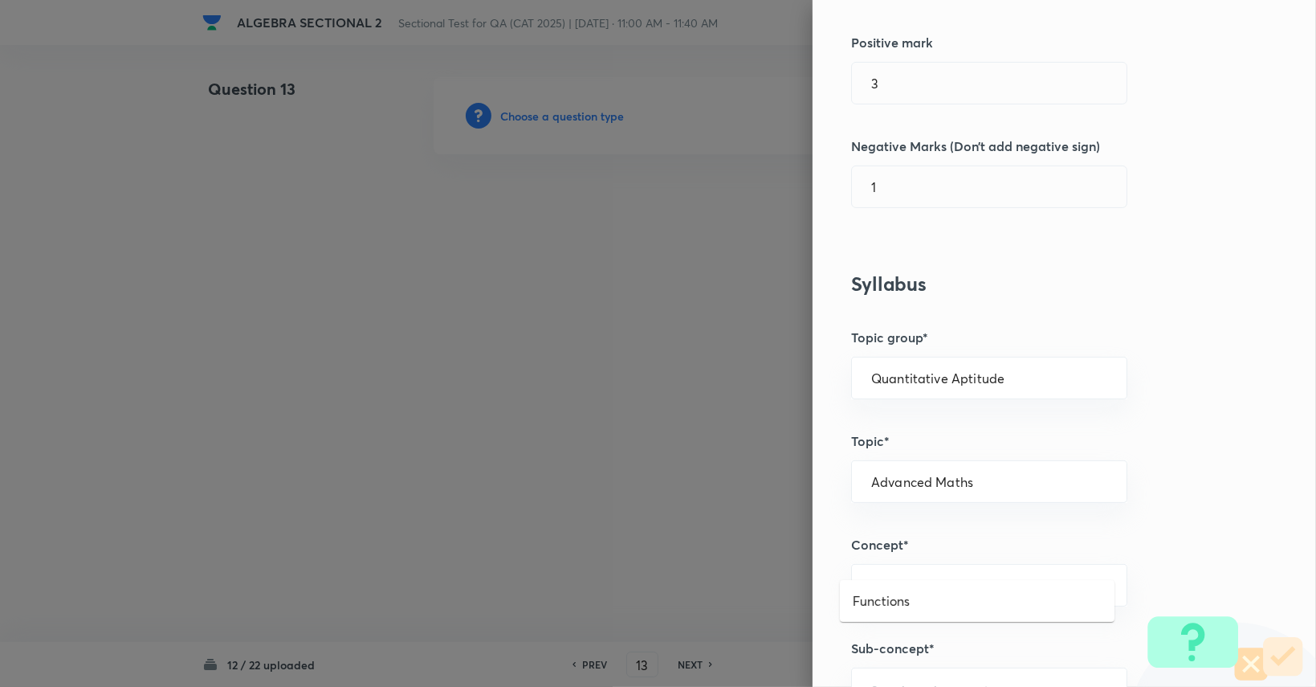
scroll to position [562, 0]
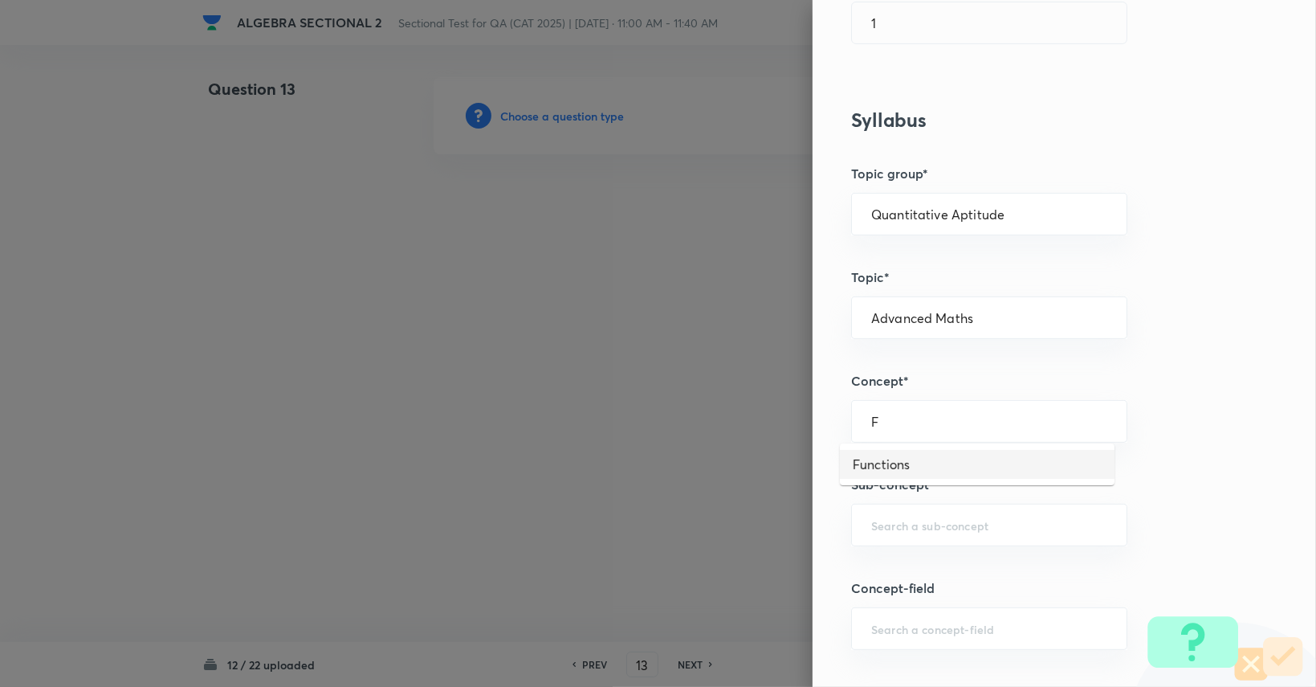
click at [868, 462] on li "Functions" at bounding box center [977, 464] width 275 height 29
type input "Functions"
click at [919, 531] on div "​" at bounding box center [989, 524] width 276 height 43
type input "Q"
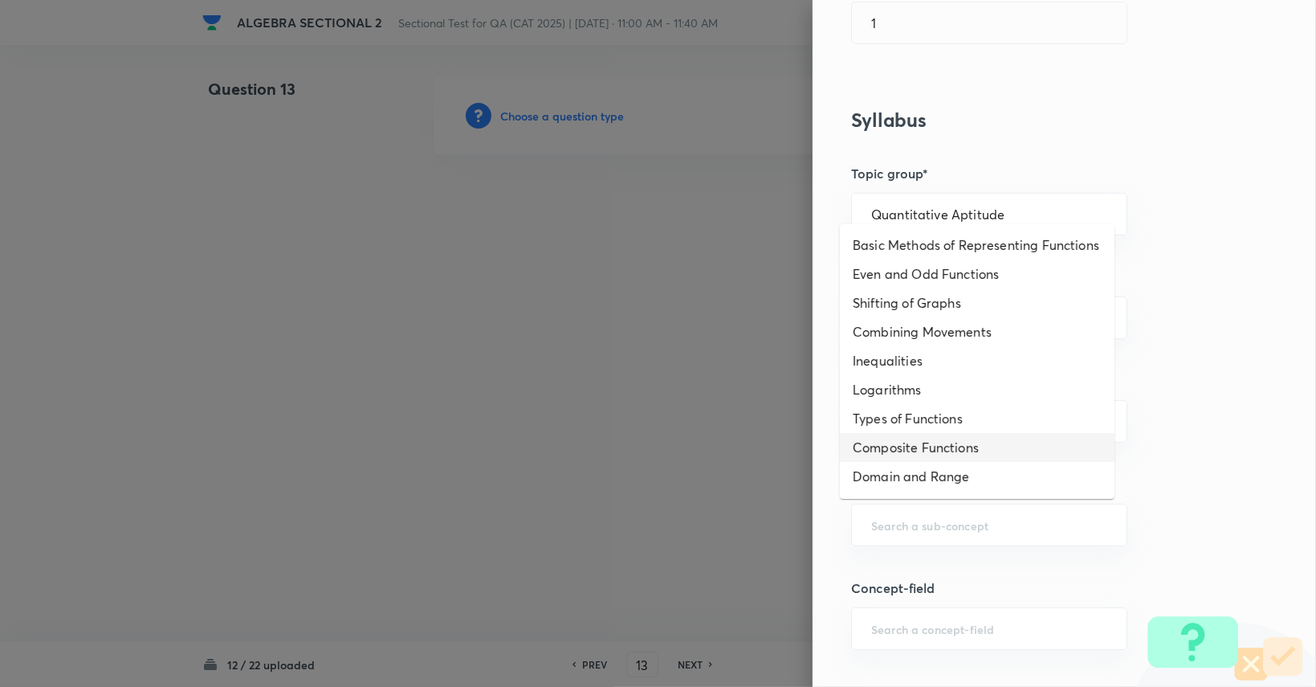
drag, startPoint x: 928, startPoint y: 442, endPoint x: 934, endPoint y: 487, distance: 45.3
click at [933, 492] on ul "Basic Methods of Representing Functions Even and Odd Functions Shifting of Grap…" at bounding box center [977, 361] width 275 height 275
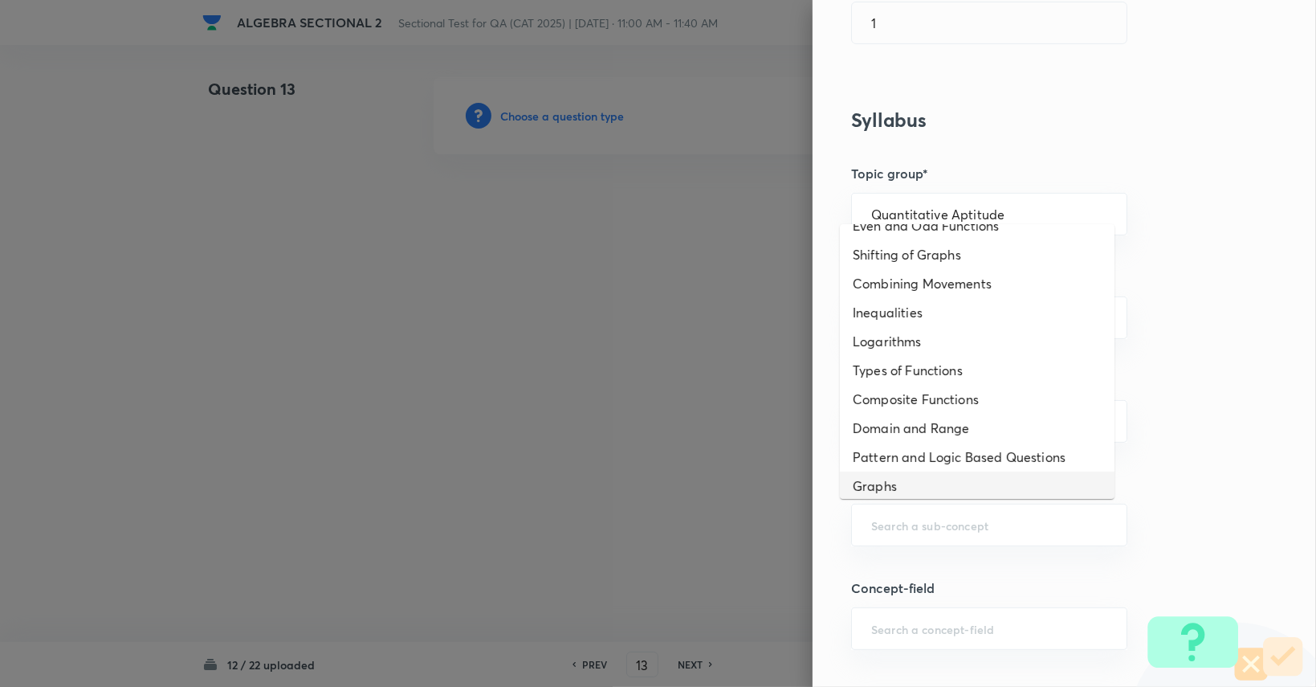
scroll to position [75, 0]
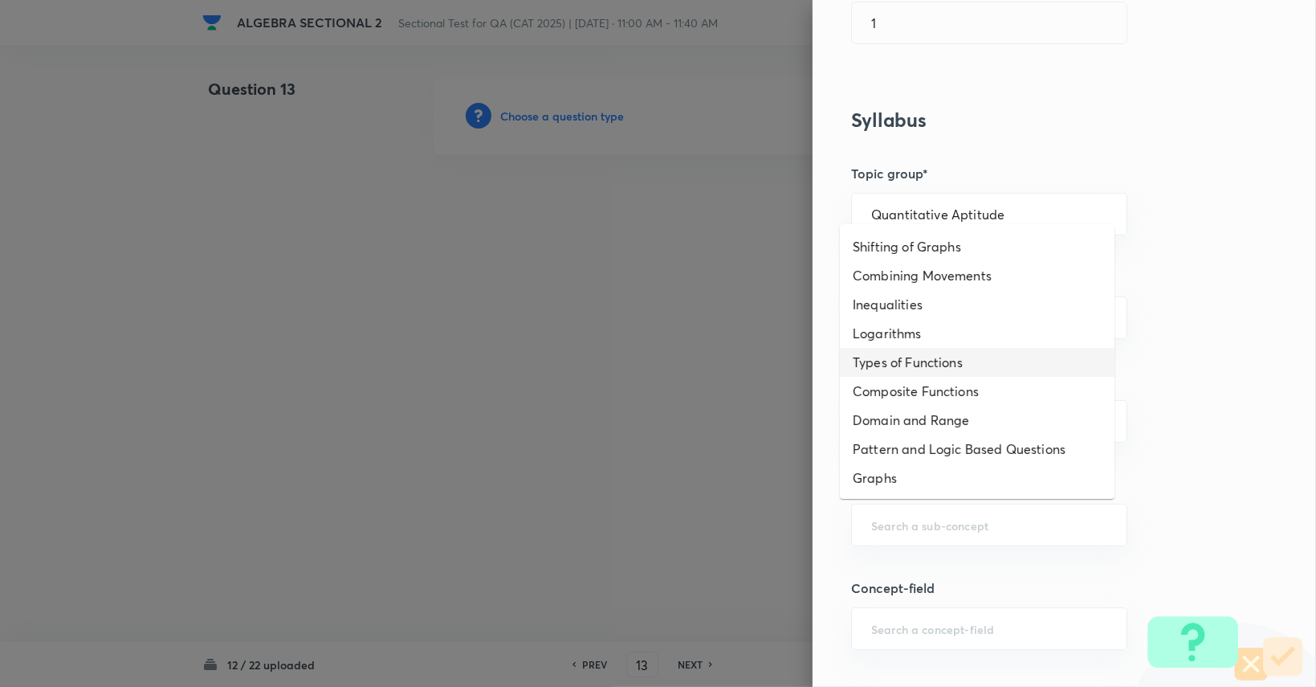
click at [922, 374] on li "Types of Functions" at bounding box center [977, 362] width 275 height 29
type input "Types of Functions"
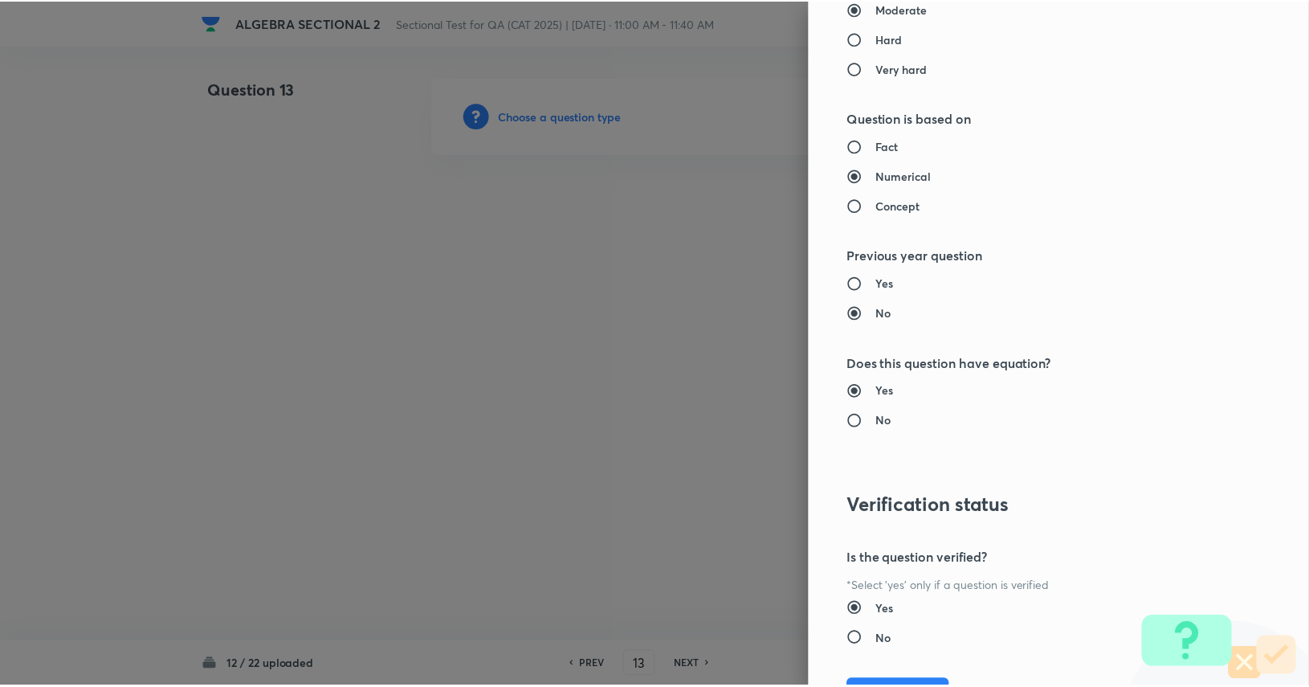
scroll to position [1499, 0]
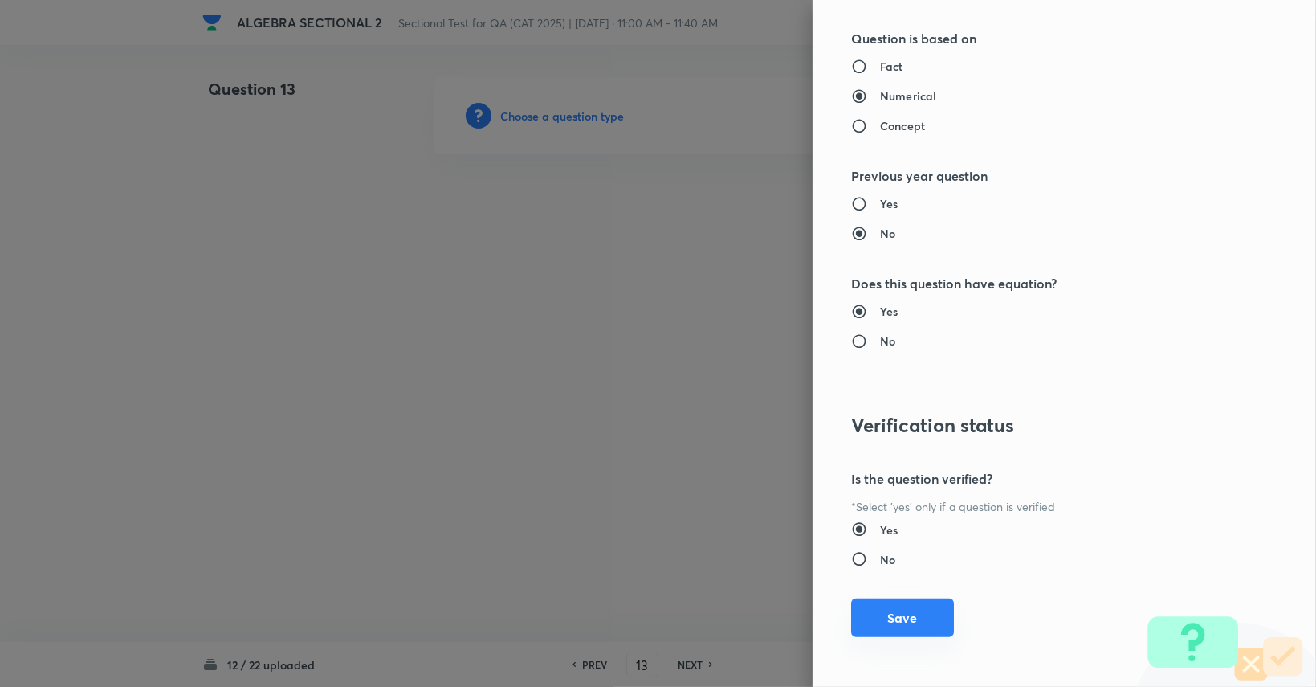
click at [916, 608] on button "Save" at bounding box center [902, 617] width 103 height 39
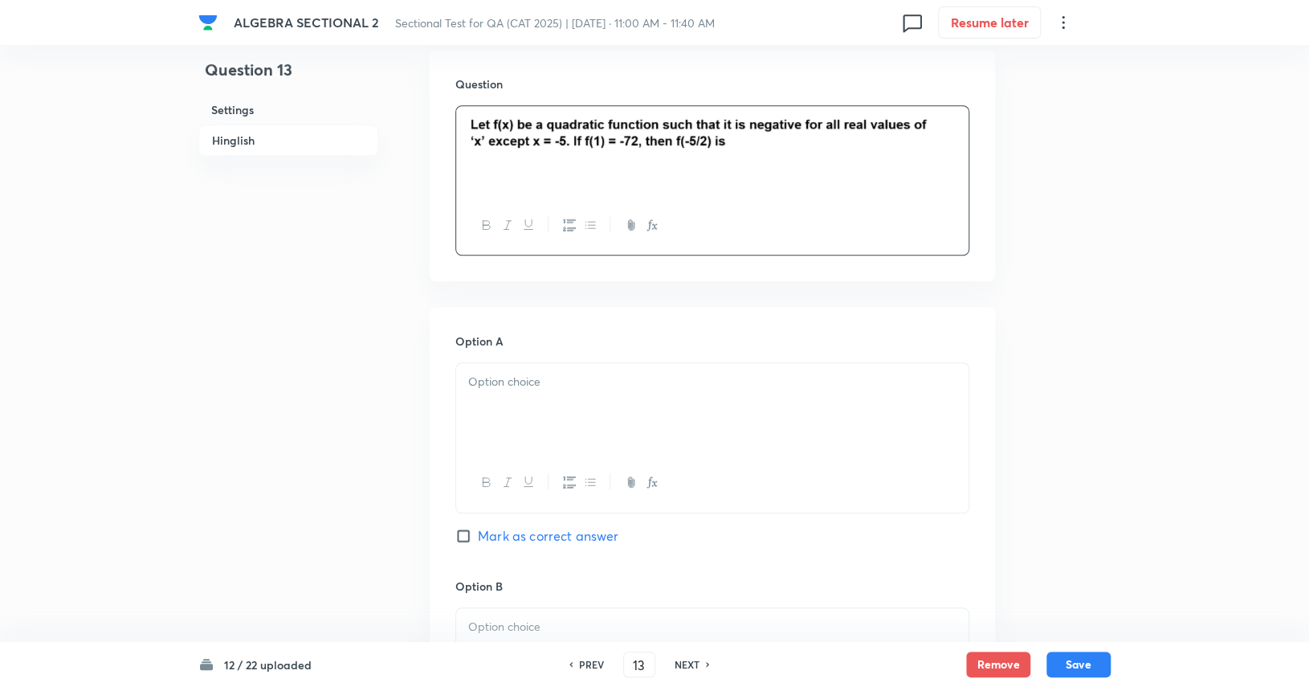
scroll to position [482, 0]
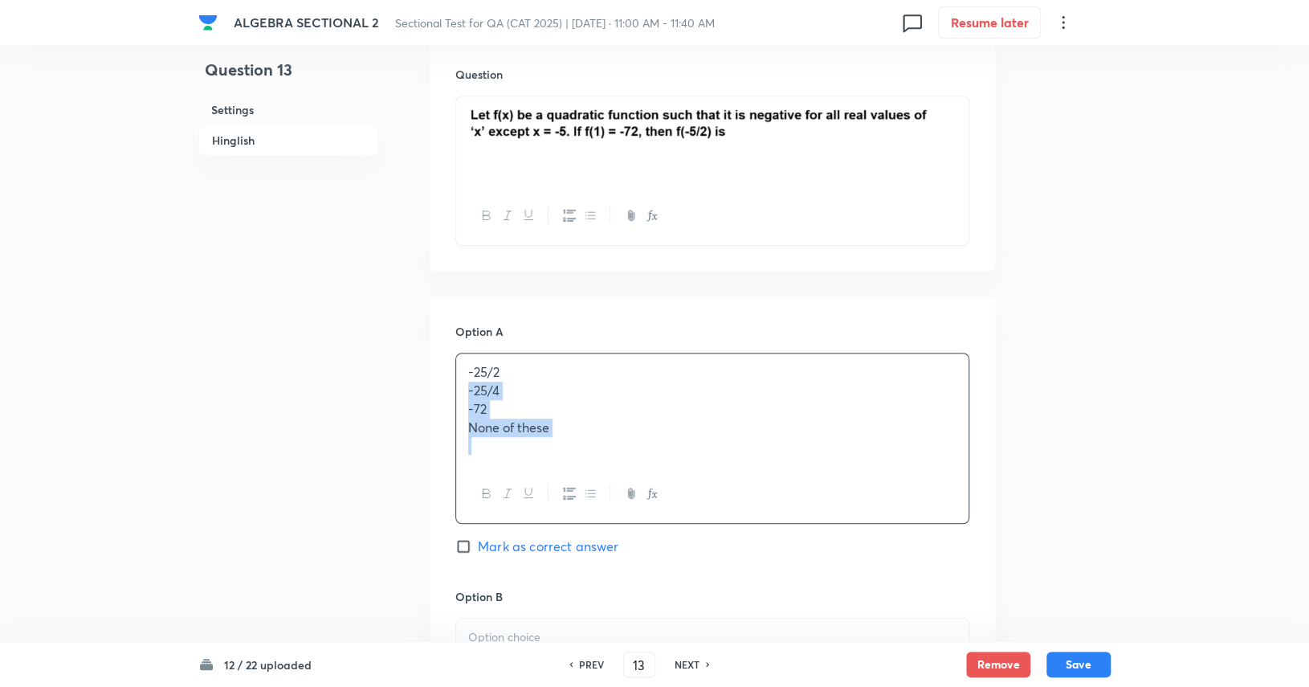
drag, startPoint x: 465, startPoint y: 387, endPoint x: 613, endPoint y: 438, distance: 157.2
click at [613, 438] on div "-25/2 -25/4 -72 None of these" at bounding box center [712, 408] width 512 height 111
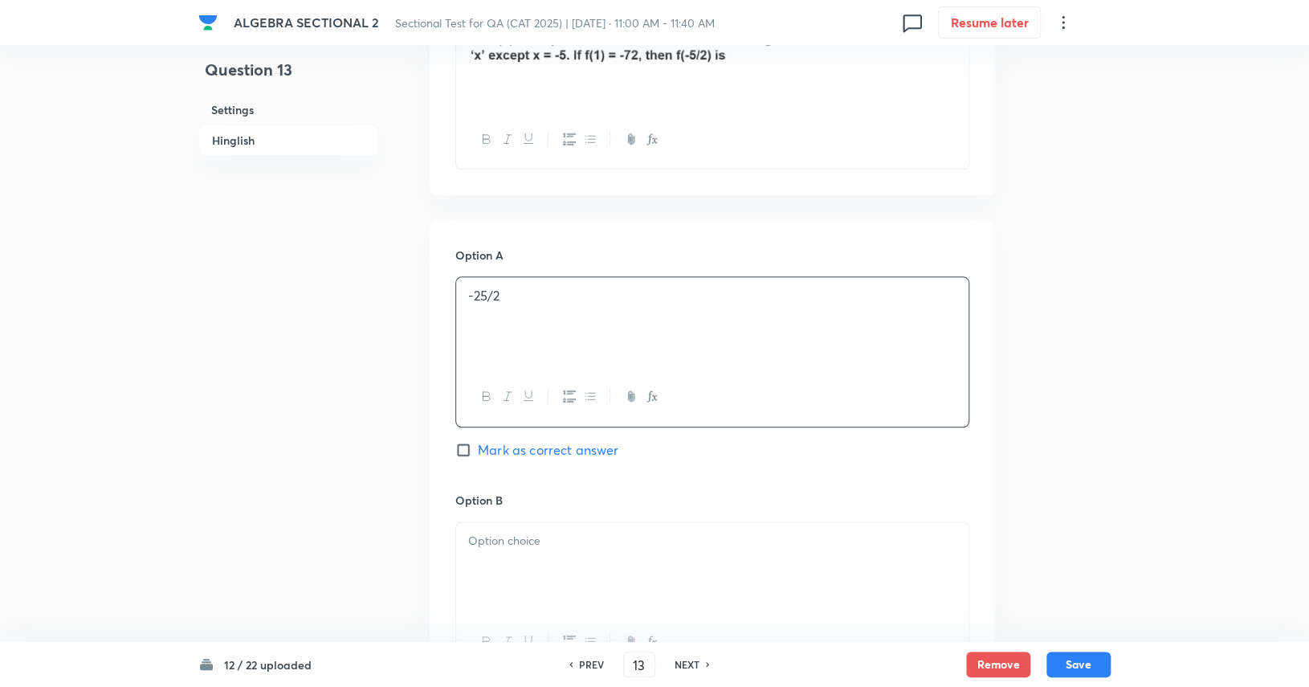
scroll to position [642, 0]
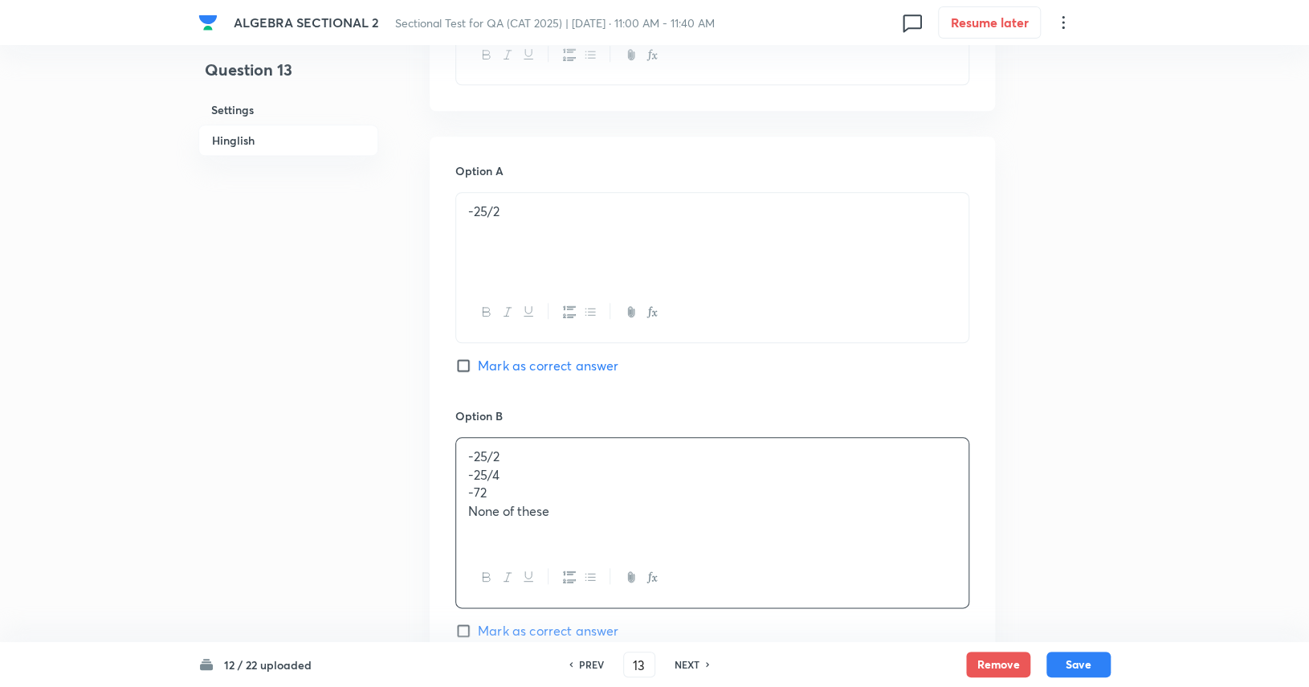
drag, startPoint x: 540, startPoint y: 454, endPoint x: 422, endPoint y: 450, distance: 118.1
drag, startPoint x: 567, startPoint y: 499, endPoint x: 434, endPoint y: 479, distance: 134.7
click at [434, 479] on div "Option A -25/2 Mark as correct answer Option B -25/4 -72 None of these Mark as …" at bounding box center [712, 635] width 565 height 997
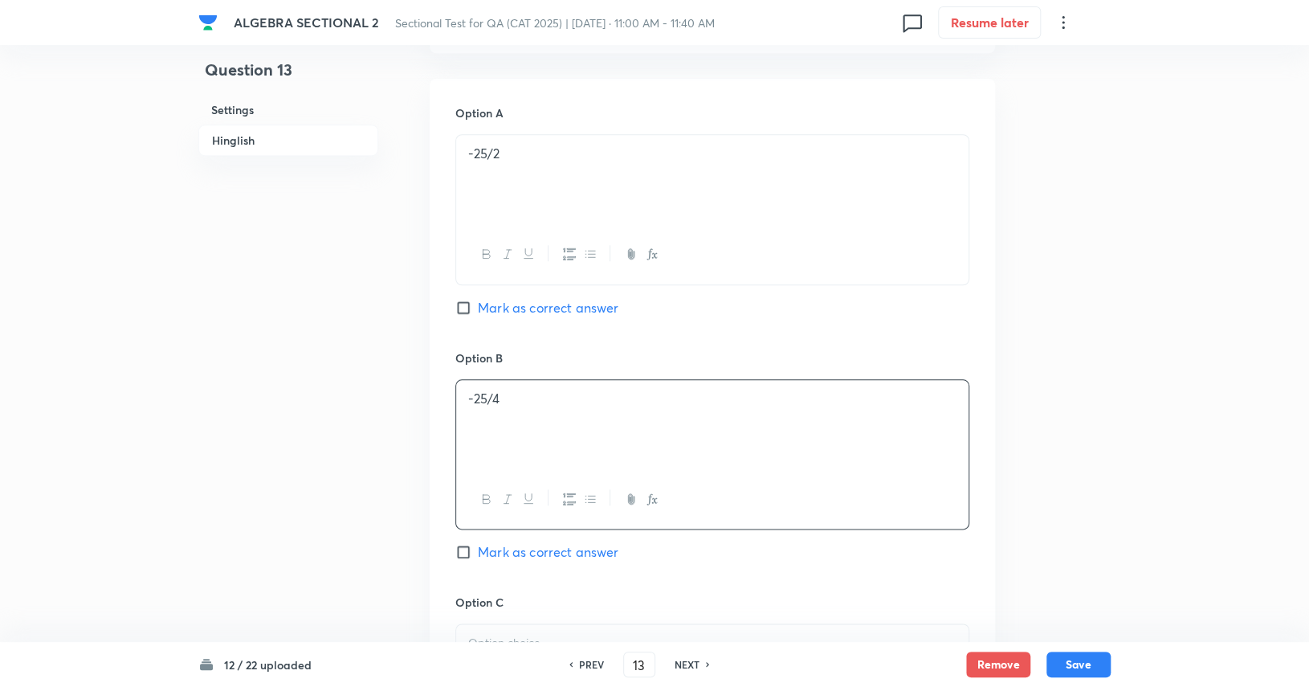
scroll to position [883, 0]
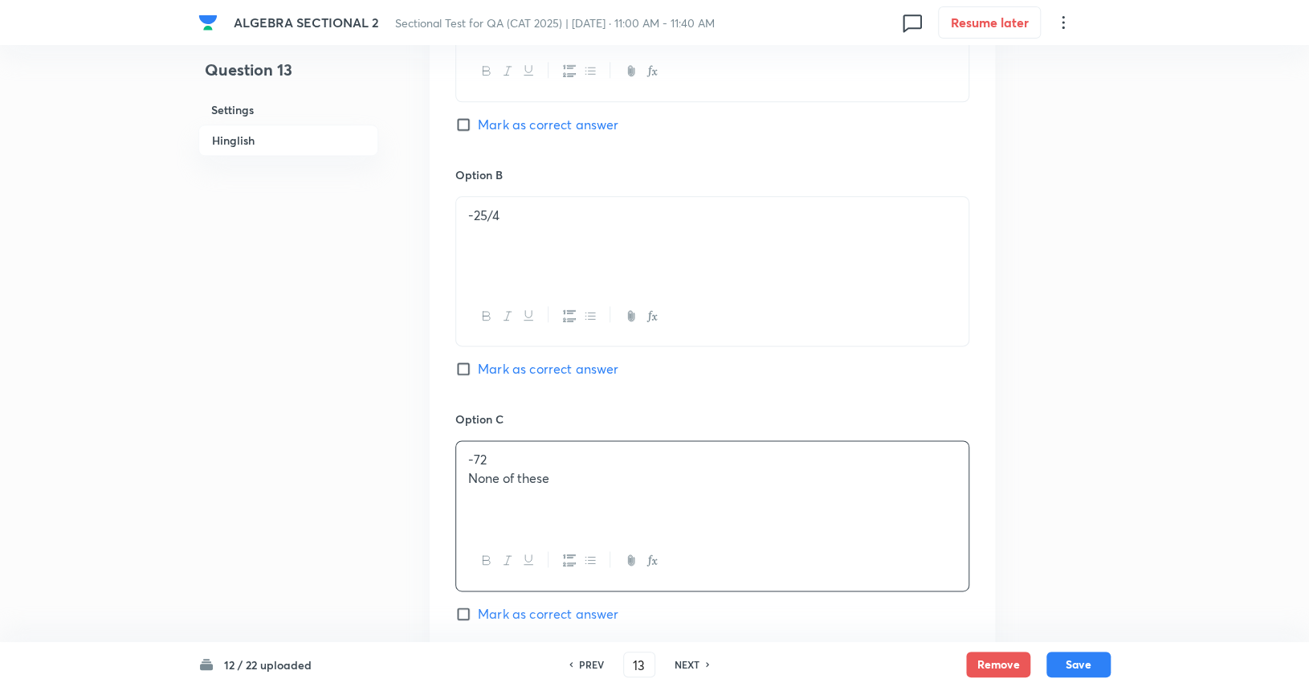
drag, startPoint x: 543, startPoint y: 473, endPoint x: 520, endPoint y: 461, distance: 26.2
drag, startPoint x: 488, startPoint y: 482, endPoint x: 353, endPoint y: 482, distance: 134.9
click at [353, 482] on div "Question 13 Settings Hinglish Settings Type Single choice correct 4 options + 3…" at bounding box center [654, 204] width 912 height 2020
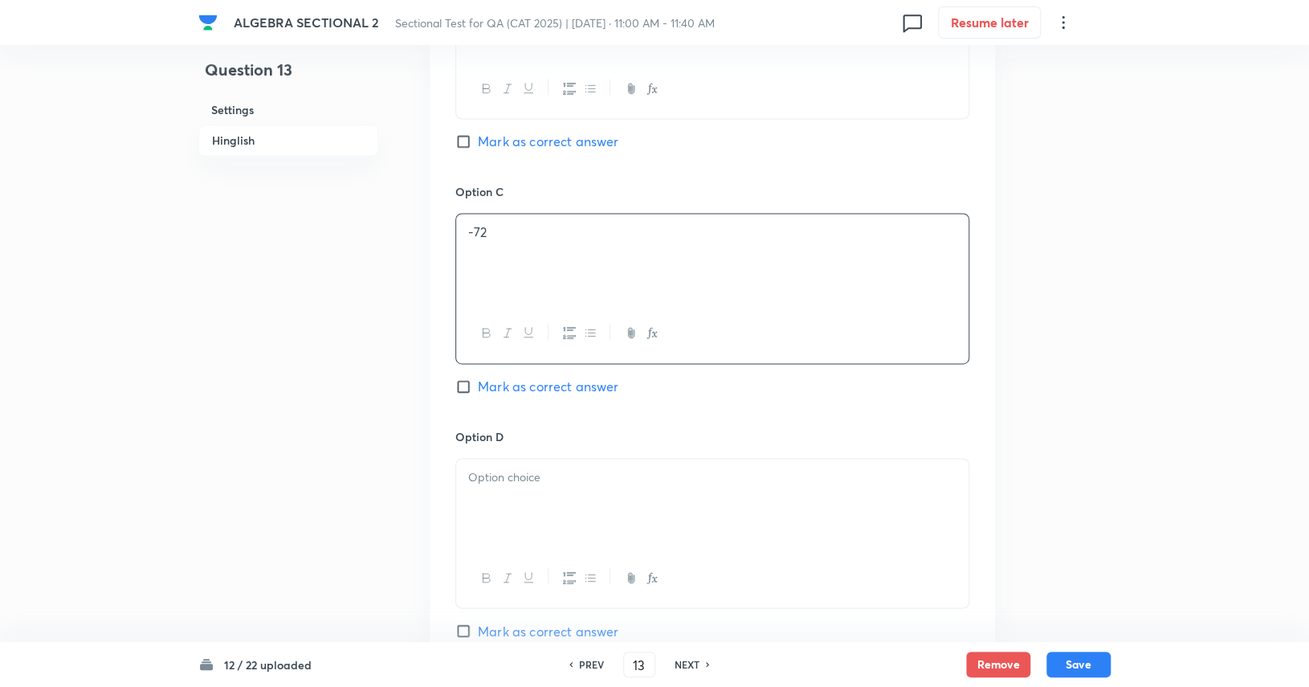
scroll to position [1204, 0]
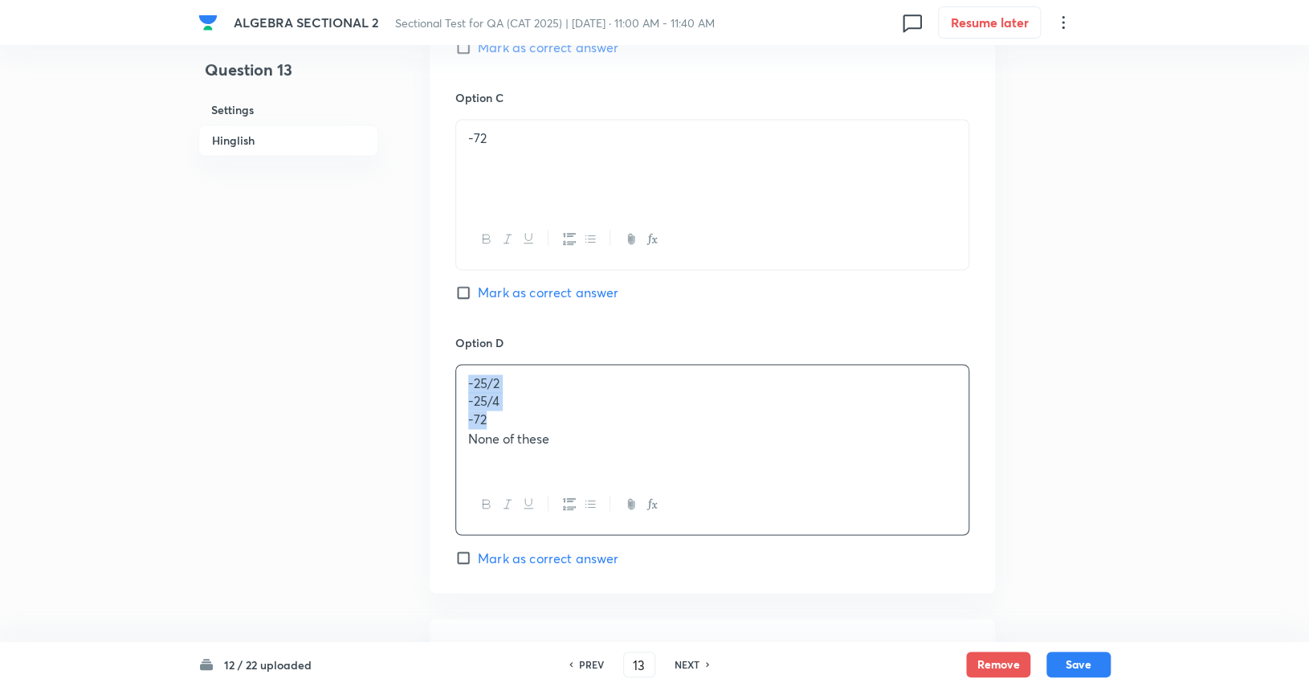
drag, startPoint x: 518, startPoint y: 419, endPoint x: 454, endPoint y: 372, distance: 79.8
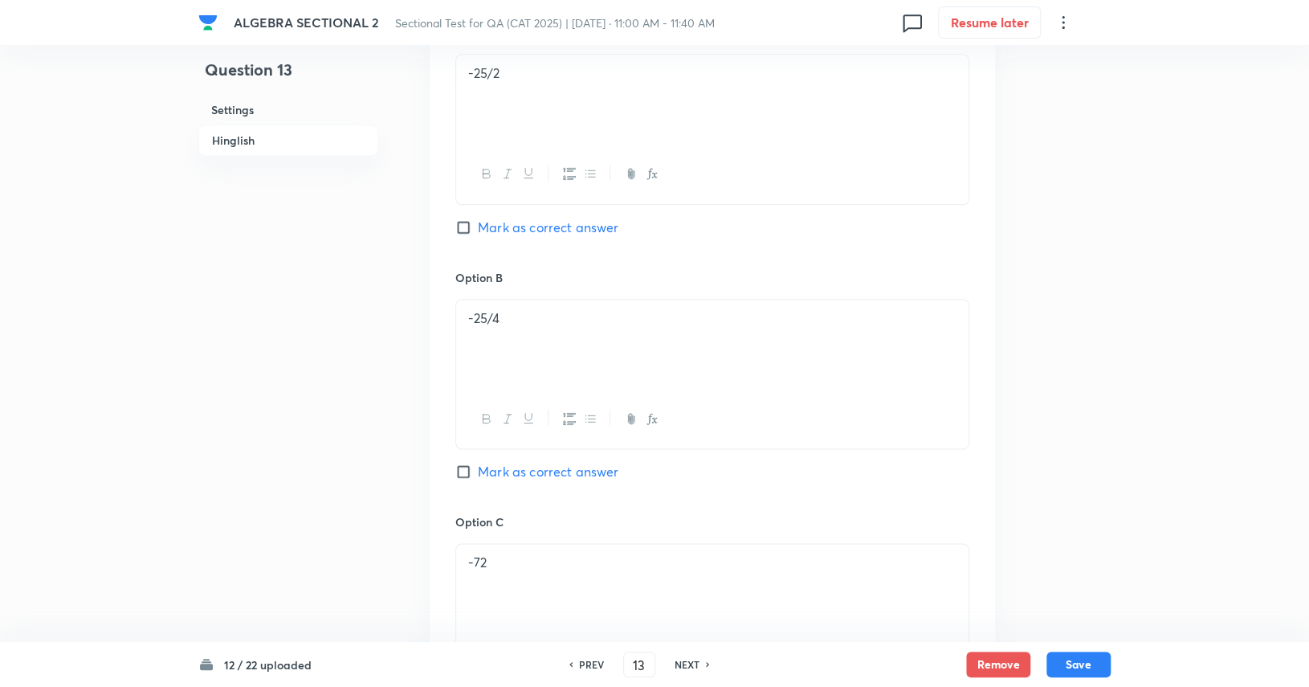
scroll to position [723, 0]
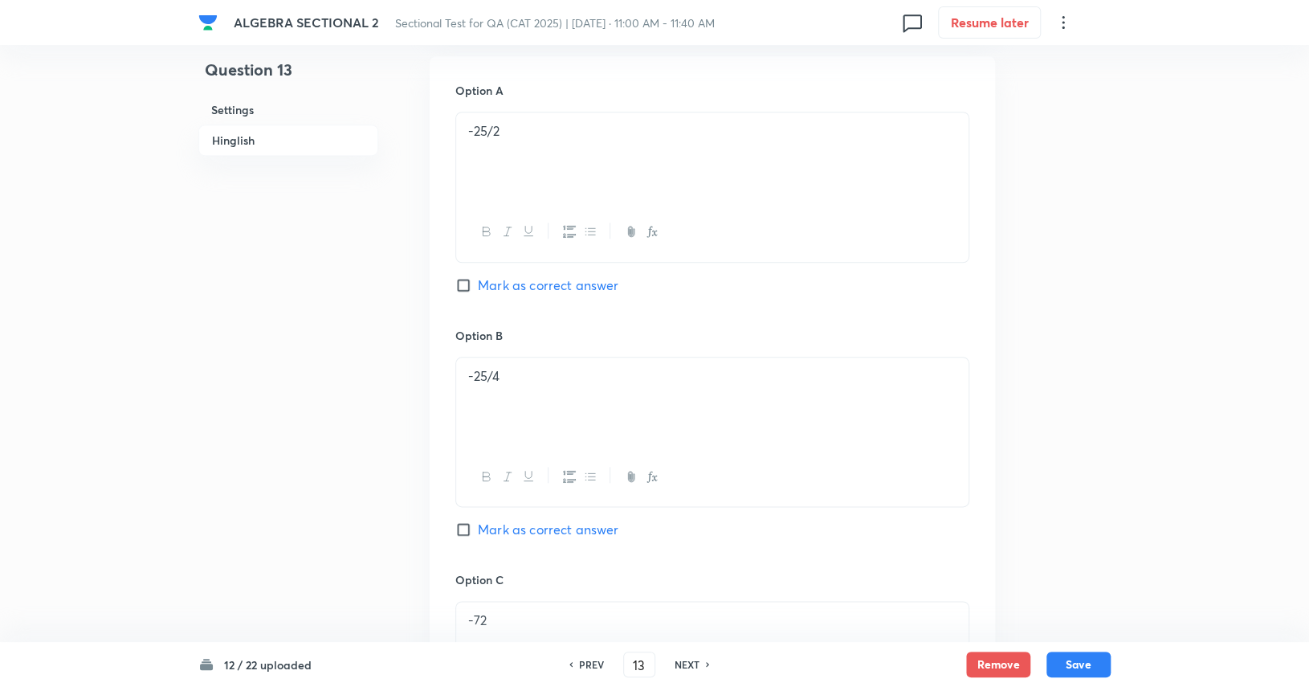
click at [524, 281] on span "Mark as correct answer" at bounding box center [548, 284] width 141 height 19
click at [478, 281] on input "Mark as correct answer" at bounding box center [466, 285] width 22 height 16
checkbox input "true"
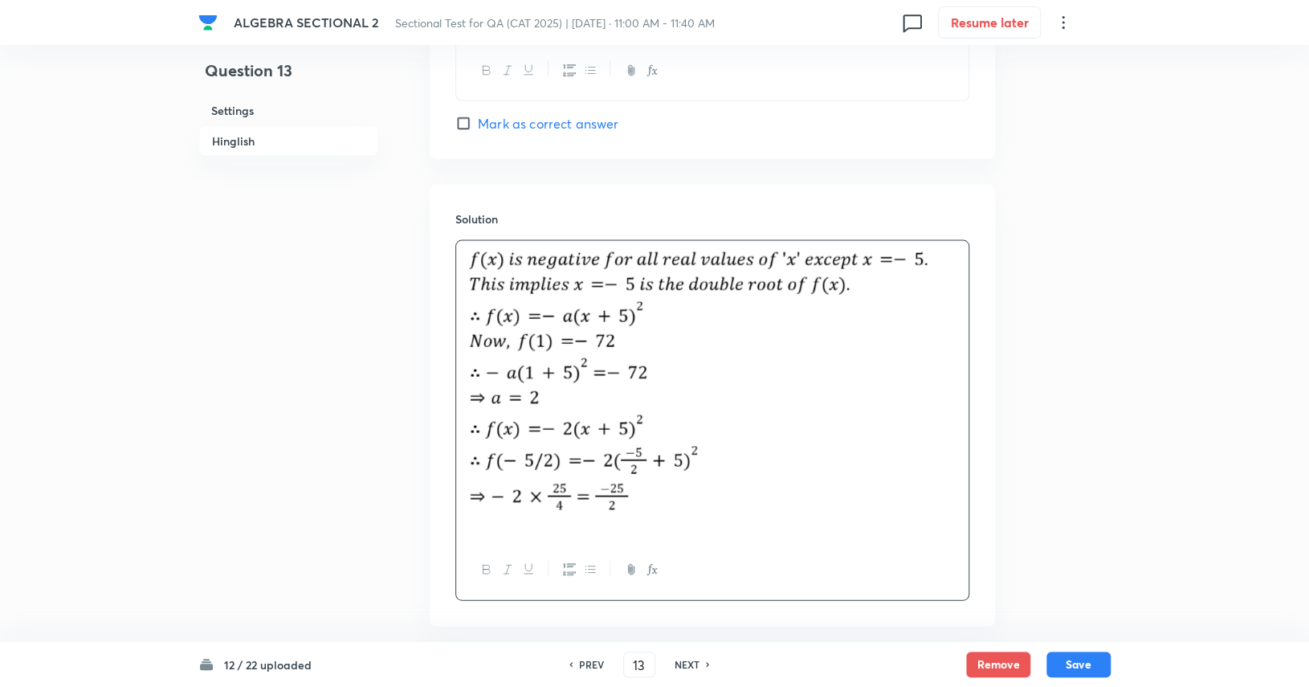
scroll to position [1695, 0]
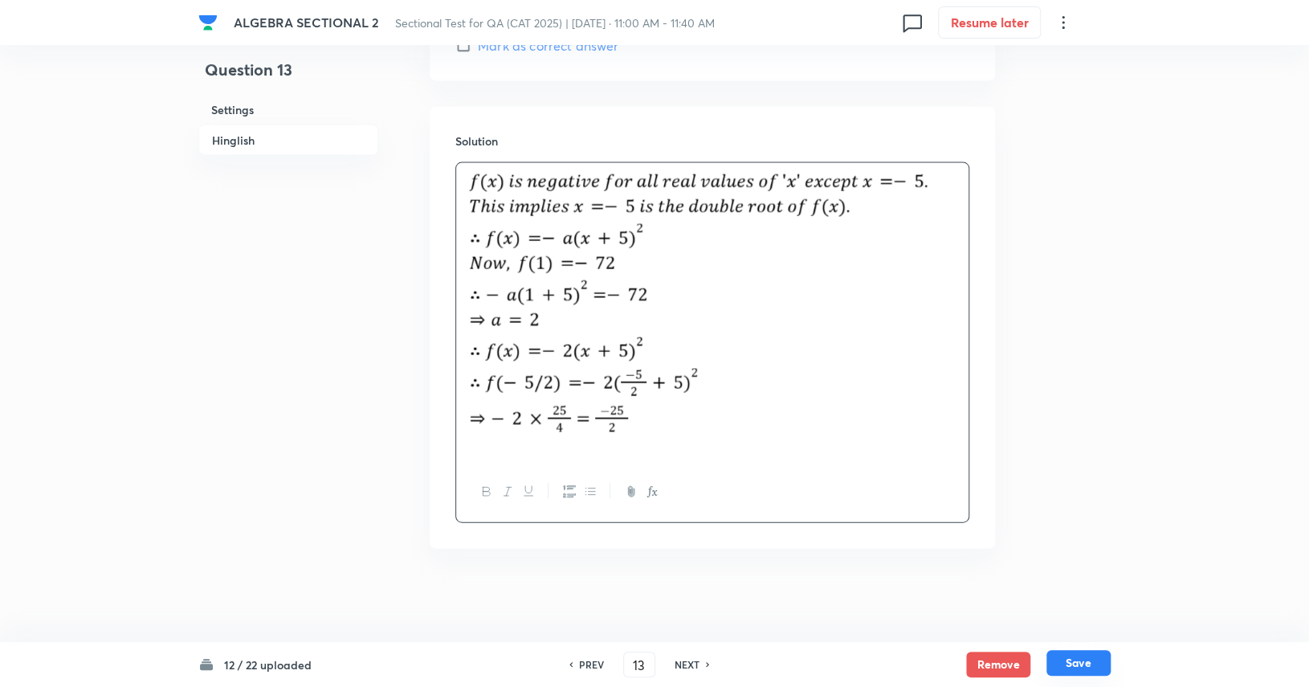
click at [1060, 658] on button "Save" at bounding box center [1078, 663] width 64 height 26
type input "14"
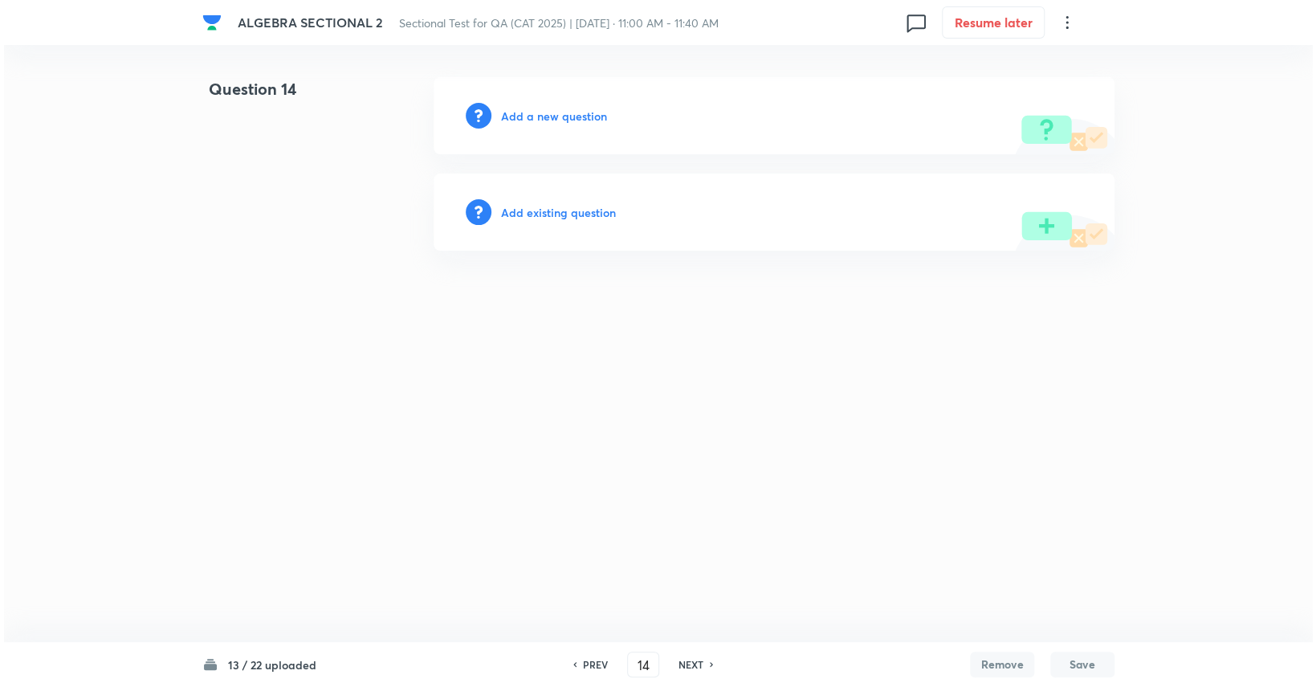
scroll to position [0, 0]
click at [569, 119] on h6 "Add a new question" at bounding box center [554, 116] width 106 height 17
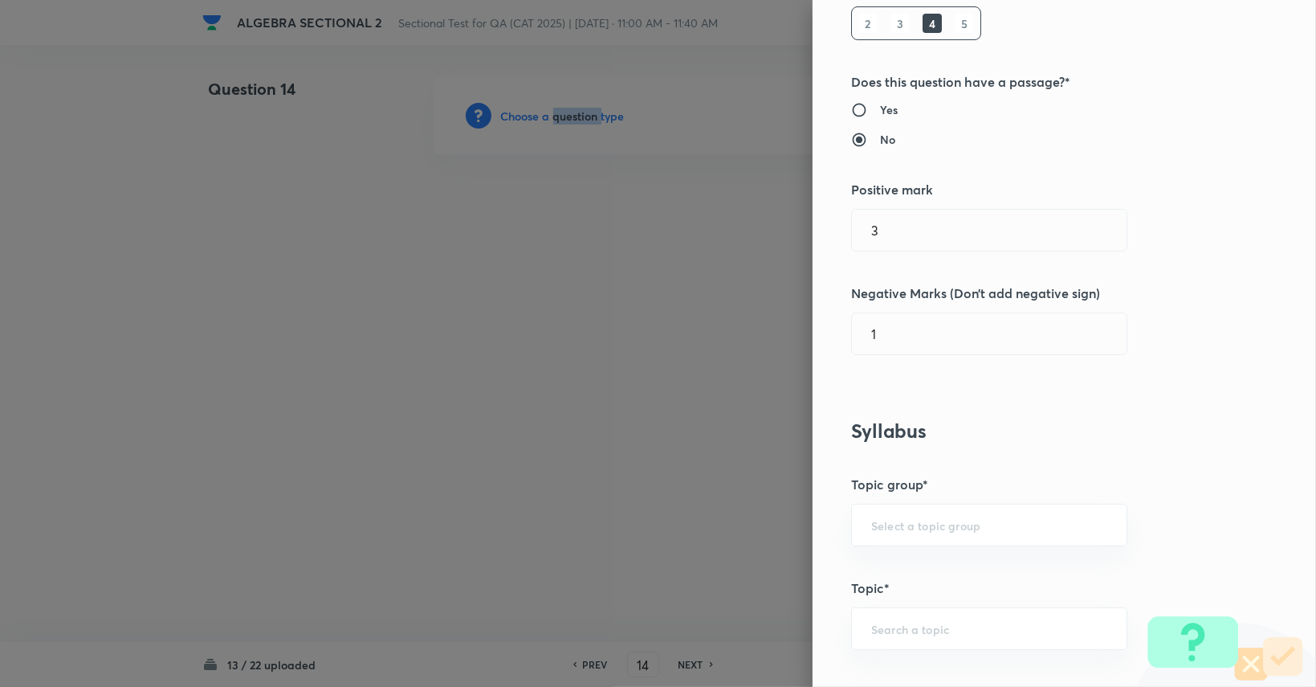
scroll to position [482, 0]
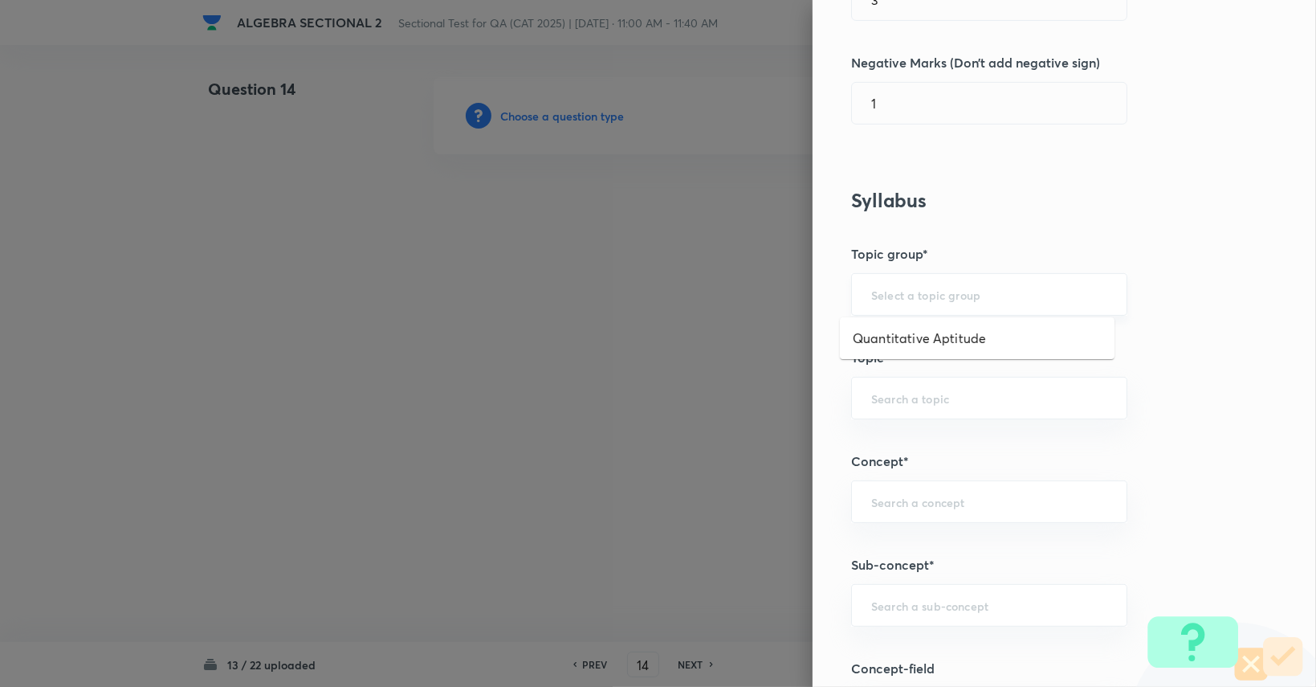
click at [930, 291] on input "text" at bounding box center [989, 294] width 236 height 15
click at [922, 339] on li "Quantitative Aptitude" at bounding box center [977, 338] width 275 height 29
type input "Quantitative Aptitude"
click at [918, 379] on div "​" at bounding box center [989, 398] width 276 height 43
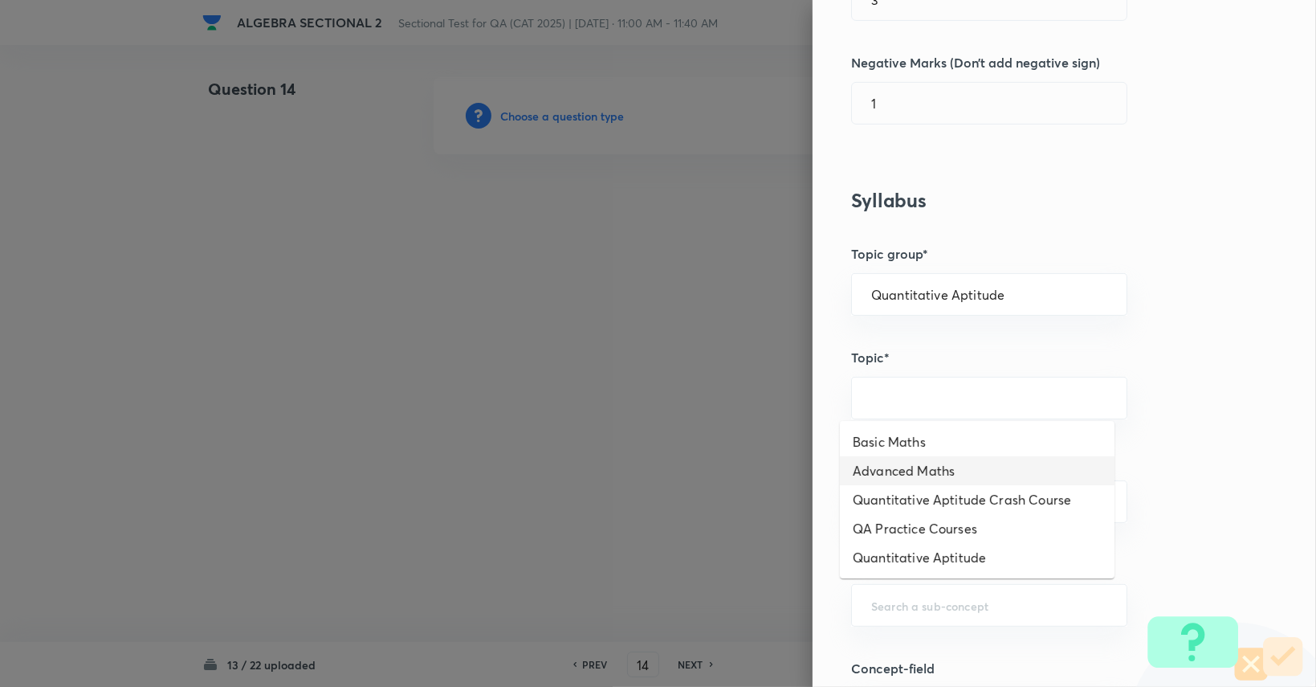
click at [919, 463] on li "Advanced Maths" at bounding box center [977, 470] width 275 height 29
type input "Advanced Maths"
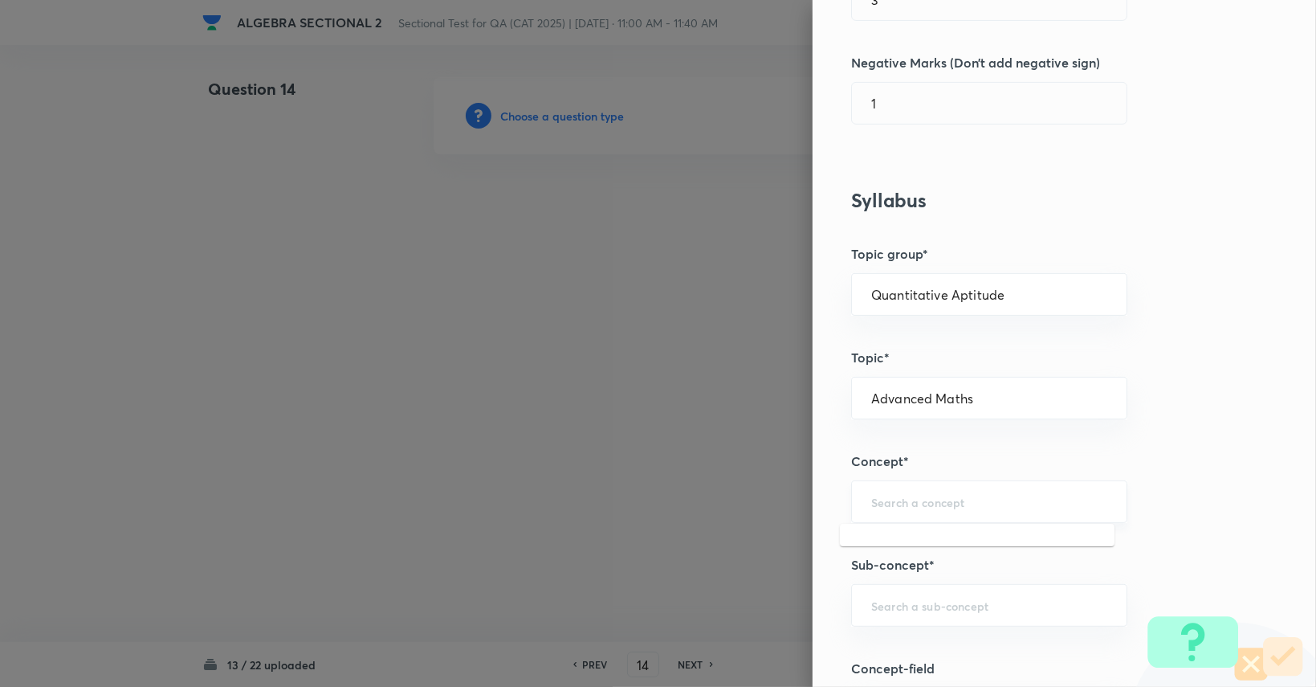
click at [919, 500] on input "text" at bounding box center [989, 501] width 236 height 15
click at [911, 541] on li "Functions" at bounding box center [977, 544] width 275 height 29
type input "Functions"
click at [910, 589] on div "​" at bounding box center [989, 605] width 276 height 43
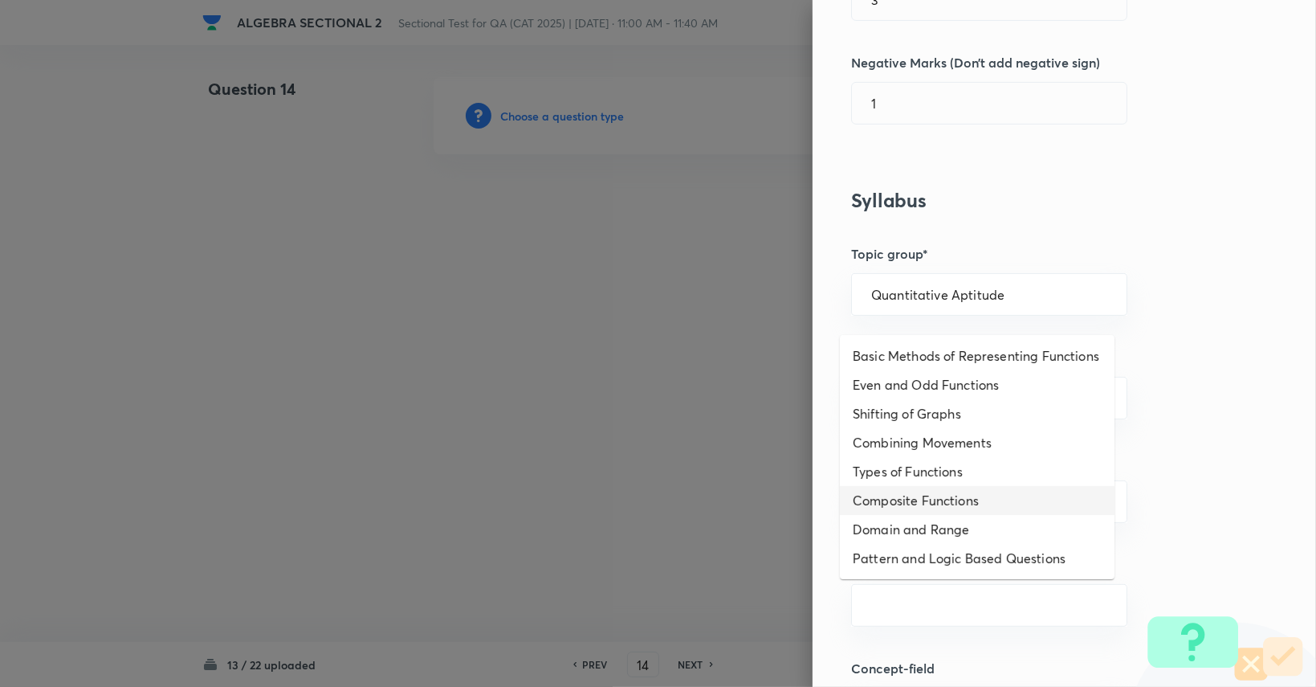
click at [968, 498] on li "Composite Functions" at bounding box center [977, 500] width 275 height 29
type input "Composite Functions"
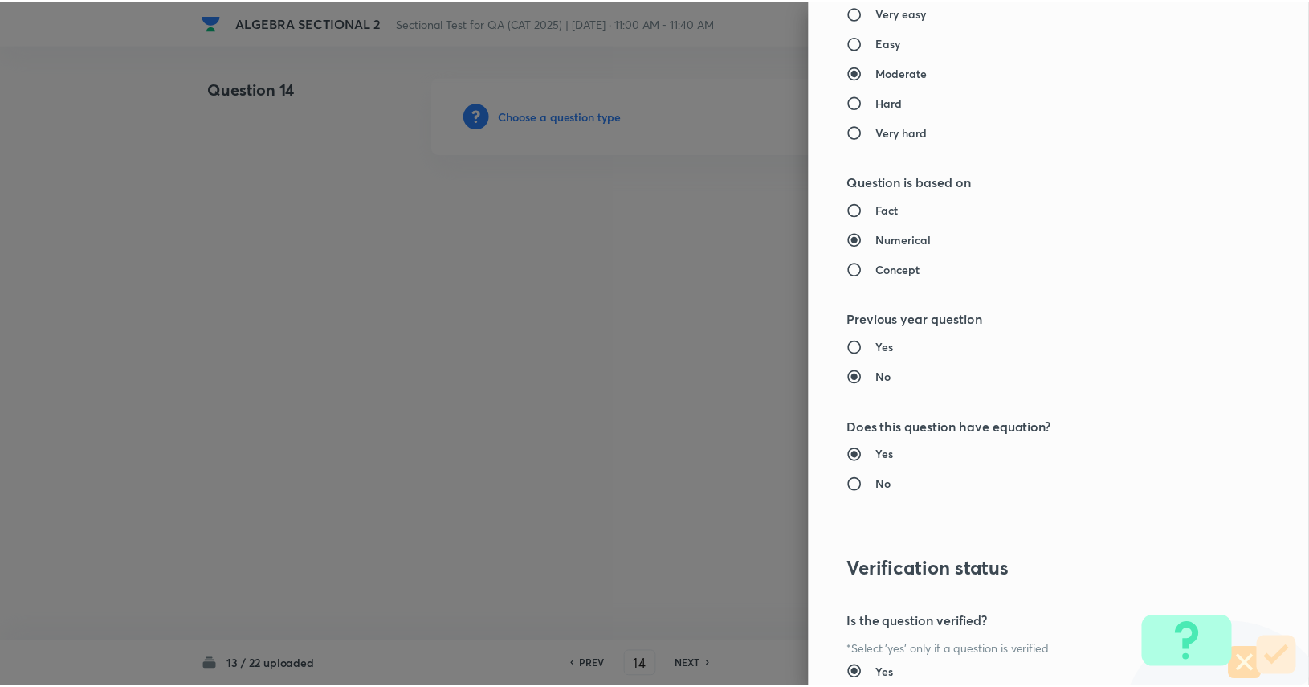
scroll to position [1499, 0]
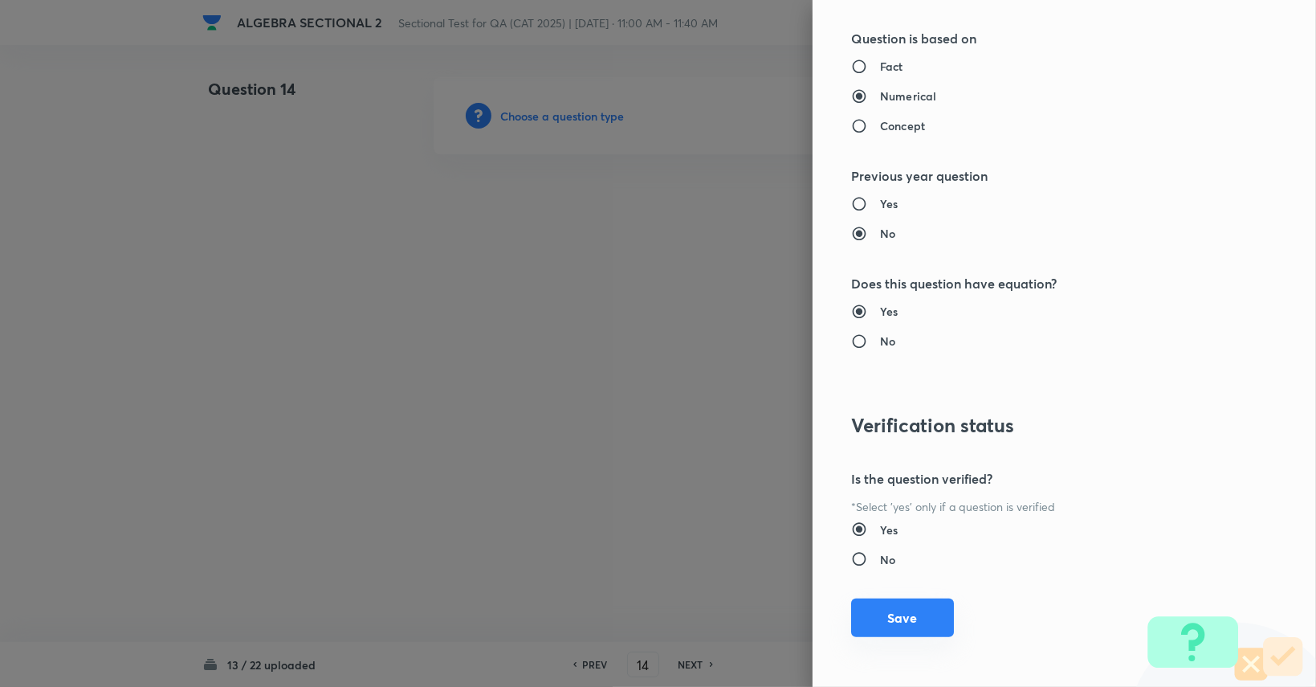
click at [916, 610] on button "Save" at bounding box center [902, 617] width 103 height 39
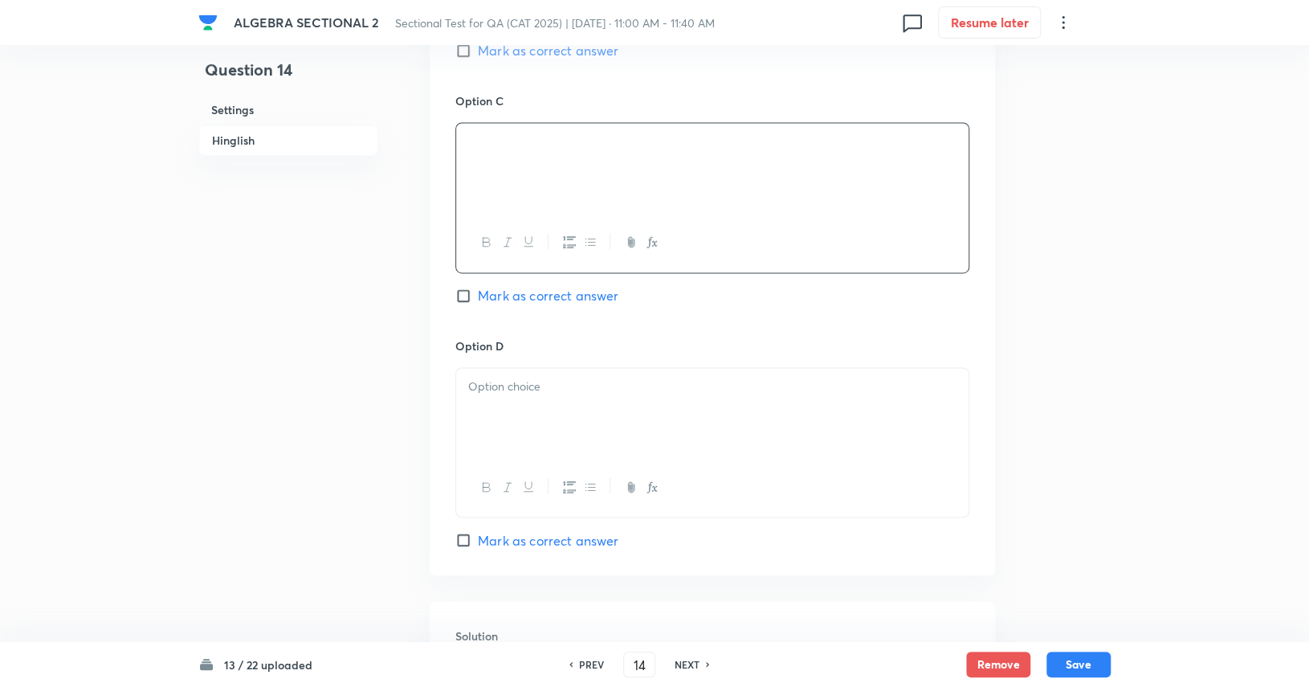
scroll to position [1204, 0]
click at [538, 535] on span "Mark as correct answer" at bounding box center [548, 536] width 141 height 19
click at [478, 535] on input "Mark as correct answer" at bounding box center [466, 536] width 22 height 16
checkbox input "true"
click at [507, 294] on span "Mark as correct answer" at bounding box center [548, 292] width 141 height 19
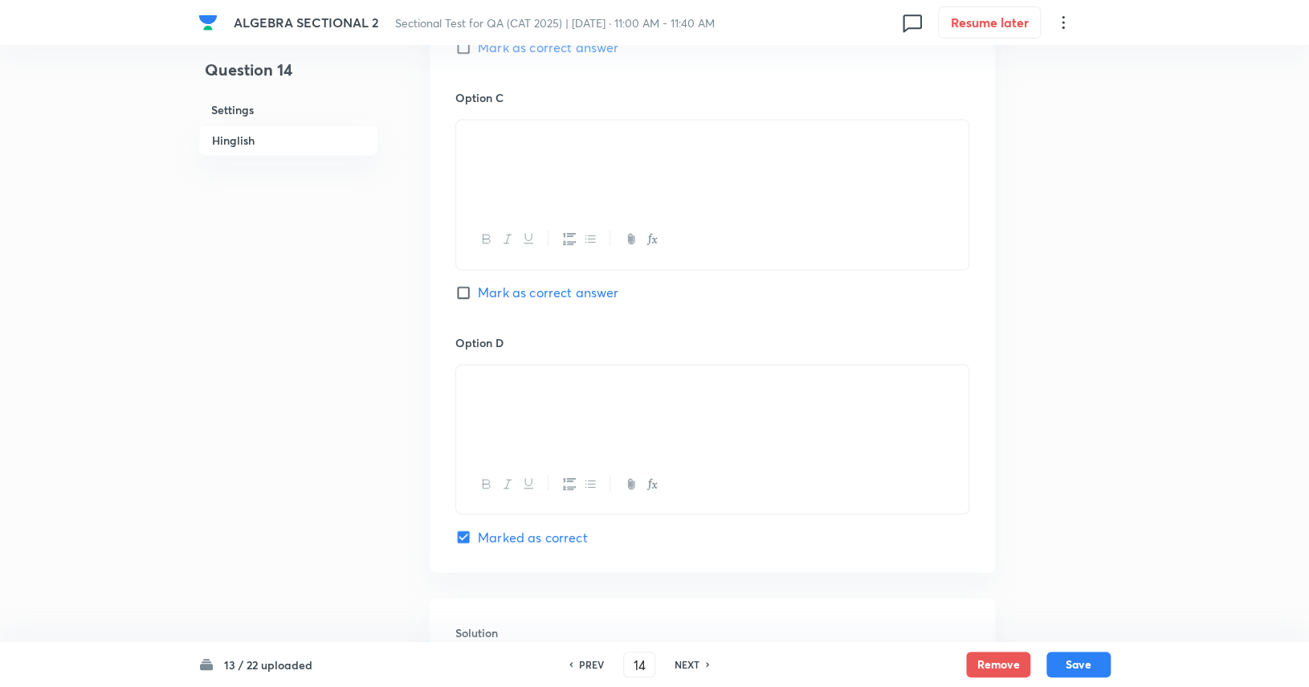
click at [478, 294] on input "Mark as correct answer" at bounding box center [466, 292] width 22 height 16
checkbox input "true"
checkbox input "false"
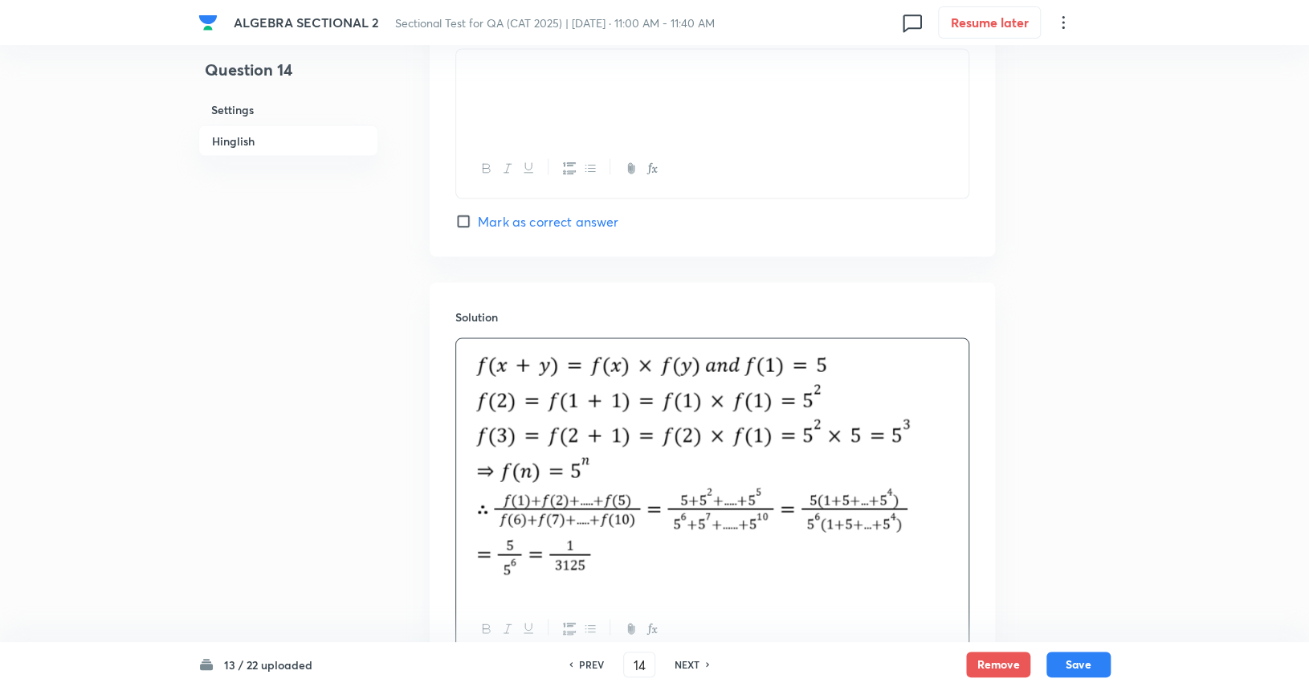
scroll to position [1606, 0]
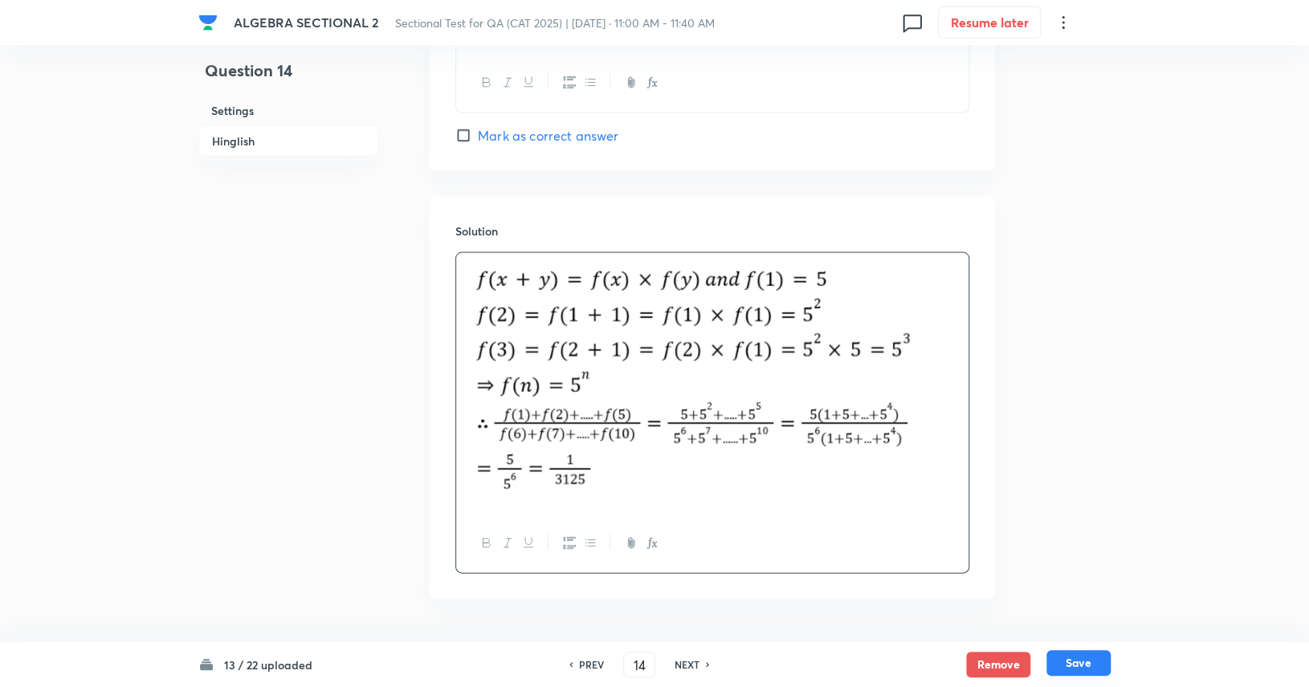
click at [1084, 658] on button "Save" at bounding box center [1078, 663] width 64 height 26
type input "15"
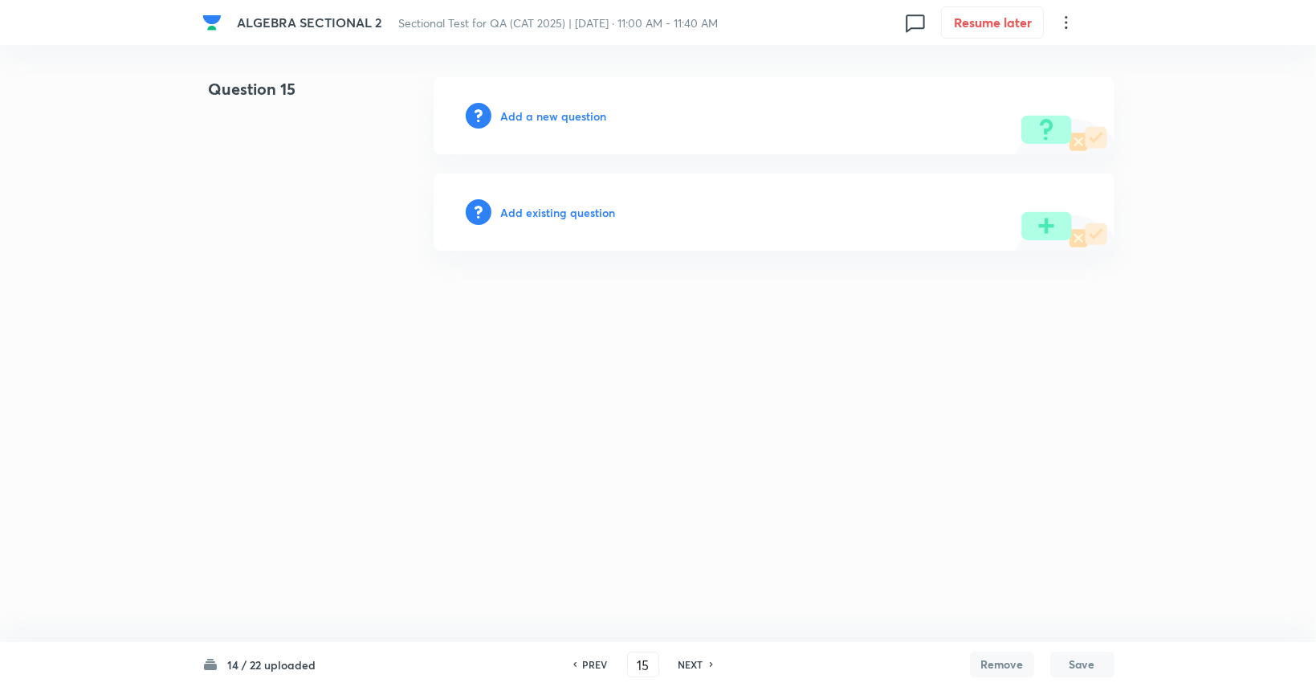
click at [552, 112] on h6 "Add a new question" at bounding box center [554, 116] width 106 height 17
click at [552, 112] on h6 "Choose a question type" at bounding box center [563, 116] width 124 height 17
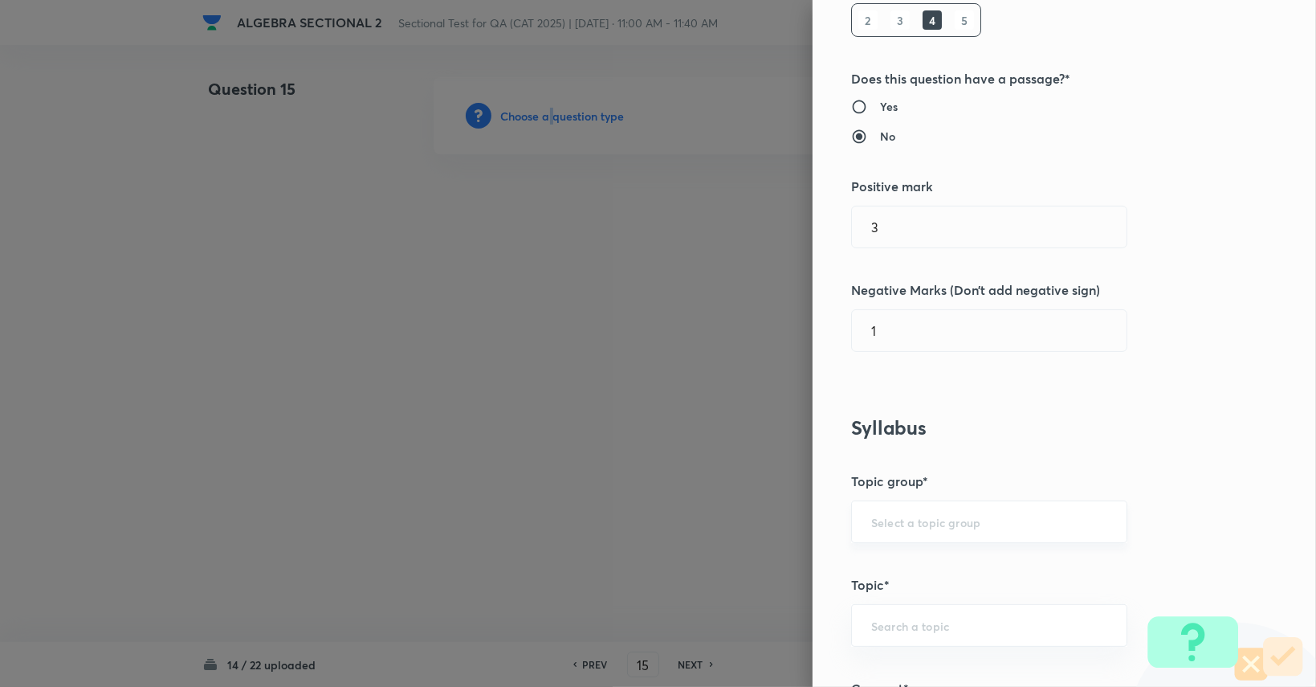
scroll to position [401, 0]
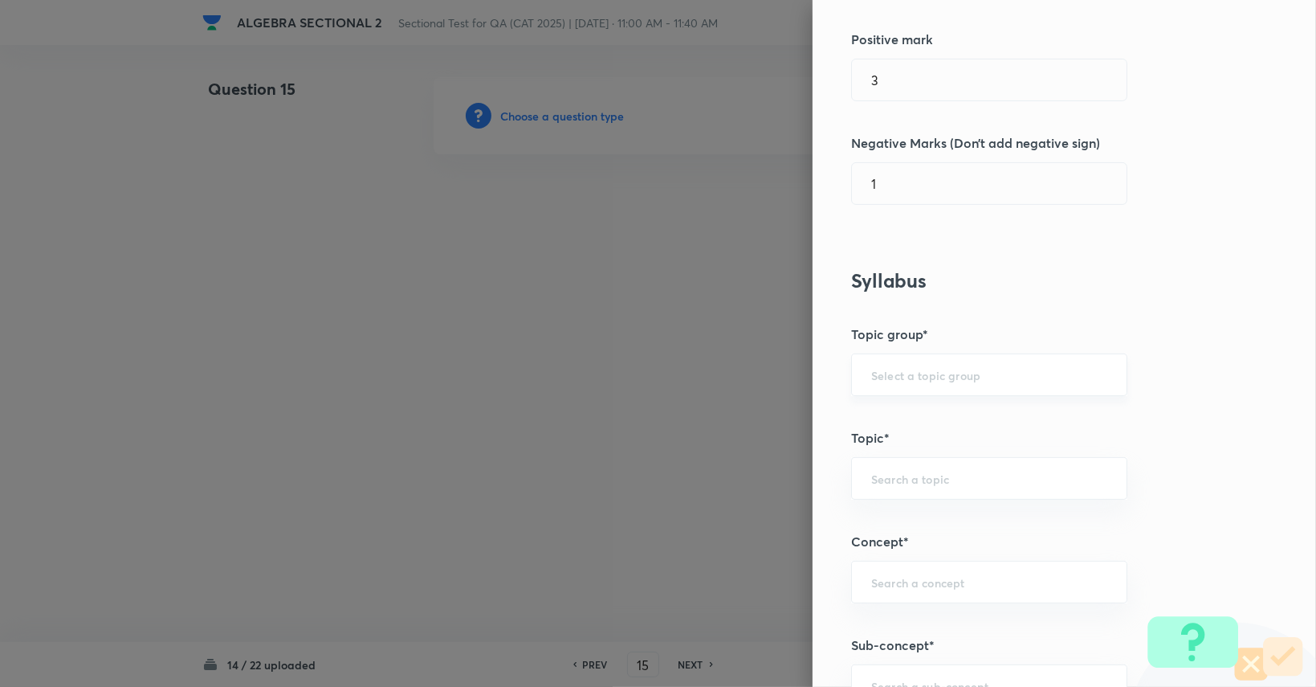
click at [901, 376] on input "text" at bounding box center [989, 374] width 236 height 15
click at [906, 414] on li "Quantitative Aptitude" at bounding box center [977, 418] width 275 height 29
type input "Quantitative Aptitude"
click at [907, 471] on input "text" at bounding box center [989, 478] width 236 height 15
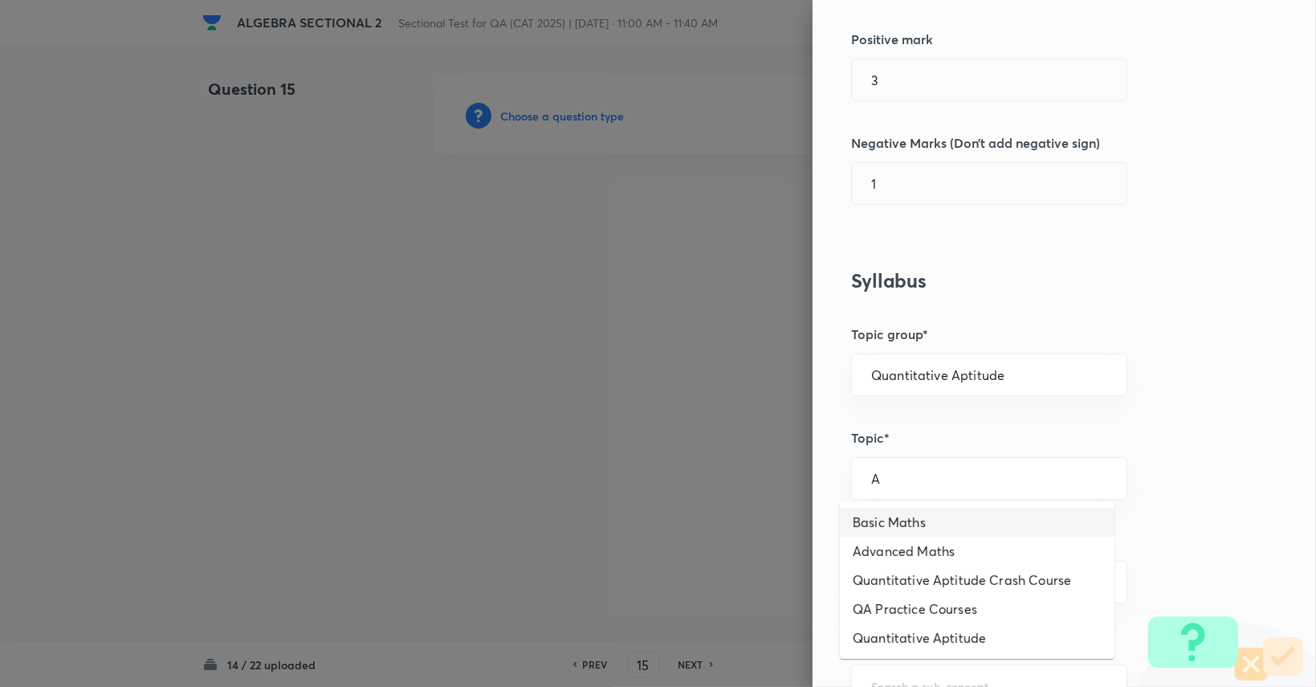
drag, startPoint x: 916, startPoint y: 512, endPoint x: 915, endPoint y: 533, distance: 20.9
click at [915, 532] on li "Basic Maths" at bounding box center [977, 521] width 275 height 29
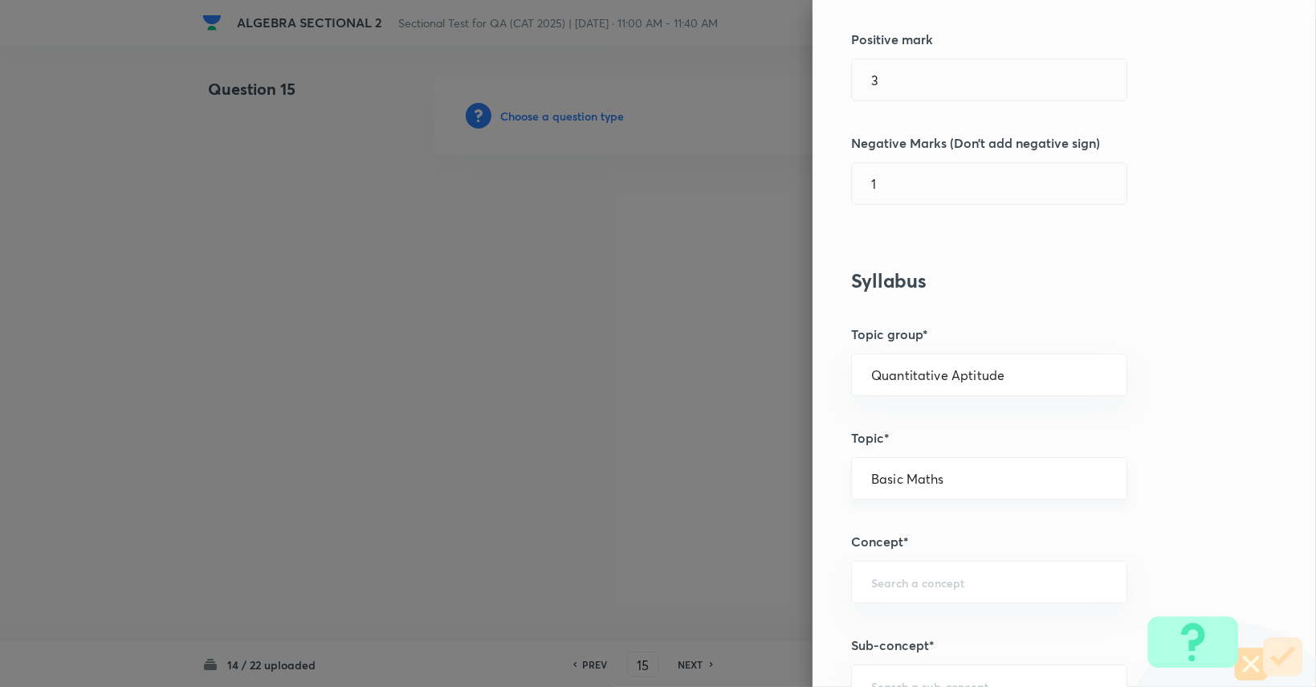
click at [926, 486] on div "Basic Maths ​" at bounding box center [989, 478] width 276 height 43
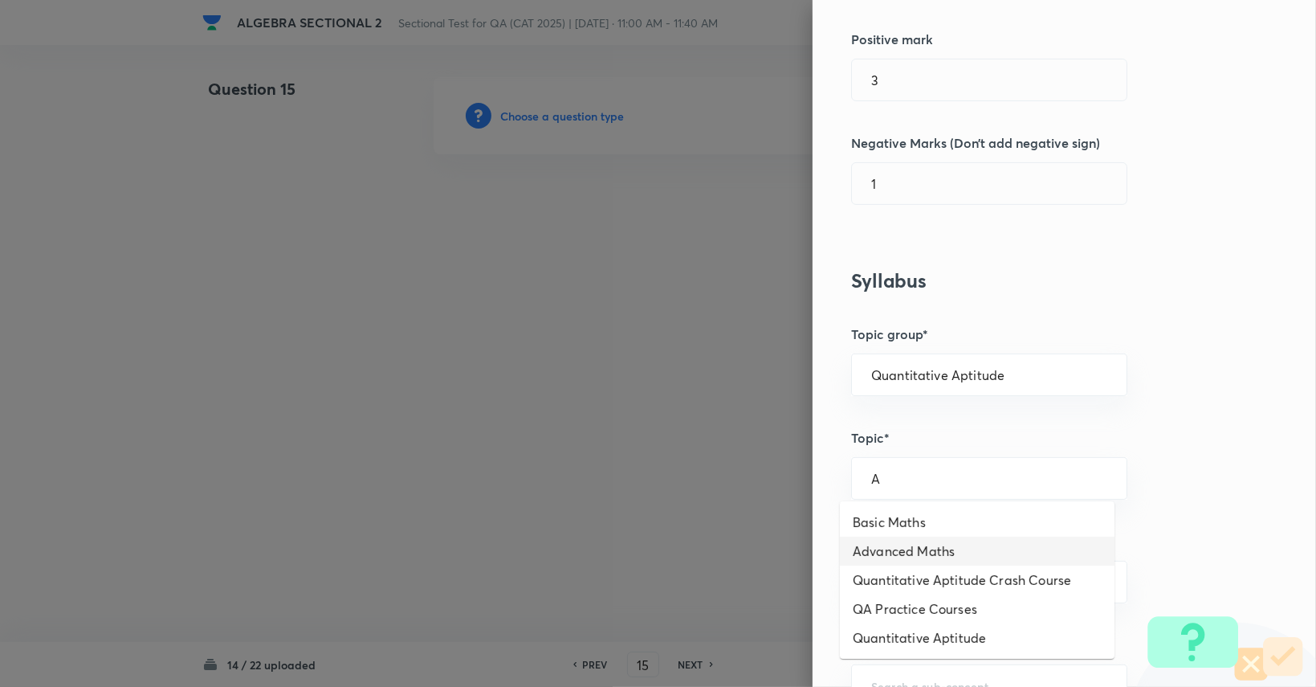
click at [911, 542] on li "Advanced Maths" at bounding box center [977, 550] width 275 height 29
type input "Advanced Maths"
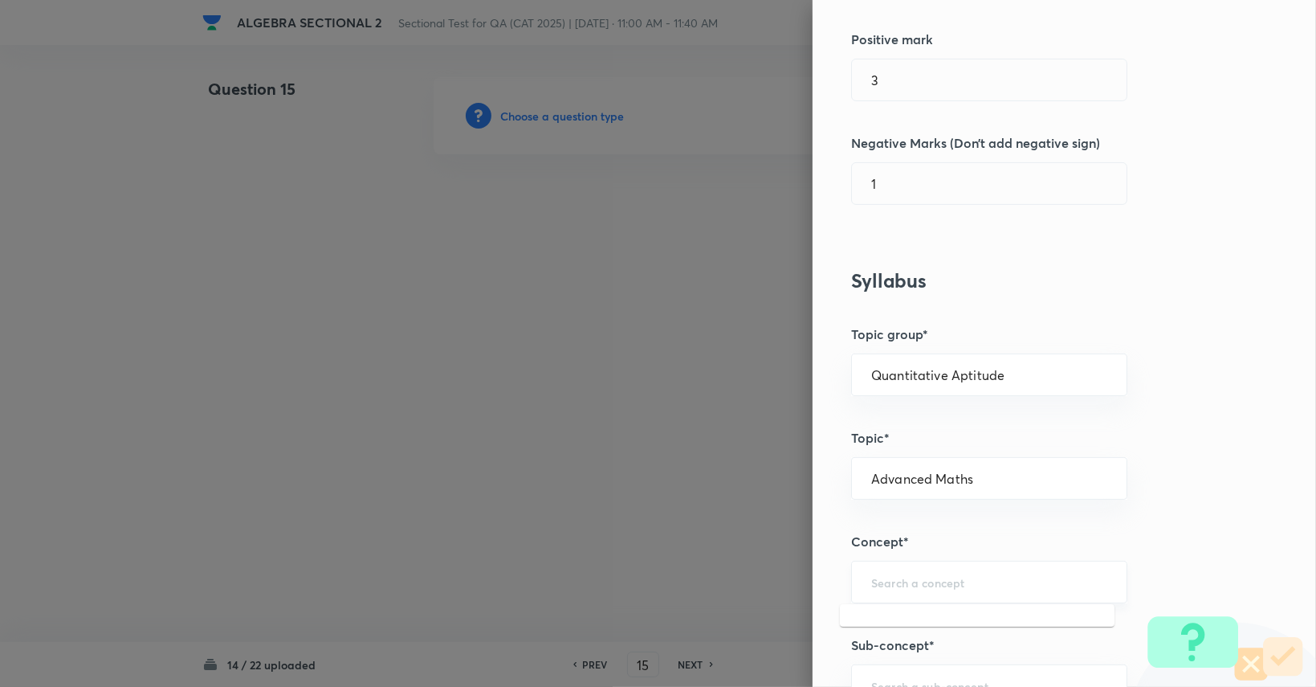
click at [925, 578] on input "text" at bounding box center [989, 581] width 236 height 15
click at [941, 617] on li "Inequalities and Modulus" at bounding box center [977, 624] width 275 height 29
type input "Inequalities and Modulus"
click at [972, 664] on div "​" at bounding box center [989, 685] width 276 height 43
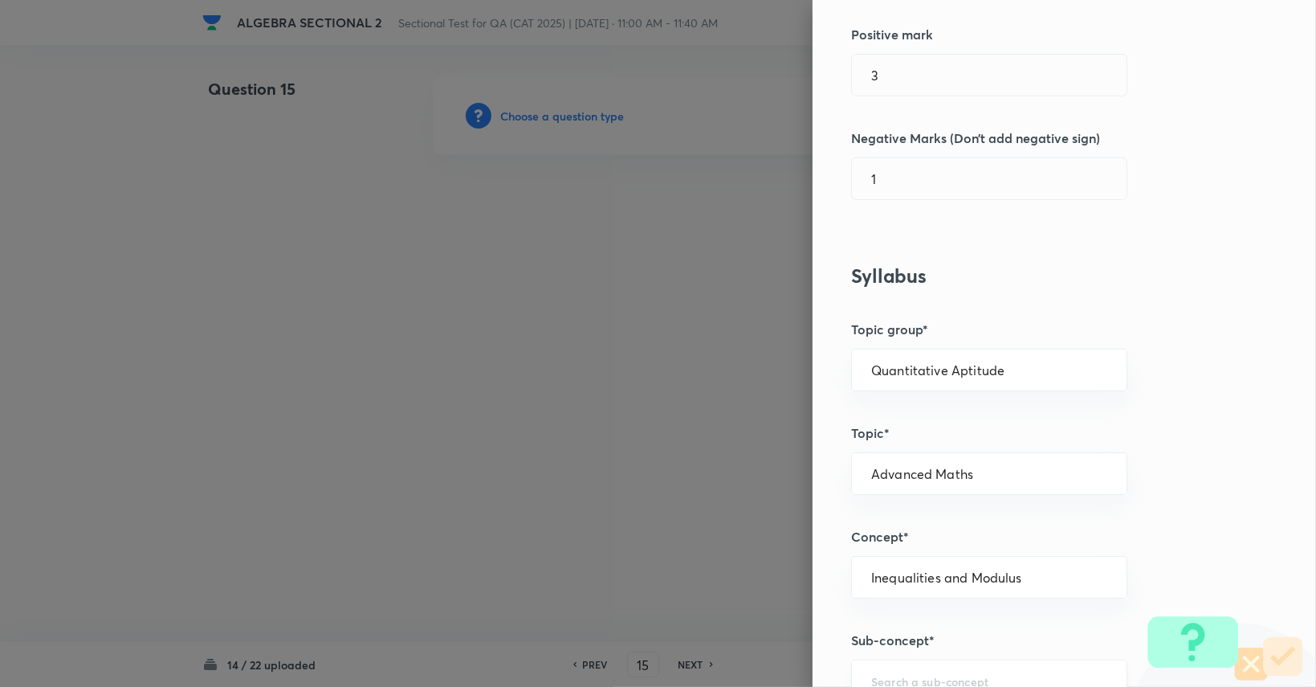
type input "G"
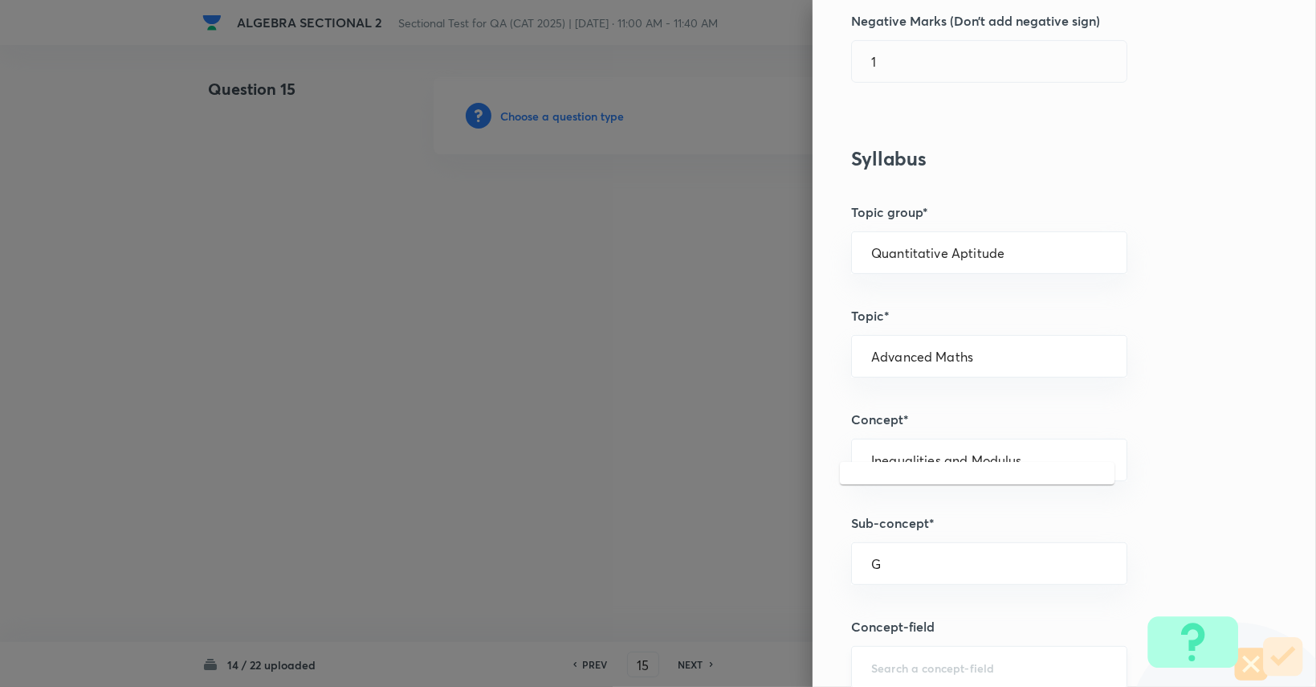
scroll to position [647, 0]
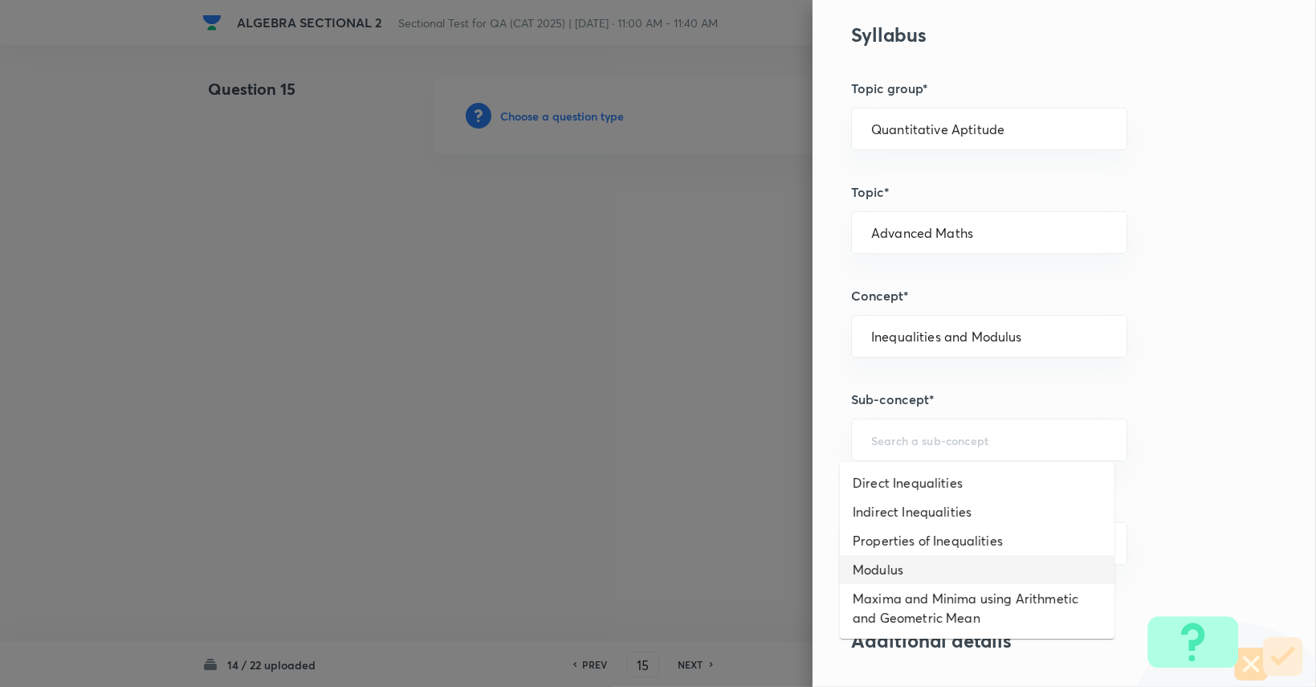
click at [960, 569] on li "Modulus" at bounding box center [977, 569] width 275 height 29
type input "Modulus"
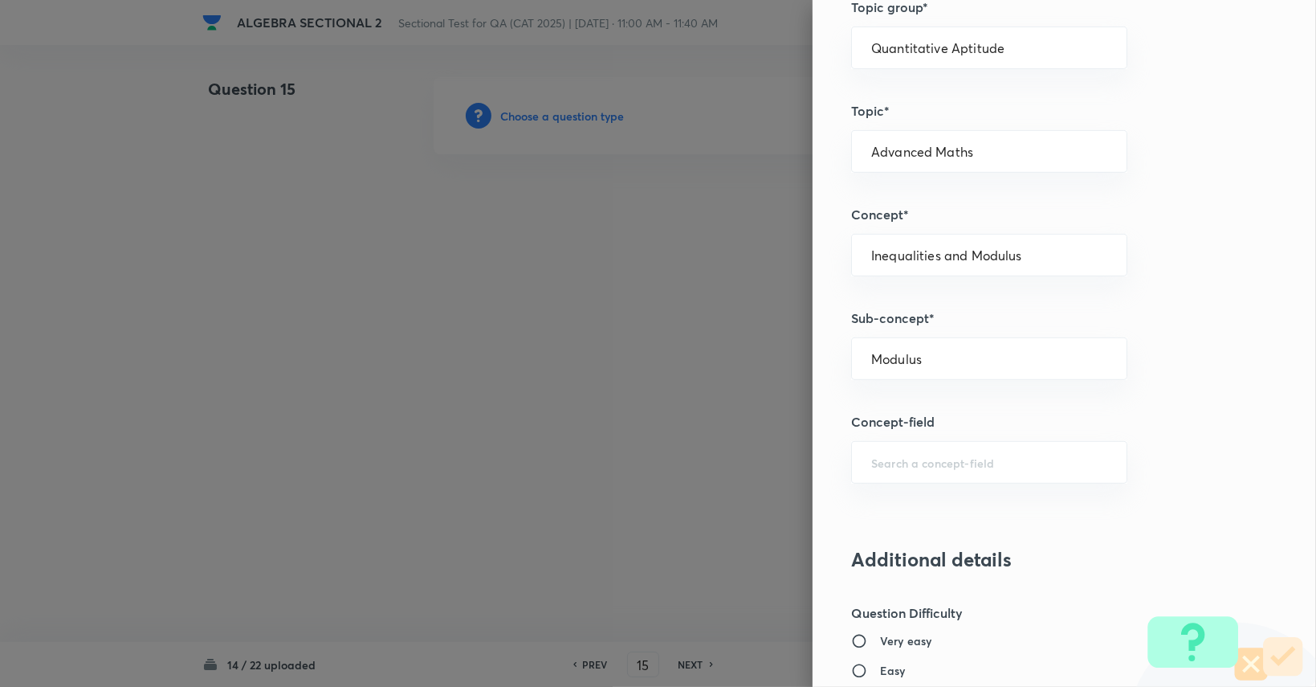
scroll to position [696, 0]
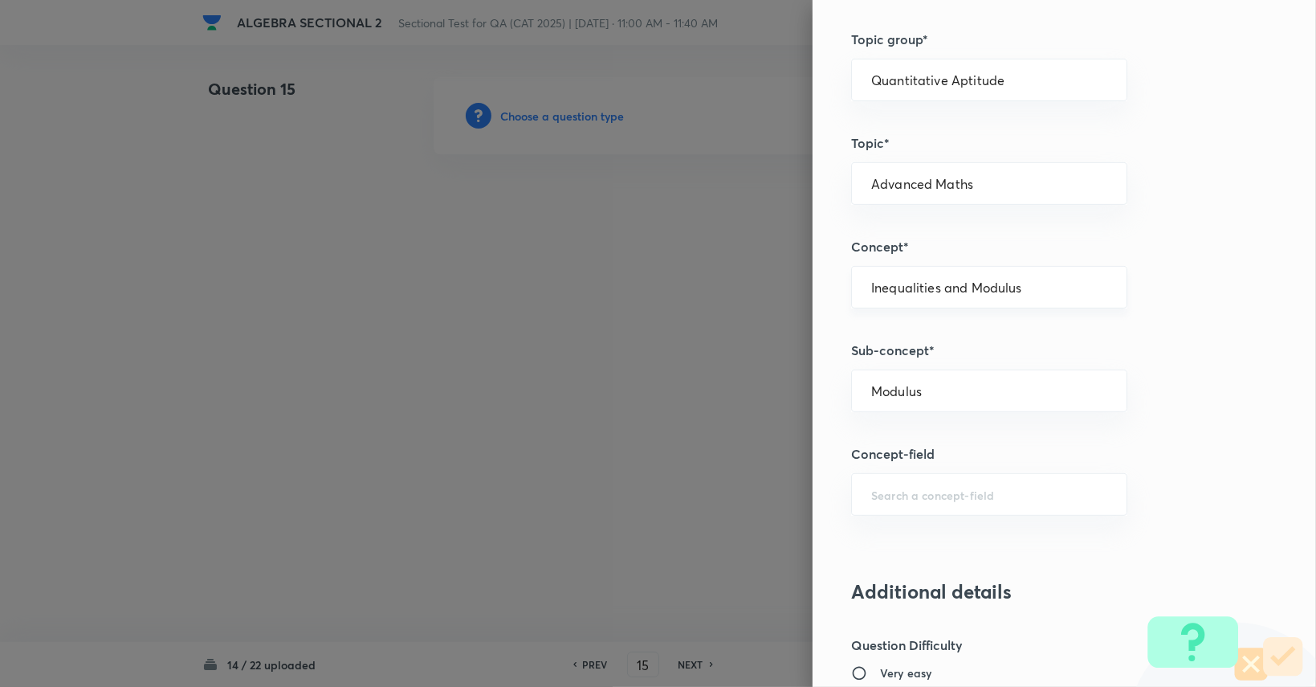
click at [913, 297] on div "Inequalities and Modulus ​" at bounding box center [989, 287] width 276 height 43
click at [928, 419] on li "Graphs" at bounding box center [977, 416] width 275 height 29
type input "Graphs"
click at [927, 393] on input "text" at bounding box center [989, 390] width 236 height 15
click at [931, 423] on li "Area under/bounded by the graph" at bounding box center [977, 433] width 275 height 29
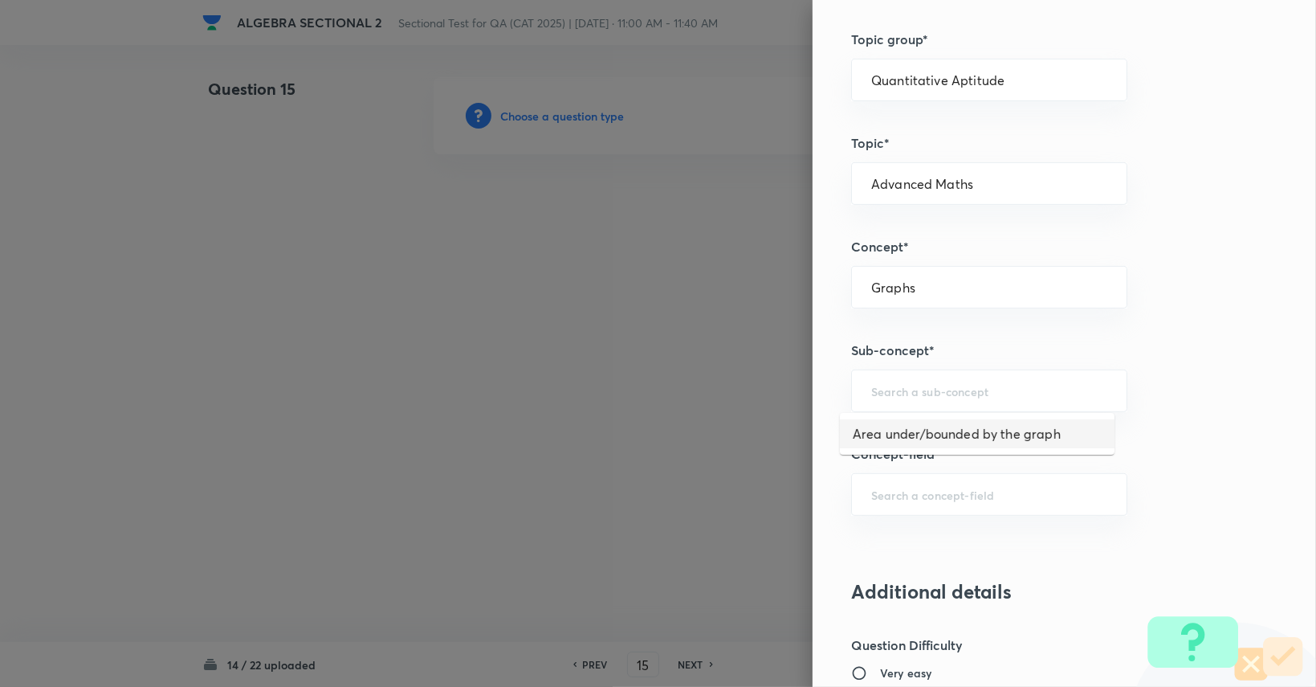
type input "Area under/bounded by the graph"
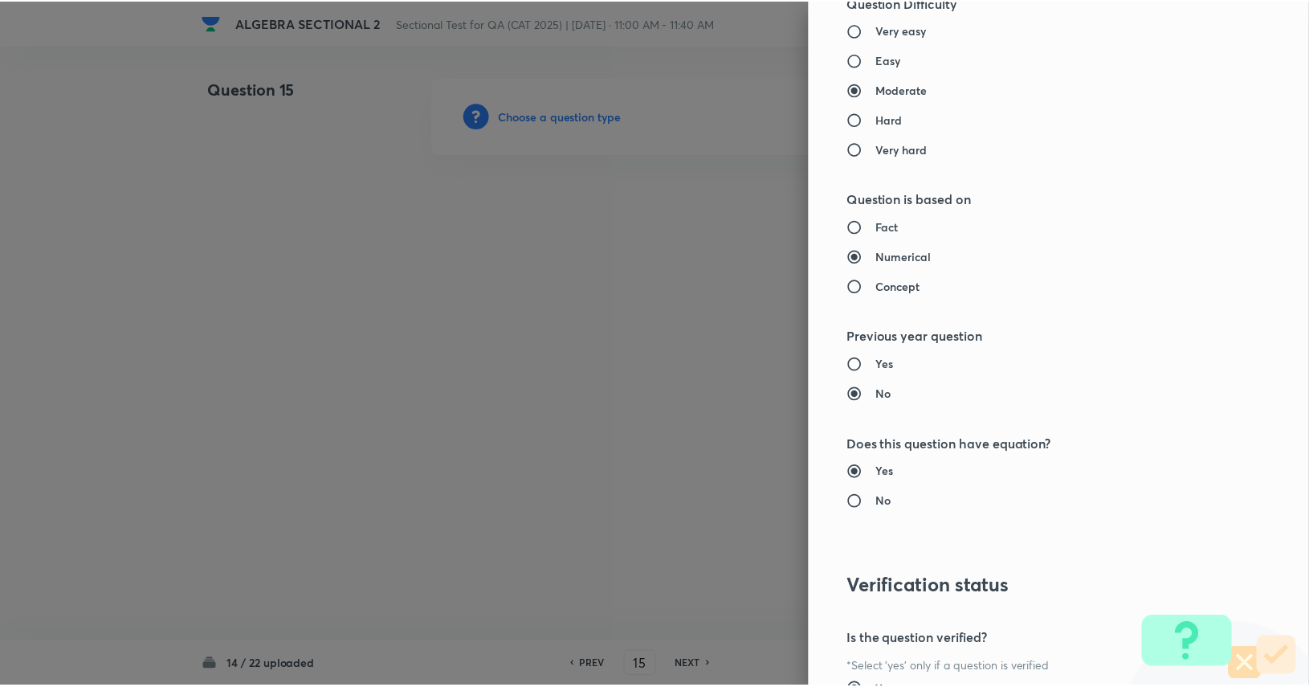
scroll to position [1499, 0]
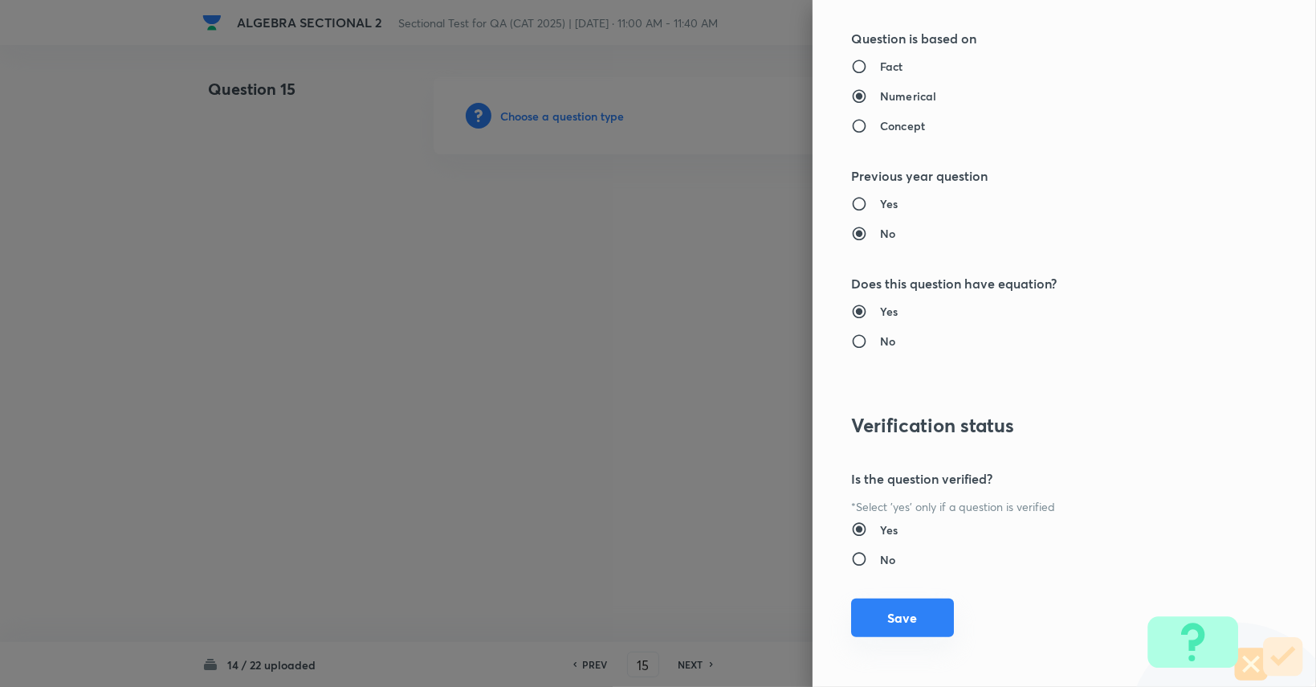
click at [915, 610] on button "Save" at bounding box center [902, 617] width 103 height 39
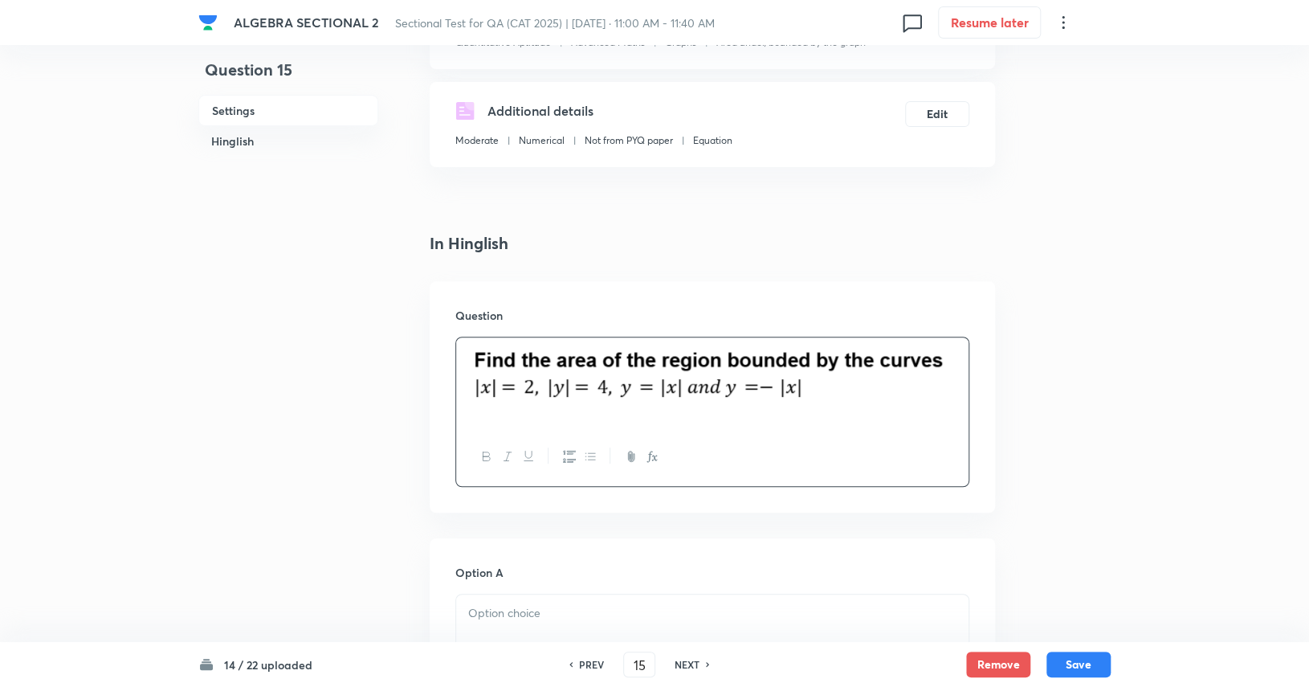
scroll to position [482, 0]
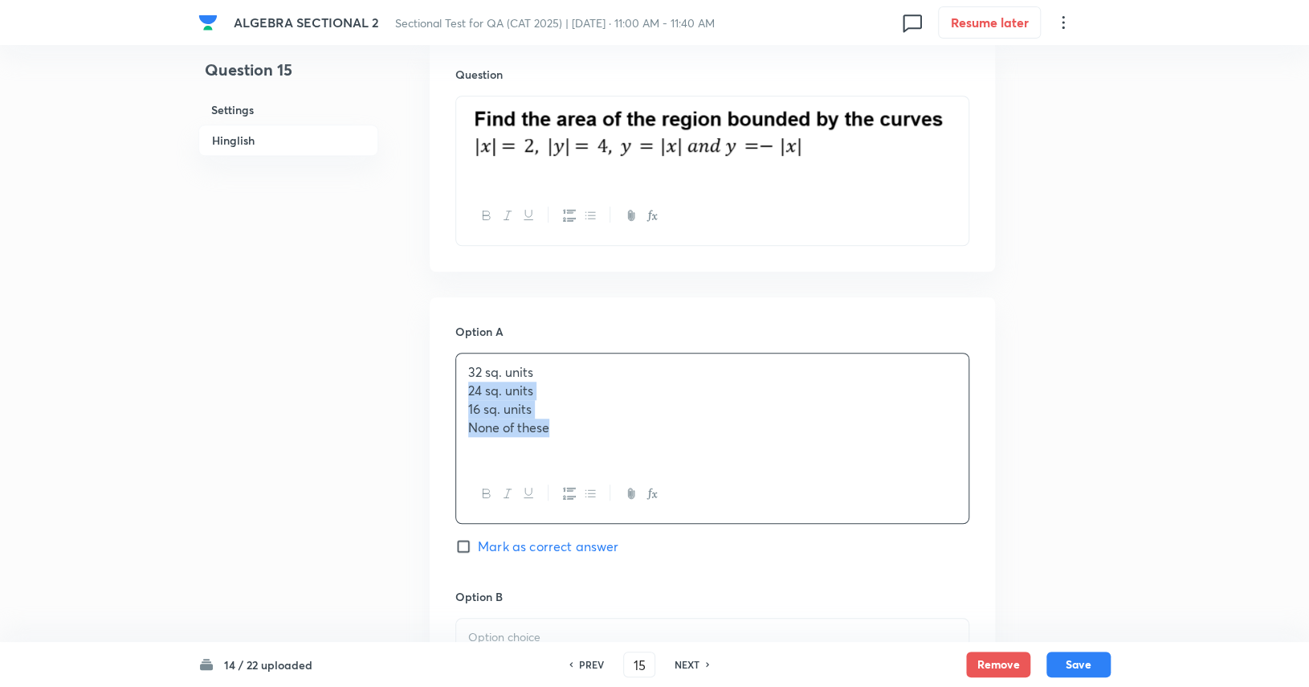
drag, startPoint x: 467, startPoint y: 388, endPoint x: 558, endPoint y: 424, distance: 97.7
click at [558, 424] on div "32 sq. units 24 sq. units 16 sq. units None of these" at bounding box center [712, 408] width 512 height 111
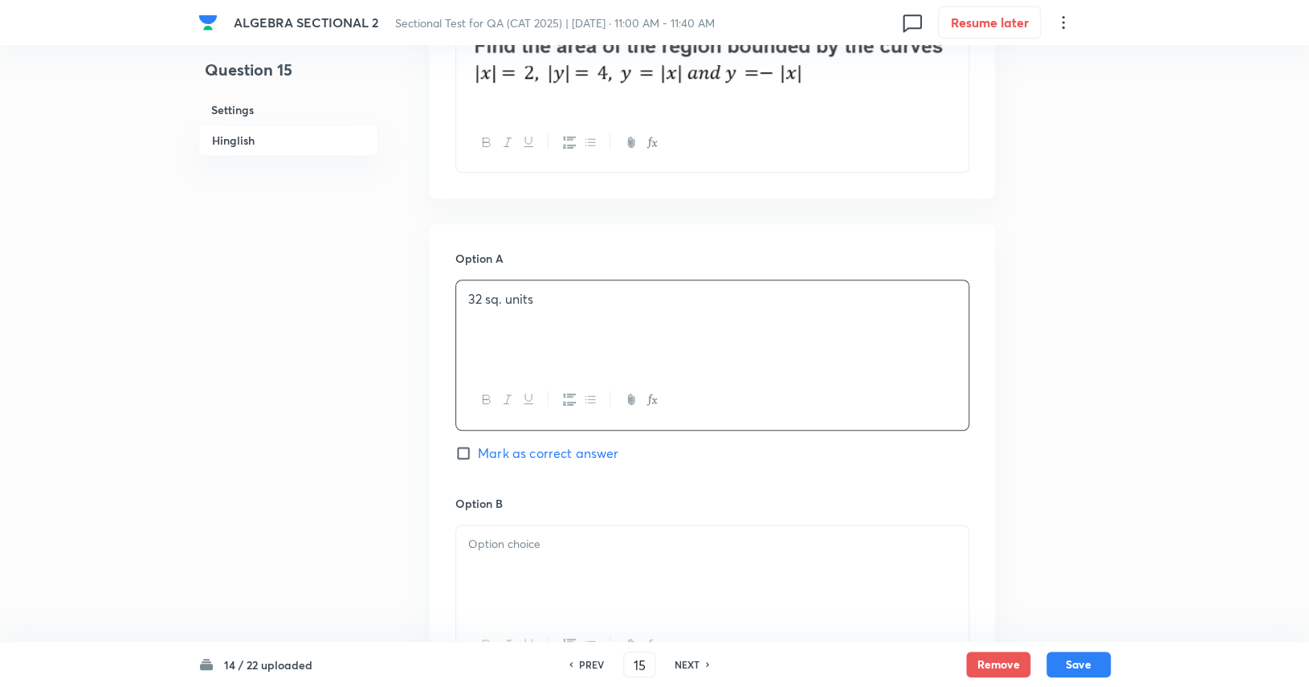
scroll to position [642, 0]
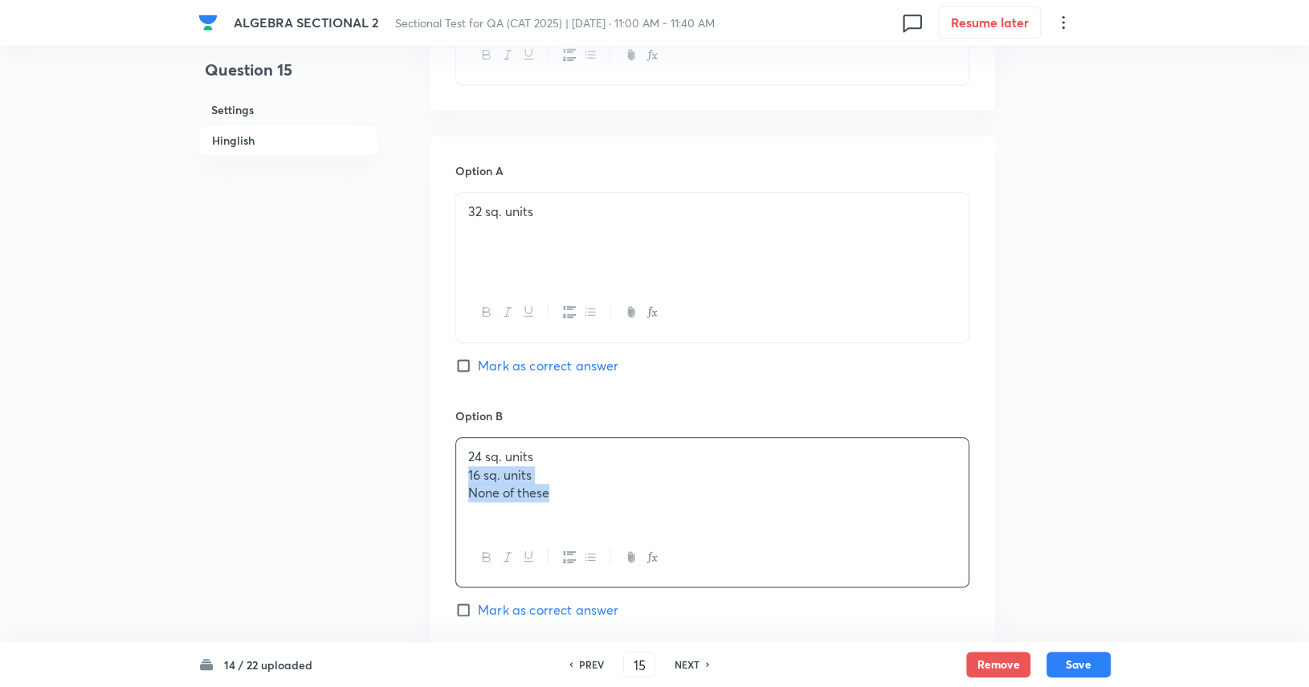
drag, startPoint x: 463, startPoint y: 475, endPoint x: 577, endPoint y: 500, distance: 116.9
click at [577, 499] on div "24 sq. units 16 sq. units None of these" at bounding box center [712, 483] width 512 height 90
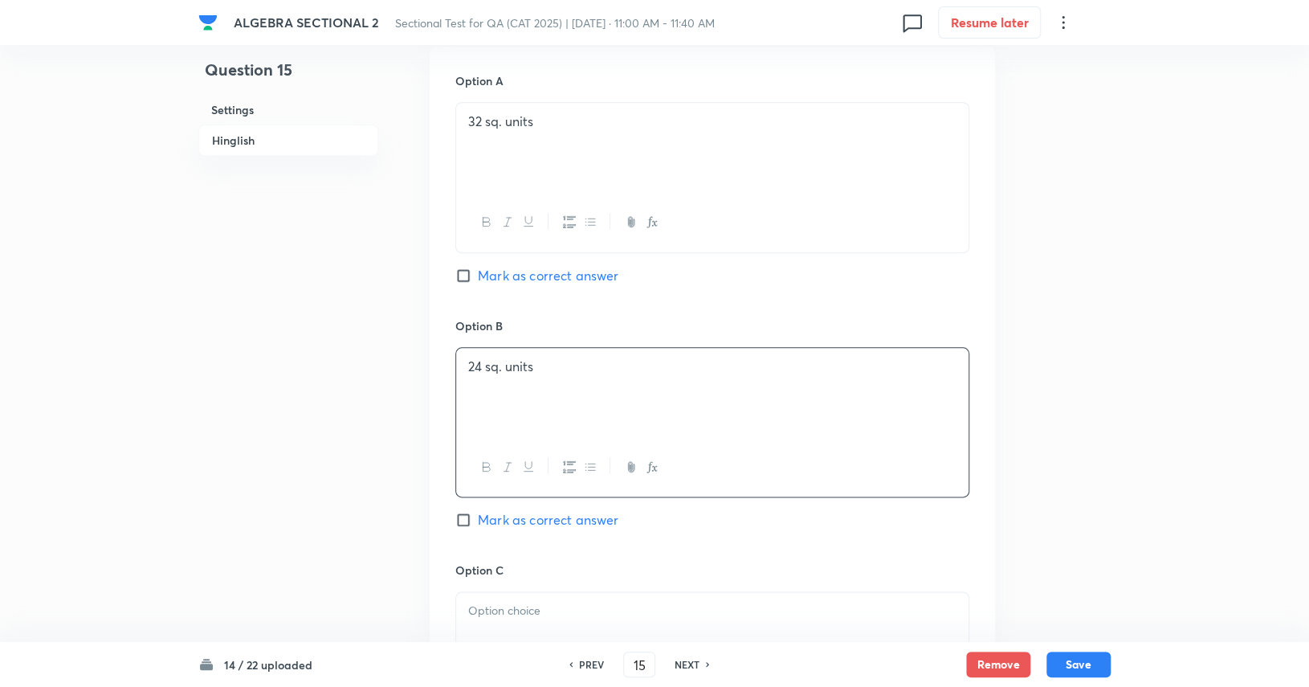
scroll to position [883, 0]
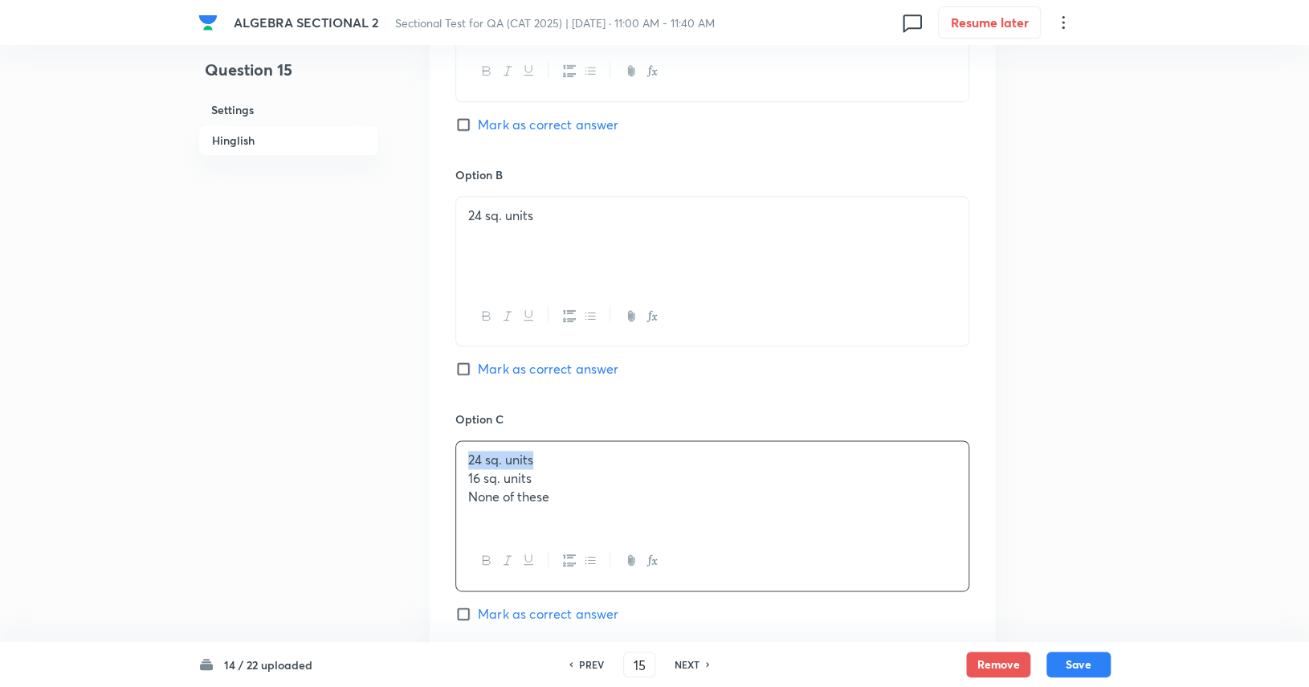
drag, startPoint x: 569, startPoint y: 457, endPoint x: 454, endPoint y: 454, distance: 114.9
drag, startPoint x: 587, startPoint y: 479, endPoint x: 465, endPoint y: 487, distance: 122.4
click at [465, 487] on div "16 sq. units None of these" at bounding box center [712, 486] width 512 height 90
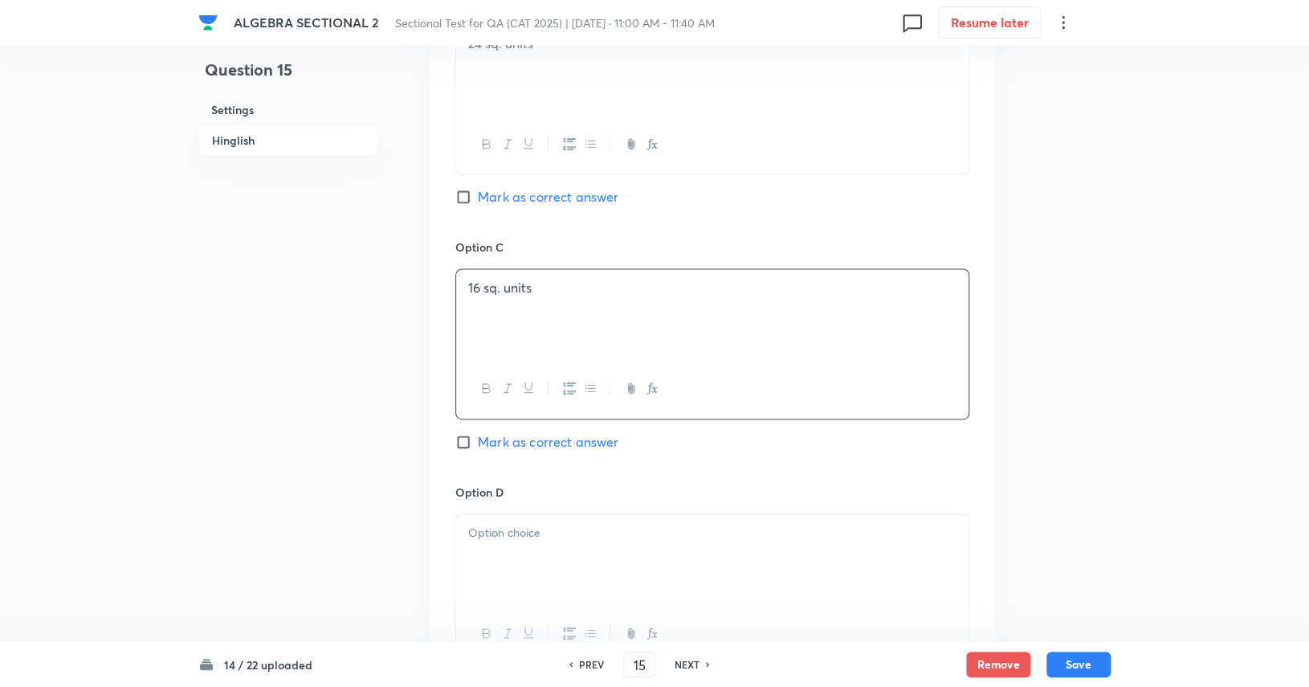
scroll to position [1124, 0]
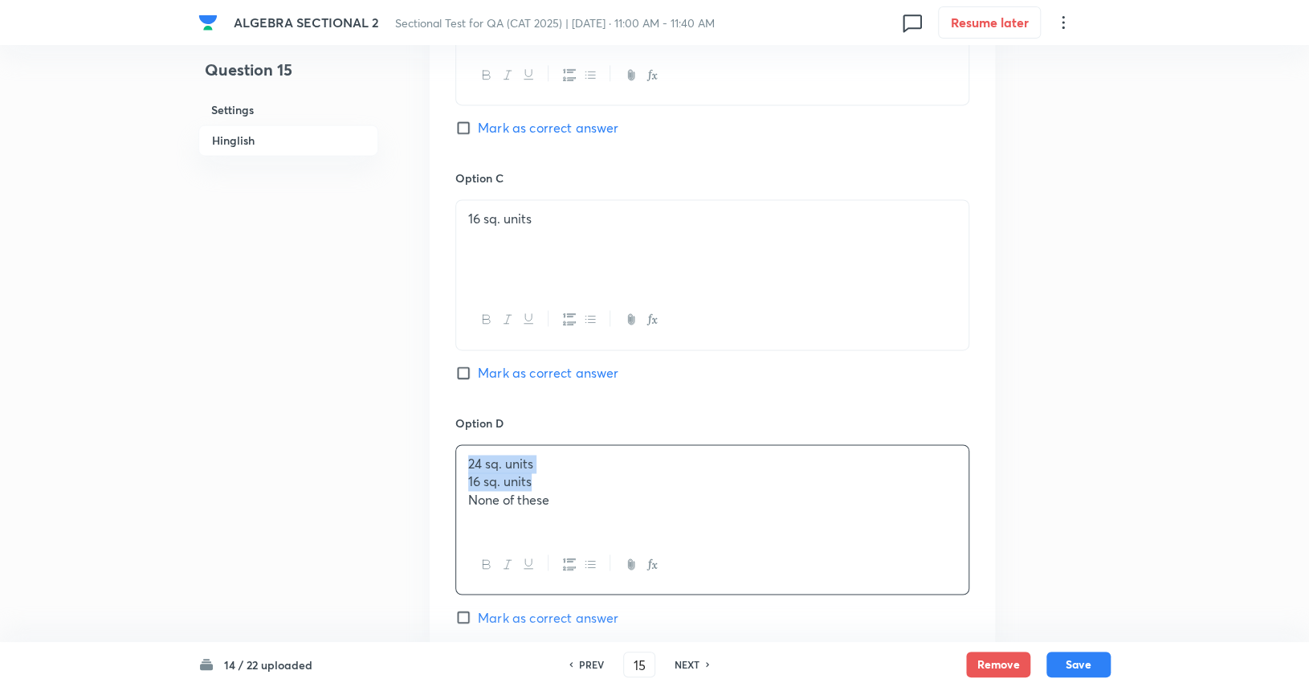
drag, startPoint x: 555, startPoint y: 478, endPoint x: 452, endPoint y: 446, distance: 107.4
click at [594, 124] on span "Mark as correct answer" at bounding box center [548, 127] width 141 height 19
click at [478, 124] on input "Mark as correct answer" at bounding box center [466, 128] width 22 height 16
checkbox input "true"
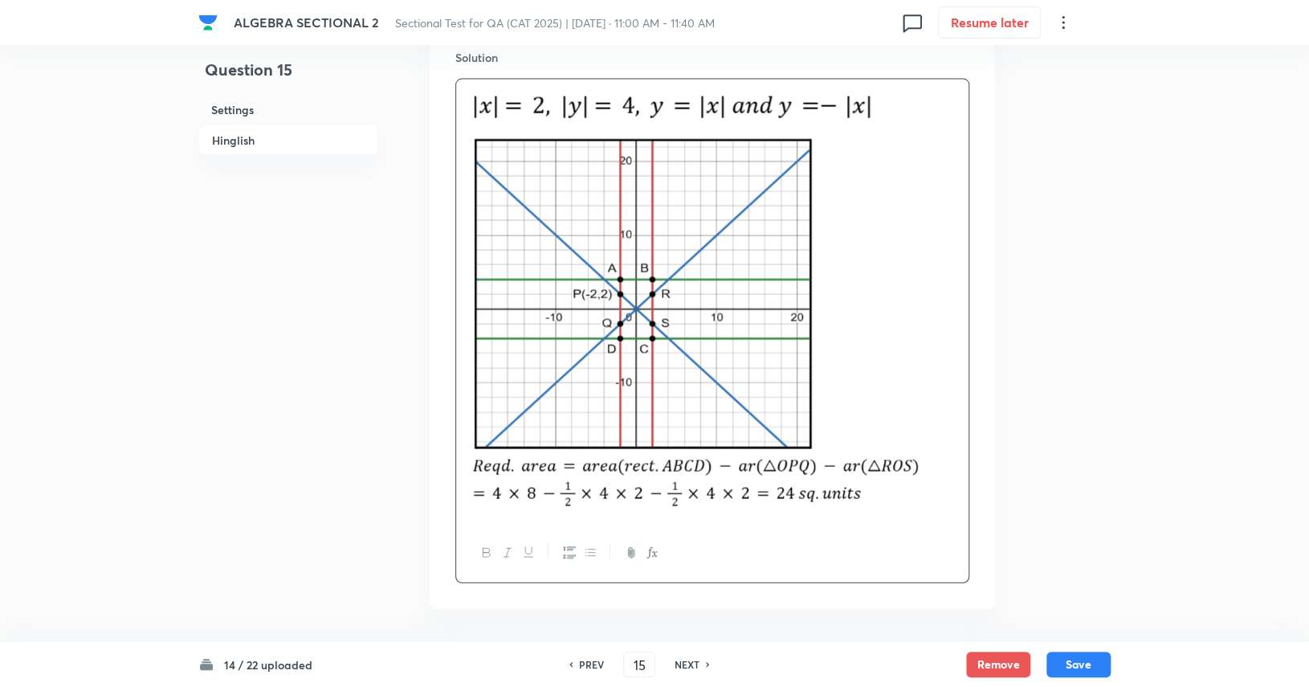
scroll to position [1840, 0]
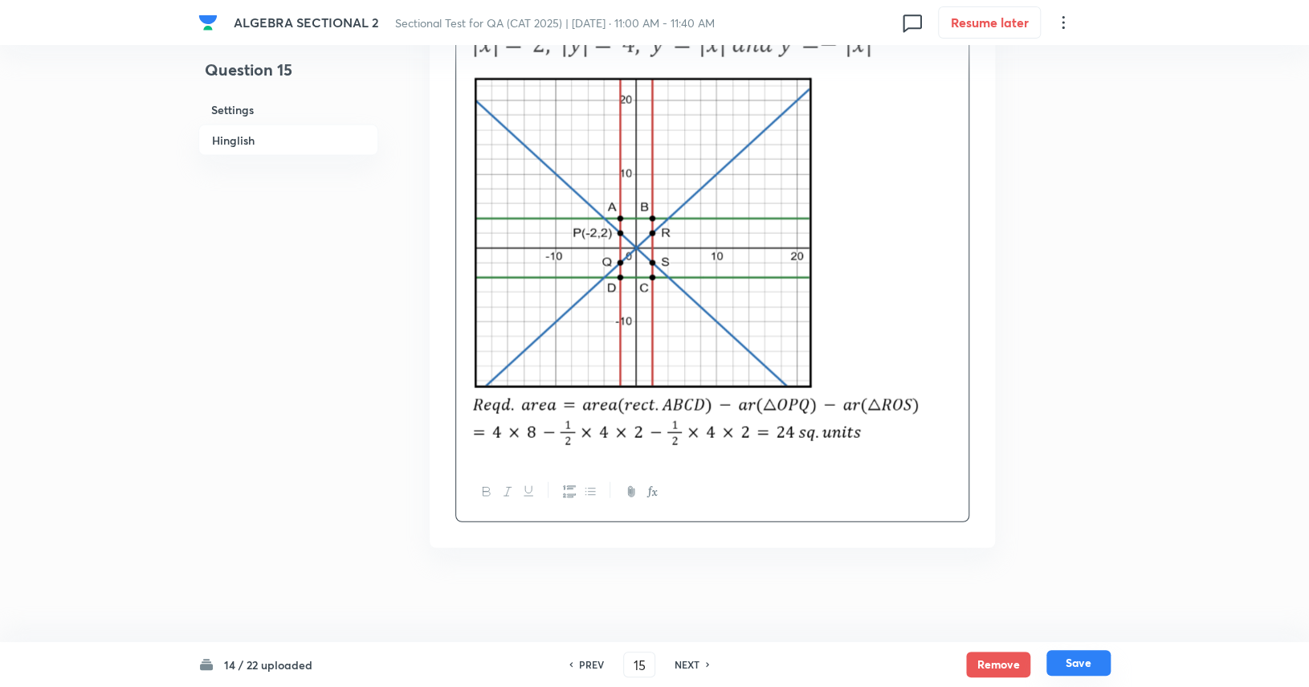
click at [1083, 655] on button "Save" at bounding box center [1078, 663] width 64 height 26
type input "16"
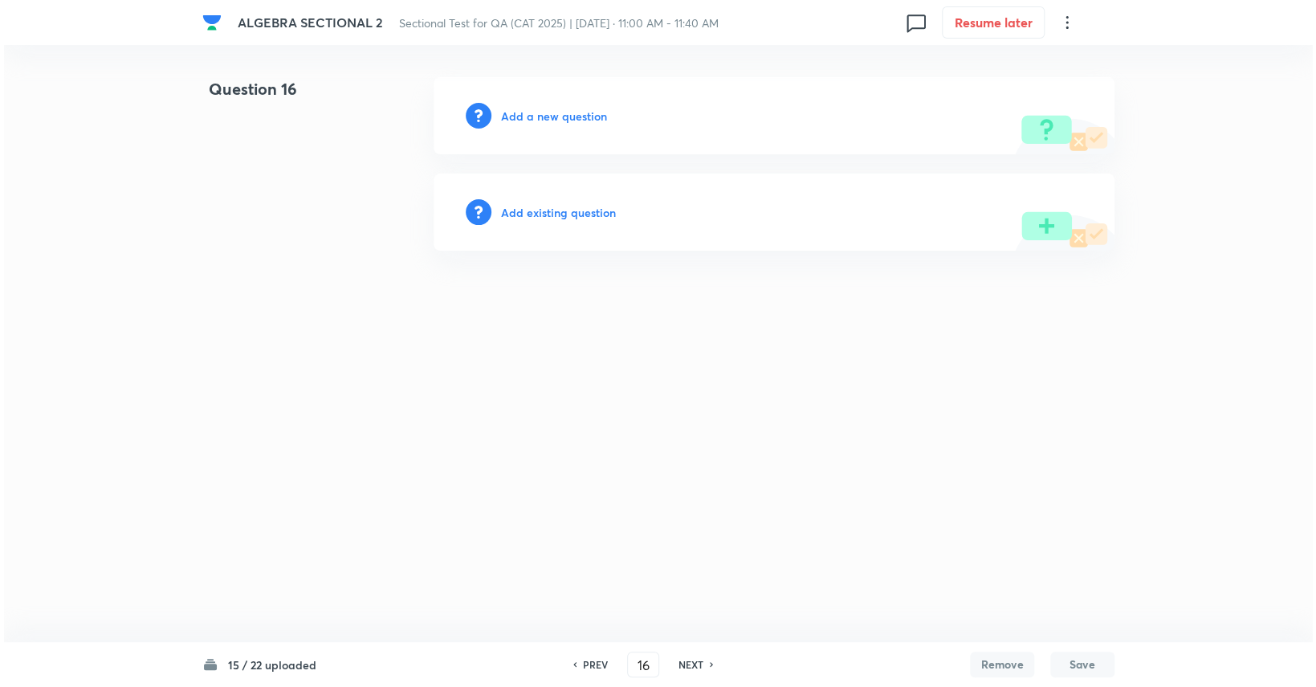
scroll to position [0, 0]
click at [532, 102] on div "Add a new question" at bounding box center [774, 115] width 681 height 77
click at [540, 109] on h6 "Add a new question" at bounding box center [554, 116] width 106 height 17
click at [540, 109] on h6 "Choose a question type" at bounding box center [563, 116] width 124 height 17
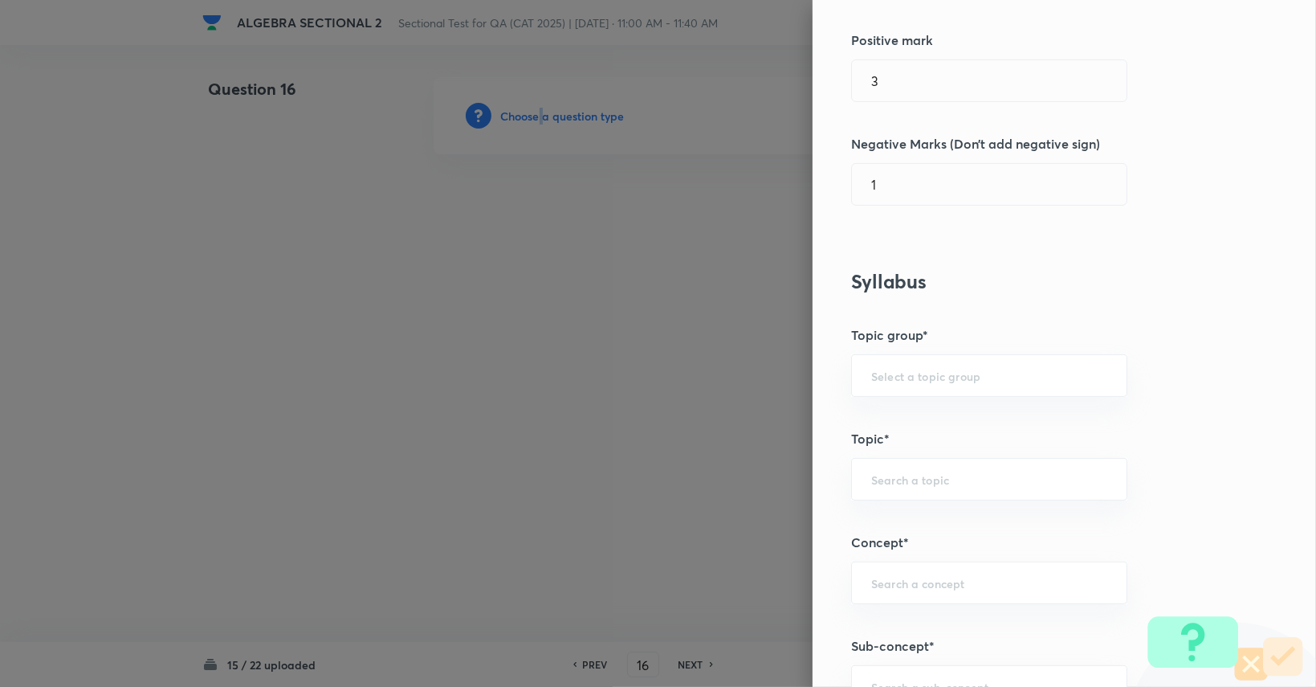
scroll to position [401, 0]
click at [910, 381] on div "​" at bounding box center [989, 374] width 276 height 43
click at [912, 430] on li "Quantitative Aptitude" at bounding box center [977, 418] width 275 height 29
type input "Quantitative Aptitude"
click at [903, 476] on input "text" at bounding box center [989, 478] width 236 height 15
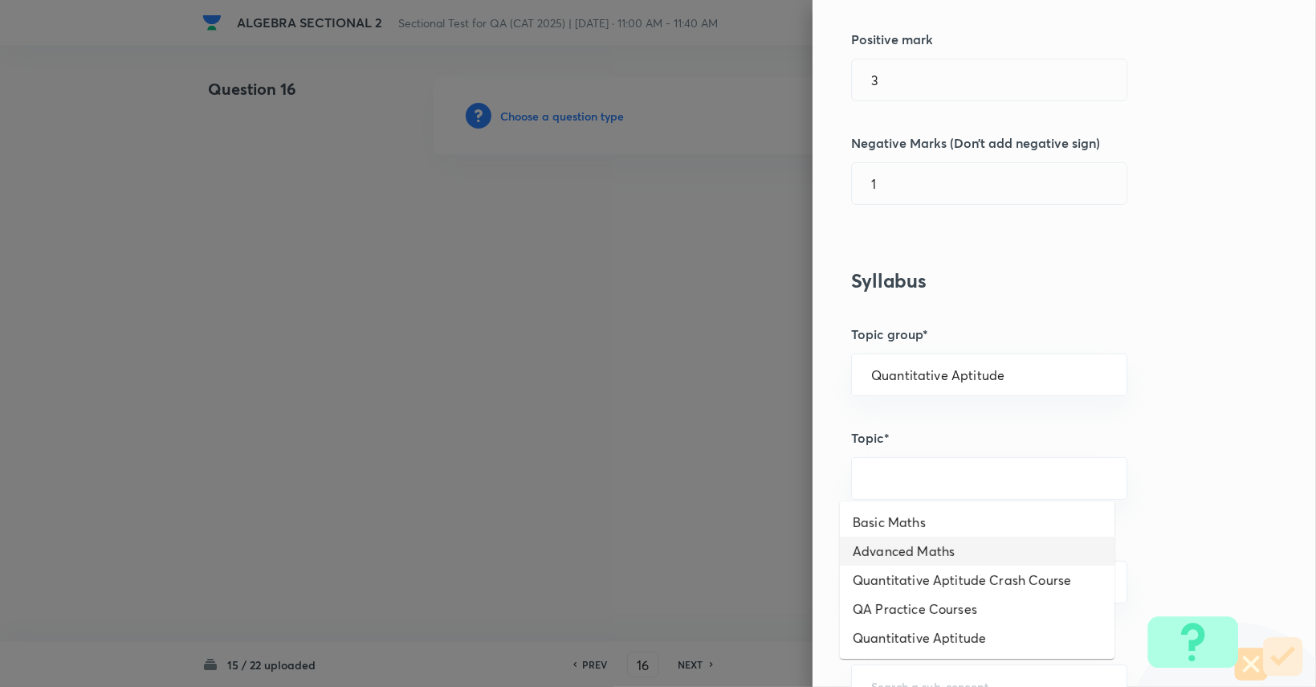
click at [909, 539] on li "Advanced Maths" at bounding box center [977, 550] width 275 height 29
type input "Advanced Maths"
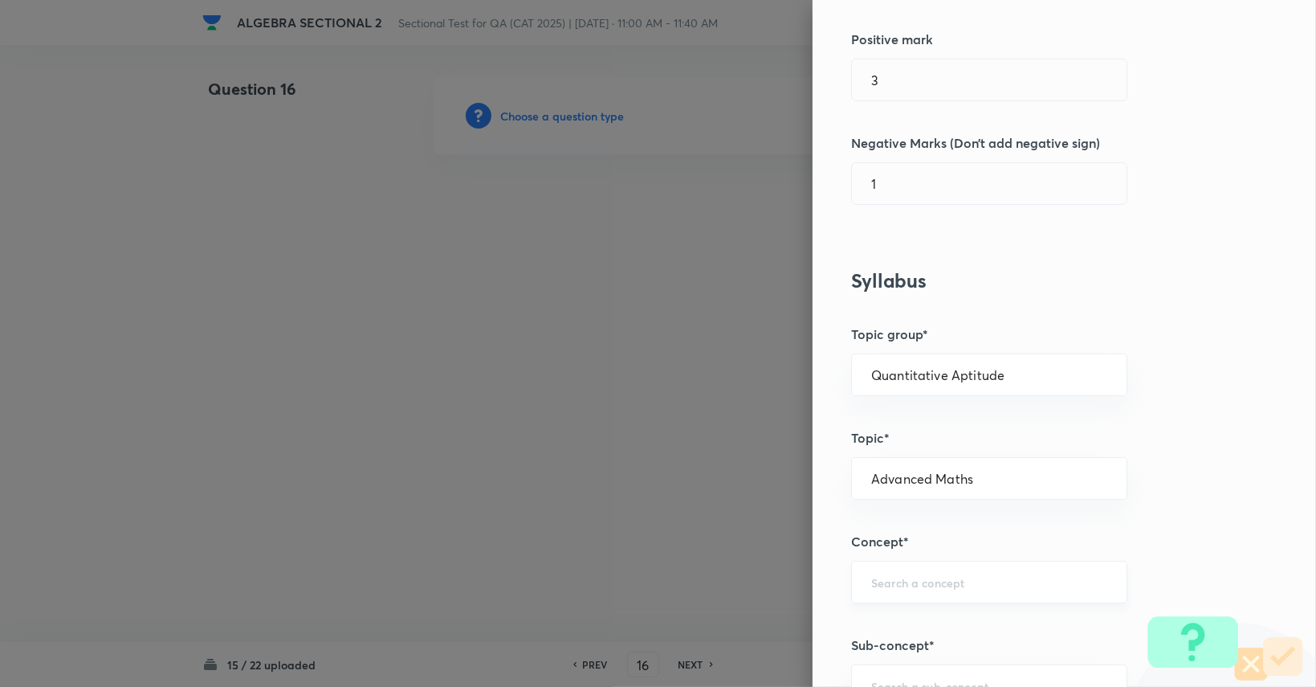
click at [906, 562] on div "​" at bounding box center [989, 581] width 276 height 43
click at [914, 618] on li "Functions" at bounding box center [977, 624] width 275 height 29
click at [904, 680] on input "text" at bounding box center [989, 685] width 236 height 15
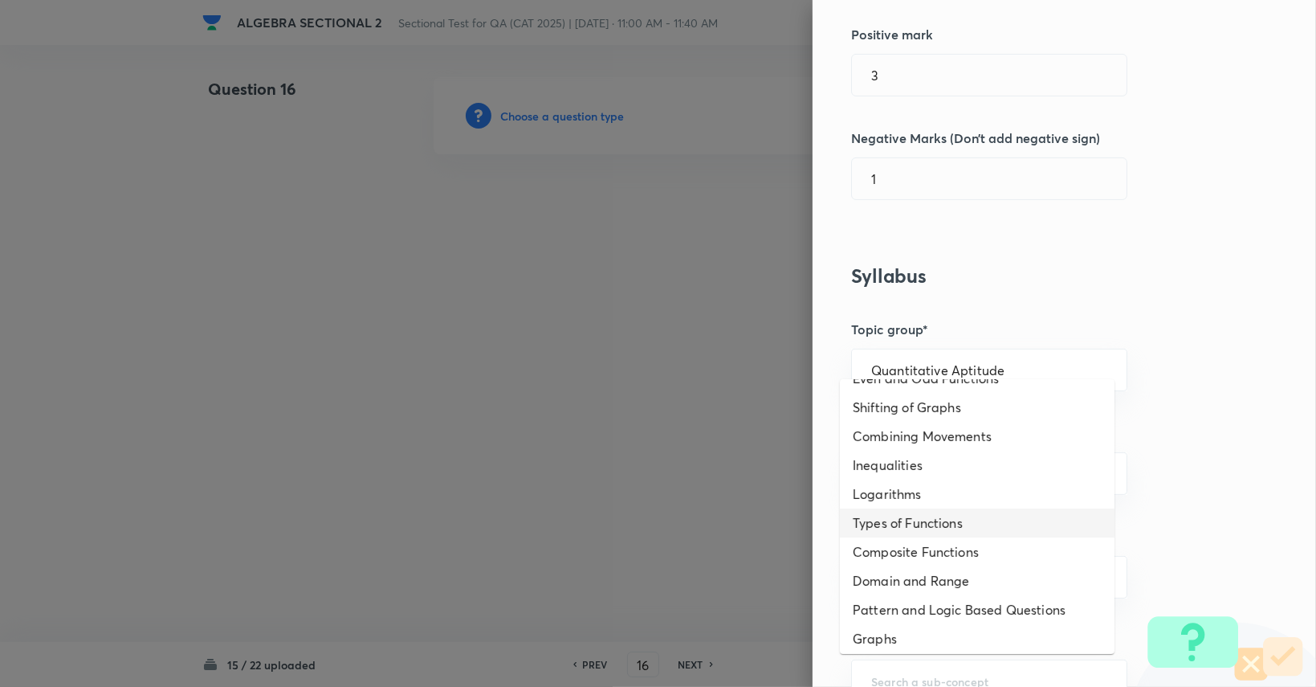
scroll to position [75, 0]
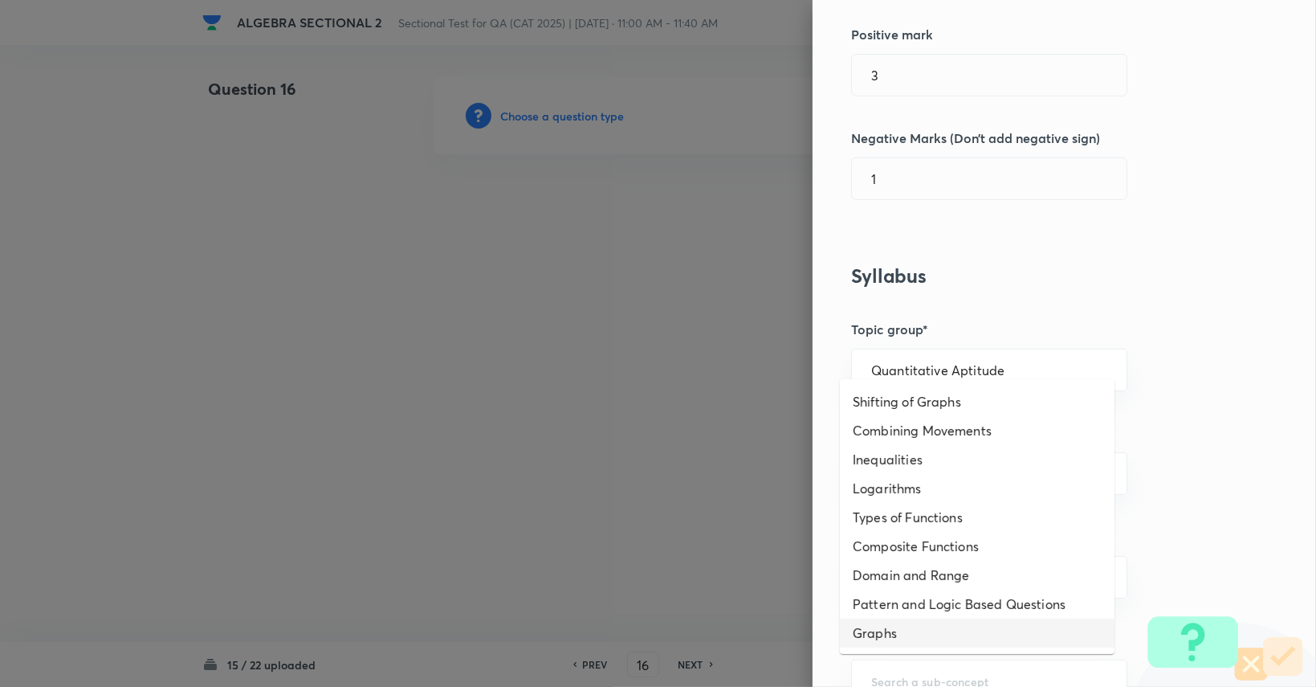
click at [910, 639] on li "Graphs" at bounding box center [977, 632] width 275 height 29
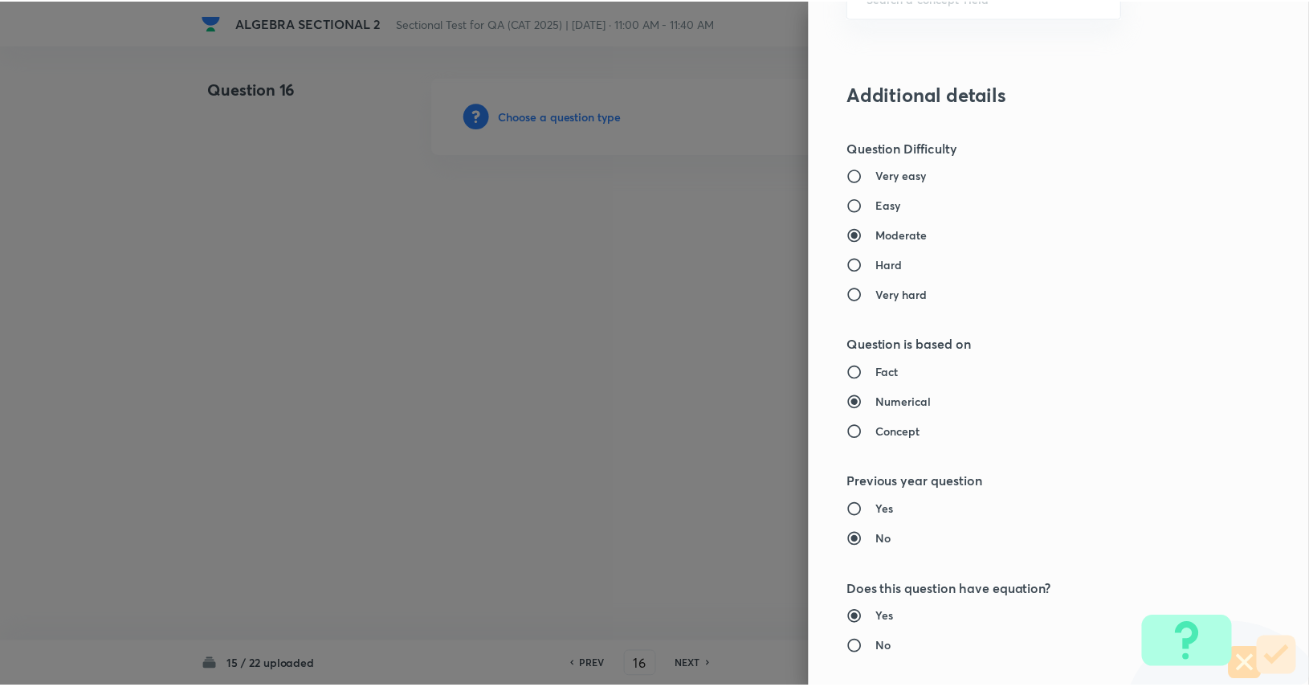
scroll to position [1450, 0]
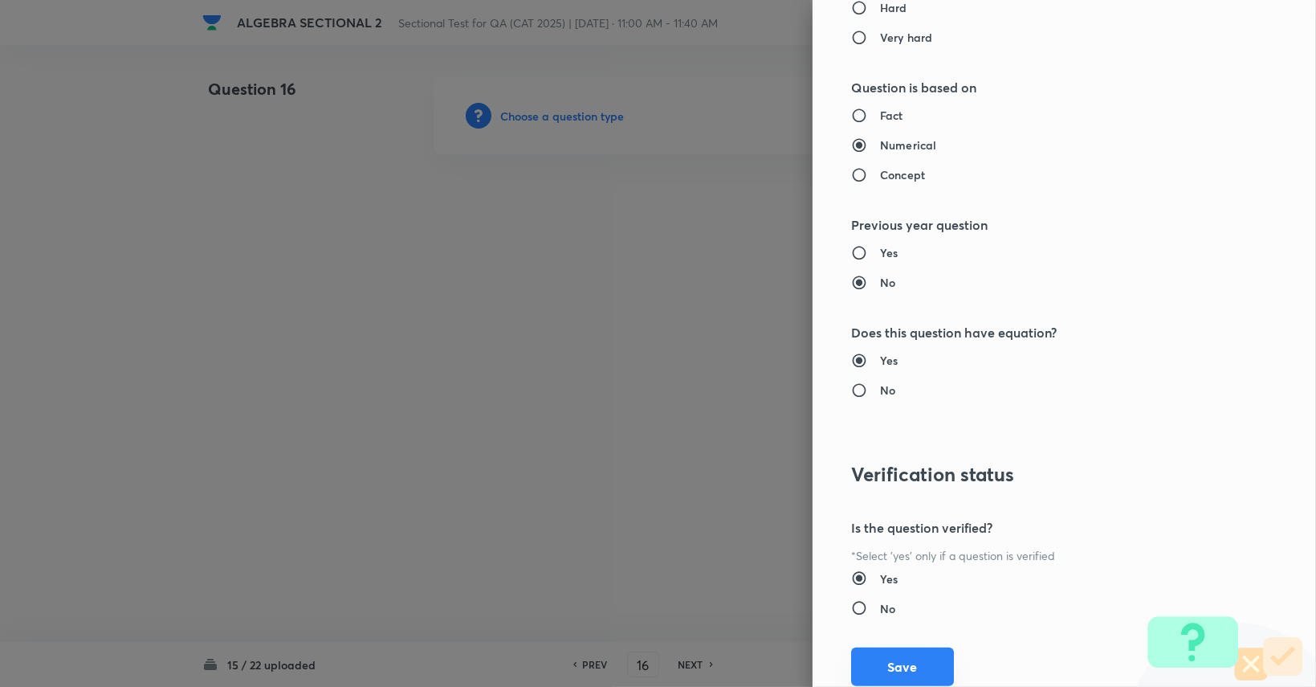
click at [909, 654] on button "Save" at bounding box center [902, 666] width 103 height 39
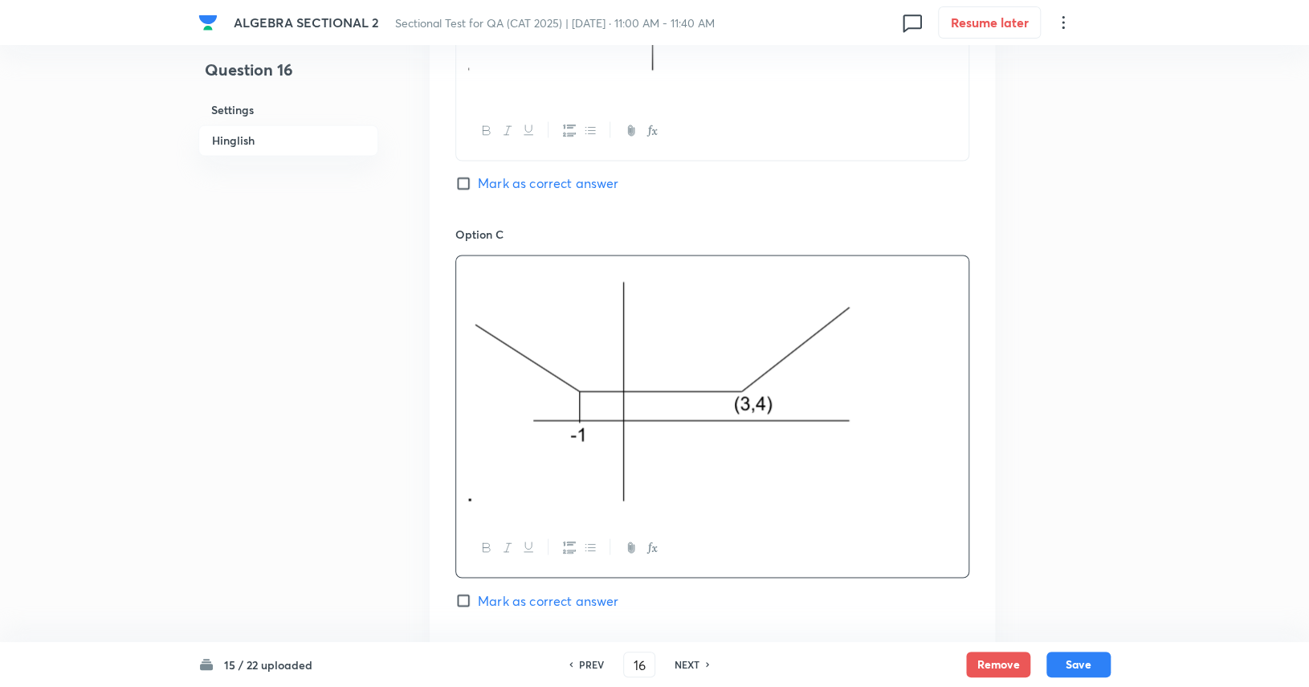
scroll to position [1526, 0]
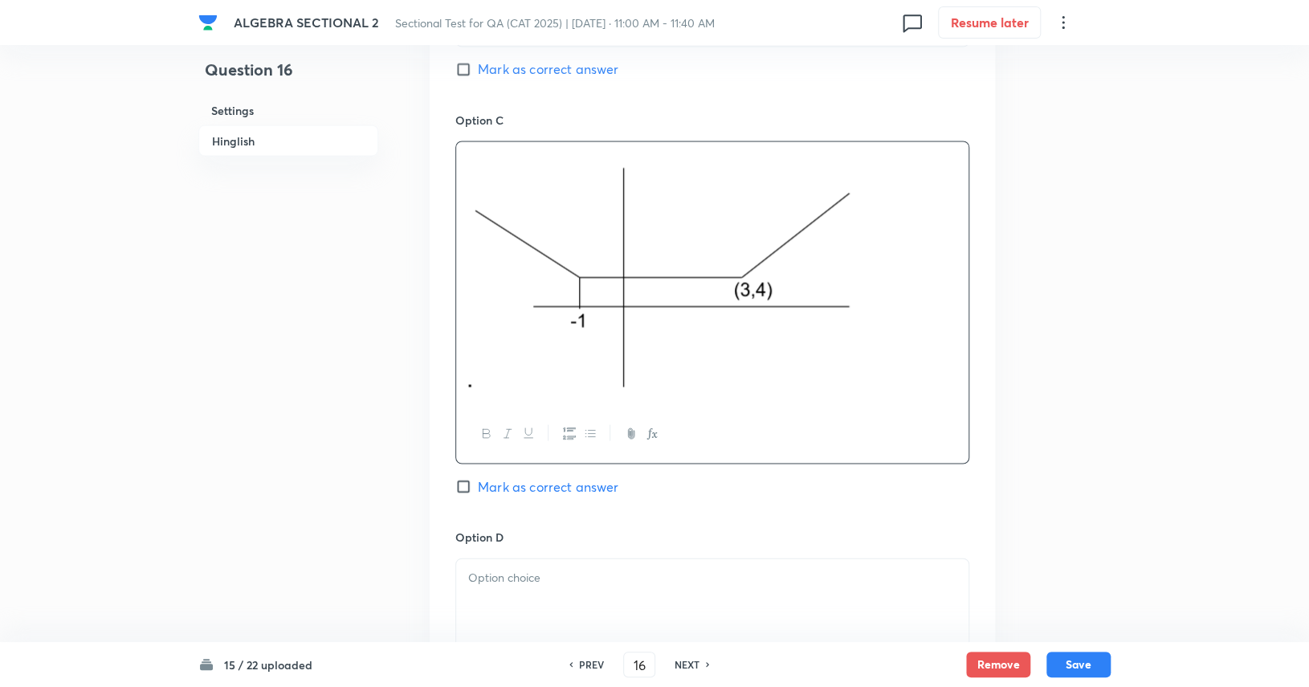
click at [662, 588] on div at bounding box center [712, 603] width 512 height 90
click at [540, 491] on span "Mark as correct answer" at bounding box center [548, 485] width 141 height 19
click at [478, 491] on input "Mark as correct answer" at bounding box center [466, 486] width 22 height 16
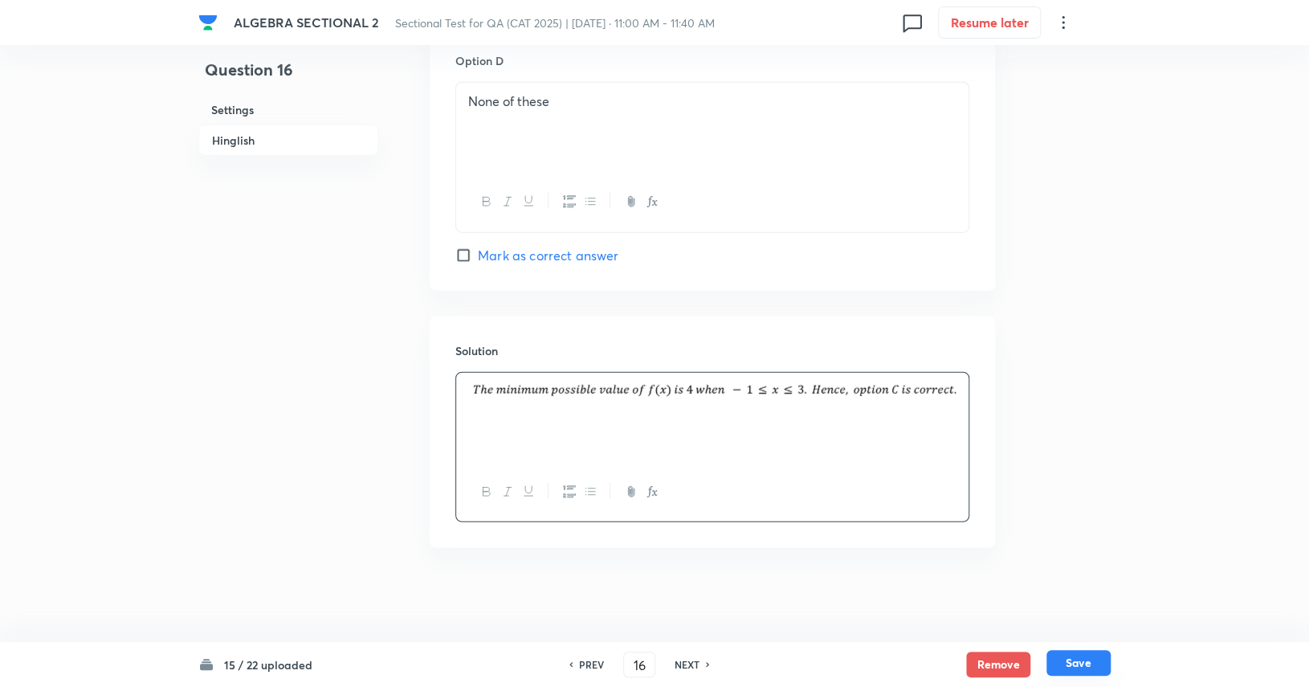
click at [1099, 661] on button "Save" at bounding box center [1078, 663] width 64 height 26
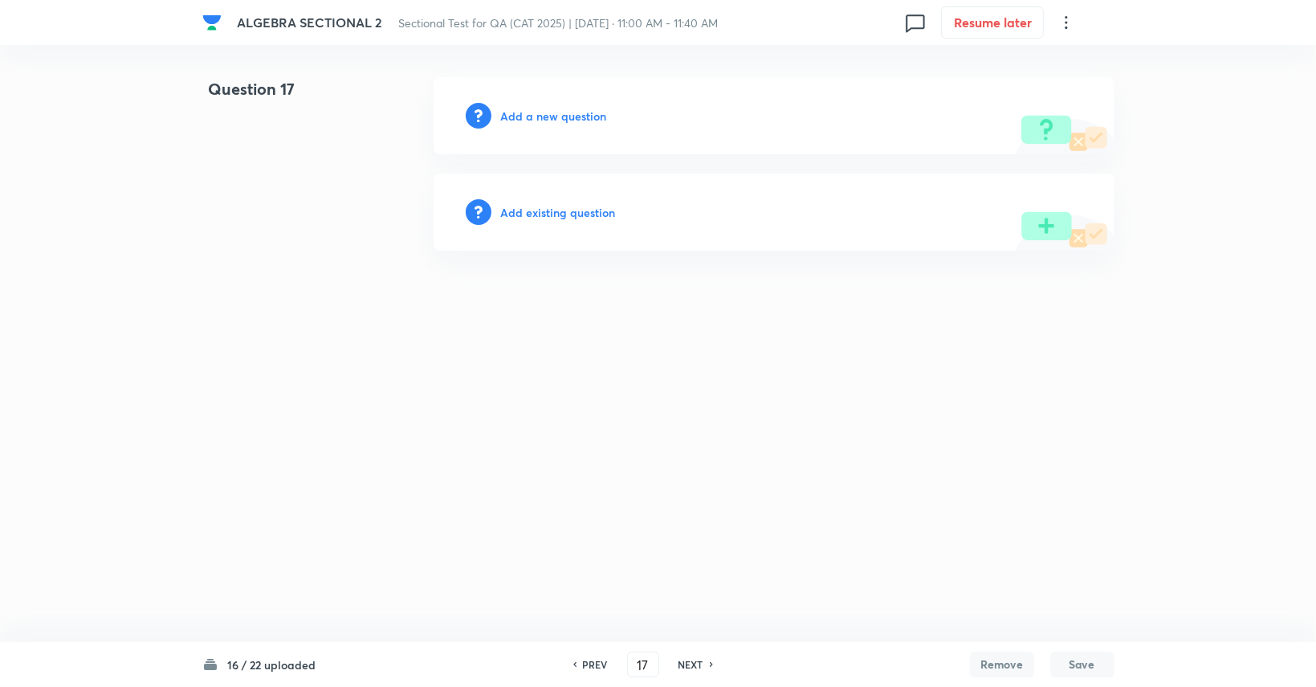
click at [575, 120] on h6 "Add a new question" at bounding box center [554, 116] width 106 height 17
click at [570, 118] on h6 "Choose a question type" at bounding box center [563, 116] width 124 height 17
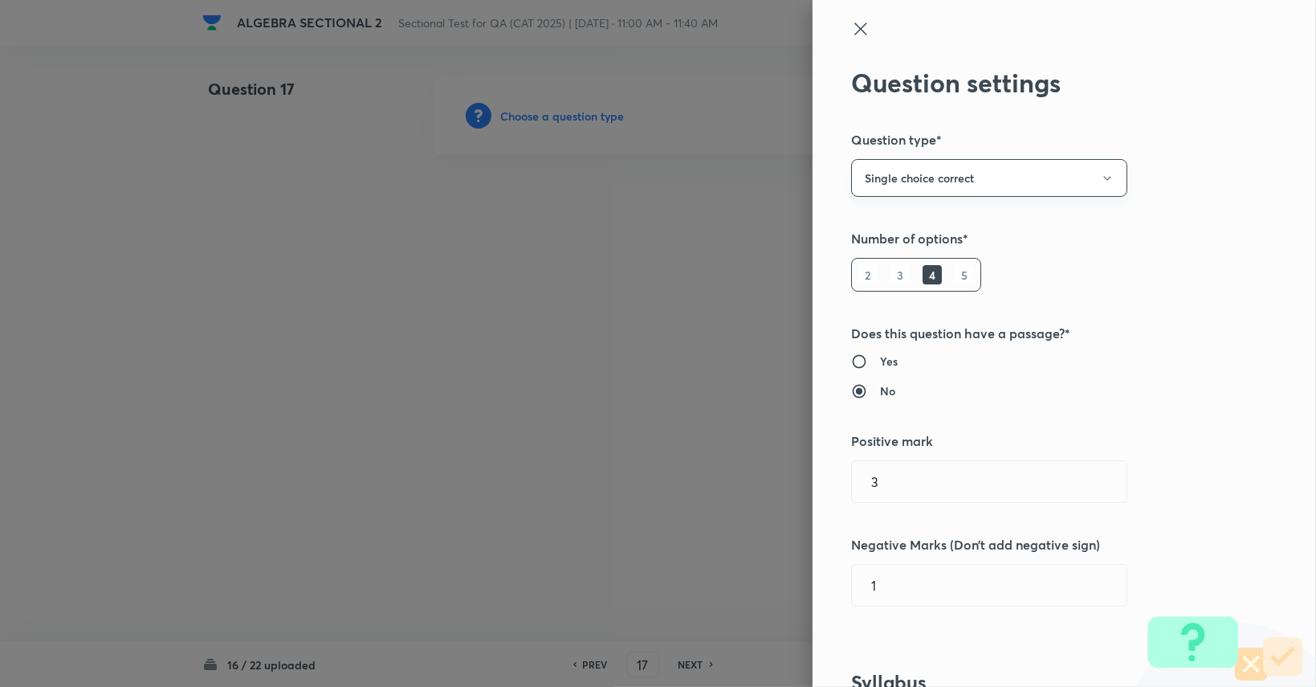
click at [932, 179] on button "Single choice correct" at bounding box center [989, 178] width 276 height 38
click at [893, 290] on span "Integer" at bounding box center [977, 286] width 255 height 17
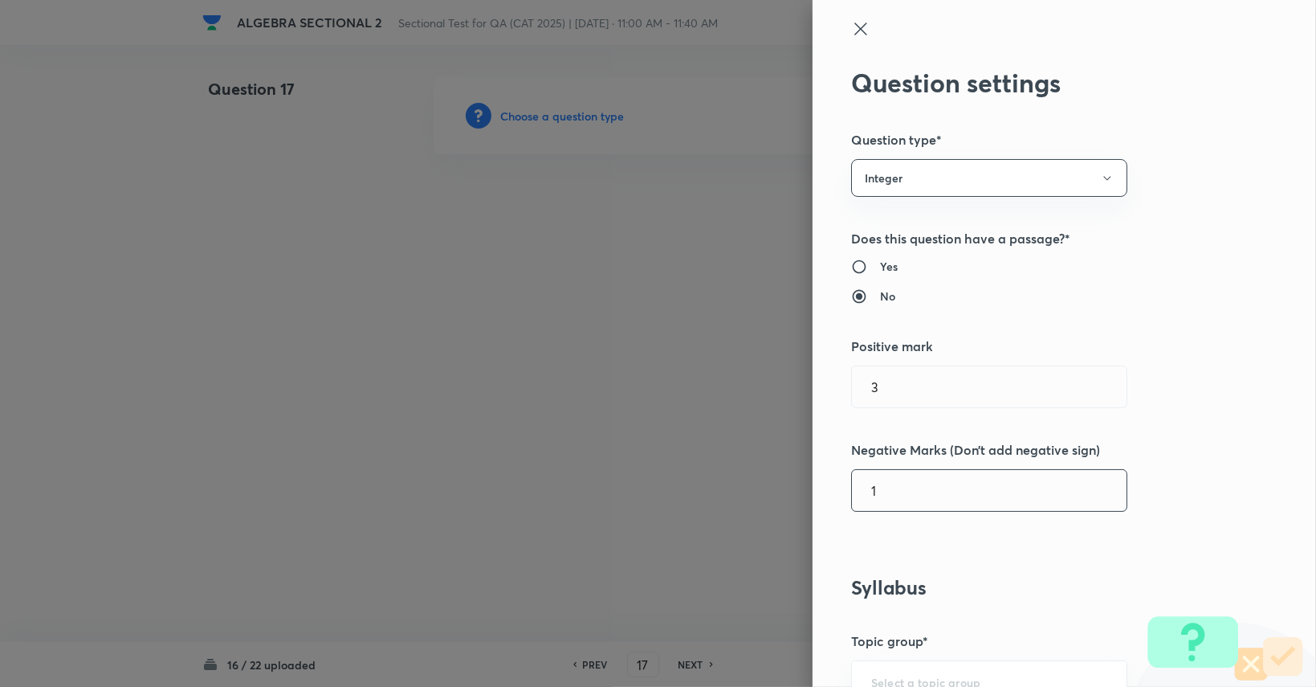
click at [917, 506] on input "1" at bounding box center [989, 490] width 275 height 41
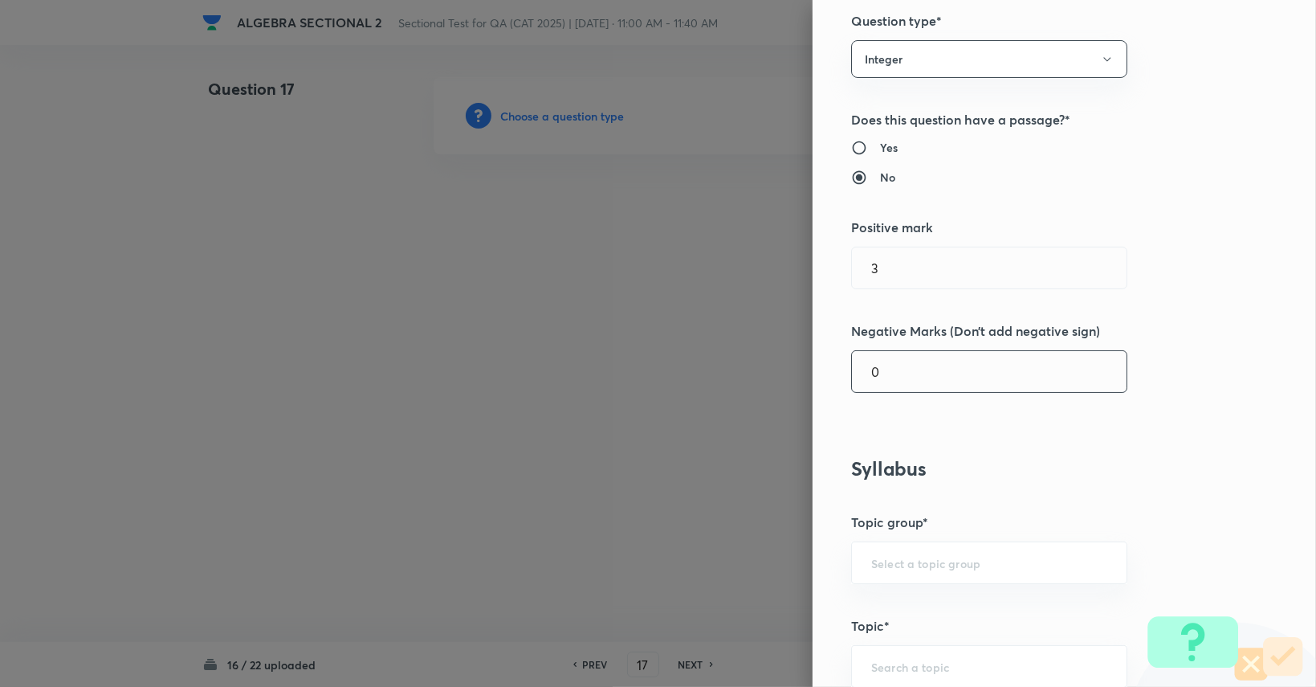
scroll to position [321, 0]
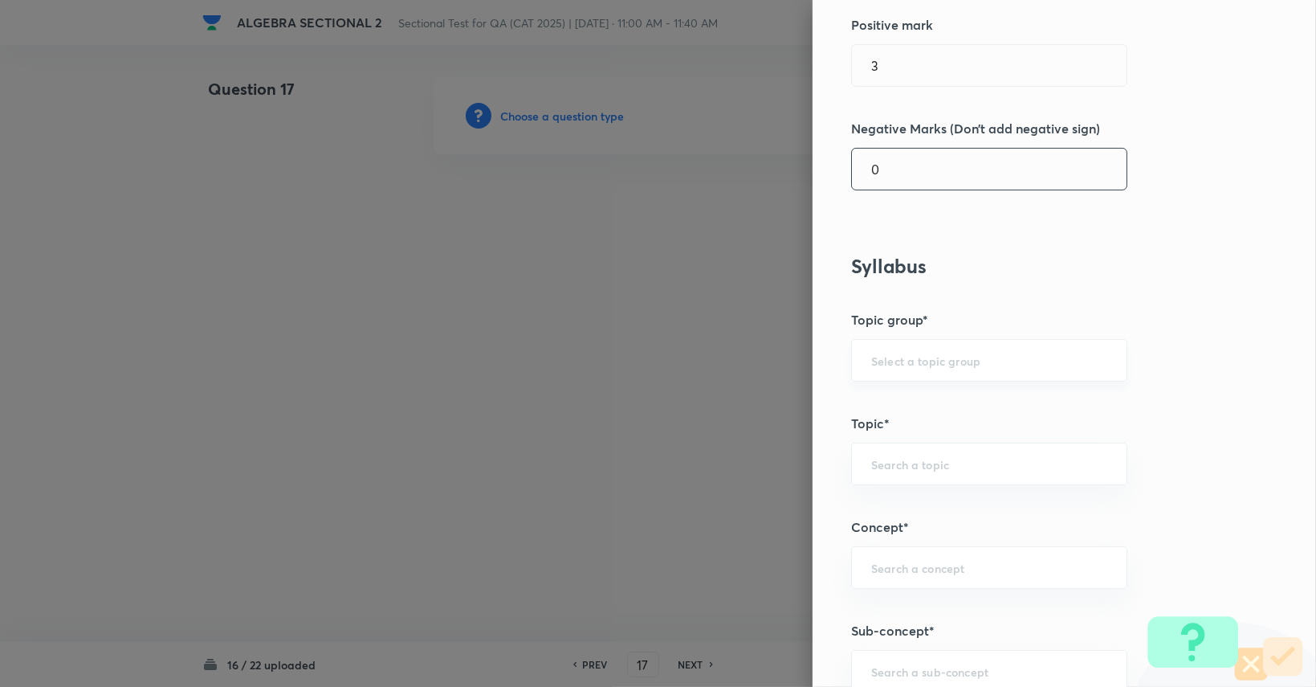
click at [954, 362] on input "text" at bounding box center [989, 360] width 236 height 15
drag, startPoint x: 940, startPoint y: 406, endPoint x: 934, endPoint y: 430, distance: 24.9
click at [940, 406] on li "Quantitative Aptitude" at bounding box center [977, 404] width 275 height 29
click at [931, 456] on input "text" at bounding box center [989, 463] width 236 height 15
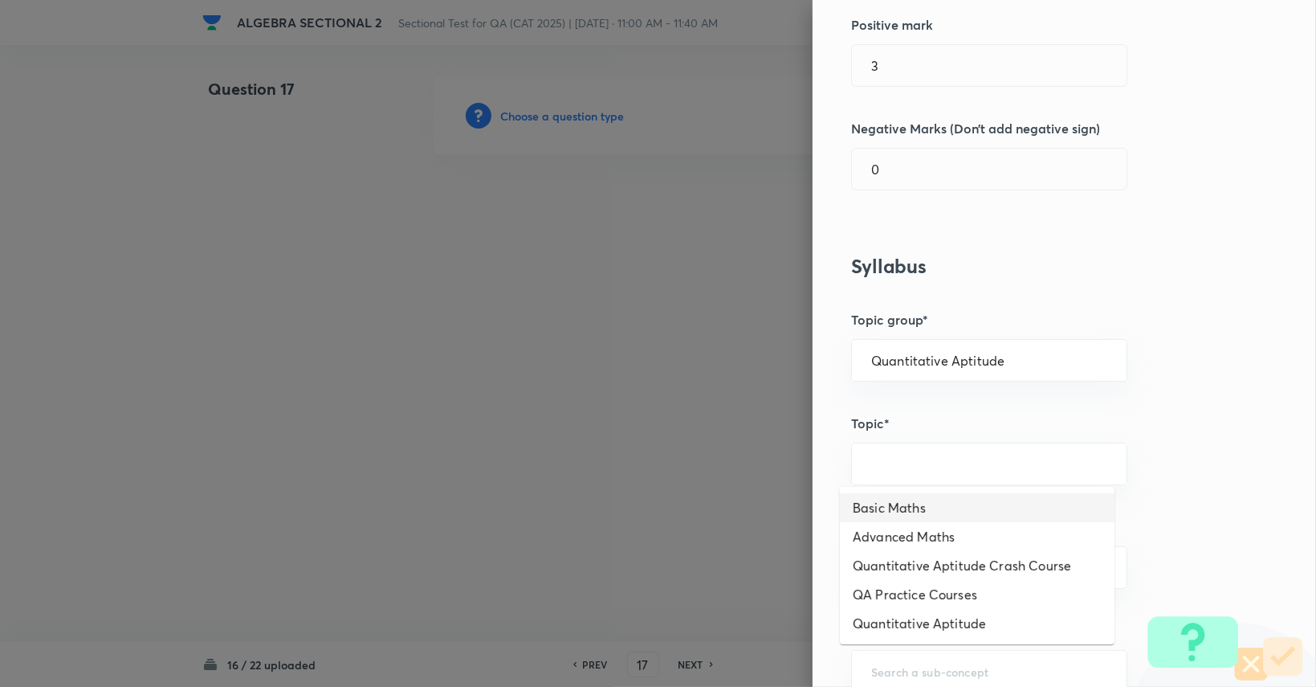
click at [923, 499] on li "Basic Maths" at bounding box center [977, 507] width 275 height 29
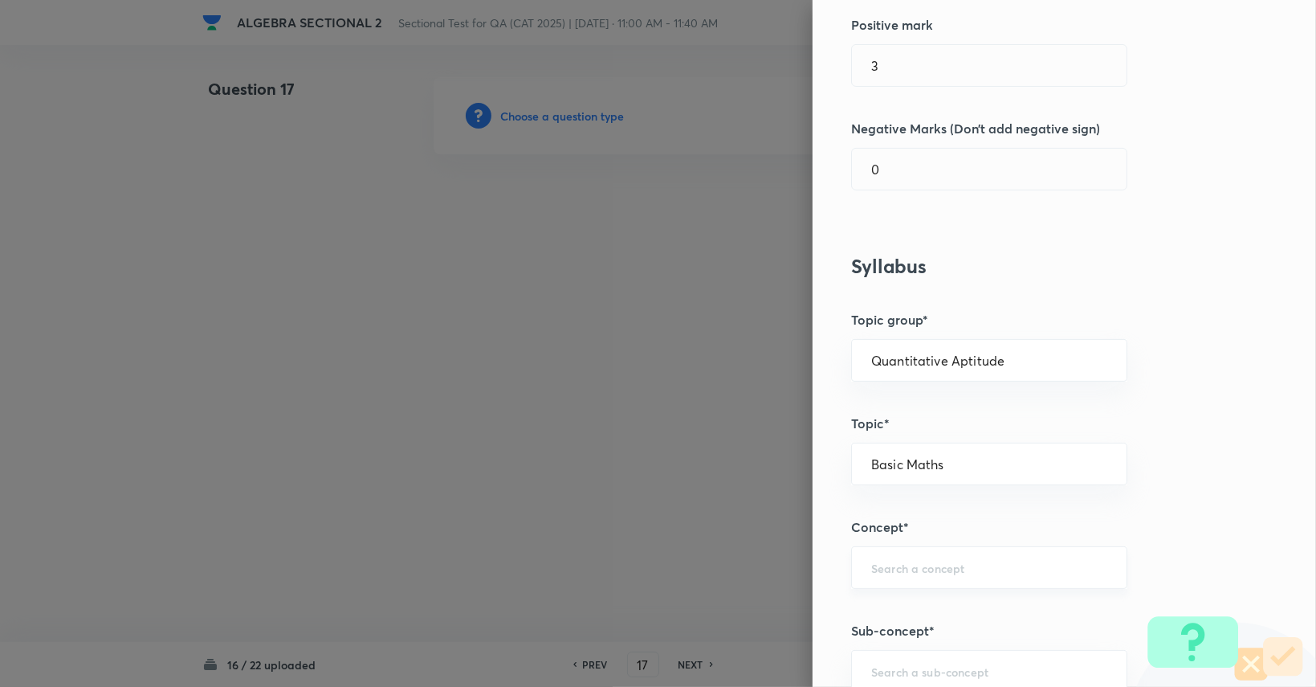
click at [922, 564] on input "text" at bounding box center [989, 567] width 236 height 15
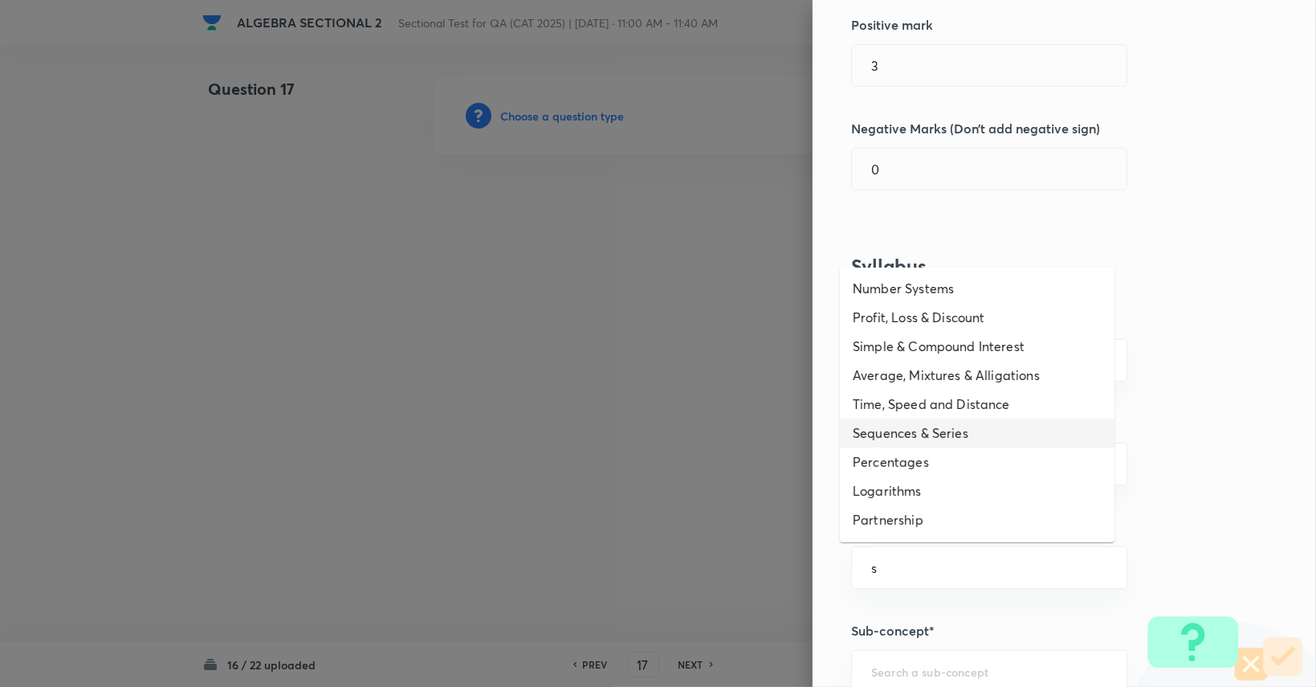
click at [921, 440] on li "Sequences & Series" at bounding box center [977, 432] width 275 height 29
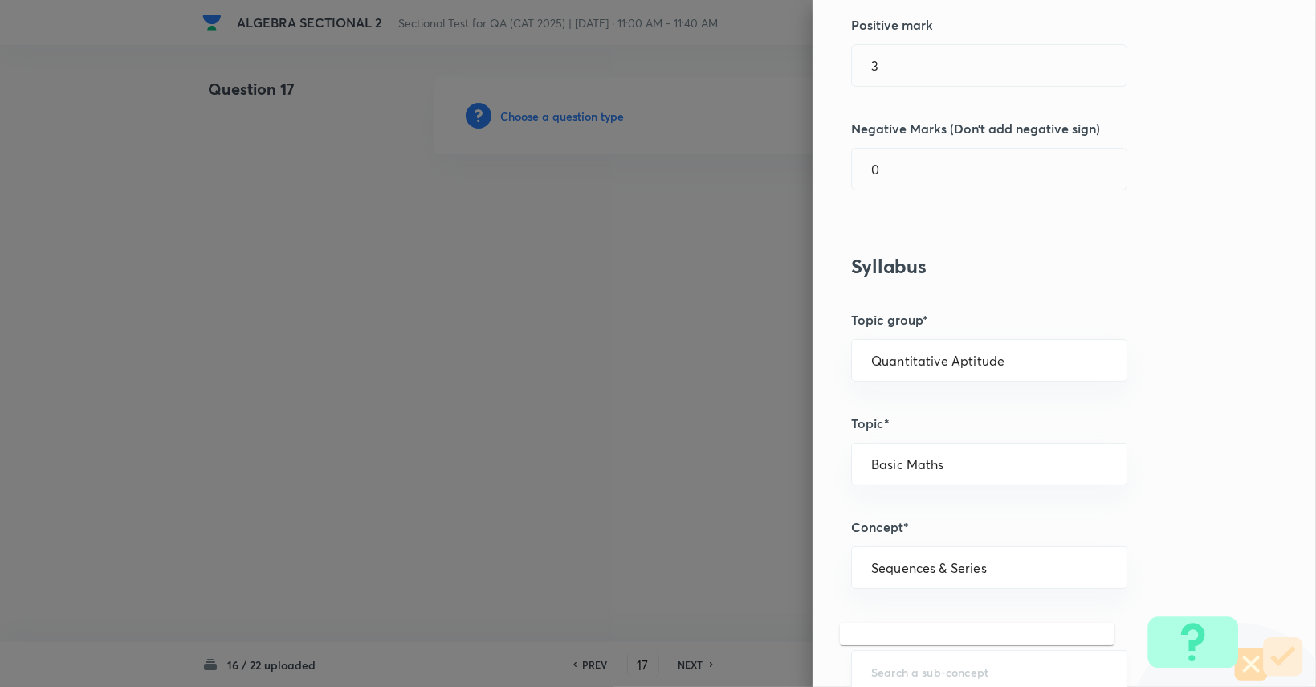
click at [919, 672] on input "text" at bounding box center [989, 670] width 236 height 15
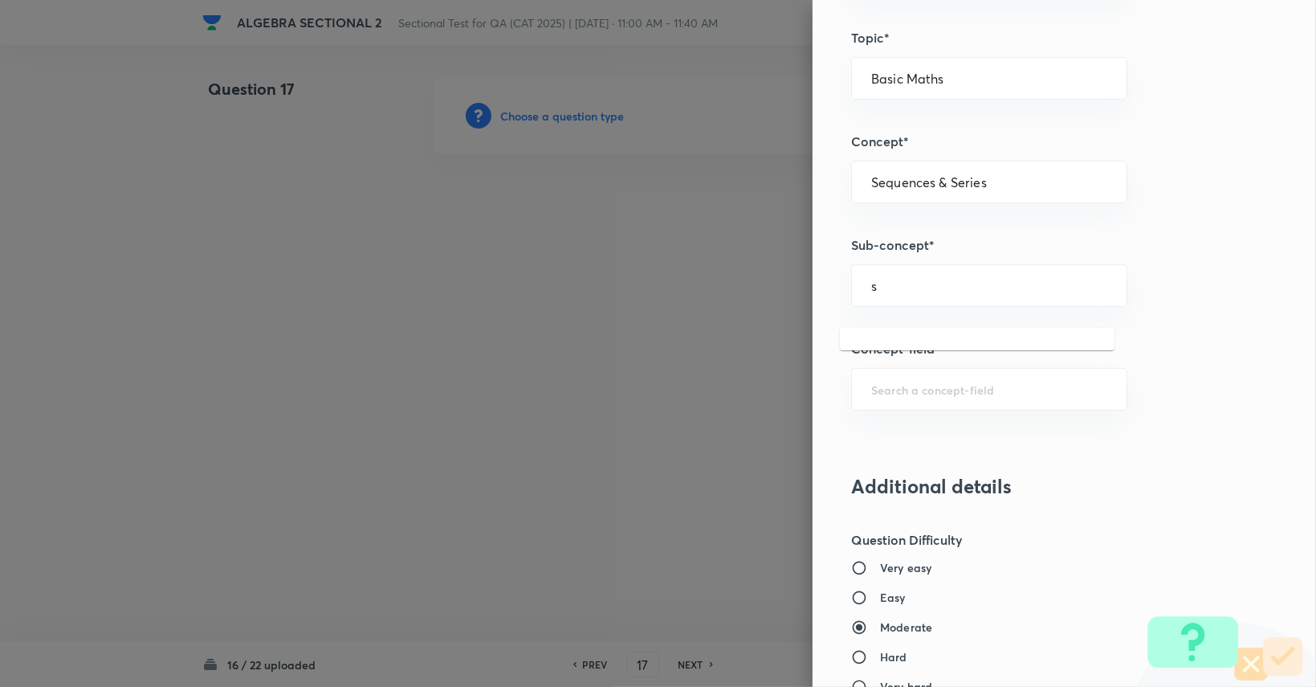
scroll to position [723, 0]
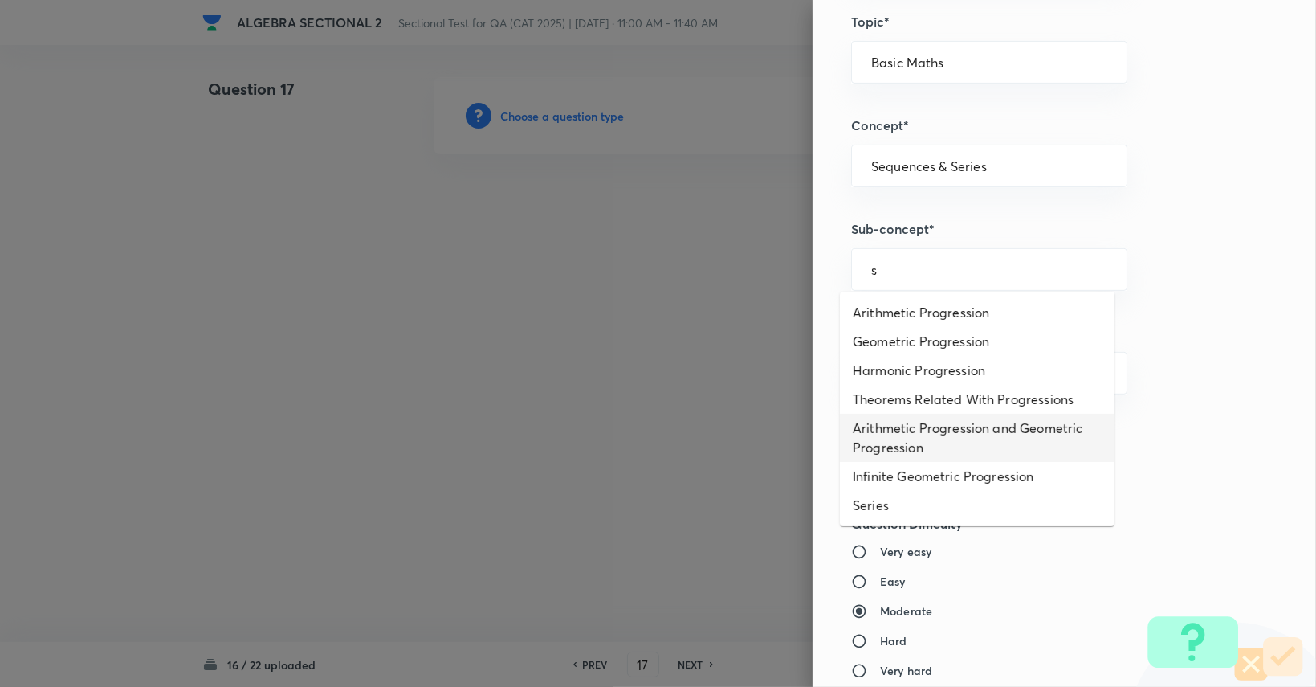
click at [957, 447] on li "Arithmetic Progression and Geometric Progression" at bounding box center [977, 438] width 275 height 48
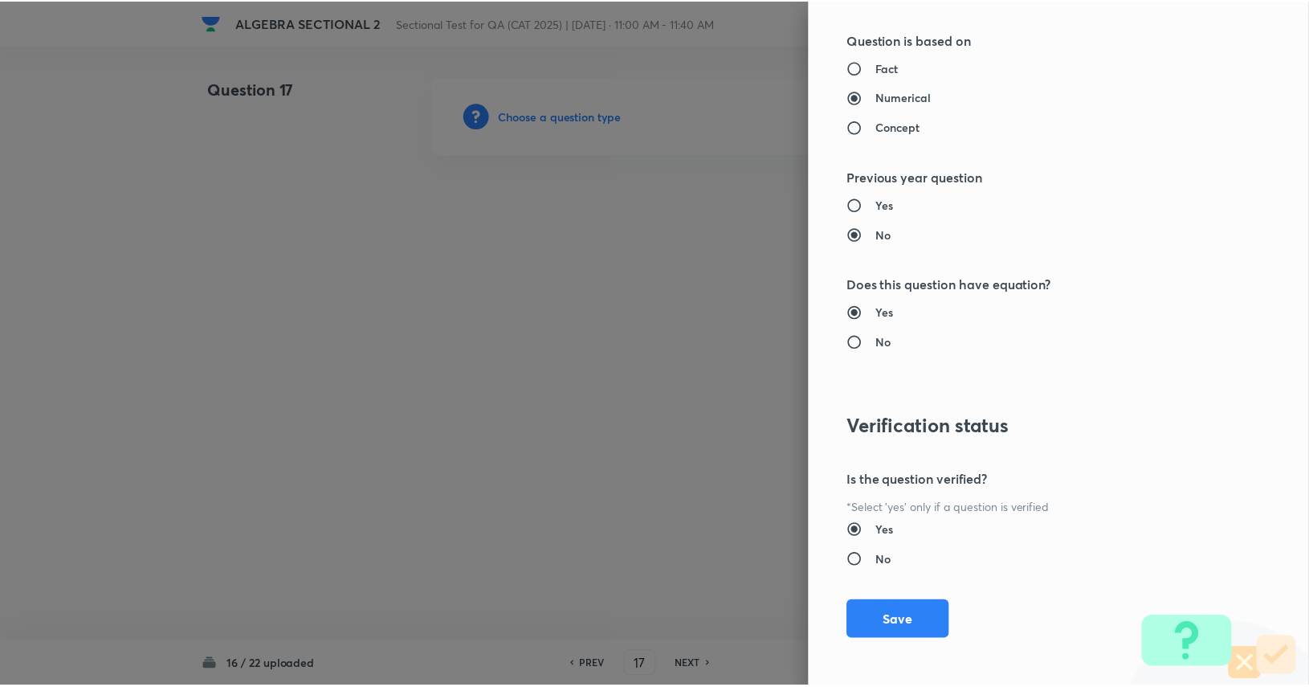
scroll to position [1404, 0]
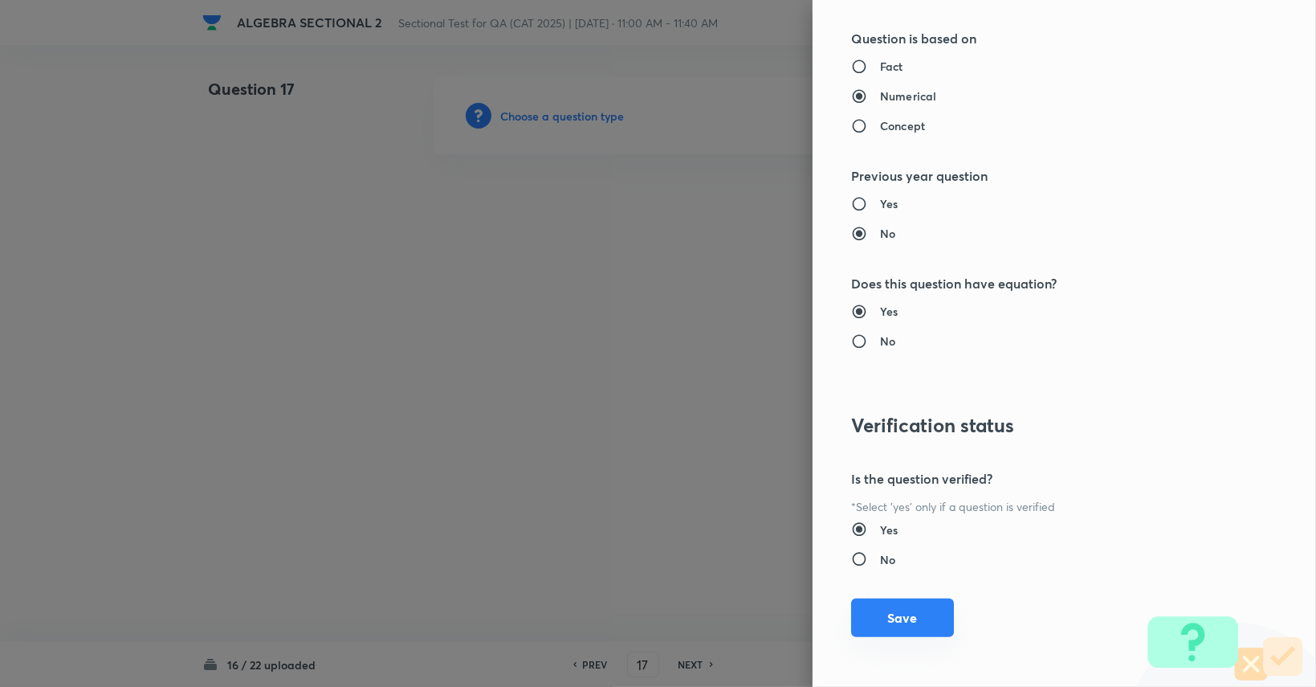
click at [909, 609] on button "Save" at bounding box center [902, 617] width 103 height 39
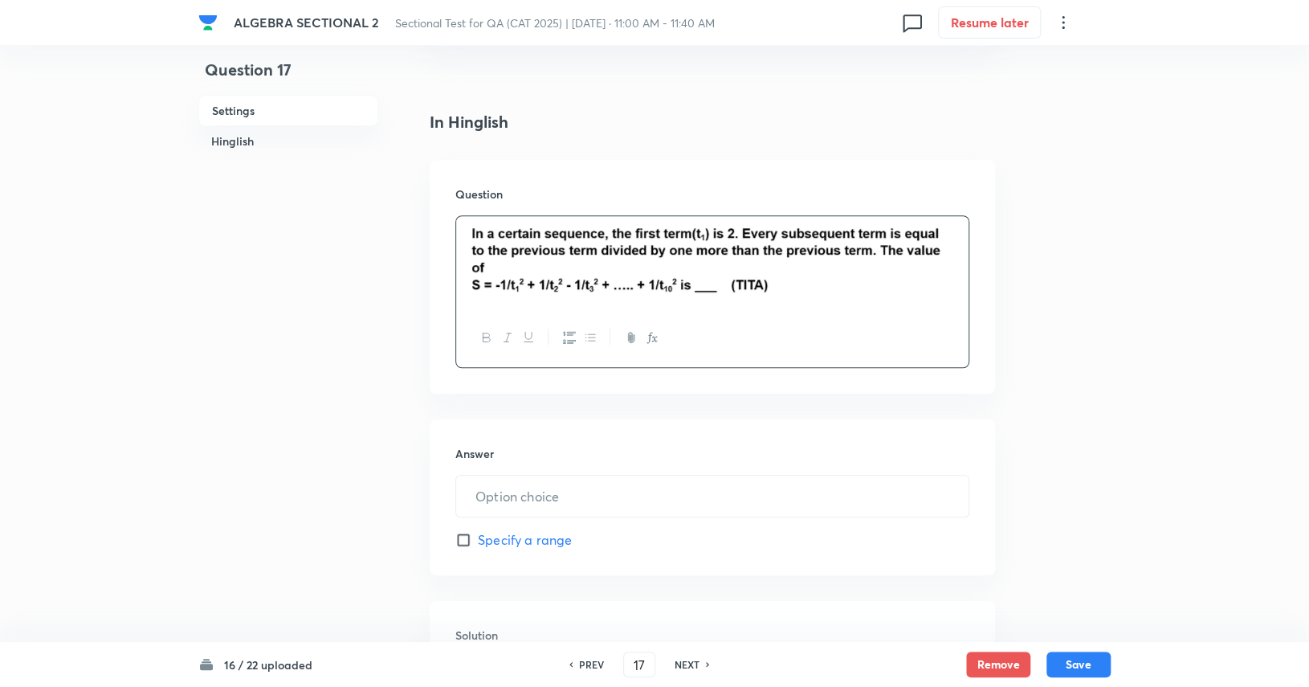
scroll to position [401, 0]
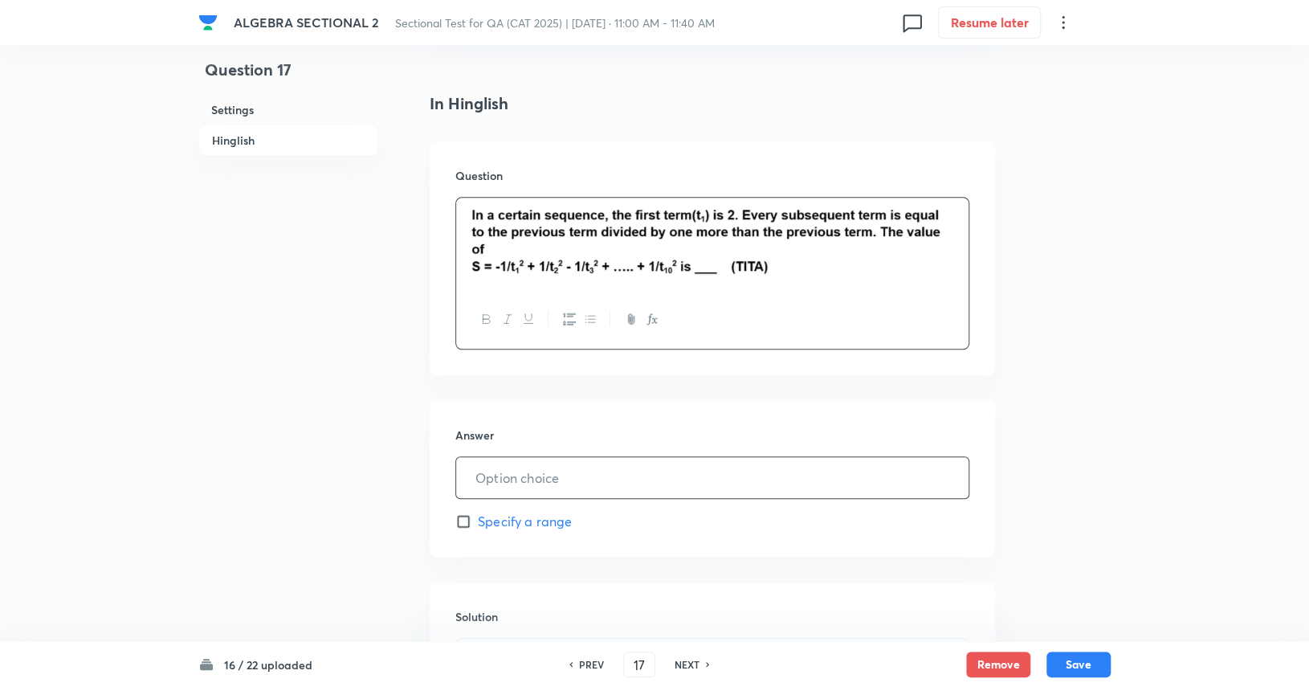
click at [663, 470] on input "text" at bounding box center [712, 477] width 512 height 41
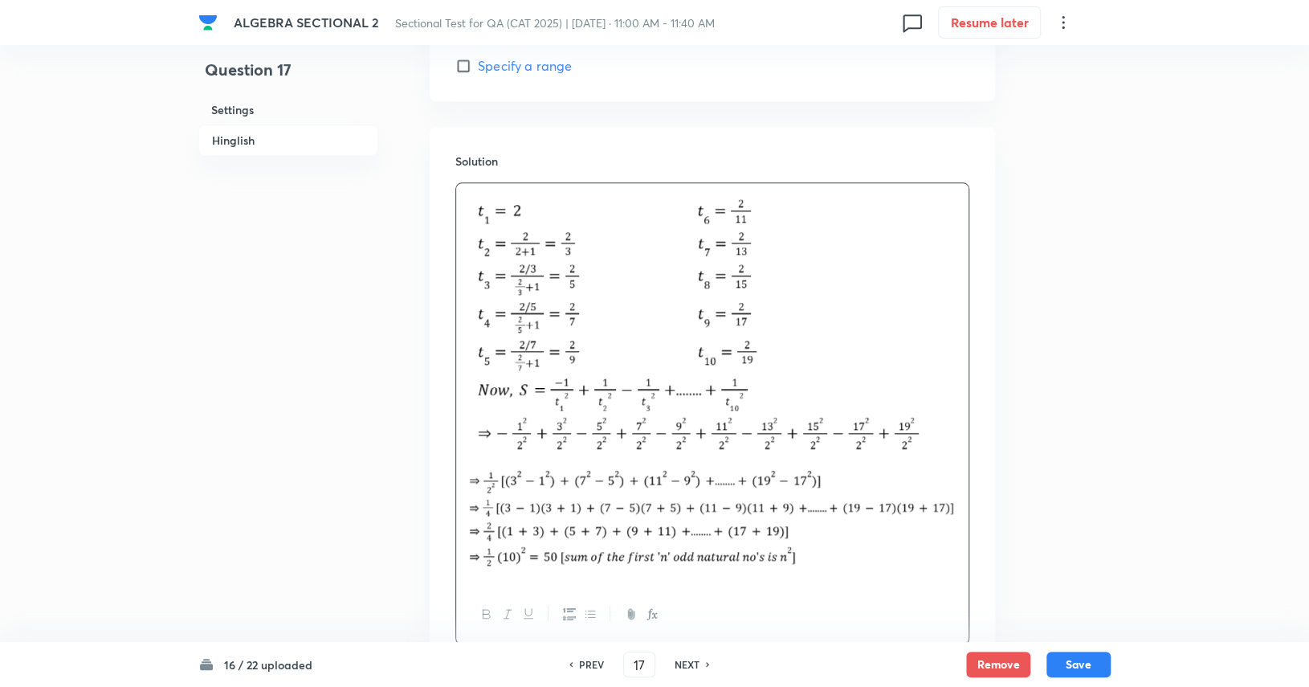
scroll to position [883, 0]
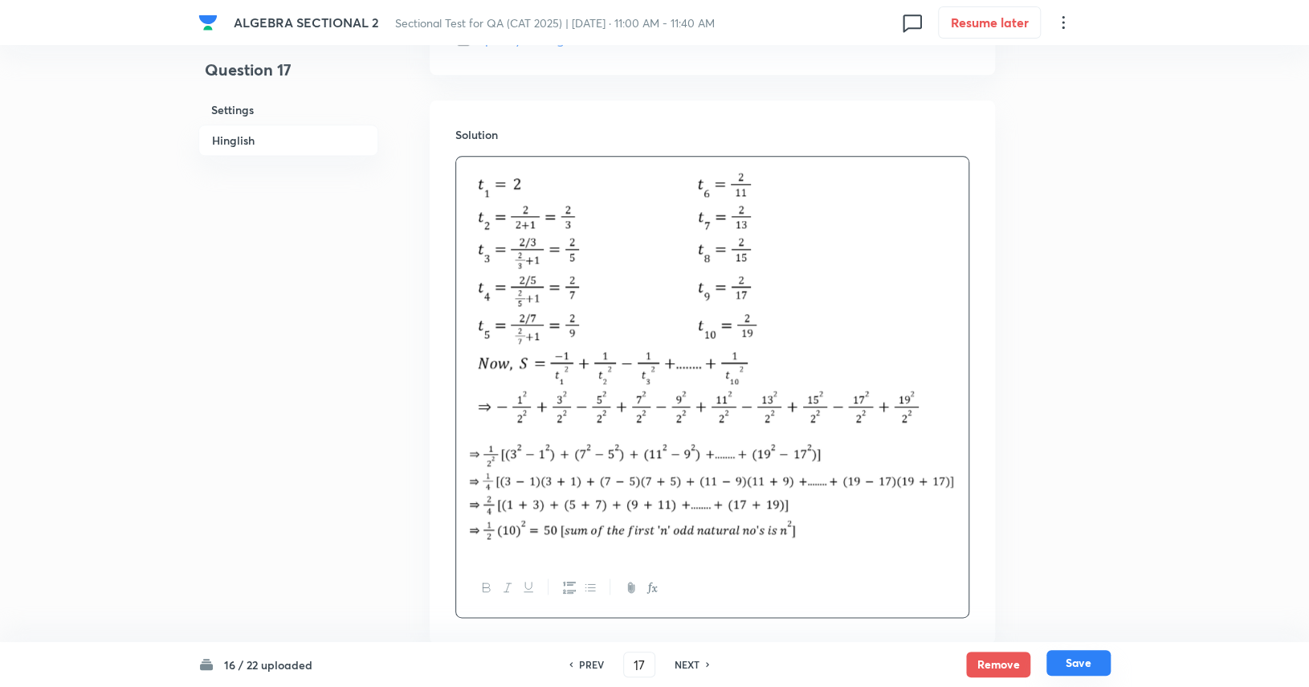
click at [1089, 663] on button "Save" at bounding box center [1078, 663] width 64 height 26
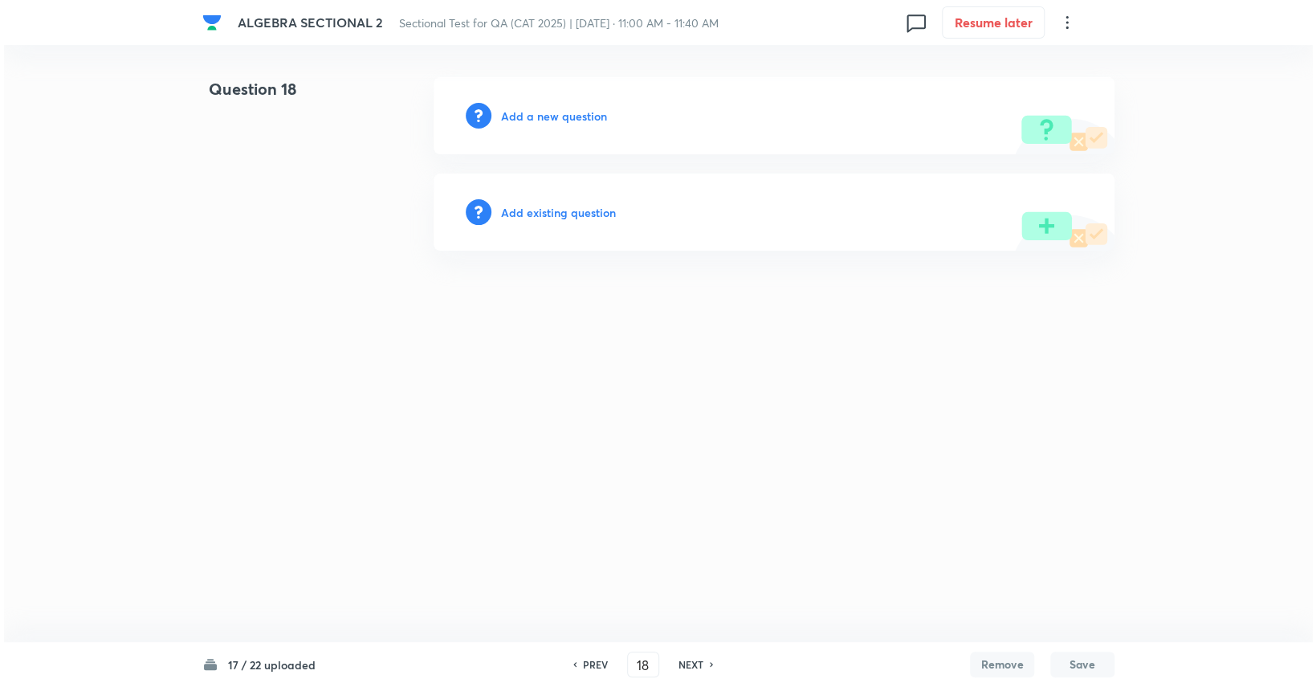
scroll to position [0, 0]
click at [548, 115] on h6 "Add a new question" at bounding box center [554, 116] width 106 height 17
click at [546, 113] on h6 "Choose a question type" at bounding box center [563, 116] width 124 height 17
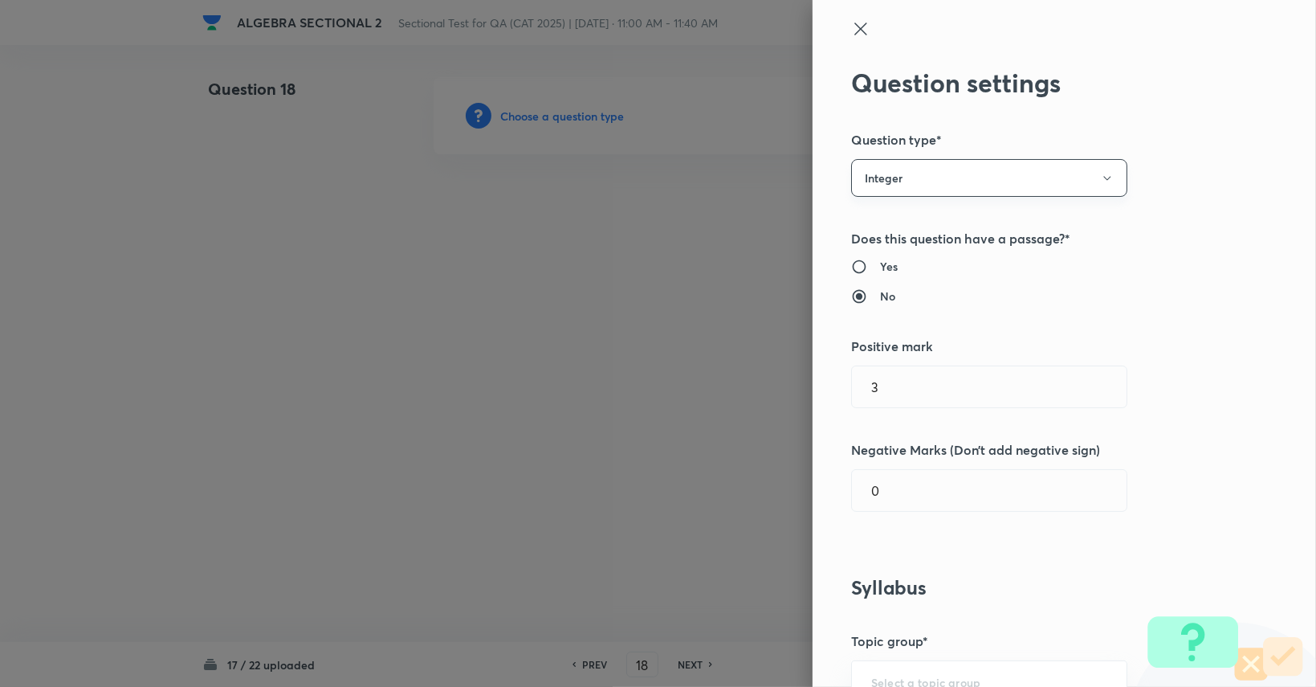
click at [870, 175] on button "Integer" at bounding box center [989, 178] width 276 height 38
click at [870, 230] on span "Single choice correct" at bounding box center [977, 226] width 255 height 17
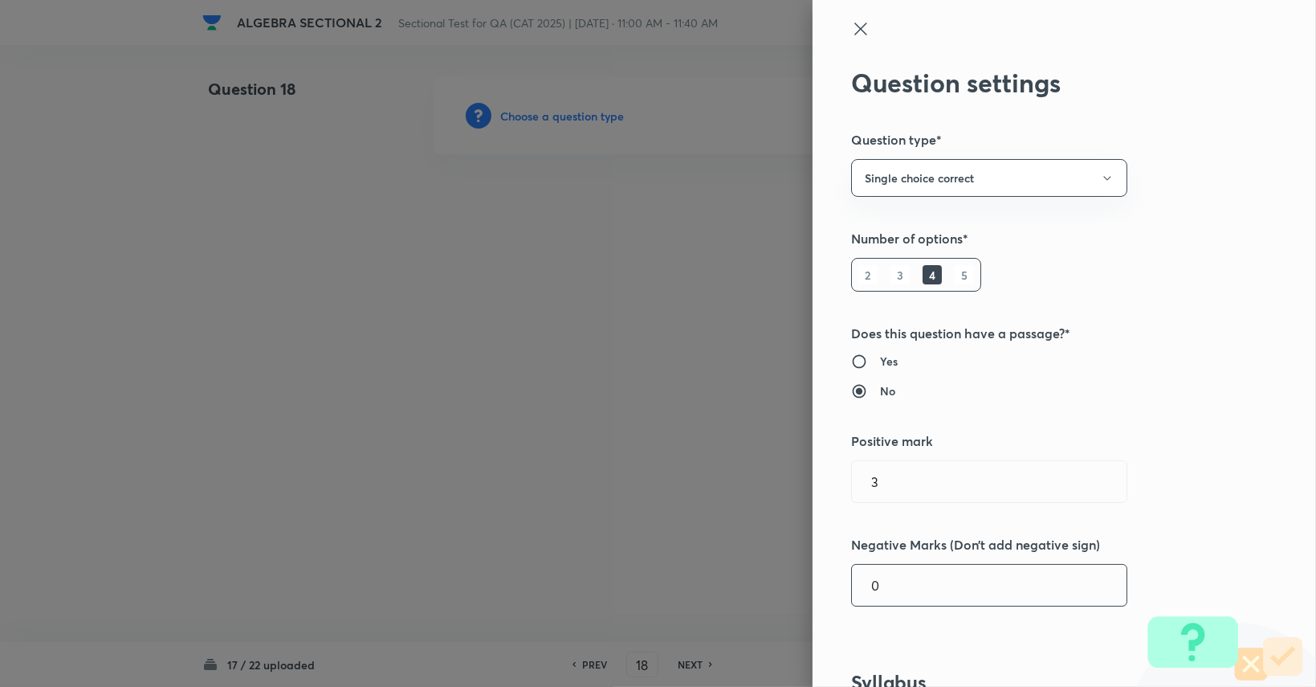
click at [883, 594] on input "0" at bounding box center [989, 584] width 275 height 41
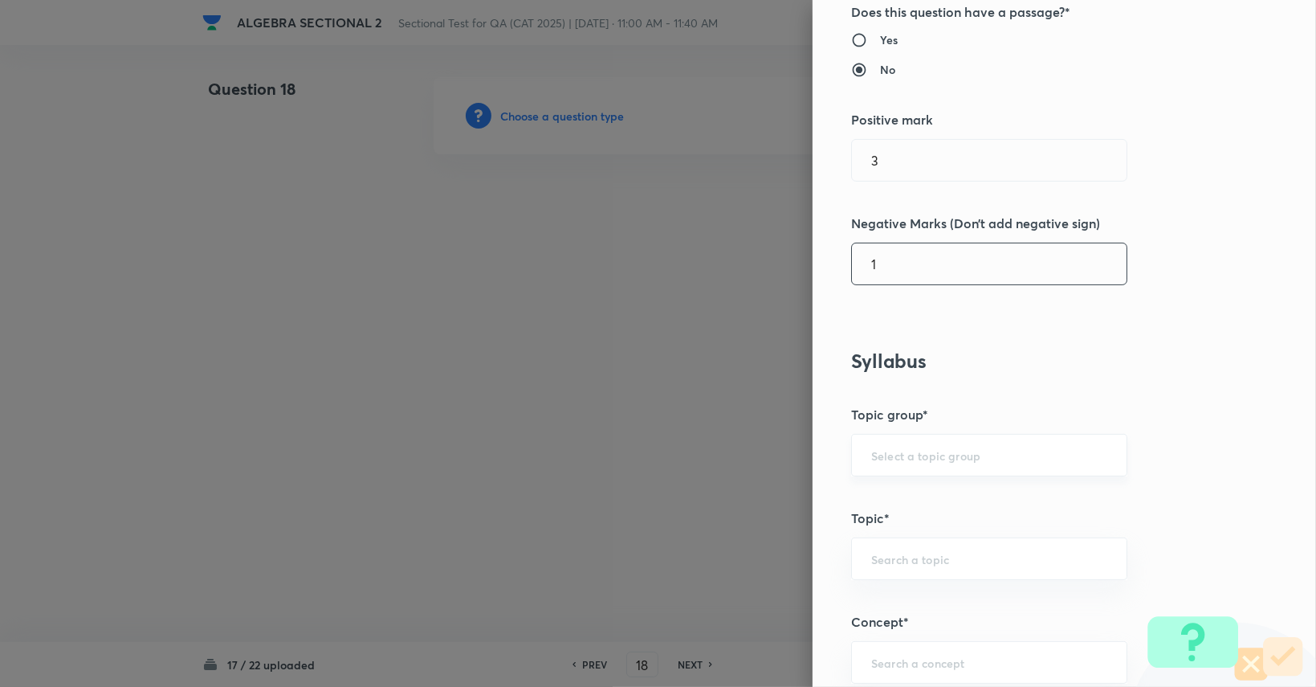
click at [893, 449] on input "text" at bounding box center [989, 454] width 236 height 15
click at [890, 493] on li "Quantitative Aptitude" at bounding box center [977, 498] width 275 height 29
click at [890, 548] on div "​" at bounding box center [989, 558] width 276 height 43
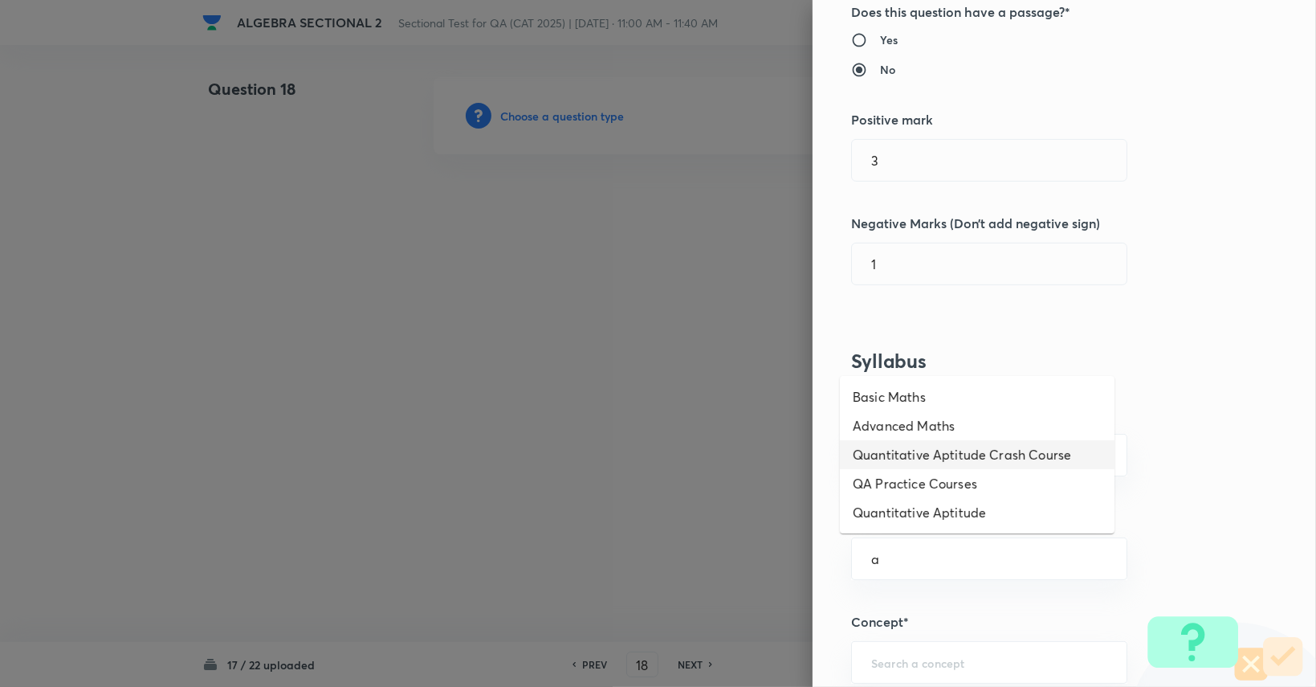
click at [894, 430] on li "Advanced Maths" at bounding box center [977, 425] width 275 height 29
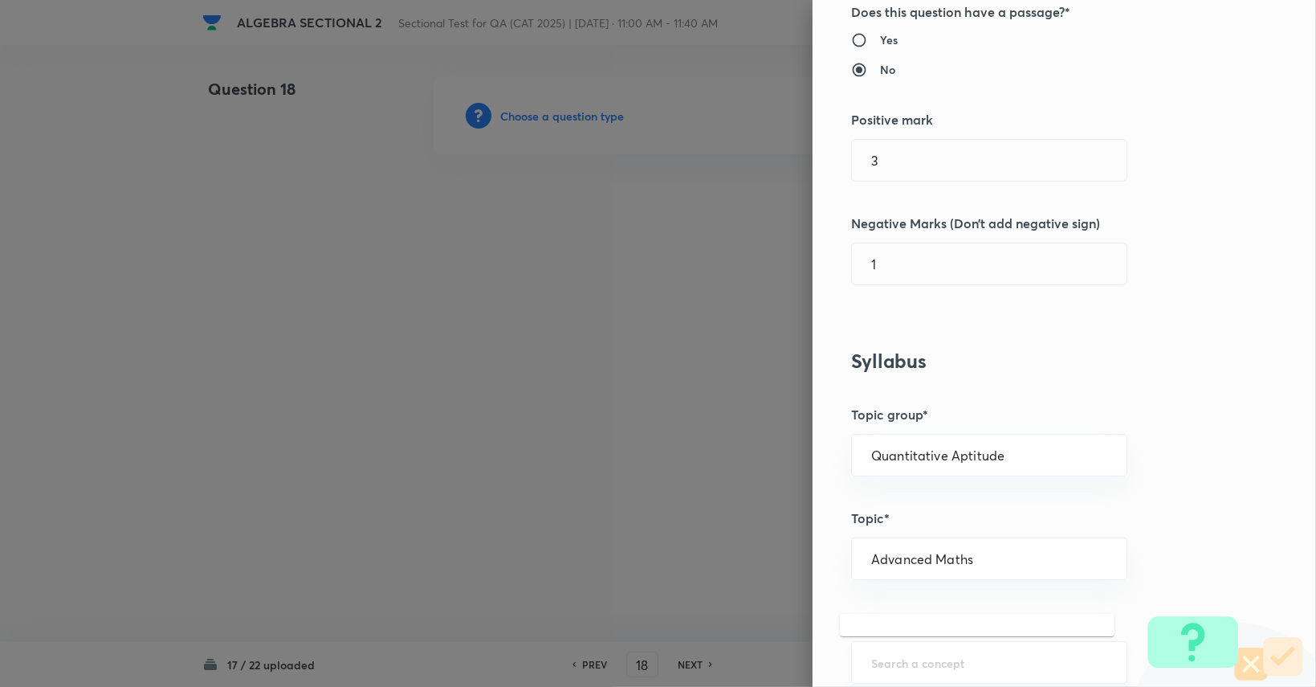
click at [907, 655] on input "text" at bounding box center [989, 661] width 236 height 15
click at [905, 614] on li "Functions" at bounding box center [977, 615] width 275 height 29
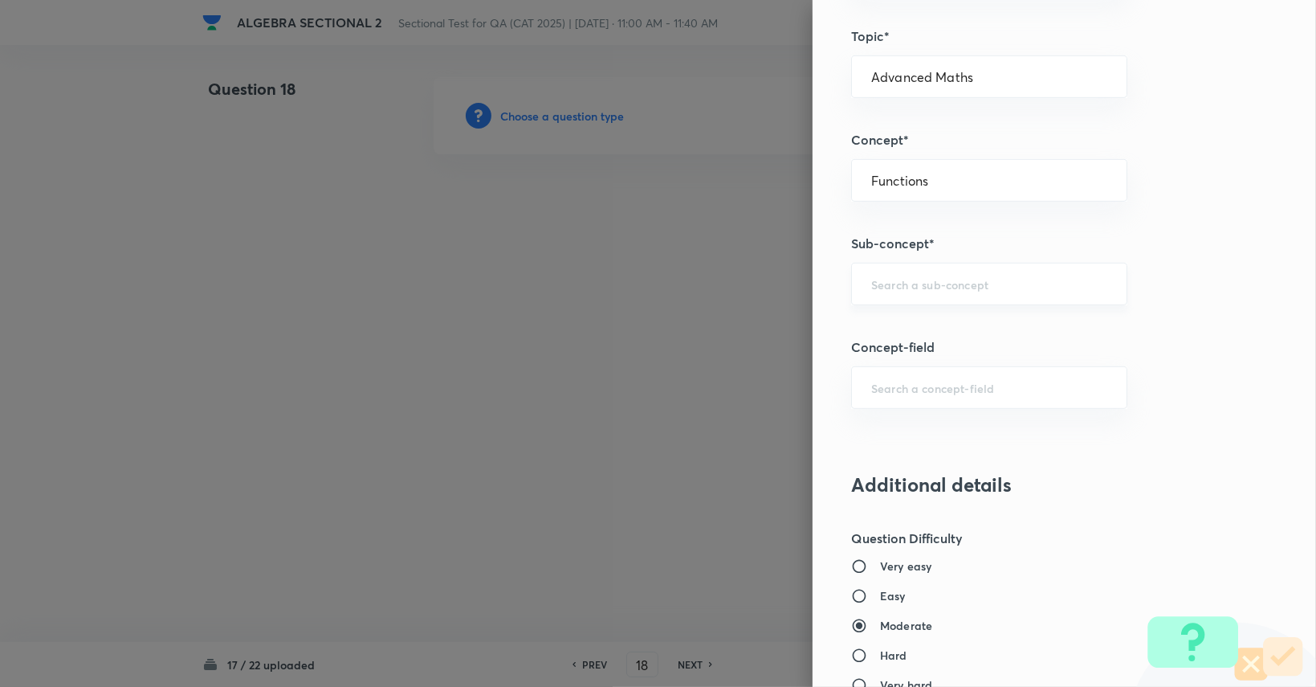
click at [918, 267] on div "​" at bounding box center [989, 284] width 276 height 43
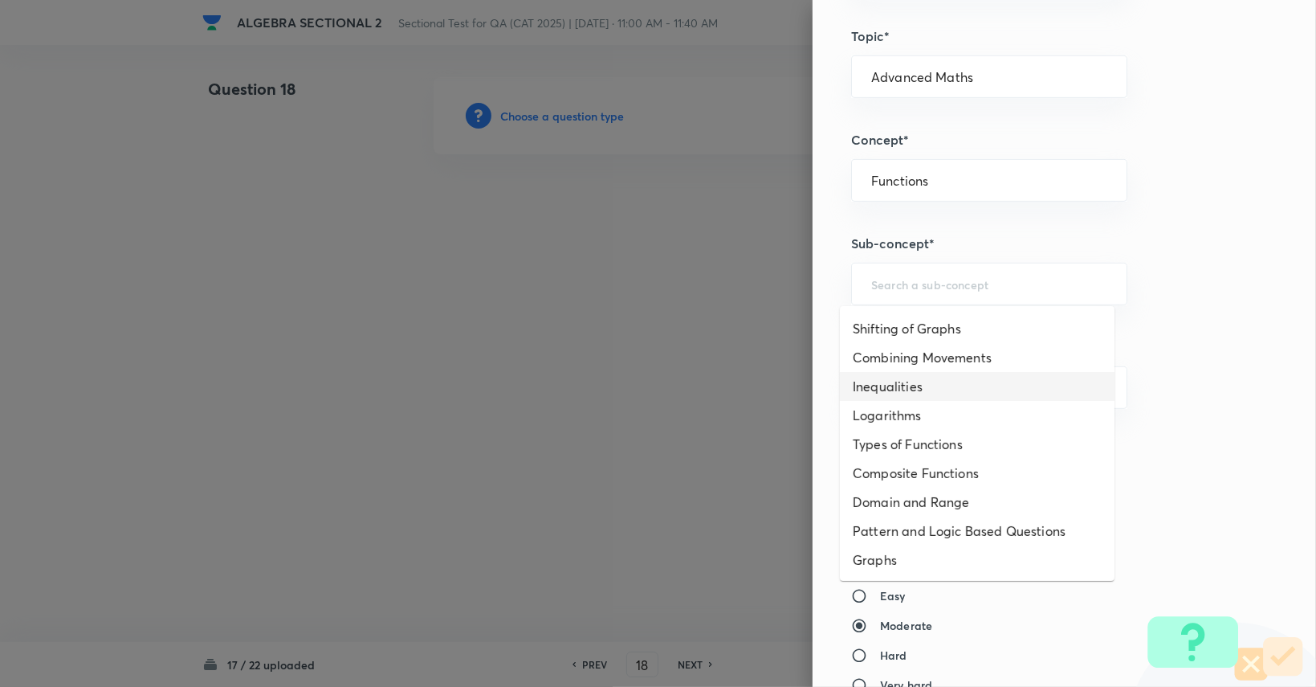
scroll to position [75, 0]
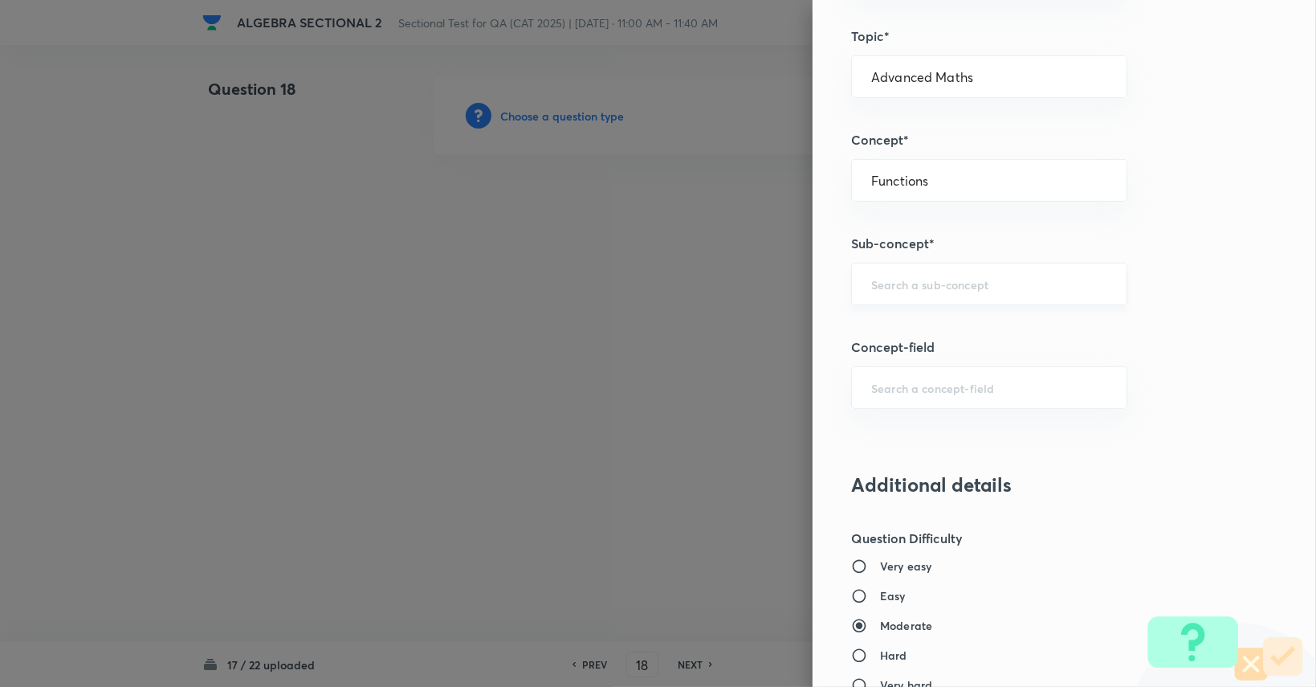
click at [931, 291] on div "​" at bounding box center [989, 284] width 276 height 43
click at [933, 285] on input "text" at bounding box center [989, 283] width 236 height 15
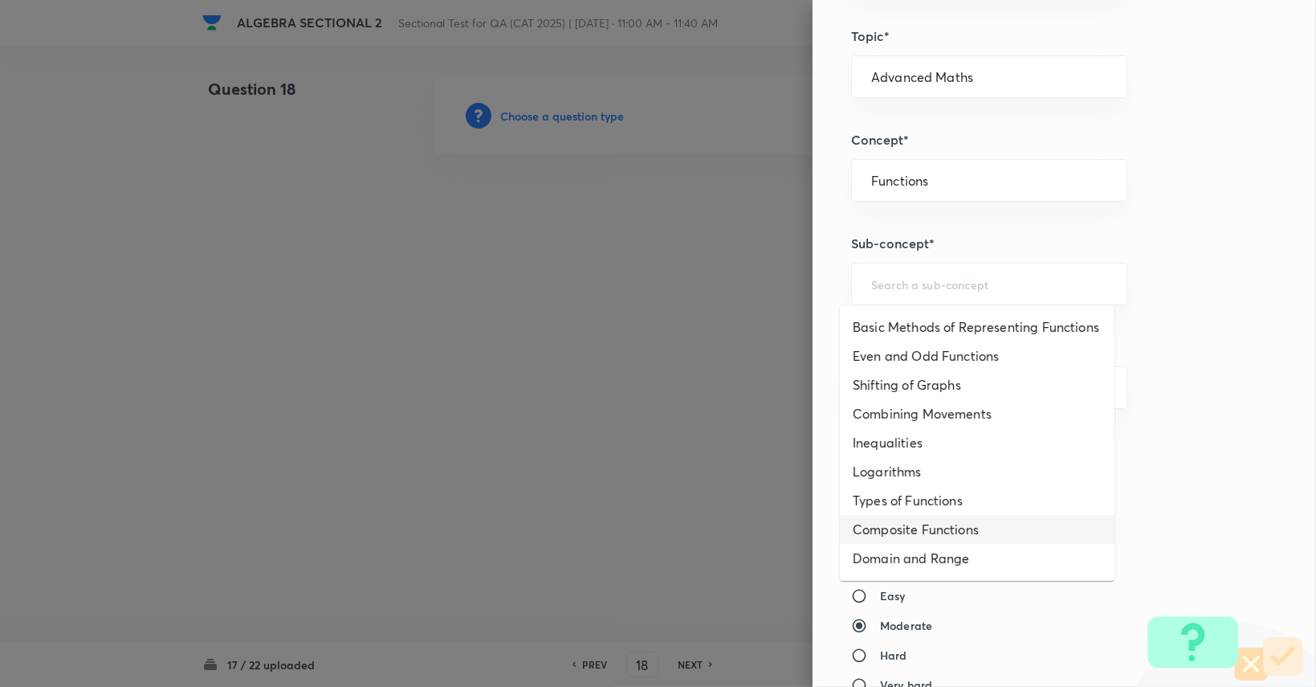
click at [949, 539] on li "Composite Functions" at bounding box center [977, 529] width 275 height 29
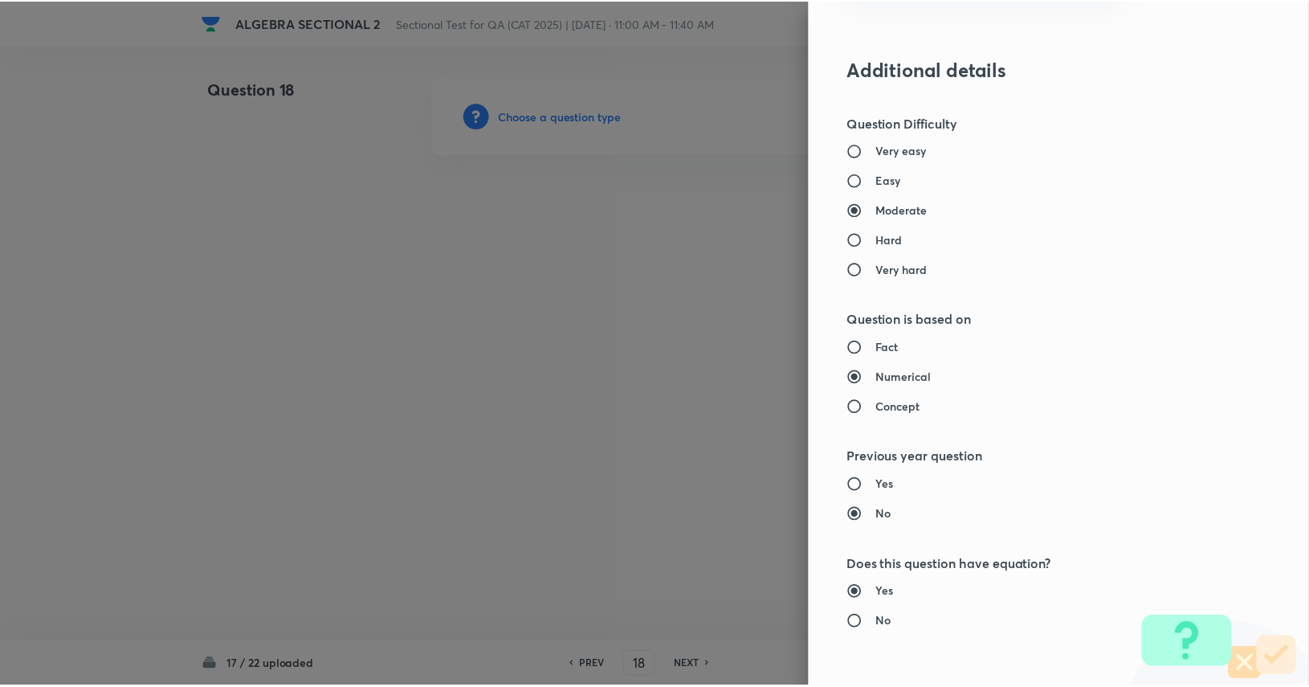
scroll to position [1499, 0]
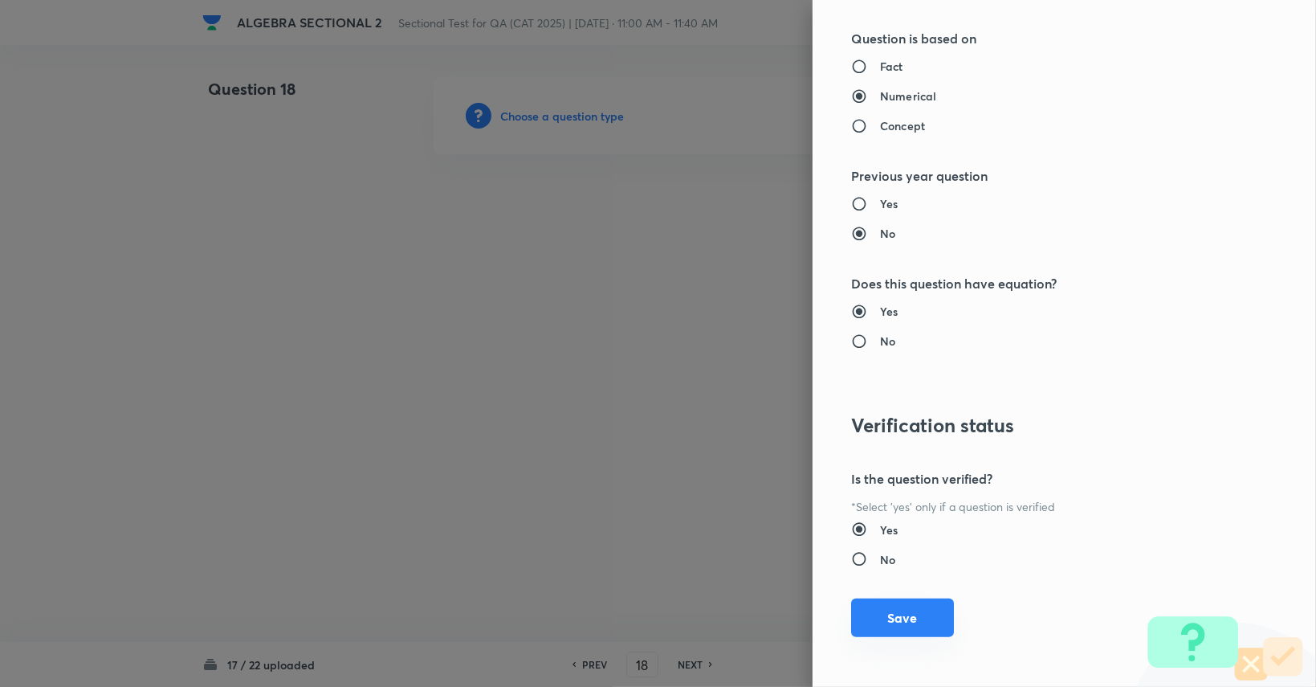
click at [891, 605] on button "Save" at bounding box center [902, 617] width 103 height 39
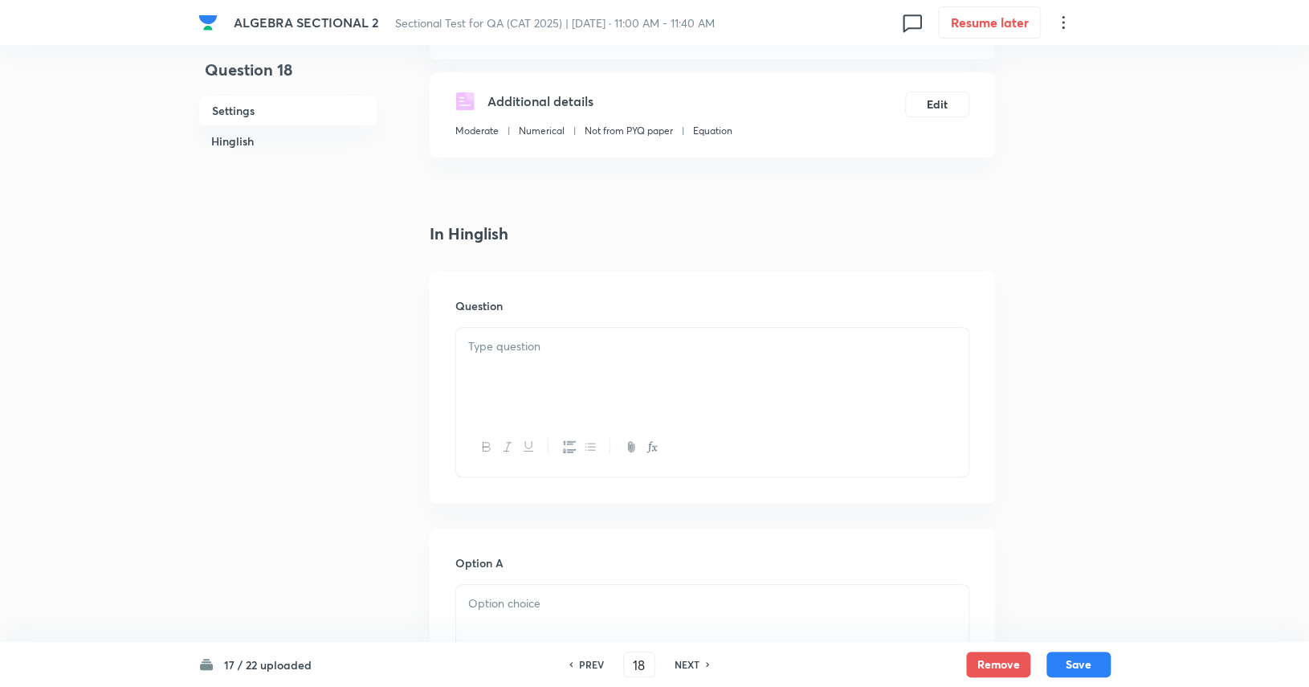
scroll to position [321, 0]
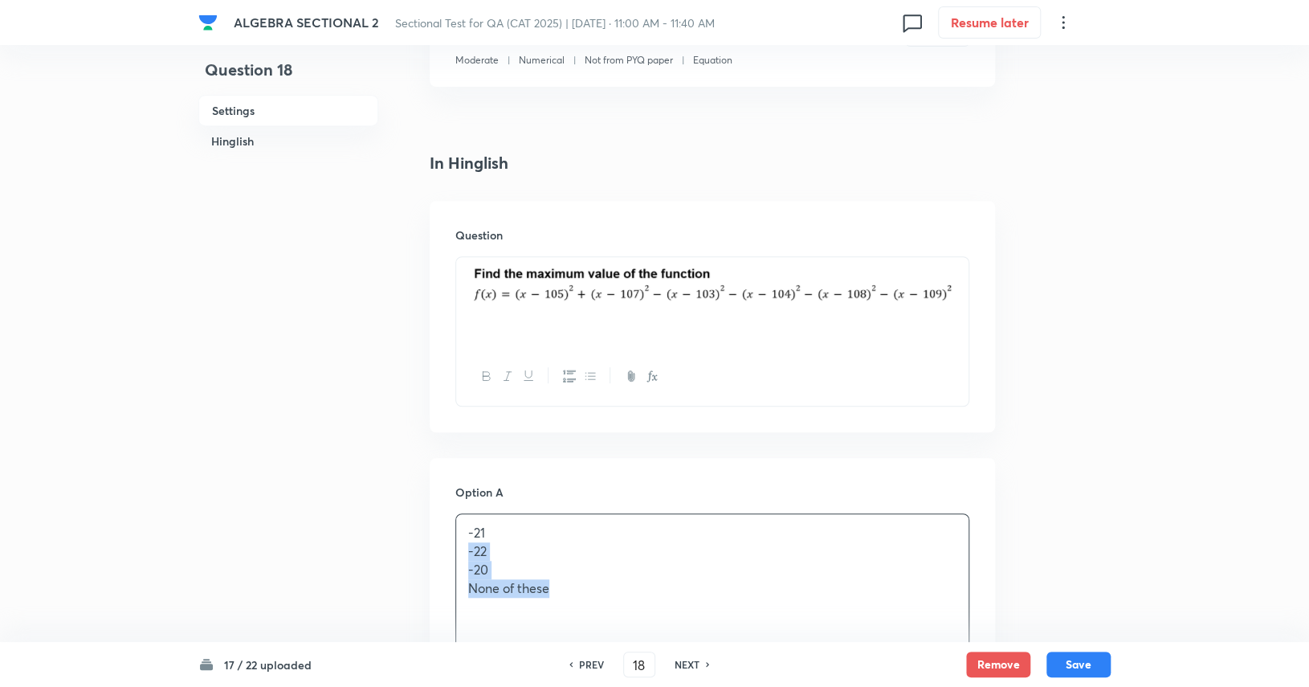
drag, startPoint x: 600, startPoint y: 595, endPoint x: 440, endPoint y: 549, distance: 166.2
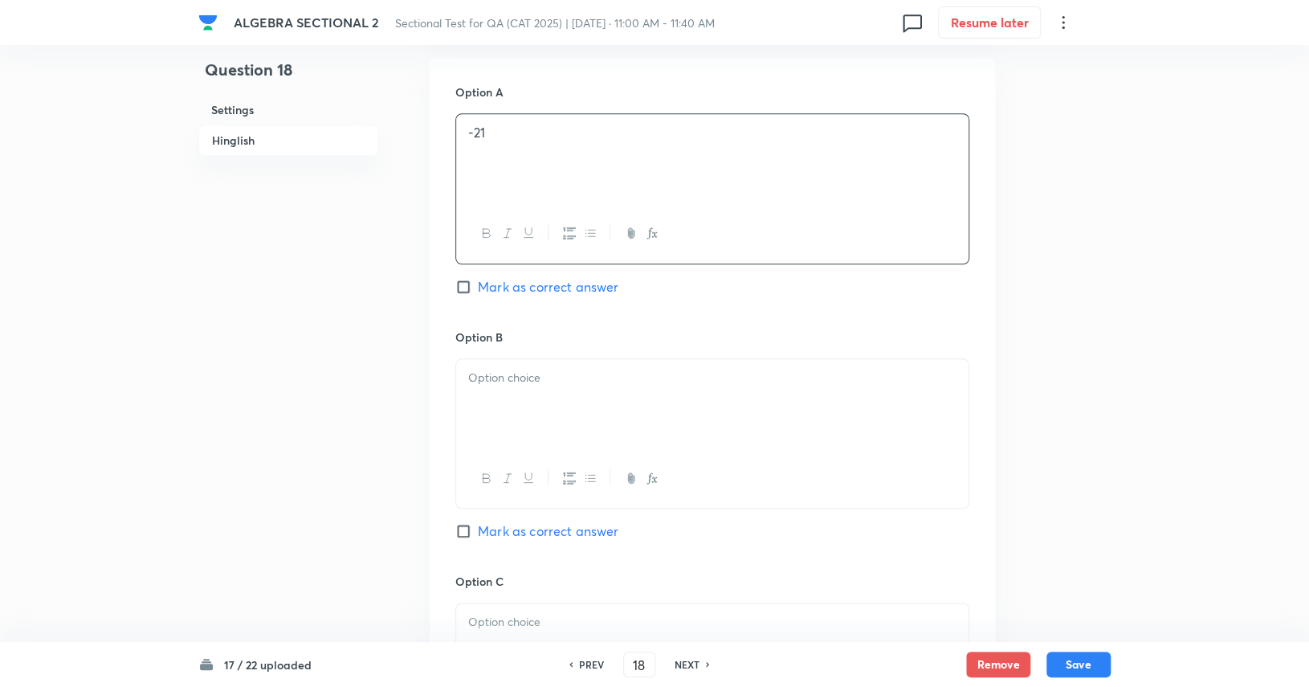
scroll to position [723, 0]
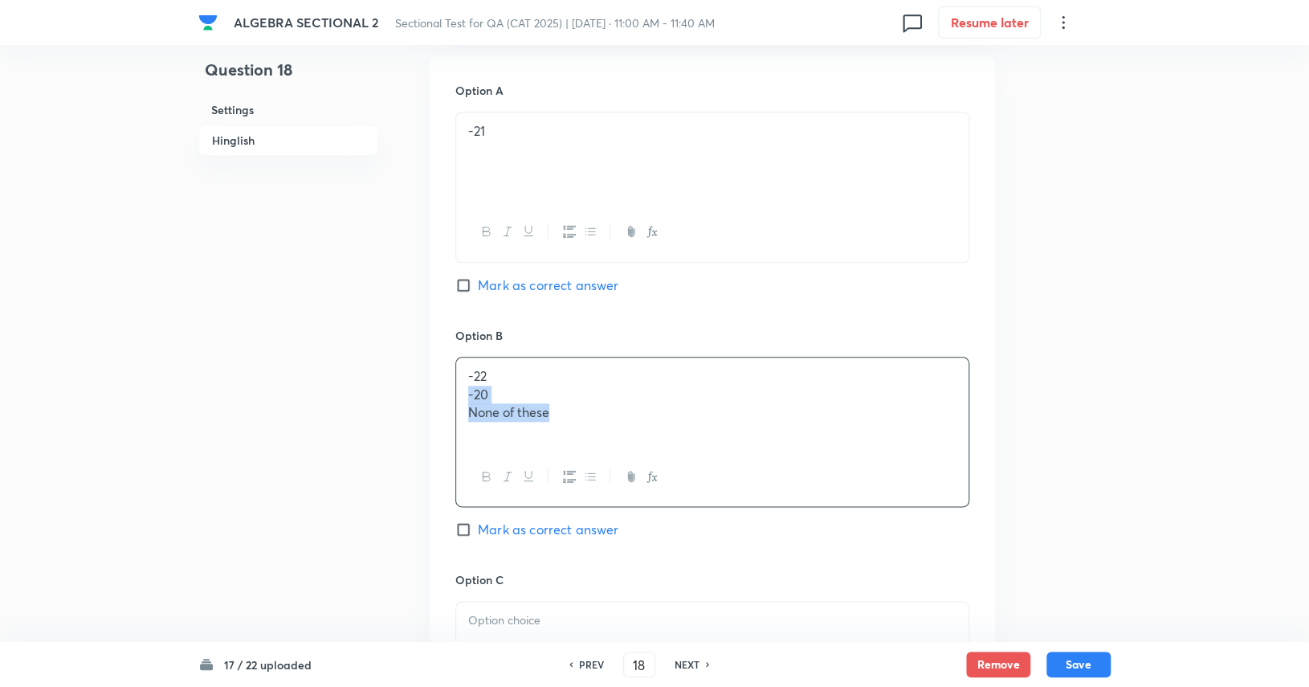
drag, startPoint x: 609, startPoint y: 406, endPoint x: 459, endPoint y: 397, distance: 151.2
click at [459, 397] on div "-22 -20 None of these" at bounding box center [712, 402] width 512 height 90
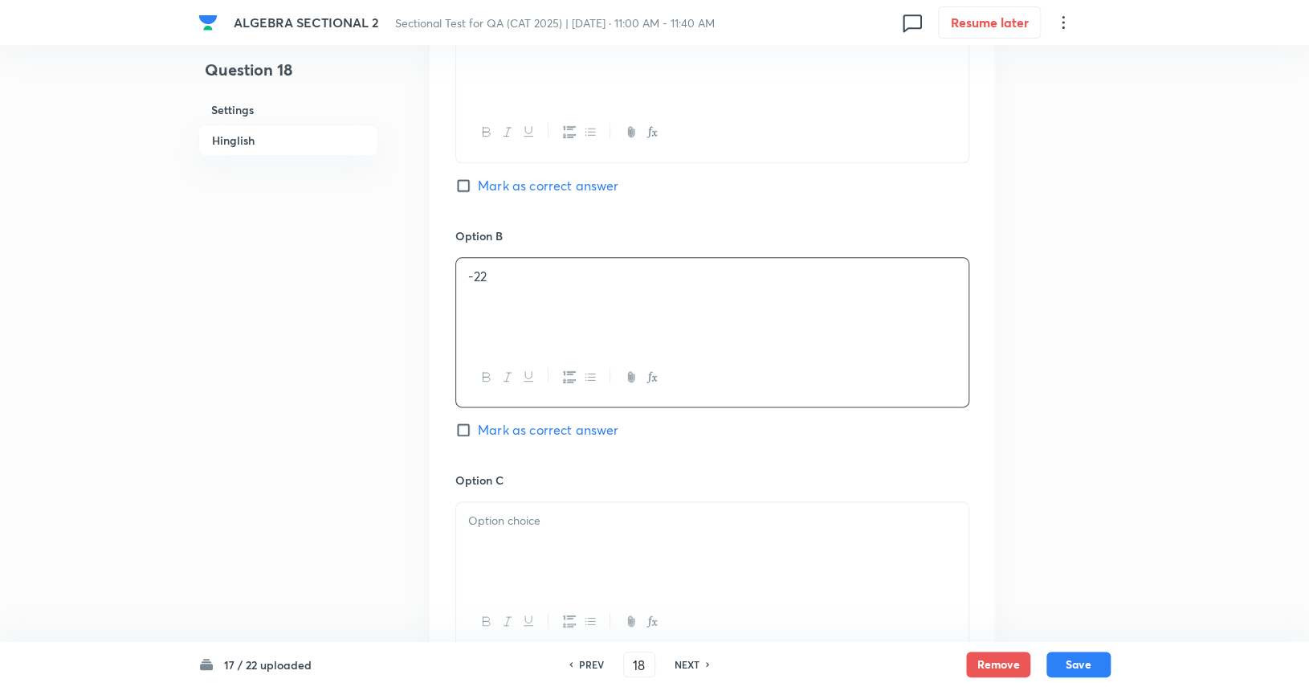
scroll to position [883, 0]
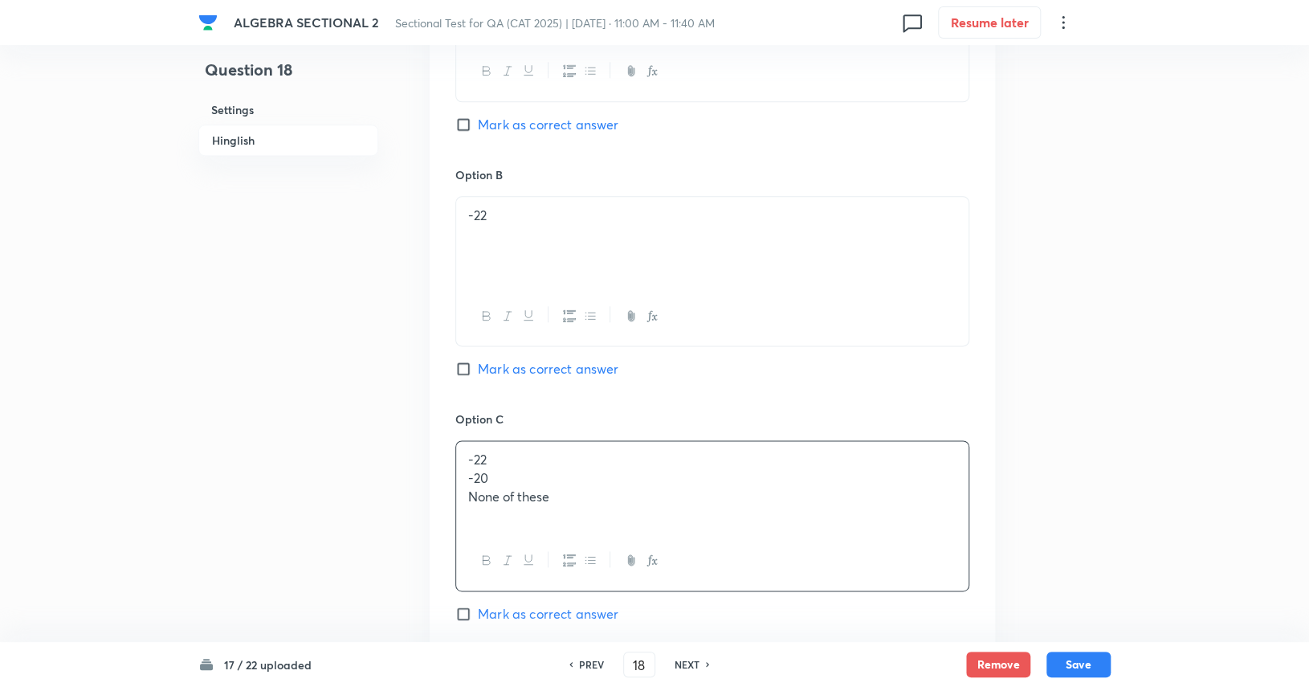
drag, startPoint x: 546, startPoint y: 431, endPoint x: 530, endPoint y: 442, distance: 19.2
click at [530, 442] on div "Option C -22 -20 None of these Mark as correct answer" at bounding box center [712, 532] width 514 height 244
drag, startPoint x: 511, startPoint y: 465, endPoint x: 423, endPoint y: 457, distance: 88.7
drag, startPoint x: 570, startPoint y: 478, endPoint x: 434, endPoint y: 478, distance: 136.5
click at [434, 478] on div "Option A -21 Mark as correct answer Option B -22 Mark as correct answer Option …" at bounding box center [712, 394] width 565 height 997
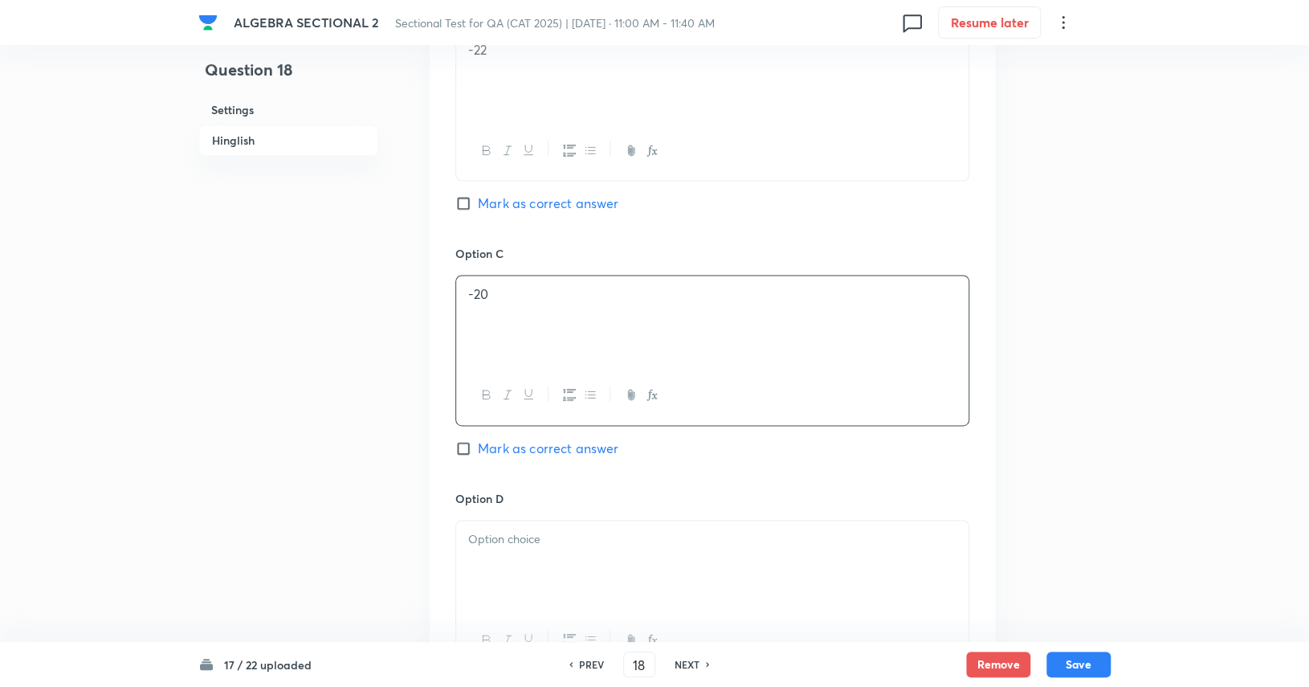
scroll to position [1124, 0]
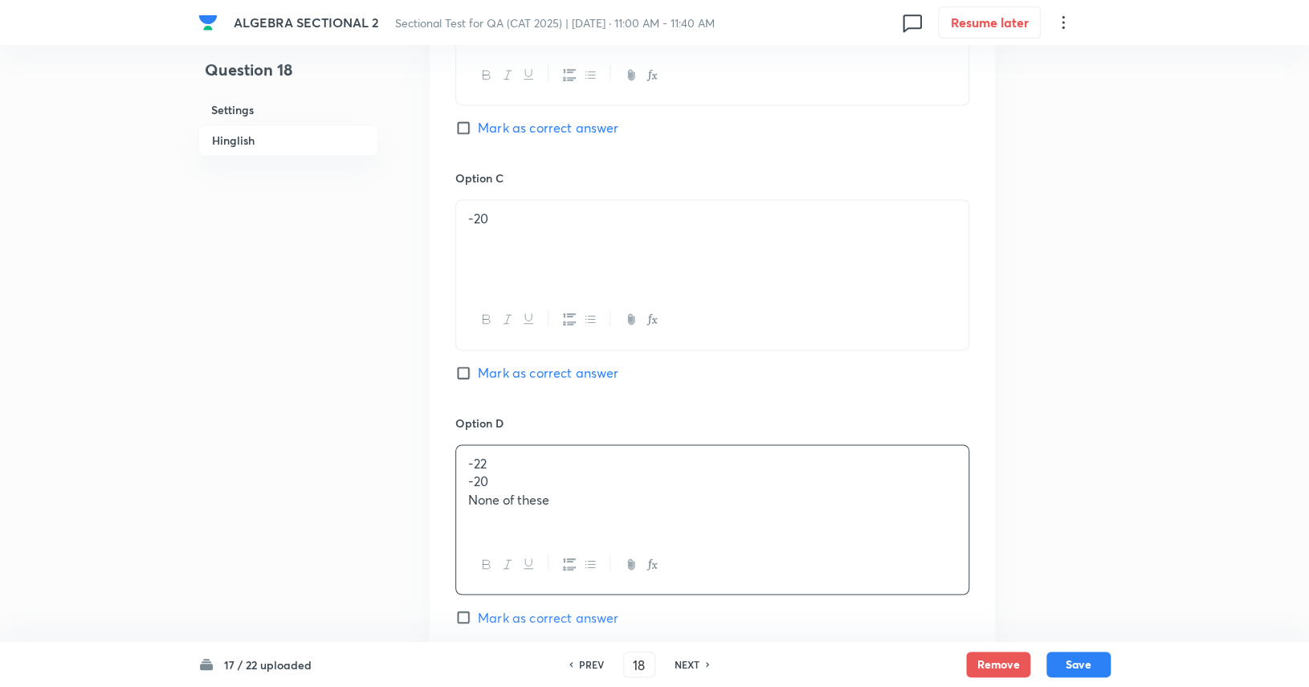
drag, startPoint x: 547, startPoint y: 462, endPoint x: 520, endPoint y: 464, distance: 26.6
click at [518, 463] on p "-22" at bounding box center [712, 463] width 488 height 18
drag, startPoint x: 524, startPoint y: 482, endPoint x: 427, endPoint y: 446, distance: 102.9
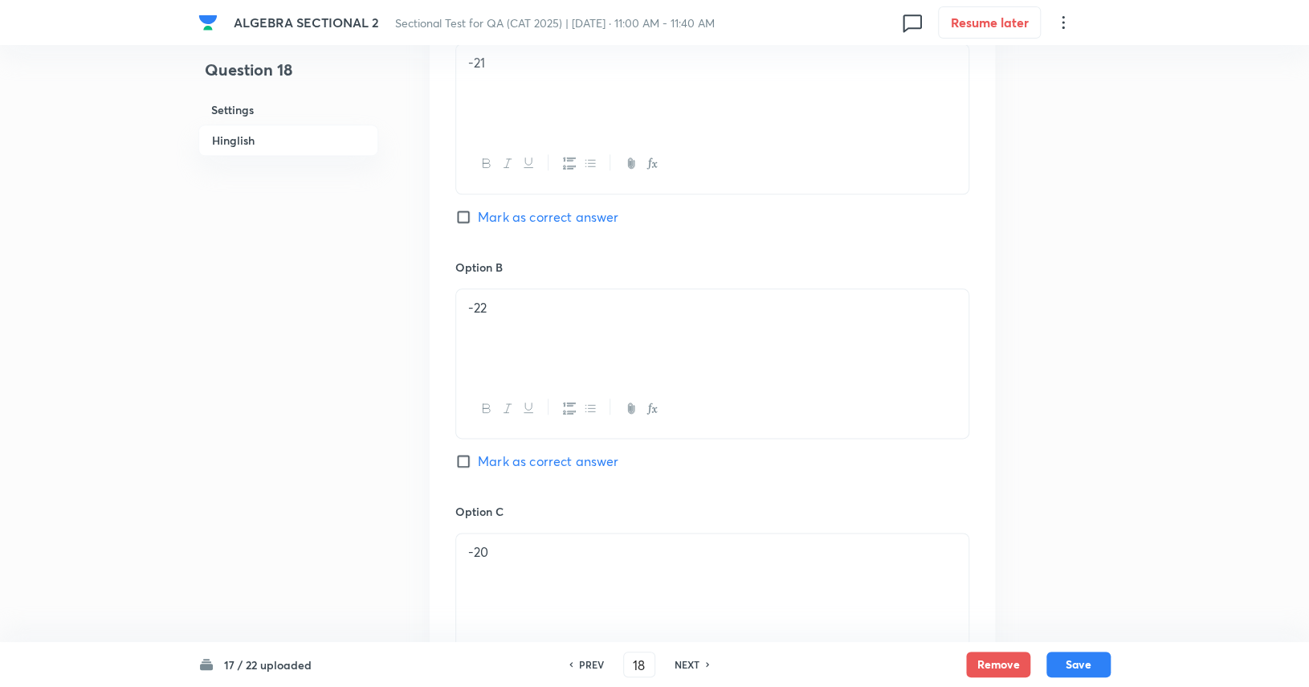
scroll to position [723, 0]
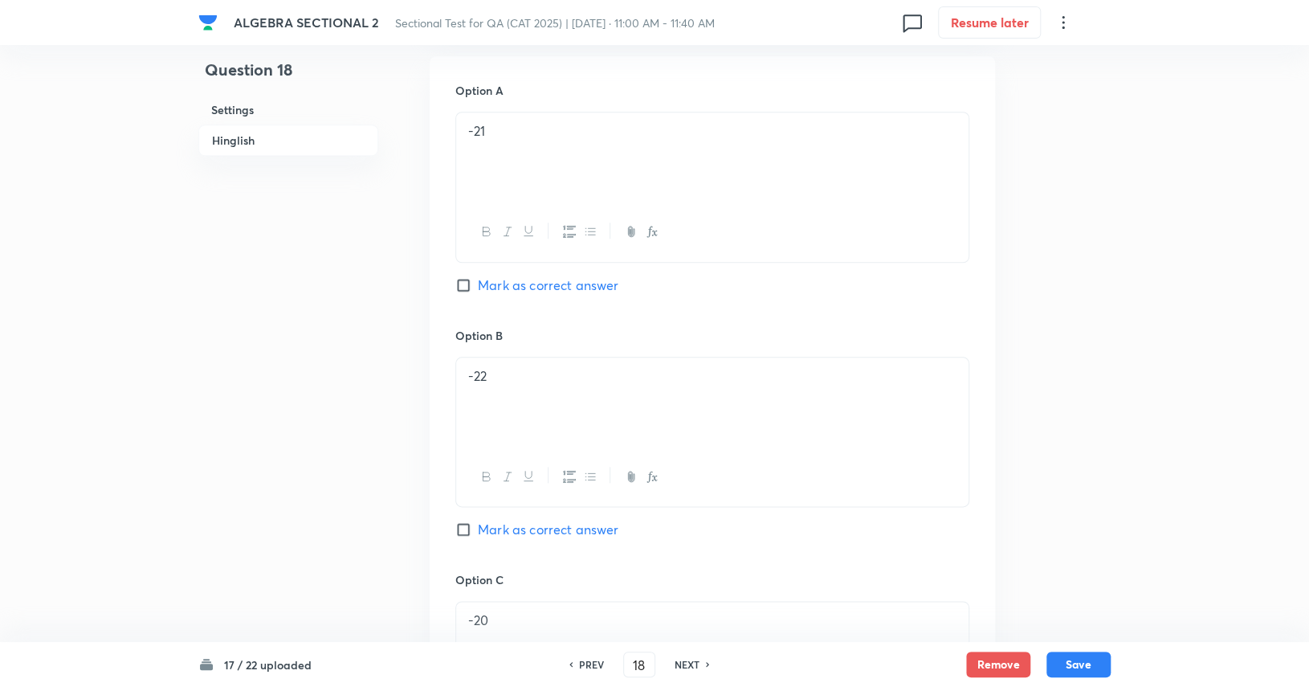
click at [587, 150] on p at bounding box center [712, 150] width 488 height 18
click at [589, 142] on p at bounding box center [712, 150] width 488 height 18
click at [588, 135] on p "-21" at bounding box center [712, 131] width 488 height 18
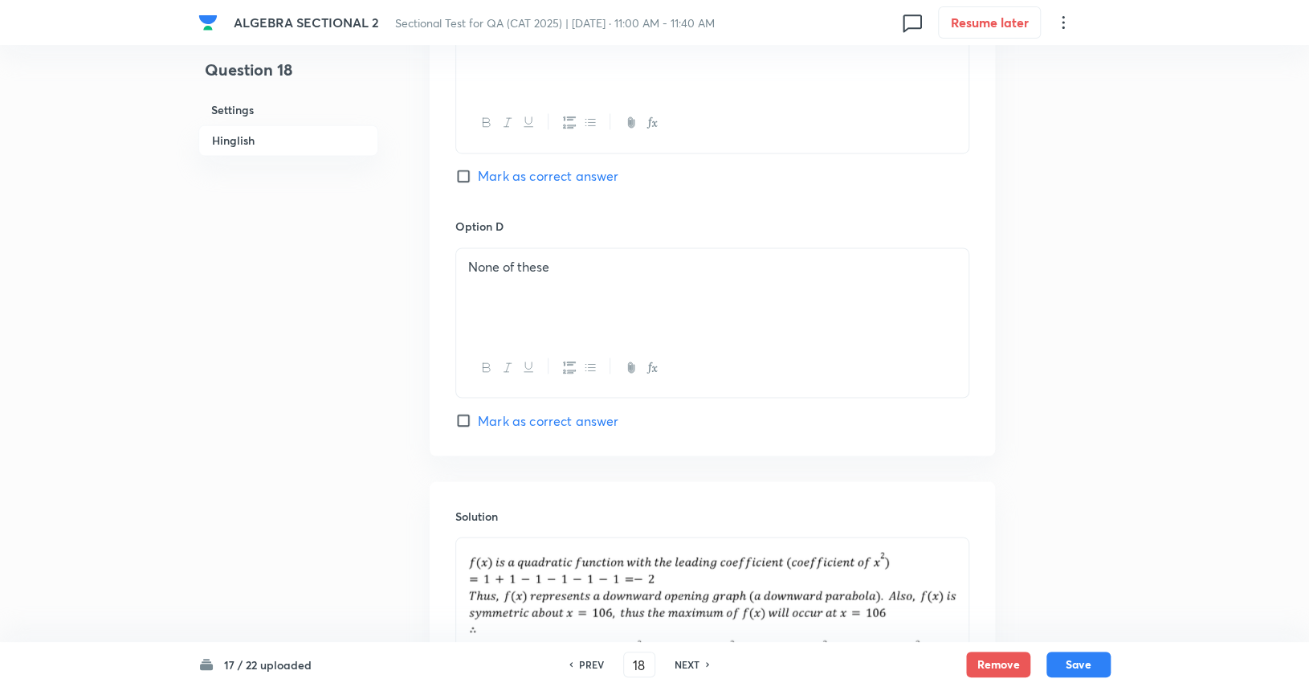
scroll to position [1445, 0]
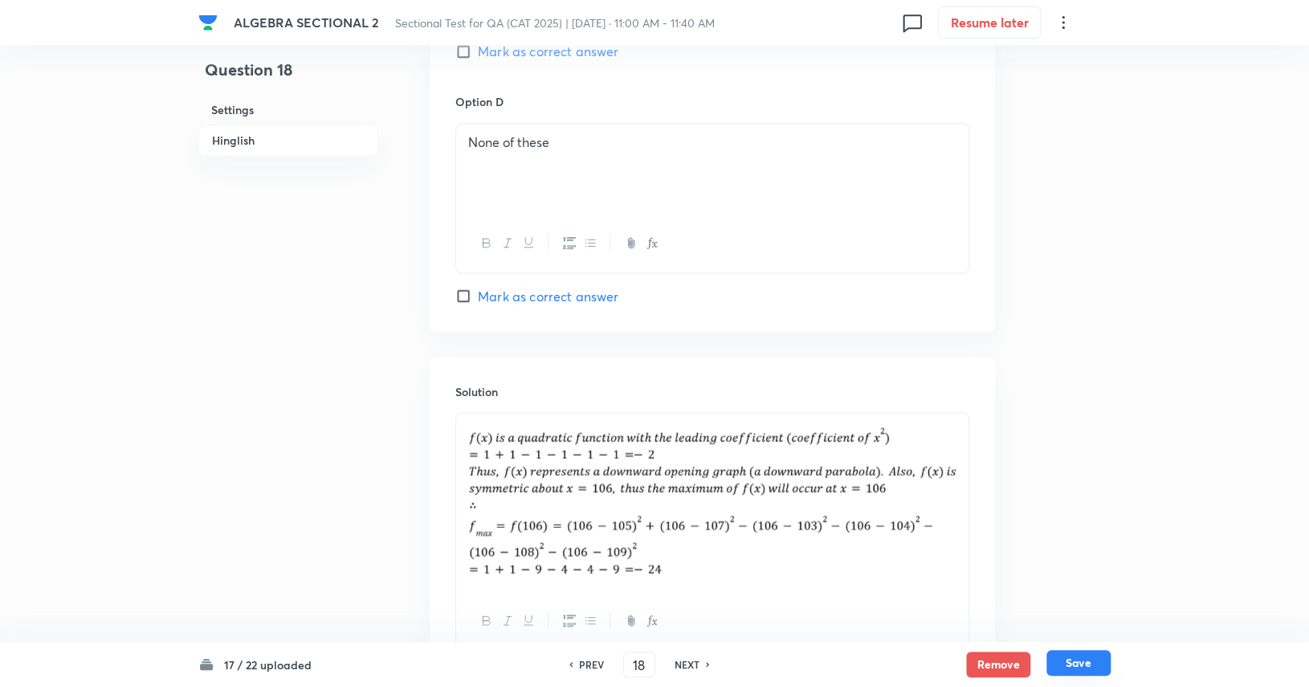
click at [1063, 661] on button "Save" at bounding box center [1078, 663] width 64 height 26
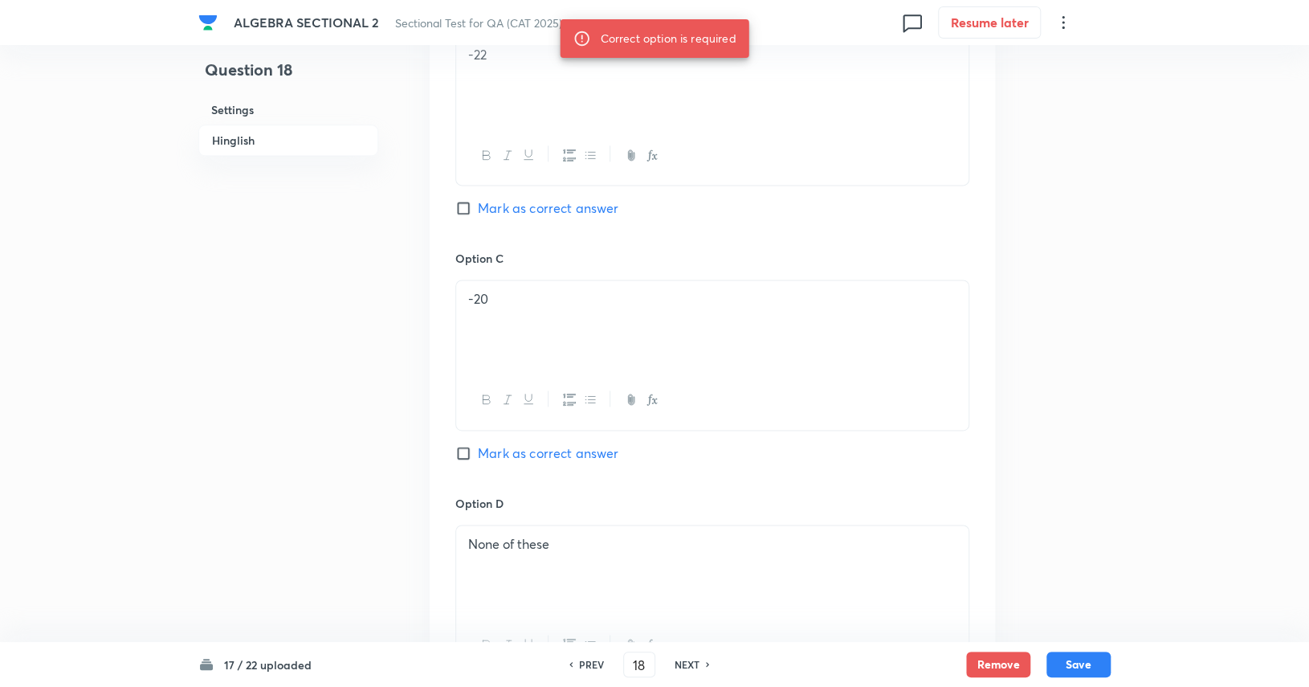
scroll to position [723, 0]
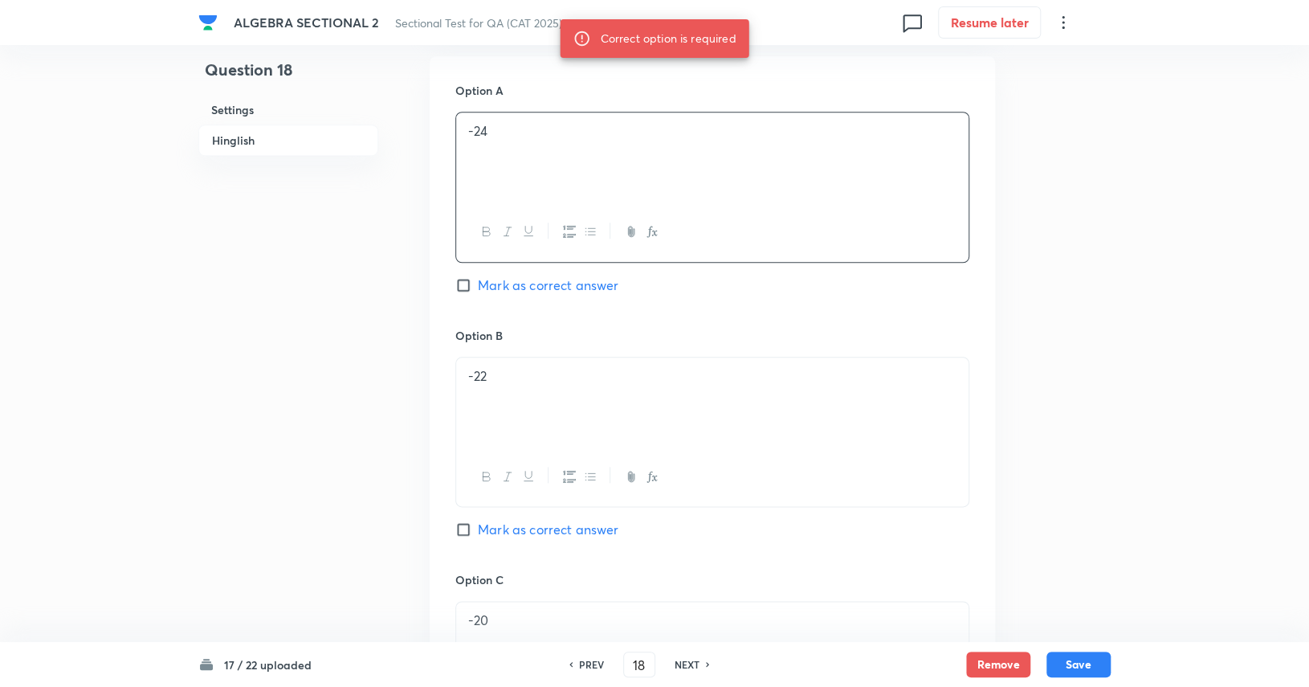
click at [526, 284] on span "Mark as correct answer" at bounding box center [548, 284] width 141 height 19
click at [478, 284] on input "Mark as correct answer" at bounding box center [466, 285] width 22 height 16
click at [1088, 662] on button "Save" at bounding box center [1078, 663] width 64 height 26
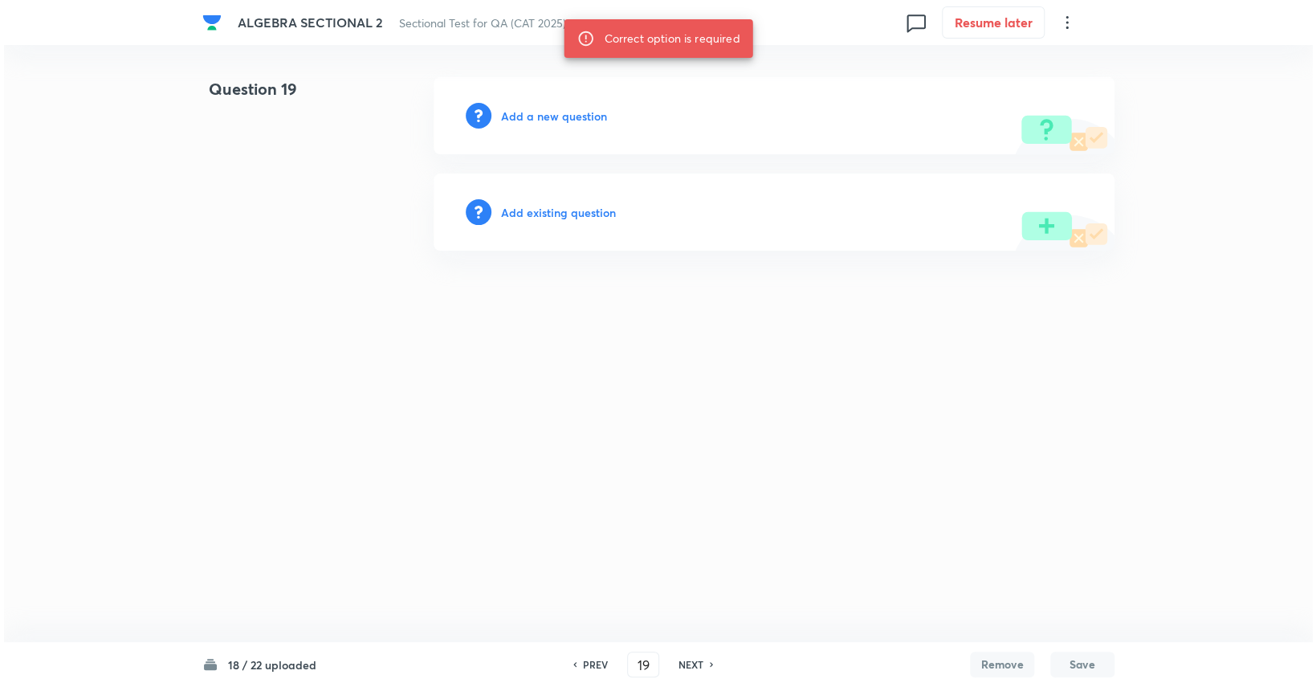
scroll to position [0, 0]
click at [562, 124] on div "Add a new question" at bounding box center [774, 115] width 681 height 77
click at [577, 108] on h6 "Add a new question" at bounding box center [554, 116] width 106 height 17
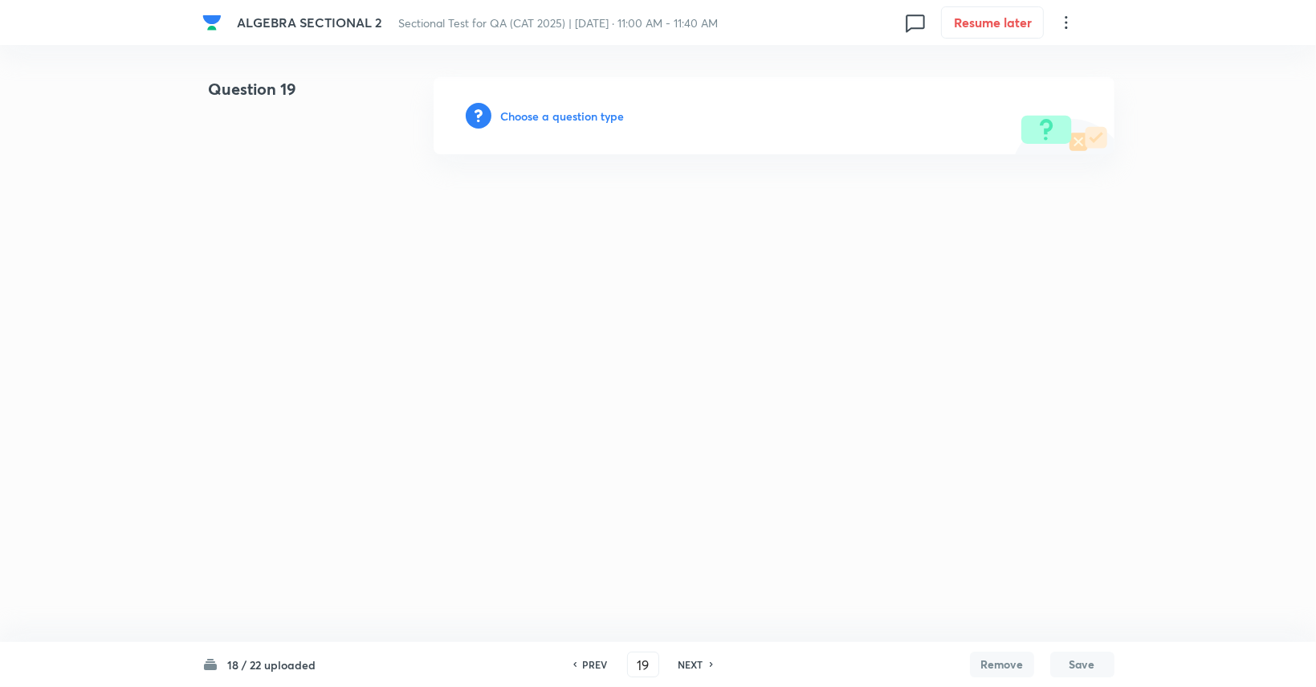
click at [572, 130] on div "Choose a question type" at bounding box center [774, 115] width 681 height 77
click at [587, 104] on div "Choose a question type" at bounding box center [774, 115] width 681 height 77
click at [591, 112] on h6 "Choose a question type" at bounding box center [563, 116] width 124 height 17
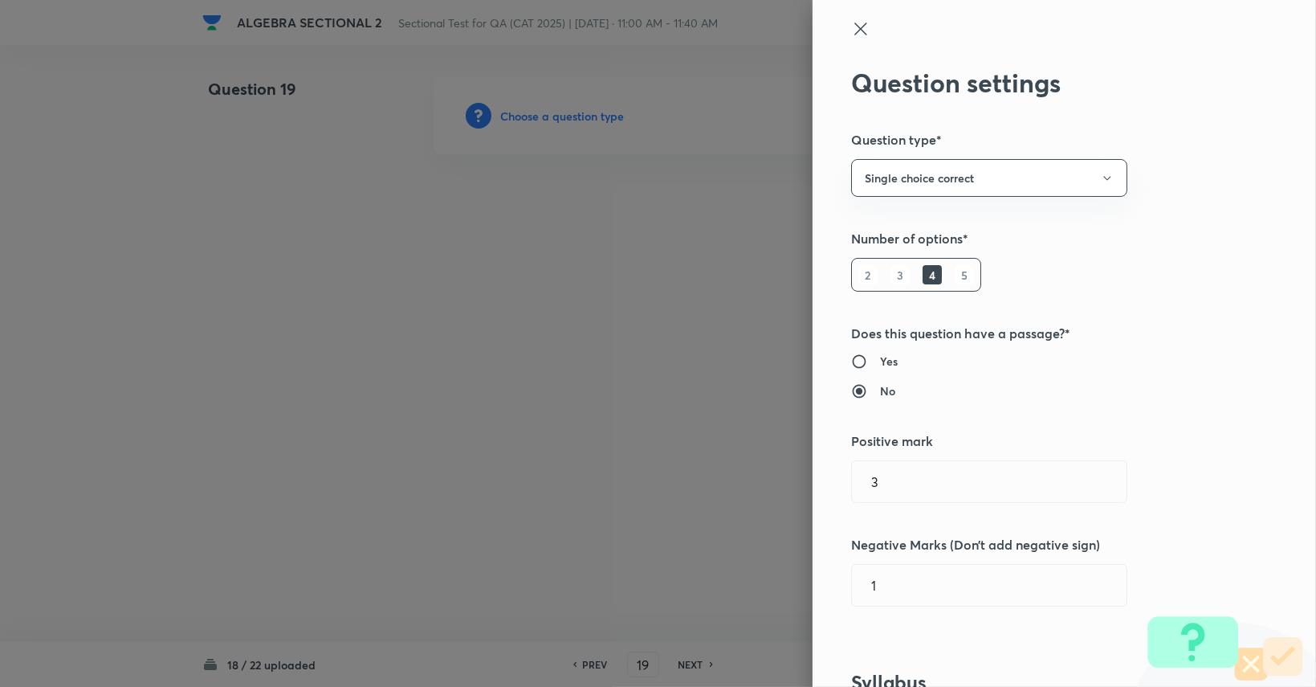
click at [591, 112] on div at bounding box center [658, 343] width 1316 height 687
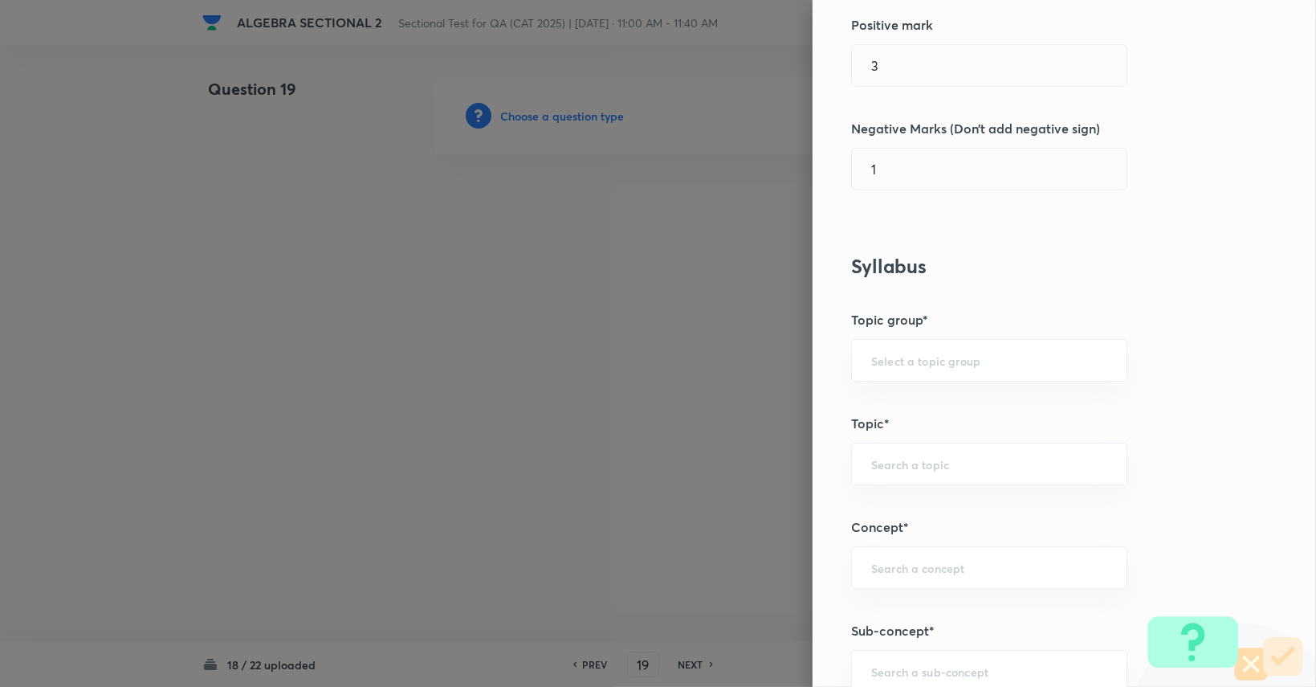
scroll to position [424, 0]
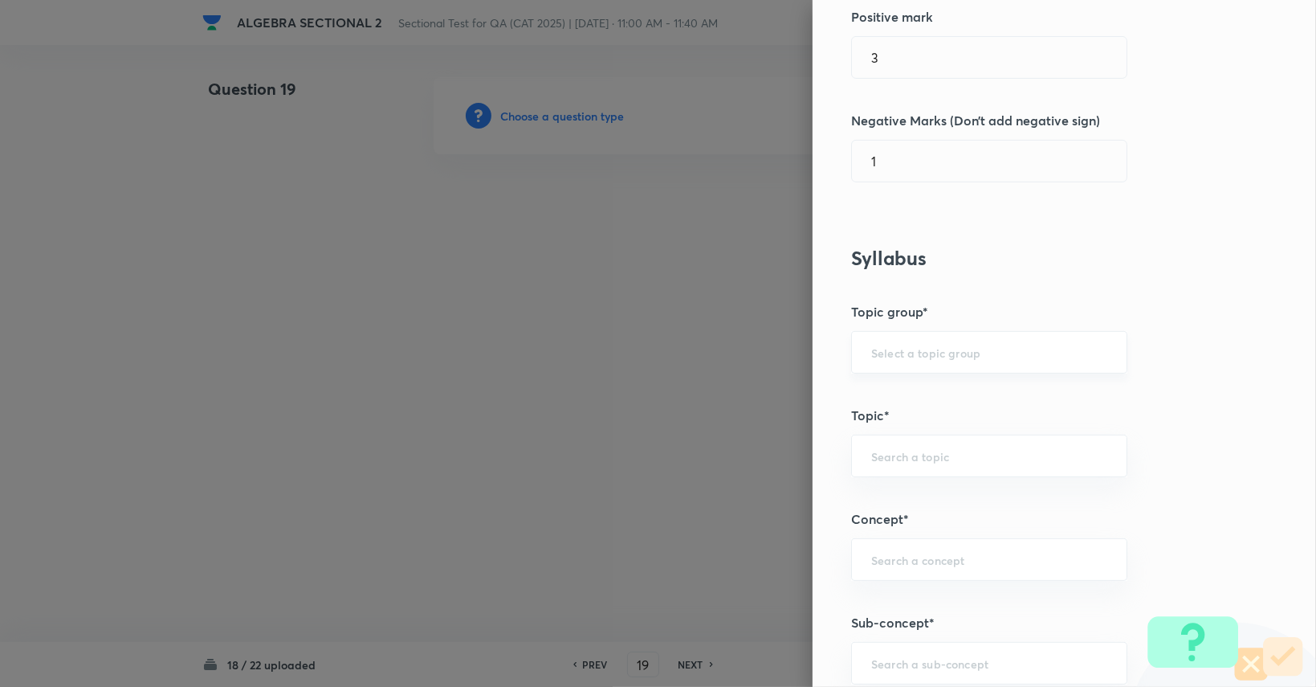
drag, startPoint x: 899, startPoint y: 373, endPoint x: 895, endPoint y: 366, distance: 8.3
click at [895, 366] on div "Question settings Question type* Single choice correct Number of options* 2 3 4…" at bounding box center [1064, 343] width 503 height 687
click at [895, 361] on div "​" at bounding box center [989, 352] width 276 height 43
click at [903, 397] on li "Quantitative Aptitude" at bounding box center [977, 395] width 275 height 29
click at [903, 459] on input "text" at bounding box center [989, 455] width 236 height 15
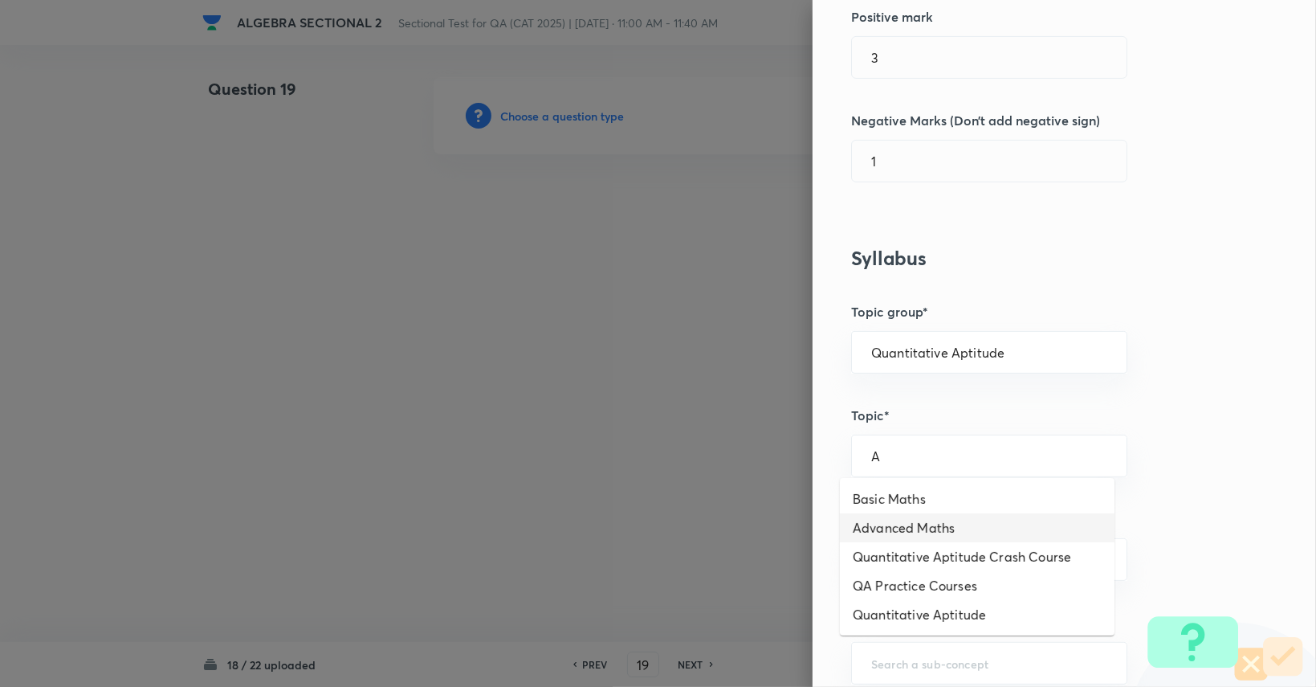
click at [932, 528] on li "Advanced Maths" at bounding box center [977, 527] width 275 height 29
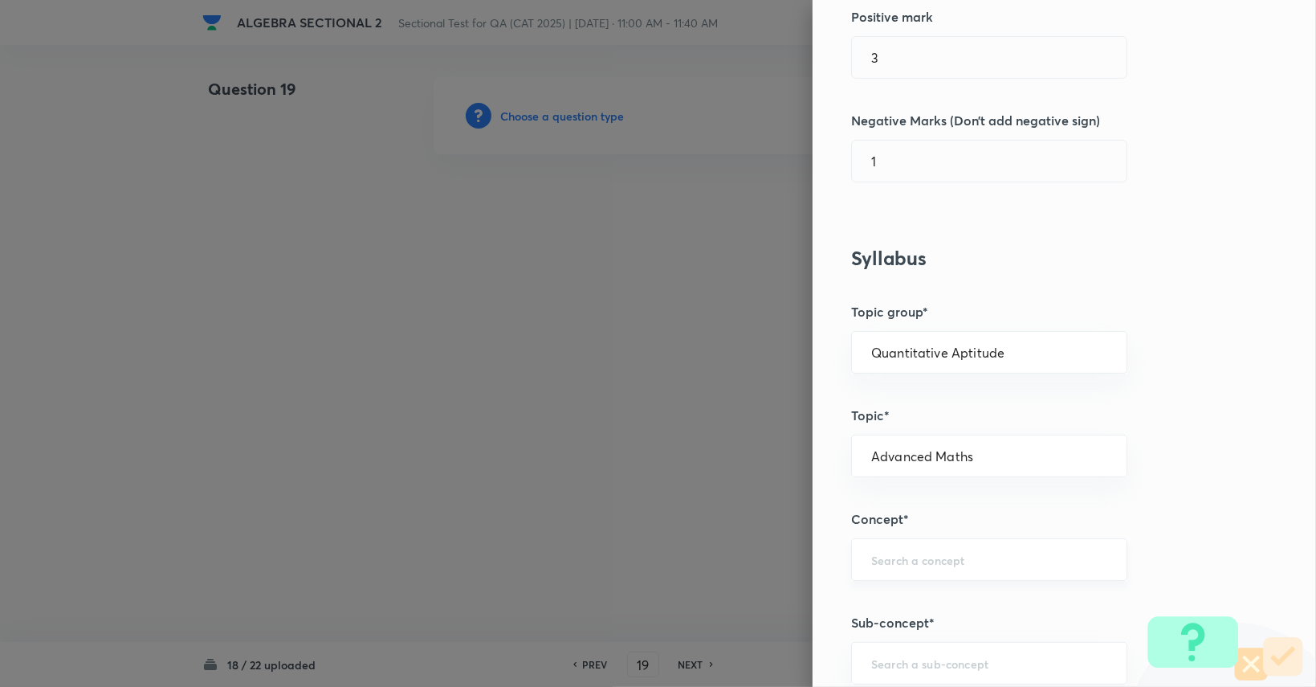
click at [940, 547] on div "​" at bounding box center [989, 559] width 276 height 43
click at [948, 463] on li "Quadratic Equations" at bounding box center [977, 453] width 275 height 29
click at [931, 677] on div "​" at bounding box center [989, 663] width 276 height 43
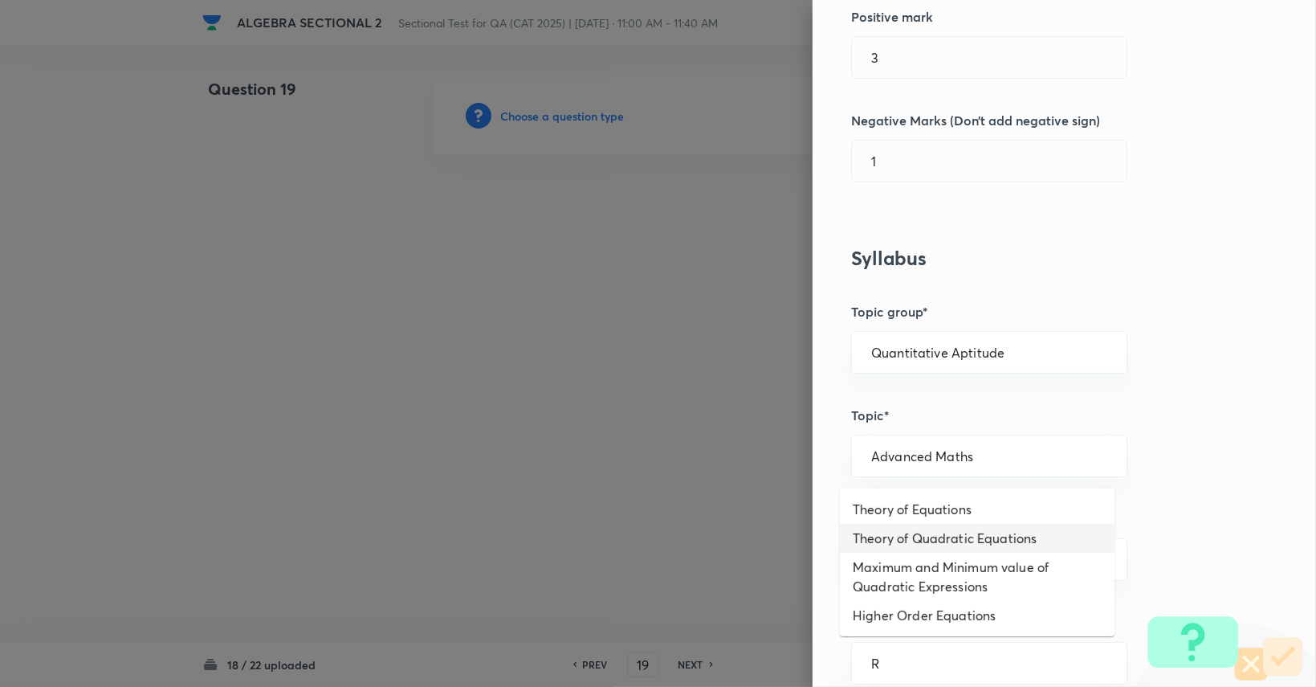
click at [950, 528] on li "Theory of Quadratic Equations" at bounding box center [977, 538] width 275 height 29
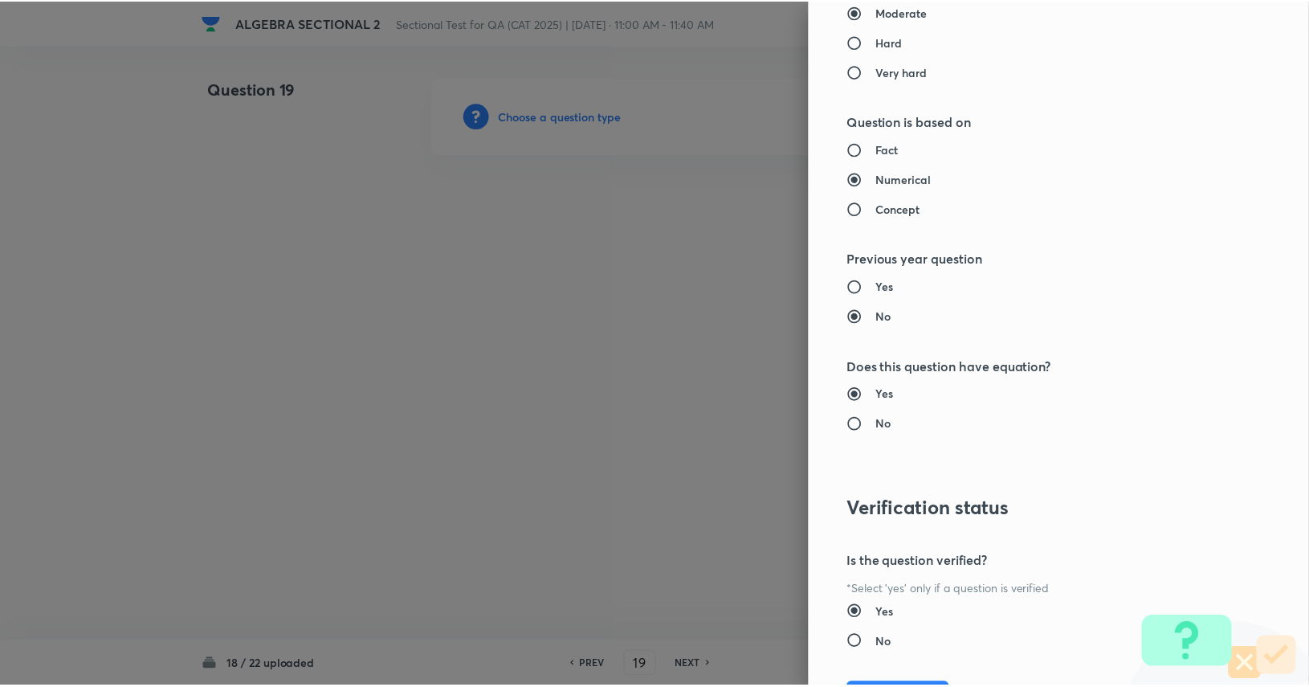
scroll to position [1474, 0]
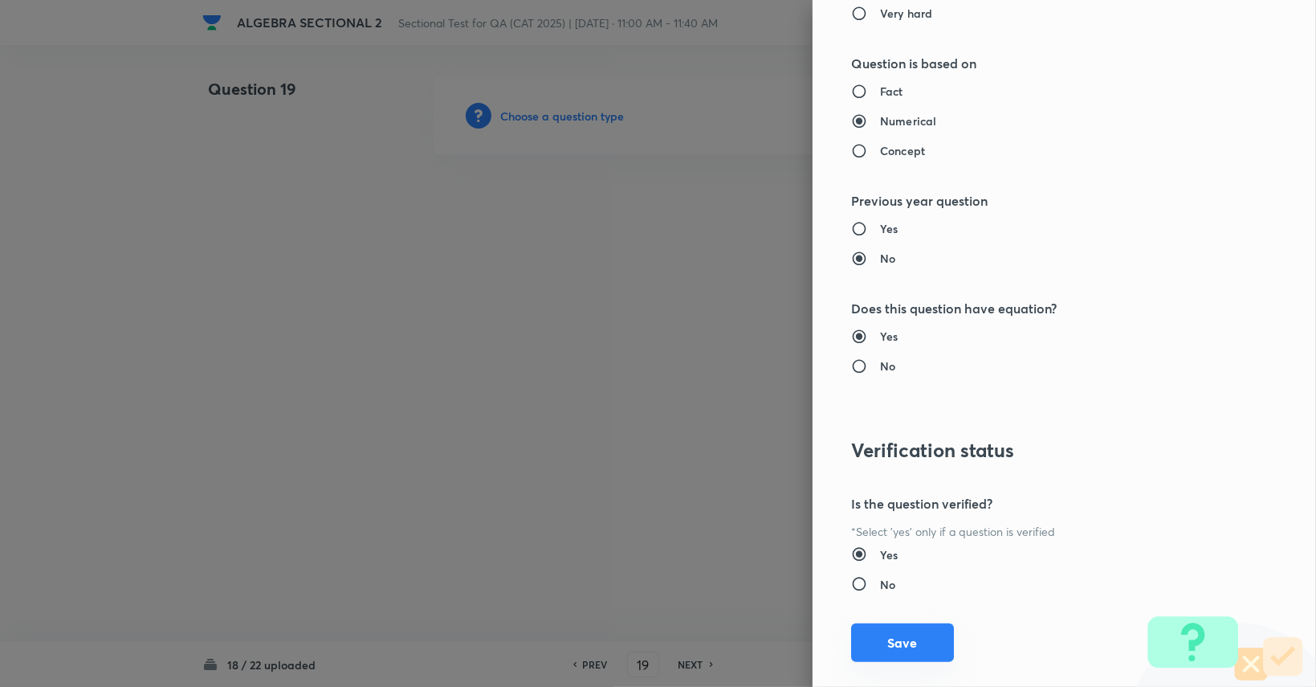
click at [918, 638] on button "Save" at bounding box center [902, 642] width 103 height 39
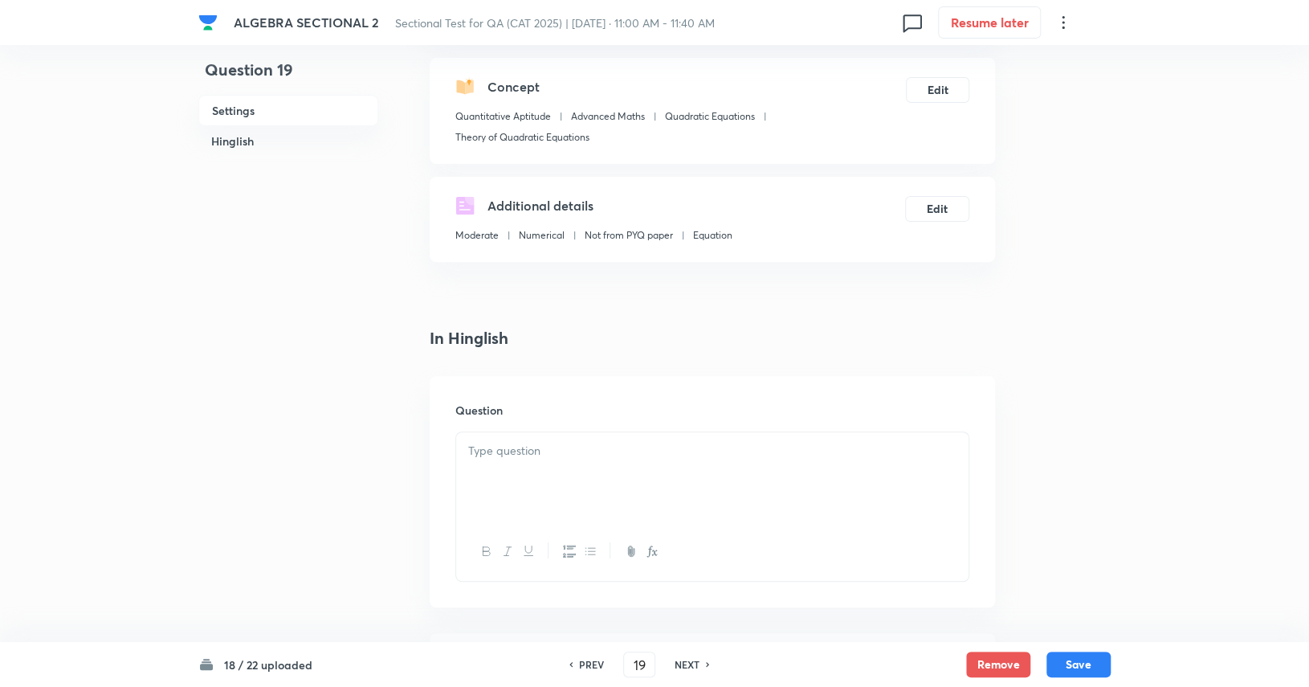
scroll to position [167, 0]
click at [883, 513] on div at bounding box center [712, 477] width 512 height 90
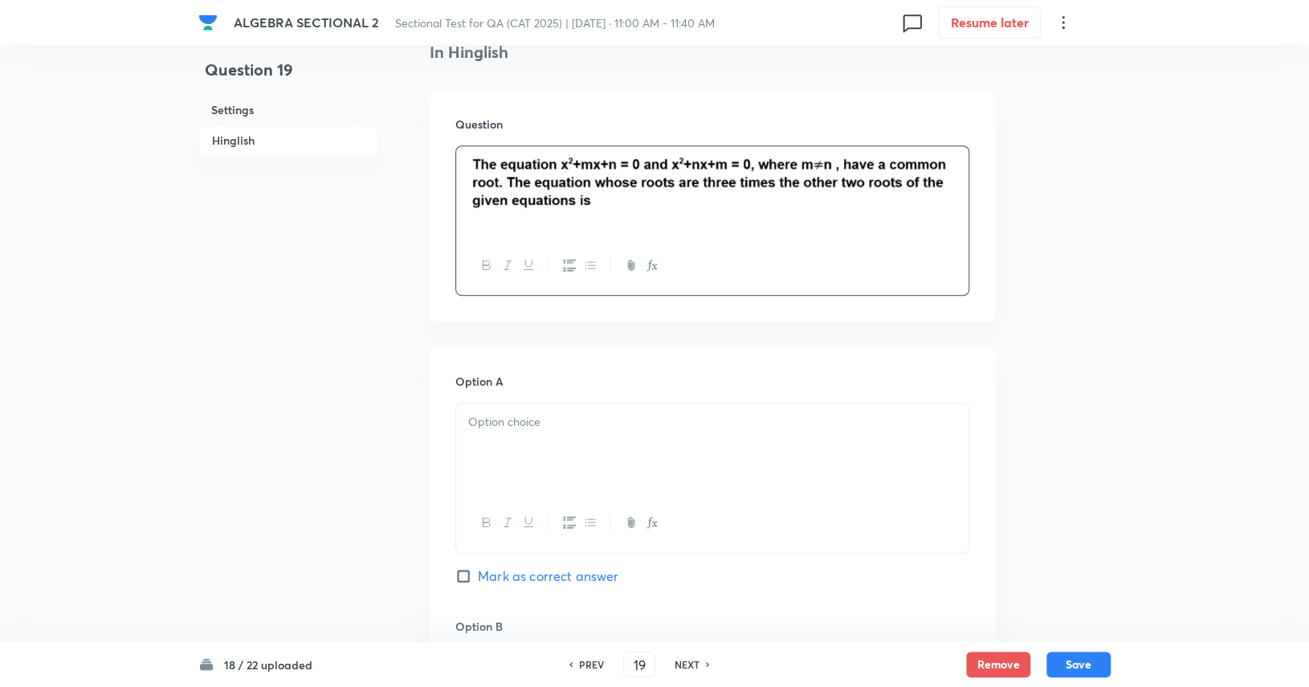
scroll to position [459, 0]
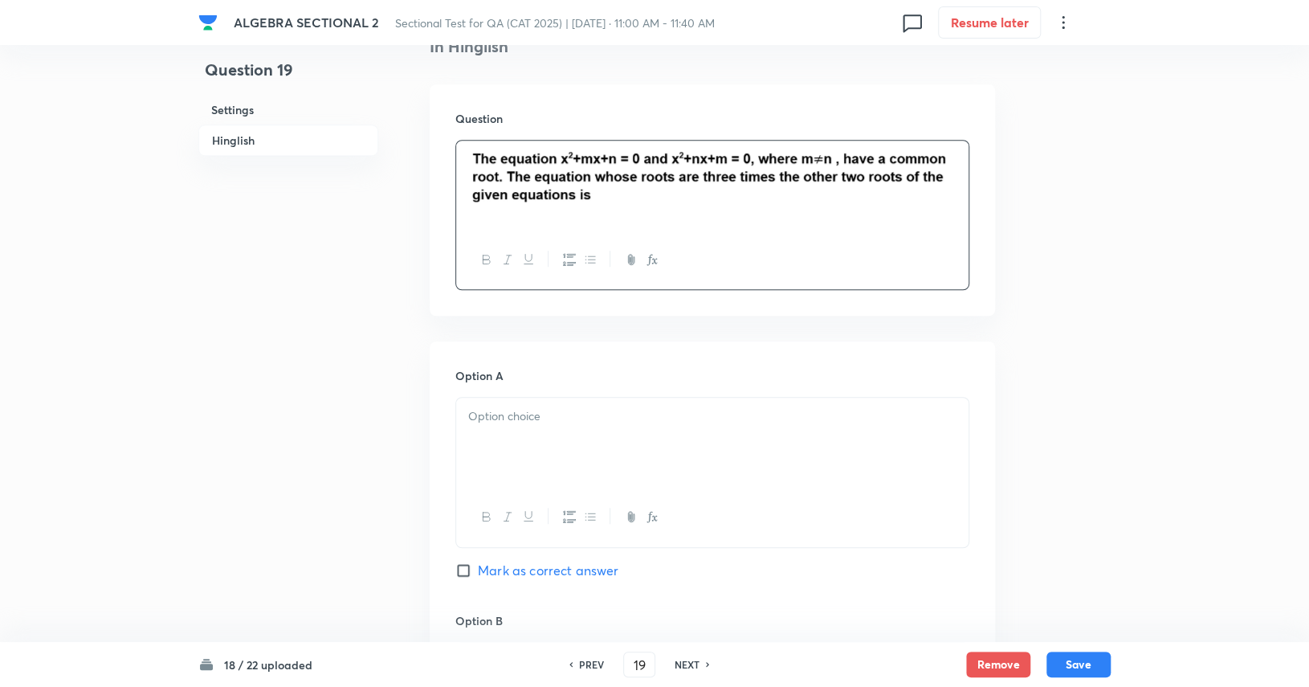
click at [590, 465] on div at bounding box center [712, 442] width 512 height 90
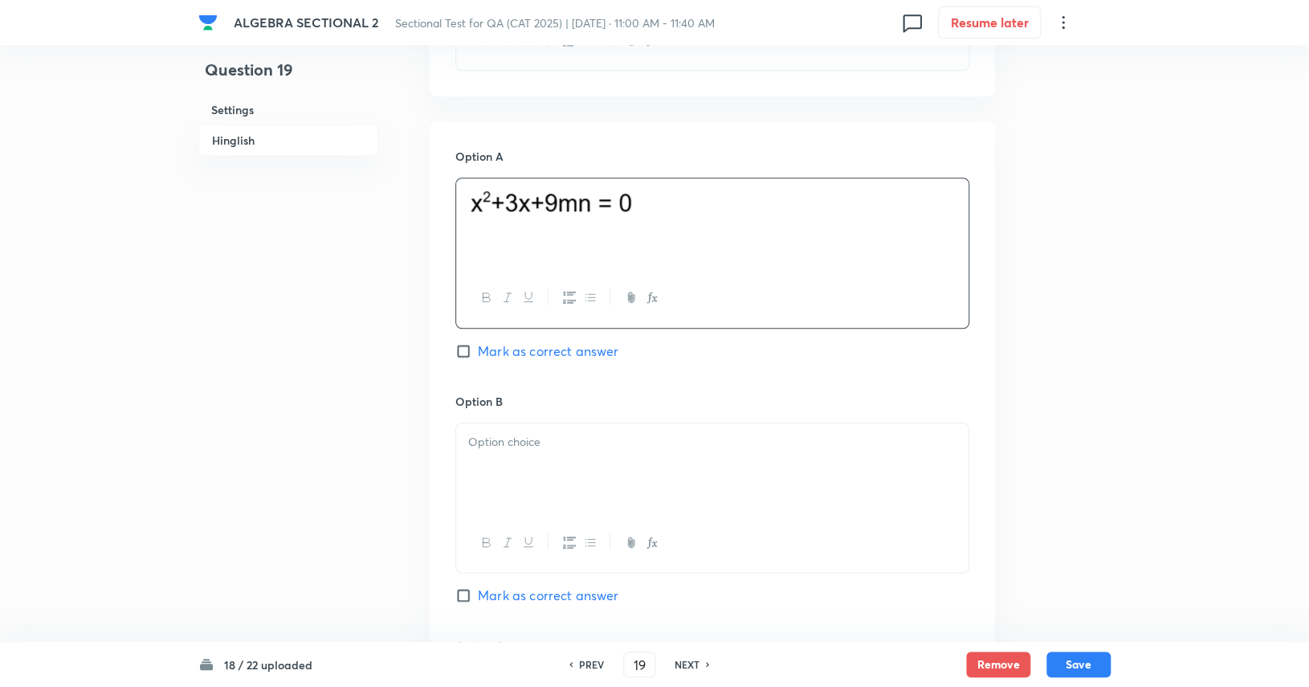
scroll to position [683, 0]
click at [581, 462] on div at bounding box center [712, 463] width 512 height 90
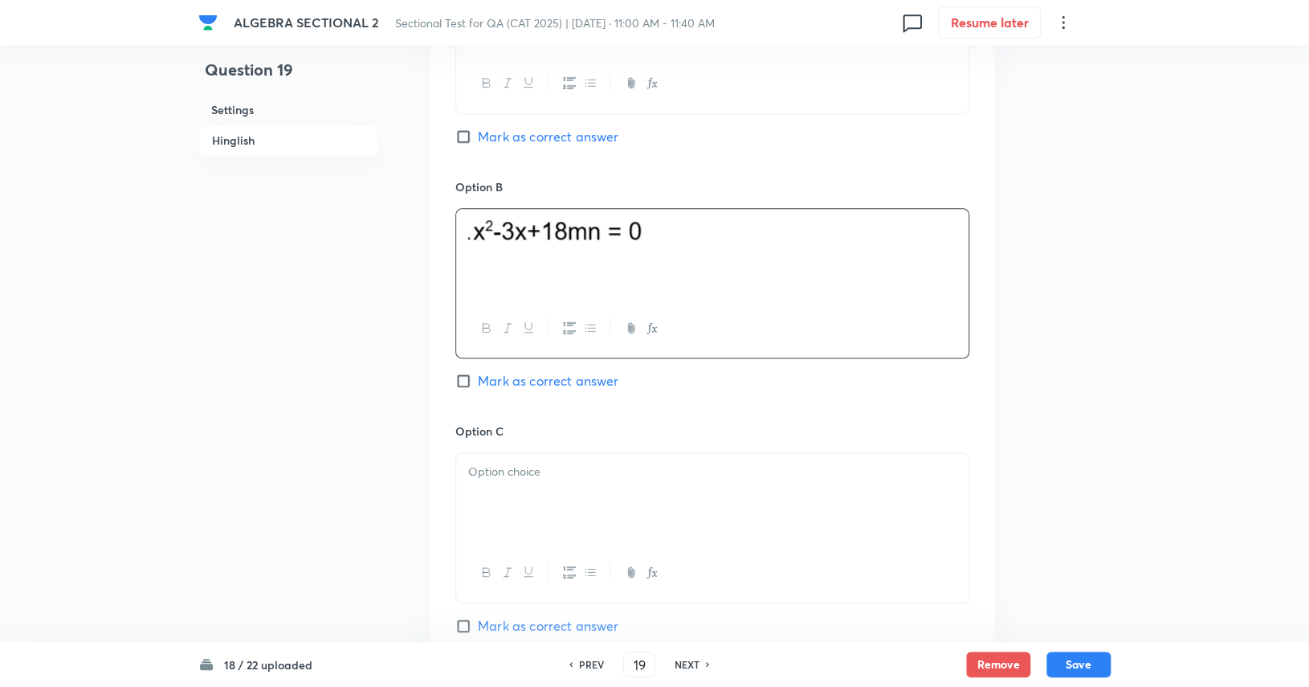
scroll to position [895, 0]
click at [646, 480] on div at bounding box center [712, 495] width 512 height 90
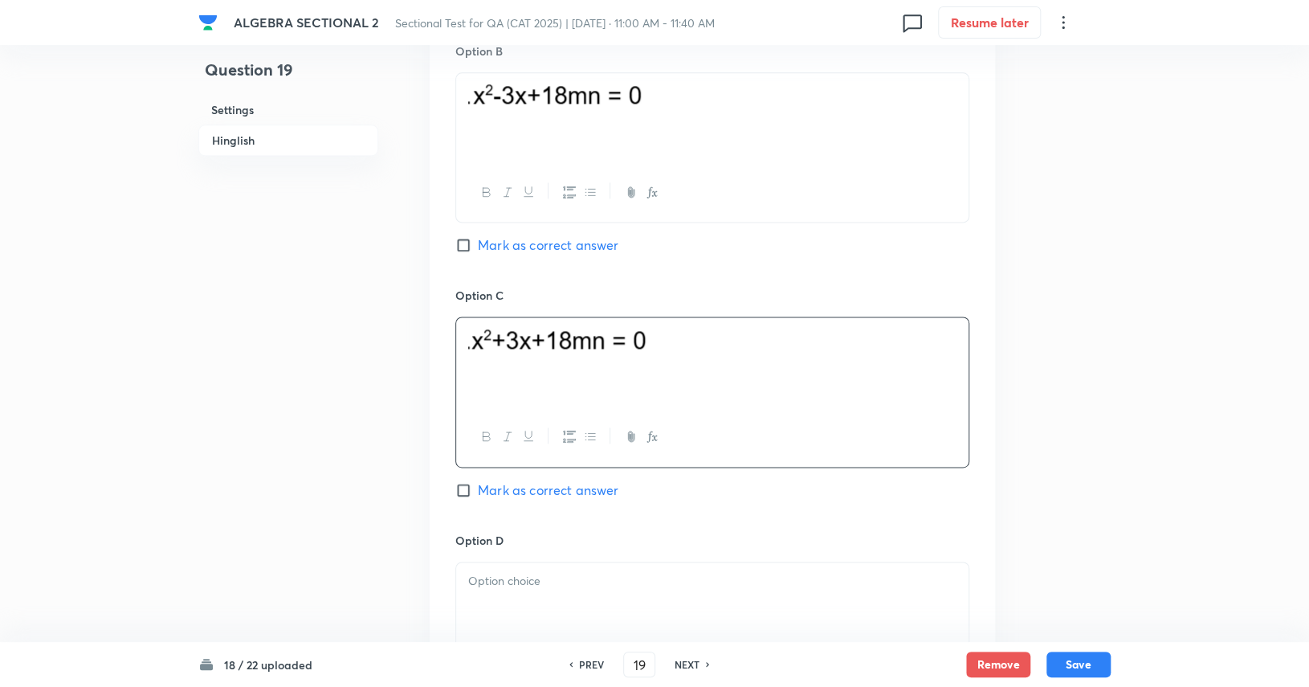
scroll to position [1030, 0]
click at [638, 569] on p at bounding box center [712, 578] width 488 height 18
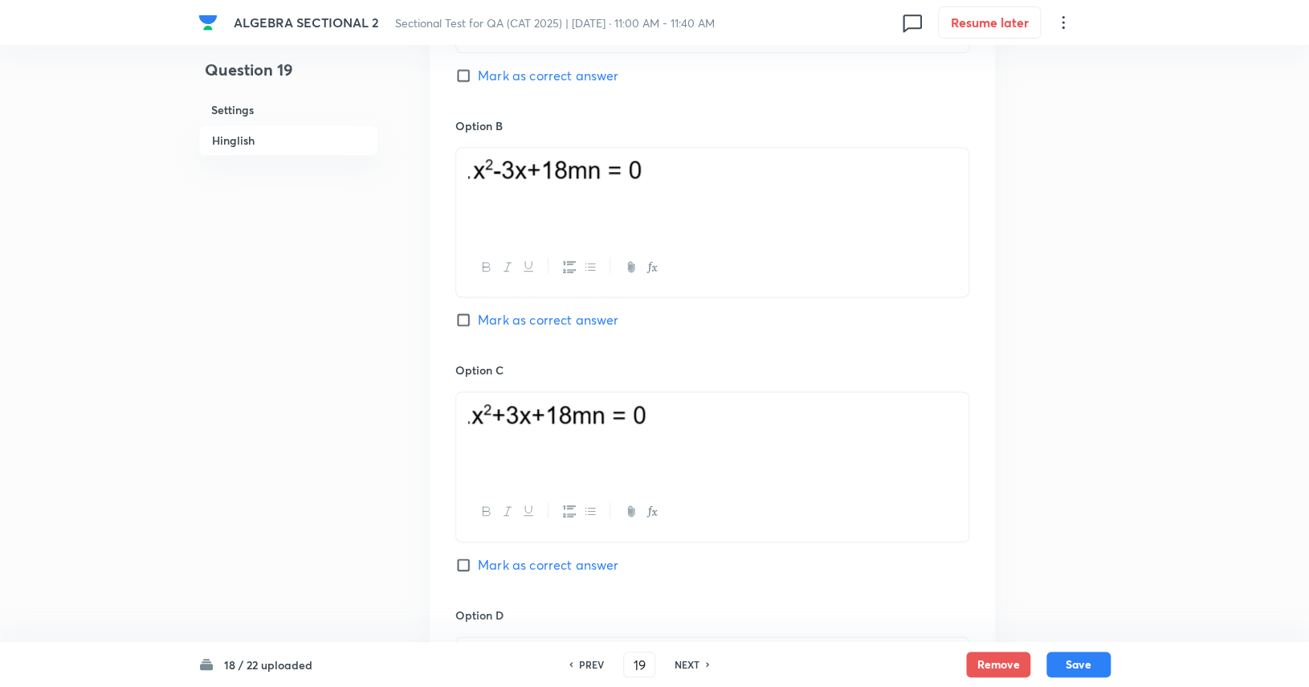
scroll to position [864, 0]
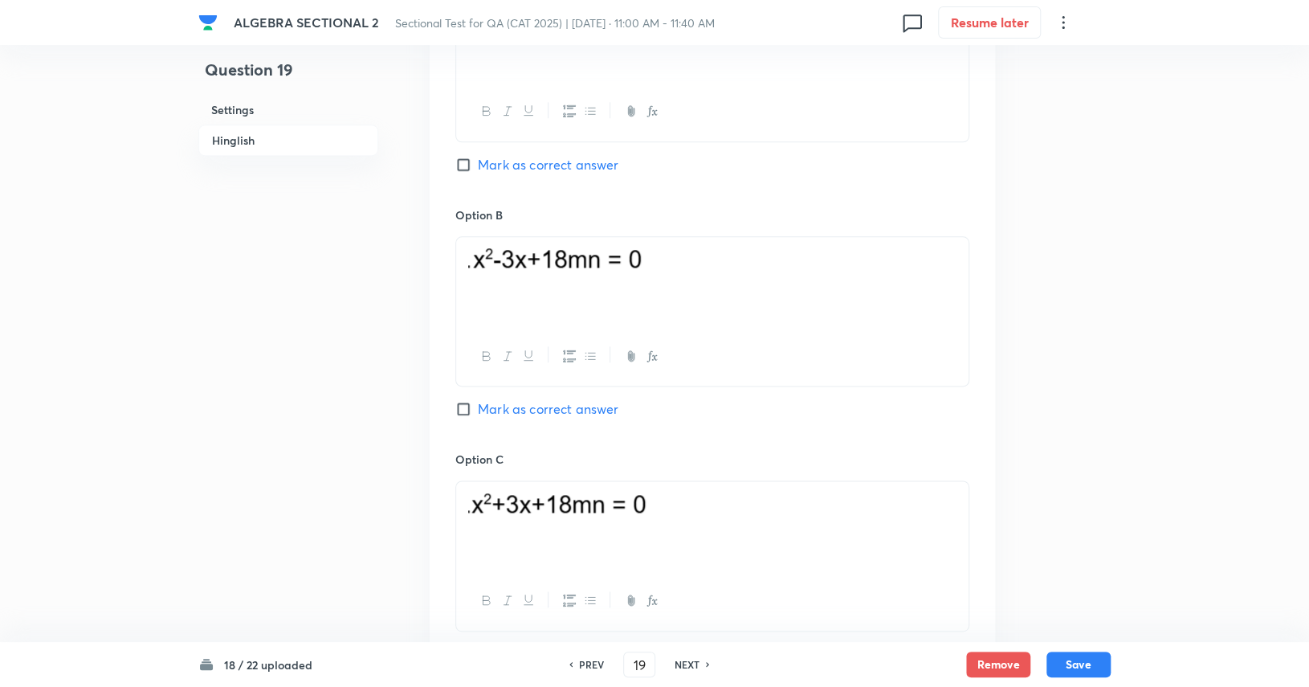
click at [552, 165] on span "Mark as correct answer" at bounding box center [548, 164] width 141 height 19
click at [478, 165] on input "Mark as correct answer" at bounding box center [466, 165] width 22 height 16
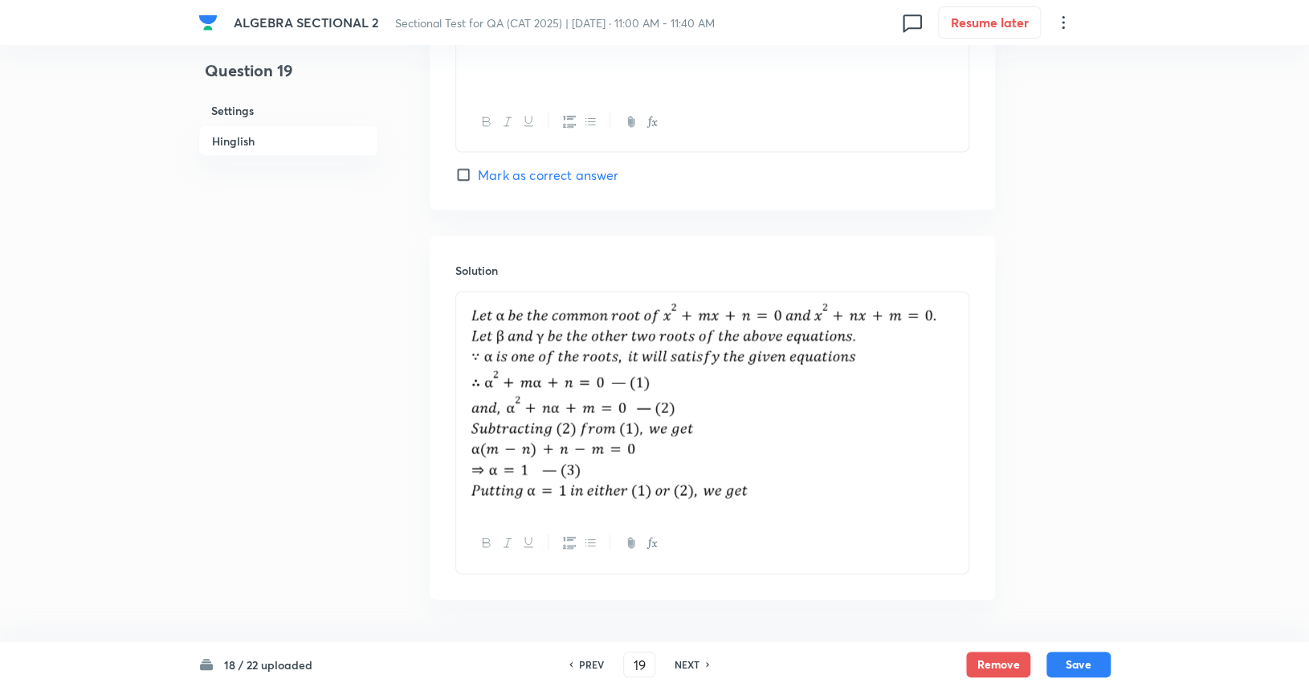
scroll to position [1638, 0]
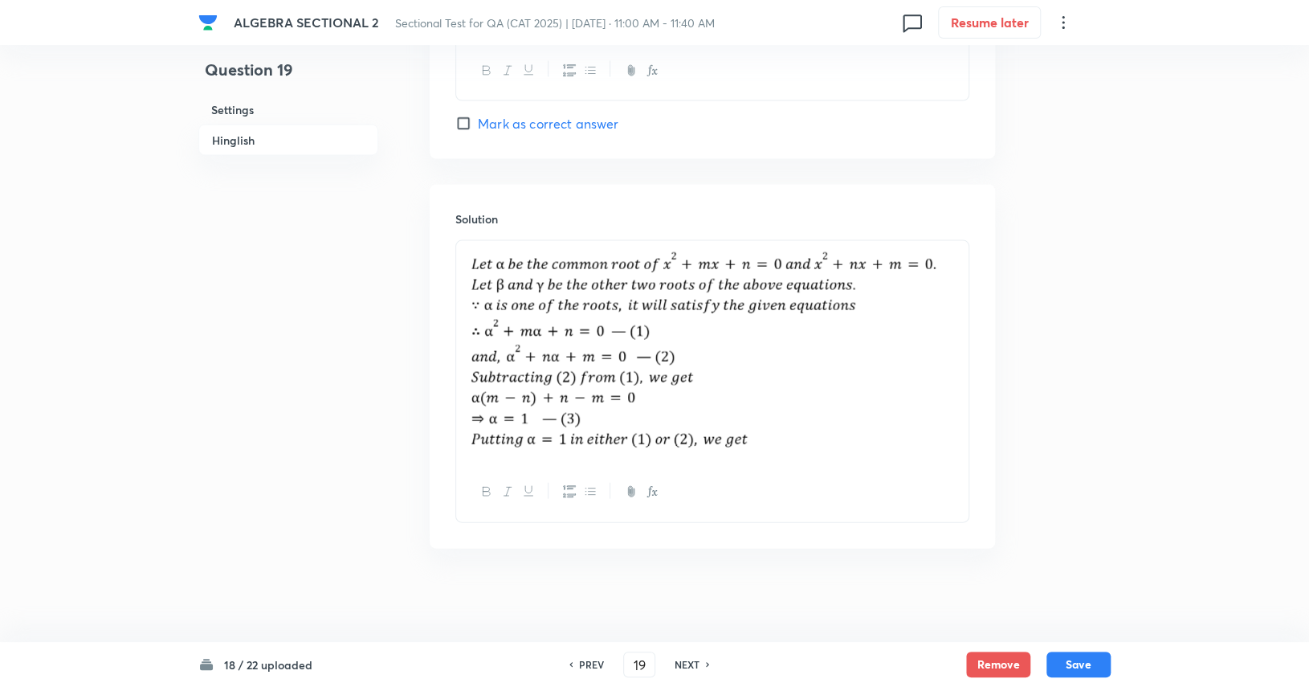
click at [949, 291] on img at bounding box center [712, 350] width 488 height 198
click at [870, 367] on img at bounding box center [712, 350] width 488 height 198
click at [758, 389] on img at bounding box center [712, 350] width 488 height 198
click at [687, 412] on img at bounding box center [712, 350] width 488 height 198
click at [646, 459] on div at bounding box center [712, 352] width 512 height 222
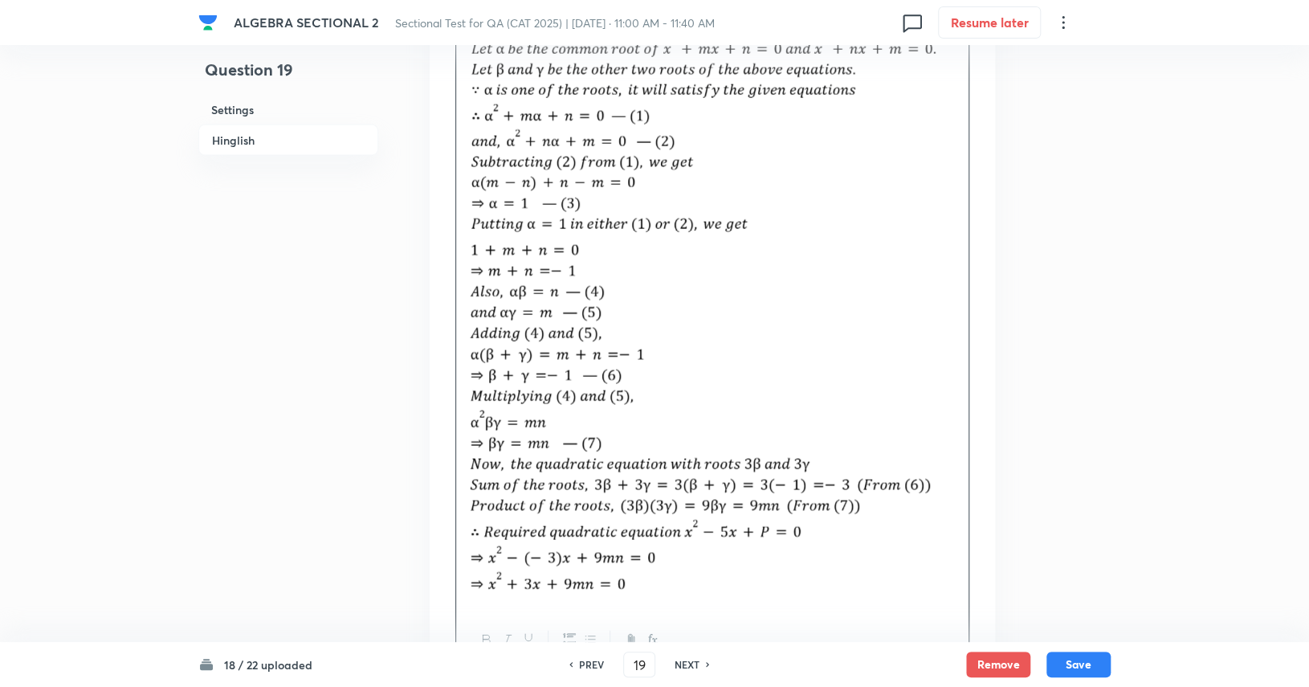
scroll to position [1879, 0]
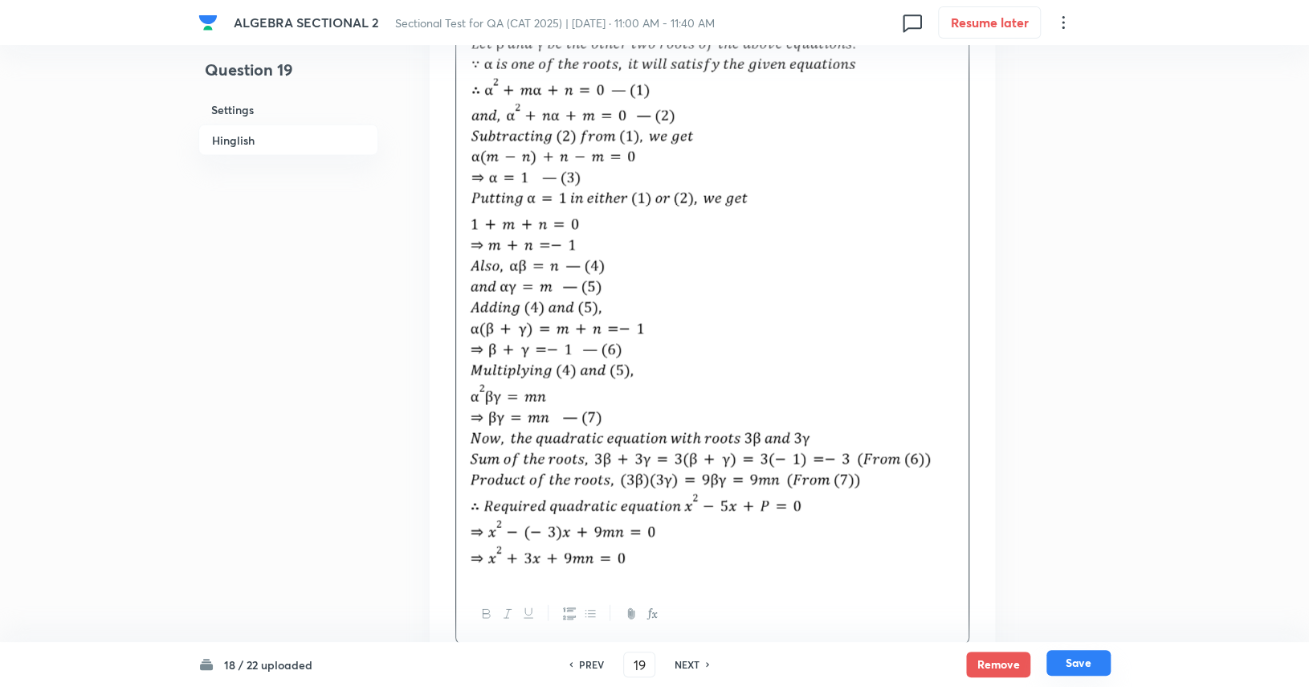
click at [1066, 663] on button "Save" at bounding box center [1078, 663] width 64 height 26
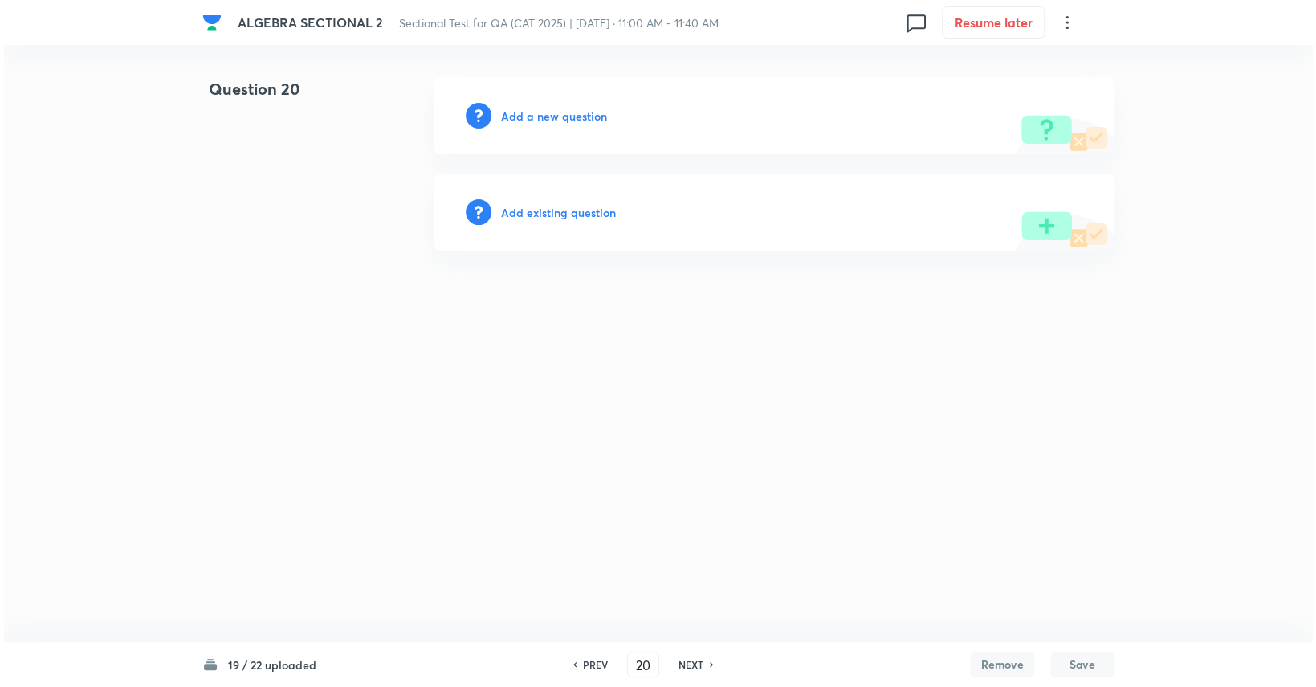
scroll to position [0, 0]
click at [544, 116] on h6 "Add a new question" at bounding box center [554, 116] width 106 height 17
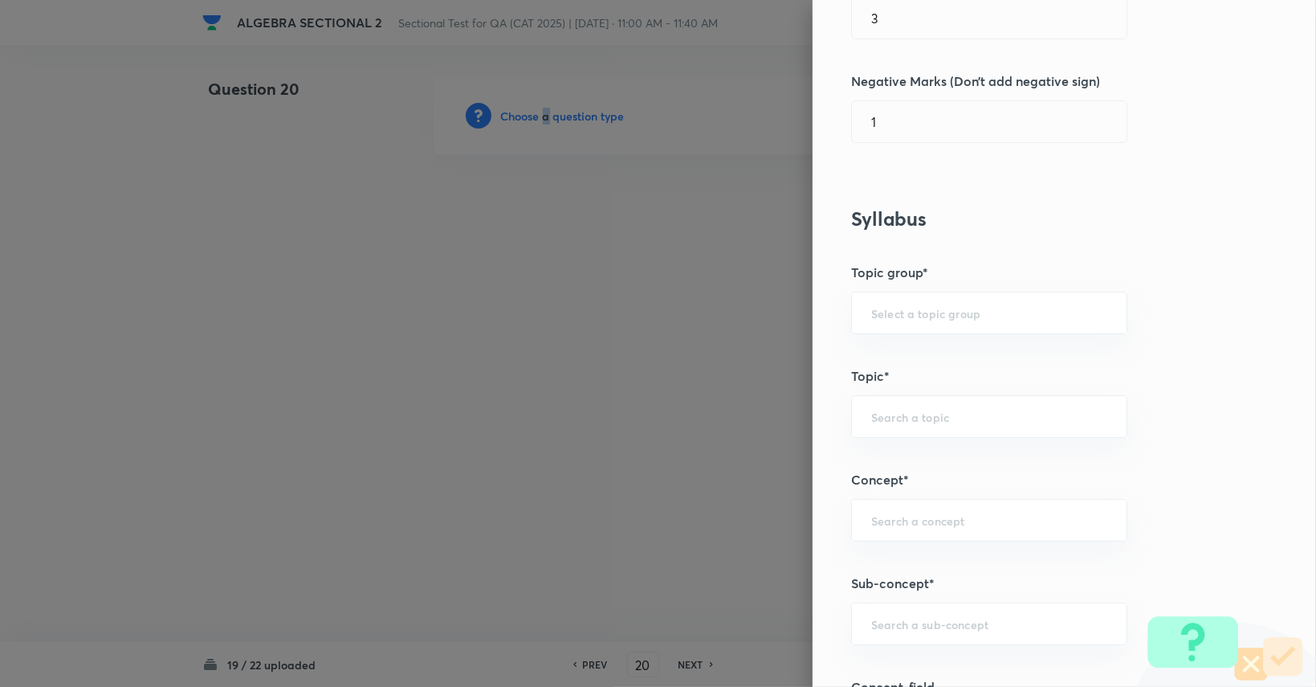
scroll to position [482, 0]
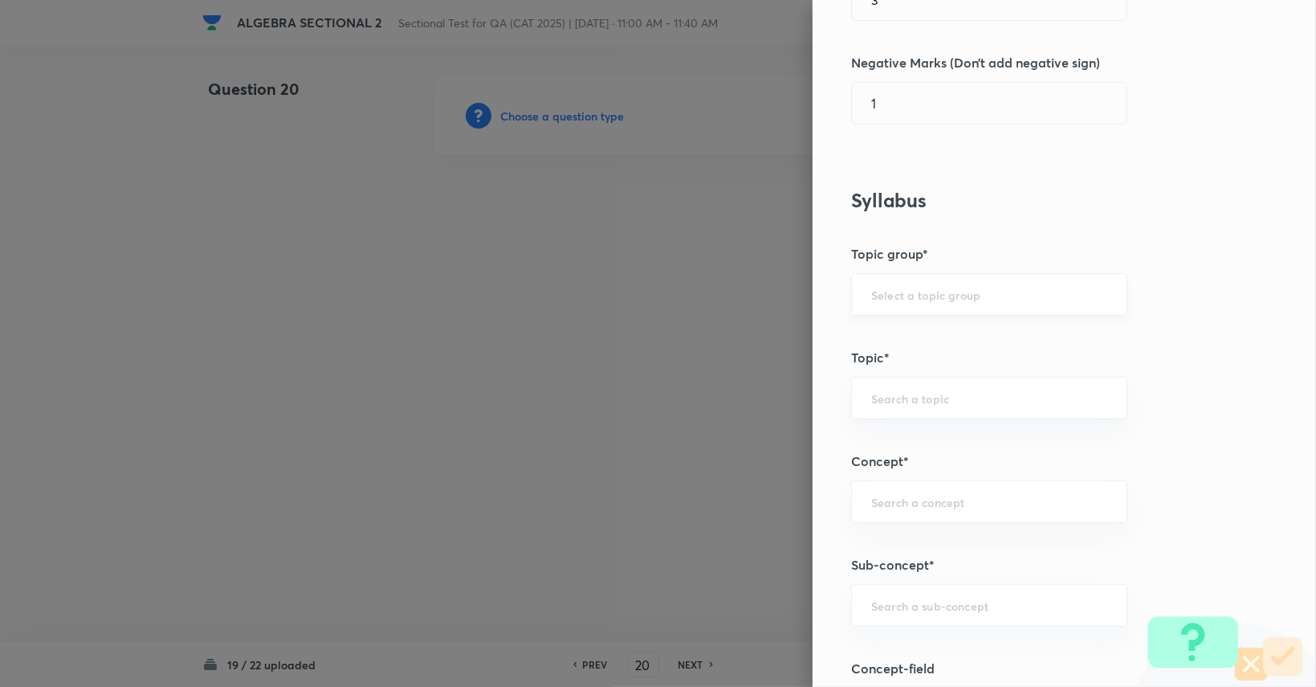
click at [927, 295] on input "text" at bounding box center [989, 294] width 236 height 15
click at [924, 330] on li "Quantitative Aptitude" at bounding box center [977, 338] width 275 height 29
click at [931, 402] on input "text" at bounding box center [989, 397] width 236 height 15
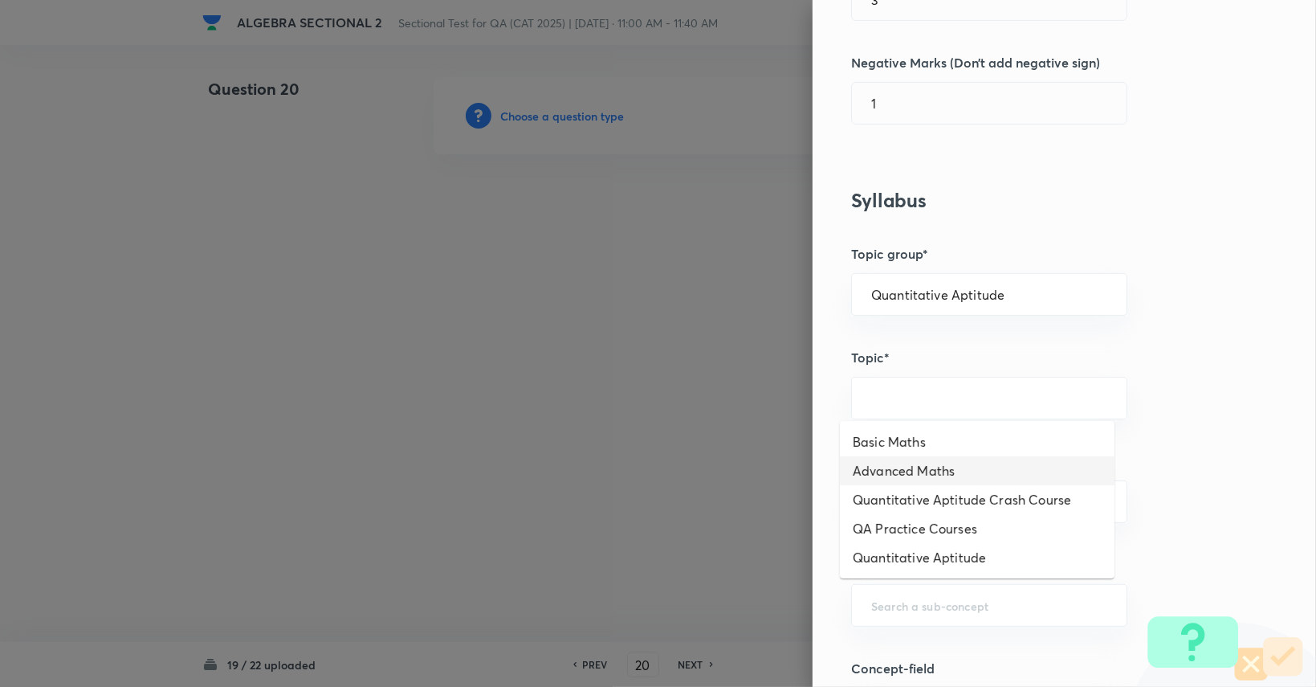
click at [921, 463] on li "Advanced Maths" at bounding box center [977, 470] width 275 height 29
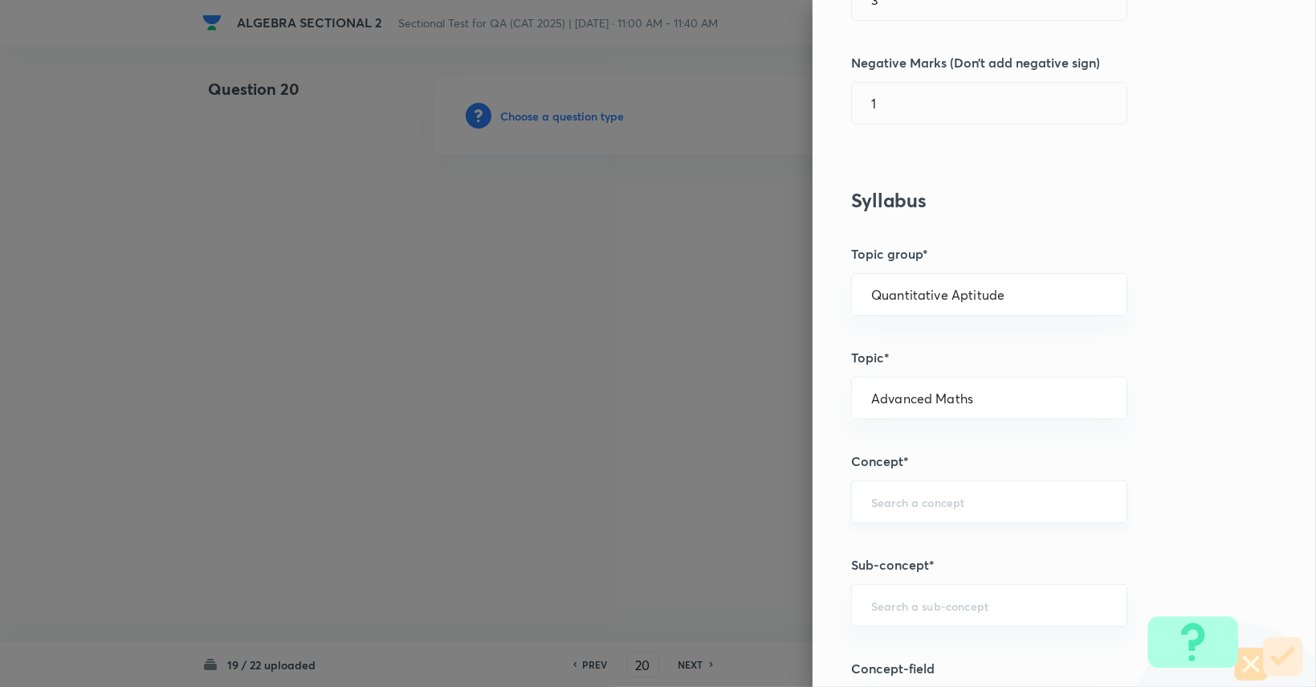
click at [937, 503] on input "text" at bounding box center [989, 501] width 236 height 15
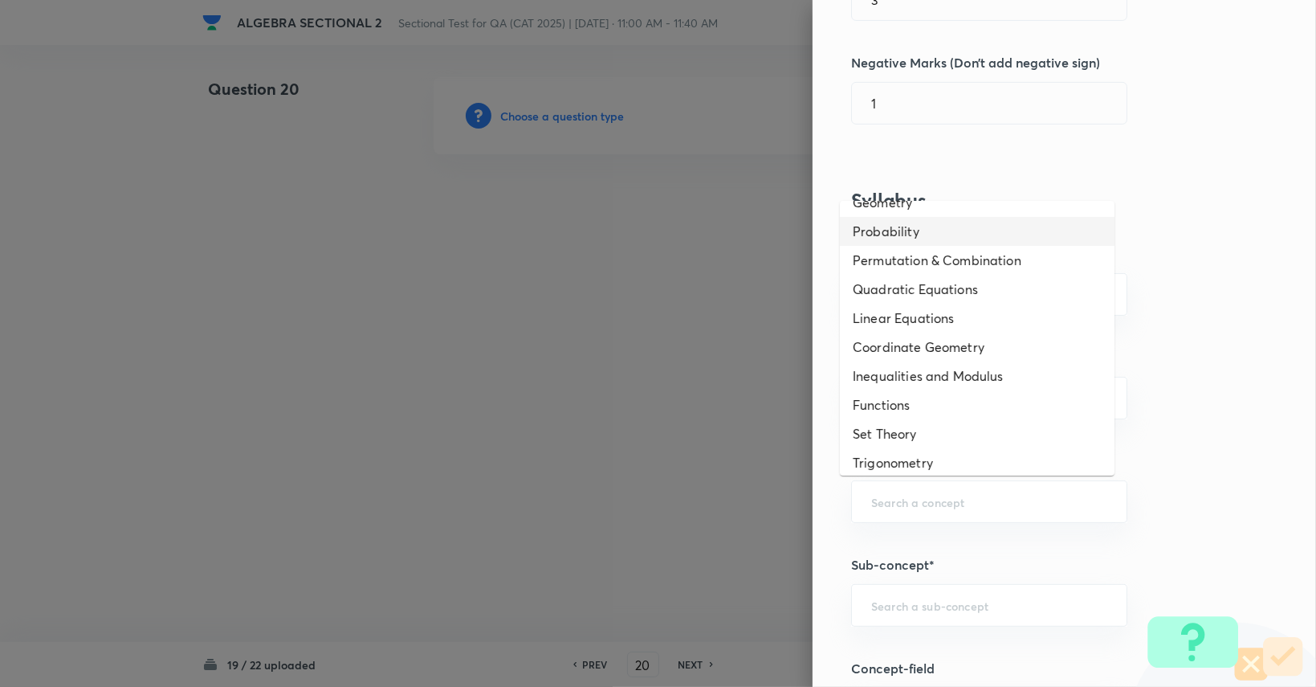
scroll to position [84, 0]
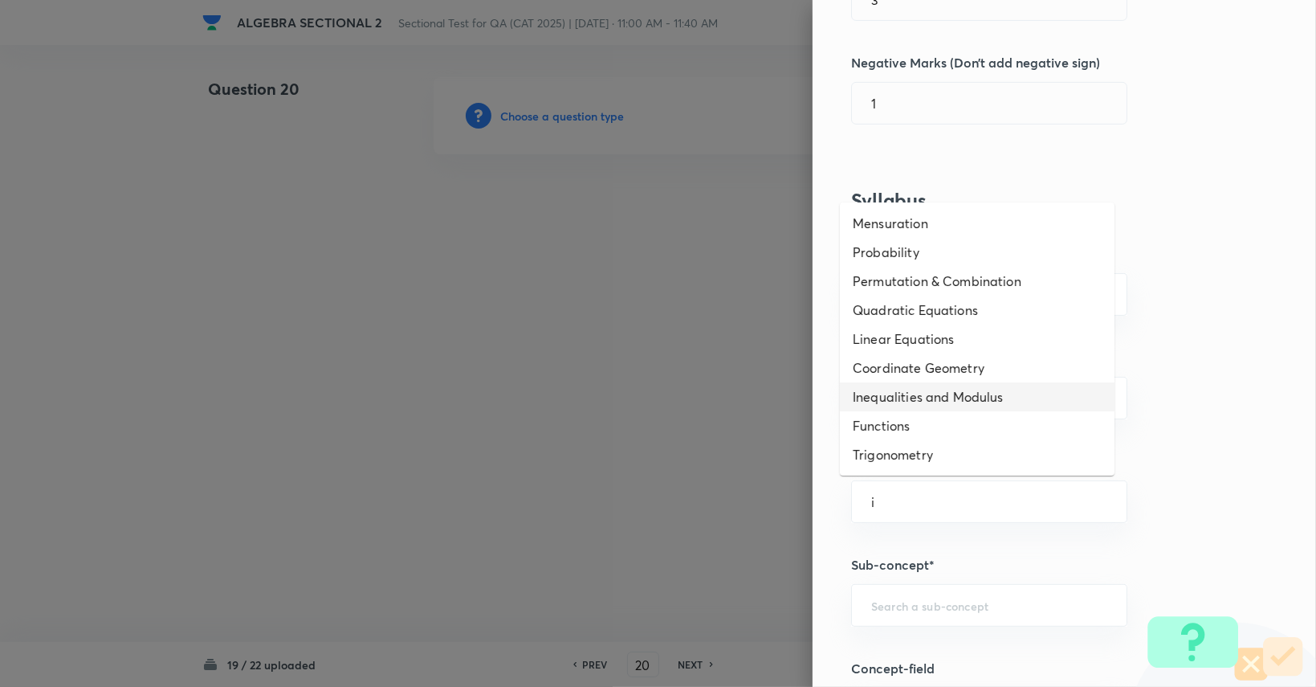
click at [932, 404] on li "Inequalities and Modulus" at bounding box center [977, 396] width 275 height 29
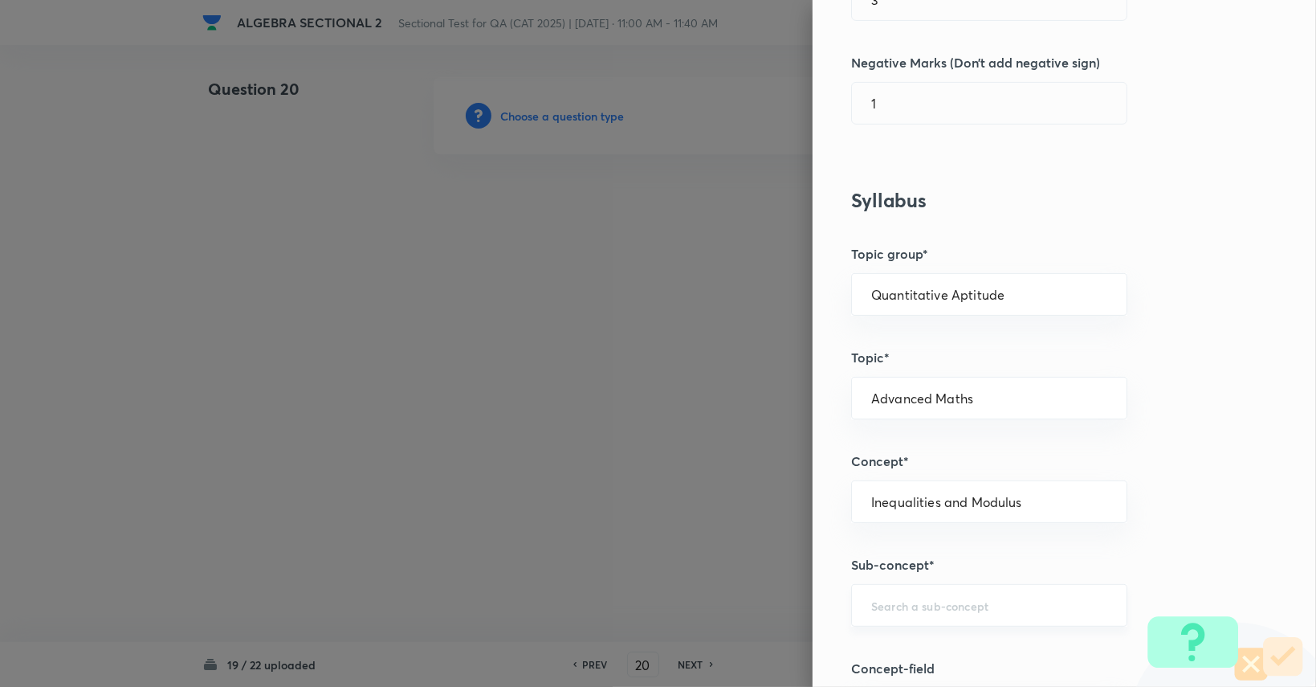
click at [919, 612] on div "​" at bounding box center [989, 605] width 276 height 43
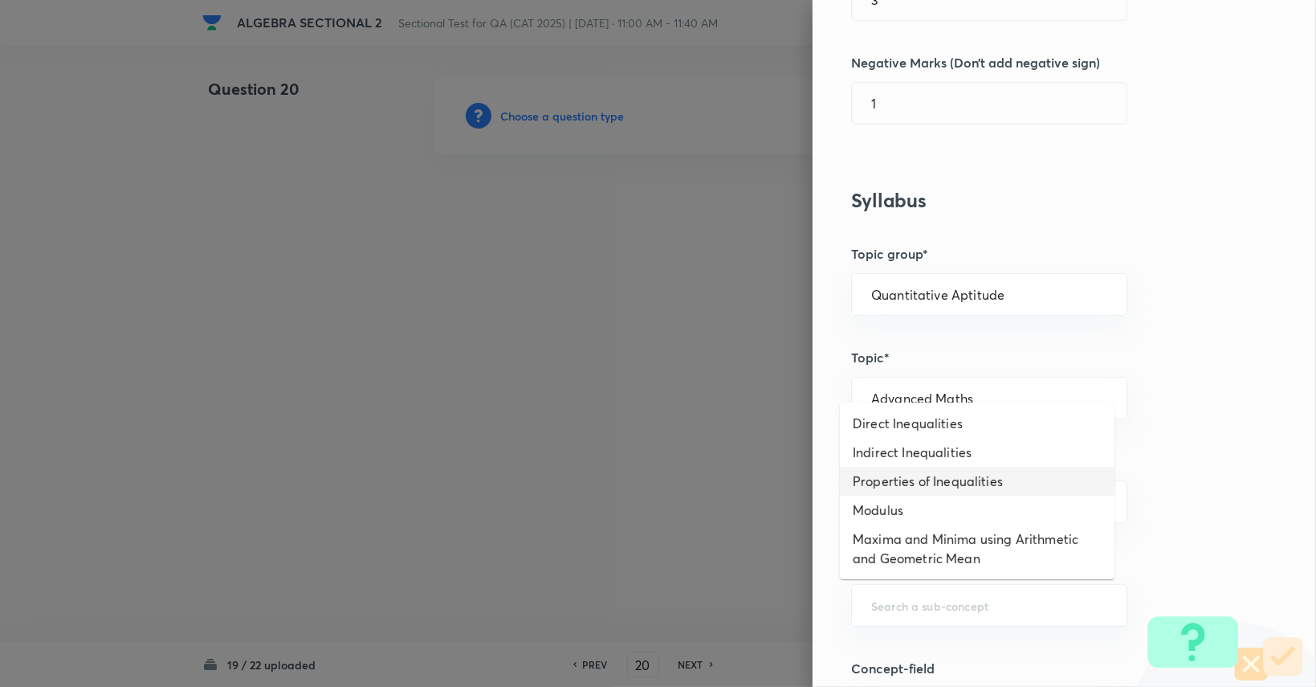
click at [946, 487] on li "Properties of Inequalities" at bounding box center [977, 481] width 275 height 29
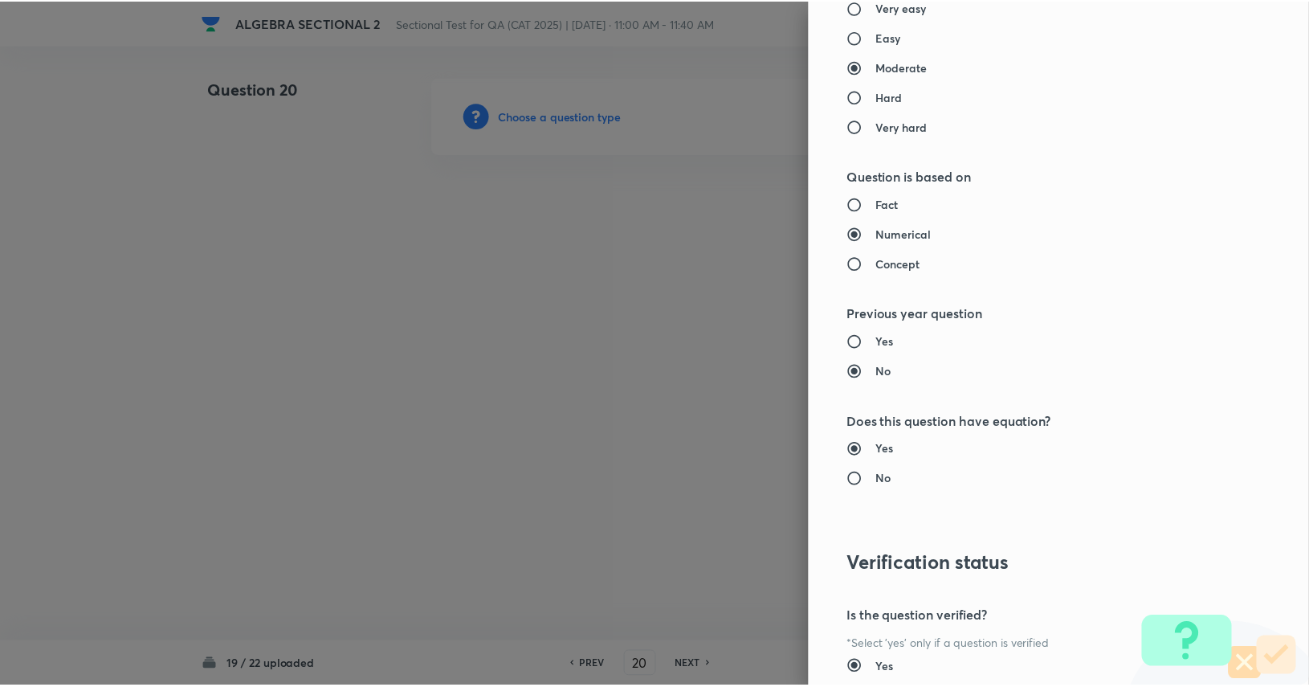
scroll to position [1499, 0]
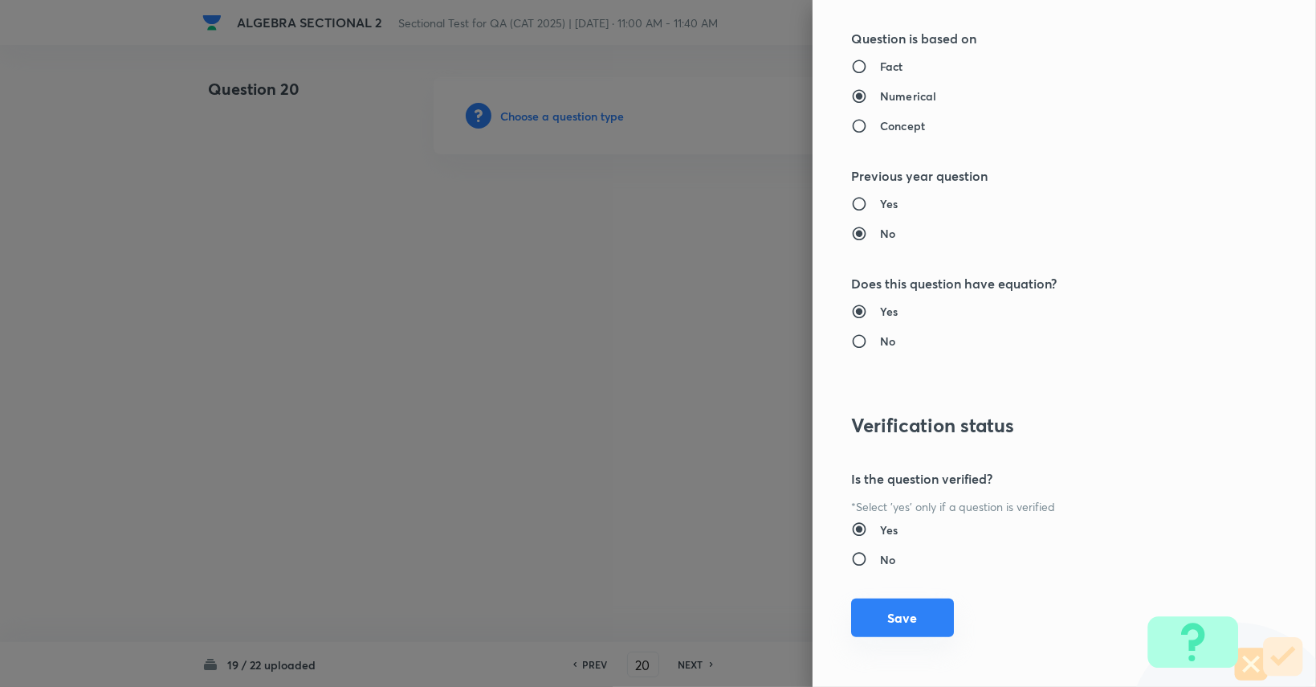
click at [904, 609] on button "Save" at bounding box center [902, 617] width 103 height 39
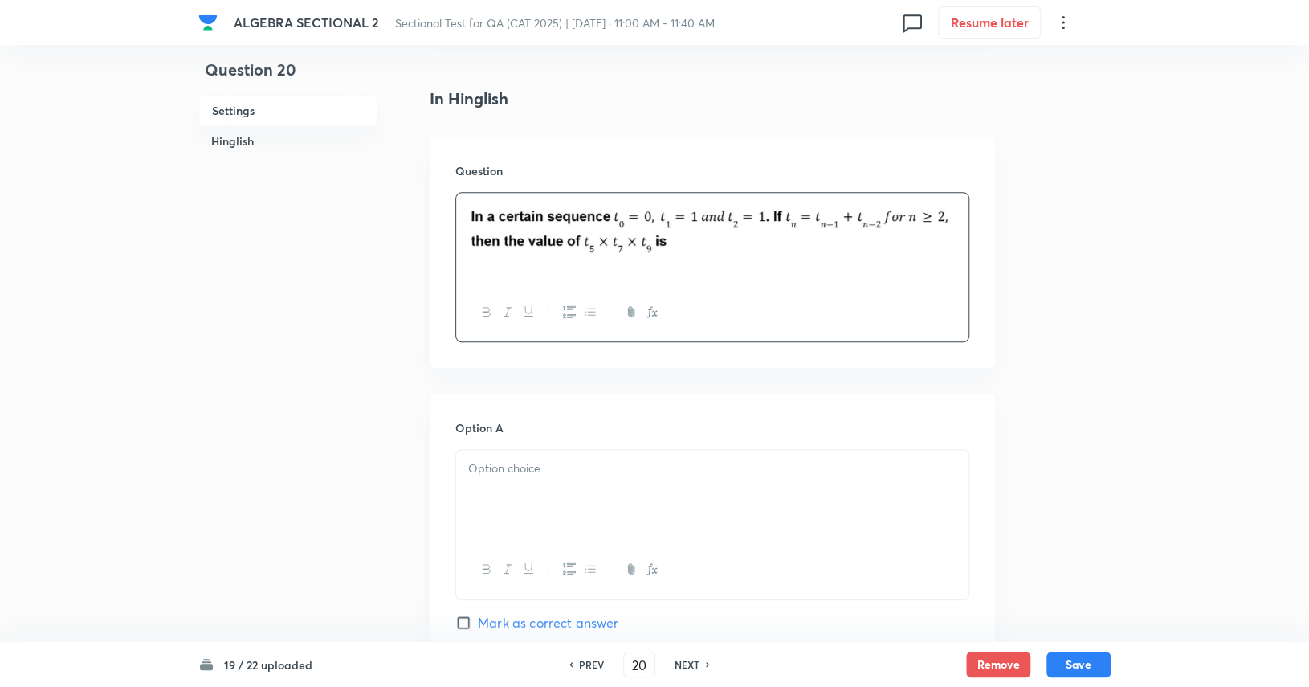
scroll to position [642, 0]
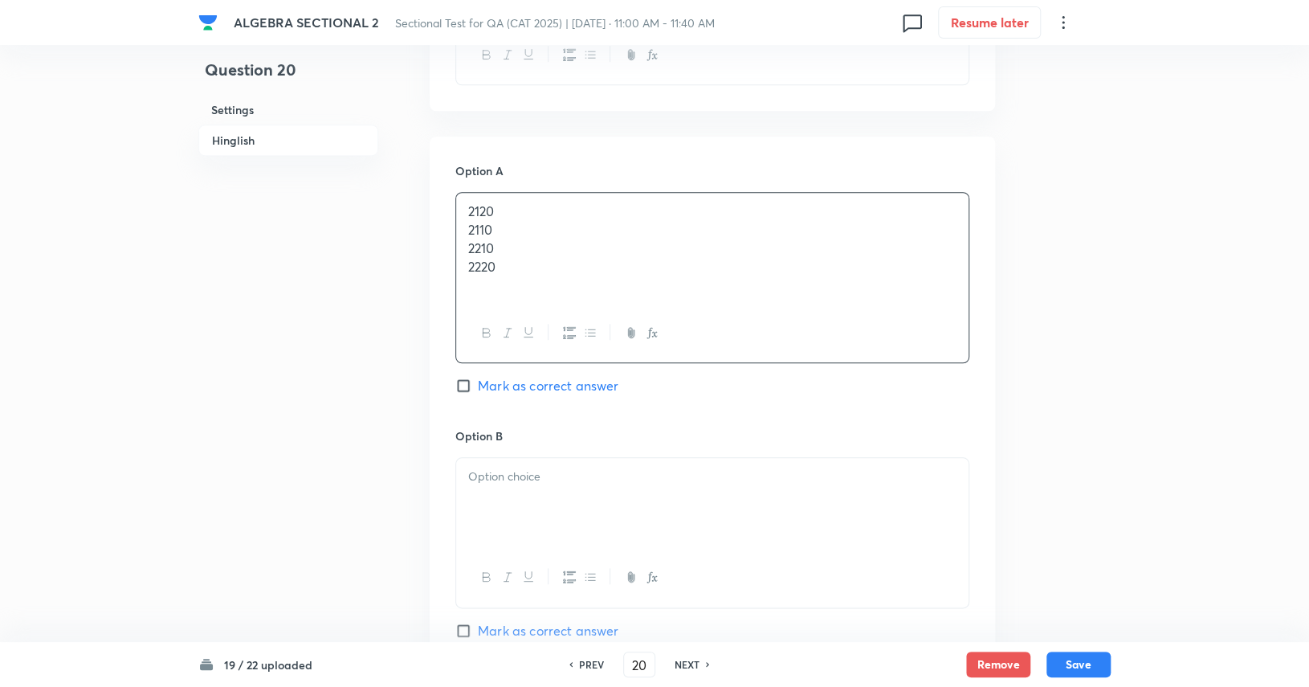
click at [648, 524] on div at bounding box center [712, 503] width 512 height 90
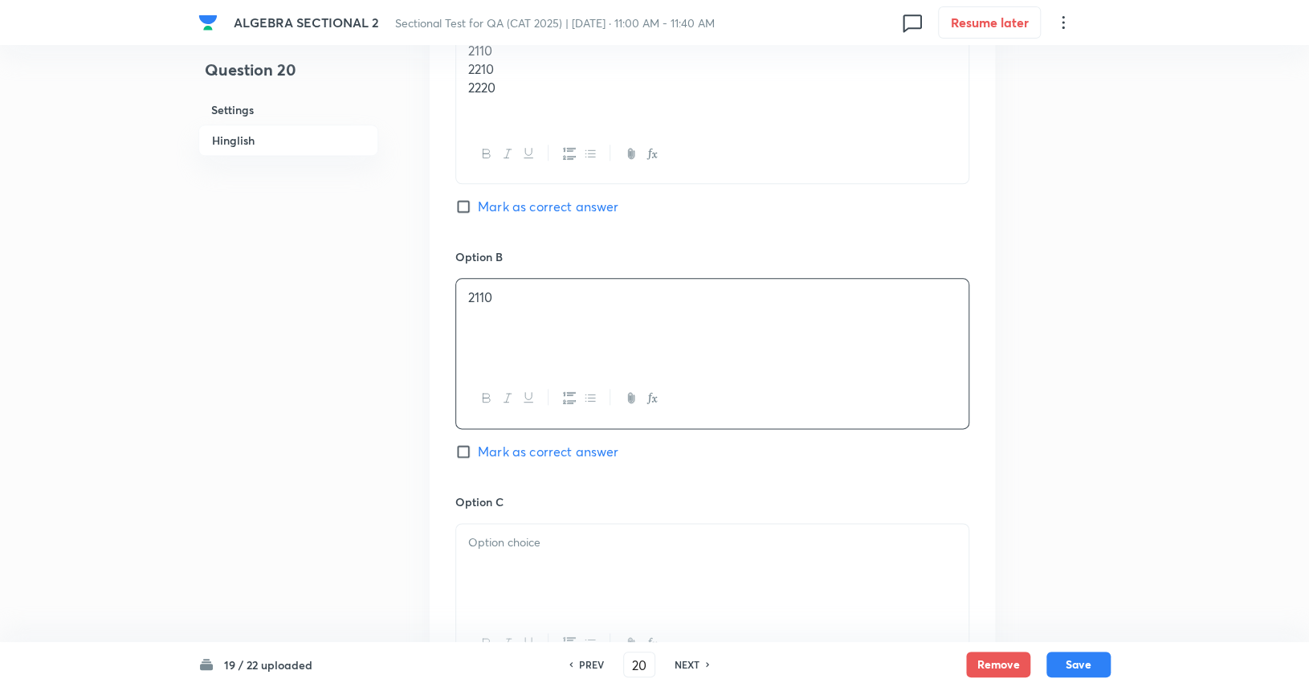
scroll to position [827, 0]
click at [651, 546] on p at bounding box center [712, 537] width 488 height 18
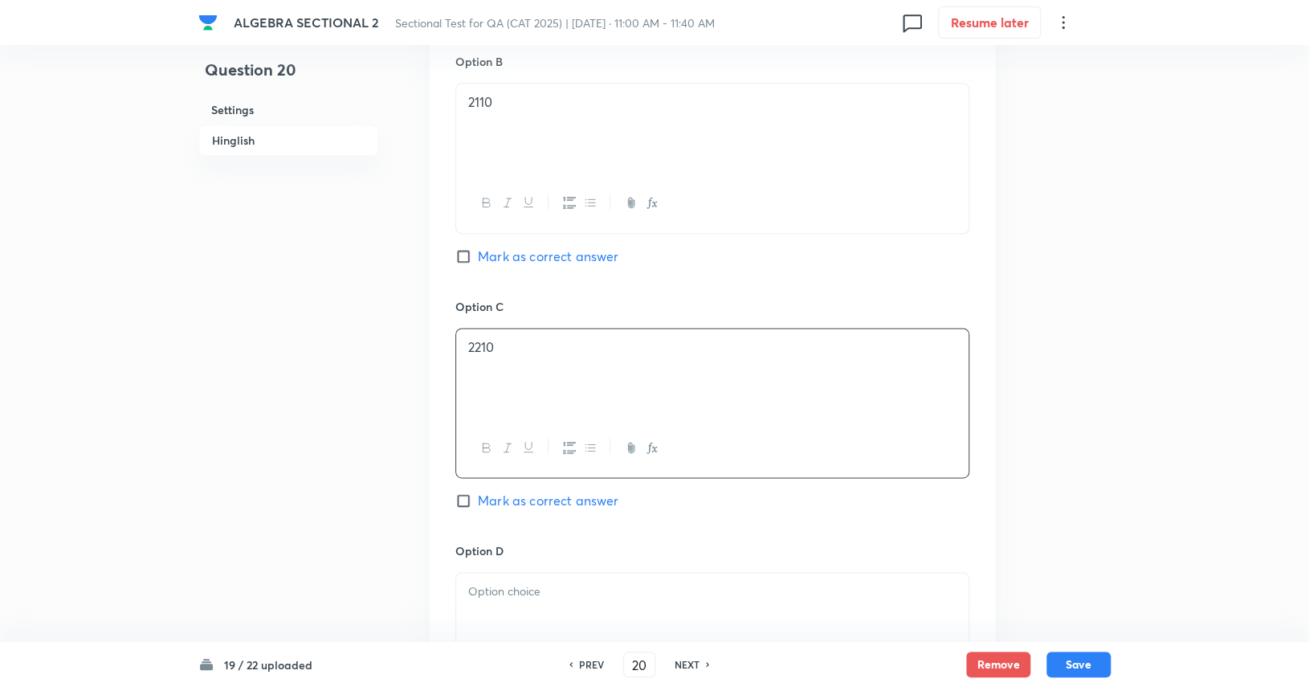
scroll to position [1020, 0]
click at [668, 597] on p at bounding box center [712, 588] width 488 height 18
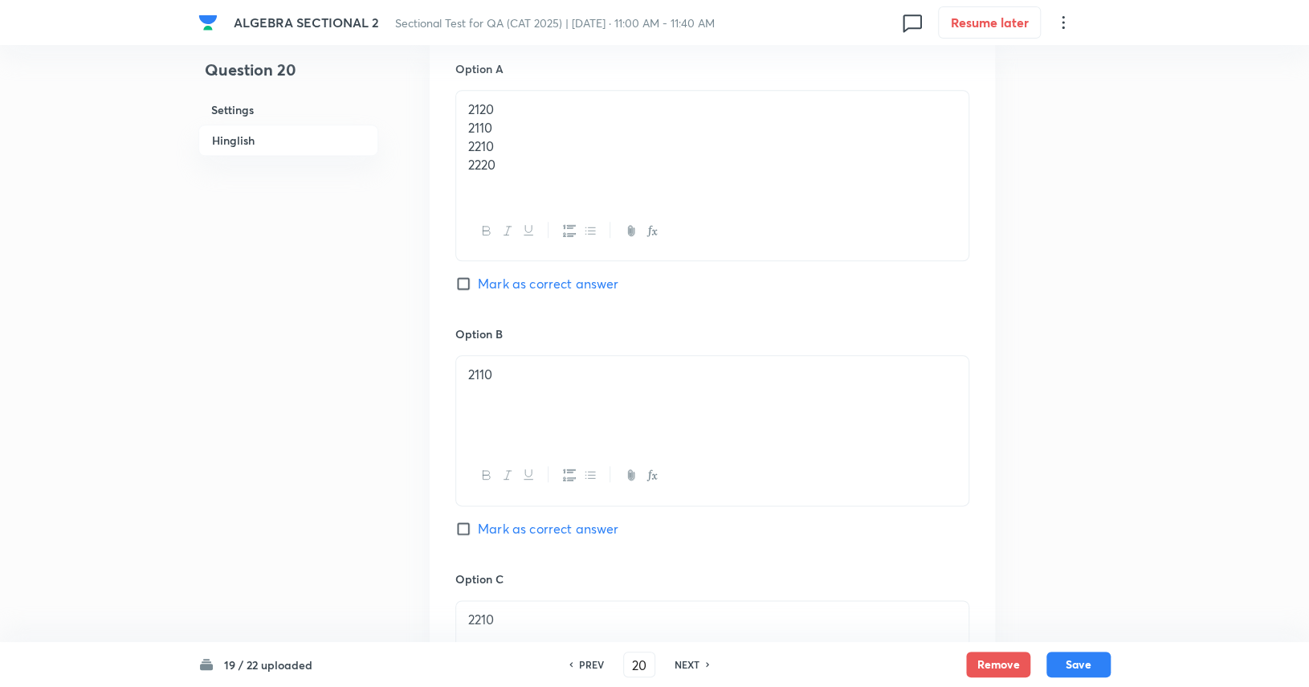
scroll to position [744, 0]
drag, startPoint x: 533, startPoint y: 190, endPoint x: 457, endPoint y: 150, distance: 85.8
click at [457, 150] on div "2120 2110 2210 2220" at bounding box center [712, 147] width 512 height 111
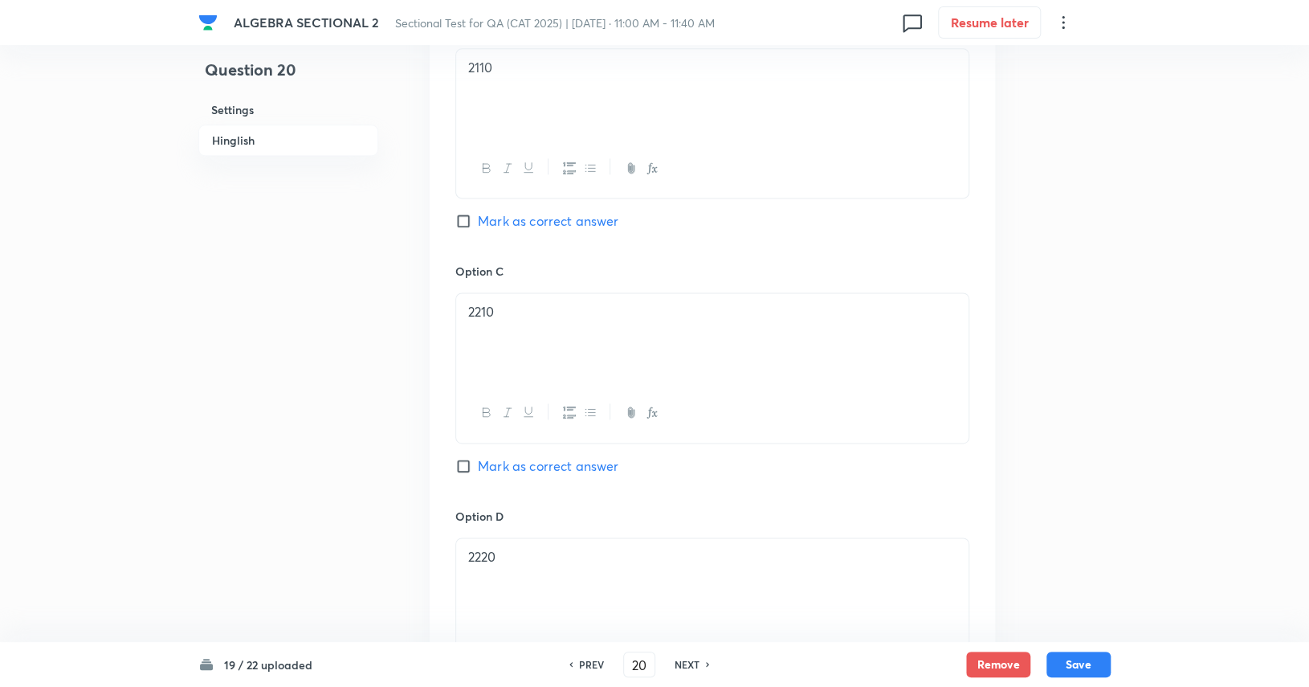
scroll to position [1041, 0]
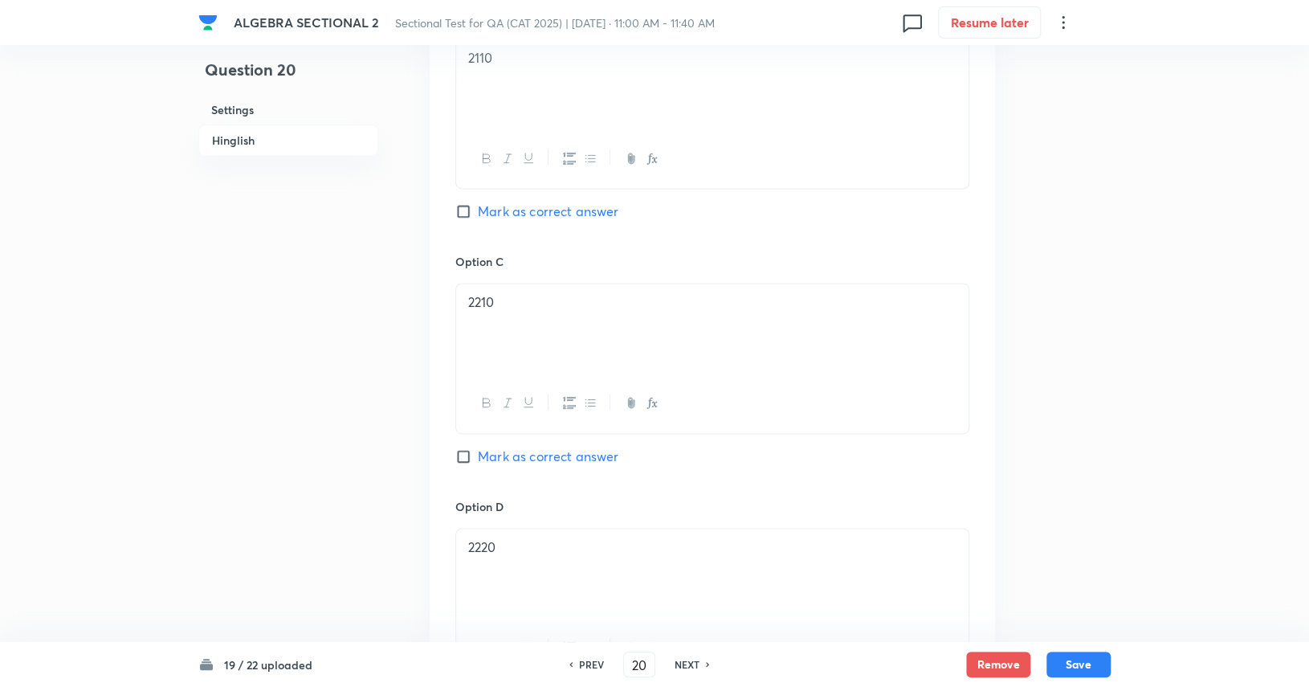
click at [552, 466] on span "Mark as correct answer" at bounding box center [548, 455] width 141 height 19
click at [478, 464] on input "Mark as correct answer" at bounding box center [466, 456] width 22 height 16
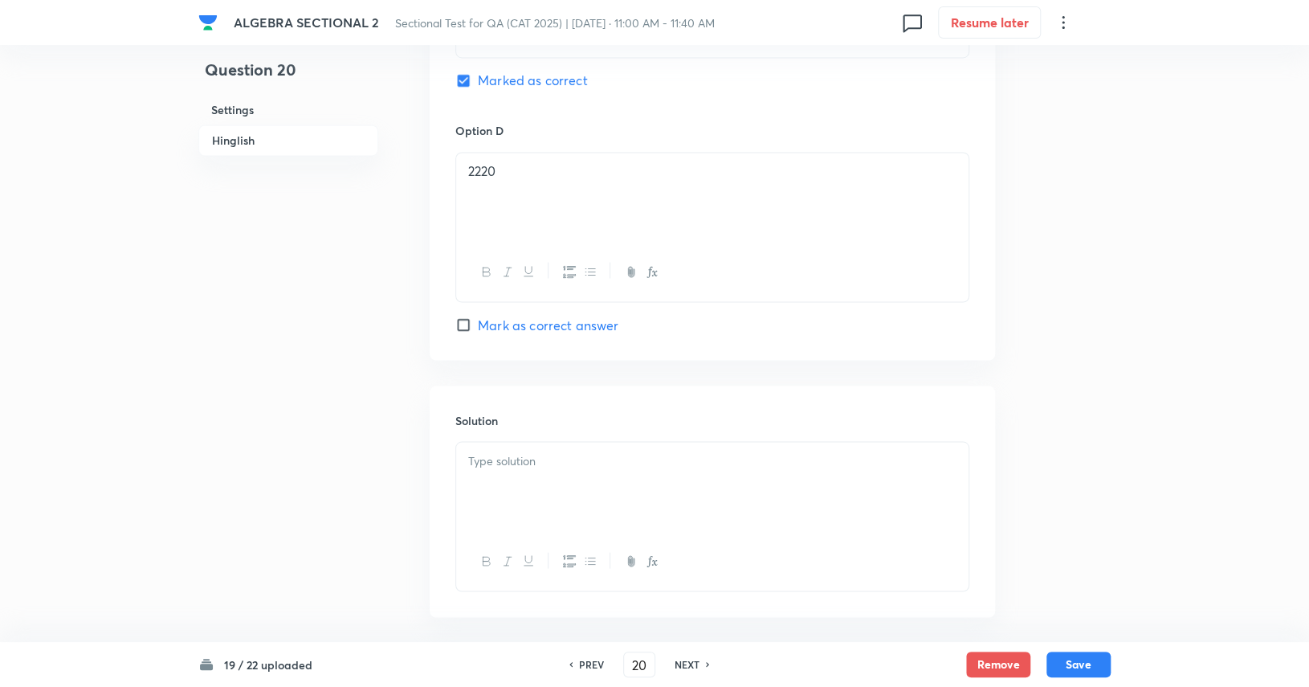
scroll to position [1422, 0]
click at [560, 512] on div at bounding box center [712, 481] width 512 height 90
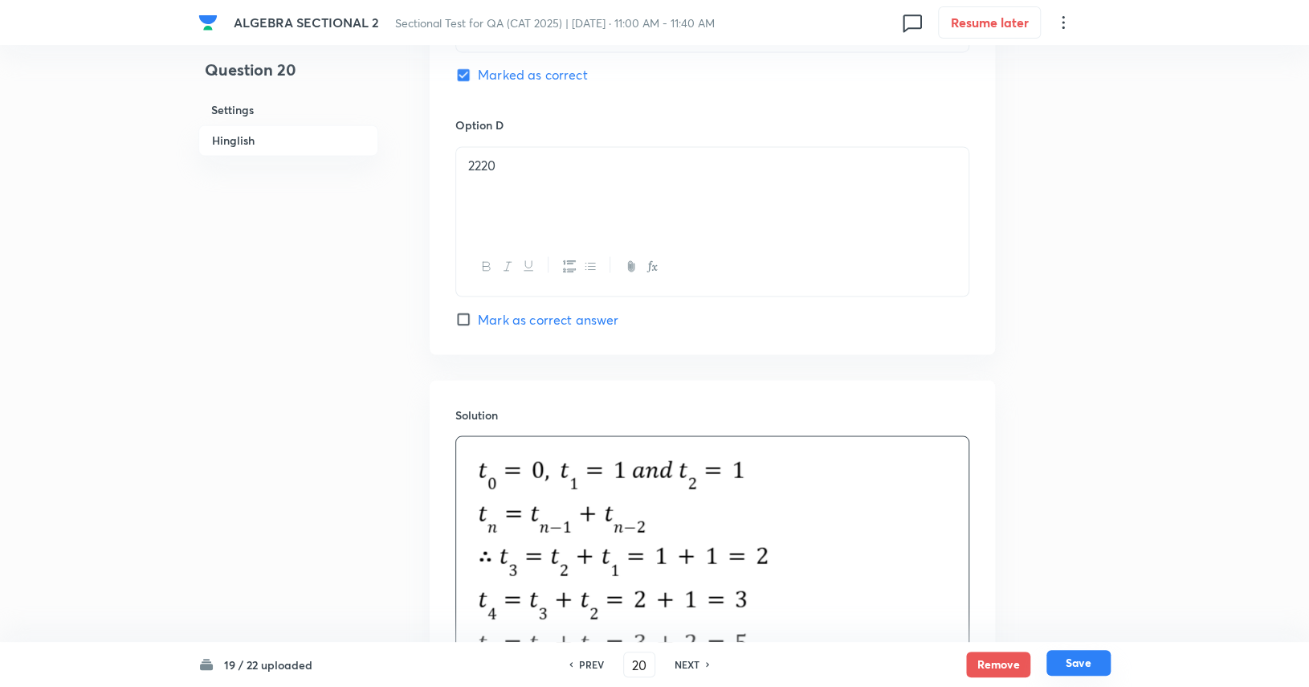
click at [1064, 666] on button "Save" at bounding box center [1078, 663] width 64 height 26
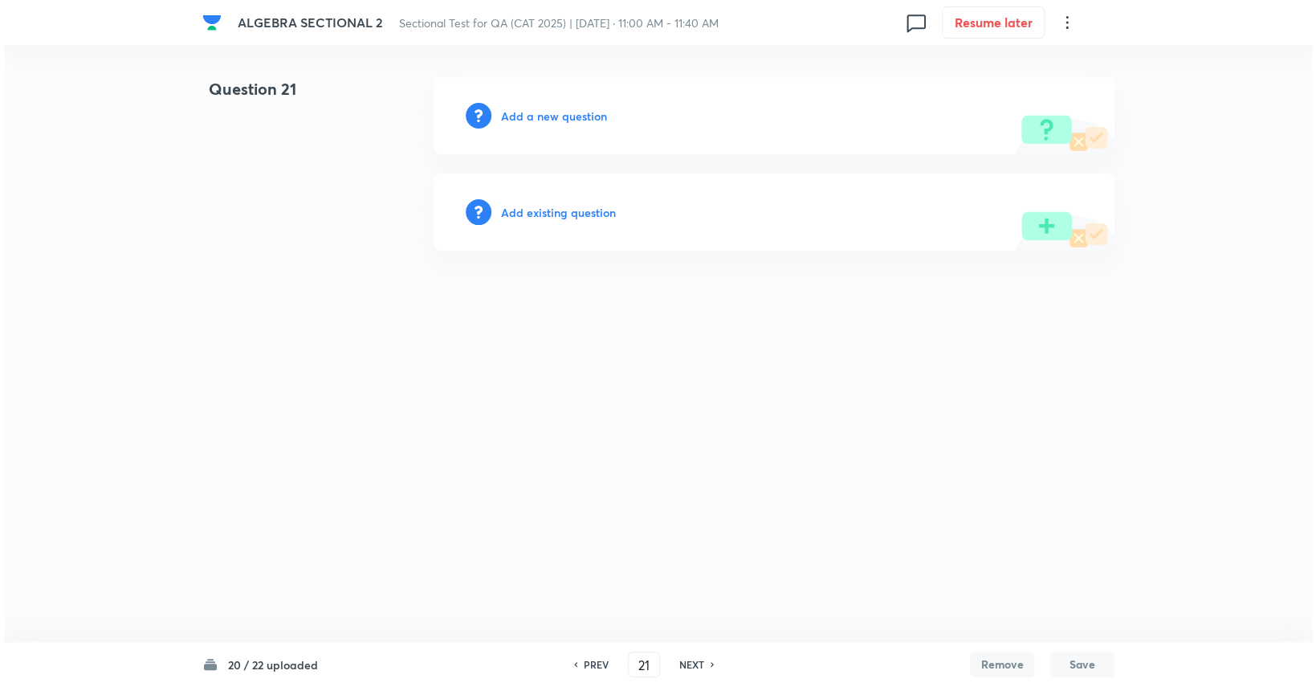
scroll to position [0, 0]
click at [577, 109] on h6 "Add a new question" at bounding box center [554, 116] width 106 height 17
click at [576, 108] on h6 "Choose a question type" at bounding box center [563, 116] width 124 height 17
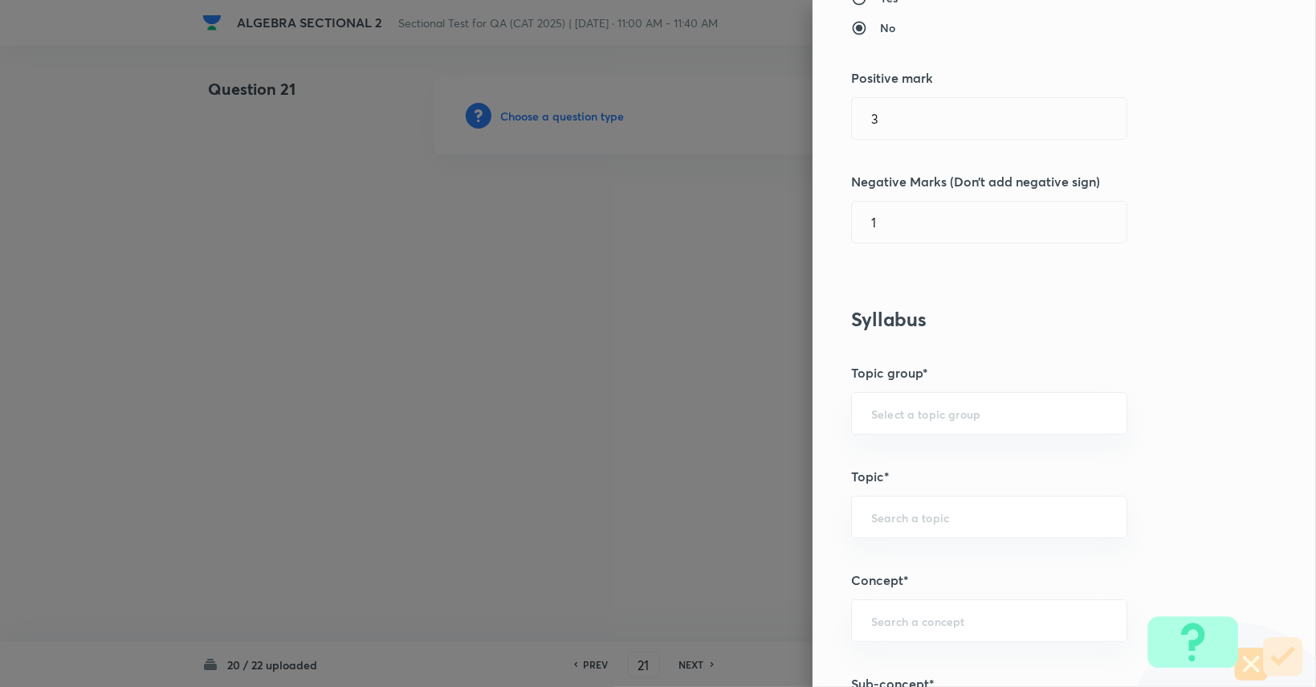
scroll to position [368, 0]
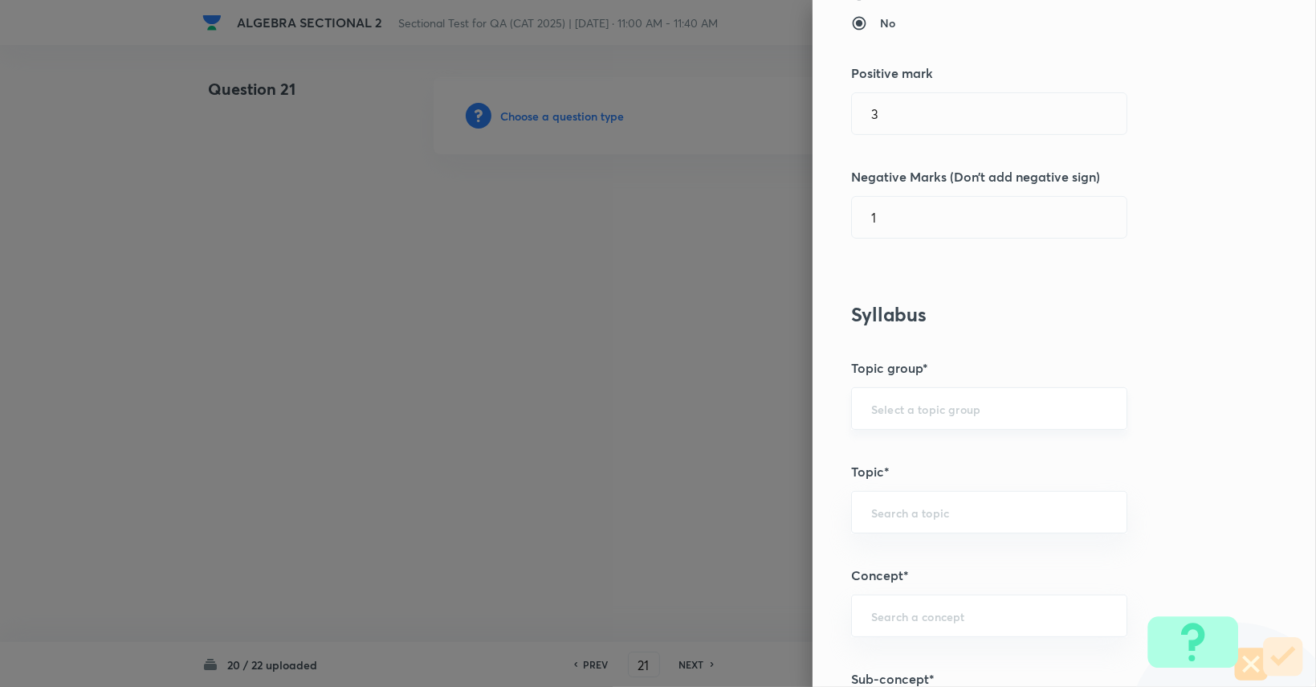
click at [953, 391] on div "​" at bounding box center [989, 408] width 276 height 43
click at [906, 450] on li "Quantitative Aptitude" at bounding box center [977, 452] width 275 height 29
click at [889, 528] on div "​" at bounding box center [989, 512] width 276 height 43
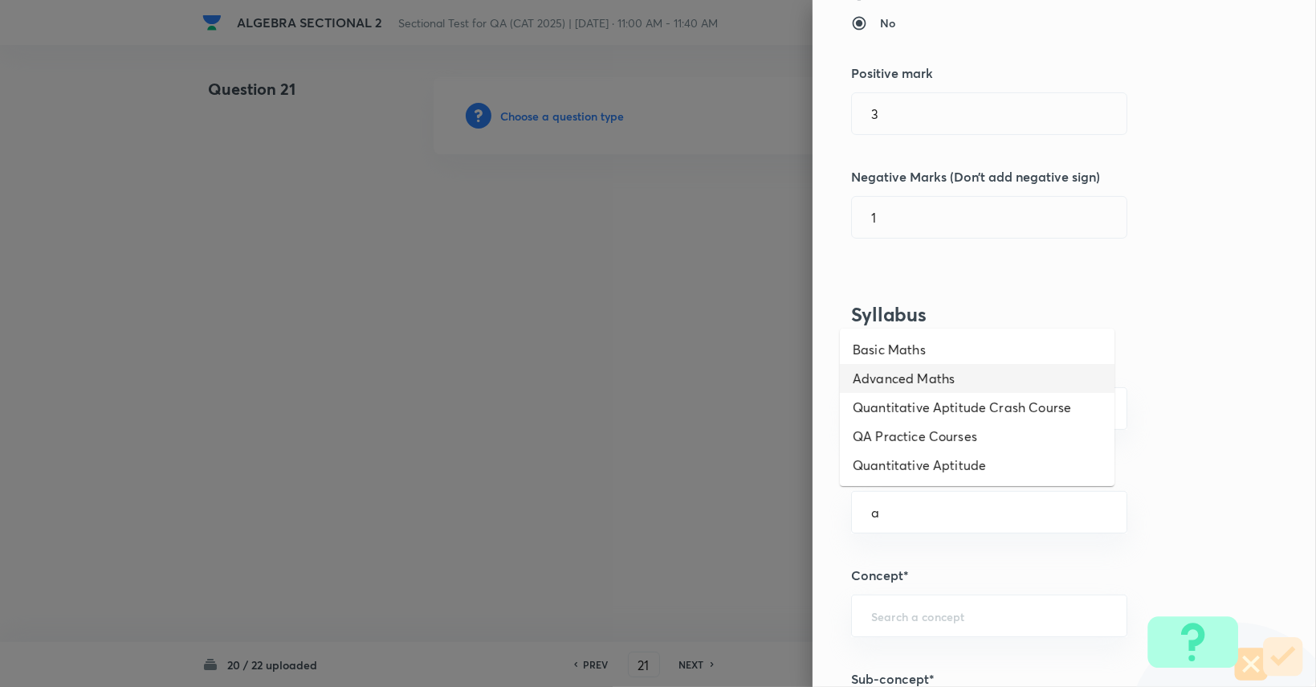
click at [957, 390] on li "Advanced Maths" at bounding box center [977, 378] width 275 height 29
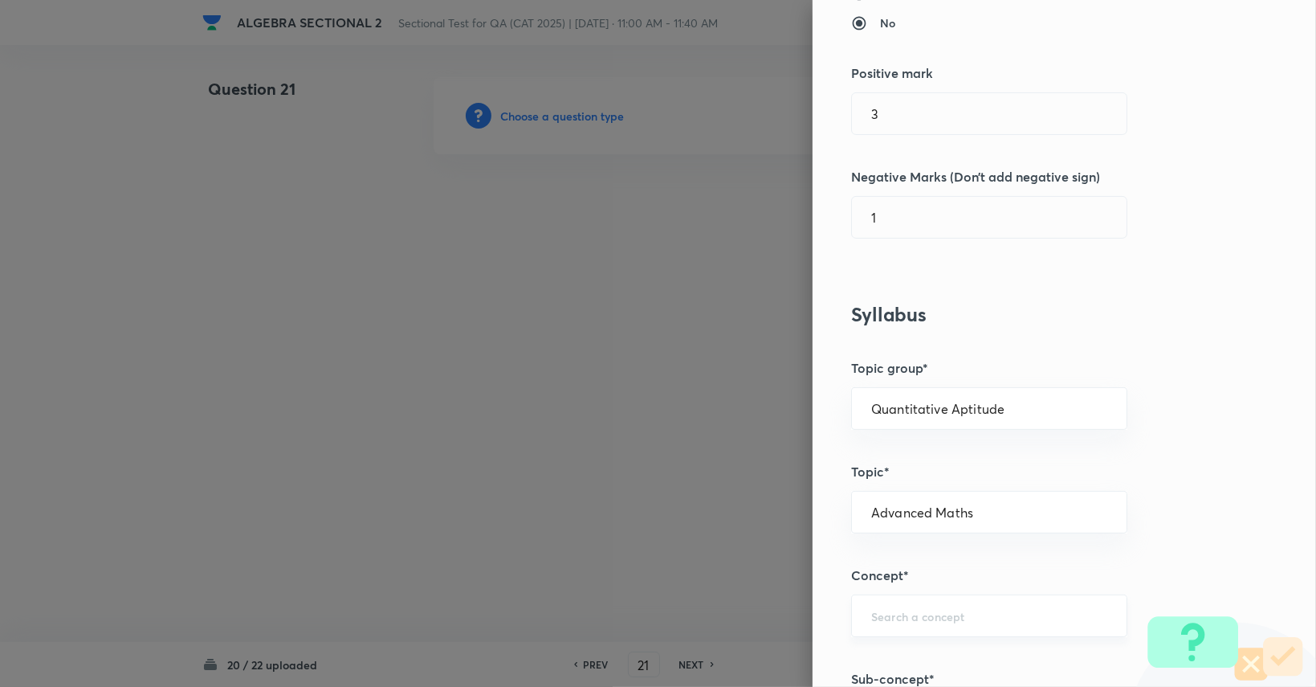
click at [904, 594] on div "​" at bounding box center [989, 615] width 276 height 43
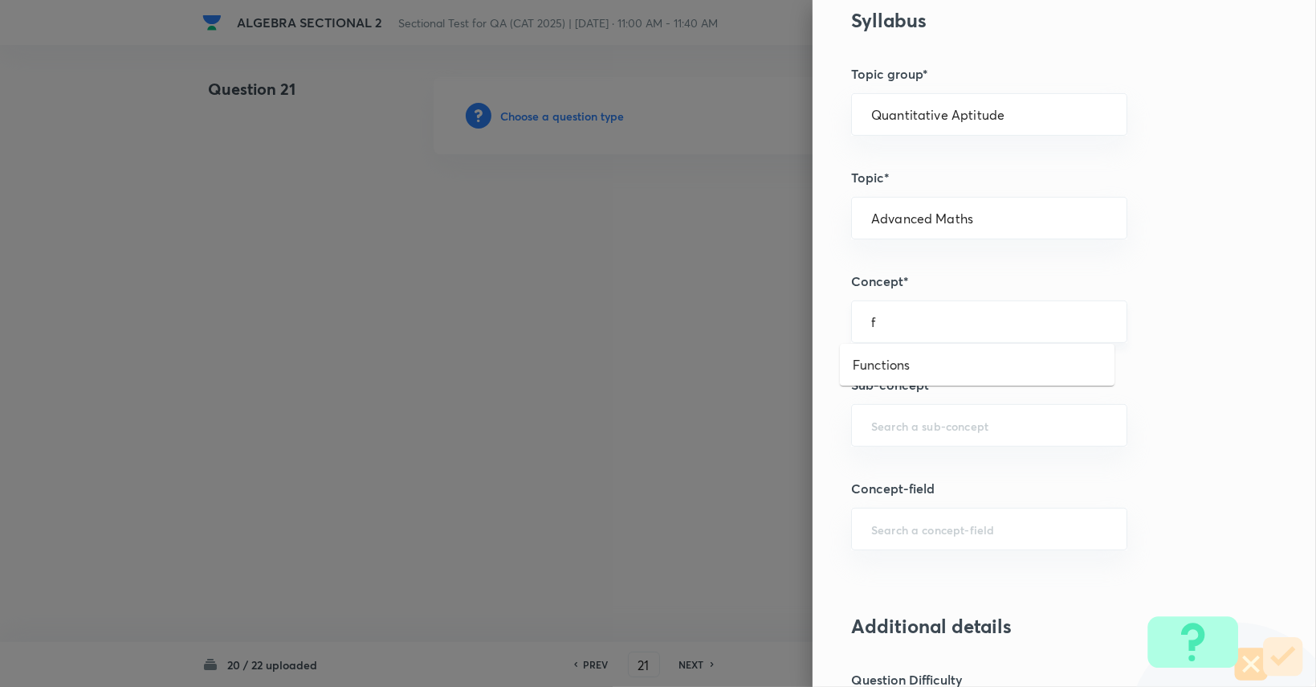
scroll to position [683, 0]
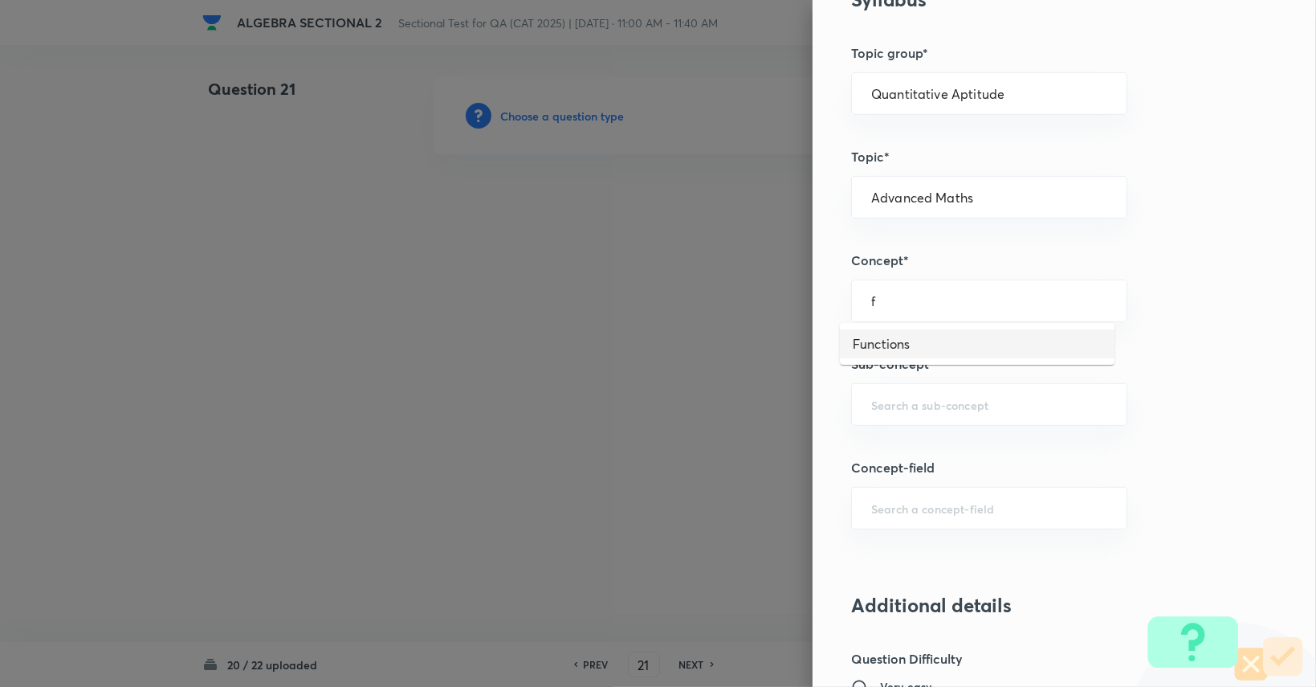
click at [939, 349] on li "Functions" at bounding box center [977, 343] width 275 height 29
click at [949, 400] on input "text" at bounding box center [989, 404] width 236 height 15
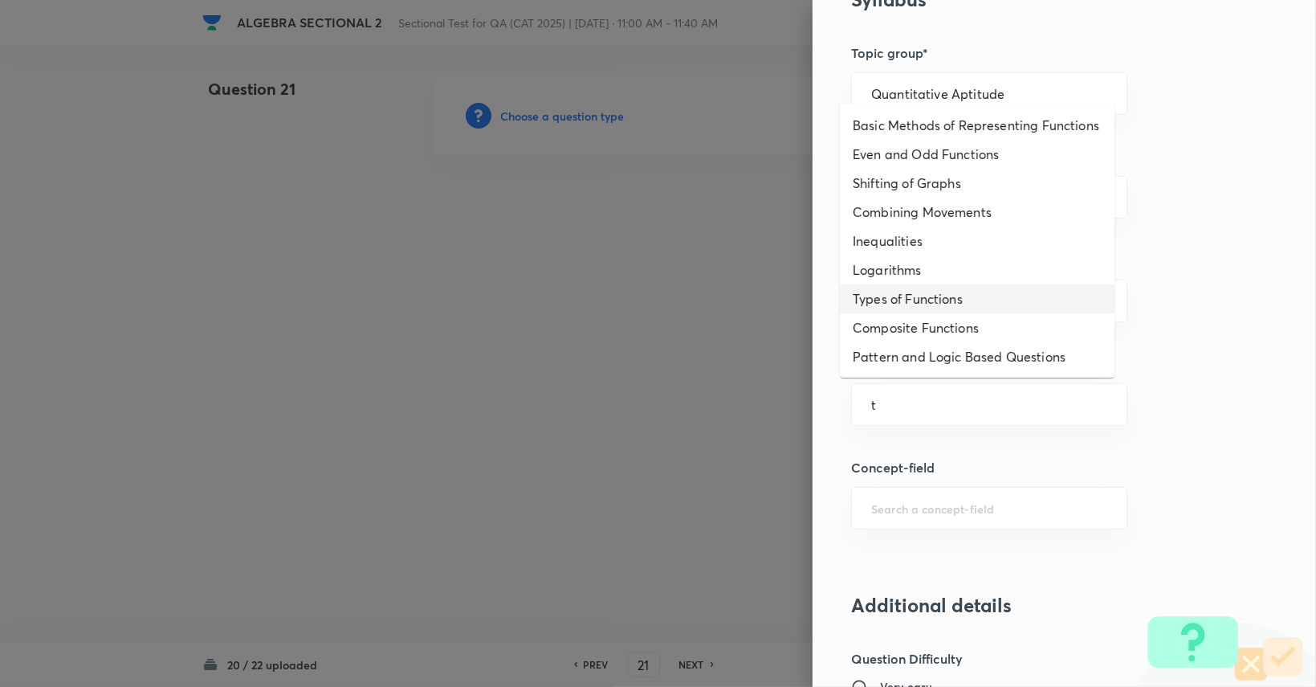
click at [935, 295] on li "Types of Functions" at bounding box center [977, 298] width 275 height 29
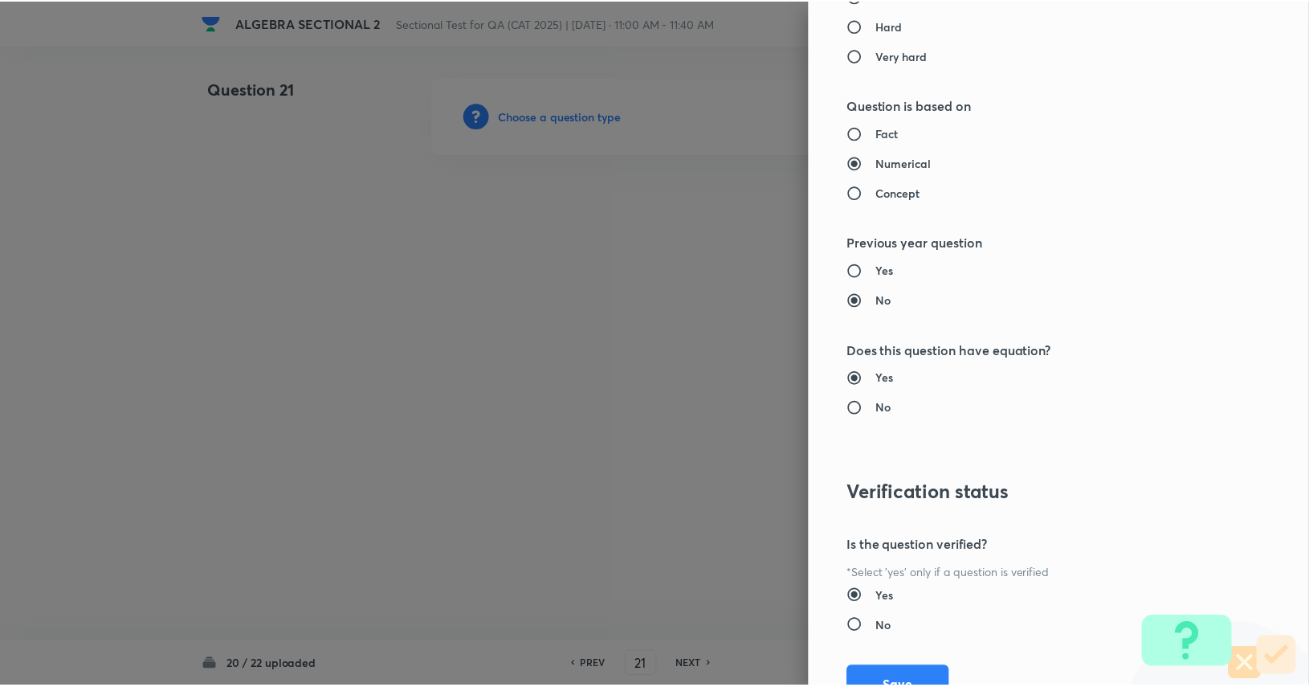
scroll to position [1499, 0]
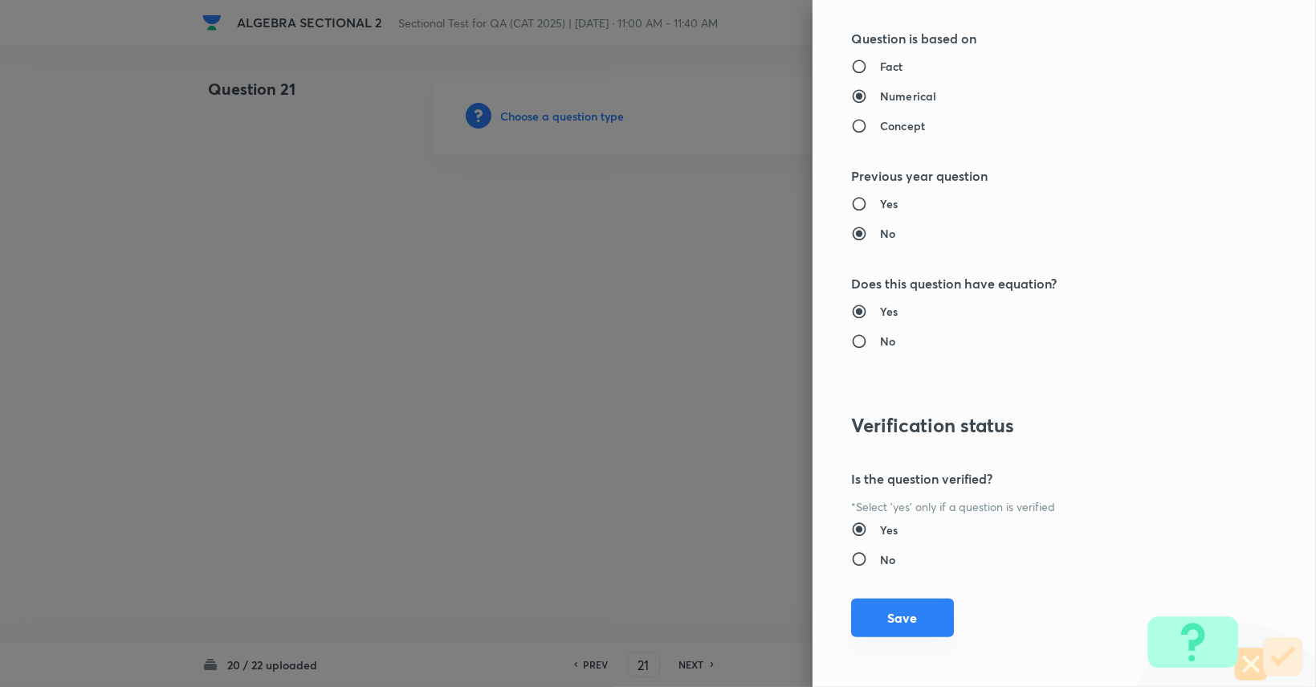
click at [851, 606] on button "Save" at bounding box center [902, 617] width 103 height 39
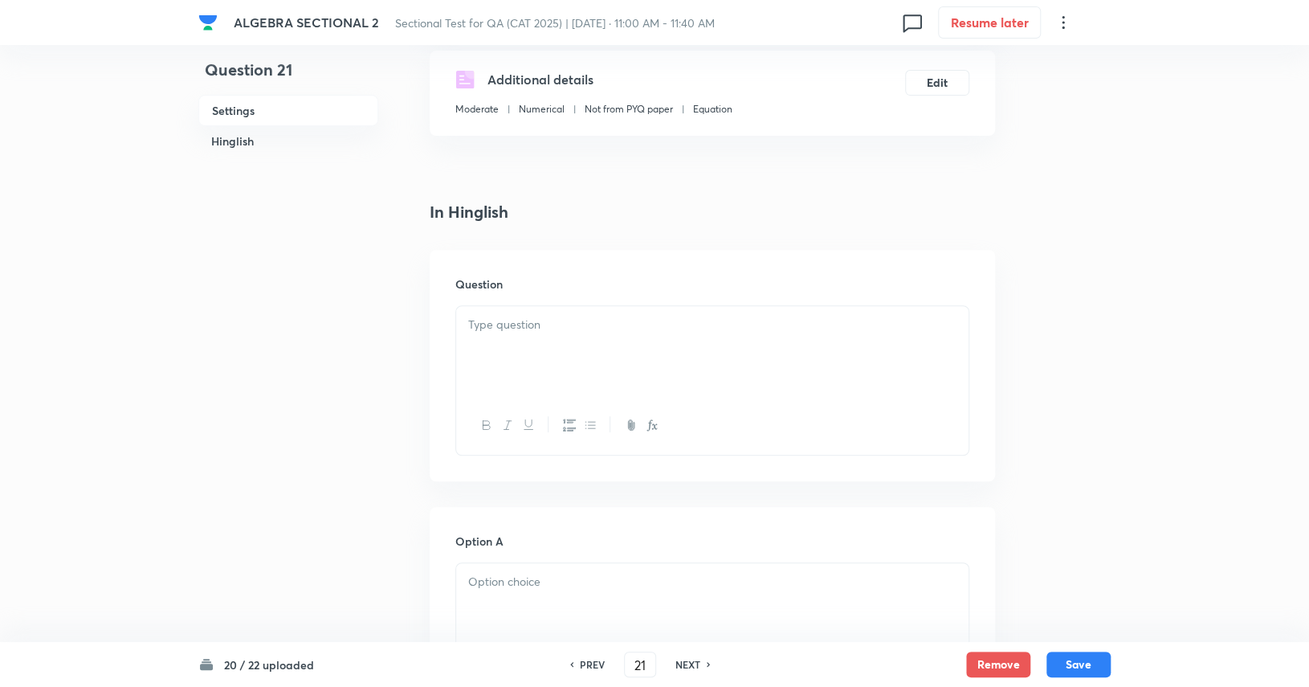
scroll to position [278, 0]
click at [805, 398] on div at bounding box center [712, 419] width 512 height 59
click at [776, 353] on div at bounding box center [712, 345] width 512 height 90
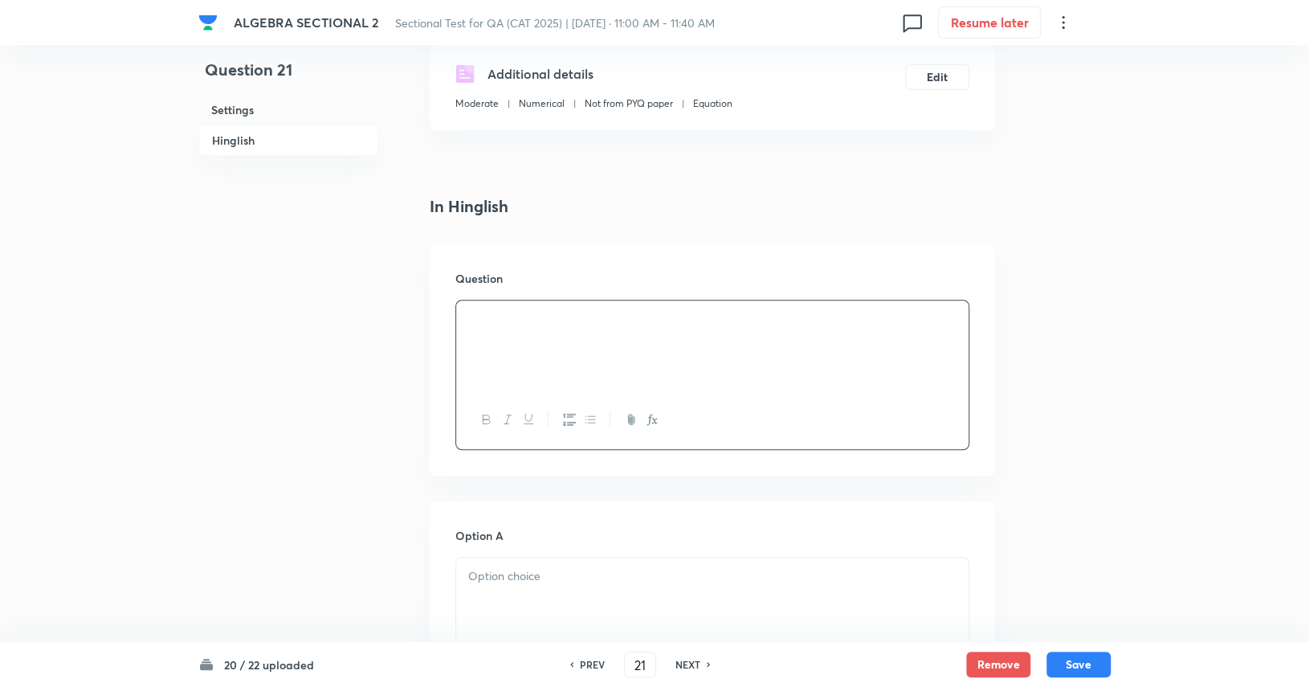
scroll to position [487, 0]
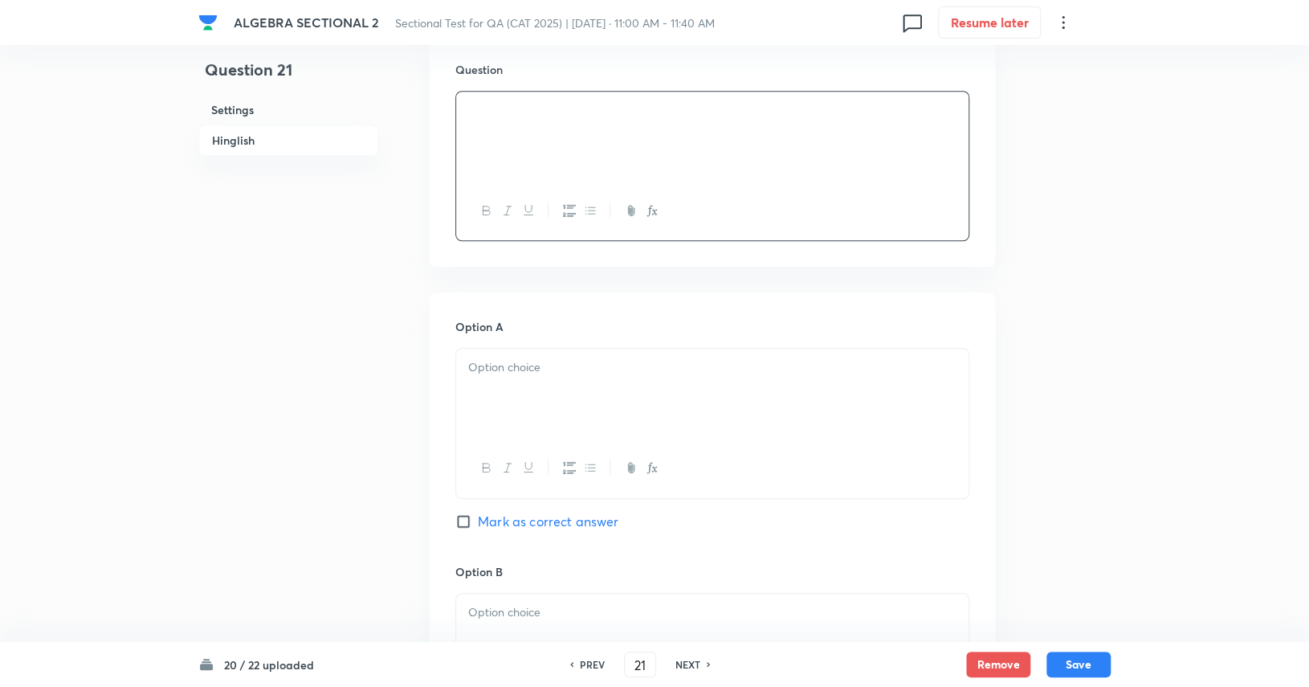
click at [772, 381] on div at bounding box center [712, 393] width 512 height 90
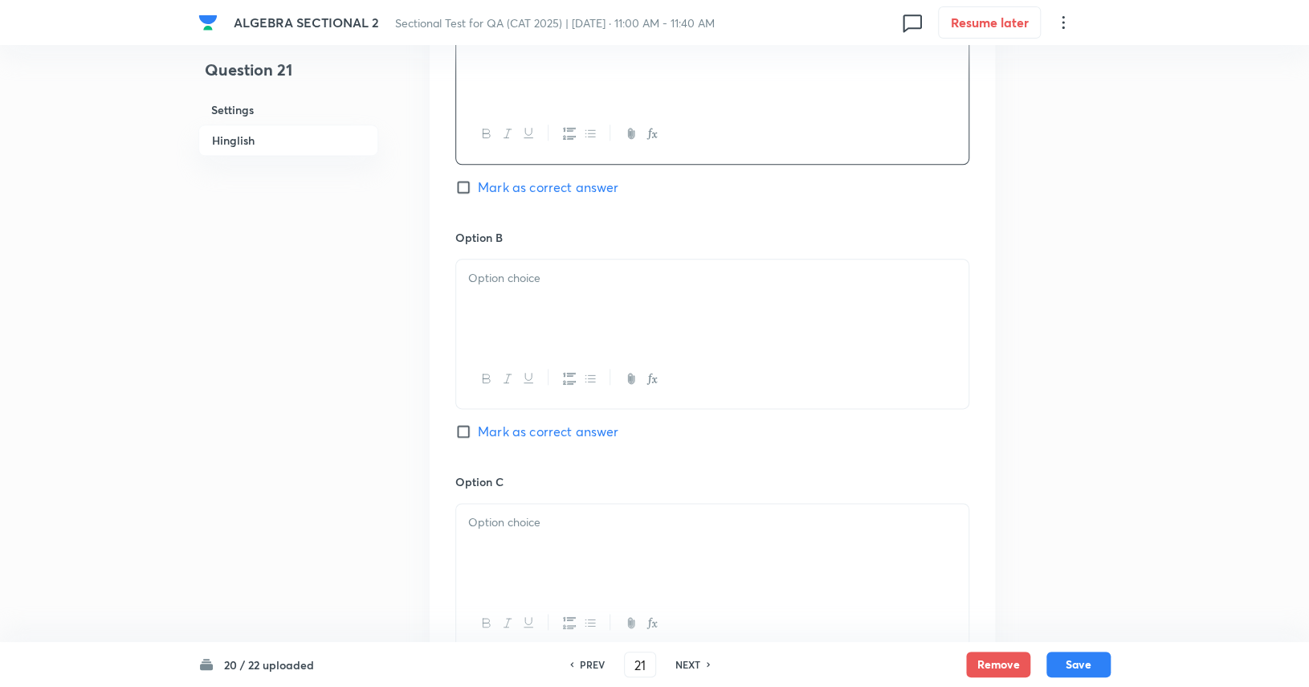
scroll to position [824, 0]
click at [784, 337] on div at bounding box center [712, 301] width 512 height 90
click at [710, 558] on div at bounding box center [712, 545] width 512 height 90
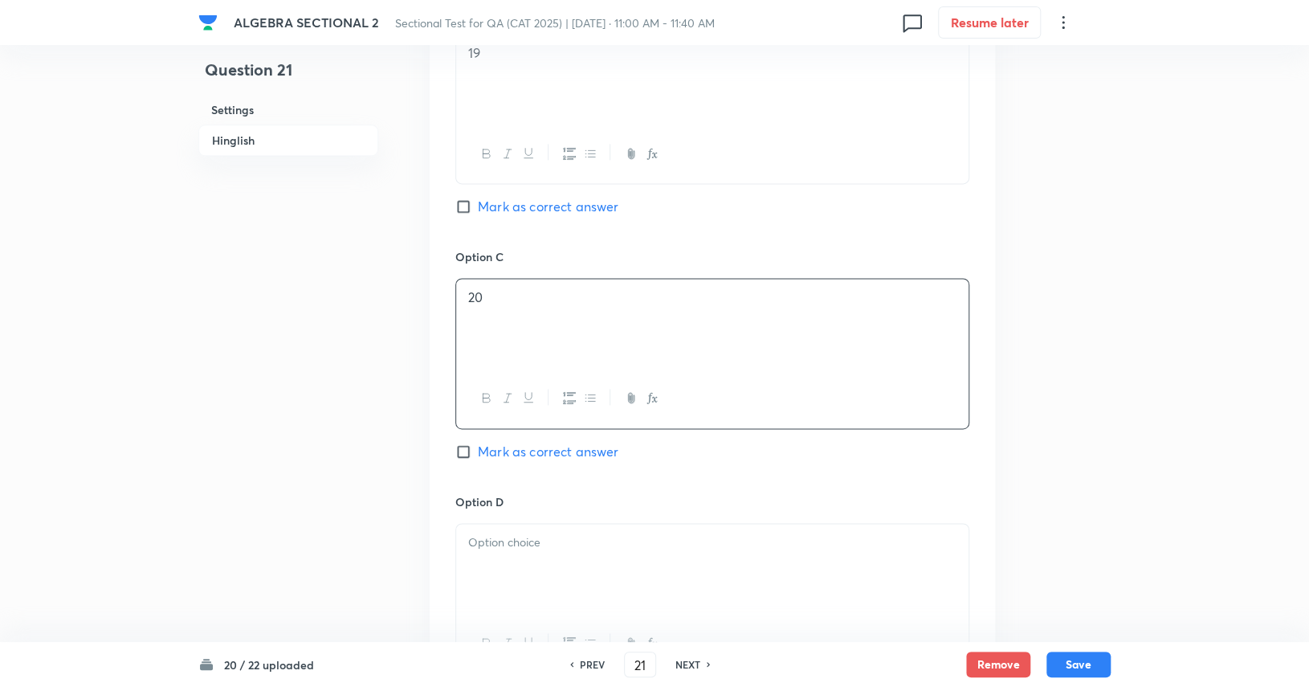
scroll to position [1050, 0]
click at [710, 558] on div at bounding box center [712, 564] width 512 height 90
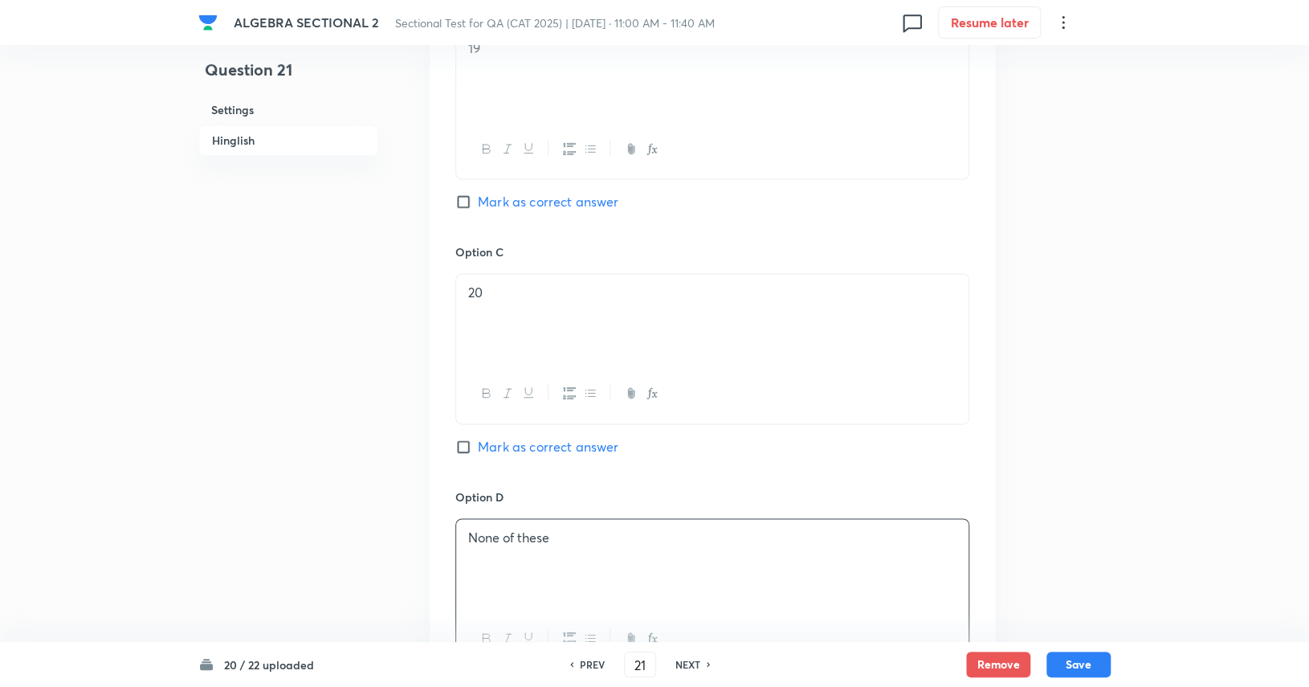
click at [566, 200] on span "Mark as correct answer" at bounding box center [548, 201] width 141 height 19
click at [478, 200] on input "Mark as correct answer" at bounding box center [466, 202] width 22 height 16
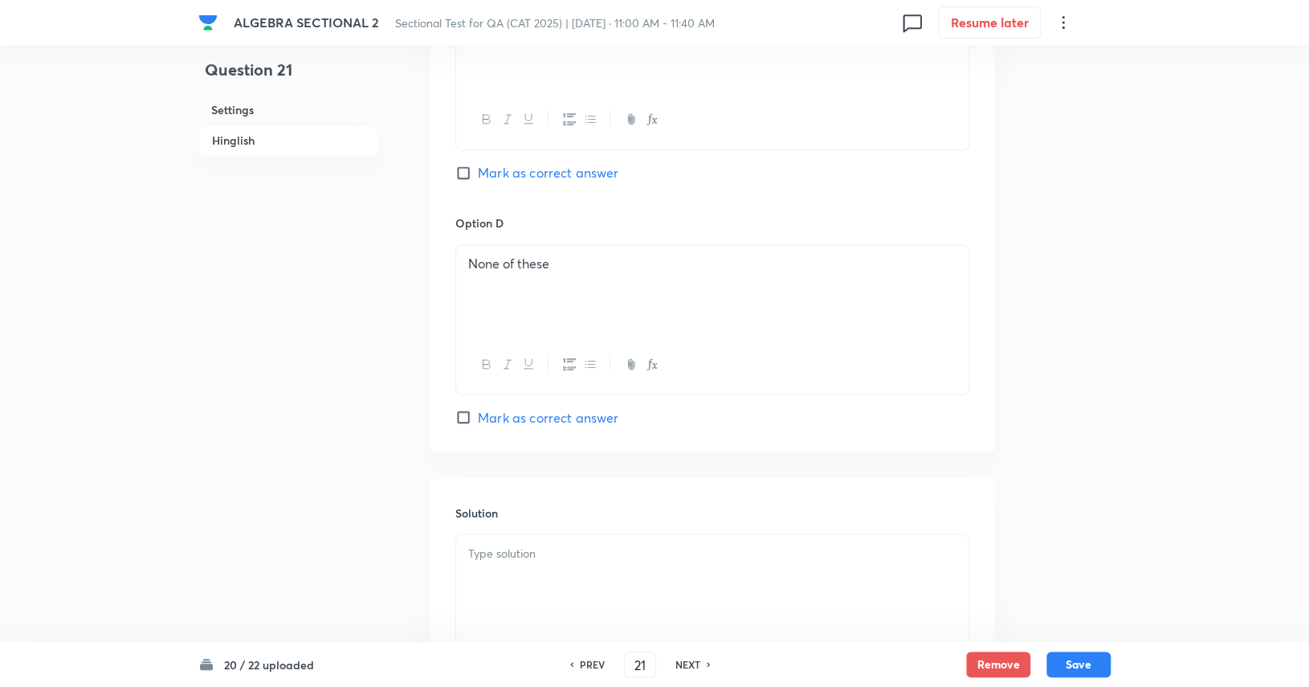
scroll to position [1485, 0]
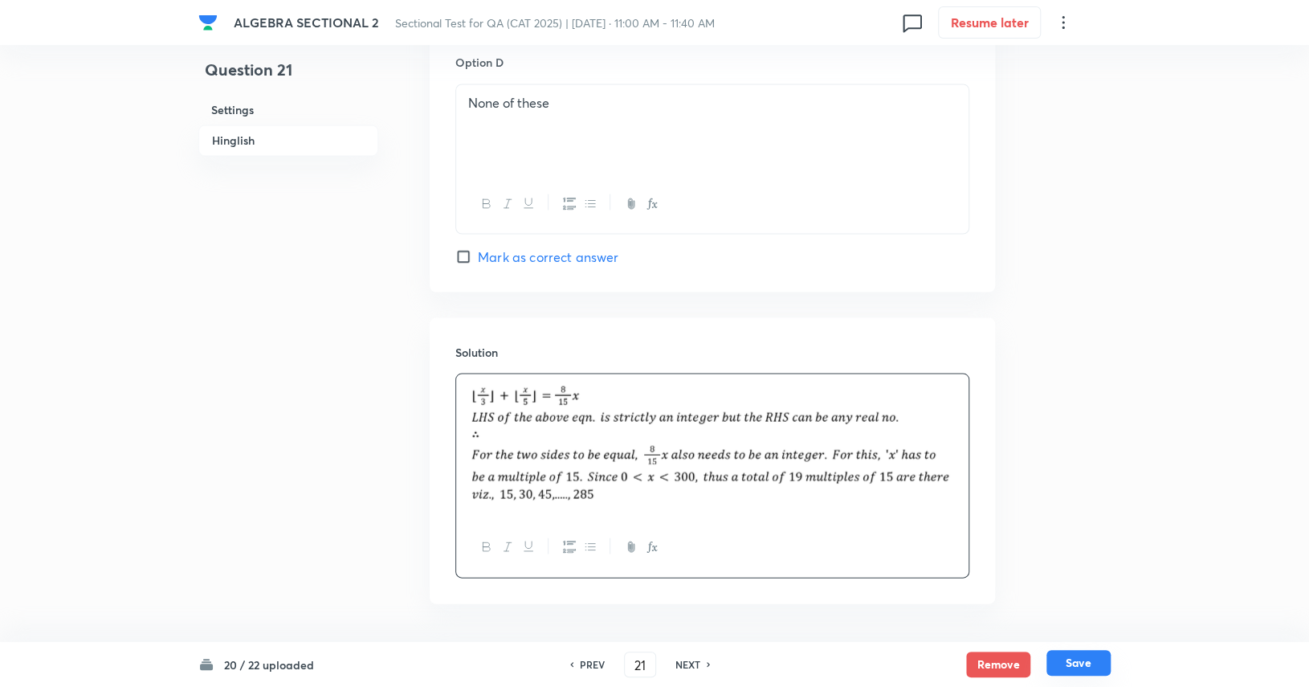
click at [1082, 668] on button "Save" at bounding box center [1078, 663] width 64 height 26
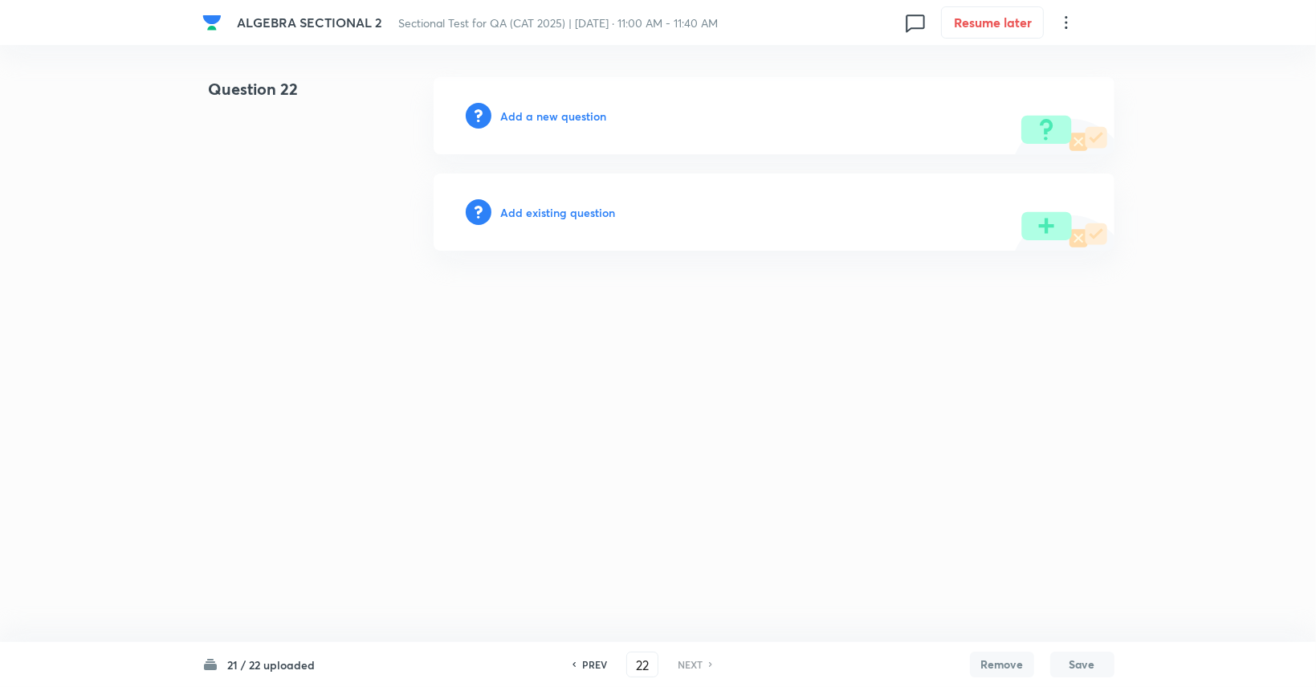
click at [582, 120] on h6 "Add a new question" at bounding box center [554, 116] width 106 height 17
click at [582, 120] on h6 "Choose a question type" at bounding box center [563, 116] width 124 height 17
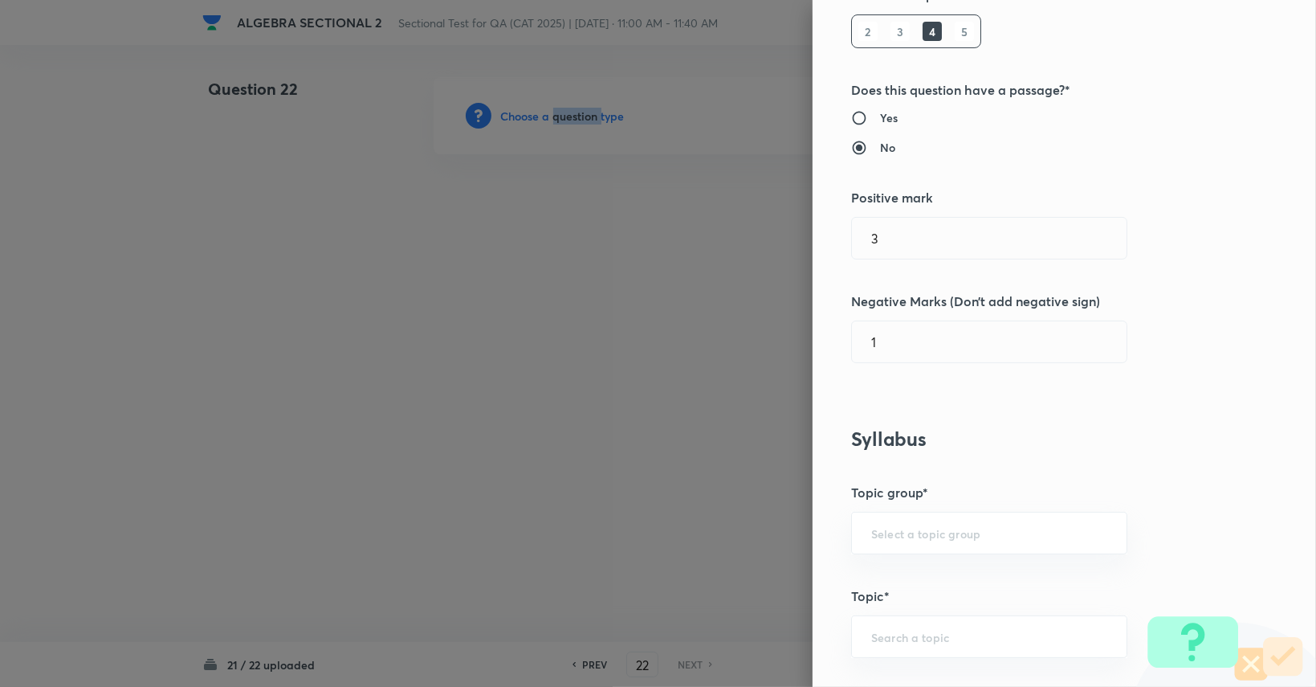
scroll to position [482, 0]
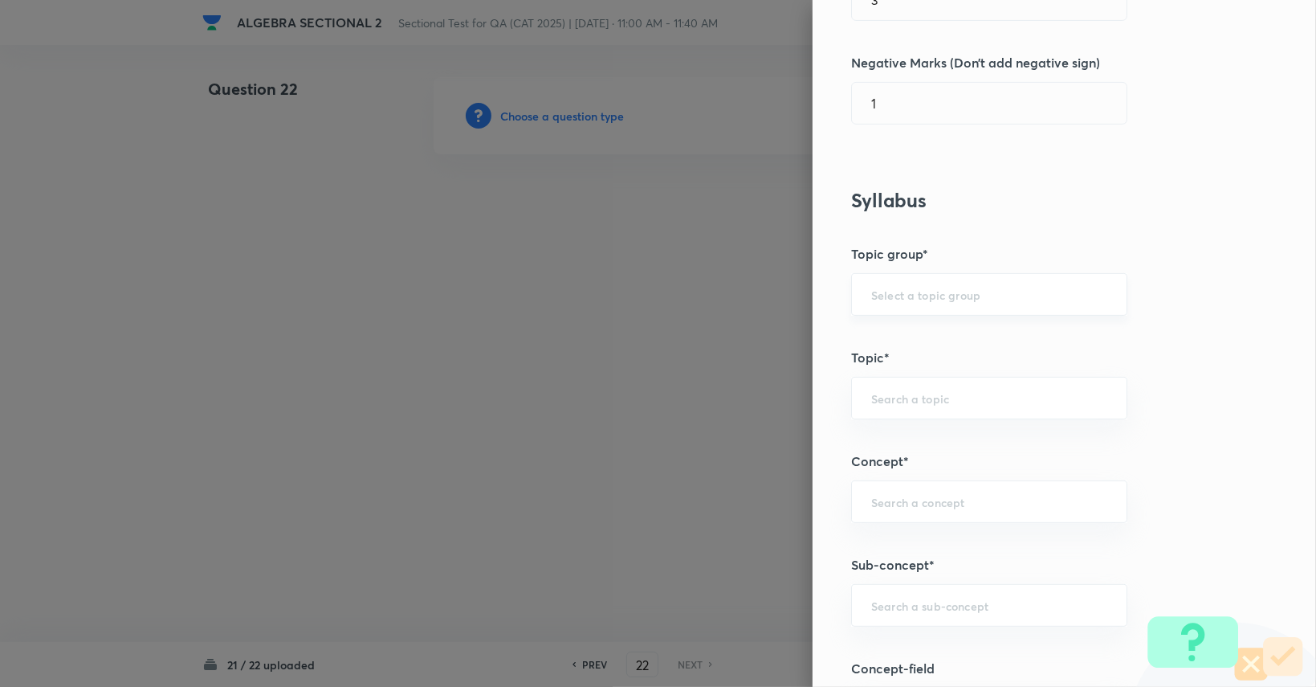
drag, startPoint x: 931, startPoint y: 288, endPoint x: 931, endPoint y: 298, distance: 9.6
click at [931, 288] on input "text" at bounding box center [989, 294] width 236 height 15
click at [932, 325] on li "Quantitative Aptitude" at bounding box center [977, 338] width 275 height 29
click at [926, 394] on input "text" at bounding box center [989, 397] width 236 height 15
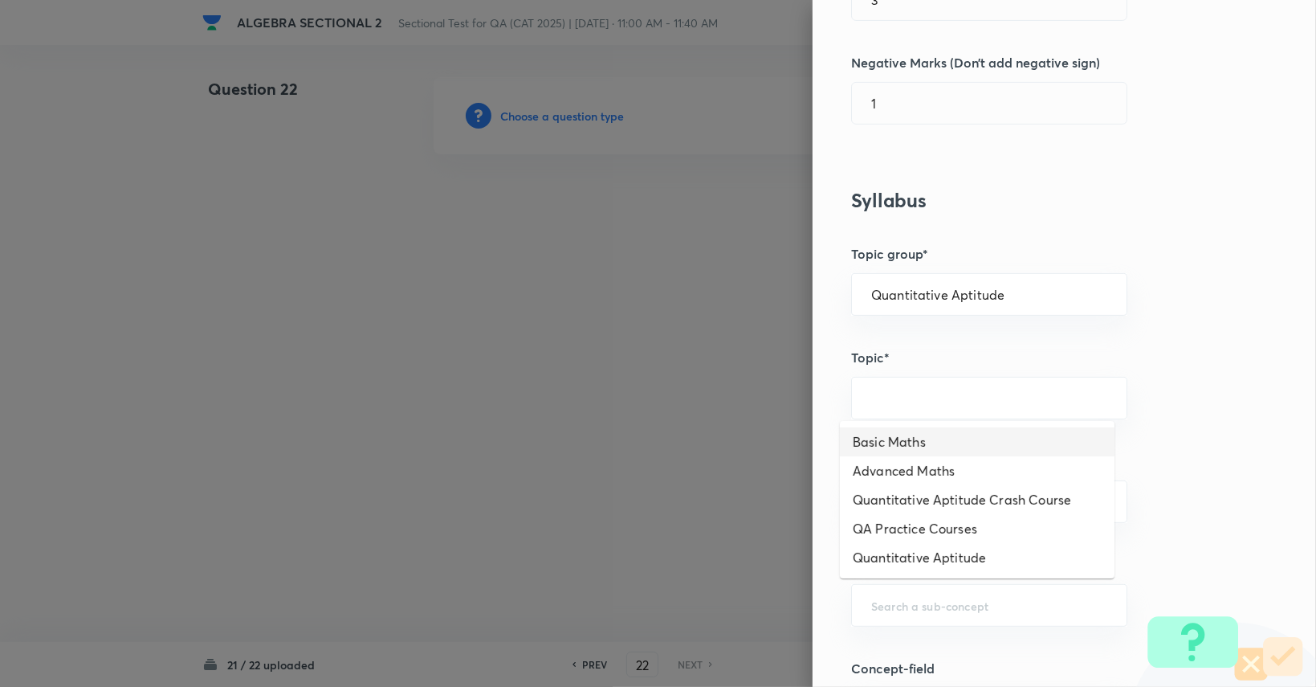
click at [903, 442] on li "Basic Maths" at bounding box center [977, 441] width 275 height 29
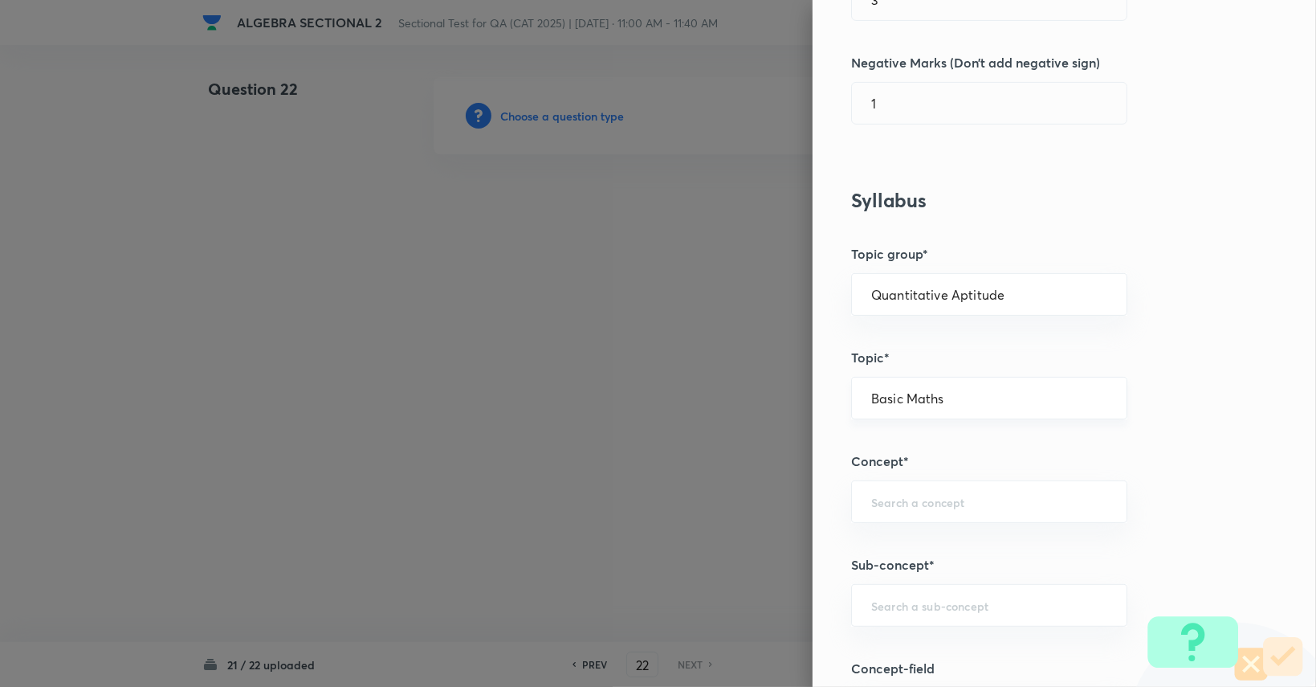
click at [899, 400] on input "Basic Maths" at bounding box center [989, 397] width 236 height 15
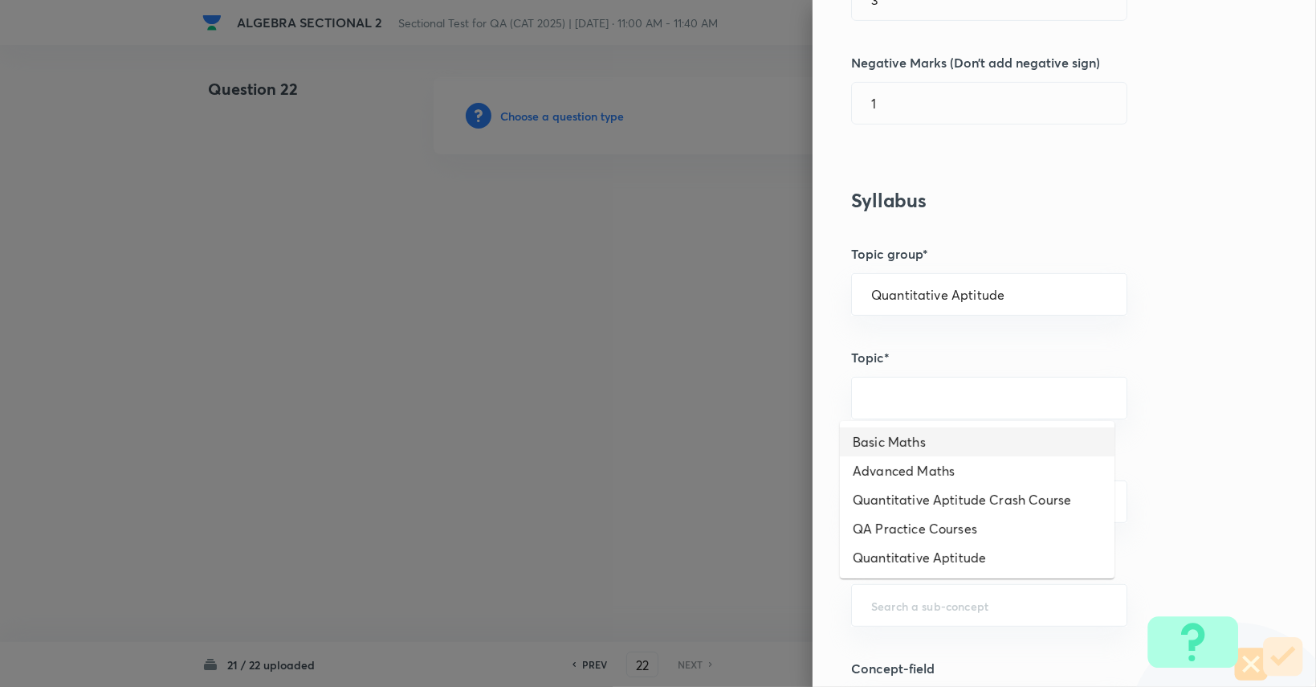
click at [897, 469] on li "Advanced Maths" at bounding box center [977, 470] width 275 height 29
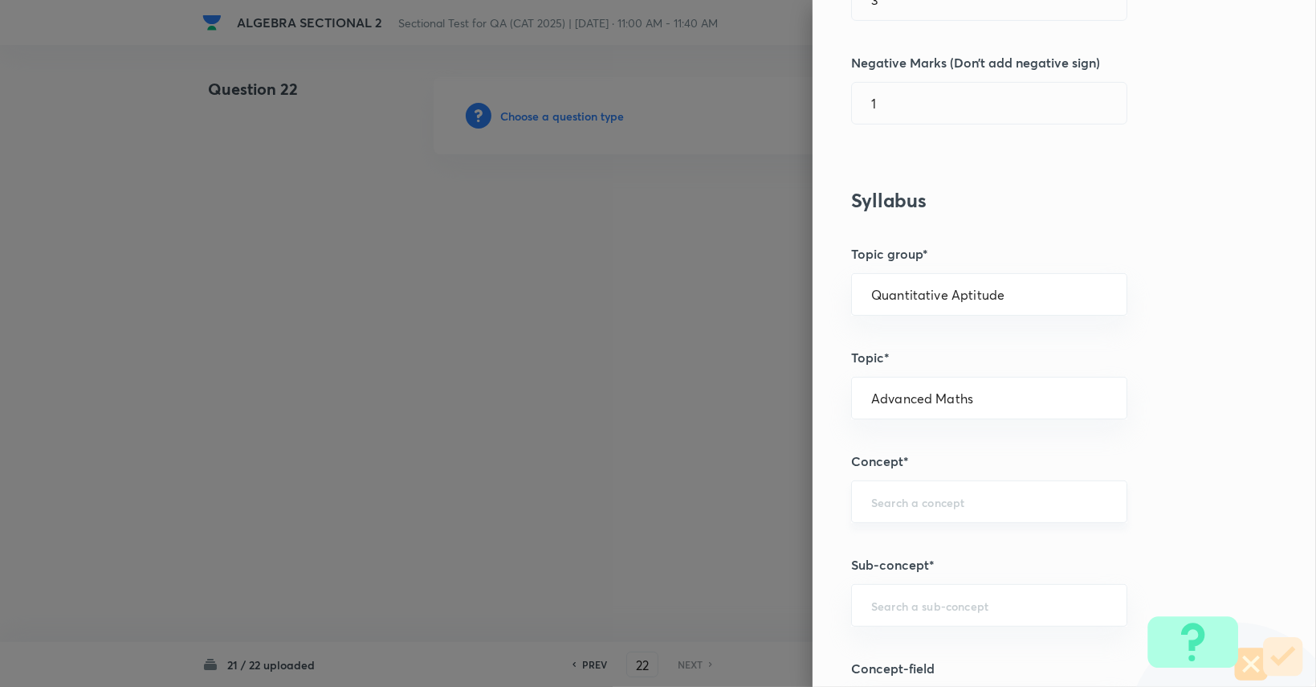
click at [903, 510] on div "​" at bounding box center [989, 501] width 276 height 43
click at [903, 546] on li "Functions" at bounding box center [977, 544] width 275 height 29
click at [909, 601] on input "text" at bounding box center [989, 604] width 236 height 15
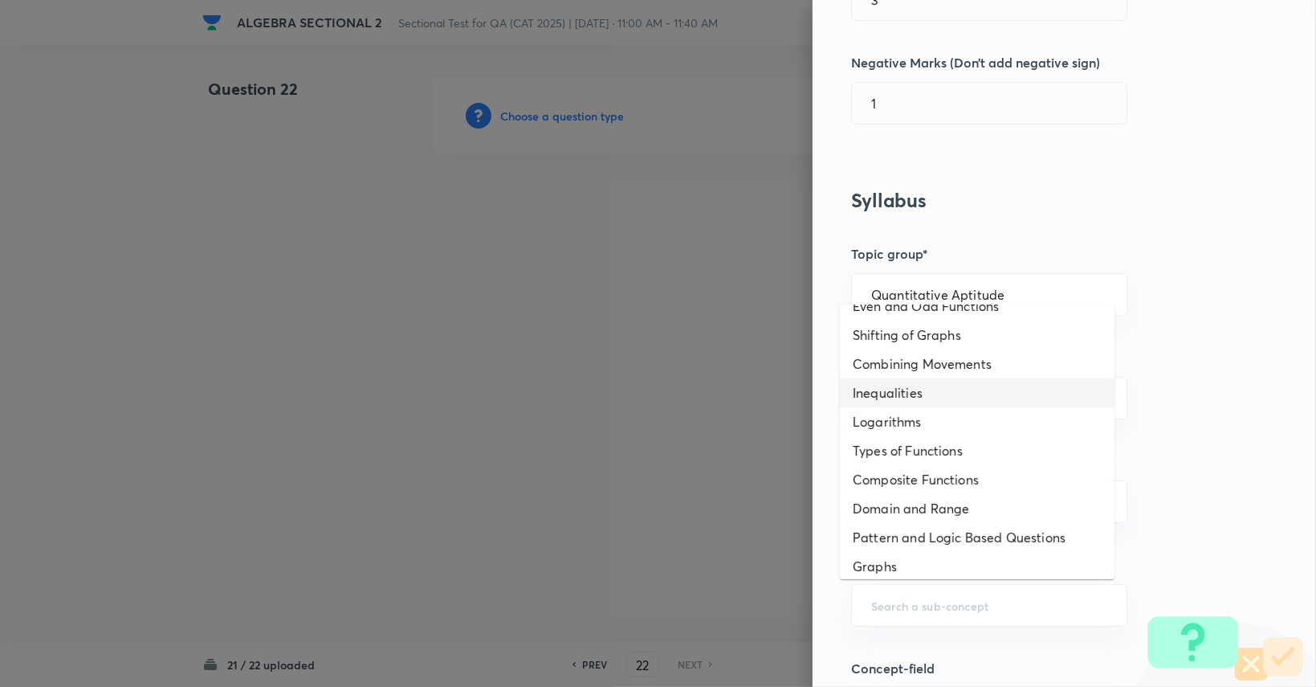
scroll to position [75, 0]
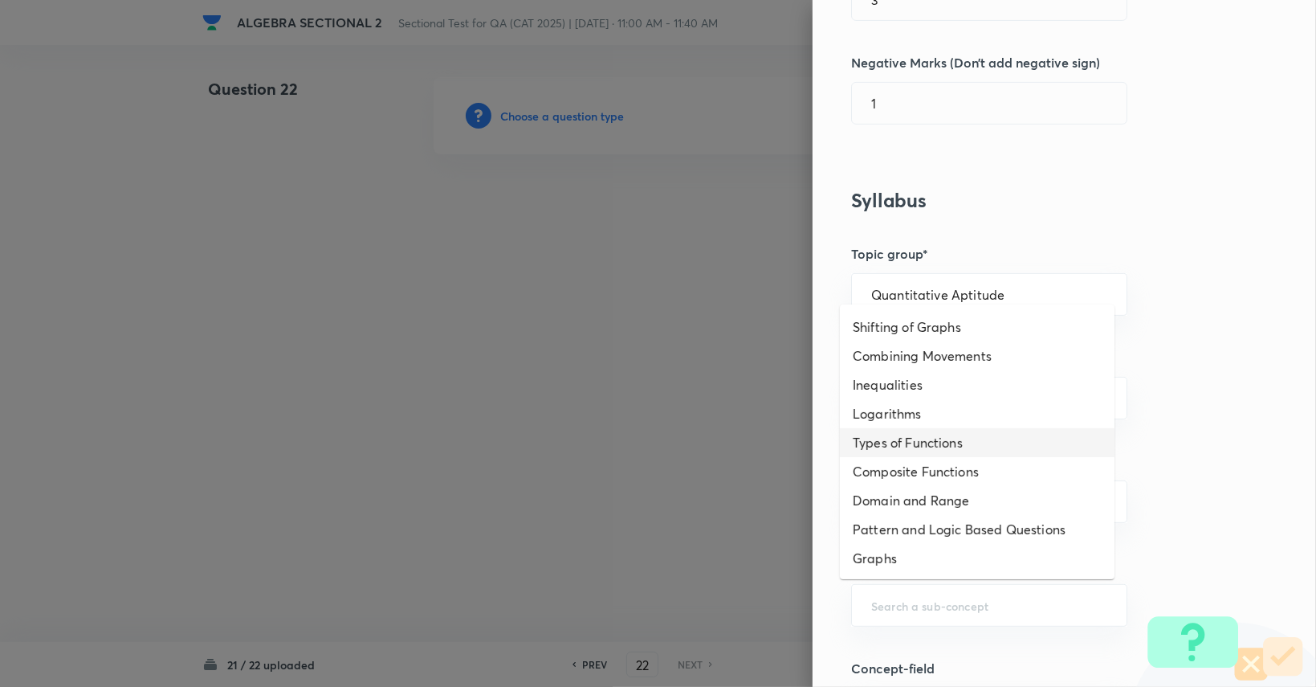
click at [930, 447] on li "Types of Functions" at bounding box center [977, 442] width 275 height 29
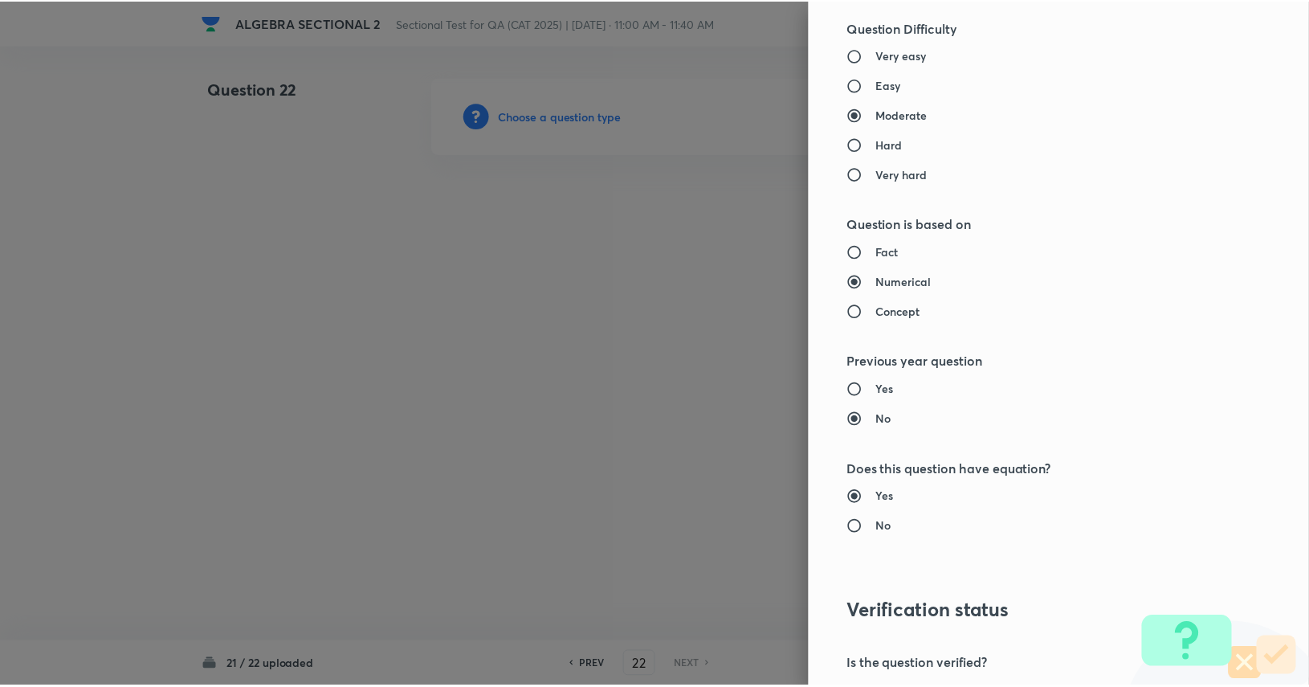
scroll to position [1499, 0]
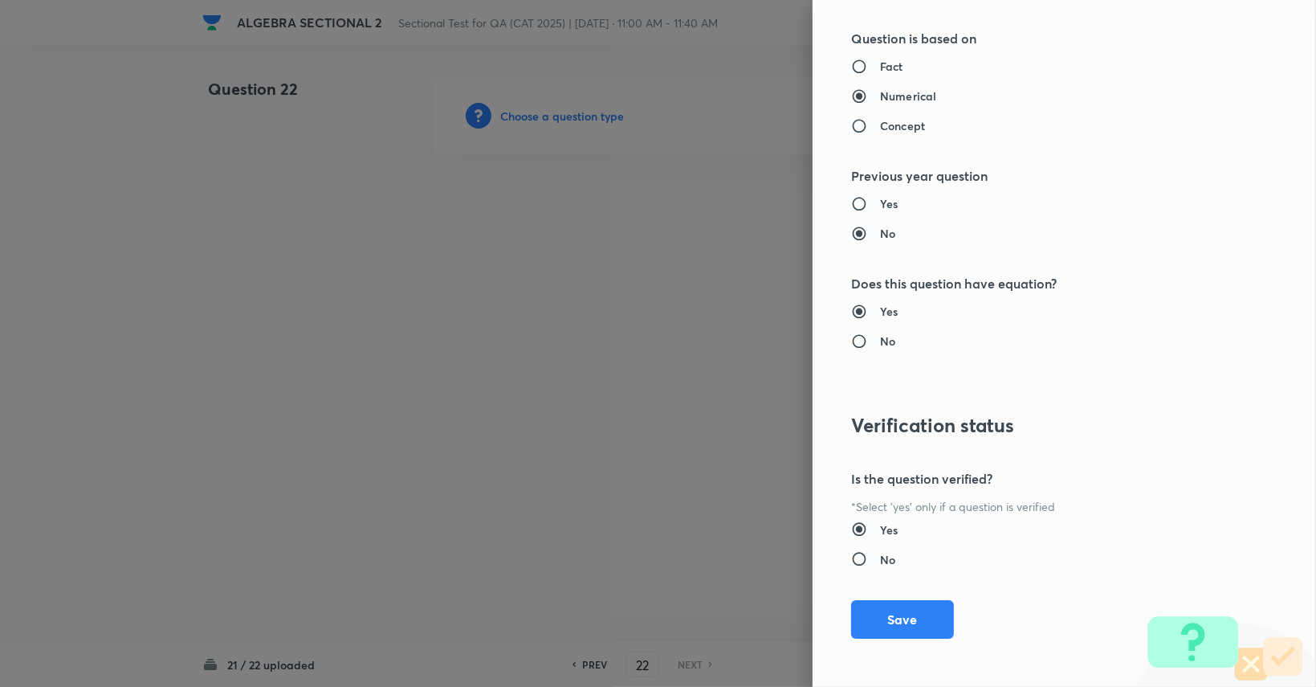
click at [908, 646] on div "Question settings Question type* Single choice correct Number of options* 2 3 4…" at bounding box center [1064, 343] width 503 height 687
click at [903, 616] on button "Save" at bounding box center [902, 617] width 103 height 39
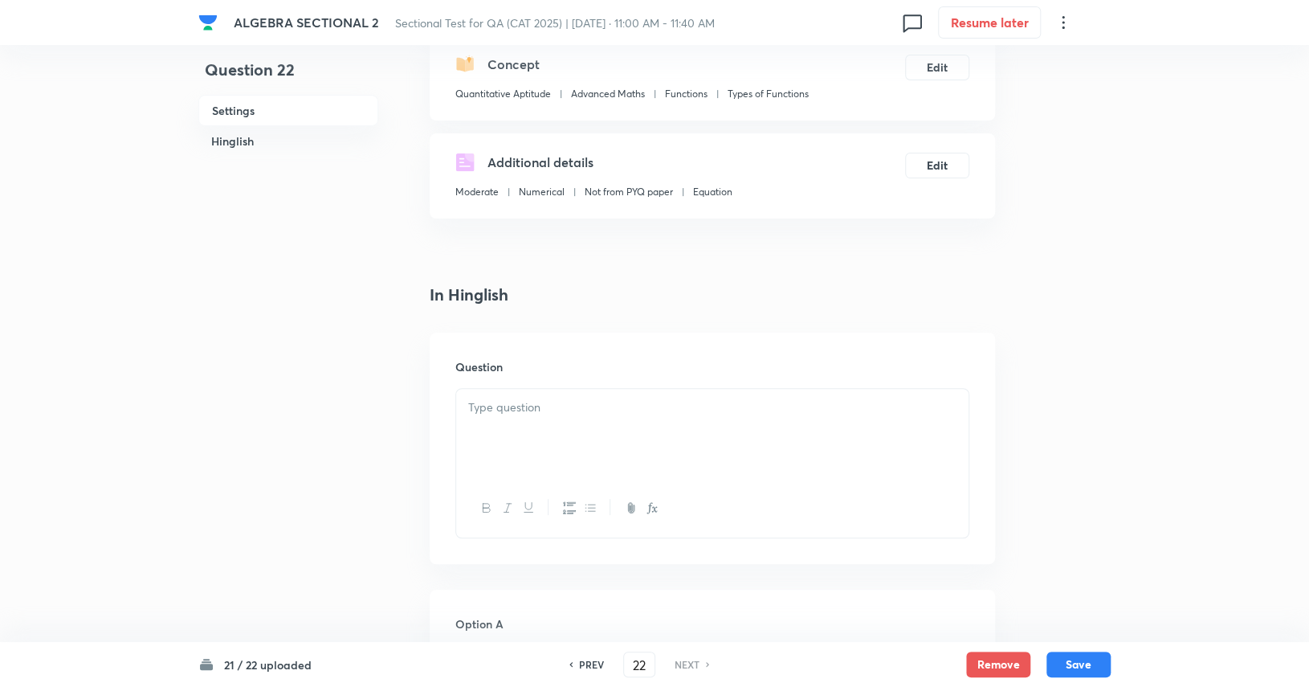
scroll to position [321, 0]
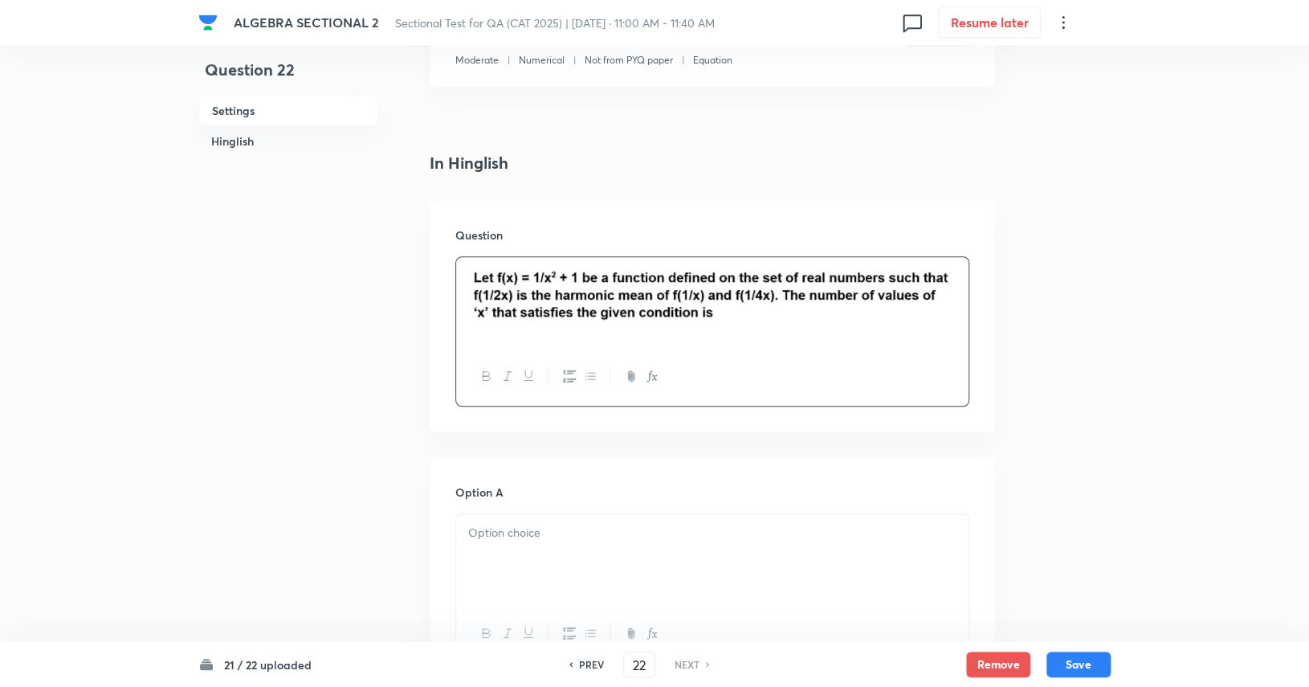
click at [692, 542] on div at bounding box center [712, 559] width 512 height 90
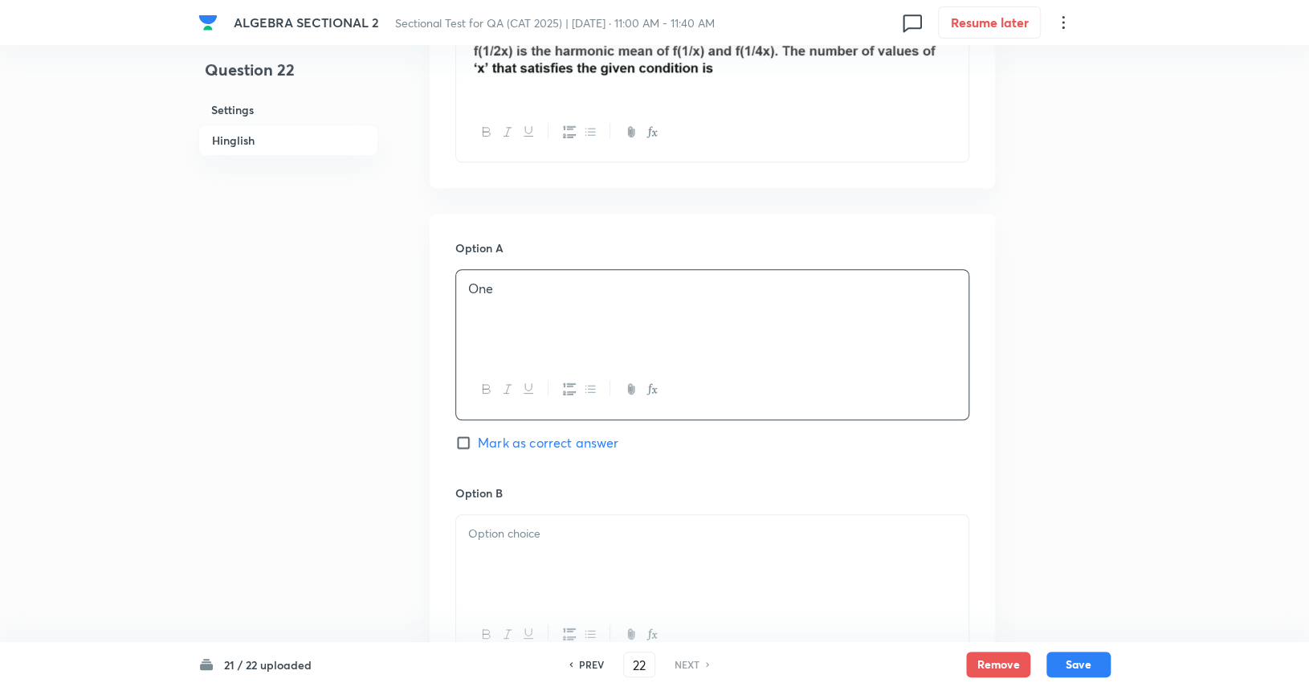
scroll to position [565, 0]
click at [695, 586] on div at bounding box center [712, 560] width 512 height 90
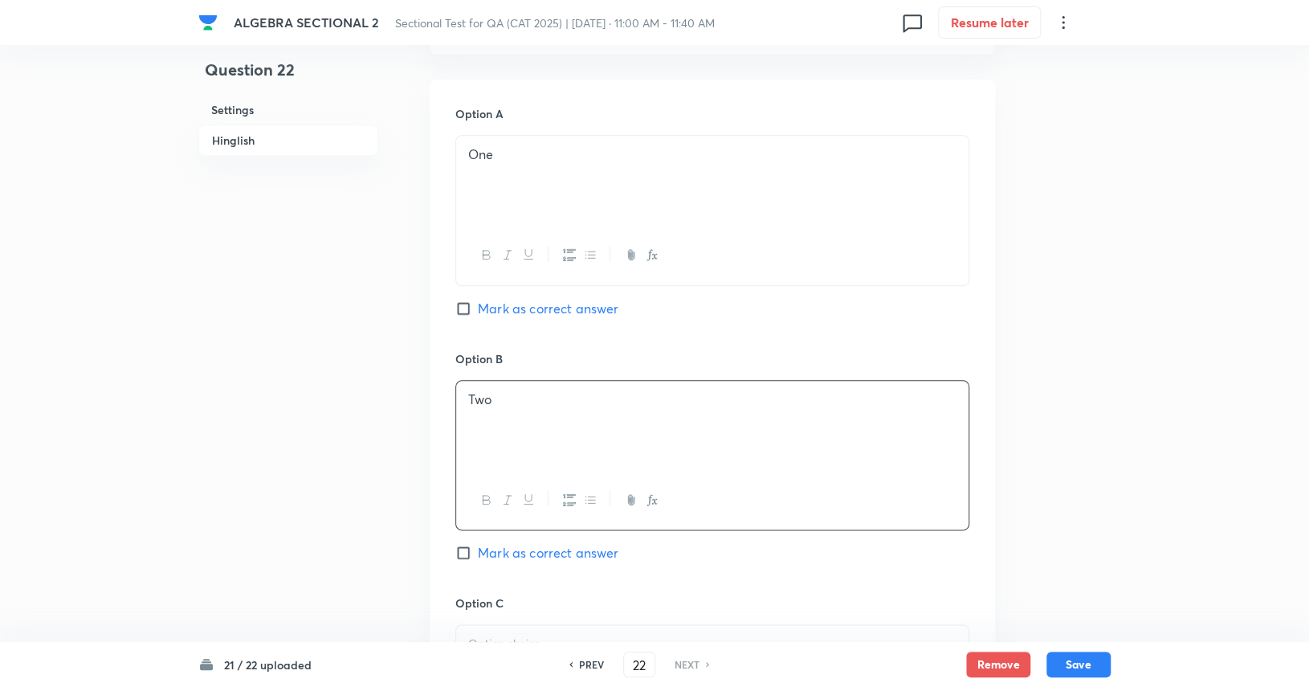
scroll to position [700, 0]
click at [673, 640] on p at bounding box center [712, 643] width 488 height 18
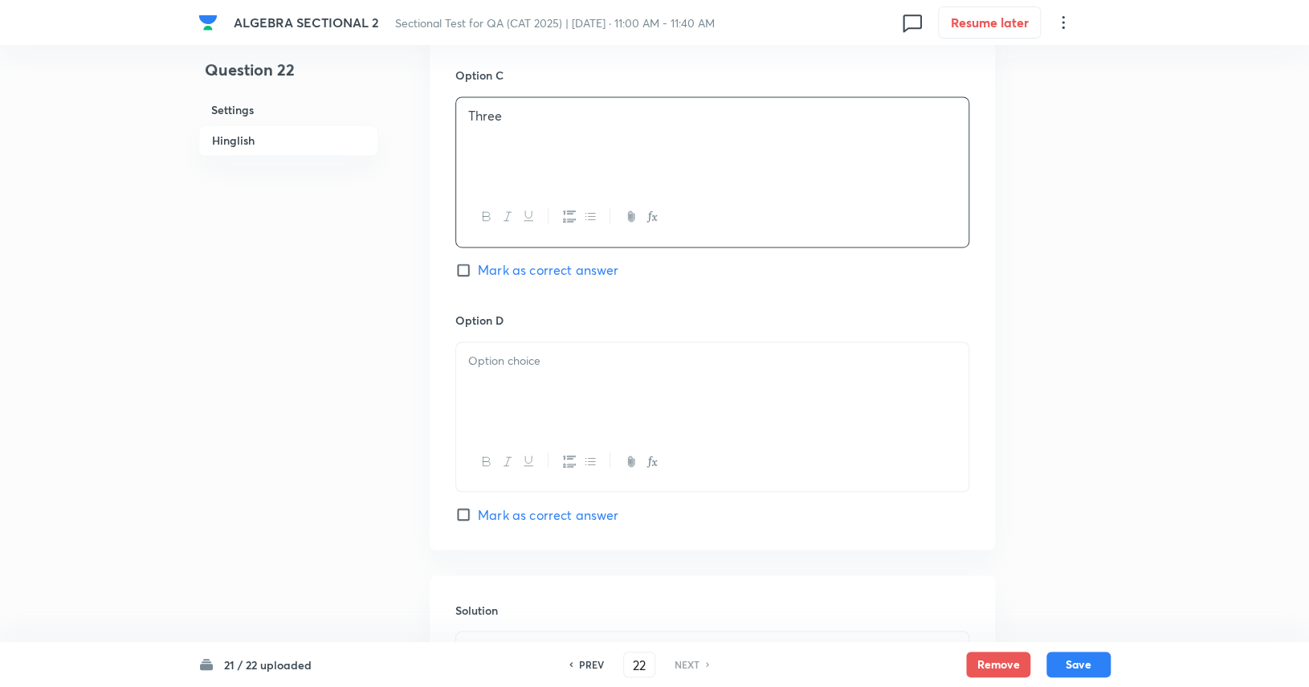
scroll to position [1236, 0]
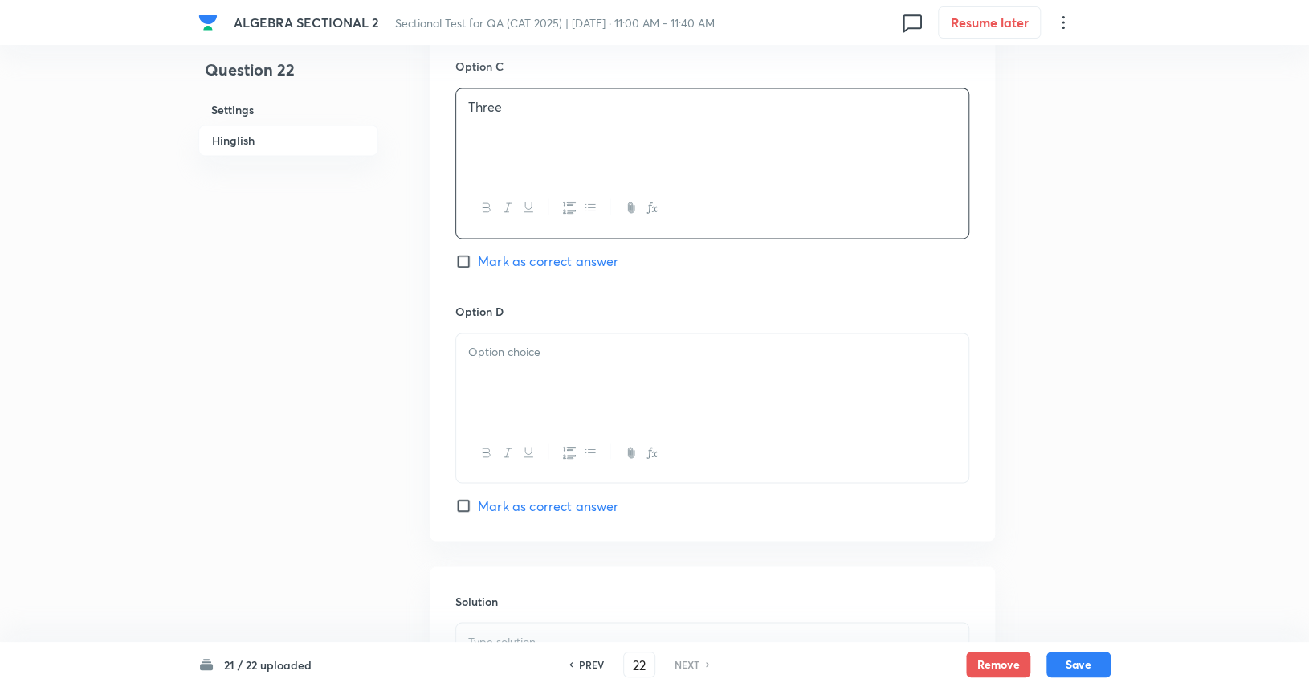
click at [663, 417] on div at bounding box center [712, 378] width 512 height 90
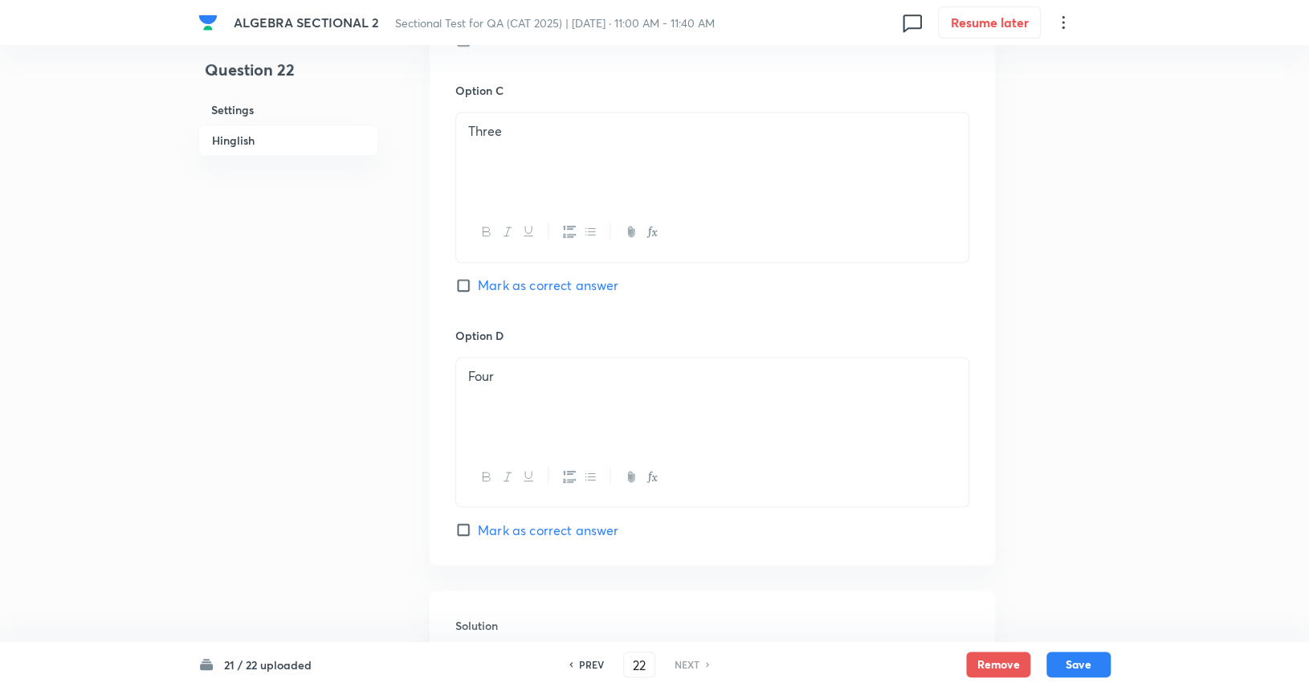
scroll to position [980, 0]
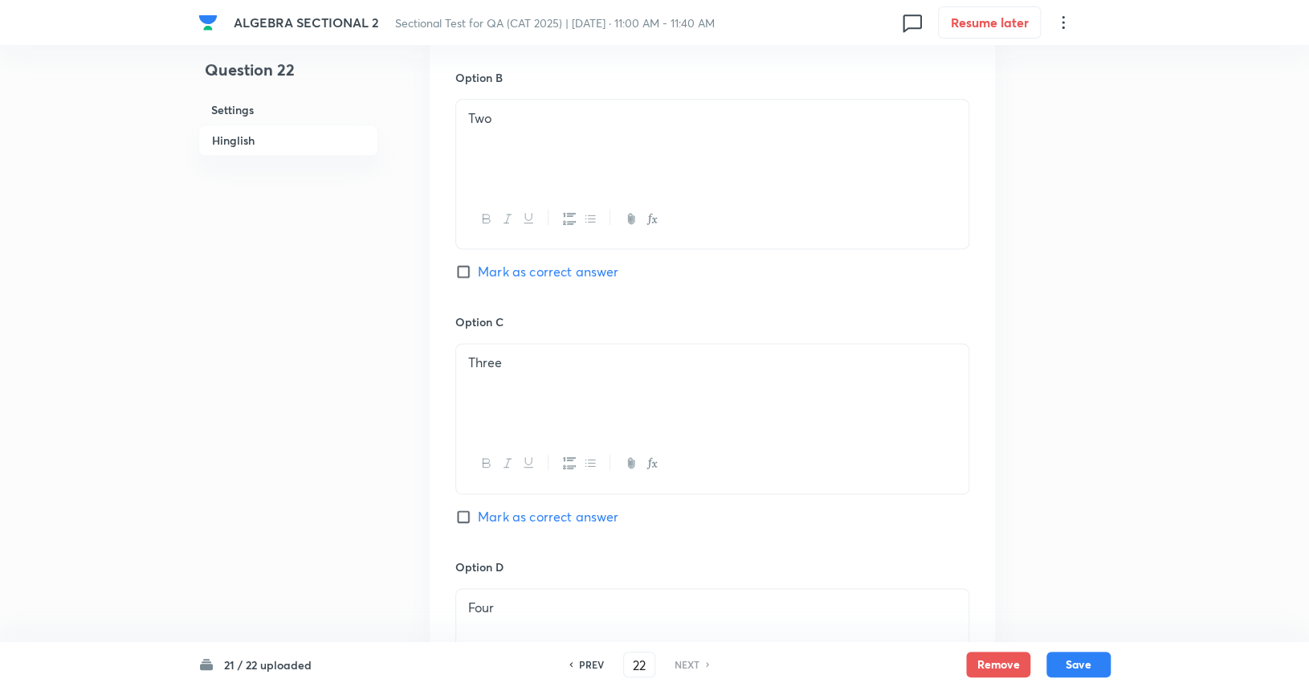
click at [572, 269] on span "Mark as correct answer" at bounding box center [548, 271] width 141 height 19
click at [478, 269] on input "Mark as correct answer" at bounding box center [466, 271] width 22 height 16
click at [1069, 660] on button "Save" at bounding box center [1078, 663] width 64 height 26
